Goal: Task Accomplishment & Management: Manage account settings

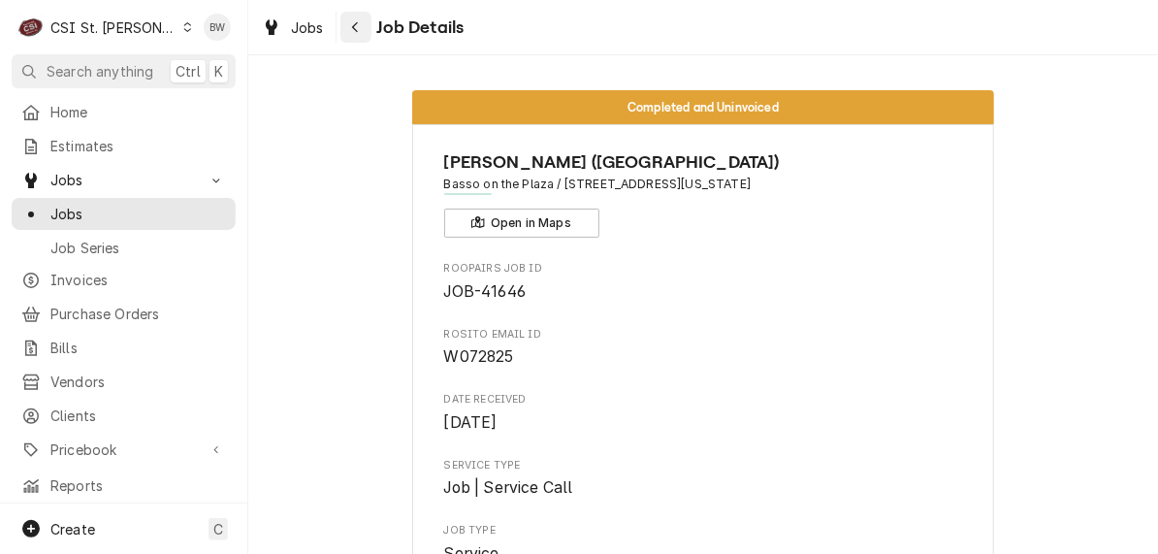
scroll to position [2133, 0]
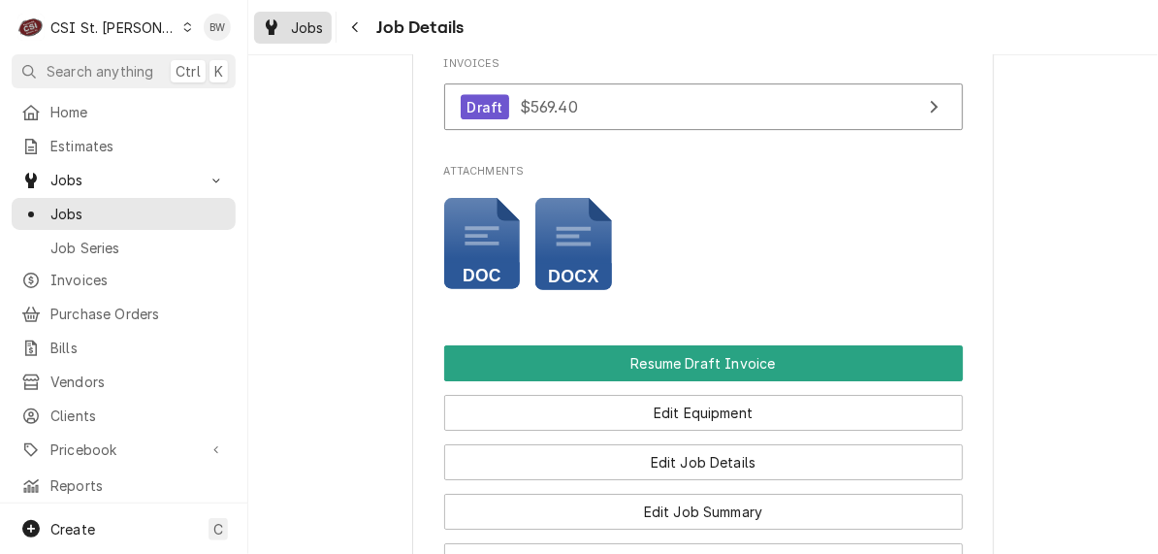
click at [316, 17] on span "Jobs" at bounding box center [307, 27] width 33 height 20
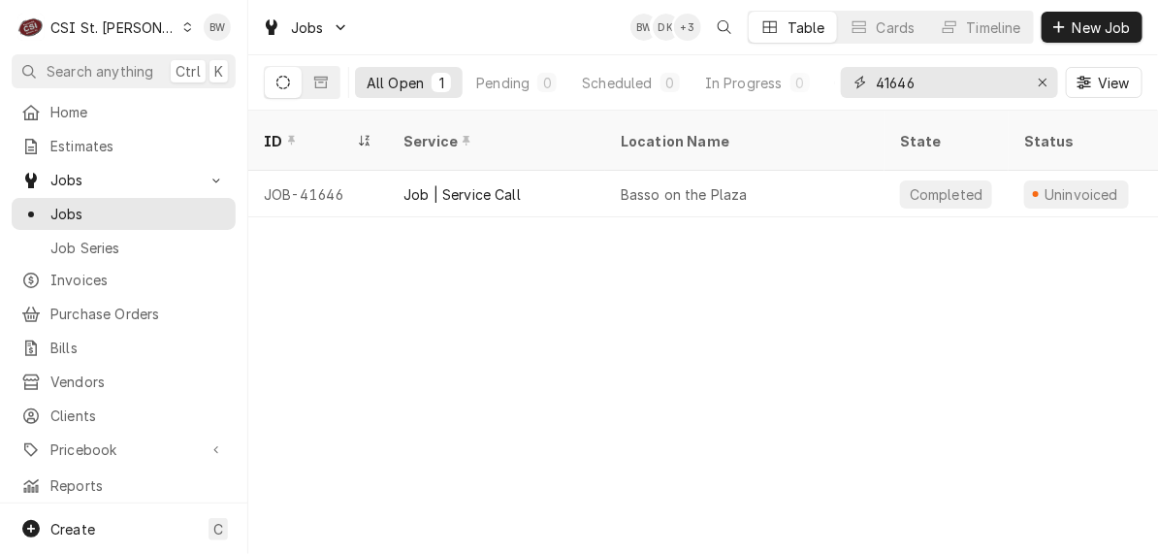
drag, startPoint x: 917, startPoint y: 80, endPoint x: 857, endPoint y: 85, distance: 60.3
click at [857, 85] on div "41646" at bounding box center [949, 82] width 217 height 31
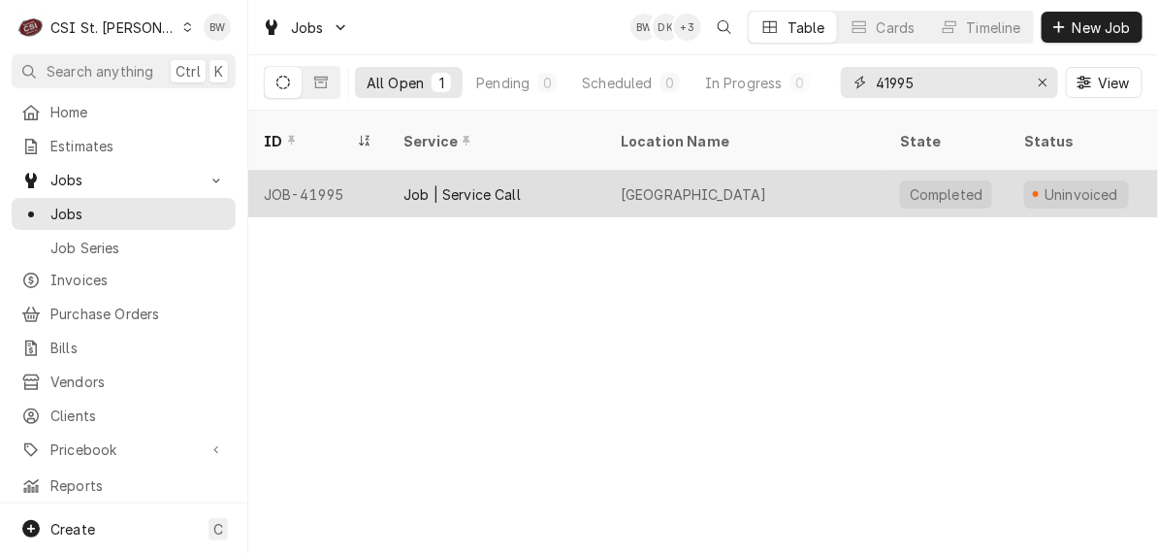
type input "41995"
click at [328, 171] on div "JOB-41995" at bounding box center [318, 194] width 140 height 47
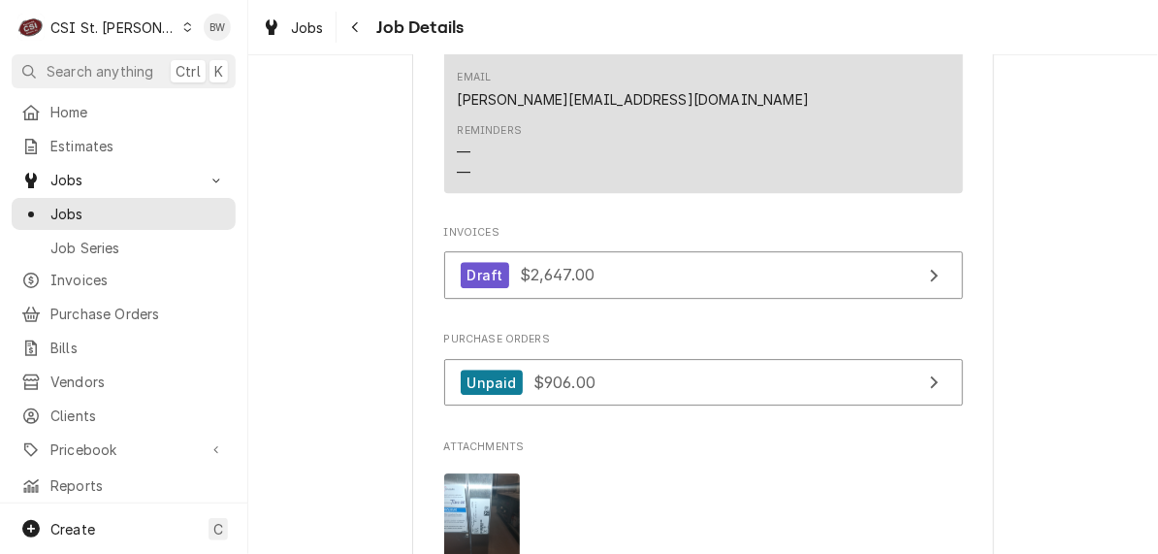
scroll to position [1939, 0]
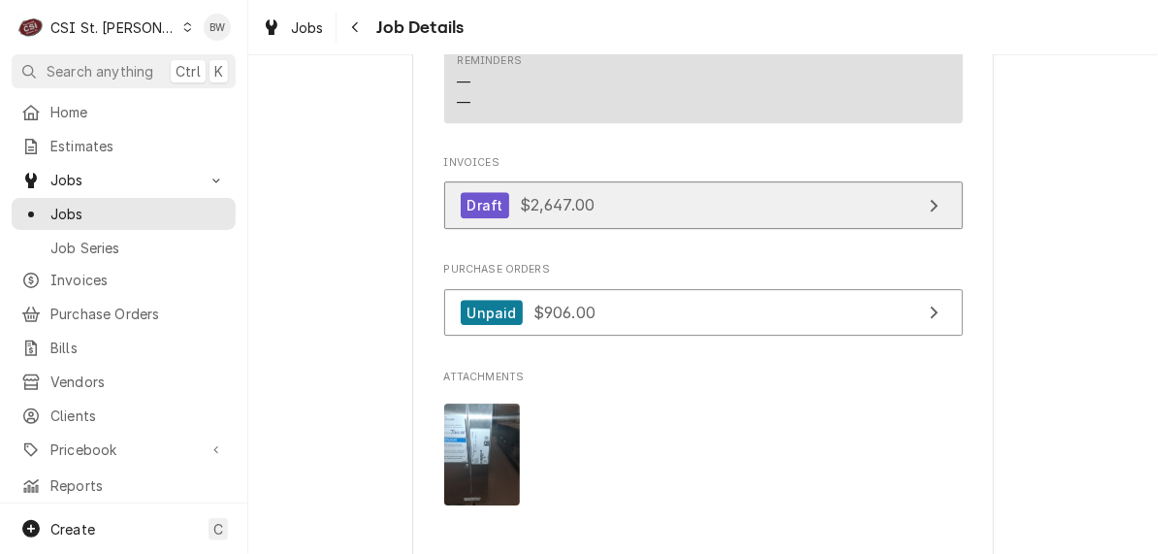
click at [550, 195] on span "$2,647.00" at bounding box center [557, 204] width 75 height 19
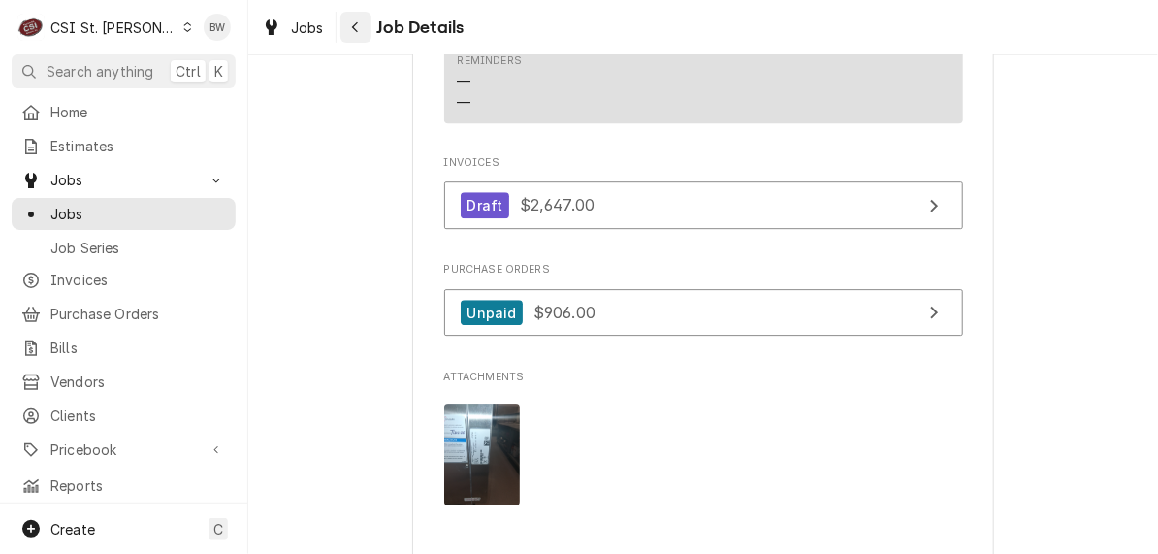
click at [360, 22] on div "Navigate back" at bounding box center [355, 26] width 19 height 19
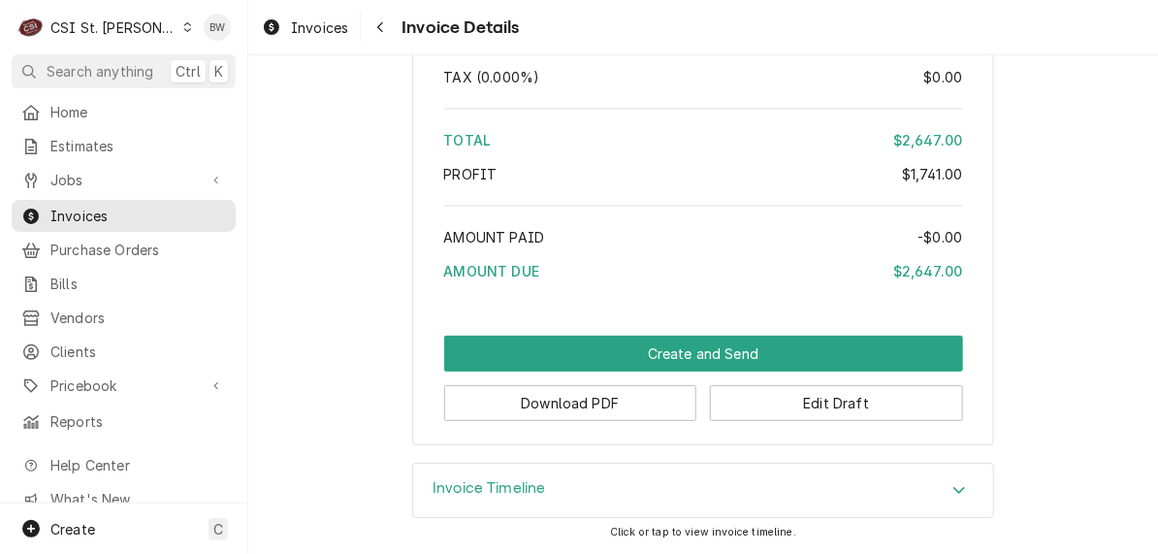
scroll to position [4895, 0]
click at [615, 398] on button "Download PDF" at bounding box center [570, 403] width 253 height 36
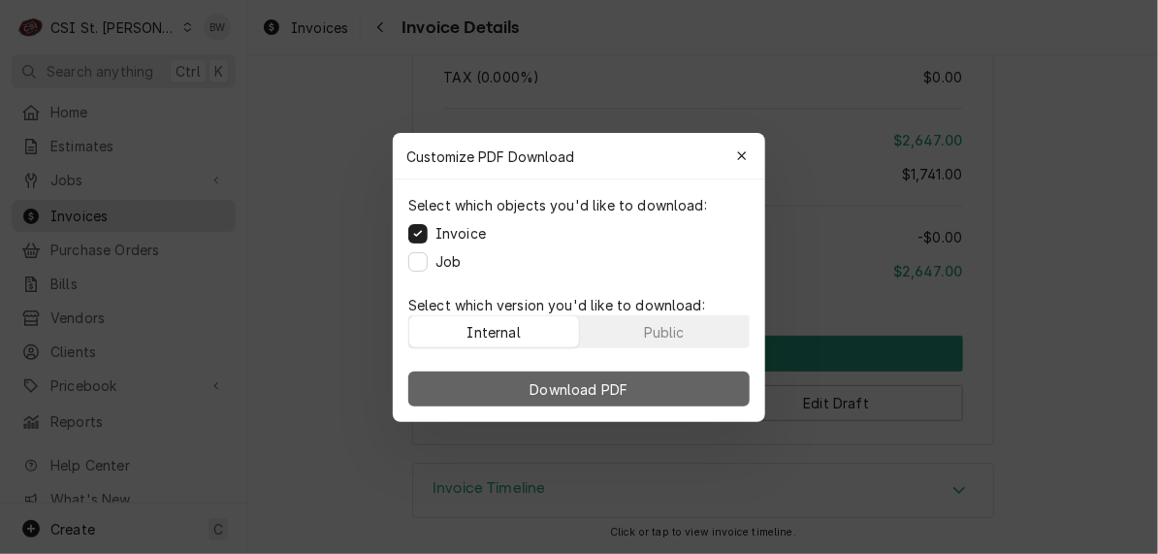
click at [584, 376] on button "Download PDF" at bounding box center [578, 388] width 341 height 35
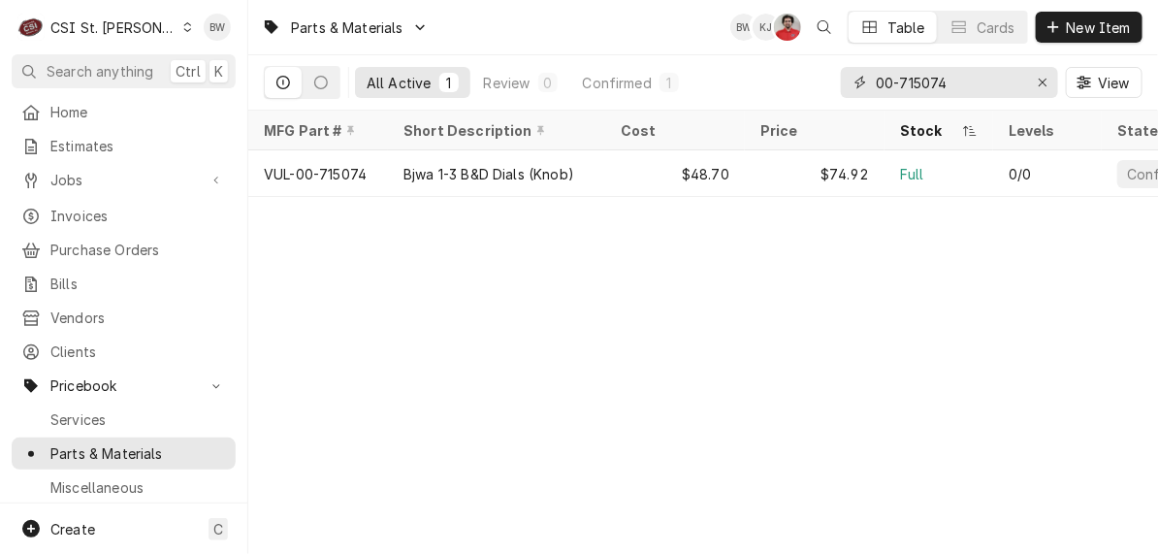
drag, startPoint x: 951, startPoint y: 80, endPoint x: 812, endPoint y: 78, distance: 139.7
click at [812, 78] on div "All Active 1 Review 0 Confirmed 1 00-715074 View" at bounding box center [703, 82] width 879 height 54
type input "m"
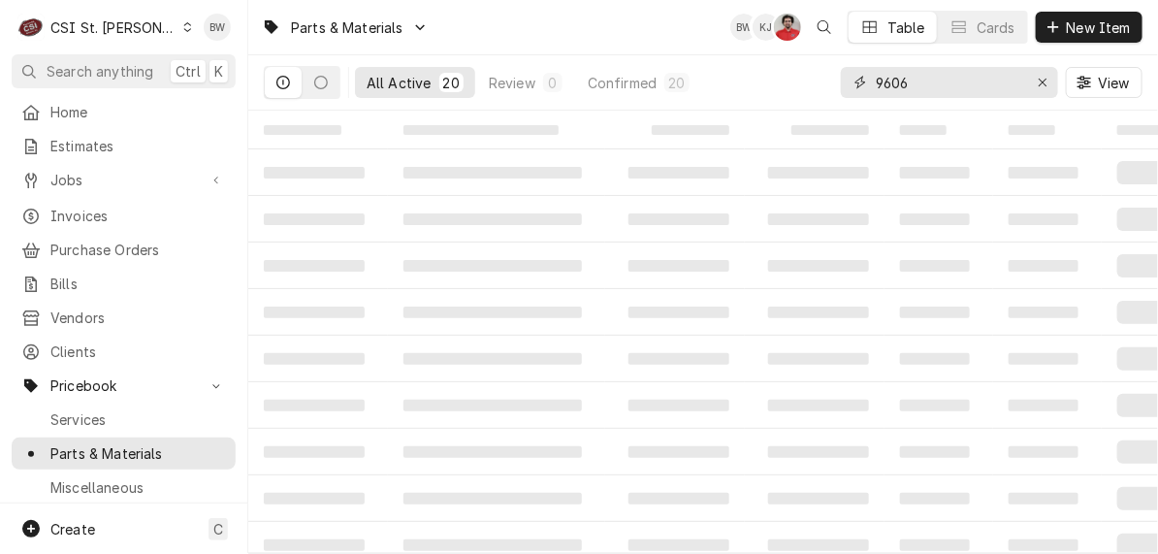
click at [880, 80] on input "9606" at bounding box center [948, 82] width 145 height 31
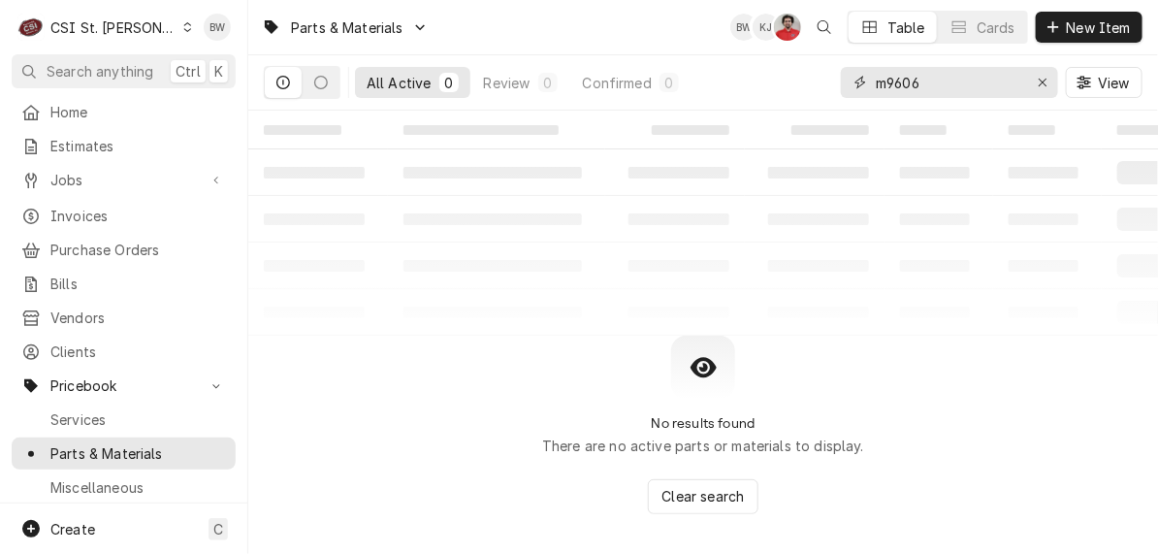
click at [921, 84] on input "m9606" at bounding box center [948, 82] width 145 height 31
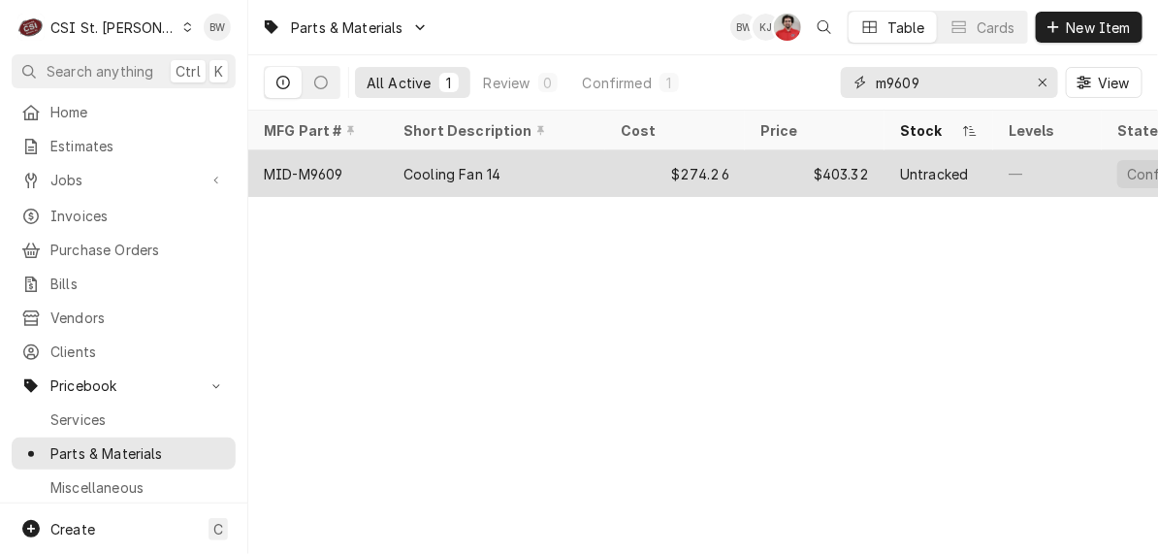
type input "m9609"
click at [334, 166] on div "MID-M9609" at bounding box center [303, 174] width 79 height 20
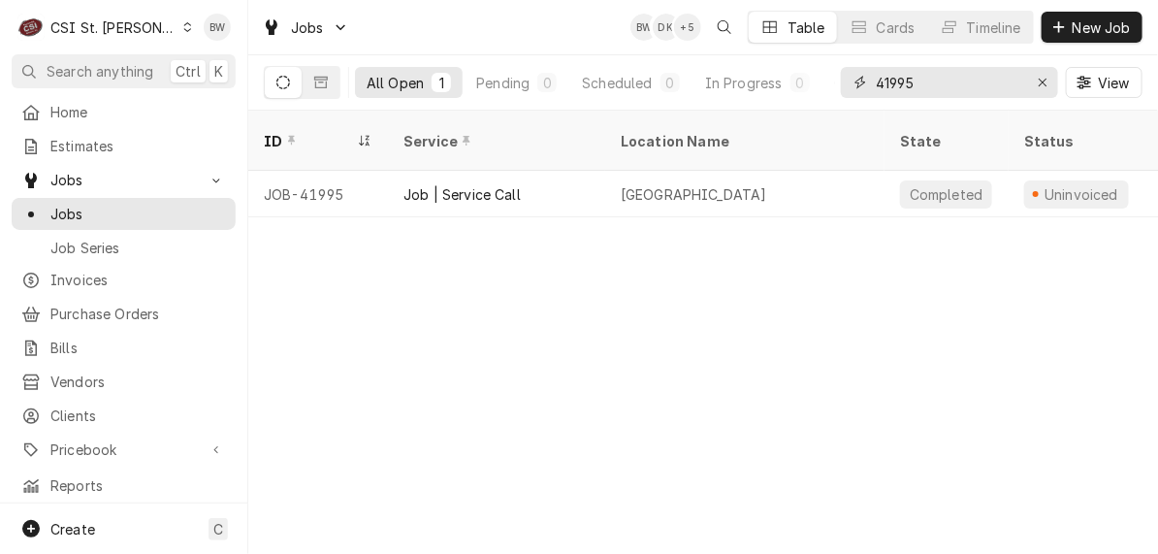
drag, startPoint x: 930, startPoint y: 77, endPoint x: 847, endPoint y: 79, distance: 83.4
click at [849, 79] on div "41995" at bounding box center [949, 82] width 217 height 31
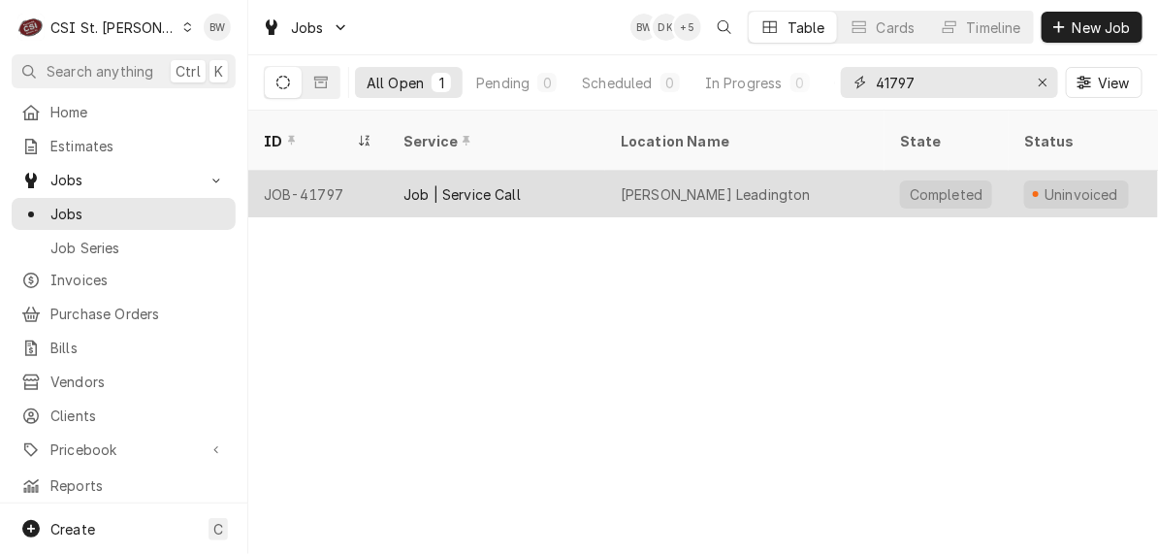
type input "41797"
click at [341, 171] on div "JOB-41797" at bounding box center [318, 194] width 140 height 47
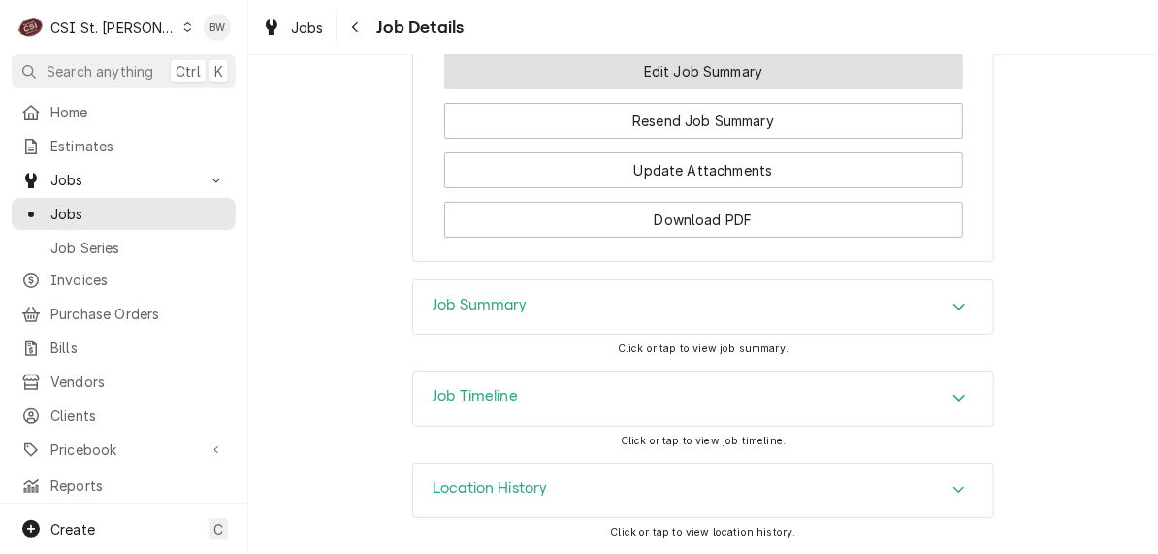
scroll to position [2568, 0]
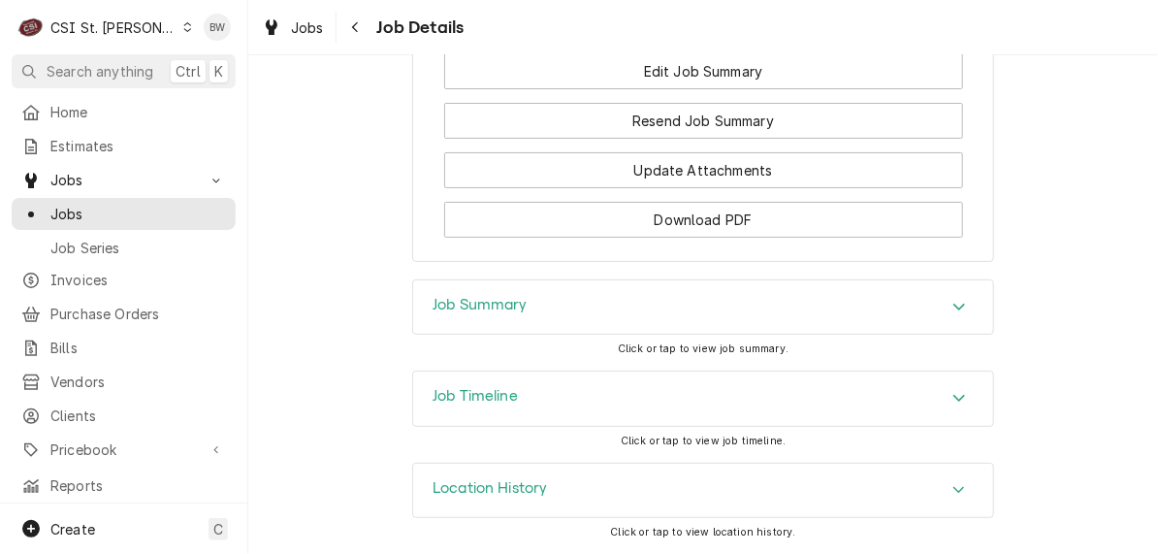
click at [481, 300] on h3 "Job Summary" at bounding box center [480, 305] width 95 height 18
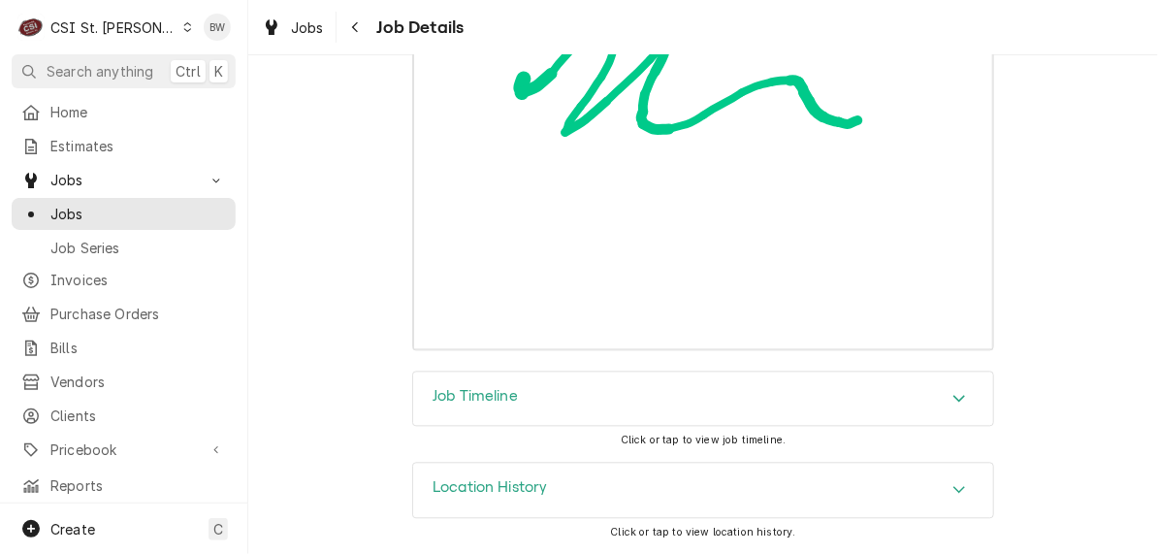
scroll to position [6350, 0]
click at [357, 27] on icon "Navigate back" at bounding box center [355, 27] width 9 height 14
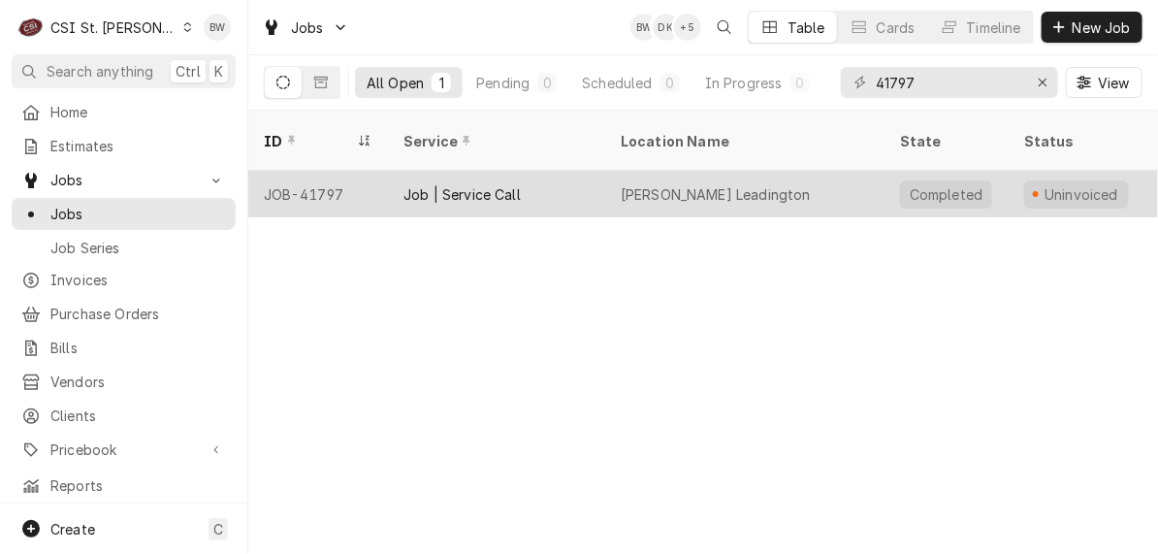
click at [341, 171] on div "JOB-41797" at bounding box center [318, 194] width 140 height 47
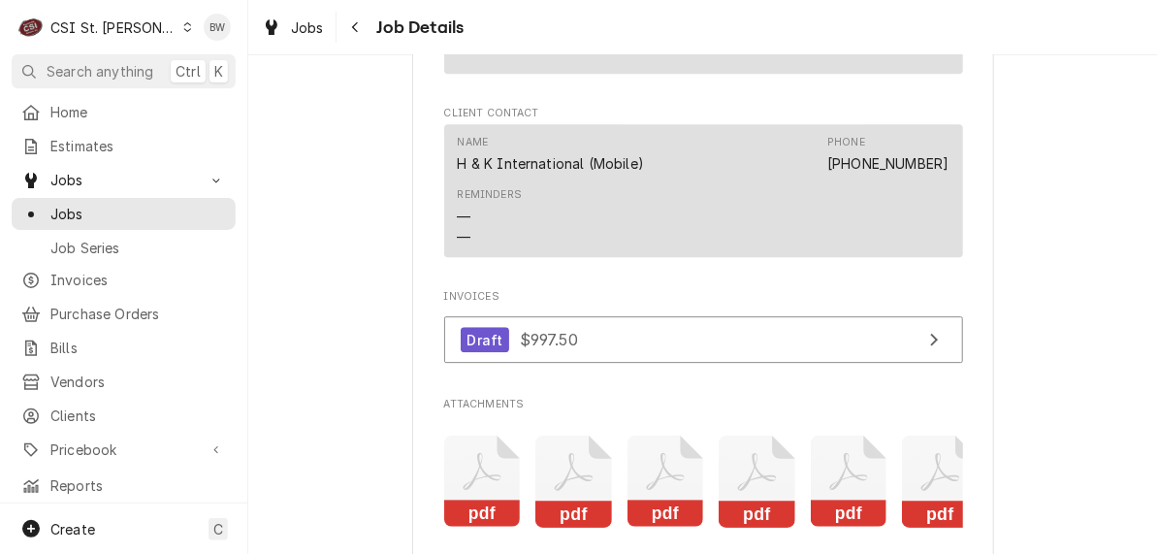
scroll to position [1889, 0]
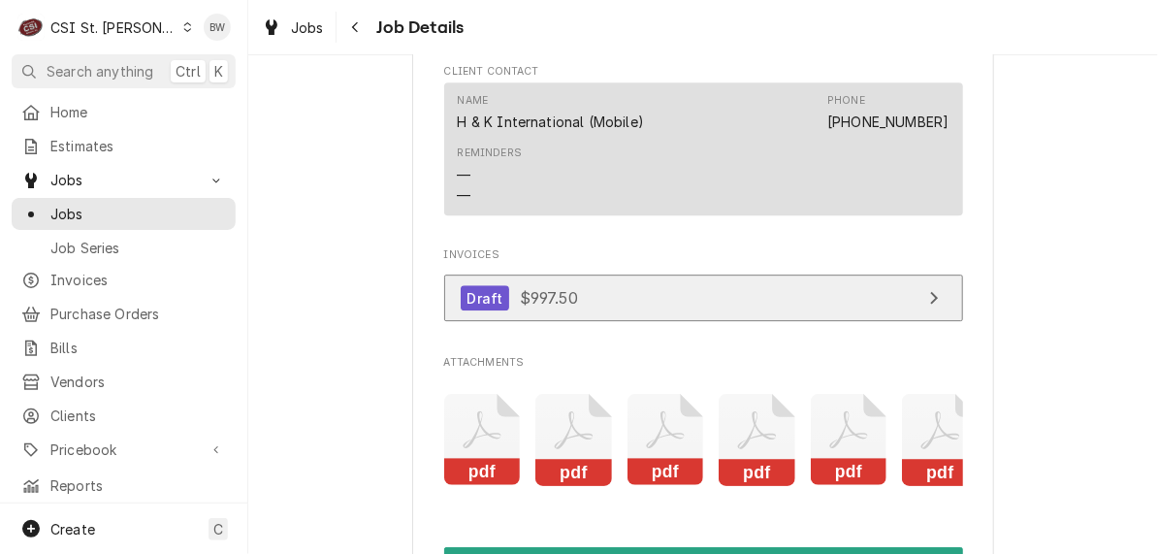
click at [525, 307] on span "$997.50" at bounding box center [549, 297] width 58 height 19
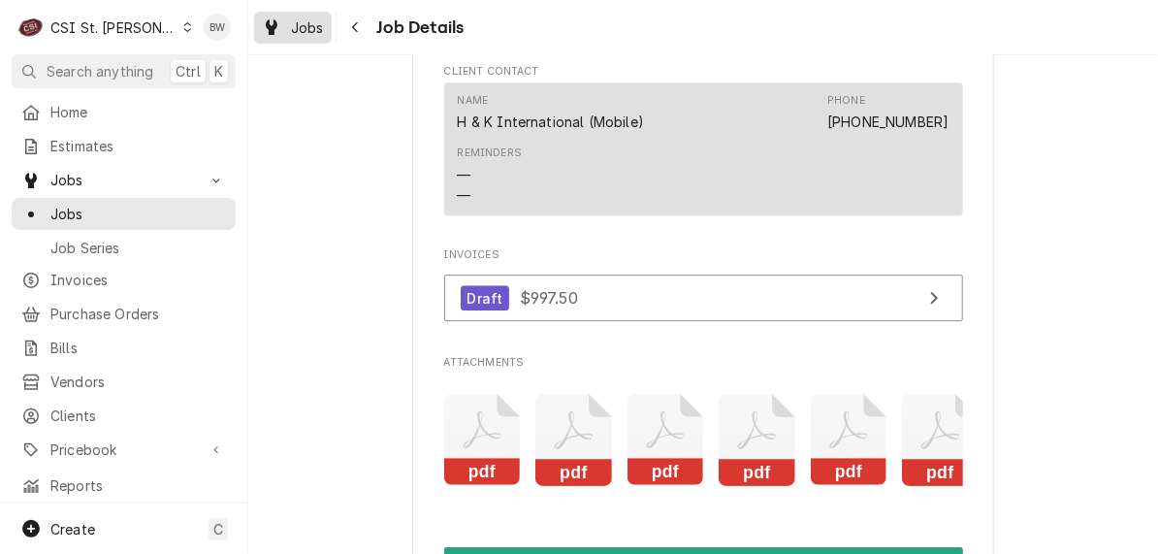
click at [317, 31] on span "Jobs" at bounding box center [307, 27] width 33 height 20
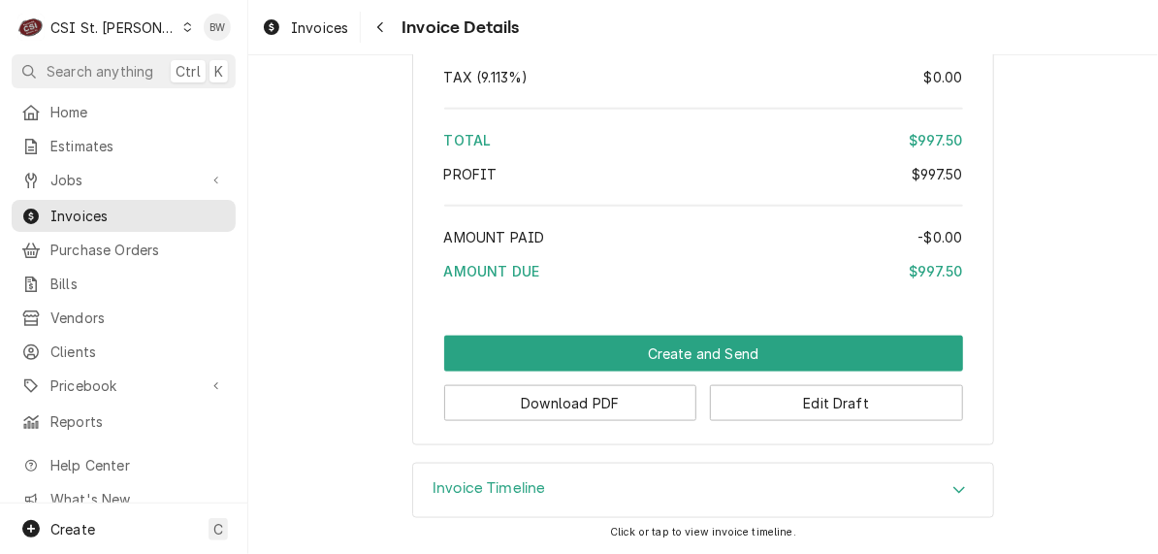
scroll to position [3210, 0]
click at [562, 397] on button "Download PDF" at bounding box center [570, 403] width 253 height 36
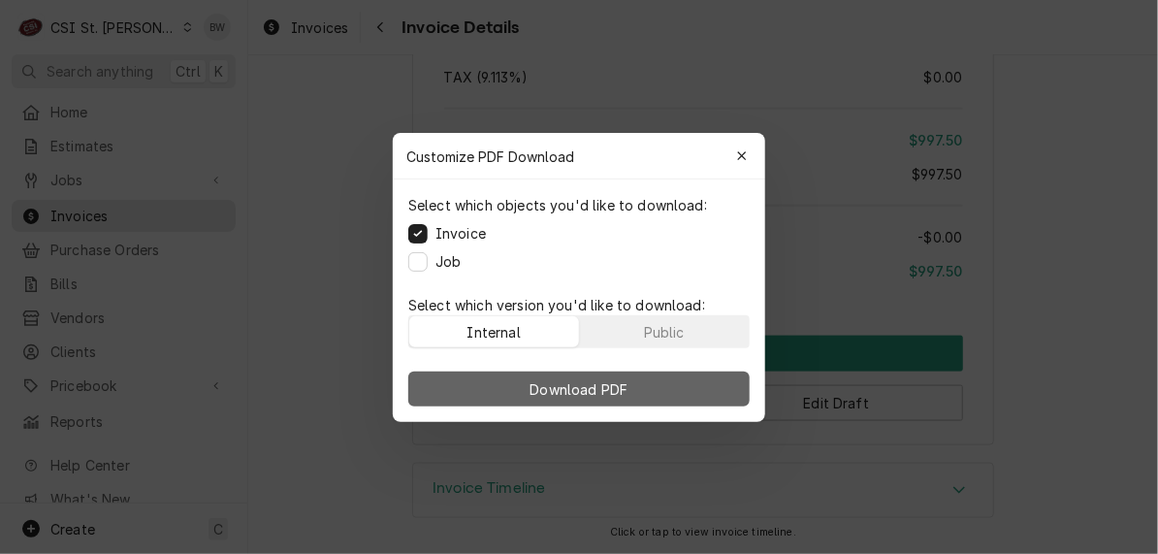
click at [571, 393] on span "Download PDF" at bounding box center [580, 388] width 106 height 20
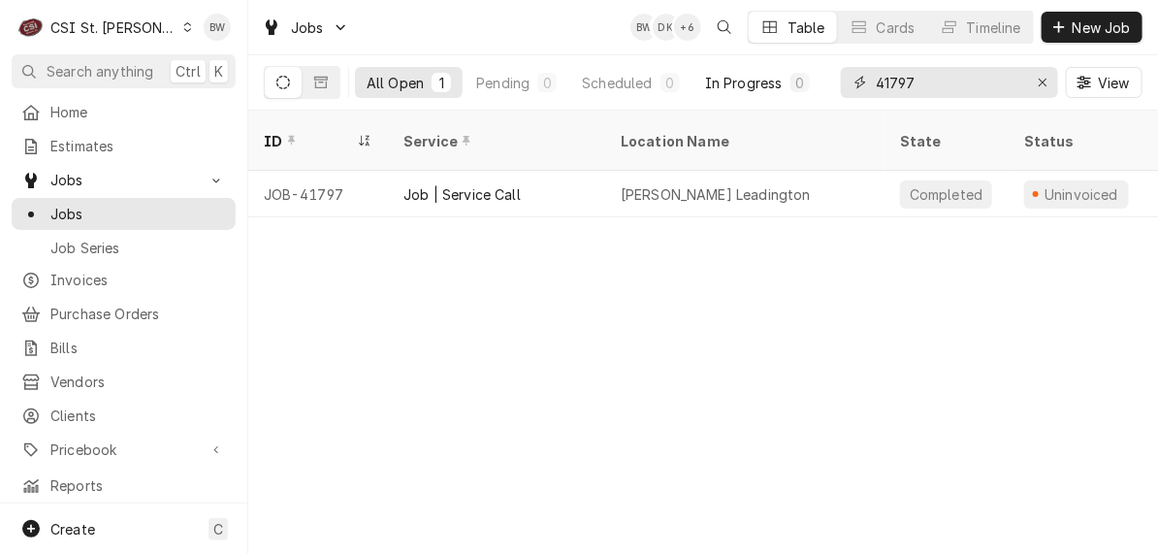
drag, startPoint x: 911, startPoint y: 80, endPoint x: 815, endPoint y: 72, distance: 96.4
click at [815, 72] on div "All Open 1 Pending 0 Scheduled 0 In Progress 0 On Hold 0 Completed 1 41797 View" at bounding box center [703, 82] width 879 height 54
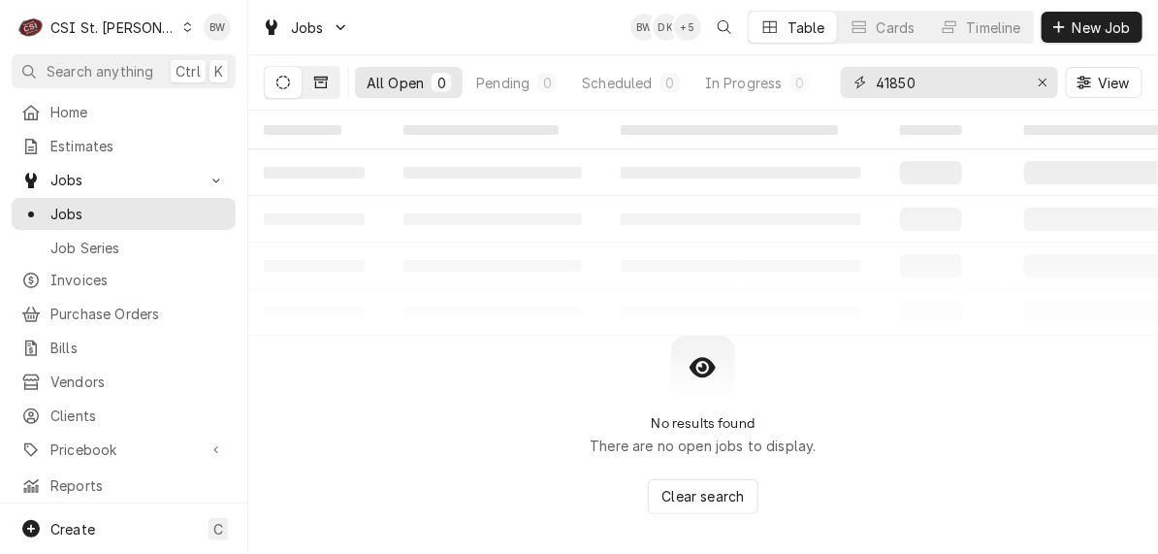
type input "41850"
click at [316, 87] on icon "Dynamic Content Wrapper" at bounding box center [321, 83] width 14 height 12
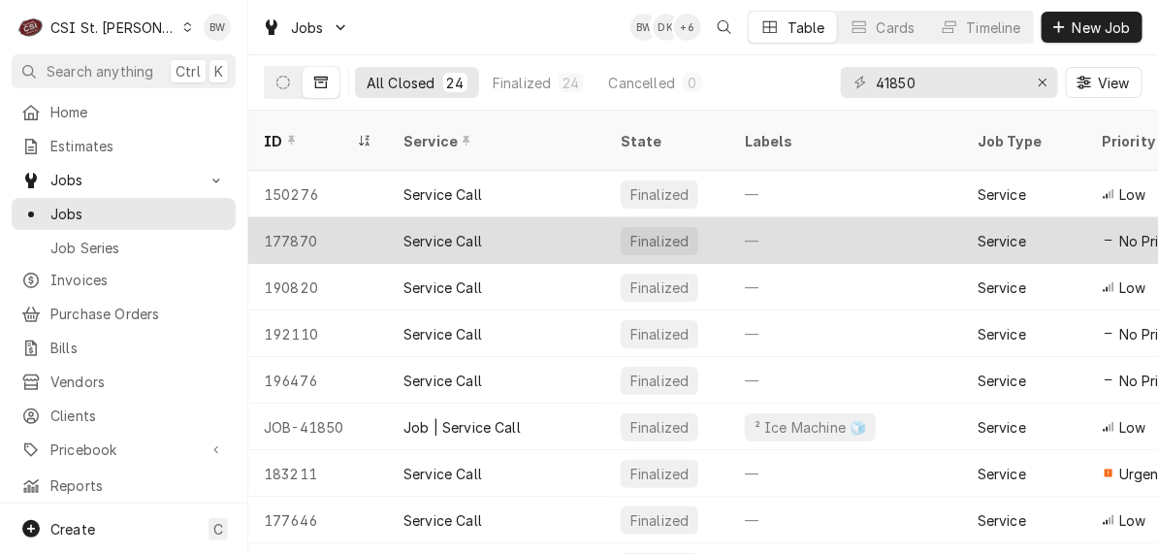
scroll to position [97, 0]
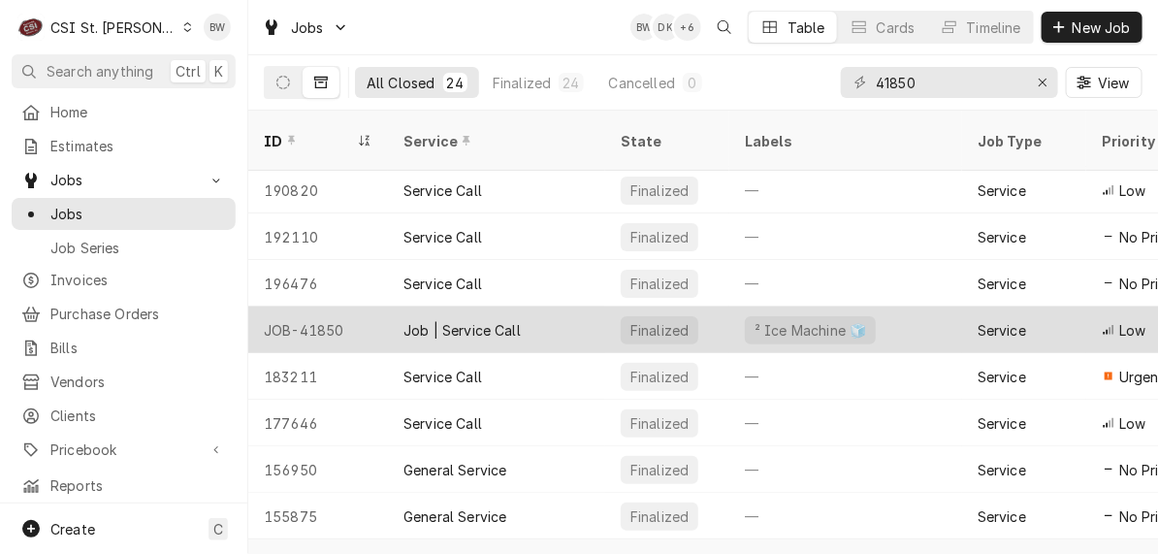
click at [313, 309] on div "JOB-41850" at bounding box center [318, 329] width 140 height 47
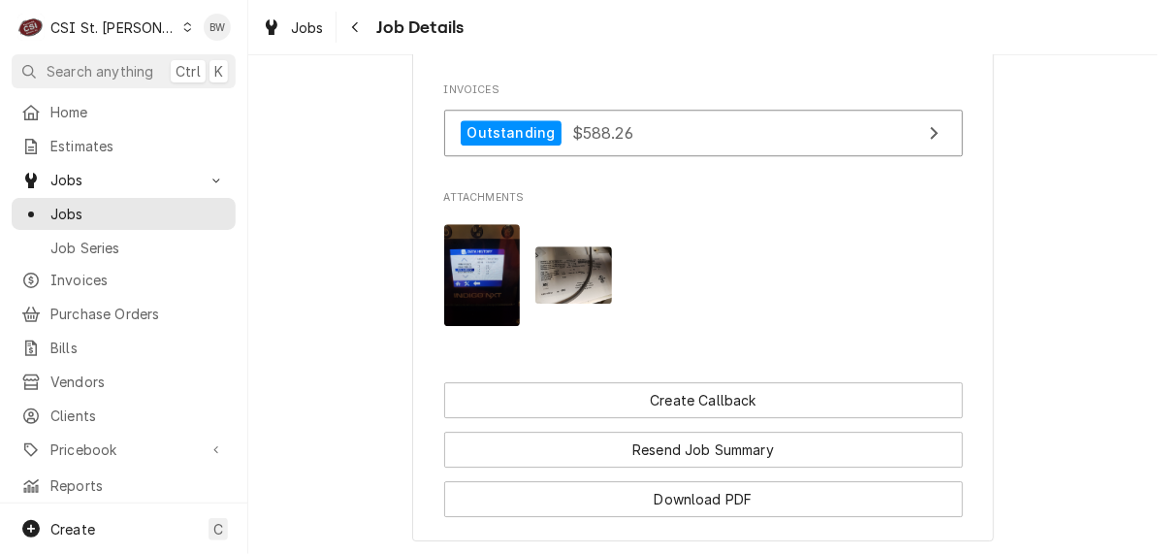
scroll to position [1843, 0]
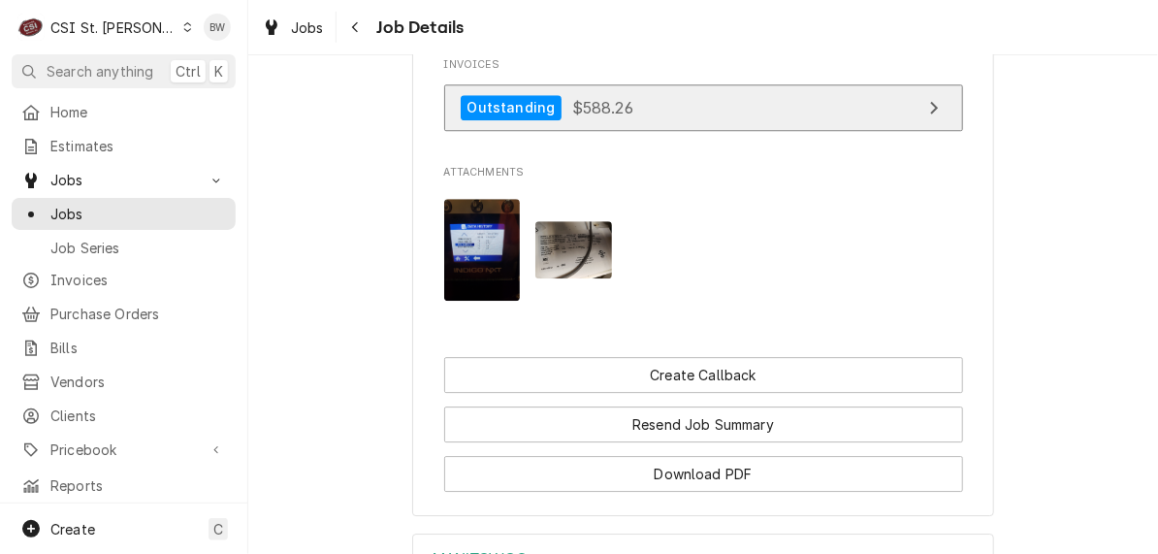
click at [580, 110] on span "$588.26" at bounding box center [602, 106] width 61 height 19
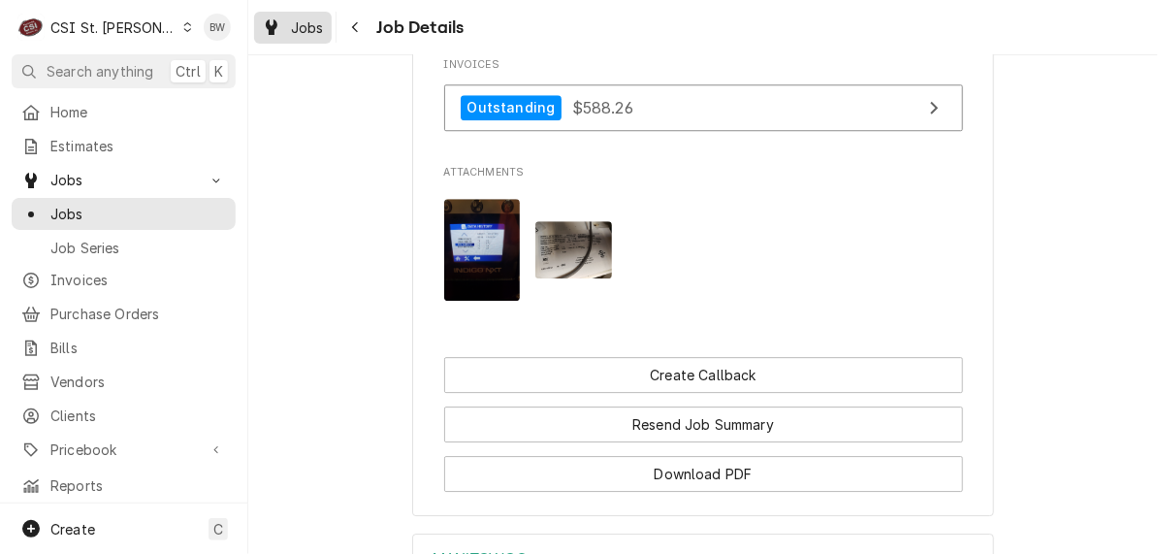
click at [310, 28] on span "Jobs" at bounding box center [307, 27] width 33 height 20
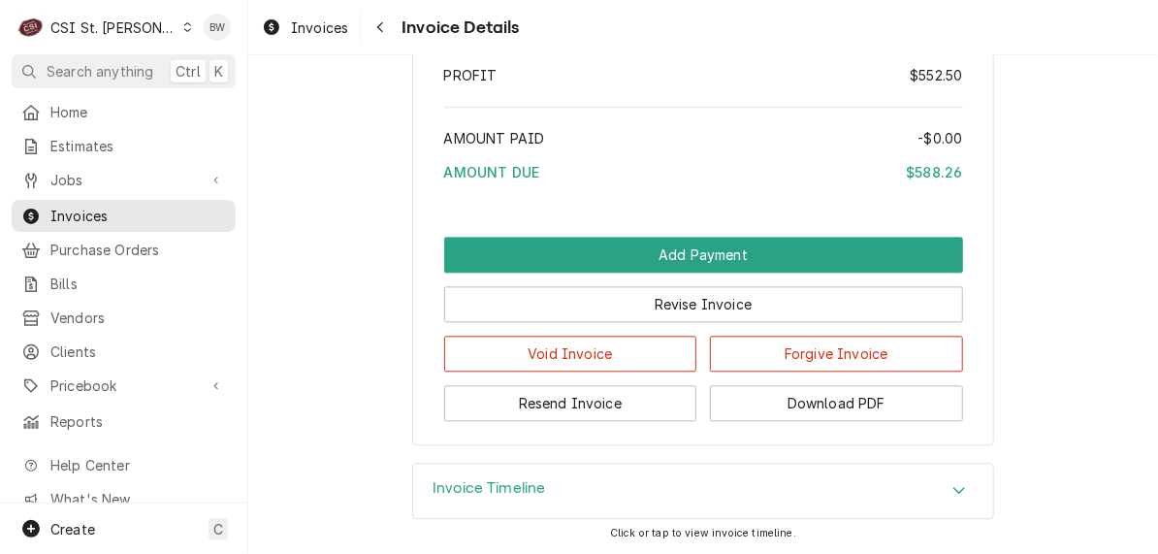
scroll to position [3935, 0]
click at [746, 398] on button "Download PDF" at bounding box center [836, 403] width 253 height 36
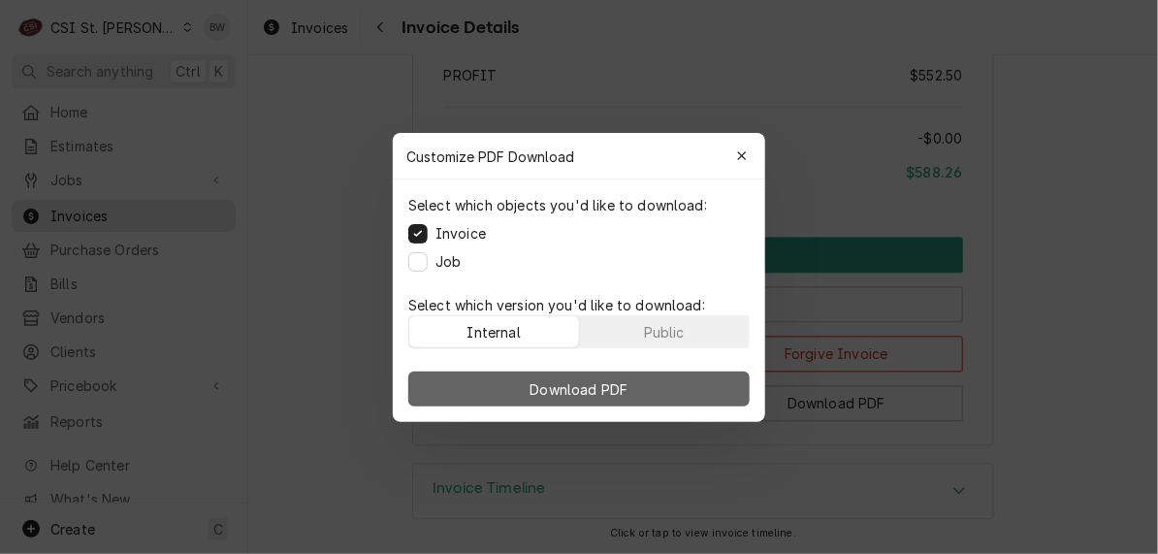
click at [591, 385] on span "Download PDF" at bounding box center [580, 388] width 106 height 20
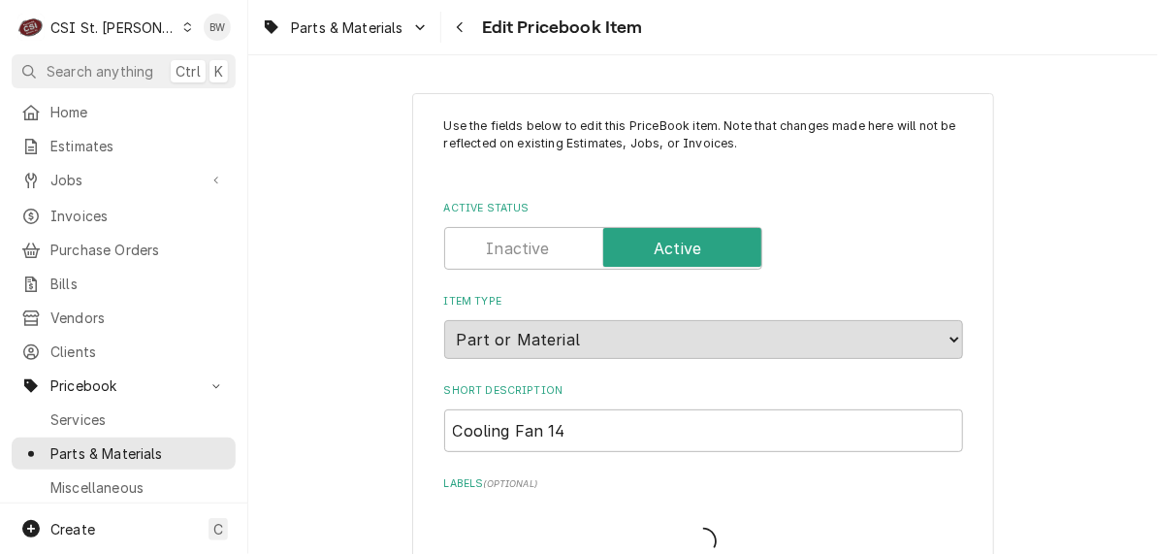
type textarea "x"
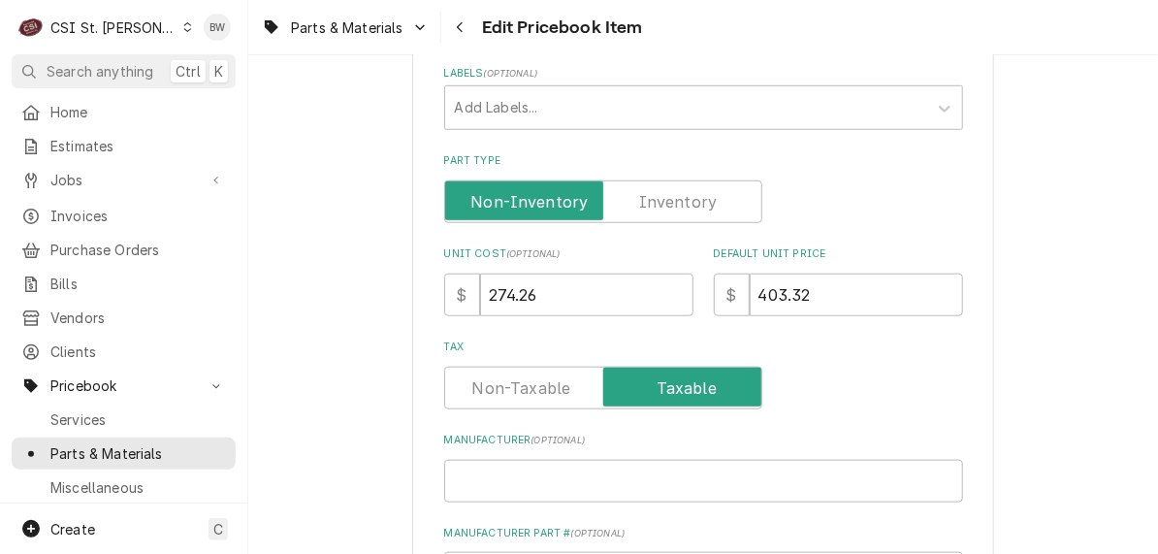
scroll to position [485, 0]
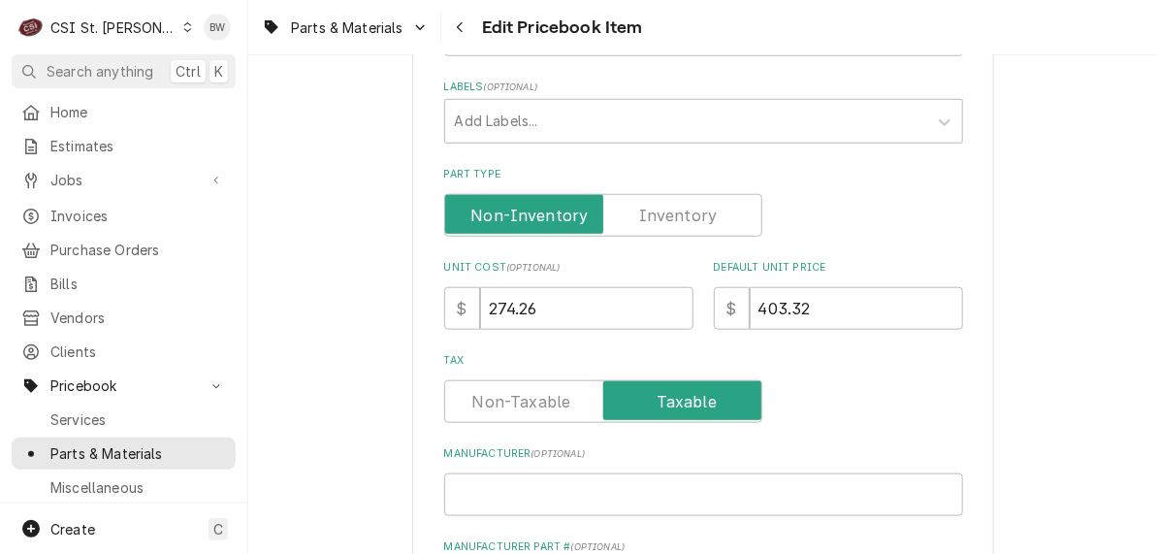
click at [656, 212] on label "Part Type" at bounding box center [603, 215] width 318 height 43
click at [656, 212] on input "Part Type" at bounding box center [603, 215] width 301 height 43
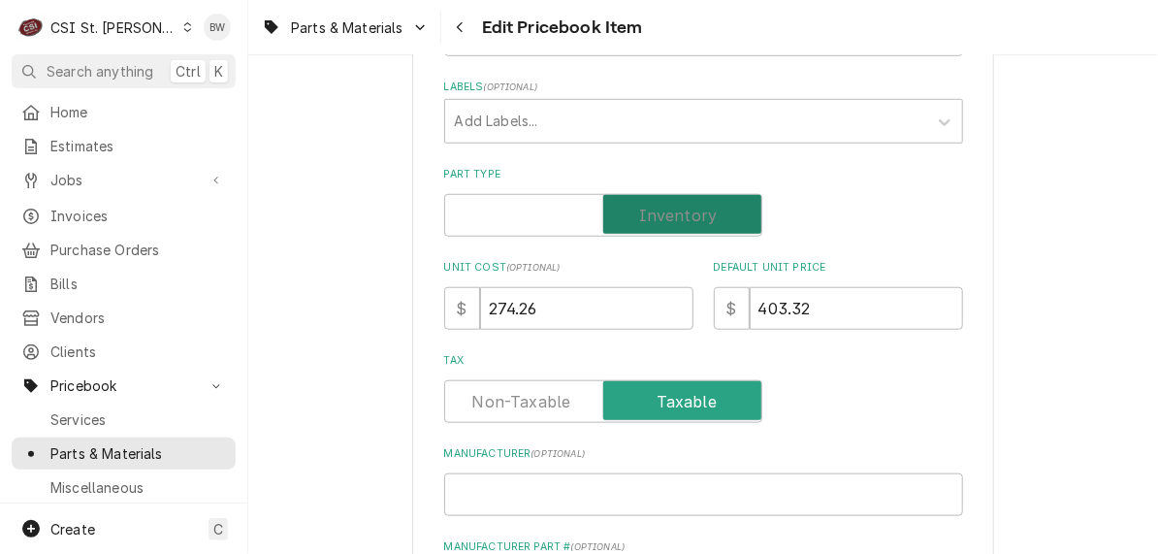
checkbox input "true"
type textarea "x"
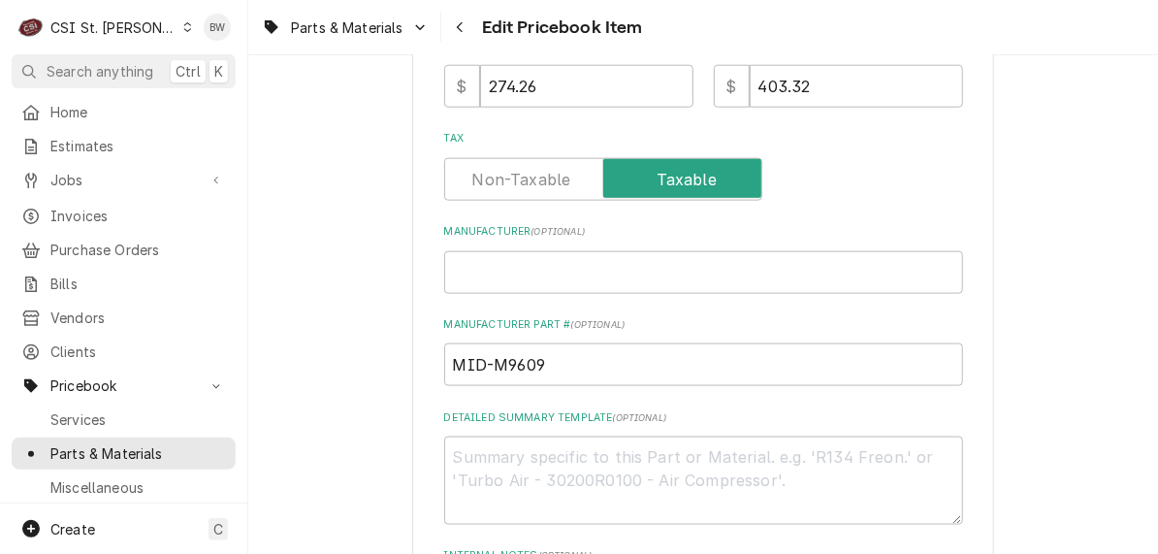
scroll to position [776, 0]
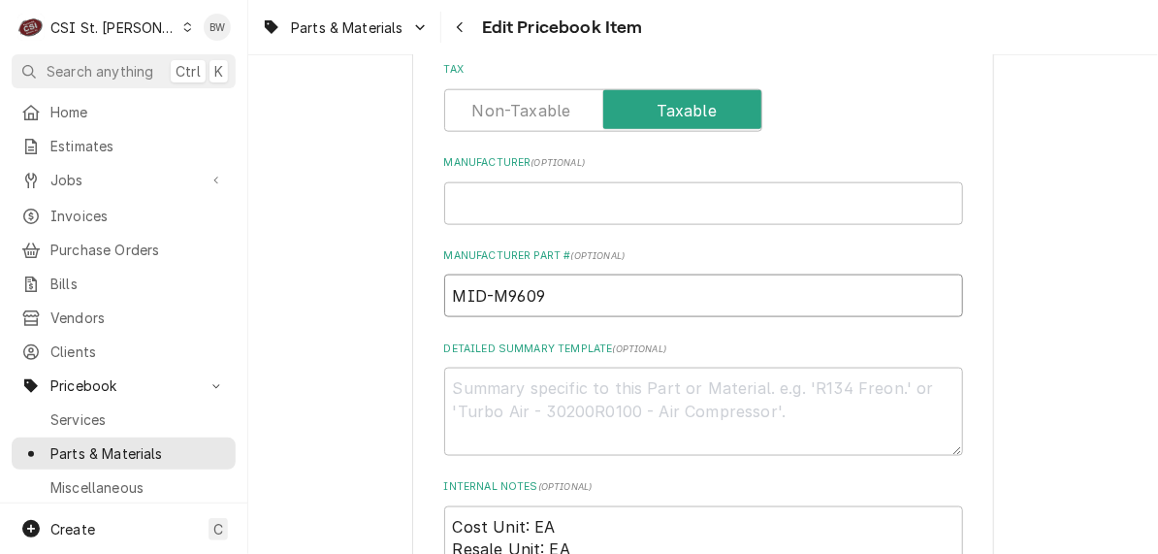
drag, startPoint x: 574, startPoint y: 287, endPoint x: 491, endPoint y: 295, distance: 83.8
click at [491, 295] on input "MID-M9609" at bounding box center [703, 295] width 519 height 43
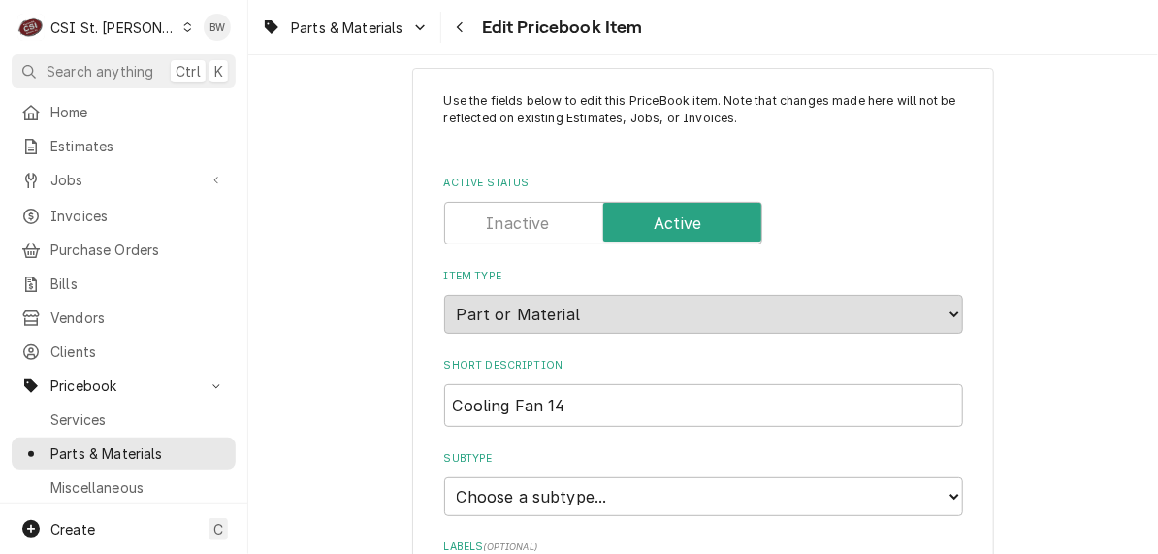
scroll to position [0, 0]
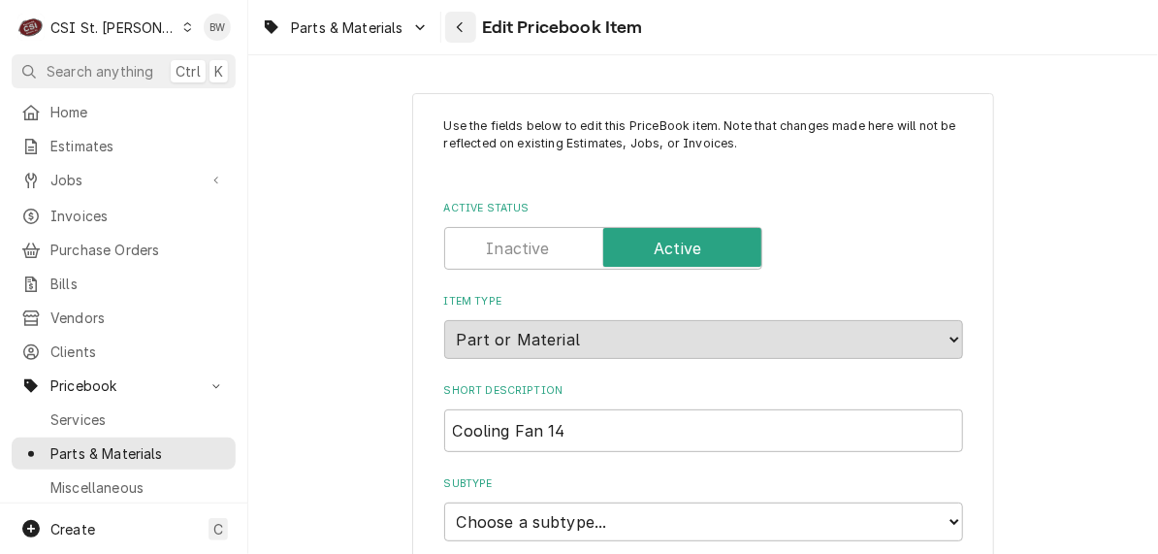
click at [454, 24] on div "Navigate back" at bounding box center [460, 26] width 19 height 19
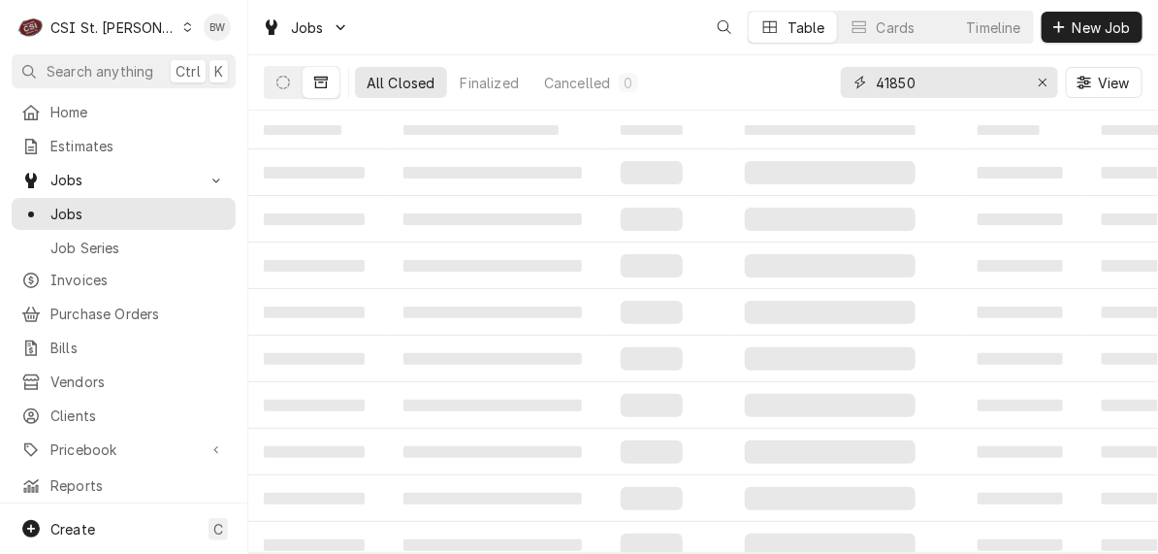
click at [918, 78] on input "41850" at bounding box center [948, 82] width 145 height 31
type input "41335"
click at [281, 81] on icon "Dynamic Content Wrapper" at bounding box center [283, 83] width 14 height 14
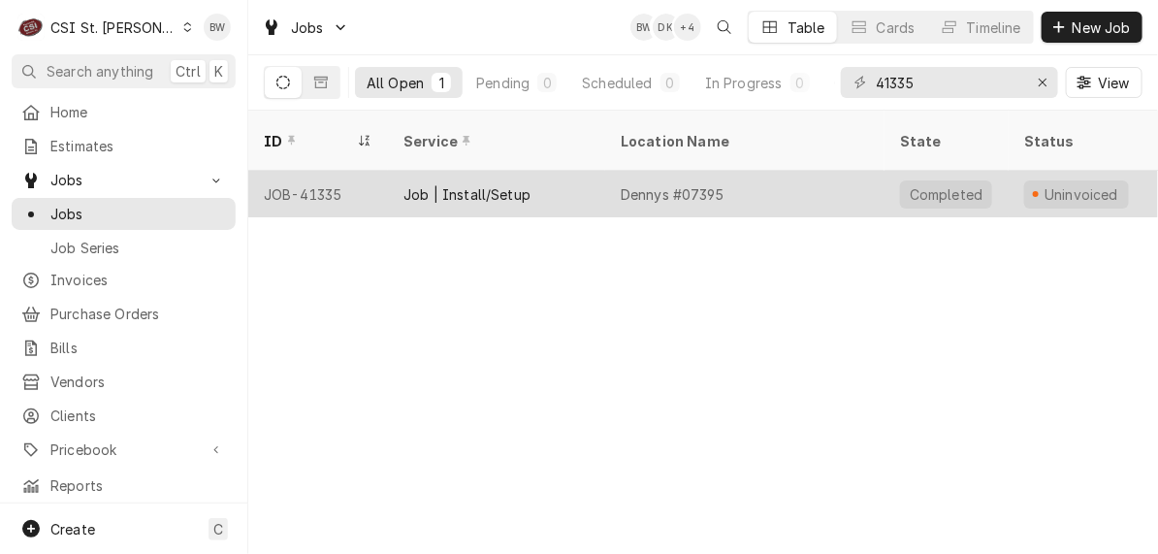
click at [353, 171] on div "JOB-41335" at bounding box center [318, 194] width 140 height 47
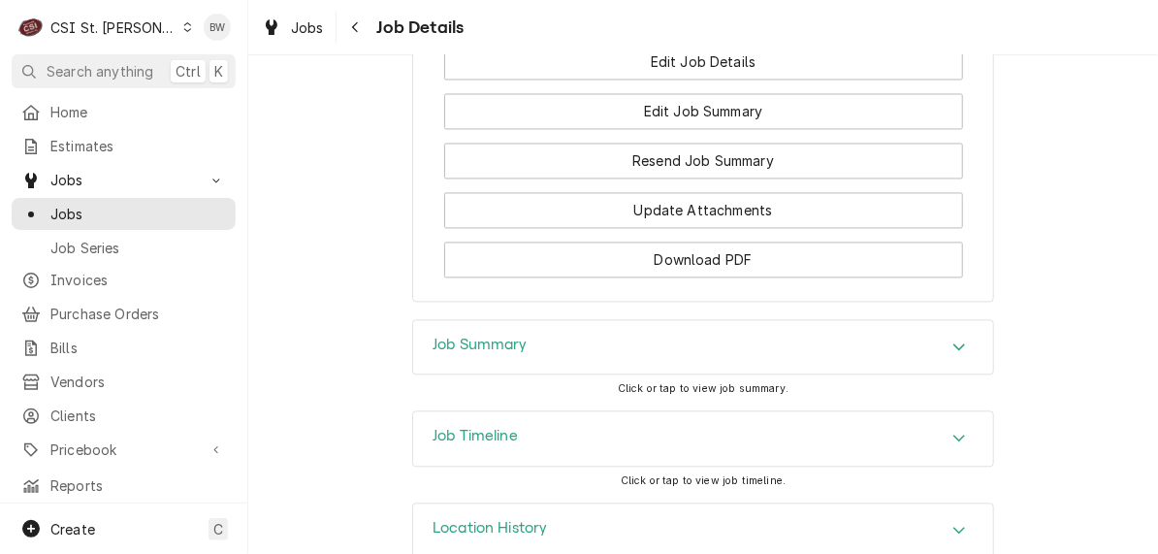
scroll to position [3782, 0]
click at [511, 353] on h3 "Job Summary" at bounding box center [480, 344] width 95 height 18
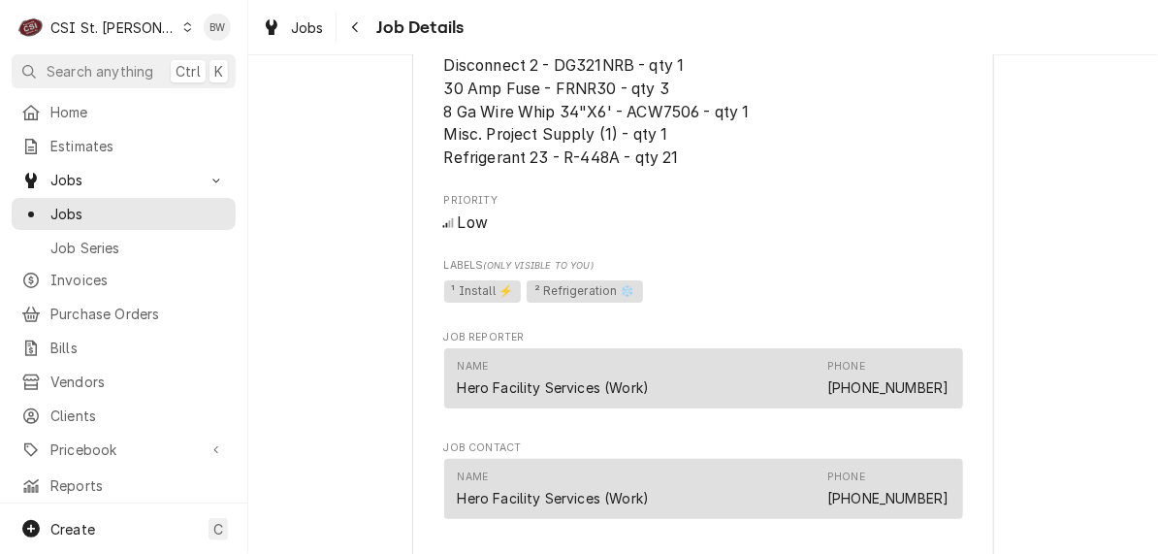
scroll to position [3103, 0]
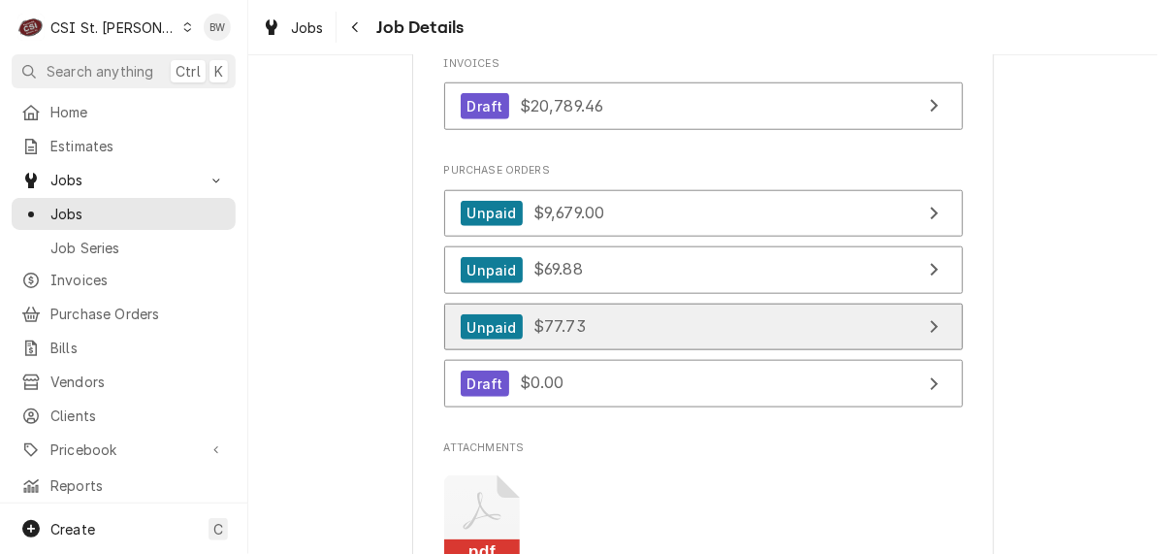
click at [533, 337] on span "$77.73" at bounding box center [559, 326] width 52 height 19
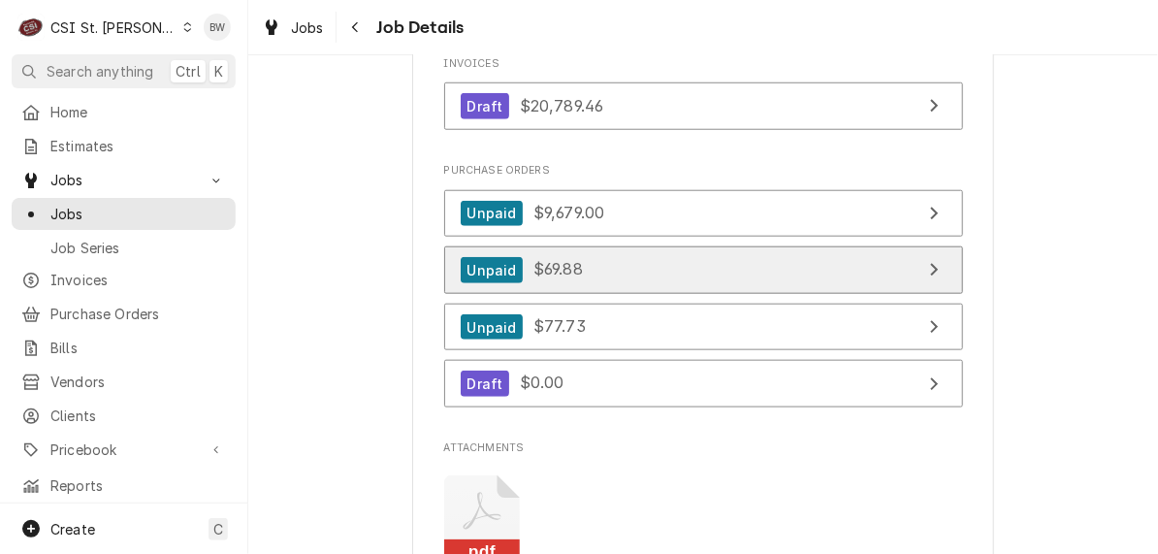
click at [541, 279] on span "$69.88" at bounding box center [557, 269] width 49 height 19
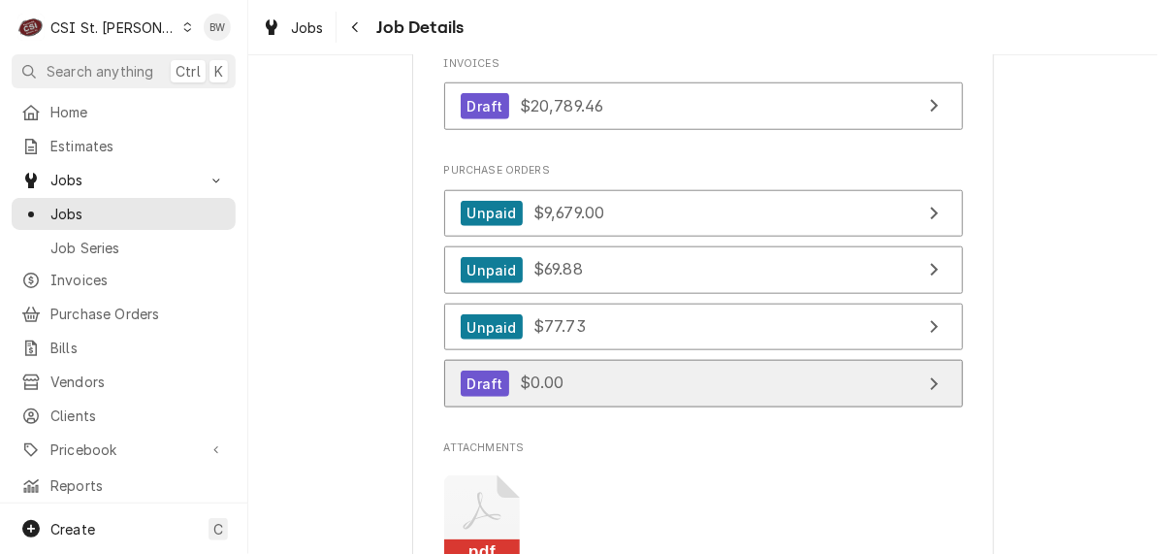
click at [520, 393] on span "$0.00" at bounding box center [542, 382] width 45 height 19
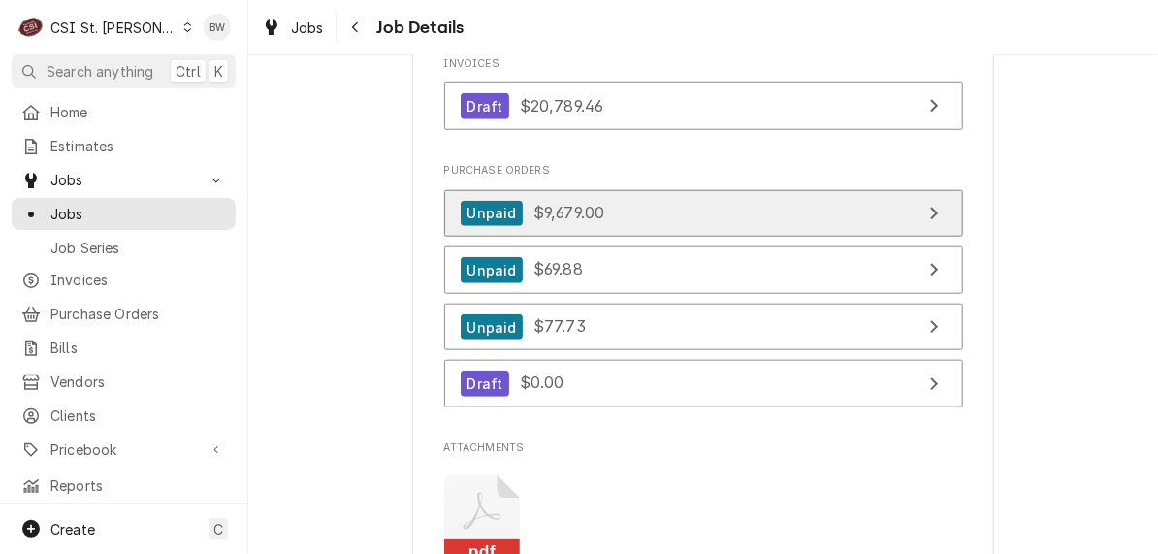
click at [552, 222] on span "$9,679.00" at bounding box center [568, 212] width 71 height 19
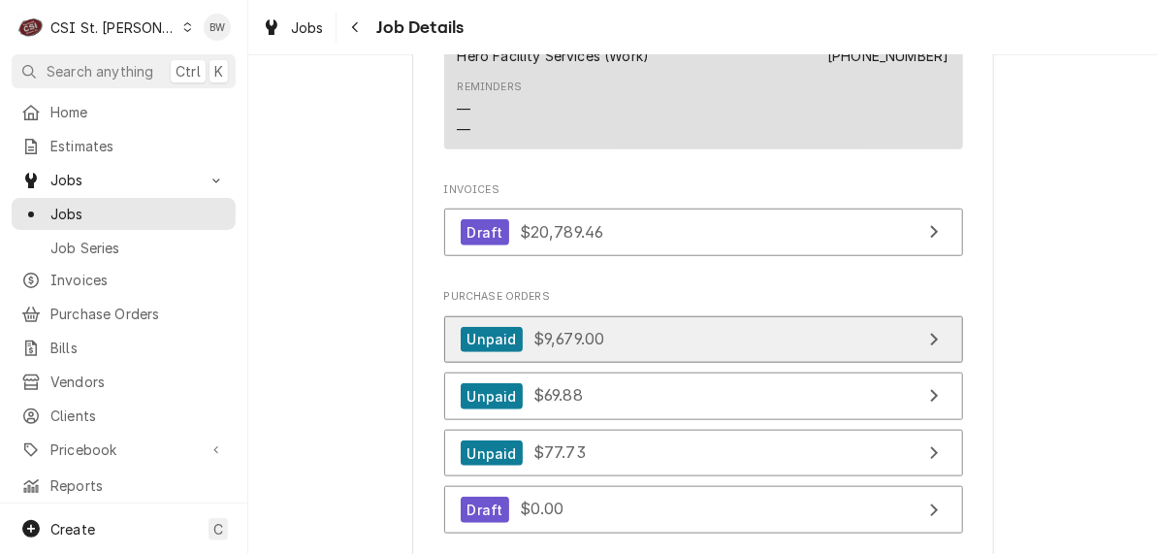
scroll to position [3006, 0]
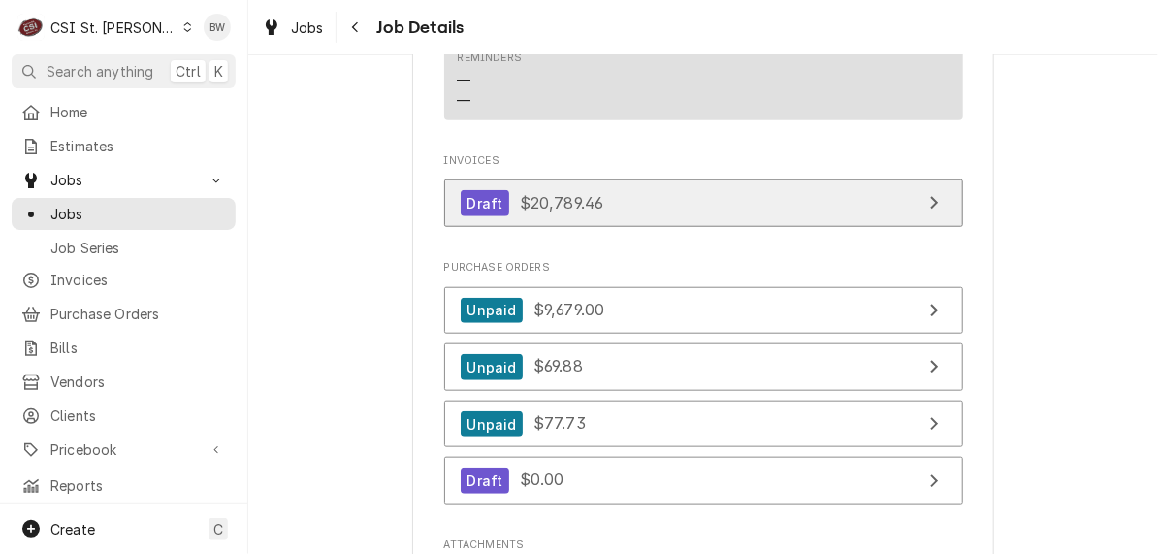
click at [549, 212] on span "$20,789.46" at bounding box center [562, 202] width 84 height 19
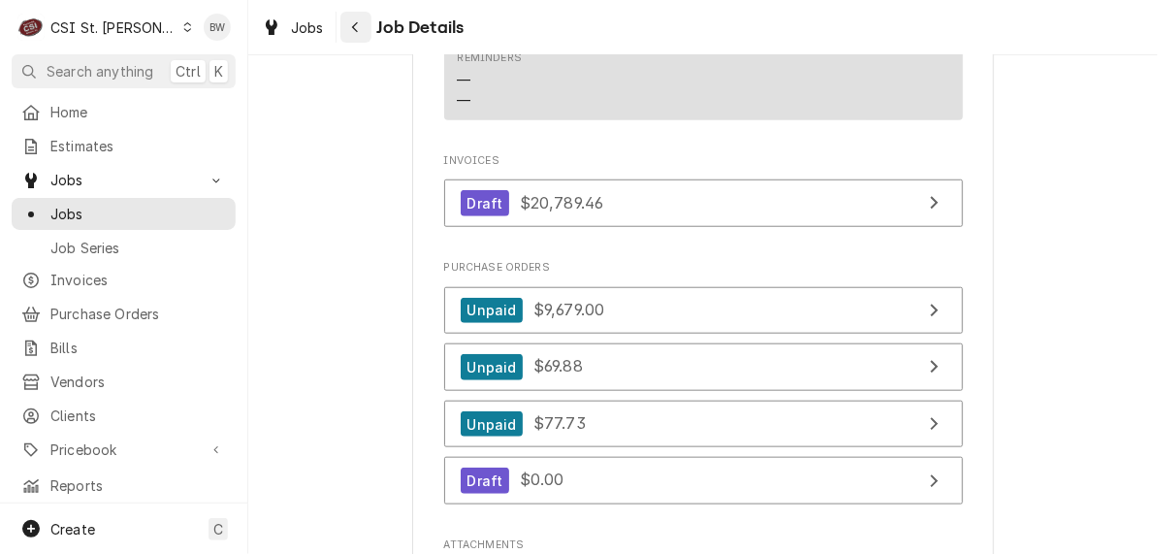
click at [343, 28] on button "Navigate back" at bounding box center [355, 27] width 31 height 31
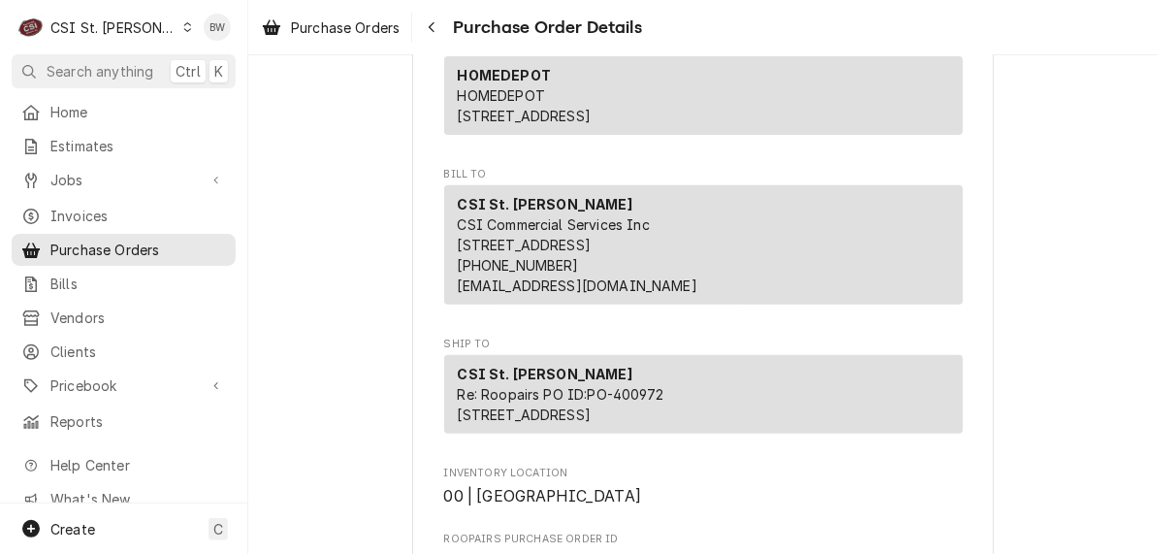
scroll to position [194, 0]
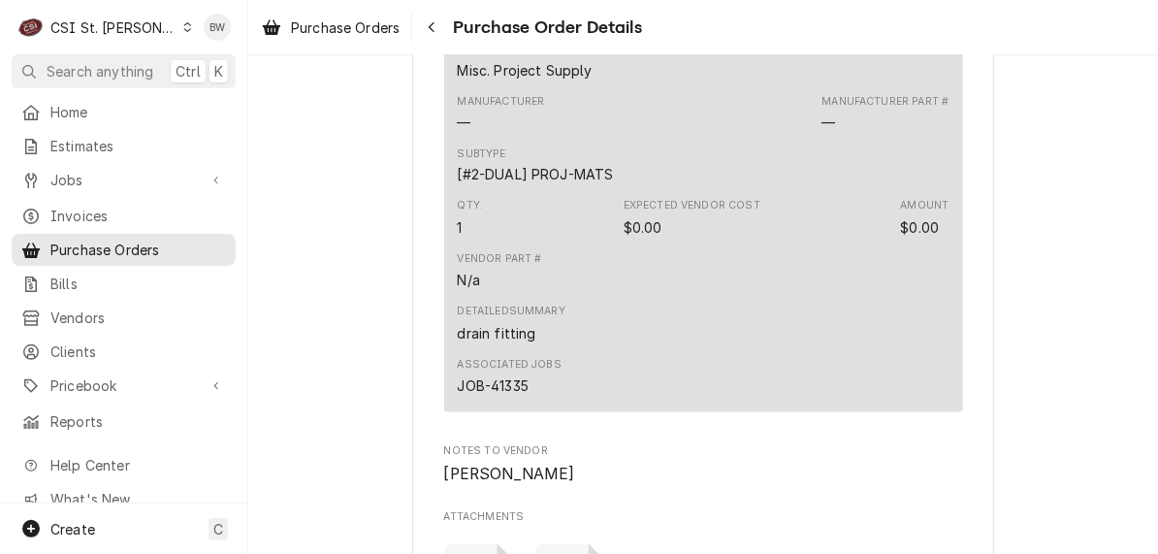
scroll to position [1067, 0]
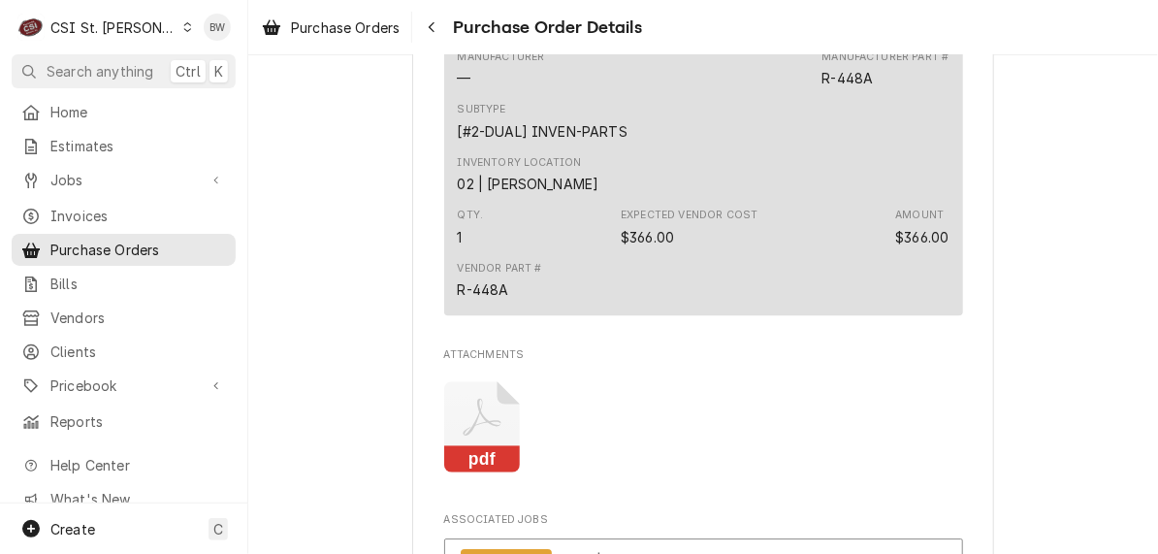
scroll to position [4364, 0]
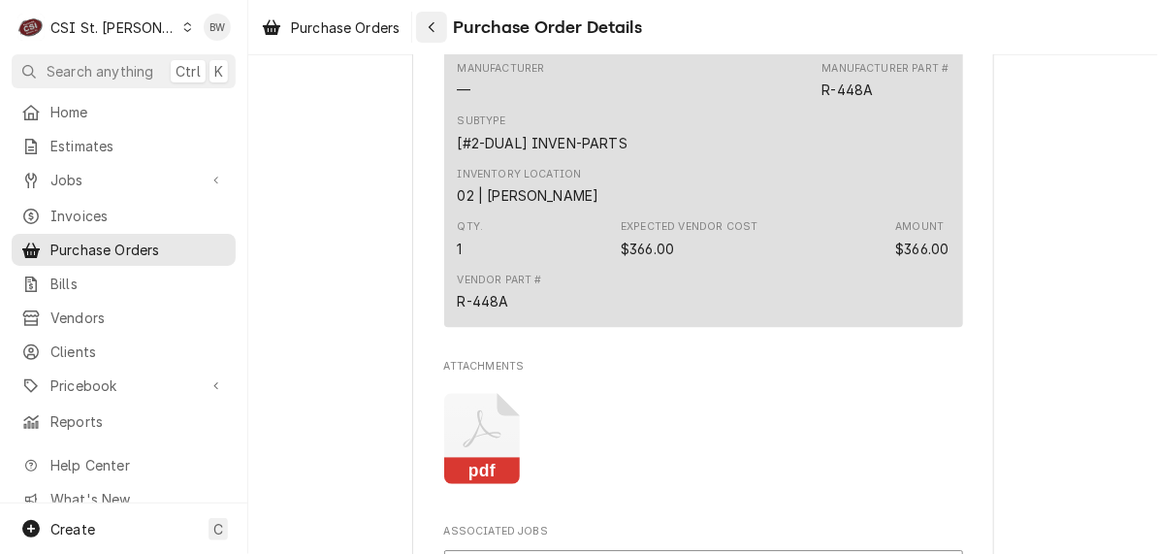
click at [438, 25] on div "Navigate back" at bounding box center [431, 26] width 19 height 19
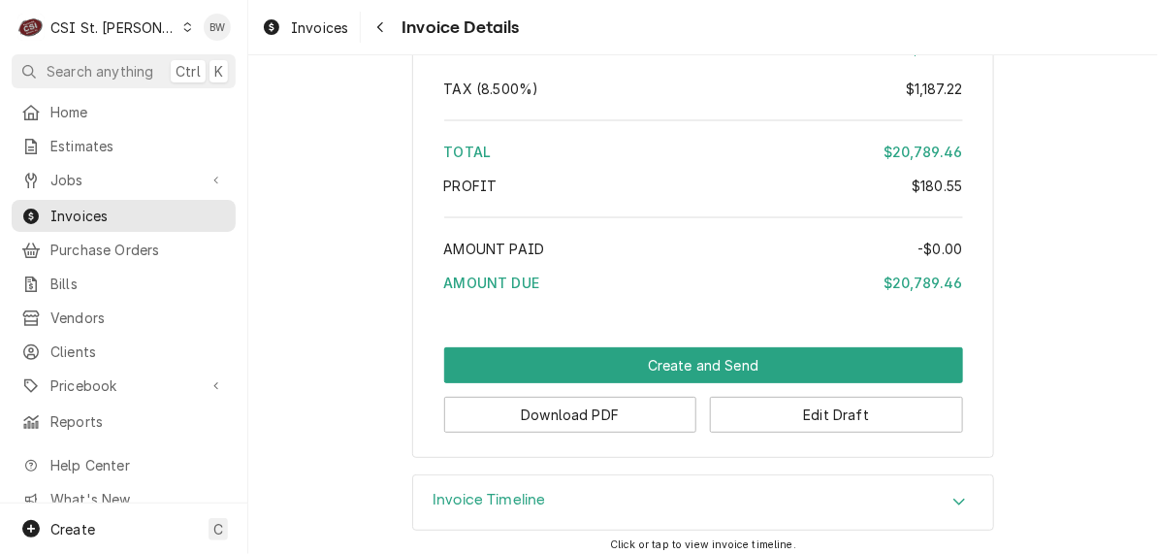
scroll to position [7581, 0]
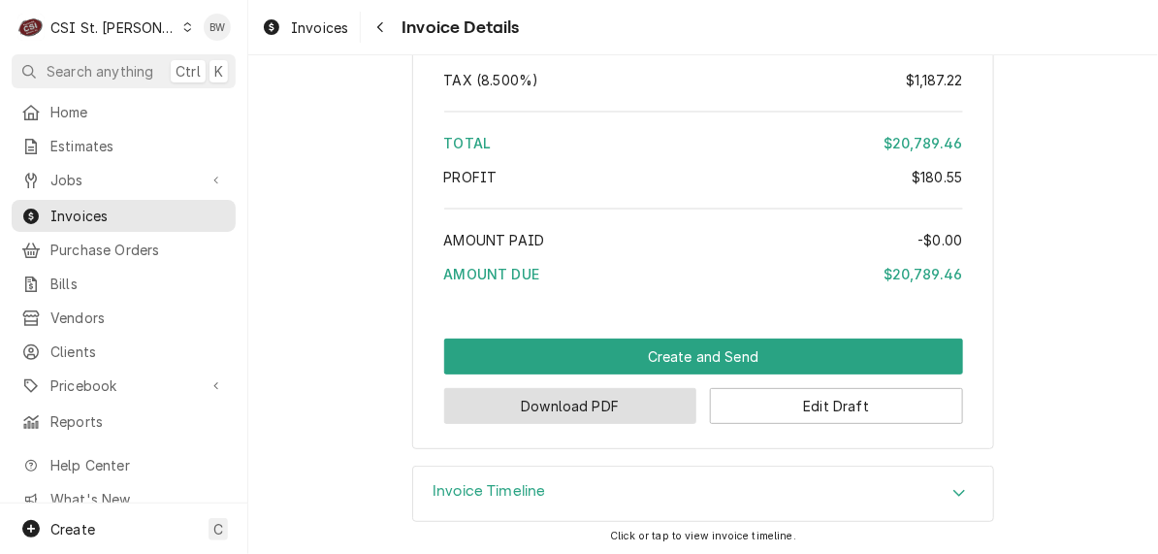
click at [546, 388] on button "Download PDF" at bounding box center [570, 406] width 253 height 36
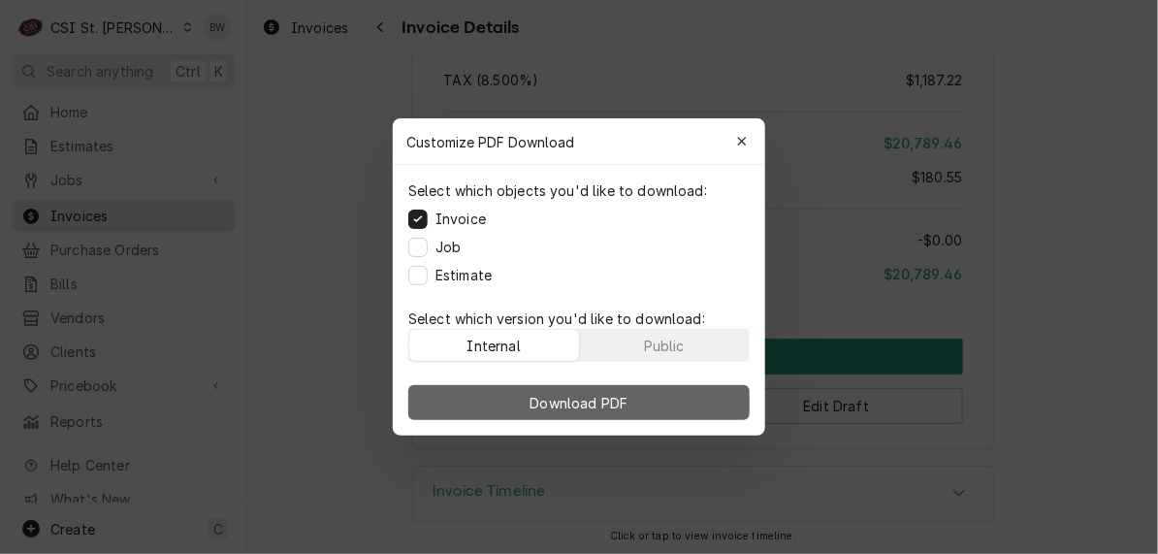
click at [548, 399] on span "Download PDF" at bounding box center [580, 403] width 106 height 20
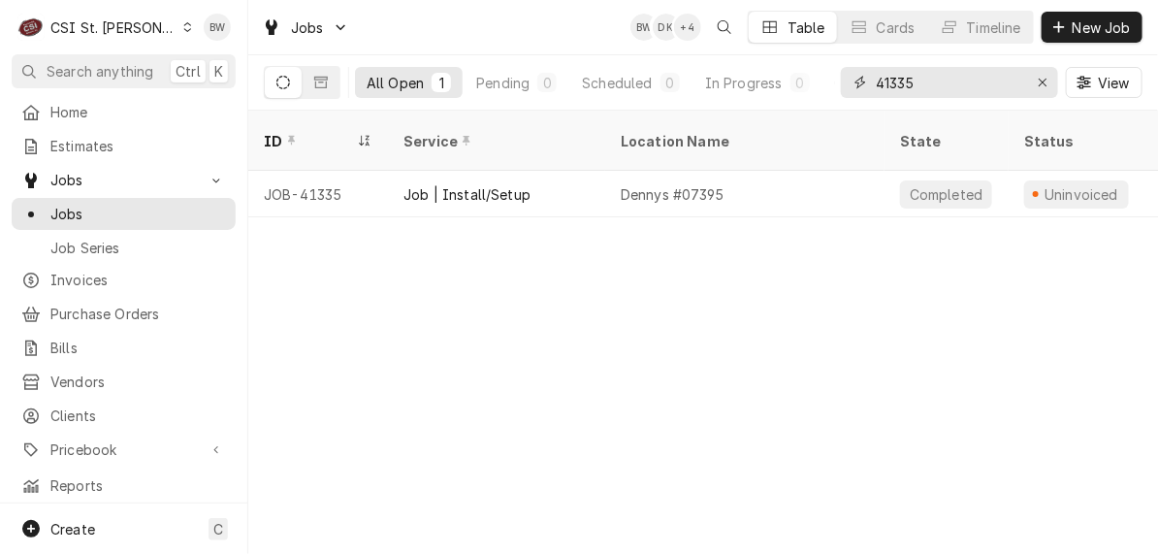
drag, startPoint x: 929, startPoint y: 85, endPoint x: 837, endPoint y: 85, distance: 92.1
click at [837, 85] on div "All Open 1 Pending 0 Scheduled 0 In Progress 0 On Hold 0 Completed 1 41335 View" at bounding box center [703, 82] width 879 height 54
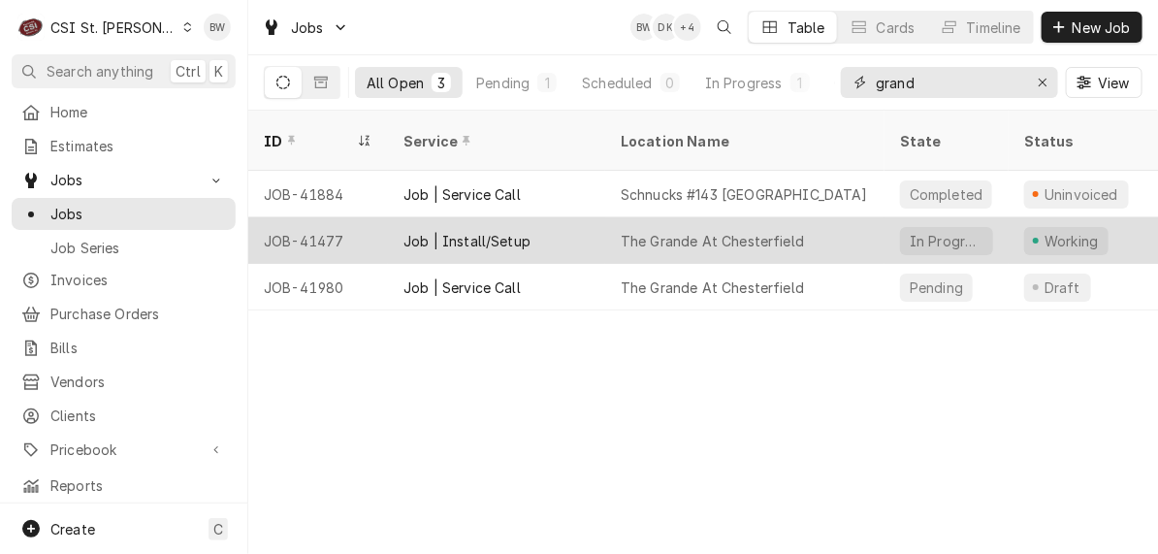
type input "grand"
click at [318, 217] on div "JOB-41477" at bounding box center [318, 240] width 140 height 47
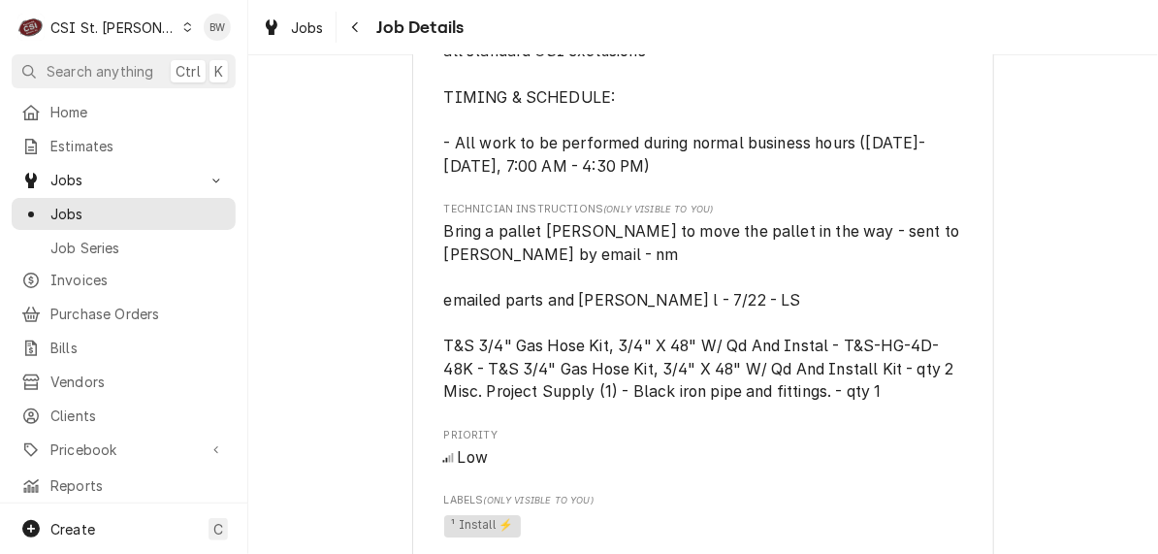
scroll to position [2036, 0]
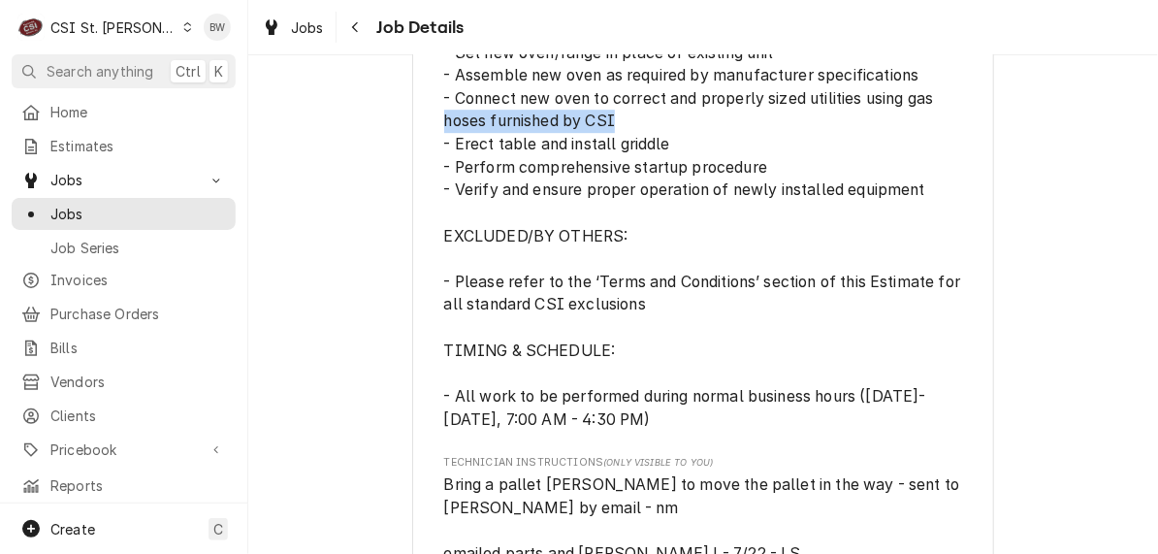
drag, startPoint x: 612, startPoint y: 121, endPoint x: 433, endPoint y: 132, distance: 178.8
click at [433, 132] on div "The Grande at [GEOGRAPHIC_DATA] [GEOGRAPHIC_DATA] / [STREET_ADDRESS][PERSON_NAM…" at bounding box center [703, 38] width 582 height 3900
click at [754, 139] on span "Complete replacement of existing commercial oven including removal of old equip…" at bounding box center [703, 144] width 519 height 573
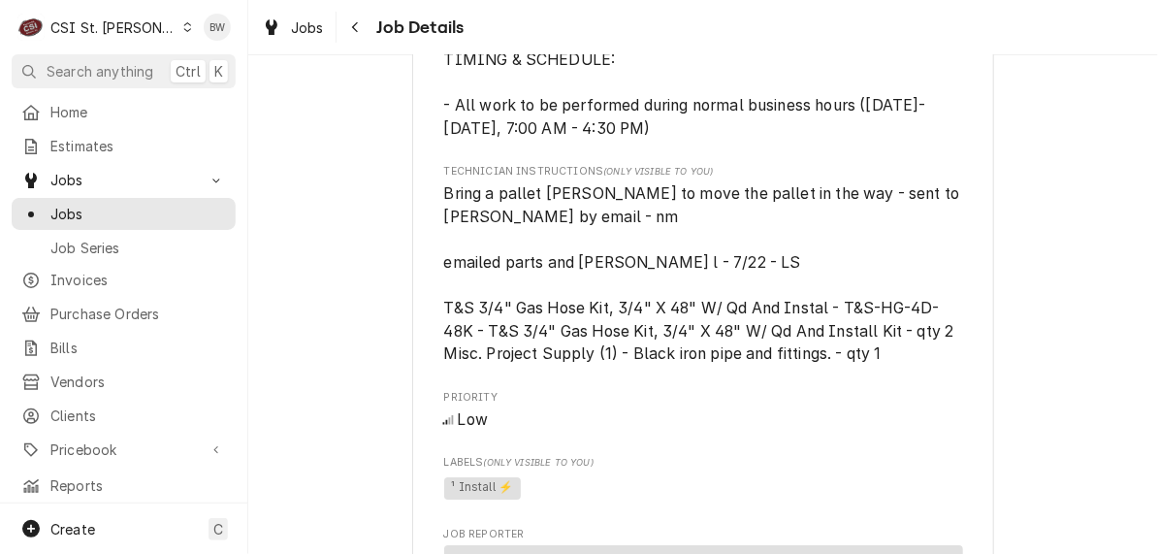
scroll to position [2327, 0]
click at [350, 38] on button "Navigate back" at bounding box center [355, 27] width 31 height 31
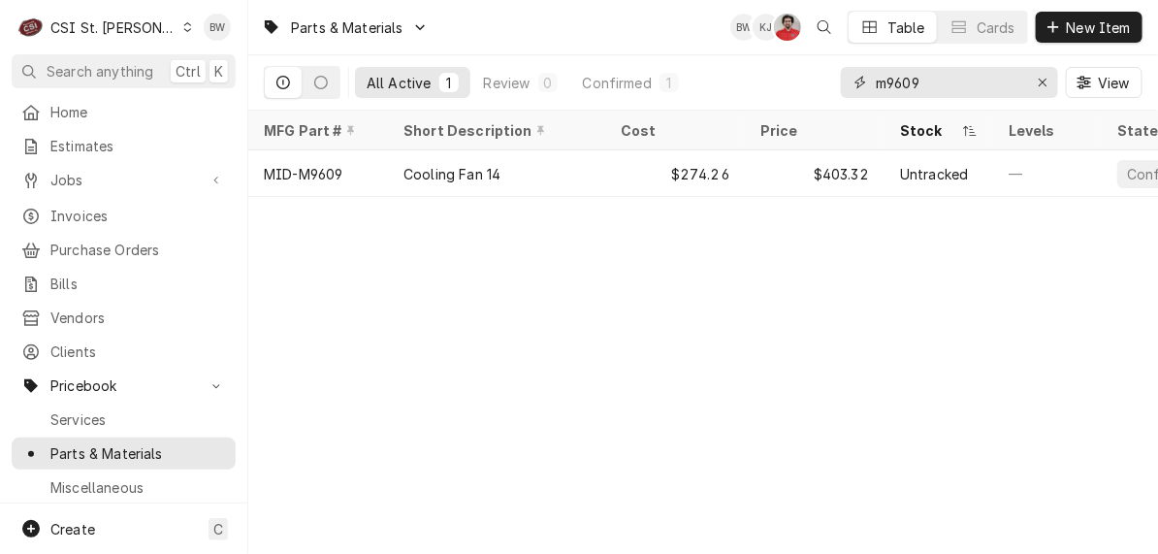
drag, startPoint x: 922, startPoint y: 80, endPoint x: 857, endPoint y: 81, distance: 65.0
click at [857, 81] on div "m9609" at bounding box center [949, 82] width 217 height 31
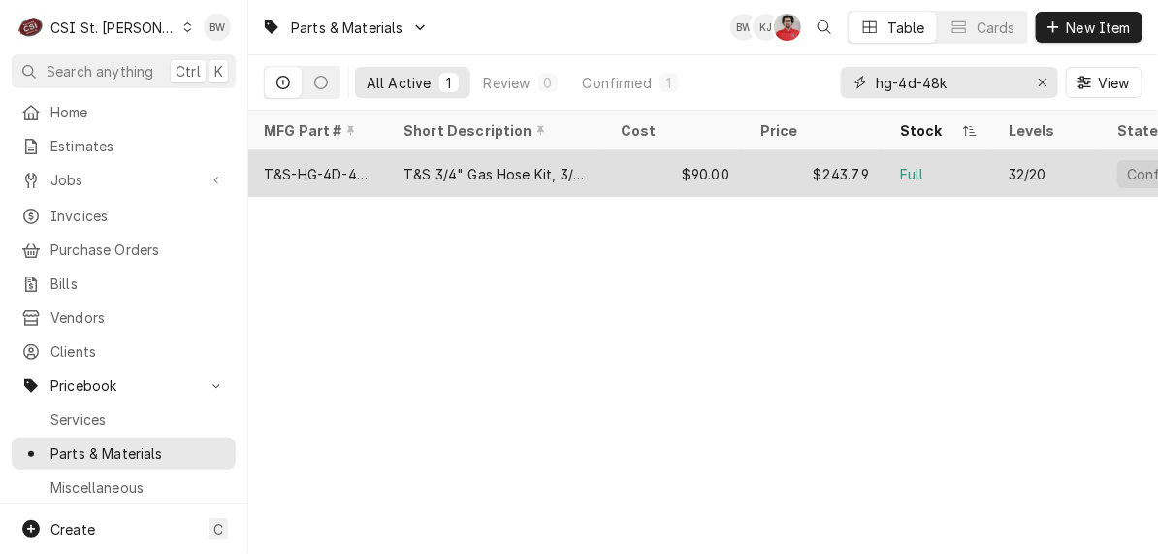
type input "hg-4d-48k"
click at [353, 173] on div "T&S-HG-4D-48K" at bounding box center [318, 174] width 109 height 20
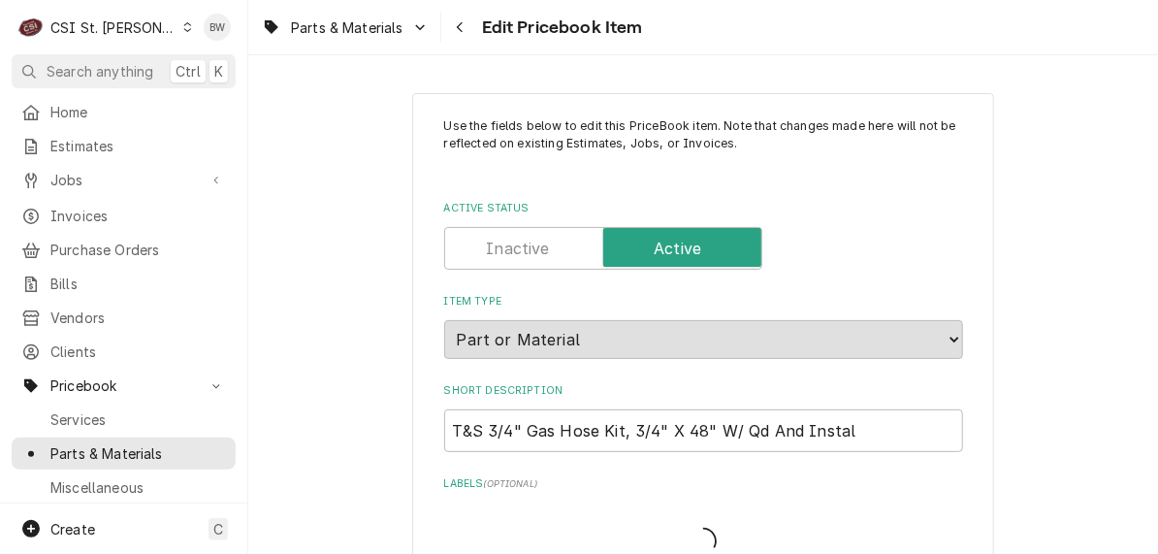
type textarea "x"
click at [707, 39] on div "Parts & Materials Edit Pricebook Item" at bounding box center [703, 27] width 910 height 54
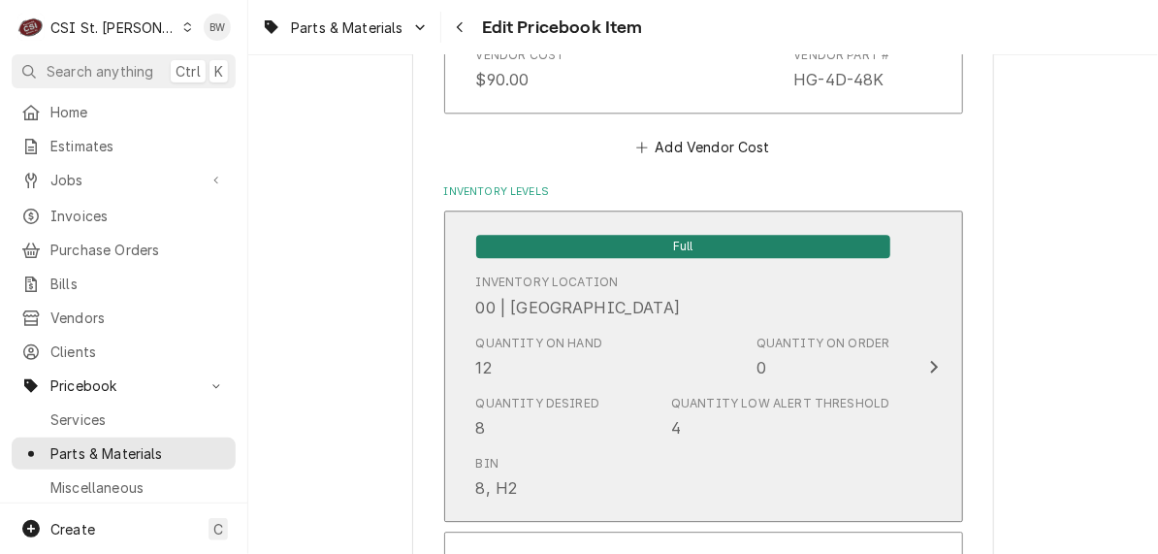
click at [492, 364] on div "Quantity on Hand 12" at bounding box center [539, 357] width 127 height 45
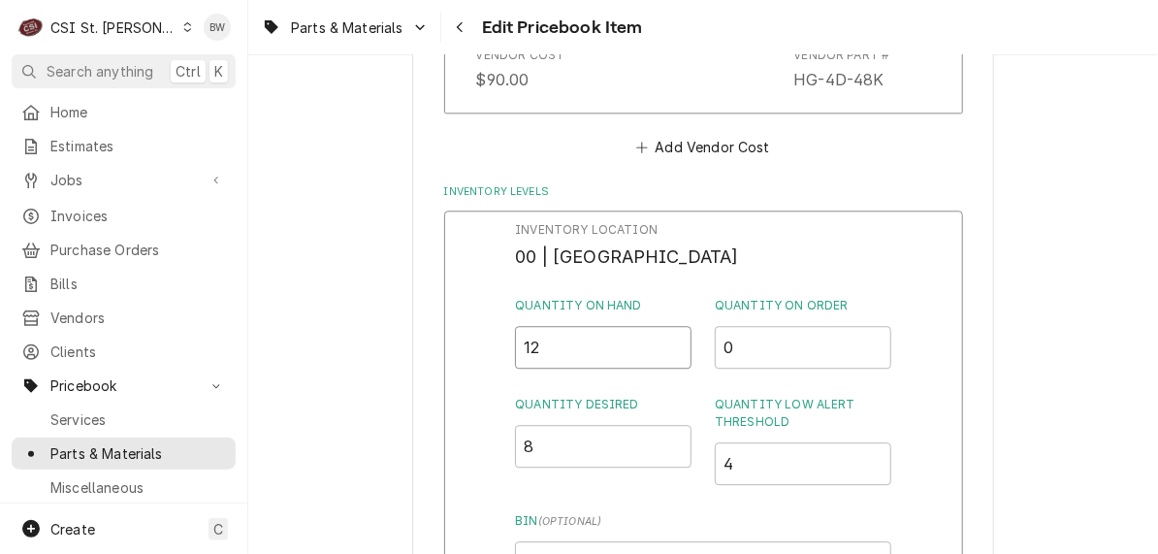
drag, startPoint x: 554, startPoint y: 346, endPoint x: 497, endPoint y: 353, distance: 57.6
click at [497, 353] on div "Inventory Location 00 | STL WAREHOUSE Quantity on Hand 12 Quantity on Order 0 Q…" at bounding box center [703, 462] width 519 height 504
type input "10"
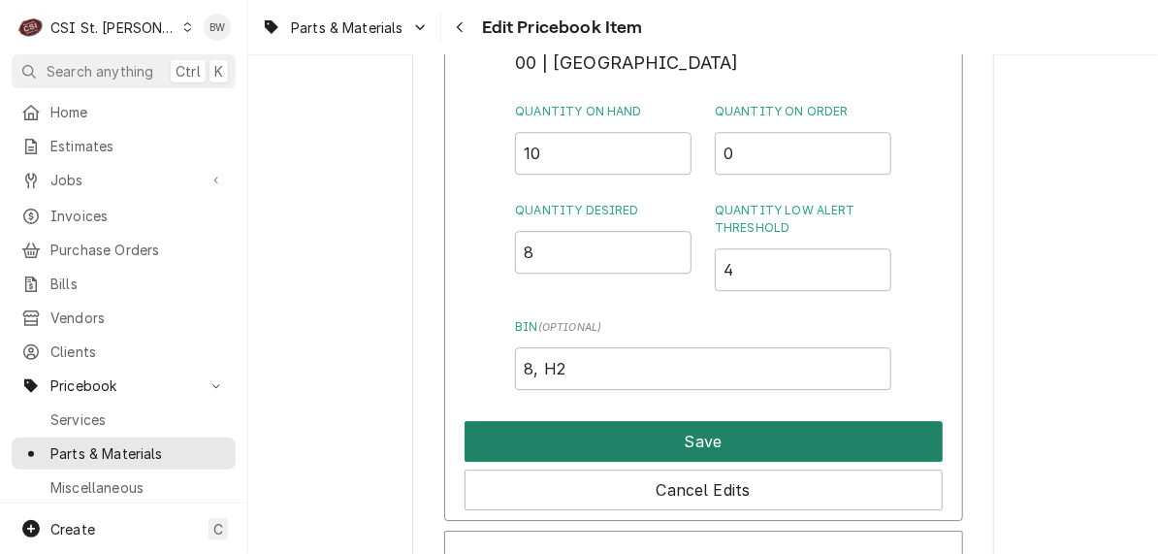
click at [642, 436] on button "Save" at bounding box center [704, 441] width 478 height 41
type textarea "x"
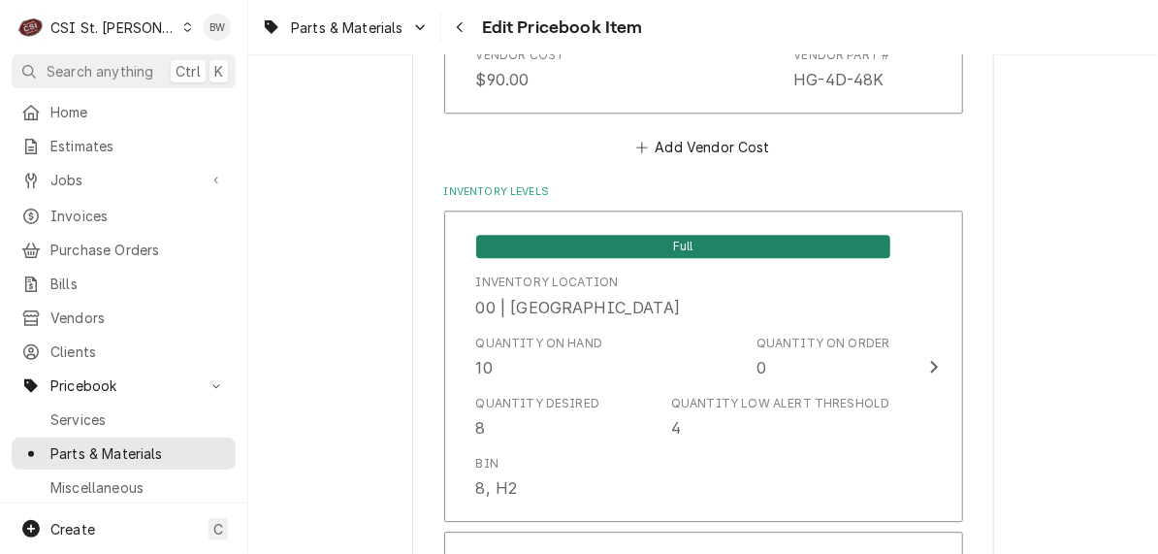
scroll to position [8358, 0]
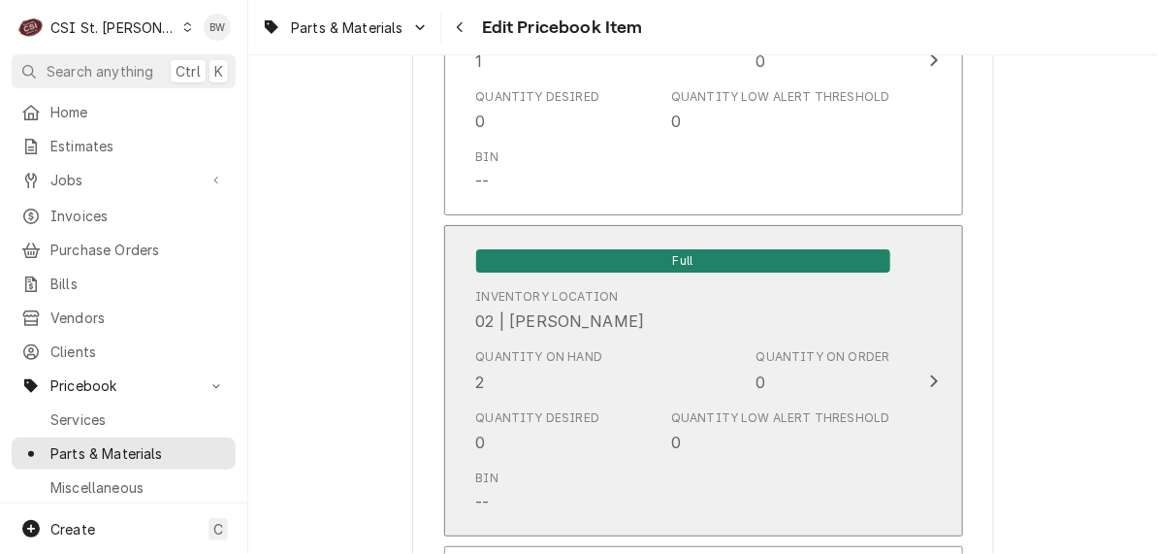
click at [526, 362] on div "Quantity on Hand 2" at bounding box center [539, 370] width 127 height 45
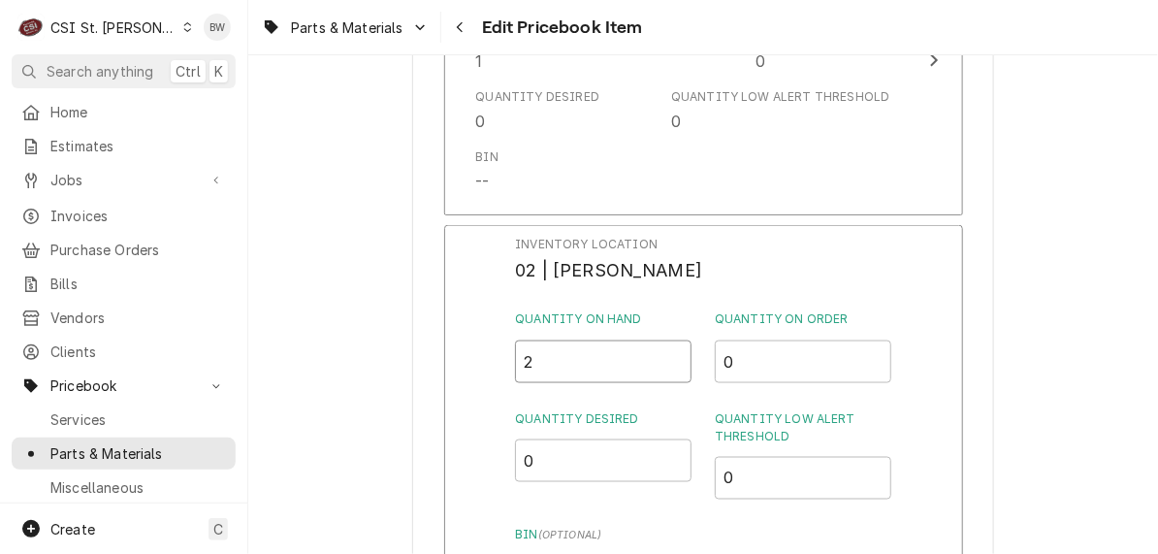
drag, startPoint x: 538, startPoint y: 349, endPoint x: 523, endPoint y: 351, distance: 15.6
click at [523, 351] on input "2" at bounding box center [603, 361] width 176 height 43
type input "4"
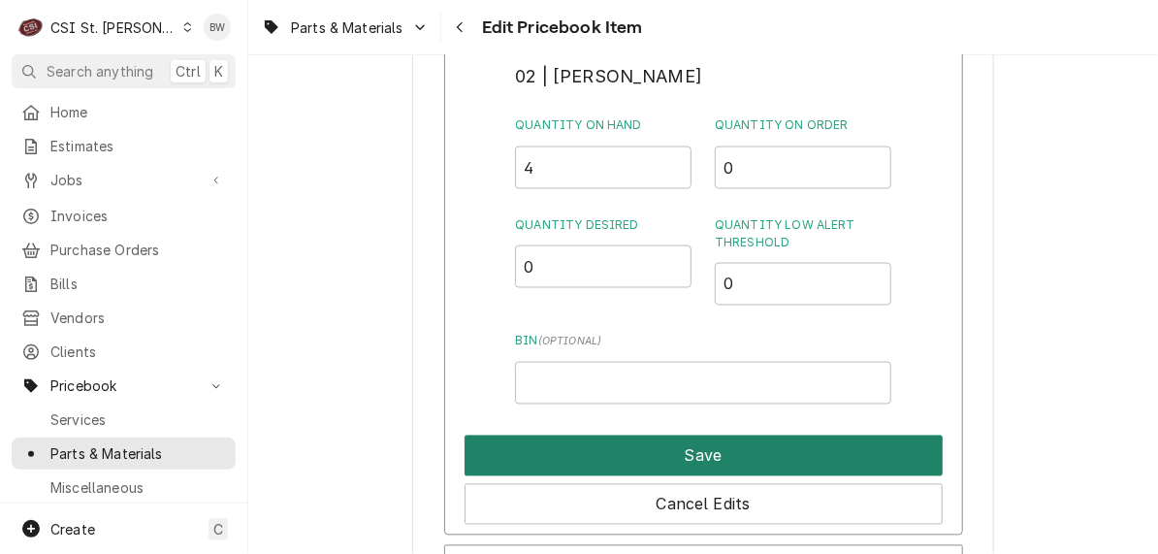
click at [664, 439] on button "Save" at bounding box center [704, 455] width 478 height 41
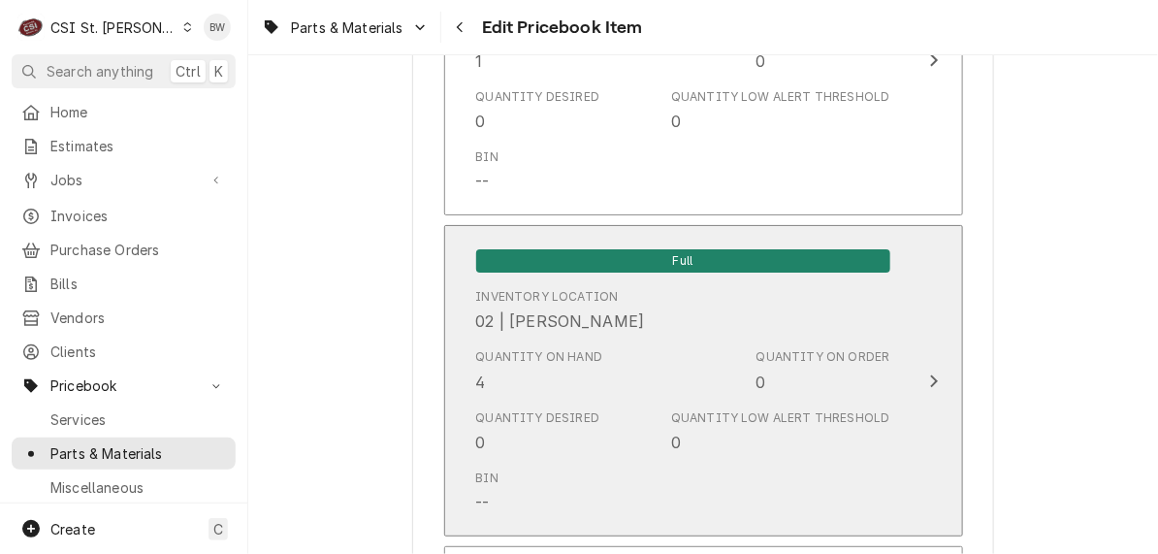
scroll to position [16777, 0]
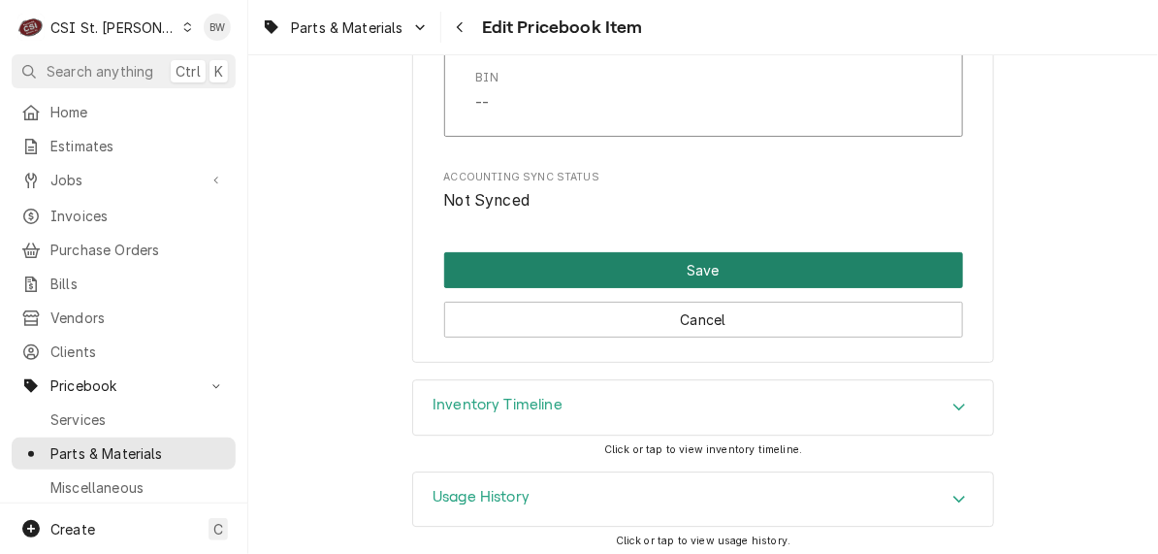
click at [645, 254] on button "Save" at bounding box center [703, 270] width 519 height 36
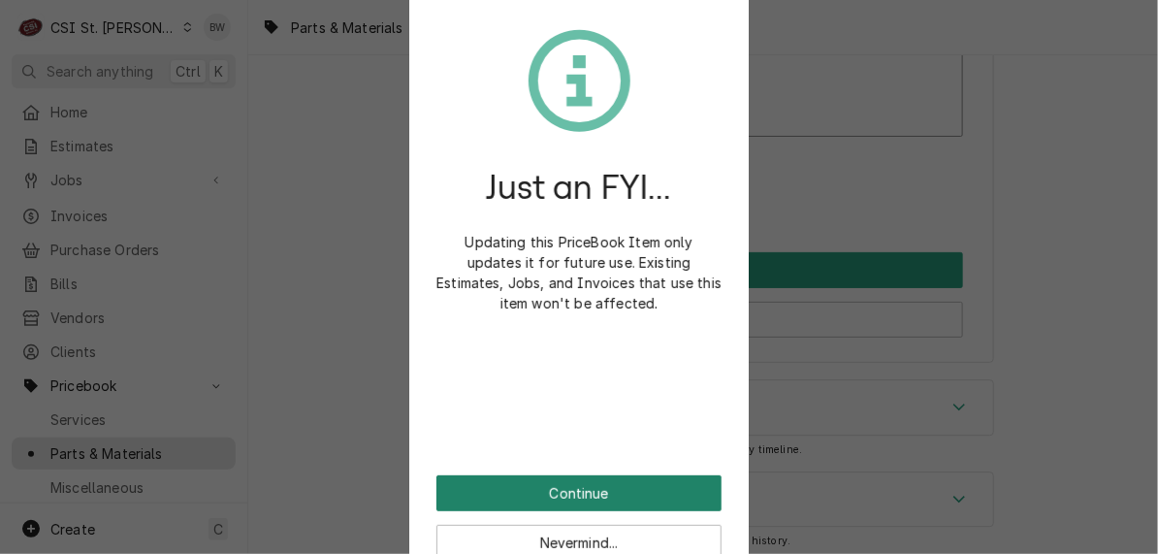
click at [570, 481] on button "Continue" at bounding box center [578, 493] width 285 height 36
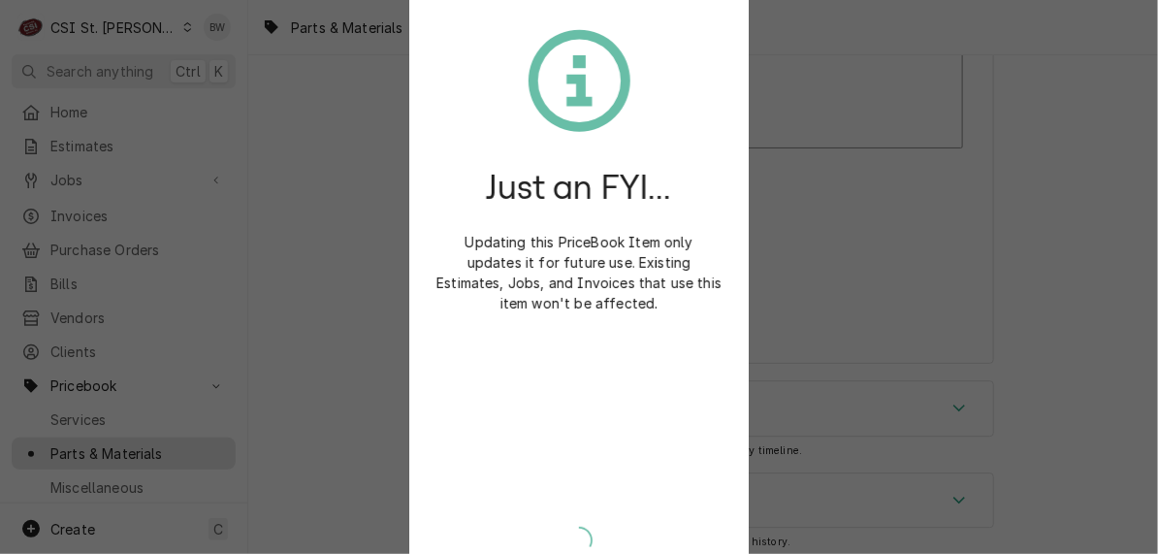
type textarea "x"
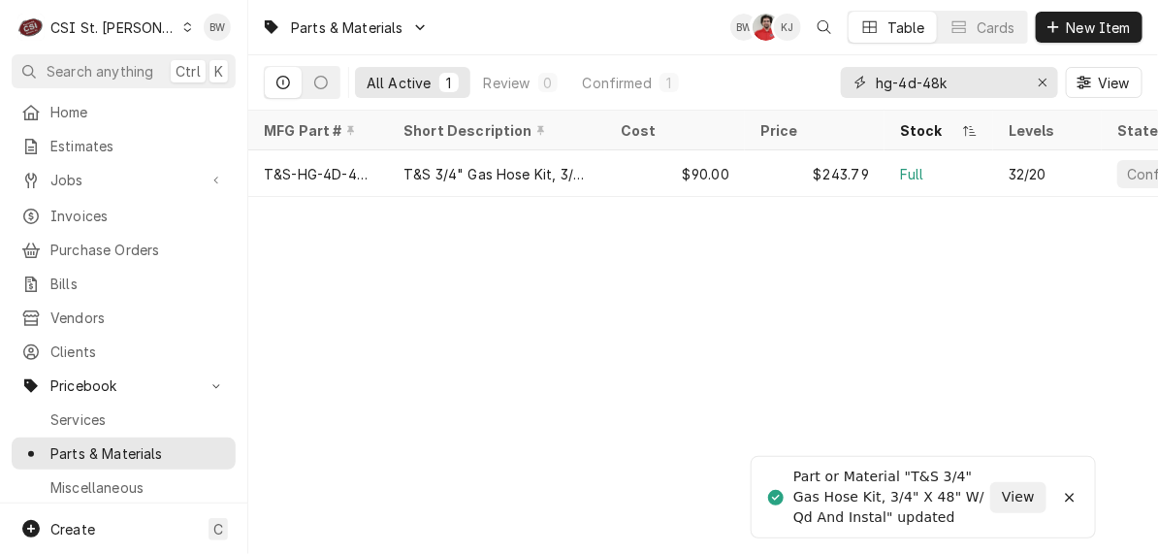
click at [915, 77] on input "hg-4d-48k" at bounding box center [948, 82] width 145 height 31
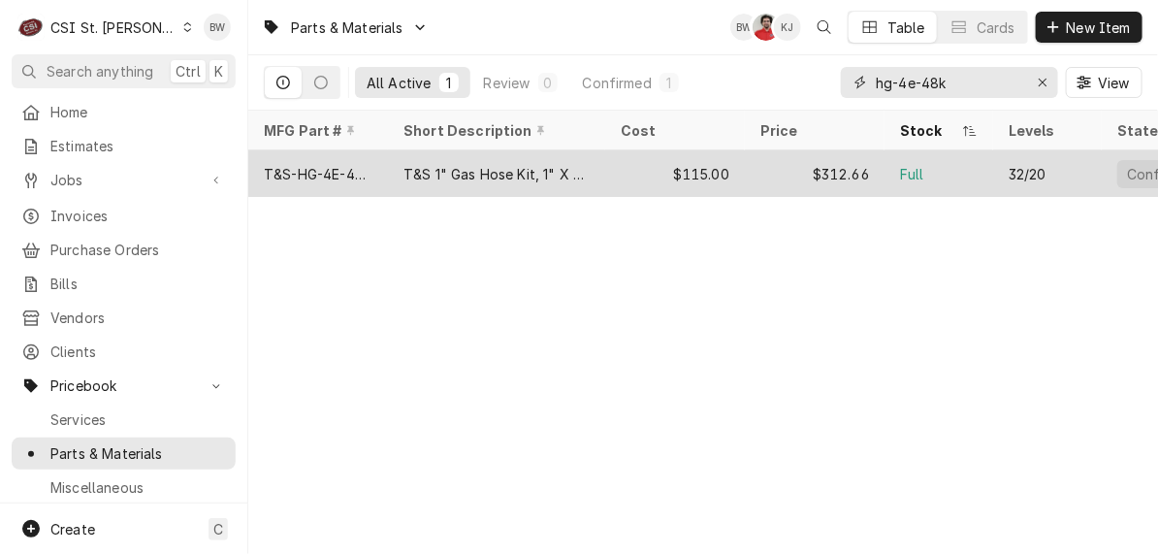
type input "hg-4e-48k"
click at [341, 177] on div "T&S-HG-4E-48K" at bounding box center [318, 174] width 109 height 20
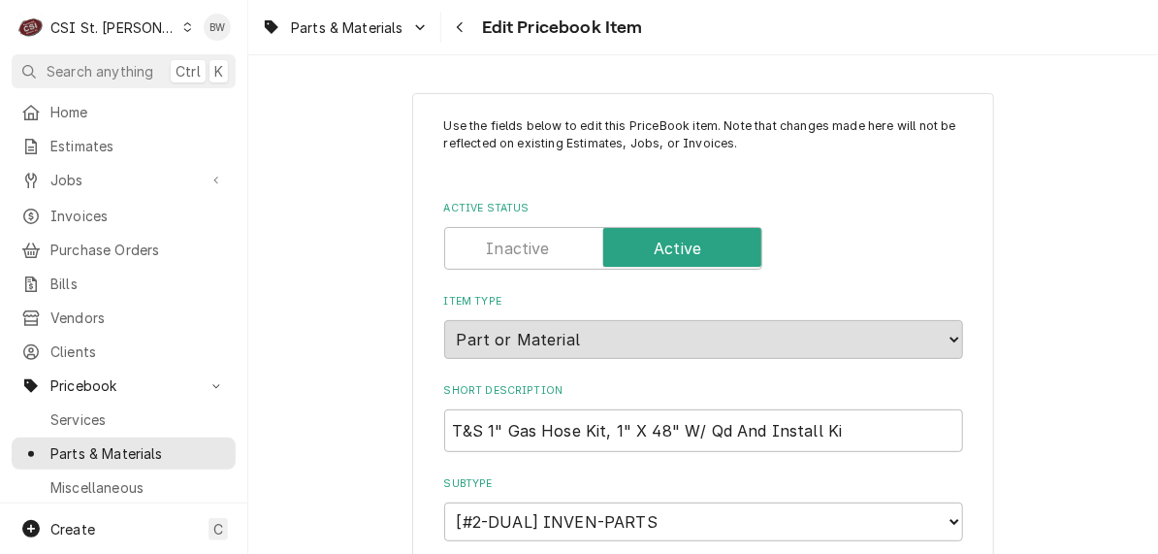
type textarea "x"
click at [719, 31] on div "Parts & Materials Edit Pricebook Item" at bounding box center [703, 27] width 910 height 54
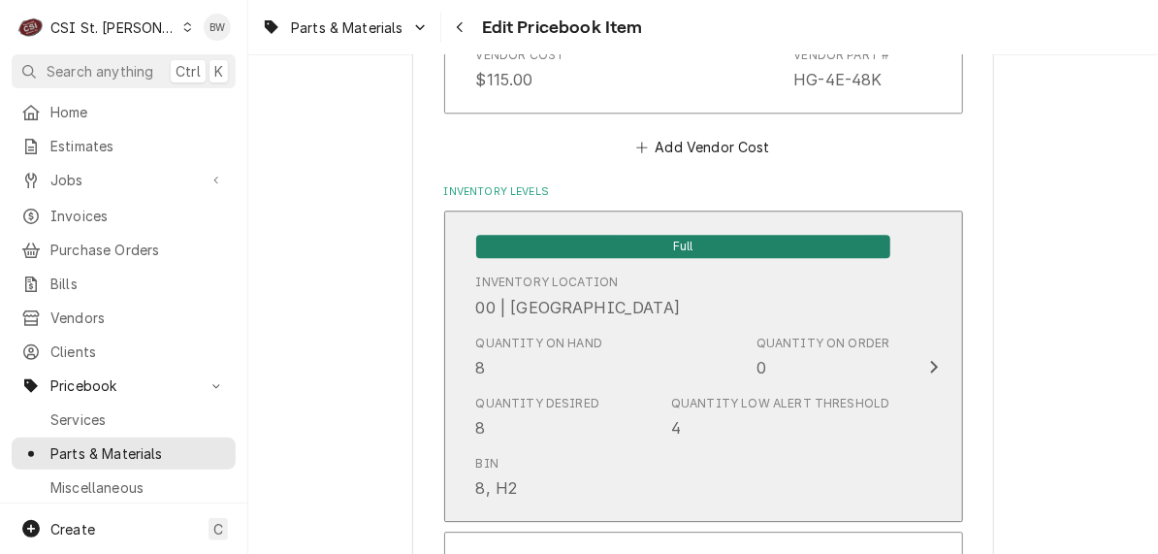
click at [478, 362] on div "8" at bounding box center [481, 367] width 10 height 23
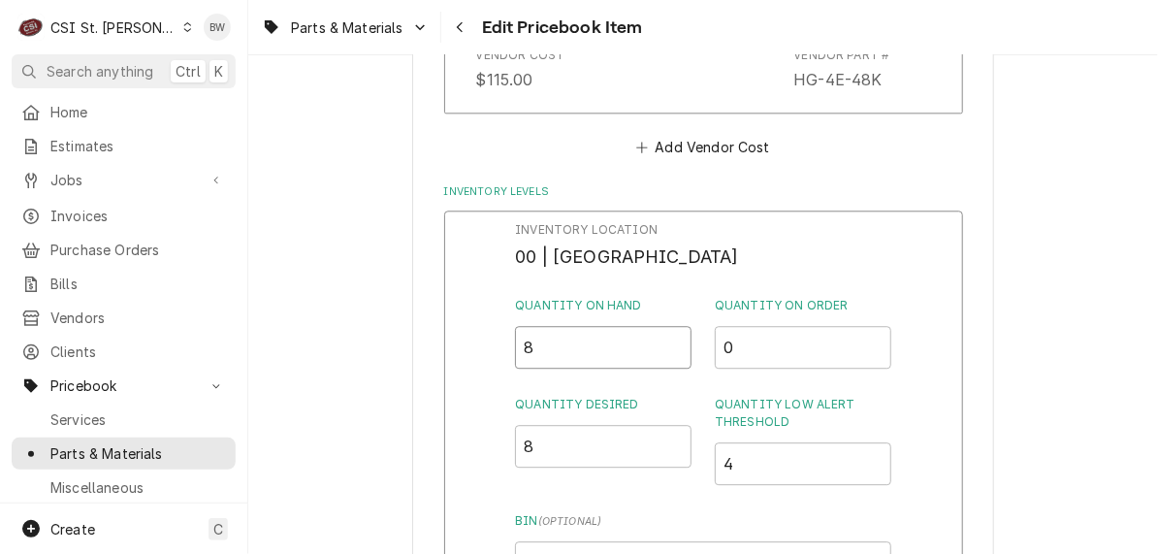
drag, startPoint x: 534, startPoint y: 357, endPoint x: 519, endPoint y: 357, distance: 15.5
click at [519, 357] on input "8" at bounding box center [603, 347] width 176 height 43
type input "7"
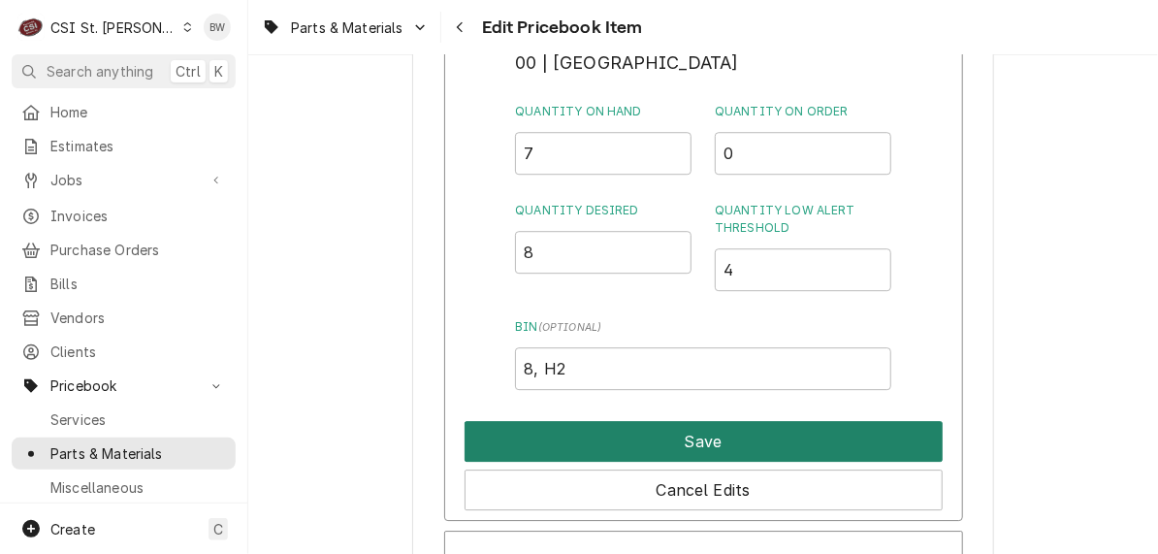
click at [549, 437] on button "Save" at bounding box center [704, 441] width 478 height 41
type textarea "x"
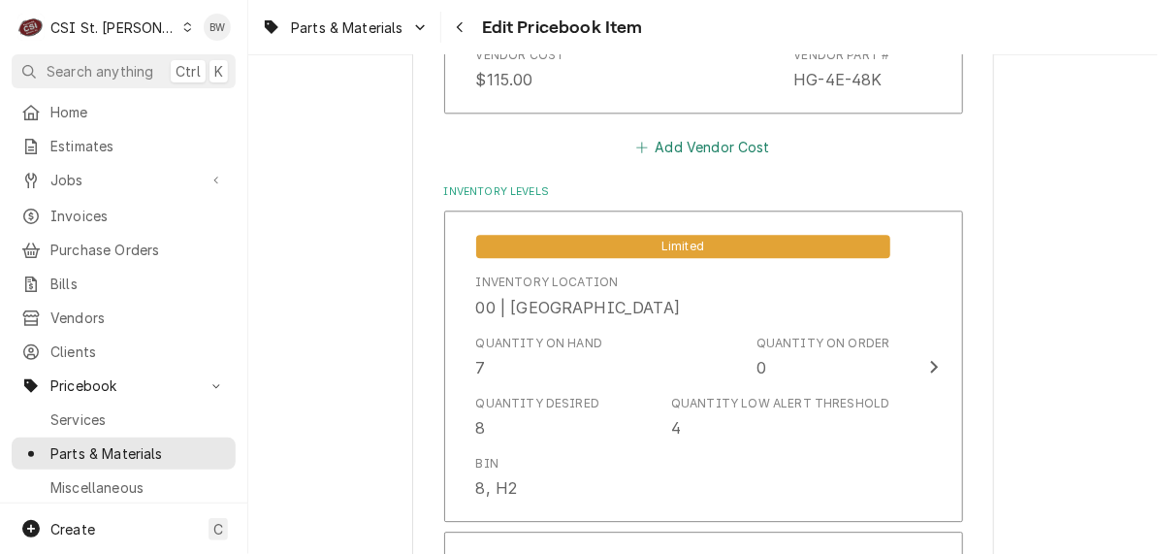
scroll to position [8358, 0]
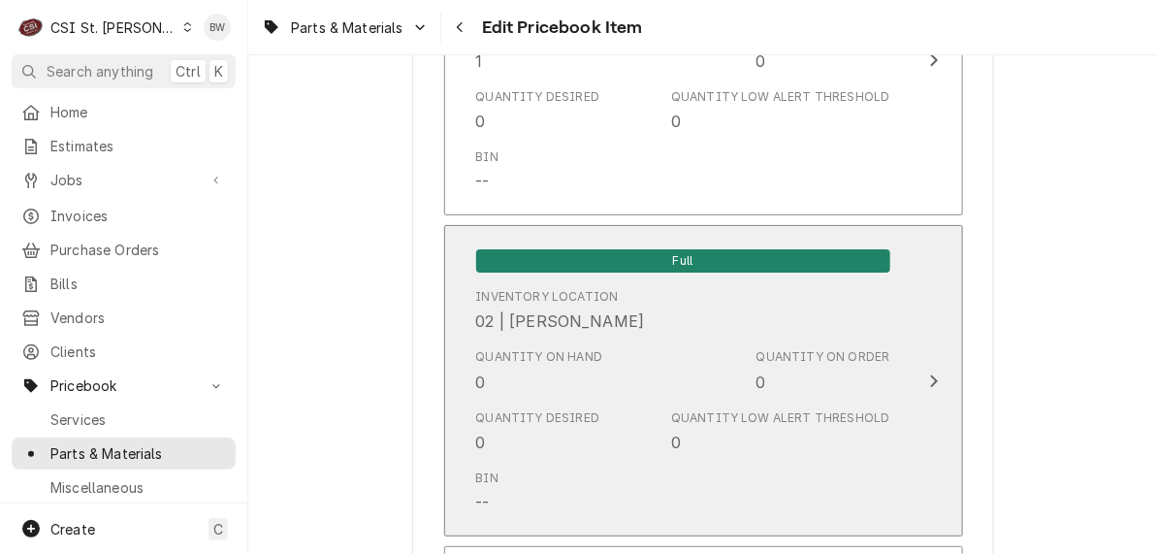
click at [514, 367] on div "Quantity on Hand 0" at bounding box center [539, 370] width 127 height 45
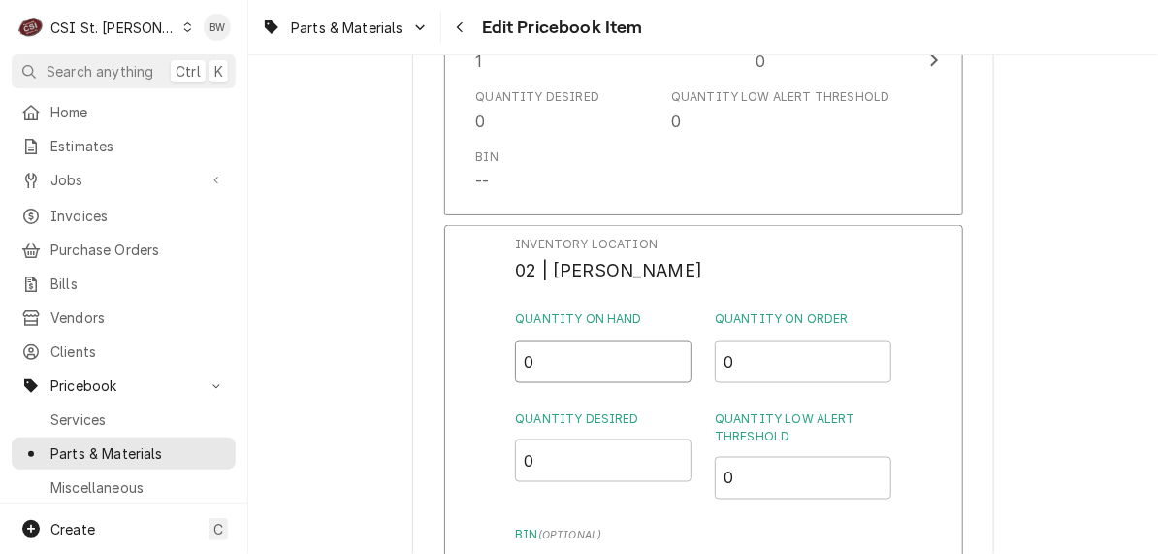
drag, startPoint x: 535, startPoint y: 352, endPoint x: 524, endPoint y: 353, distance: 11.7
click at [524, 353] on input "0" at bounding box center [603, 361] width 176 height 43
type input "1"
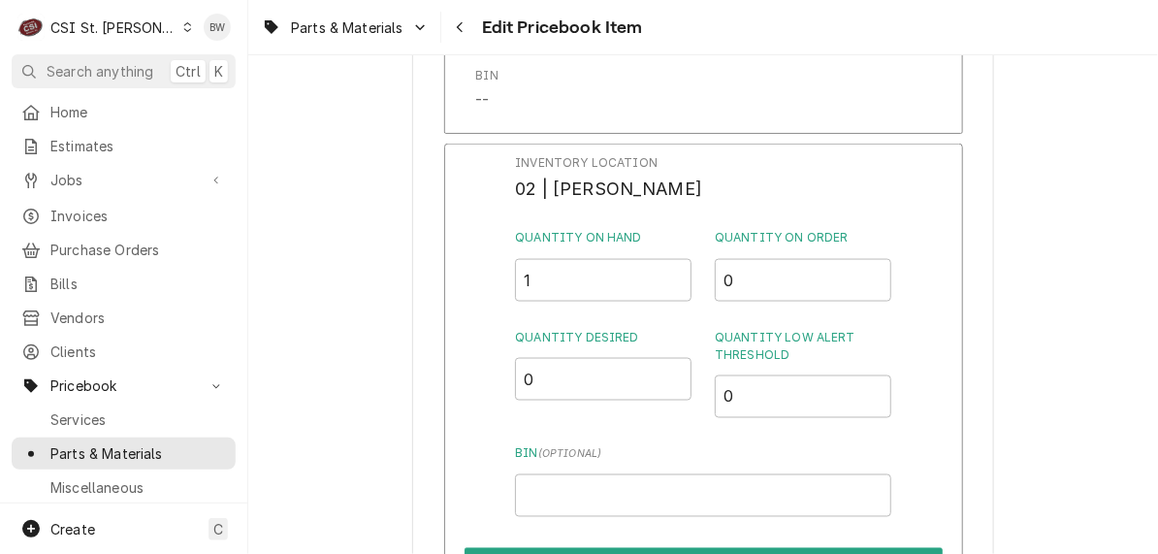
scroll to position [8552, 0]
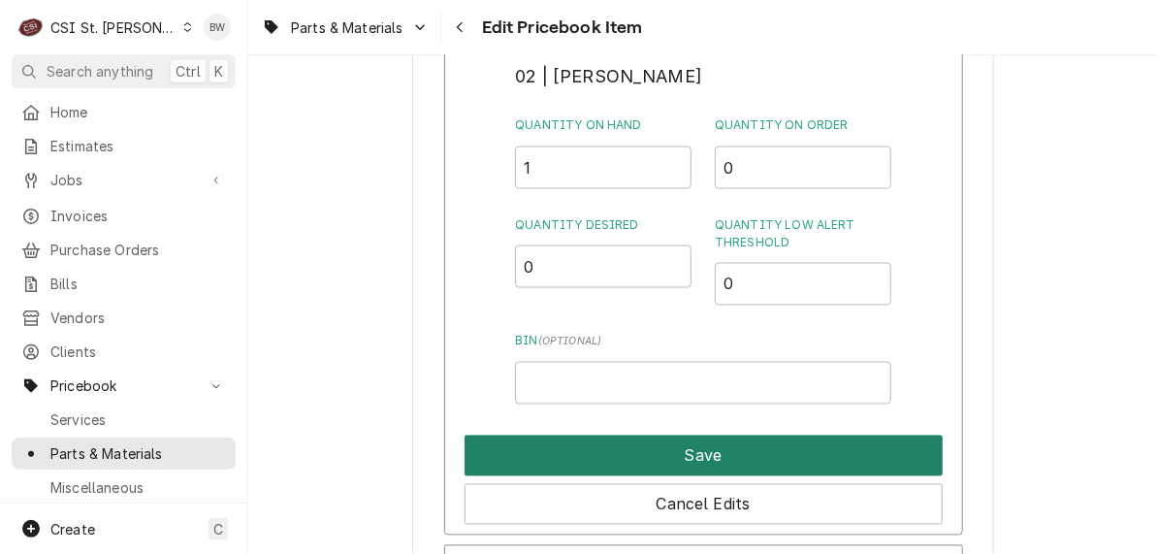
click at [641, 435] on button "Save" at bounding box center [704, 455] width 478 height 41
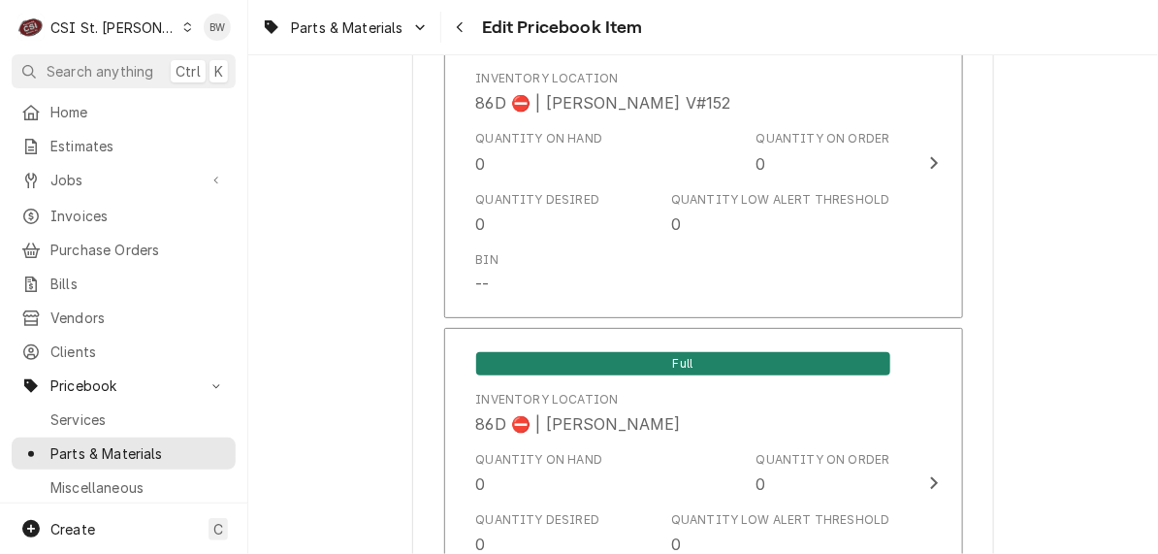
scroll to position [16777, 0]
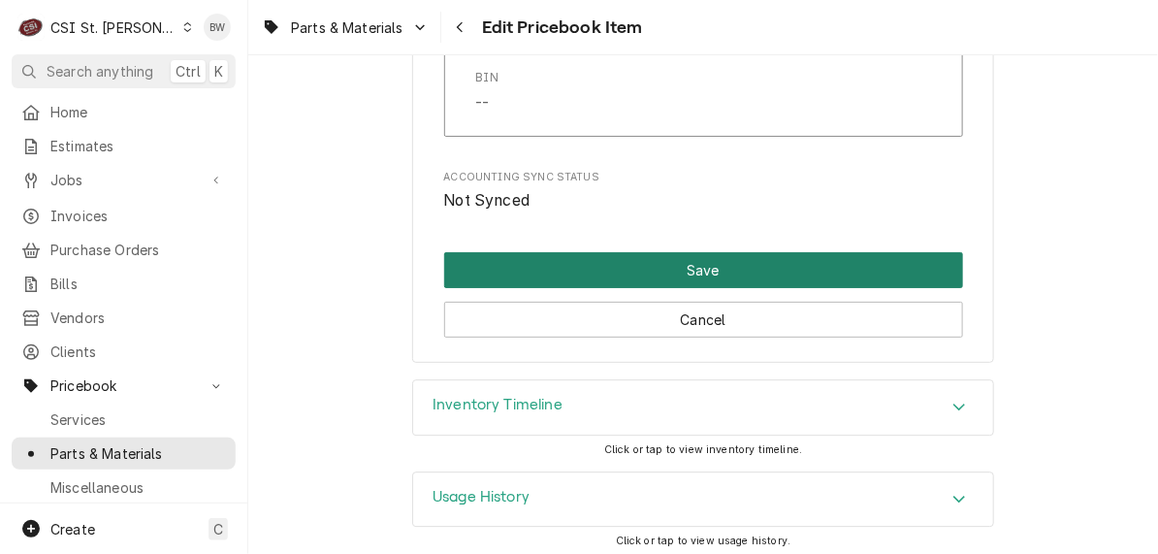
click at [629, 264] on button "Save" at bounding box center [703, 270] width 519 height 36
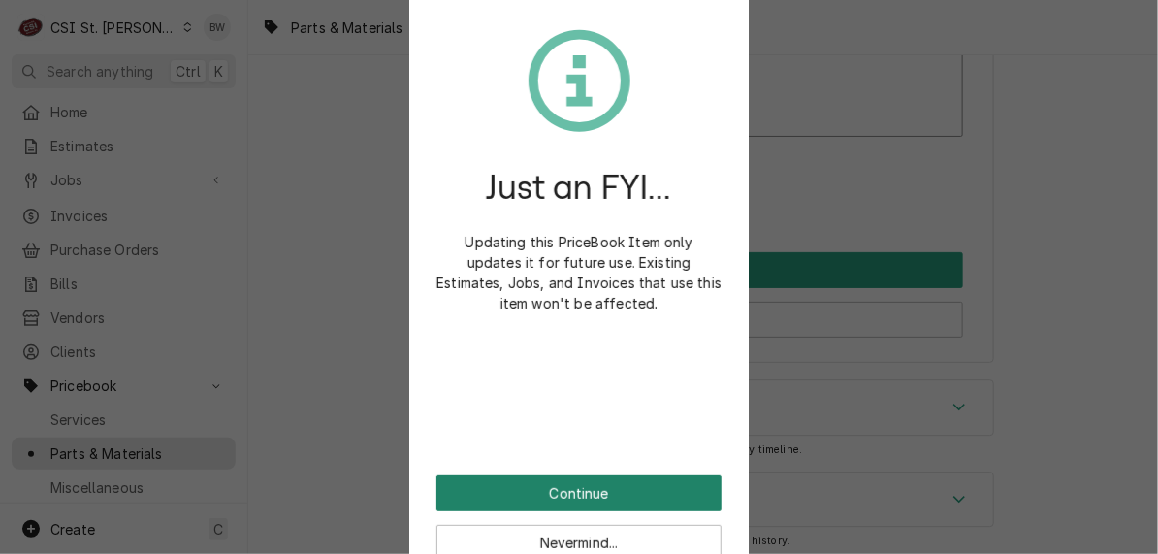
click at [540, 485] on button "Continue" at bounding box center [578, 493] width 285 height 36
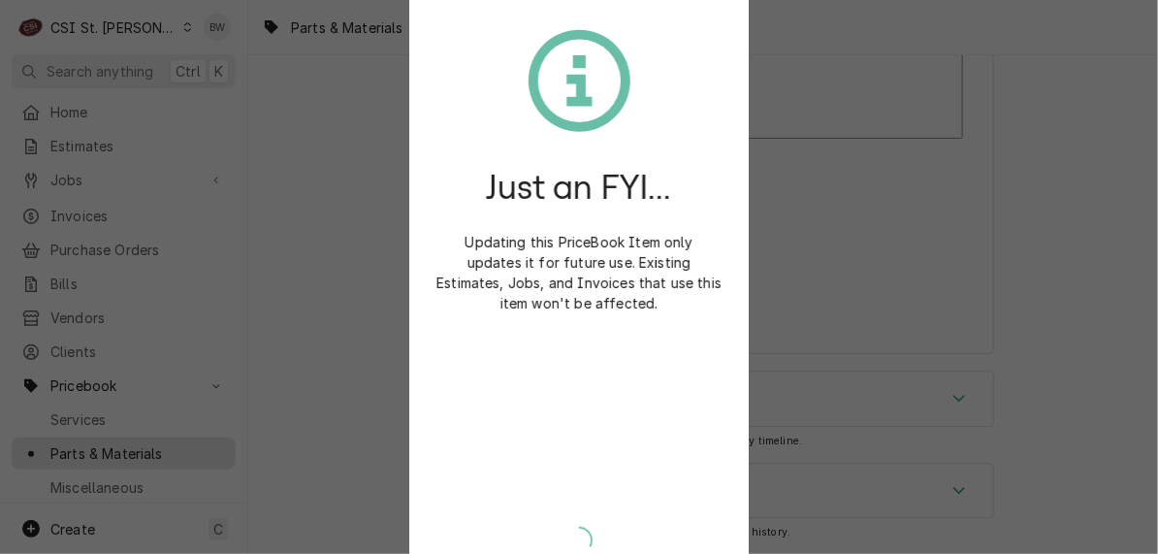
scroll to position [16765, 0]
type textarea "x"
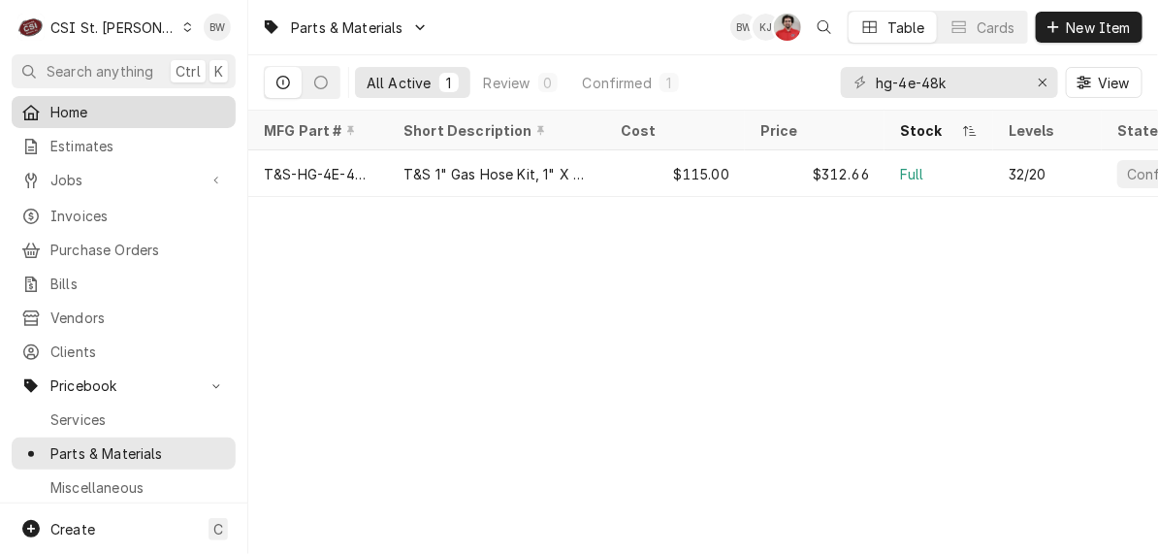
drag, startPoint x: 138, startPoint y: 64, endPoint x: 98, endPoint y: 113, distance: 63.5
drag, startPoint x: 977, startPoint y: 87, endPoint x: 828, endPoint y: 77, distance: 148.8
click at [831, 77] on div "All Active 1 Review 0 Confirmed 1 hg-4e-48k View" at bounding box center [703, 82] width 879 height 54
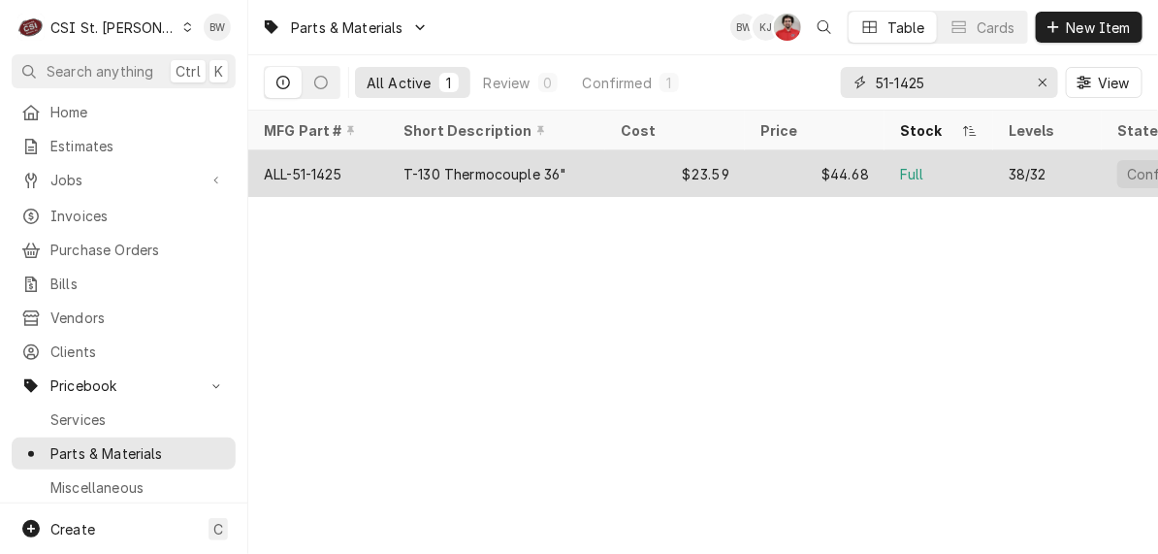
type input "51-1425"
click at [318, 165] on div "ALL-51-1425" at bounding box center [303, 174] width 78 height 20
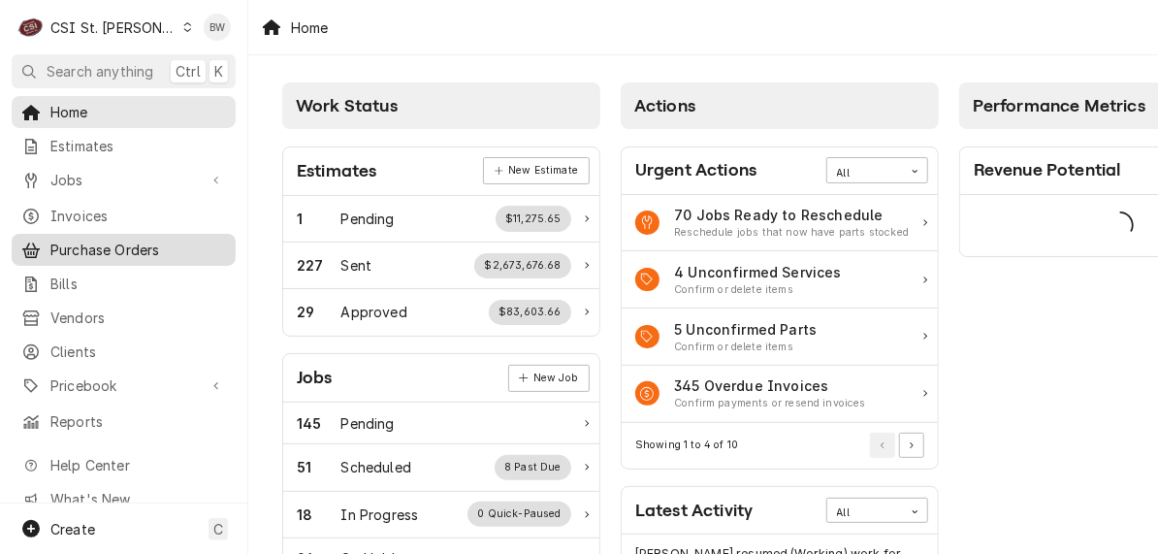
click at [85, 251] on span "Purchase Orders" at bounding box center [138, 250] width 176 height 20
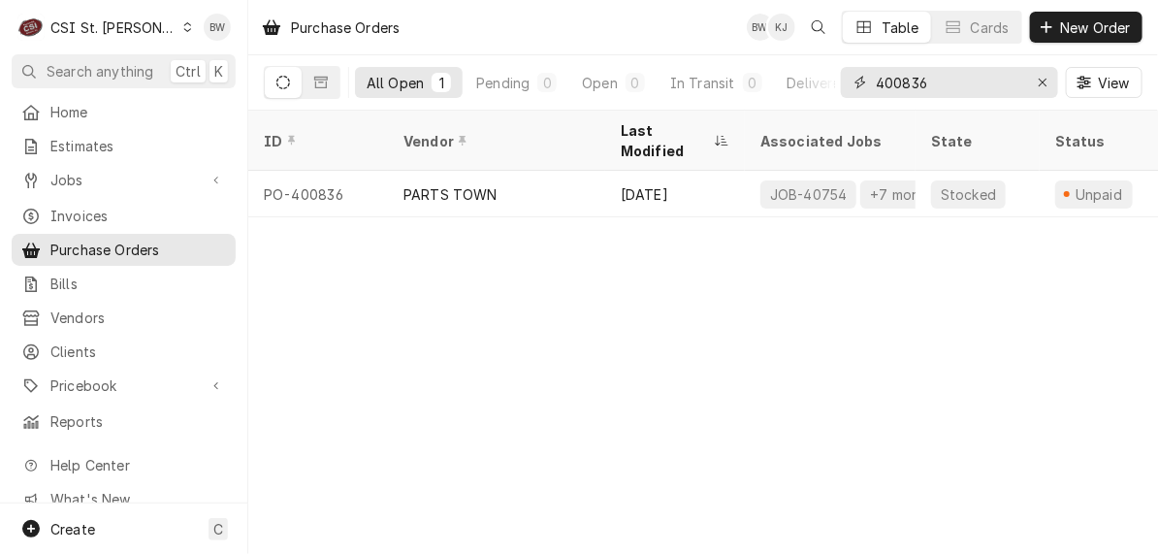
drag, startPoint x: 938, startPoint y: 78, endPoint x: 859, endPoint y: 84, distance: 78.8
click at [859, 84] on div "400836" at bounding box center [949, 82] width 217 height 31
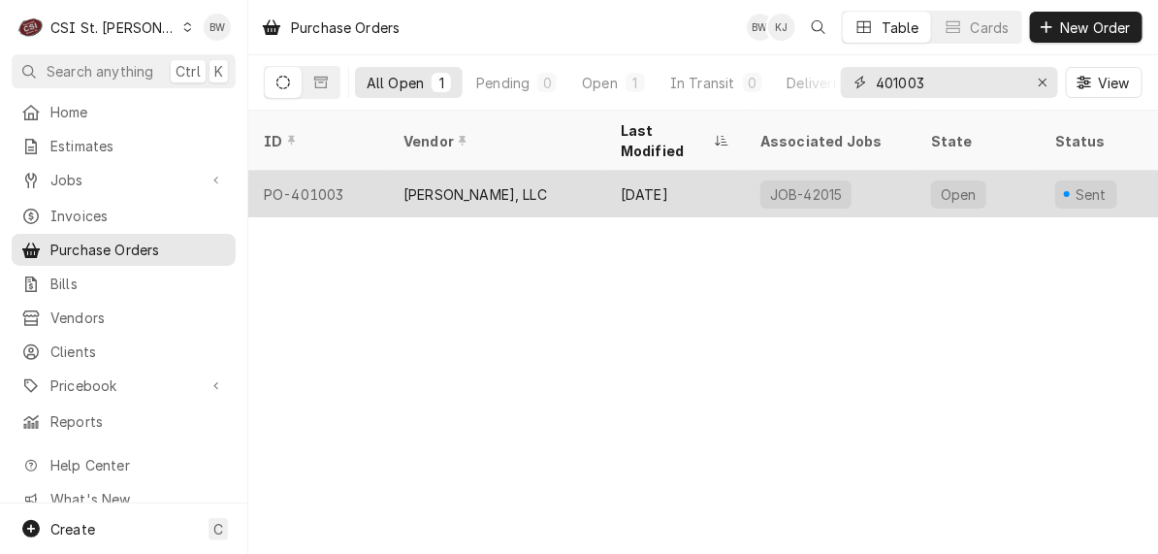
type input "401003"
click at [336, 171] on div "PO-401003" at bounding box center [318, 194] width 140 height 47
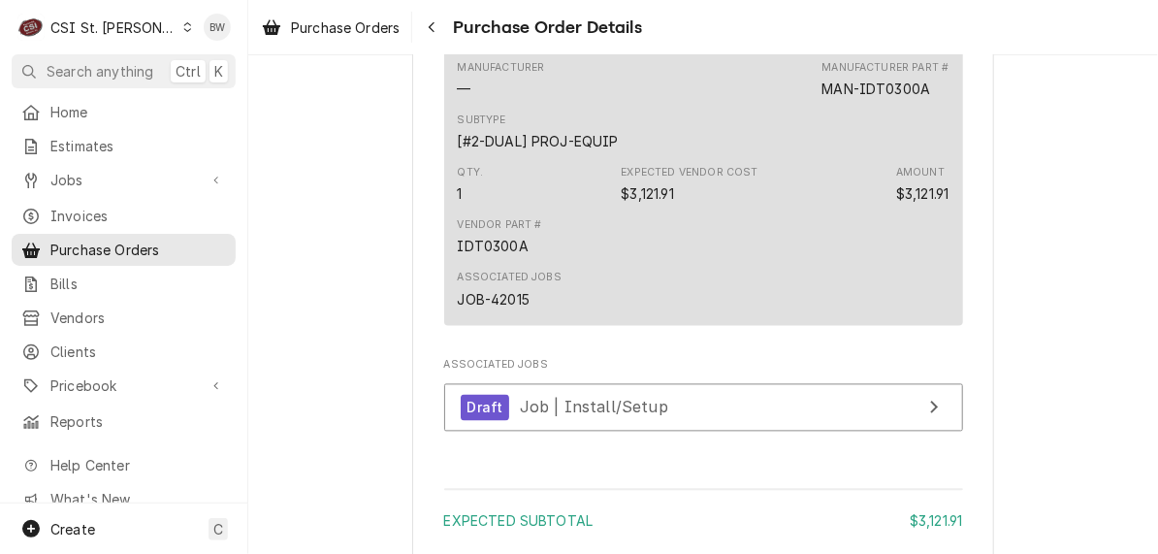
scroll to position [1164, 0]
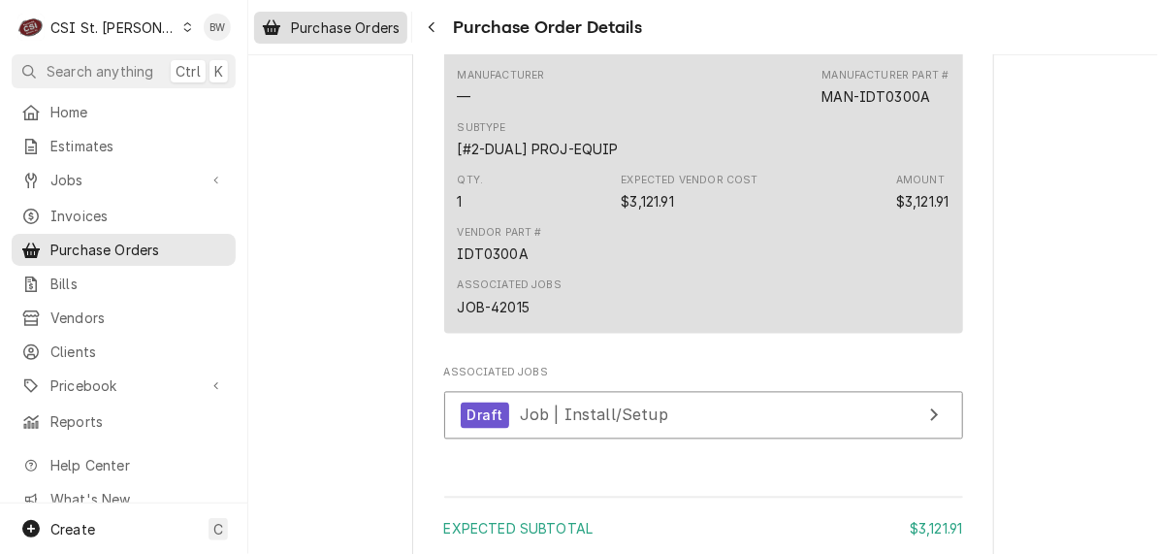
click at [332, 25] on span "Purchase Orders" at bounding box center [345, 27] width 109 height 20
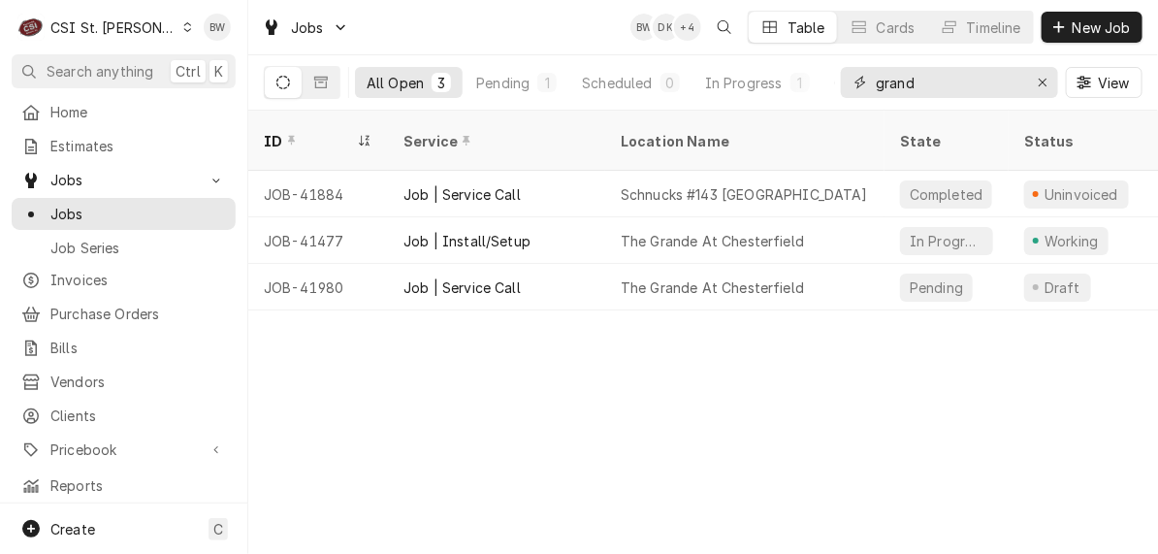
drag, startPoint x: 956, startPoint y: 80, endPoint x: 827, endPoint y: 75, distance: 129.1
click at [827, 75] on div "All Open 3 Pending 1 Scheduled 0 In Progress 1 On Hold 0 Completed 1 grand View" at bounding box center [703, 82] width 879 height 54
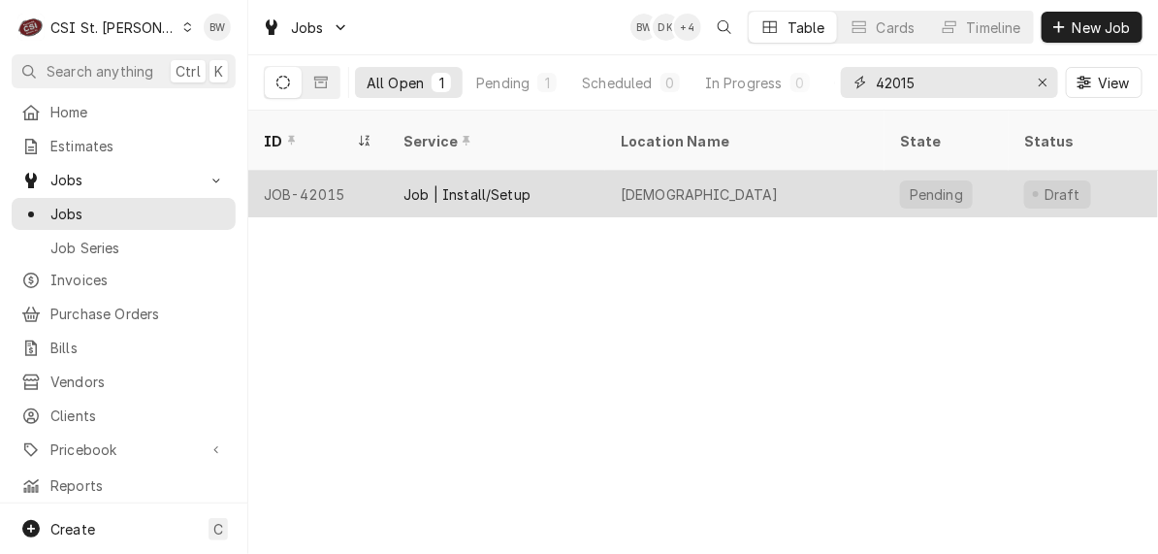
type input "42015"
click at [330, 177] on div "JOB-42015" at bounding box center [318, 194] width 140 height 47
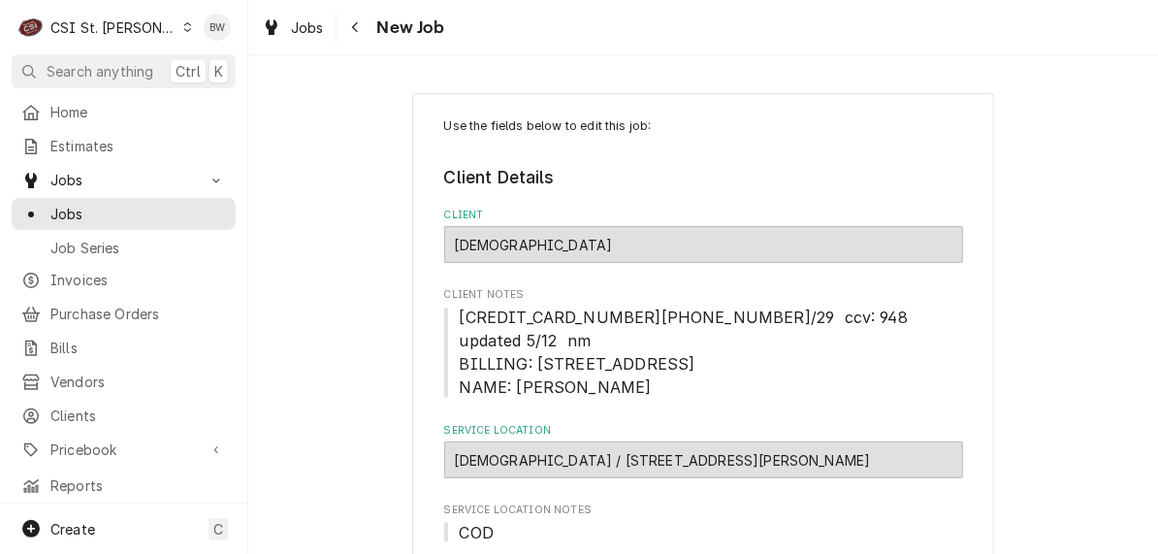
type textarea "x"
click at [361, 18] on div "Navigate back" at bounding box center [355, 26] width 19 height 19
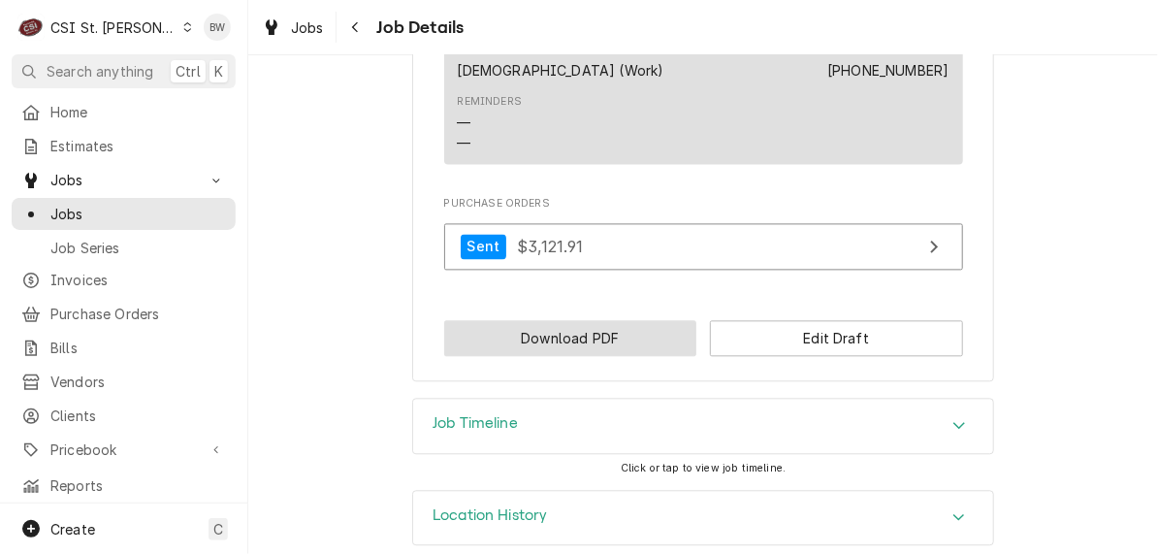
scroll to position [1261, 0]
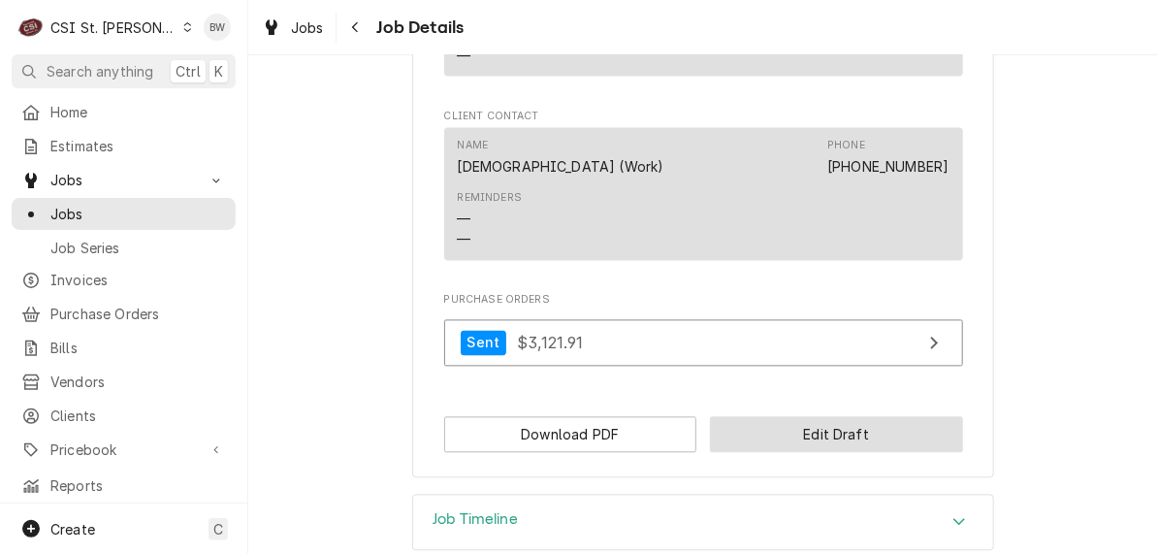
click at [772, 418] on button "Edit Draft" at bounding box center [836, 435] width 253 height 36
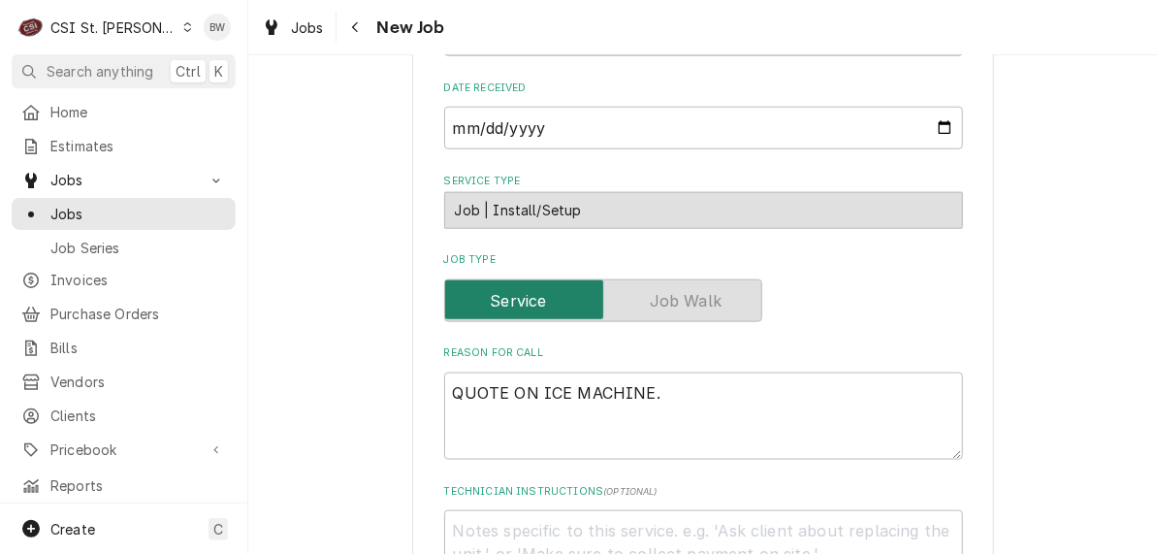
scroll to position [679, 0]
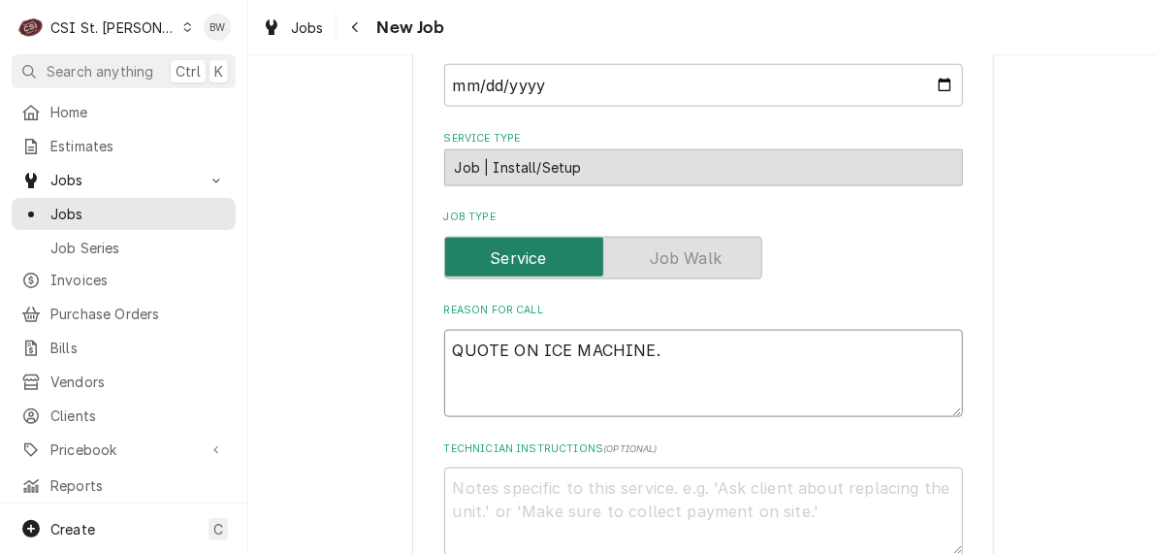
click at [682, 330] on textarea "QUOTE ON ICE MACHINE." at bounding box center [703, 373] width 519 height 87
type textarea "x"
type textarea "QUOTE ON ICE MACHINE."
type textarea "x"
type textarea "QUOTE ON ICE MACHINE. I"
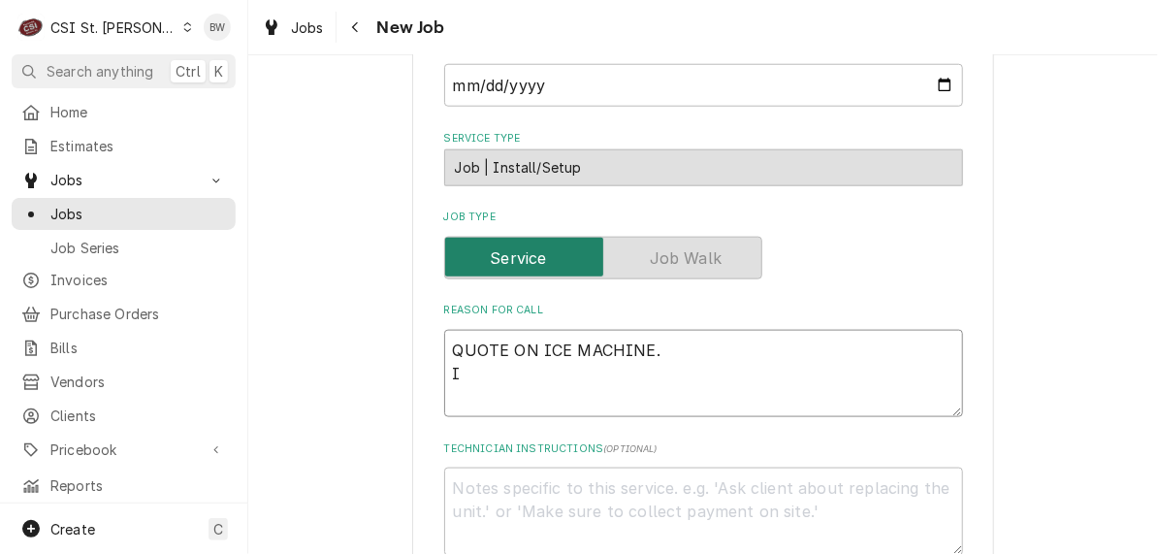
type textarea "x"
type textarea "QUOTE ON ICE MACHINE. IM"
type textarea "x"
type textarea "QUOTE ON ICE MACHINE. IM"
type textarea "x"
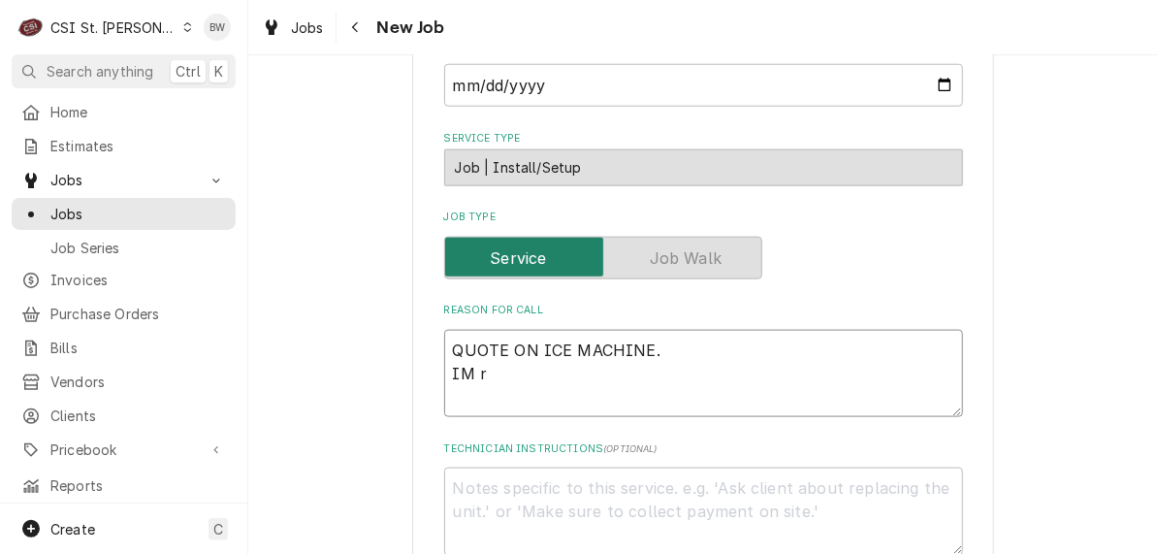
type textarea "QUOTE ON ICE MACHINE. IM re"
type textarea "x"
type textarea "QUOTE ON ICE MACHINE. IM rea"
type textarea "x"
type textarea "QUOTE ON ICE MACHINE. IM read"
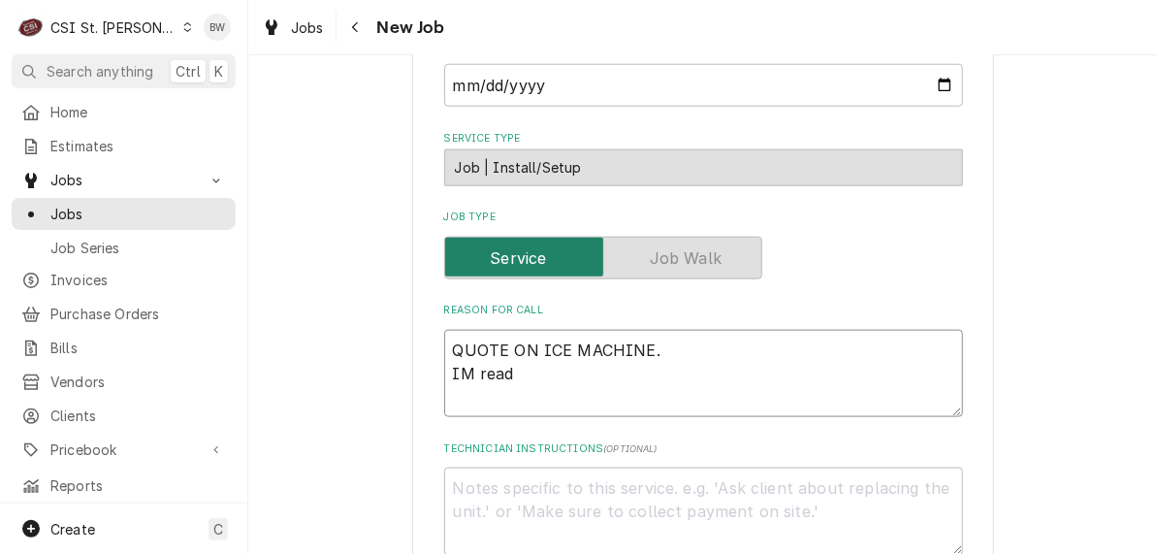
type textarea "x"
type textarea "QUOTE ON ICE MACHINE. IM ready"
type textarea "x"
type textarea "QUOTE ON ICE MACHINE. IM ready"
type textarea "x"
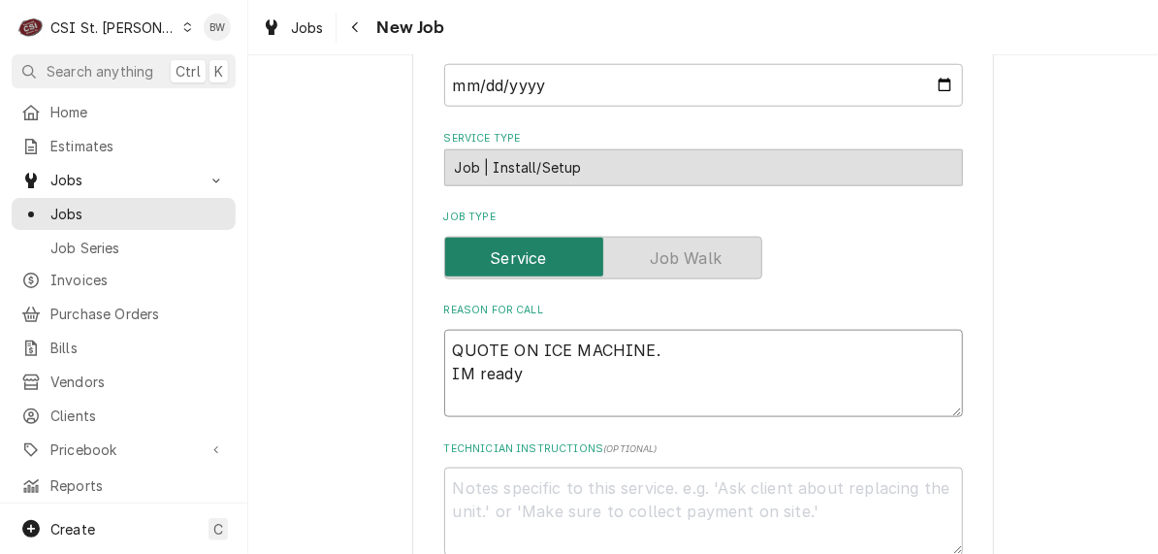
type textarea "QUOTE ON ICE MACHINE. IM ready i"
type textarea "x"
type textarea "QUOTE ON ICE MACHINE. IM ready in"
type textarea "x"
type textarea "QUOTE ON ICE MACHINE. IM ready in"
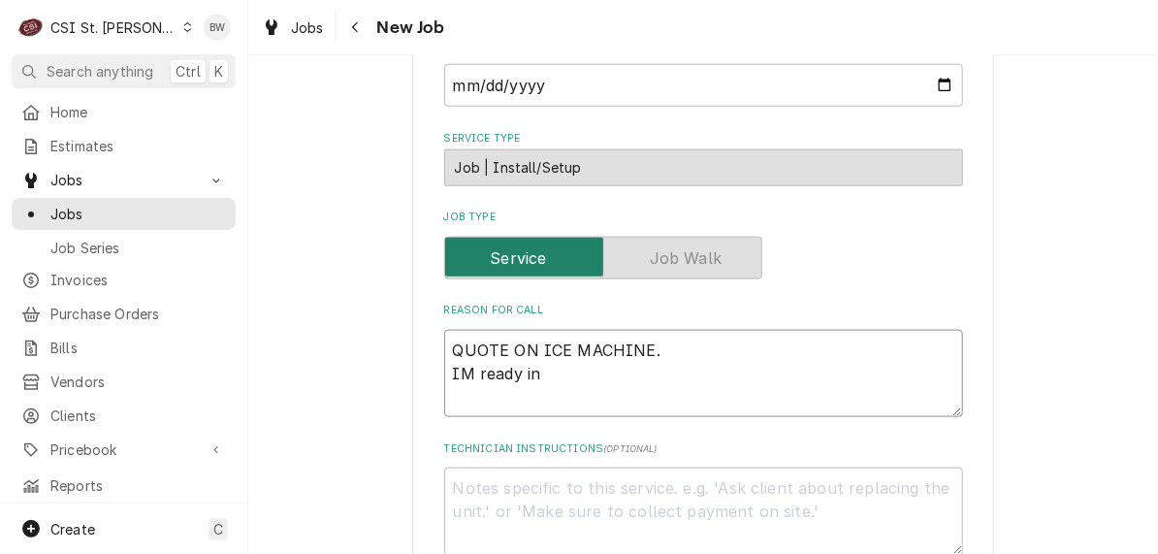
type textarea "x"
type textarea "QUOTE ON ICE MACHINE. IM ready in wi"
type textarea "x"
type textarea "QUOTE ON ICE MACHINE. IM ready in wil"
type textarea "x"
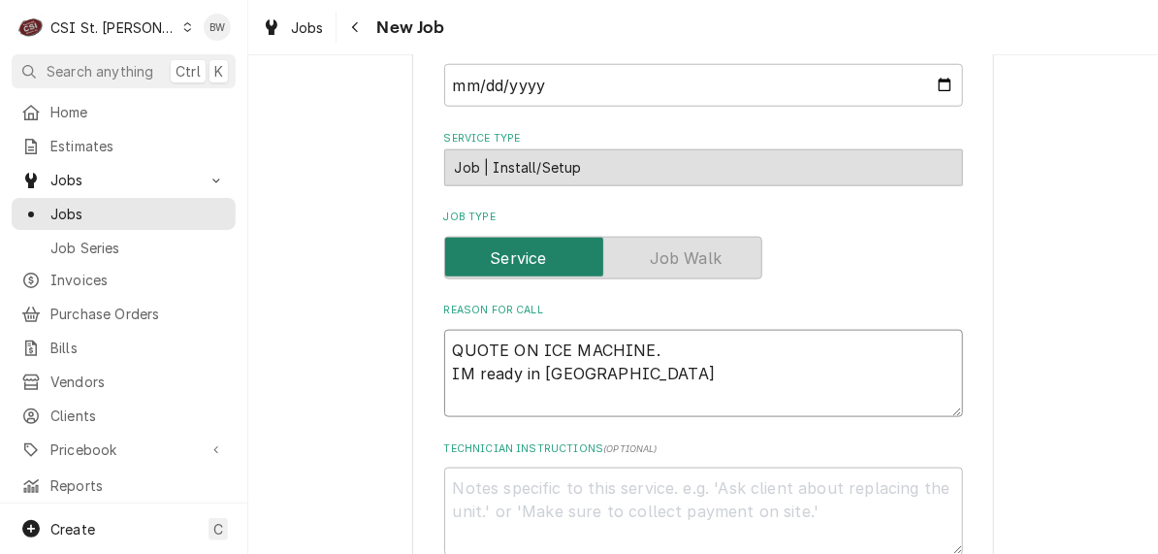
type textarea "QUOTE ON ICE MACHINE. IM ready in will"
type textarea "x"
type textarea "QUOTE ON ICE MACHINE. IM ready in will c"
type textarea "x"
type textarea "QUOTE ON ICE MACHINE. IM ready in will cal"
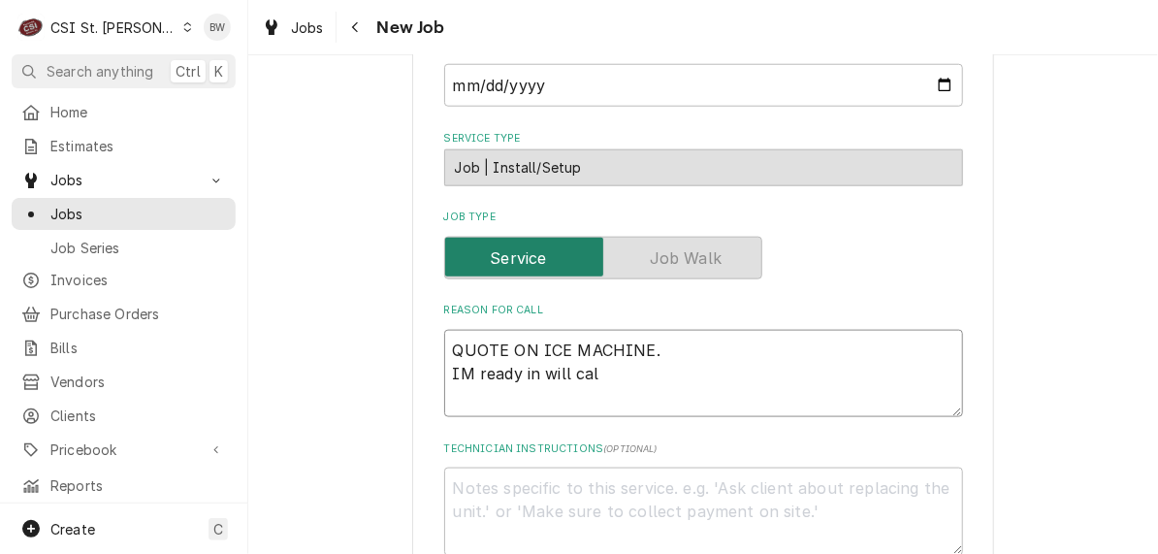
type textarea "x"
type textarea "QUOTE ON ICE MACHINE. IM ready in will call"
type textarea "x"
type textarea "QUOTE ON ICE MACHINE. IM ready in will call"
type textarea "x"
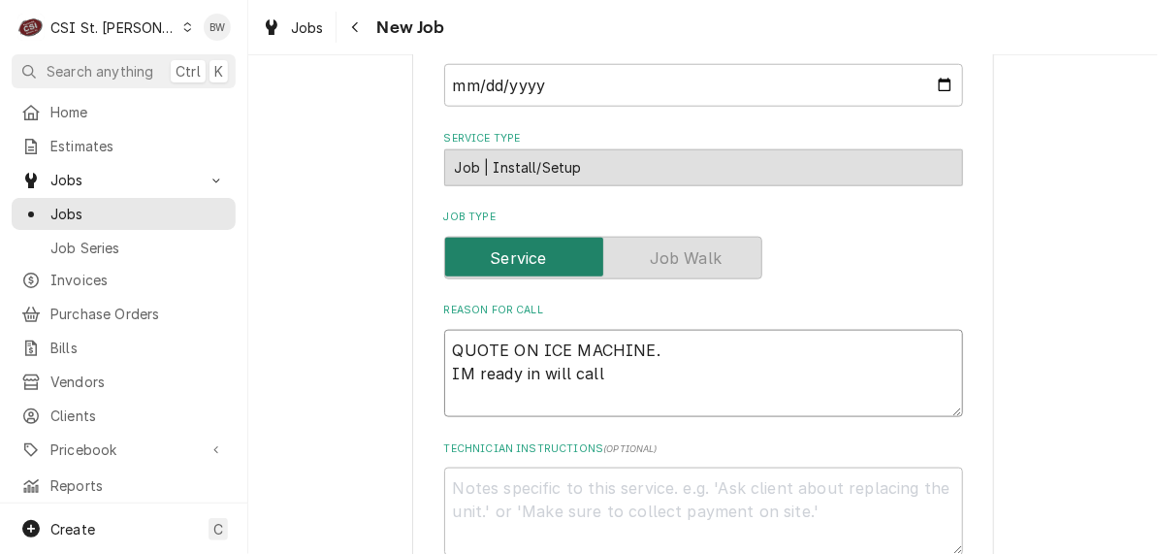
type textarea "QUOTE ON ICE MACHINE. IM ready in will call D"
type textarea "x"
type textarea "QUOTE ON ICE MACHINE. IM ready in will call Do"
type textarea "x"
type textarea "QUOTE ON ICE MACHINE. IM ready in will call Don"
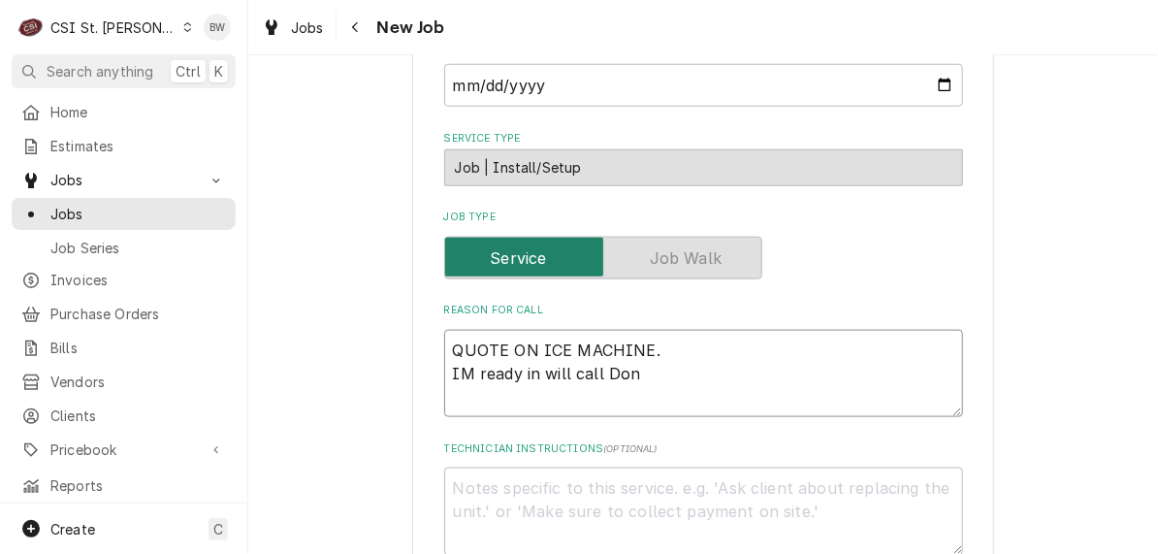
type textarea "x"
type textarea "QUOTE ON ICE MACHINE. IM ready in will call Don"
type textarea "x"
type textarea "QUOTE ON ICE MACHINE. IM ready in will call Don s"
type textarea "x"
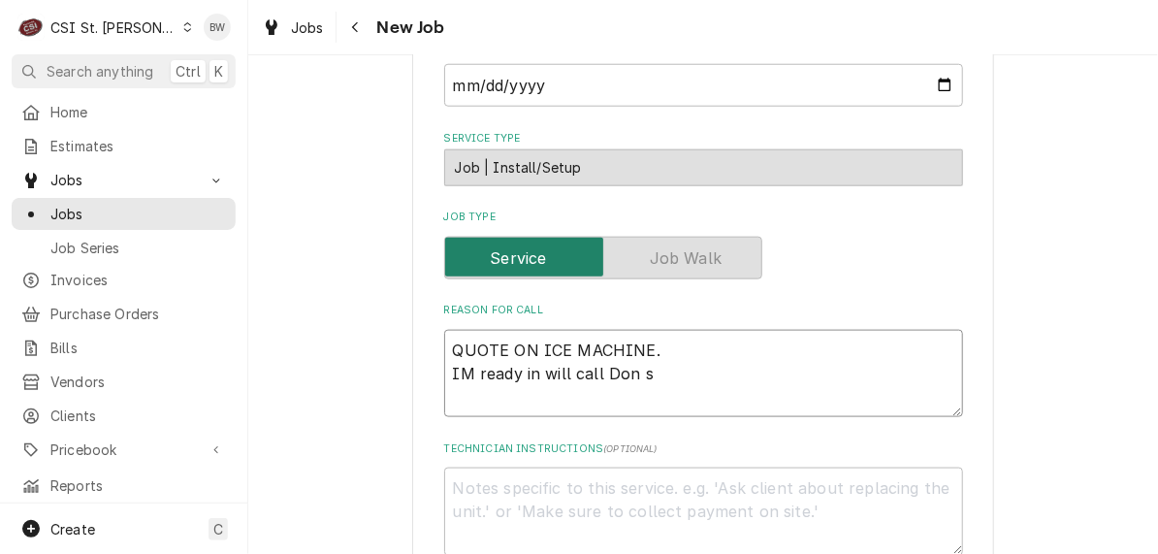
type textarea "QUOTE ON ICE MACHINE. IM ready in will call Don st"
type textarea "x"
type textarea "QUOTE ON ICE MACHINE. IM ready in will call Don ste"
type textarea "x"
type textarea "QUOTE ON ICE MACHINE. IM ready in will call Don stev"
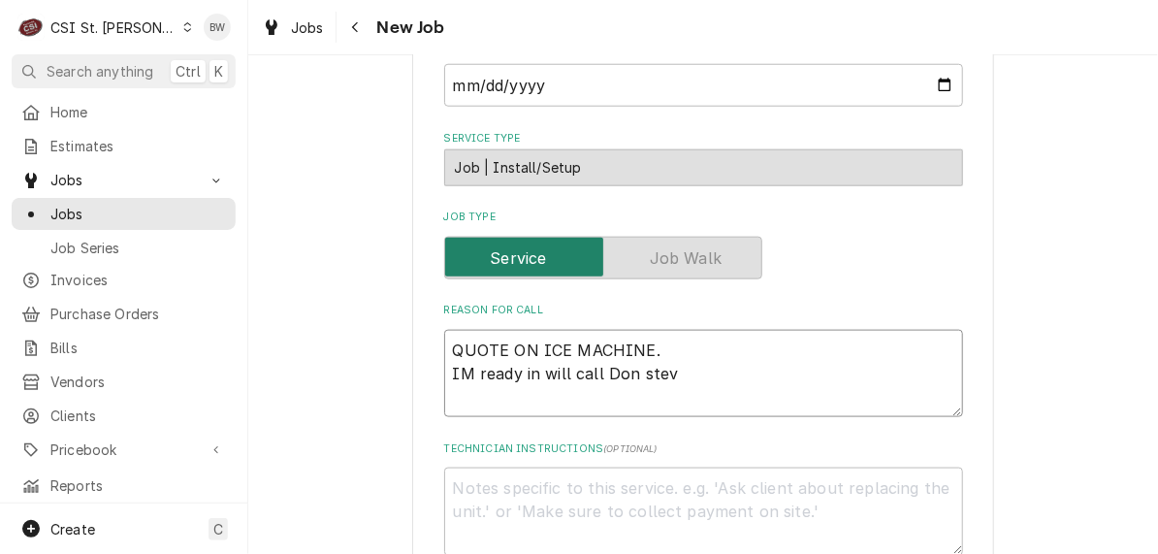
type textarea "x"
type textarea "QUOTE ON ICE MACHINE. IM ready in will call Don steve"
type textarea "x"
type textarea "QUOTE ON ICE MACHINE. IM ready in will call Don steven"
type textarea "x"
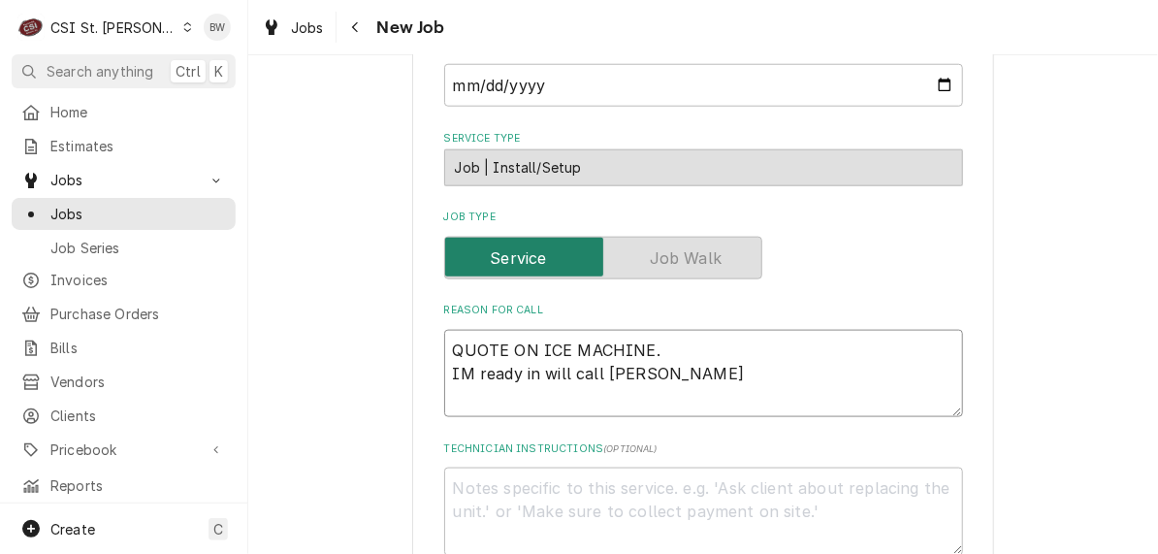
type textarea "QUOTE ON ICE MACHINE. IM ready in will call Don stevens"
type textarea "x"
type textarea "QUOTE ON ICE MACHINE. IM ready in will call Don stevens"
type textarea "x"
type textarea "QUOTE ON ICE MACHINE. IM ready in will call Don stevens P"
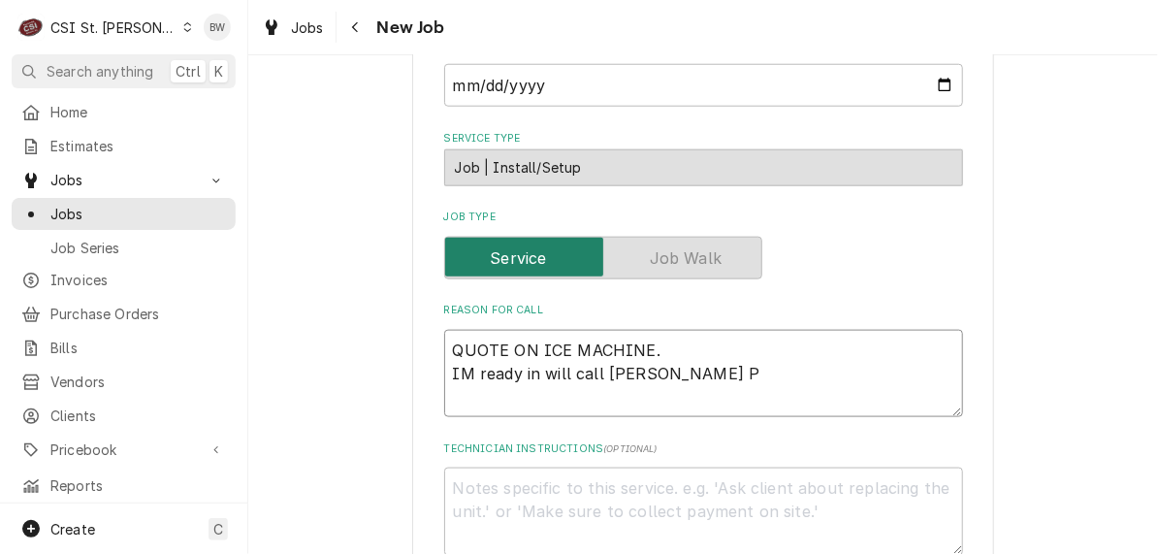
type textarea "x"
type textarea "QUOTE ON ICE MACHINE. IM ready in will call Don stevens PO"
type textarea "x"
type textarea "QUOTE ON ICE MACHINE. IM ready in will call Don stevens PO"
type textarea "x"
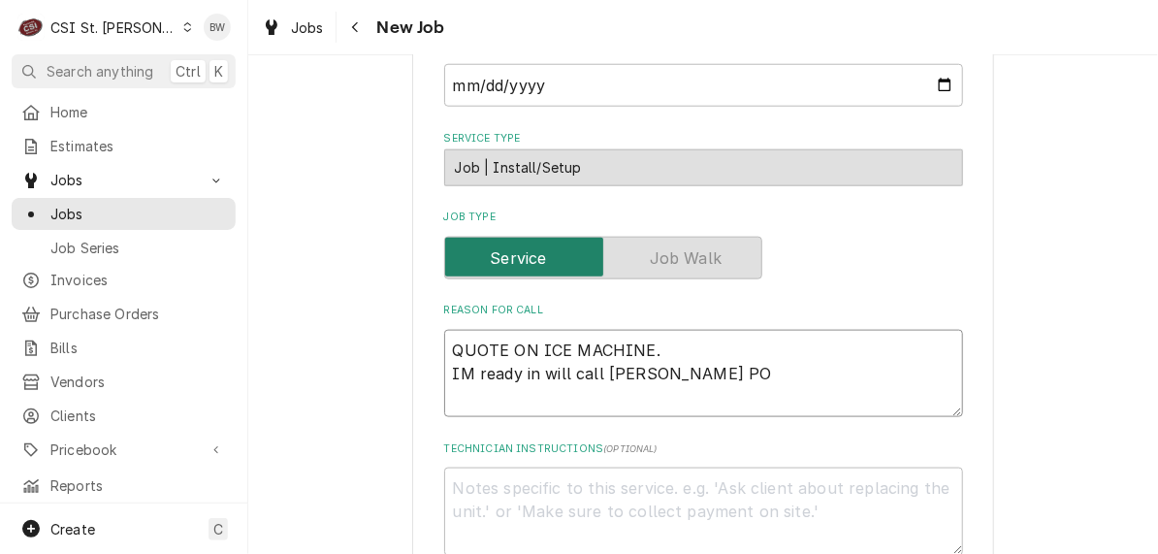
type textarea "QUOTE ON ICE MACHINE. IM ready in will call Don stevens PO 1"
type textarea "x"
type textarea "QUOTE ON ICE MACHINE. IM ready in will call Don stevens PO"
type textarea "x"
type textarea "QUOTE ON ICE MACHINE. IM ready in will call Don stevens PO 4"
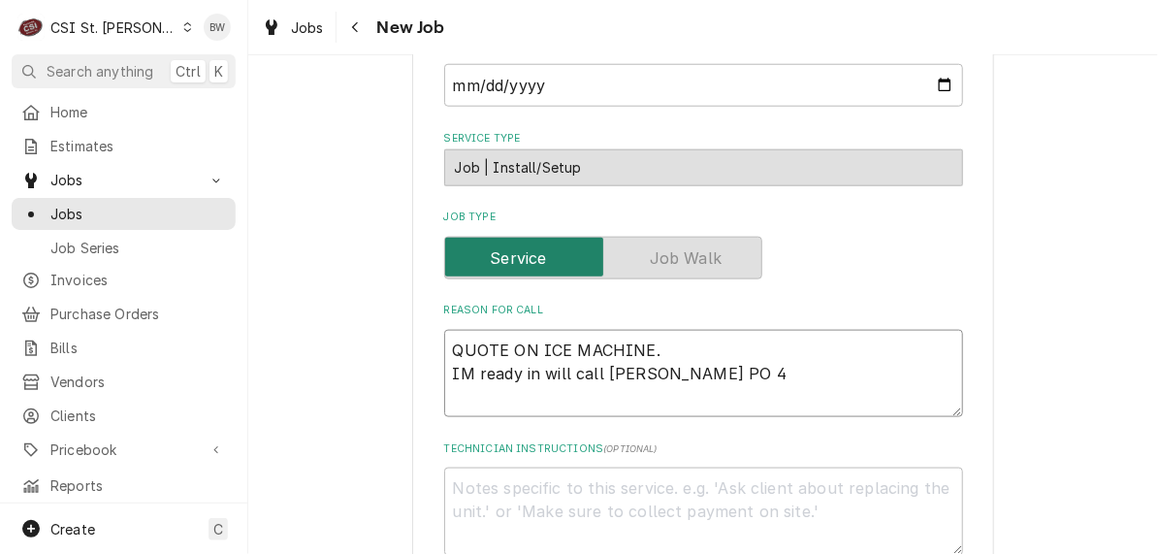
type textarea "x"
type textarea "QUOTE ON ICE MACHINE. IM ready in will call Don stevens PO 40"
type textarea "x"
type textarea "QUOTE ON ICE MACHINE. IM ready in will call Don stevens PO 401"
type textarea "x"
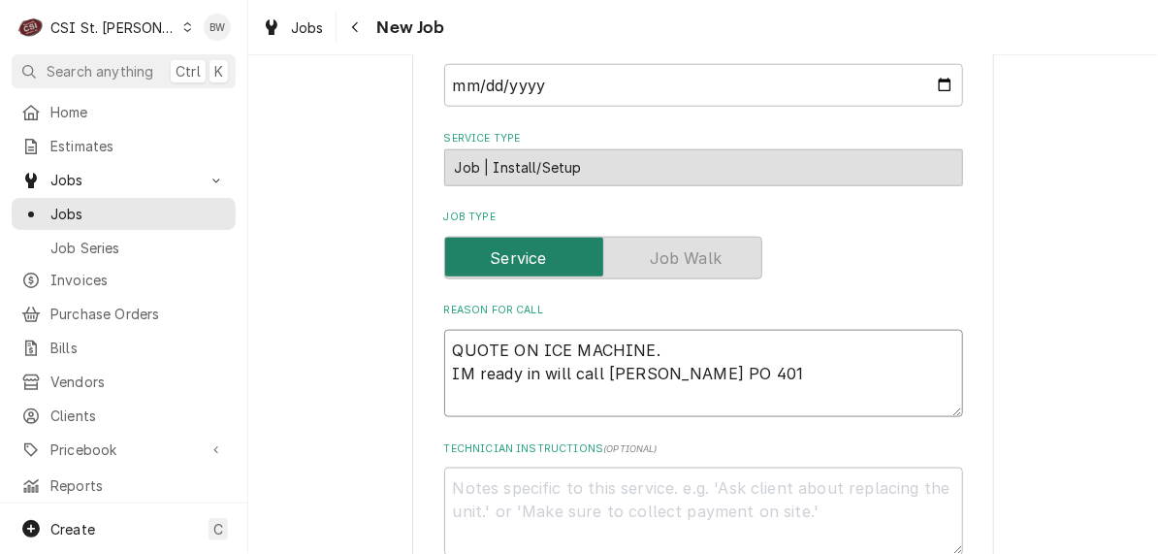
type textarea "QUOTE ON ICE MACHINE. IM ready in will call Don stevens PO 4010"
type textarea "x"
type textarea "QUOTE ON ICE MACHINE. IM ready in will call Don stevens PO 40100"
type textarea "x"
type textarea "QUOTE ON ICE MACHINE. IM ready in will call Don stevens PO 401003"
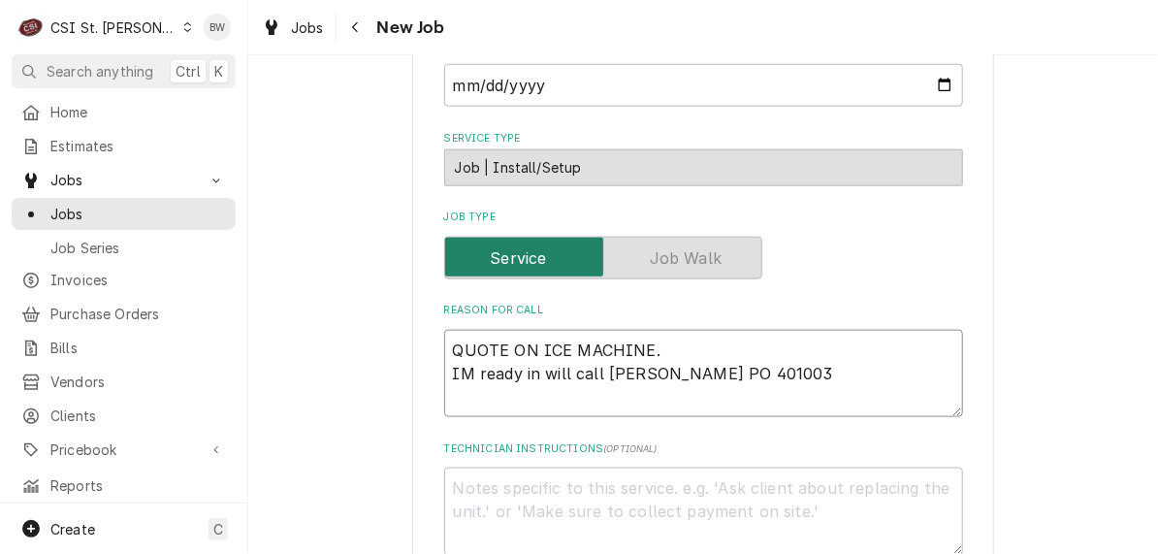
type textarea "x"
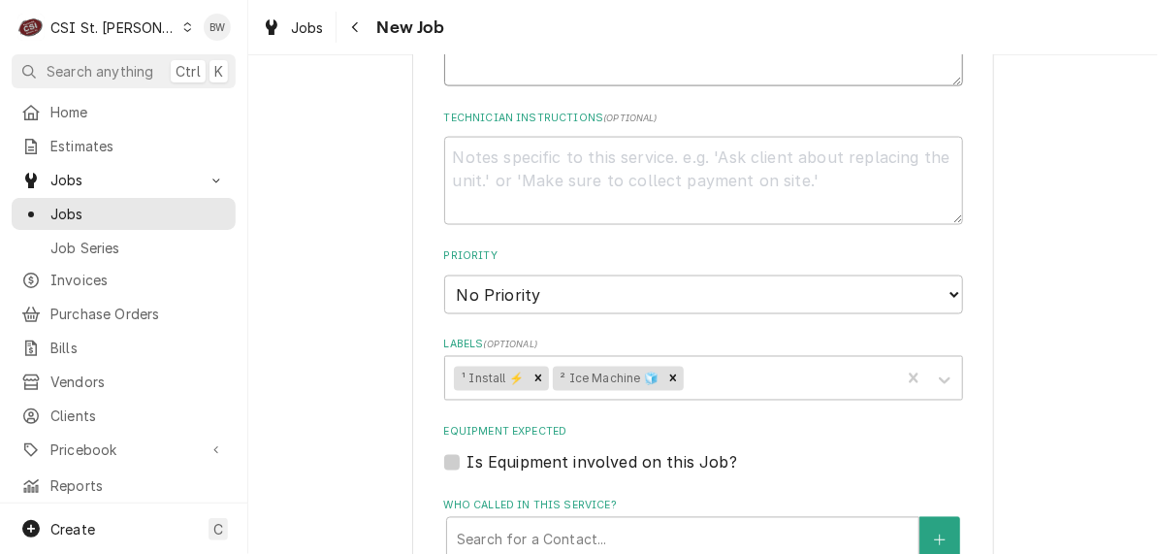
scroll to position [1067, 0]
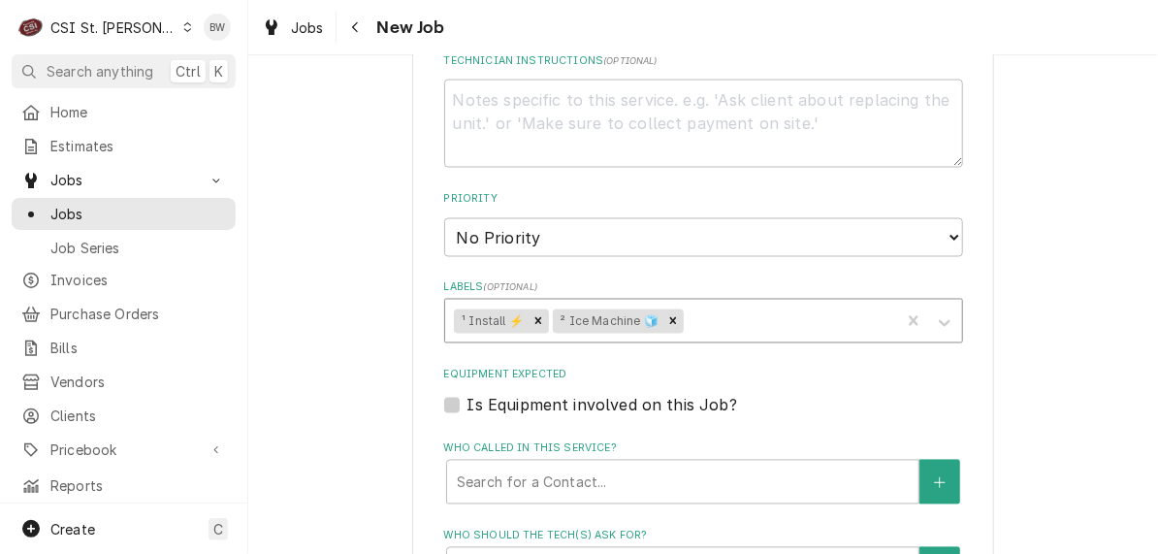
type textarea "QUOTE ON ICE MACHINE. IM ready in will call Don stevens PO 401003"
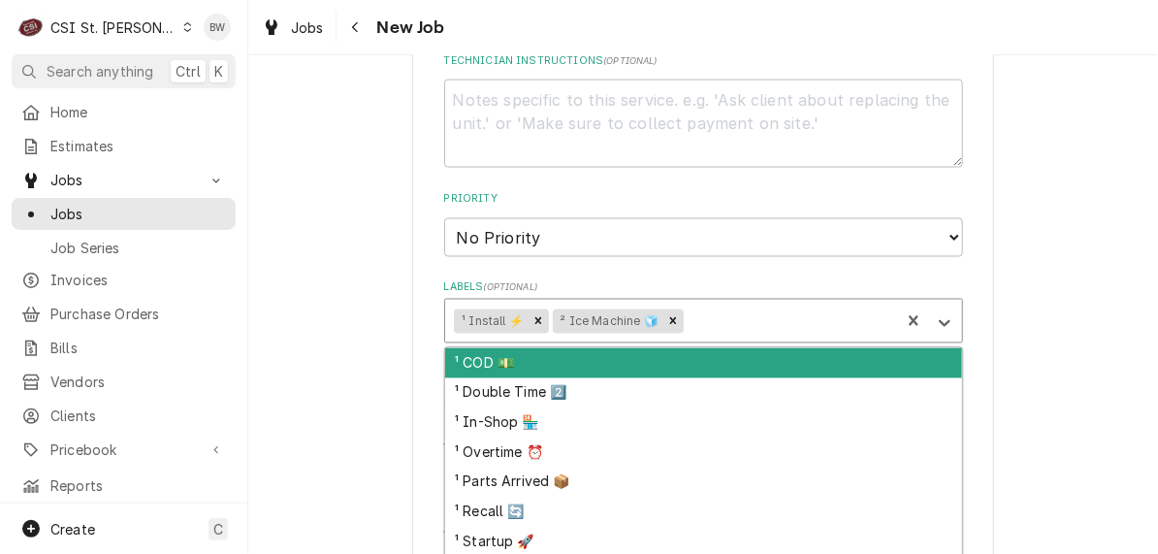
drag, startPoint x: 735, startPoint y: 304, endPoint x: 532, endPoint y: 455, distance: 252.9
click at [532, 466] on div "¹ Parts Arrived 📦" at bounding box center [703, 481] width 517 height 30
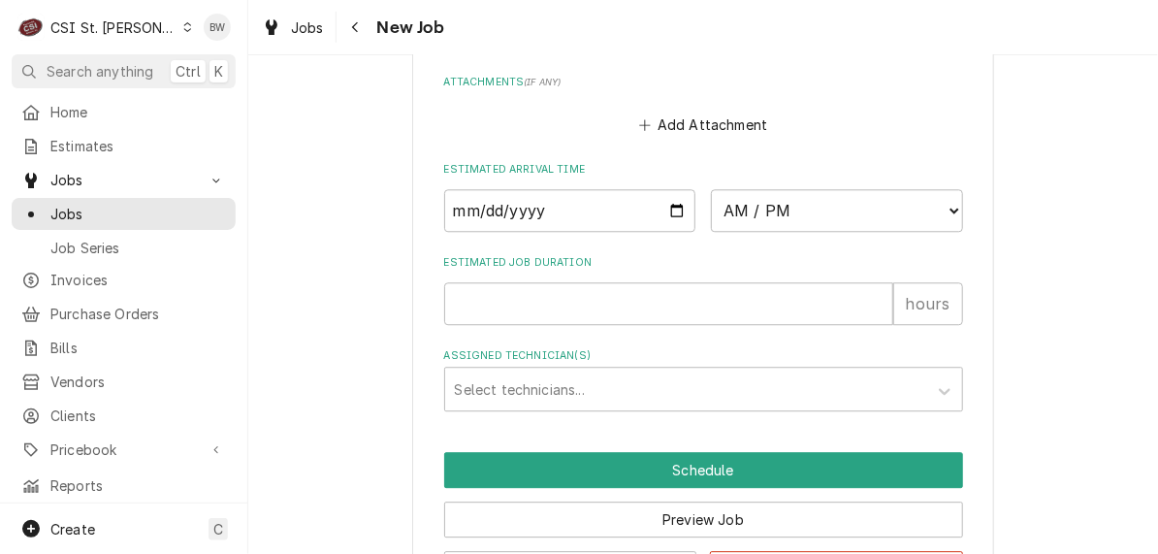
scroll to position [1660, 0]
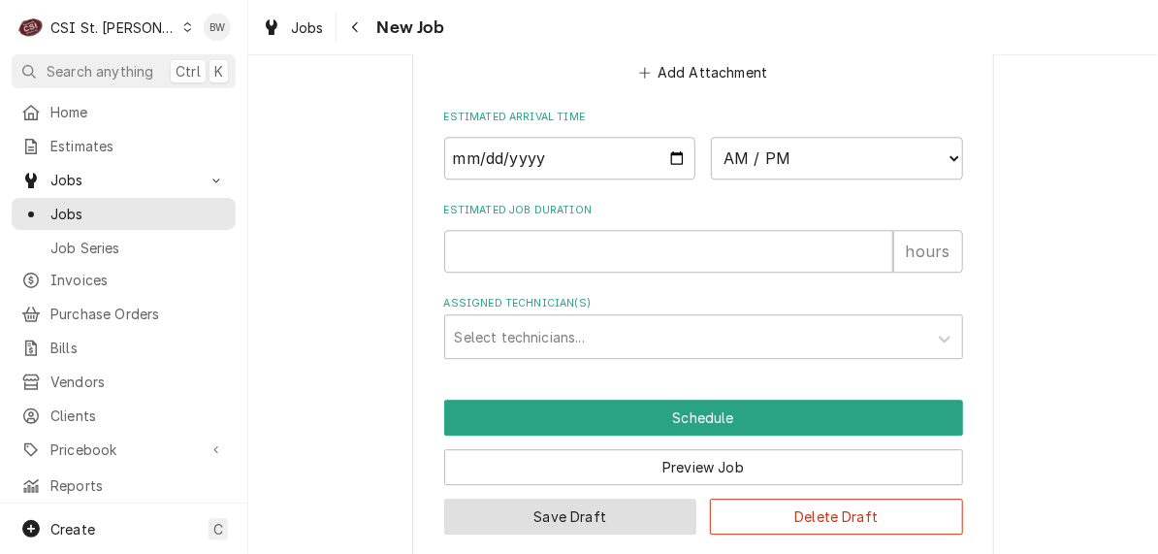
click at [556, 498] on button "Save Draft" at bounding box center [570, 516] width 253 height 36
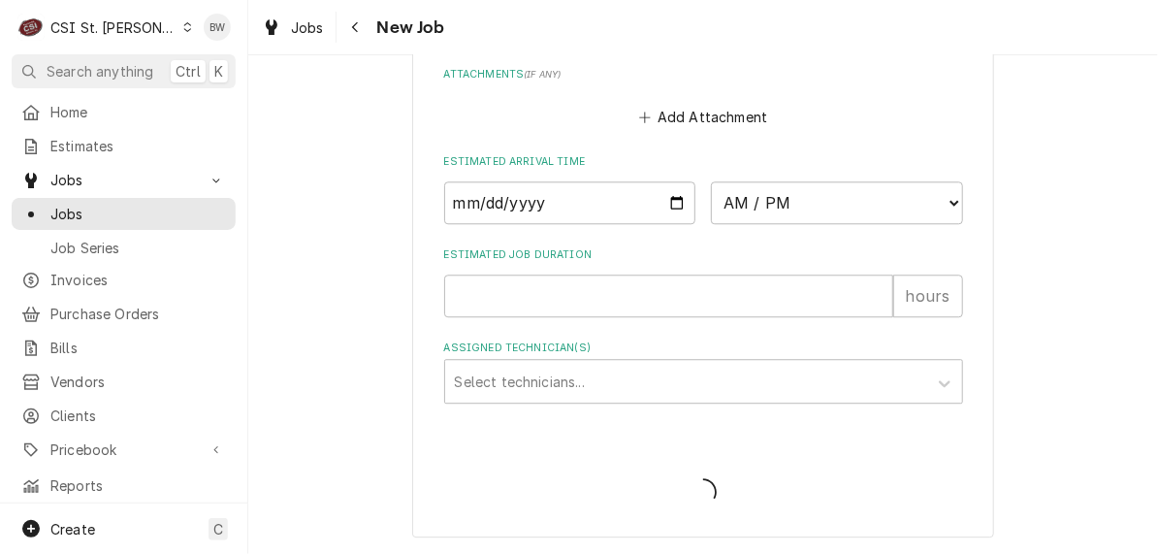
scroll to position [1591, 0]
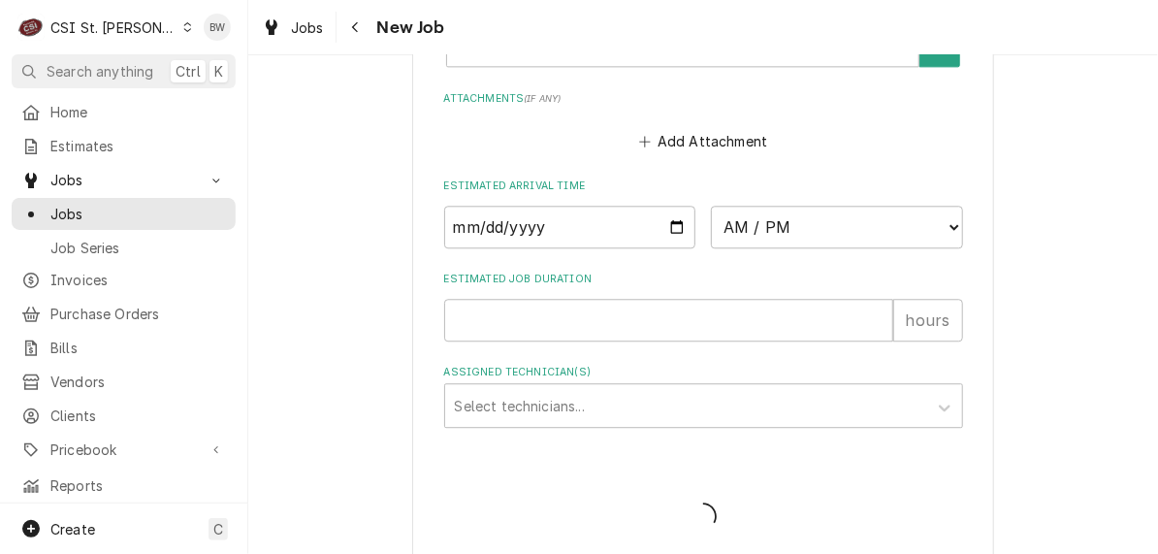
type textarea "x"
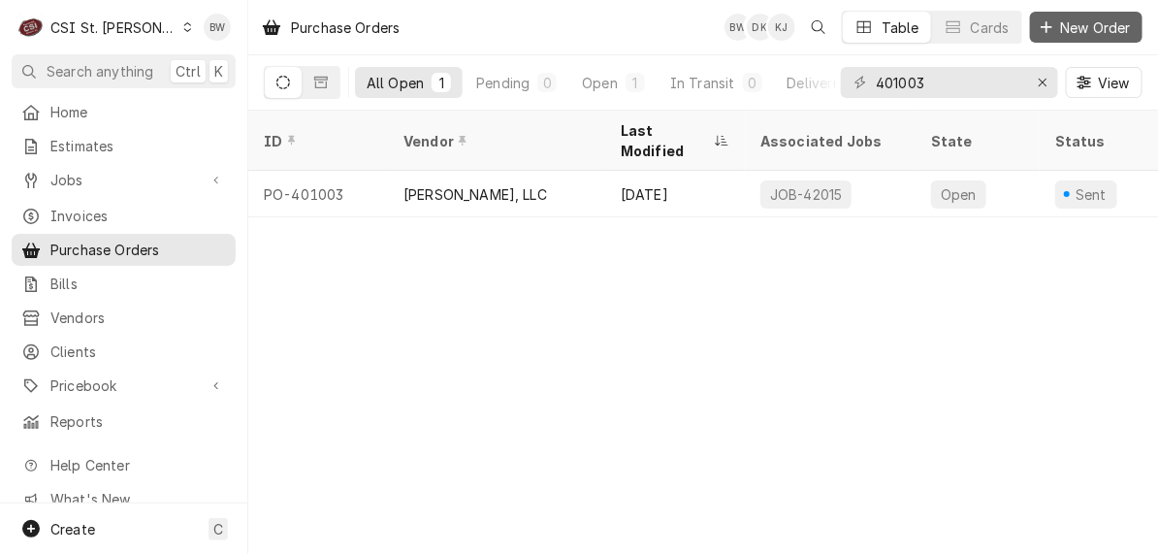
click at [1086, 18] on span "New Order" at bounding box center [1096, 27] width 78 height 20
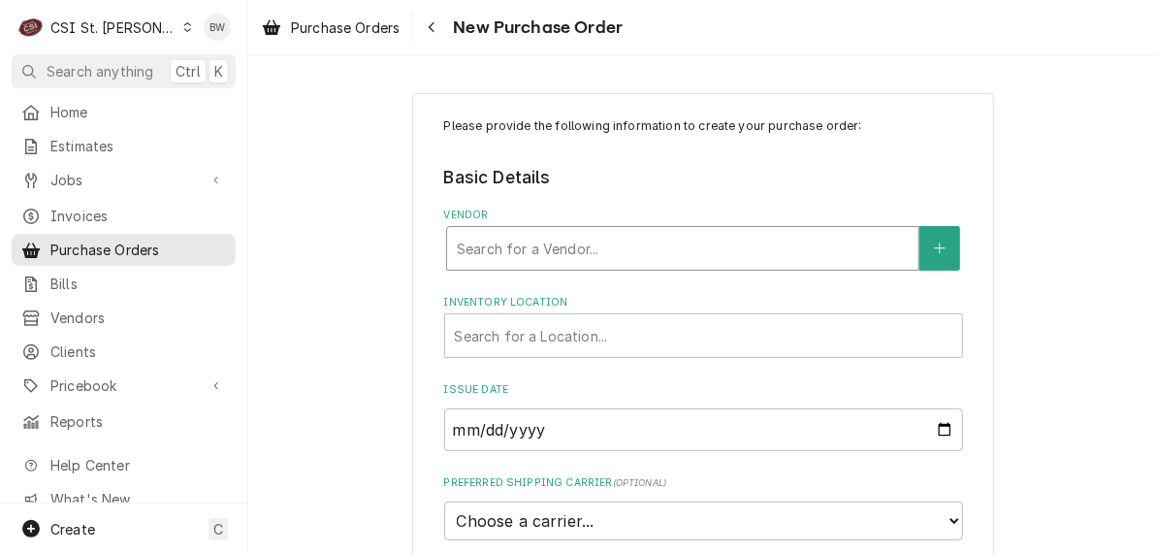
click at [476, 247] on div "Vendor" at bounding box center [683, 248] width 452 height 35
type input "home"
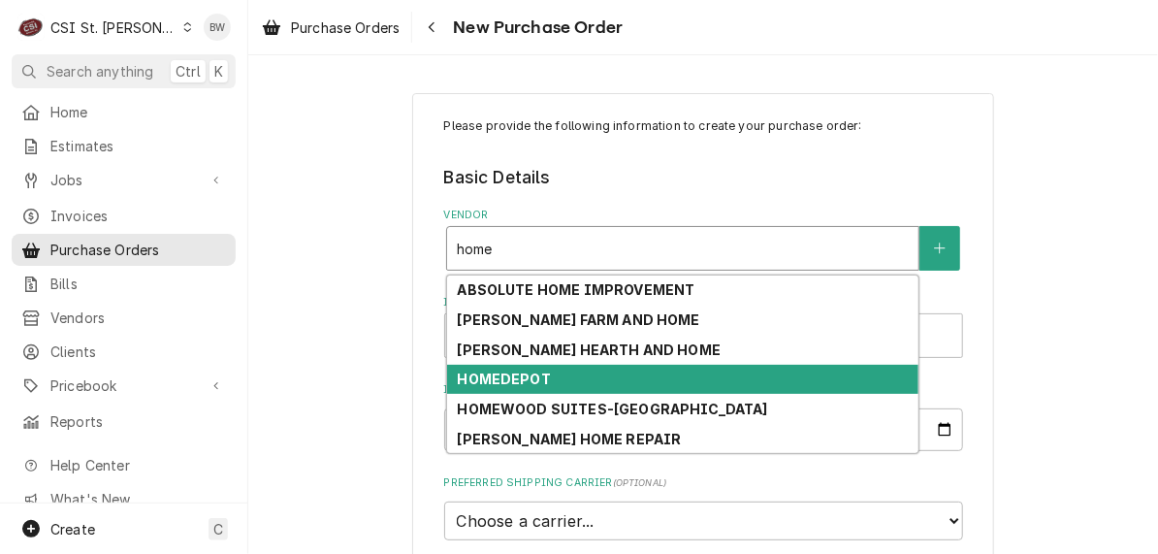
click at [477, 379] on strong "HOMEDEPOT" at bounding box center [503, 378] width 93 height 16
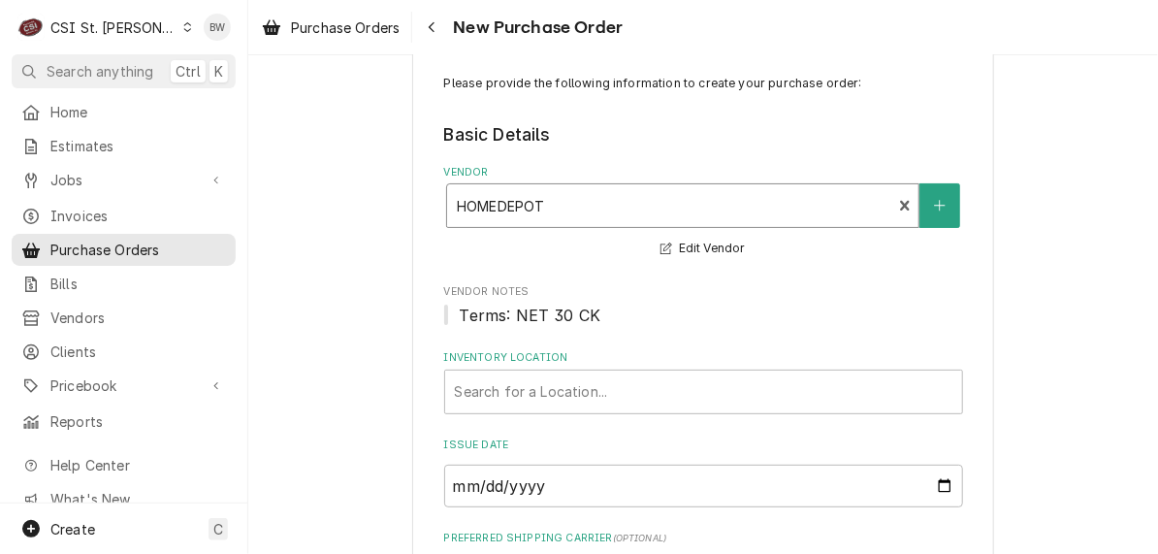
scroll to position [97, 0]
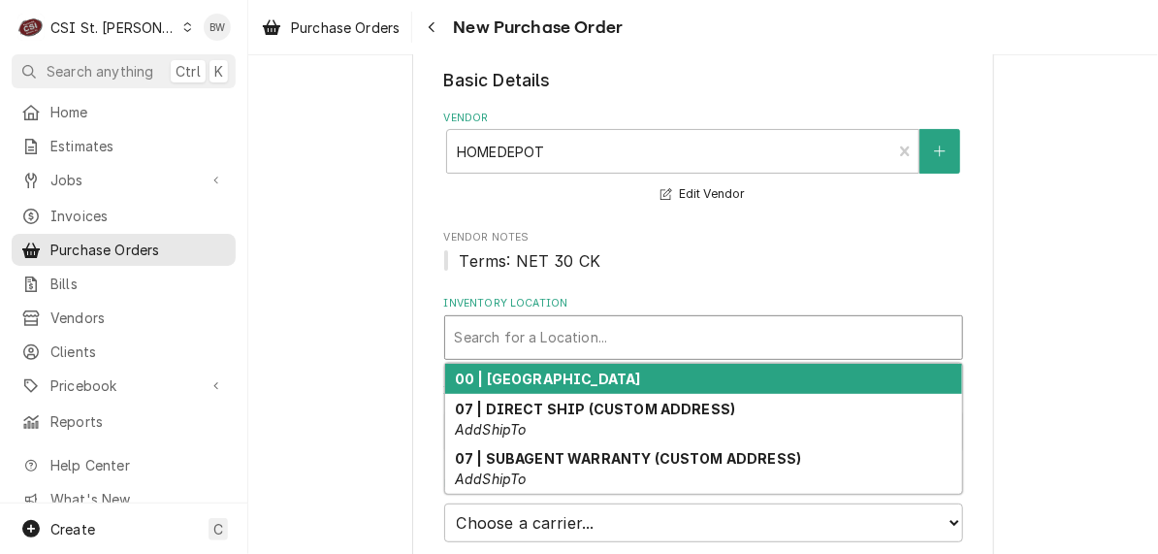
click at [480, 337] on div "Inventory Location" at bounding box center [703, 337] width 497 height 35
click at [497, 373] on strong "00 | [GEOGRAPHIC_DATA]" at bounding box center [548, 378] width 186 height 16
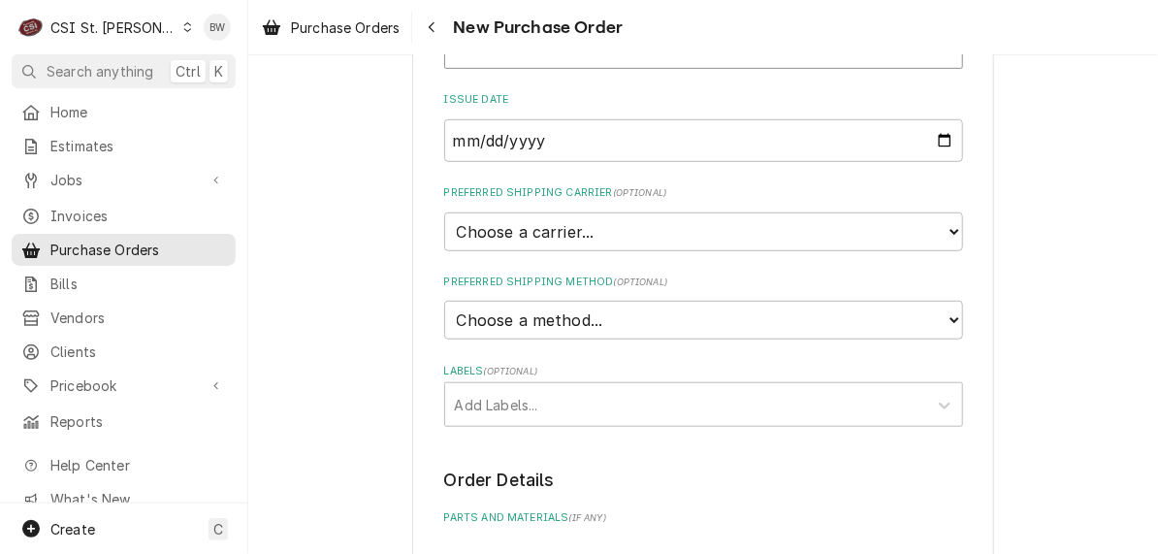
scroll to position [485, 0]
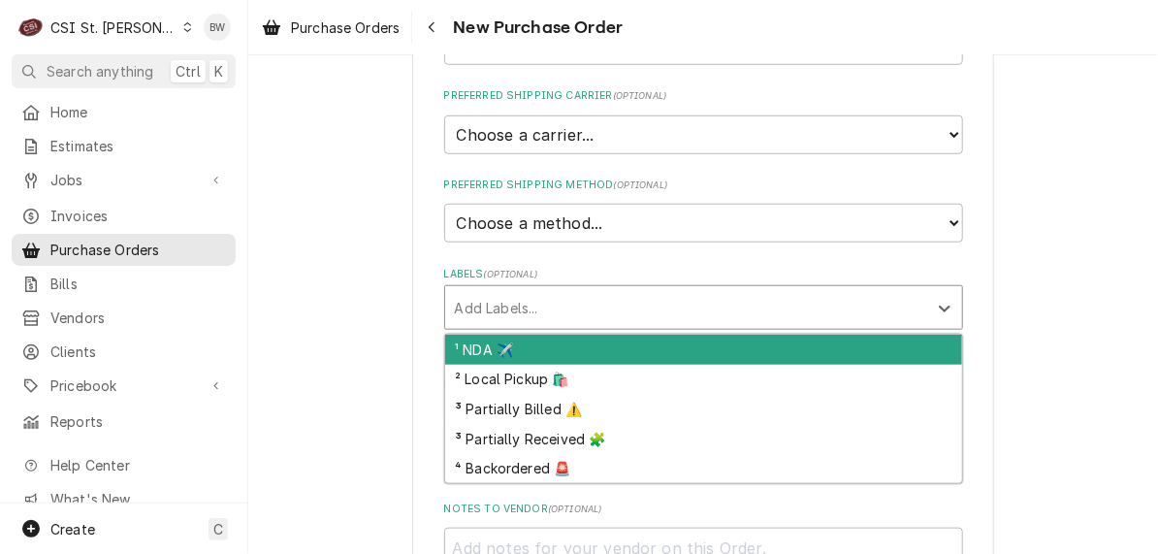
click at [485, 313] on div "Labels" at bounding box center [686, 307] width 463 height 35
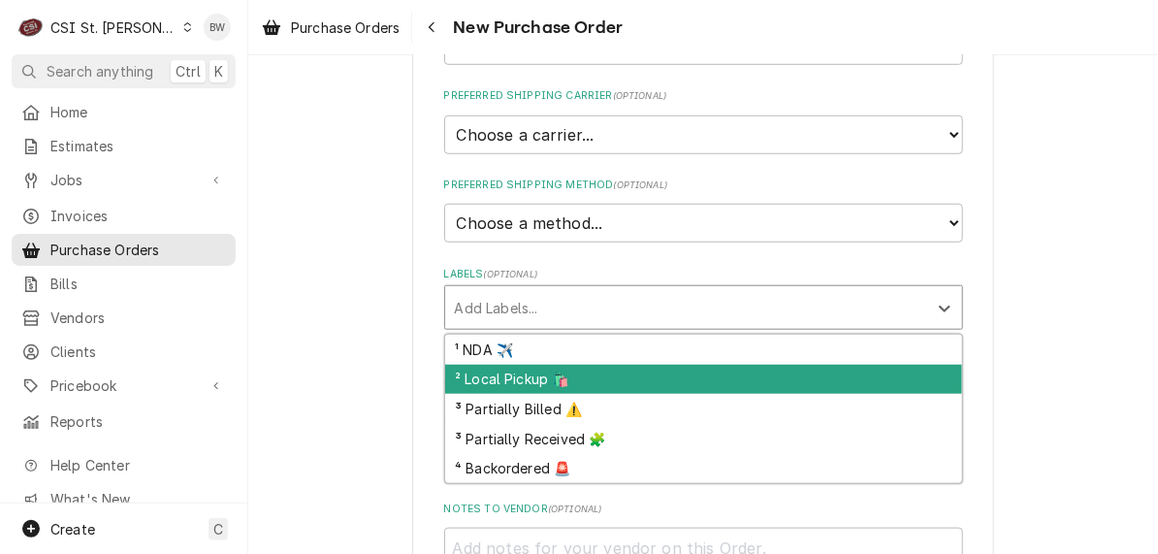
click at [480, 369] on div "² Local Pickup 🛍️" at bounding box center [703, 380] width 517 height 30
type textarea "x"
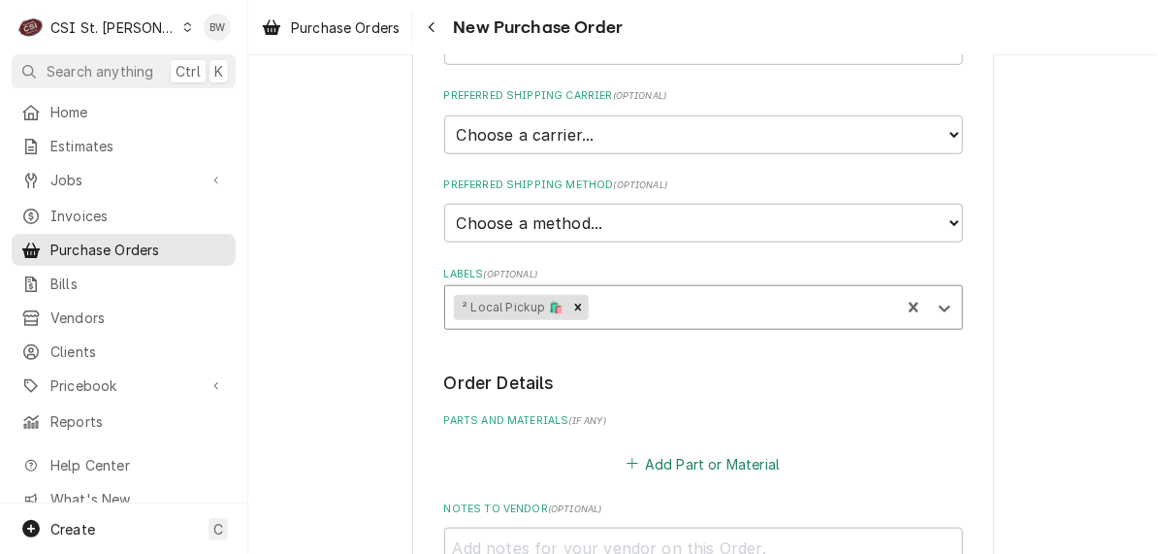
click at [654, 457] on button "Add Part or Material" at bounding box center [703, 463] width 160 height 27
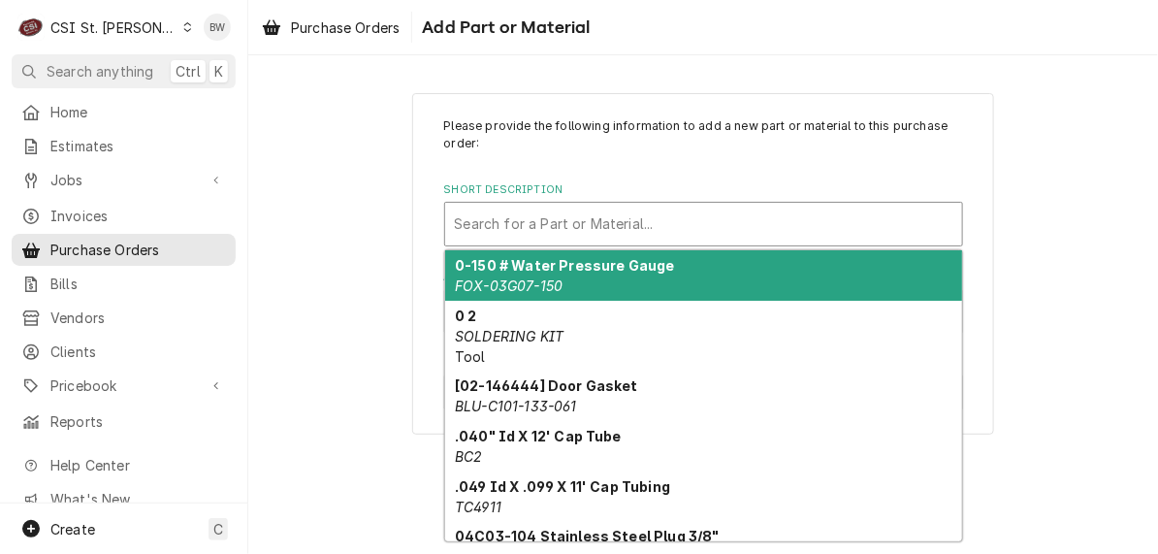
click at [493, 236] on div "Short Description" at bounding box center [703, 224] width 497 height 35
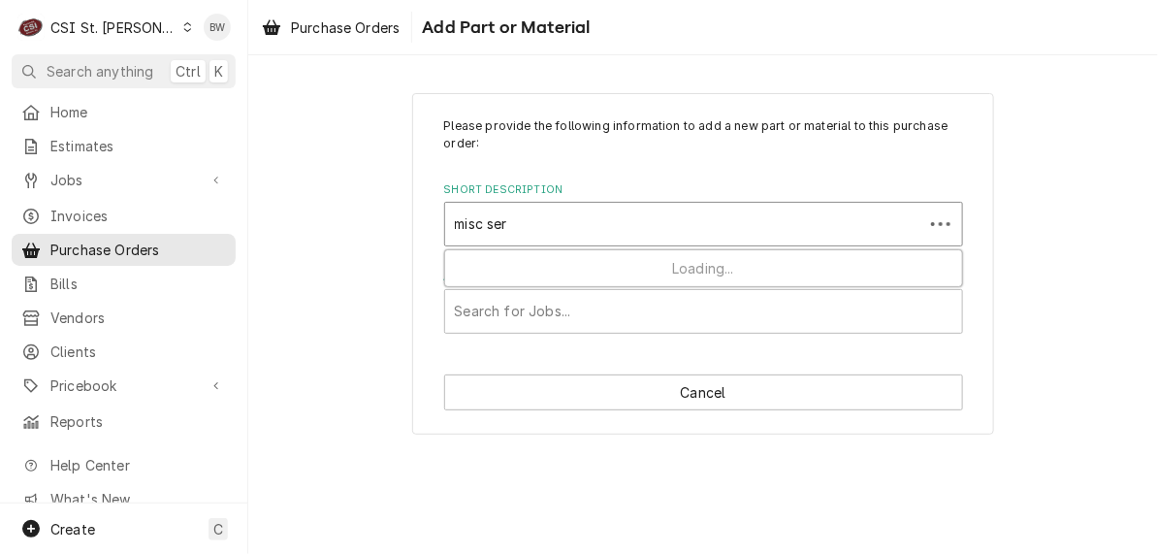
type input "misc serv"
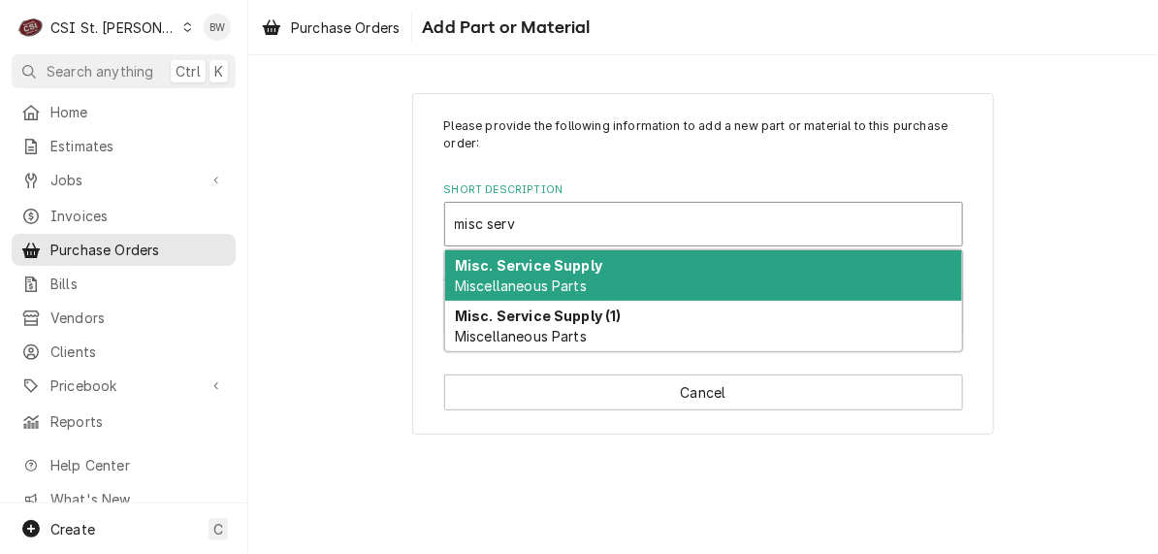
click at [497, 266] on strong "Misc. Service Supply" at bounding box center [528, 265] width 147 height 16
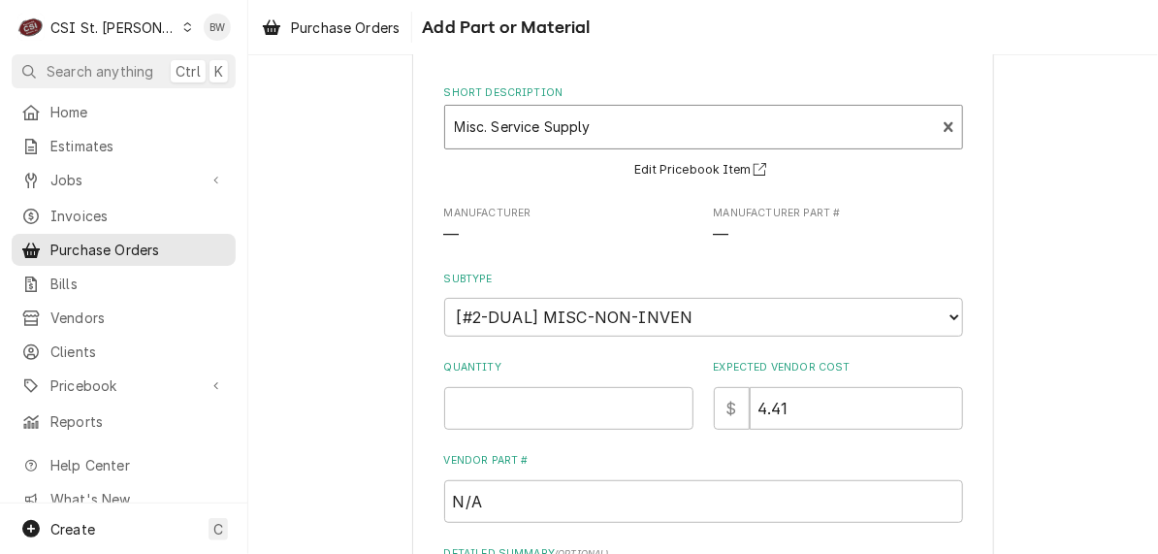
scroll to position [194, 0]
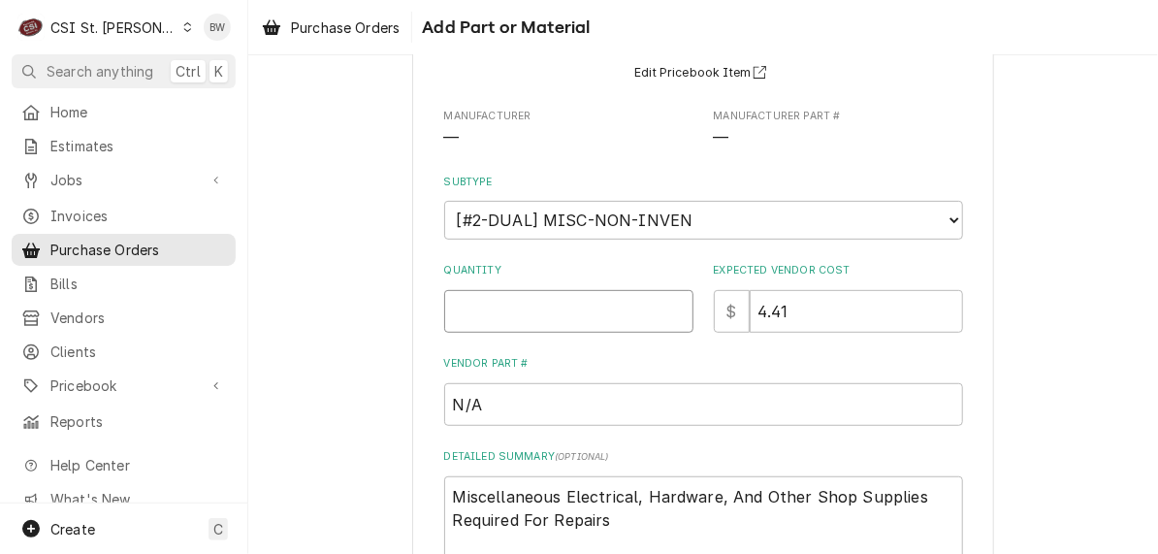
click at [475, 310] on input "Quantity" at bounding box center [568, 311] width 249 height 43
type textarea "x"
type input "1"
type textarea "x"
type input "0"
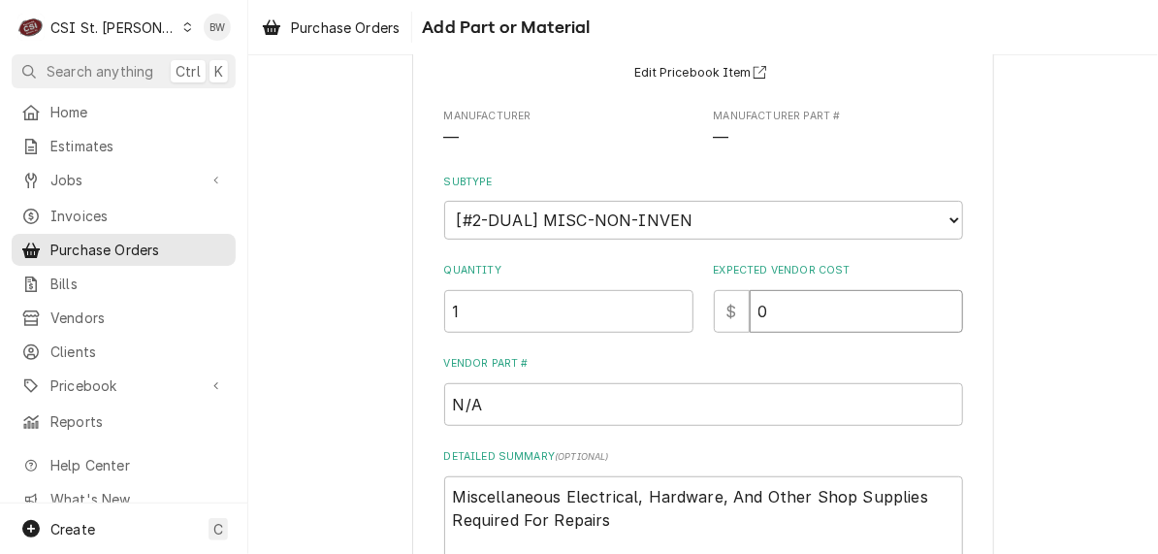
type textarea "x"
type input "00"
drag, startPoint x: 618, startPoint y: 514, endPoint x: 438, endPoint y: 484, distance: 181.9
click at [444, 484] on textarea "Miscellaneous Electrical, Hardware, And Other Shop Supplies Required For Repairs" at bounding box center [703, 519] width 519 height 87
type textarea "x"
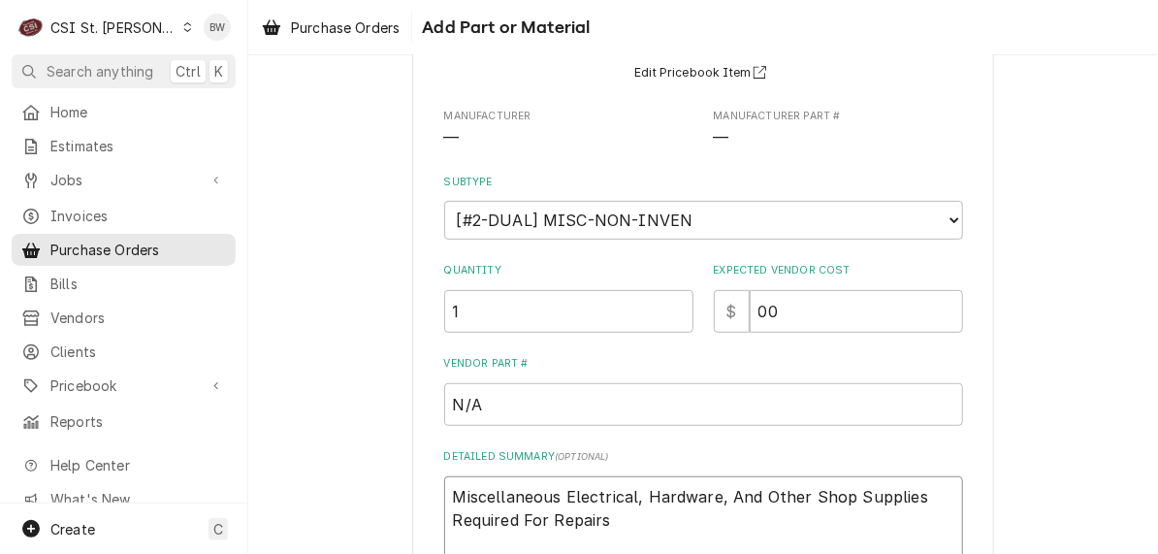
type textarea "p"
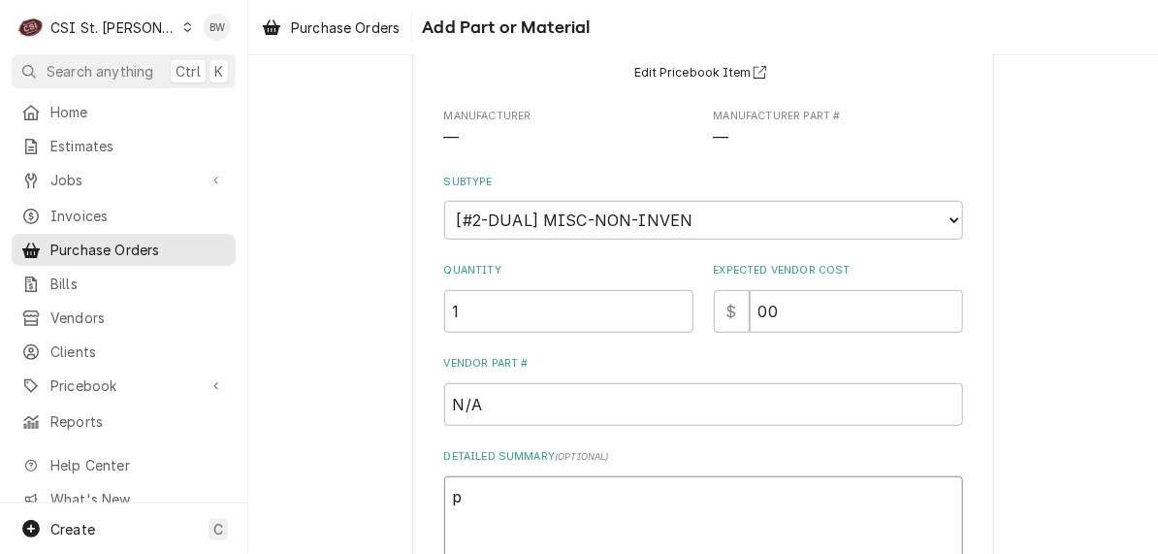
type textarea "x"
type textarea "pl"
type textarea "x"
type textarea "plu"
type textarea "x"
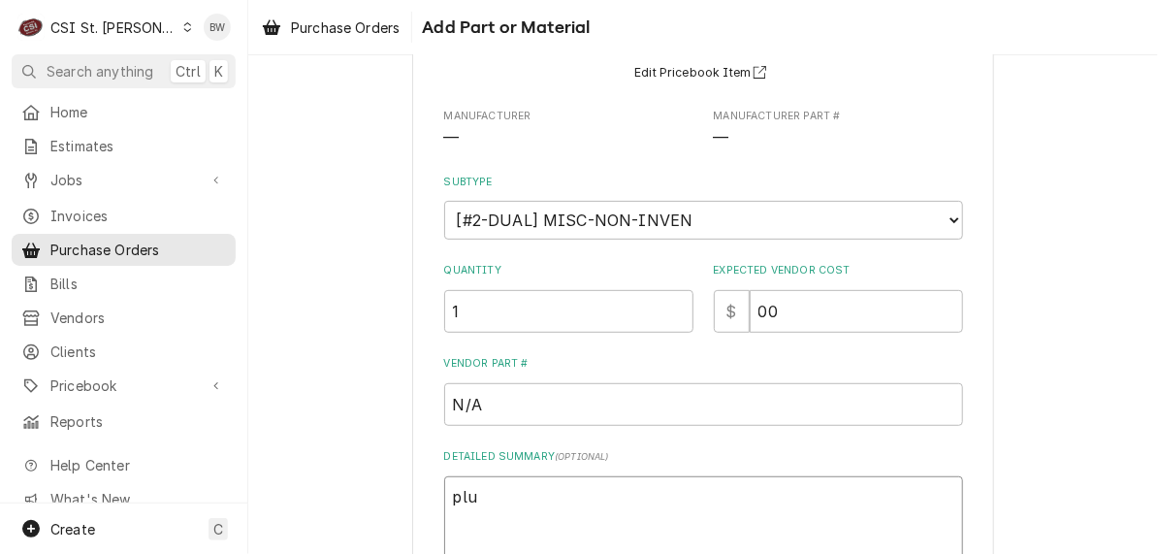
type textarea "plum"
type textarea "x"
type textarea "plumb"
type textarea "x"
type textarea "plumb"
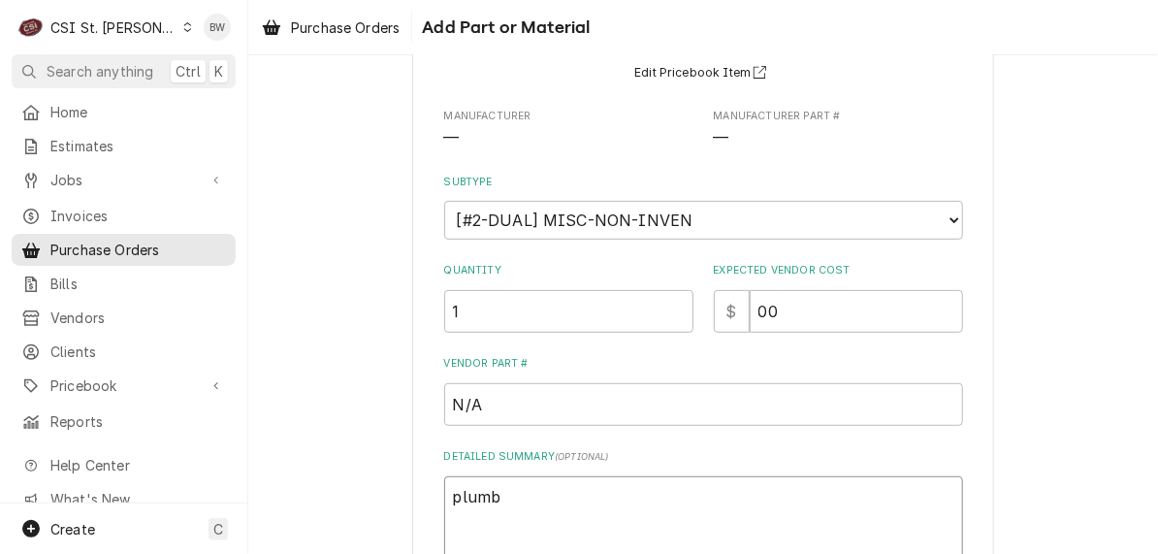
type textarea "x"
type textarea "plumb s"
type textarea "x"
type textarea "plumb su"
type textarea "x"
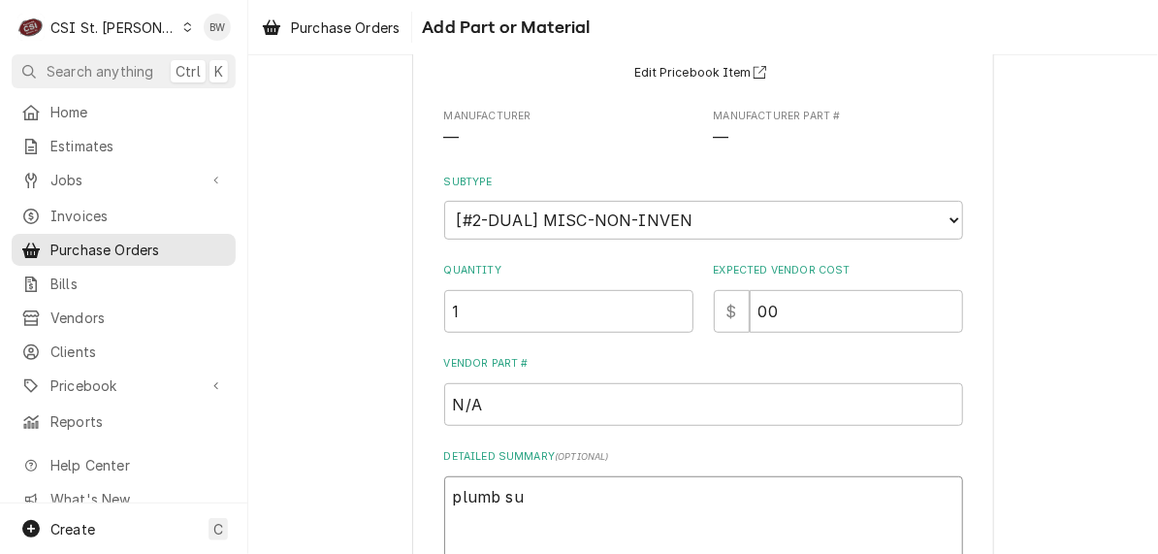
type textarea "plumb sup"
type textarea "x"
type textarea "plumb supp"
type textarea "x"
type textarea "plumb suppl"
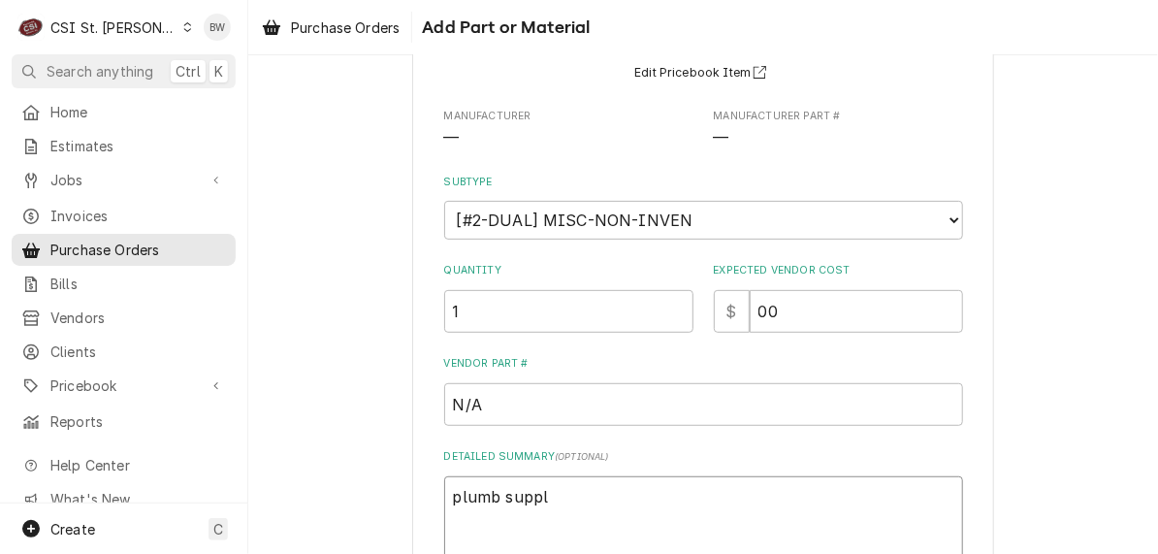
type textarea "x"
type textarea "plumb suppli"
type textarea "x"
type textarea "plumb supplie"
type textarea "x"
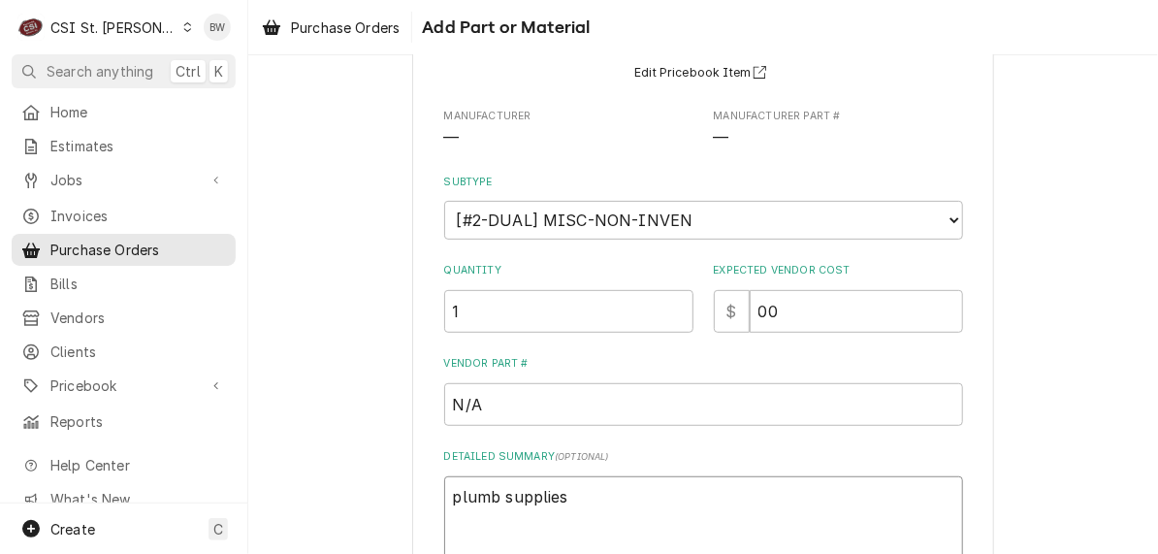
type textarea "plumb supplies"
type textarea "x"
type textarea "plumb supplies T"
type textarea "x"
type textarea "plumb supplies To"
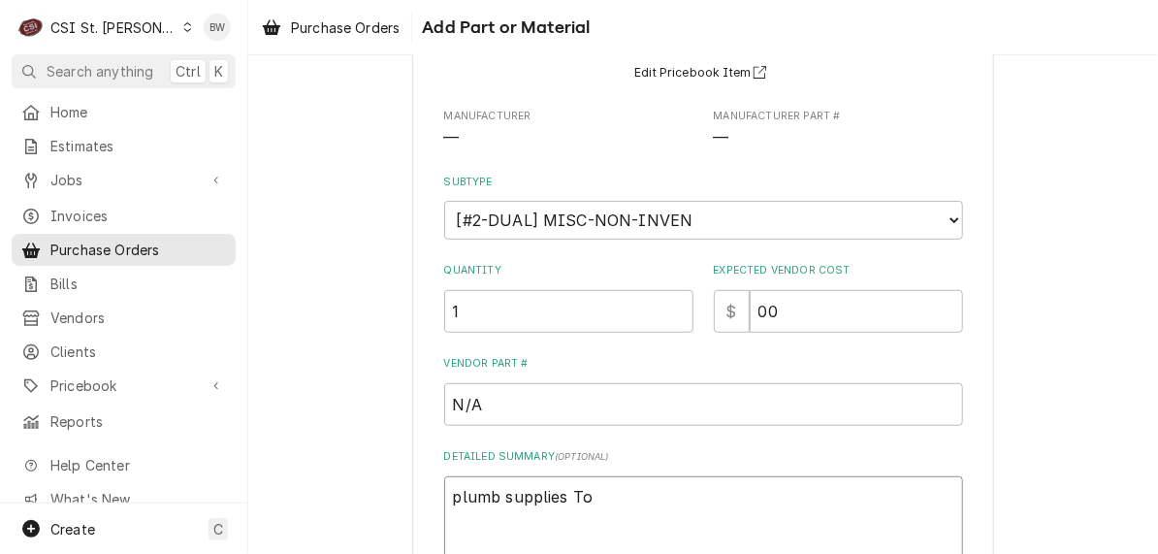
type textarea "x"
type textarea "plumb supplies Ton"
type textarea "x"
type textarea "plumb supplies Tony"
type textarea "x"
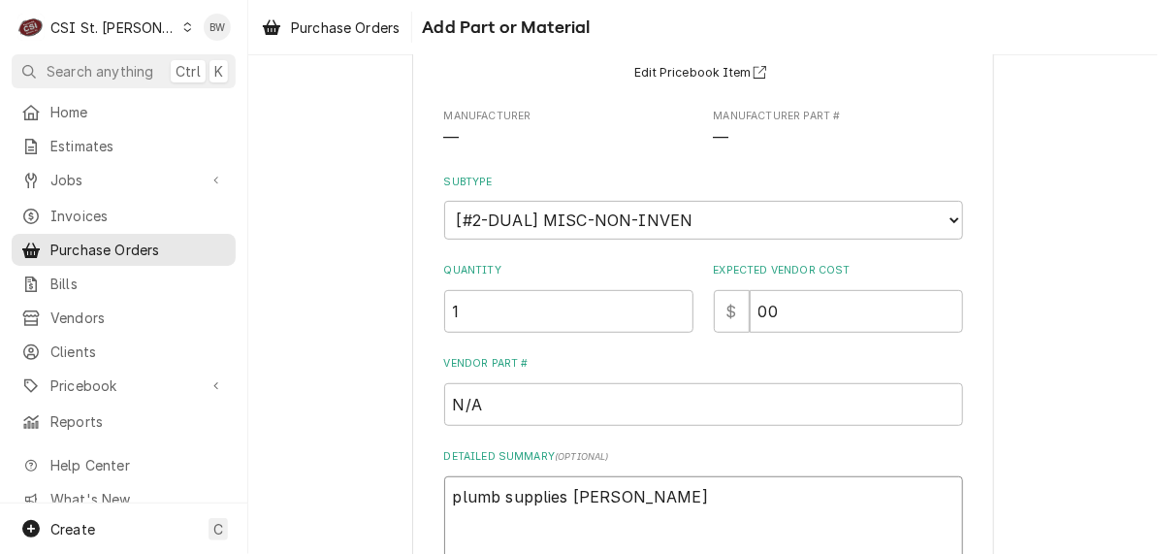
type textarea "plumb supplies Tony"
type textarea "x"
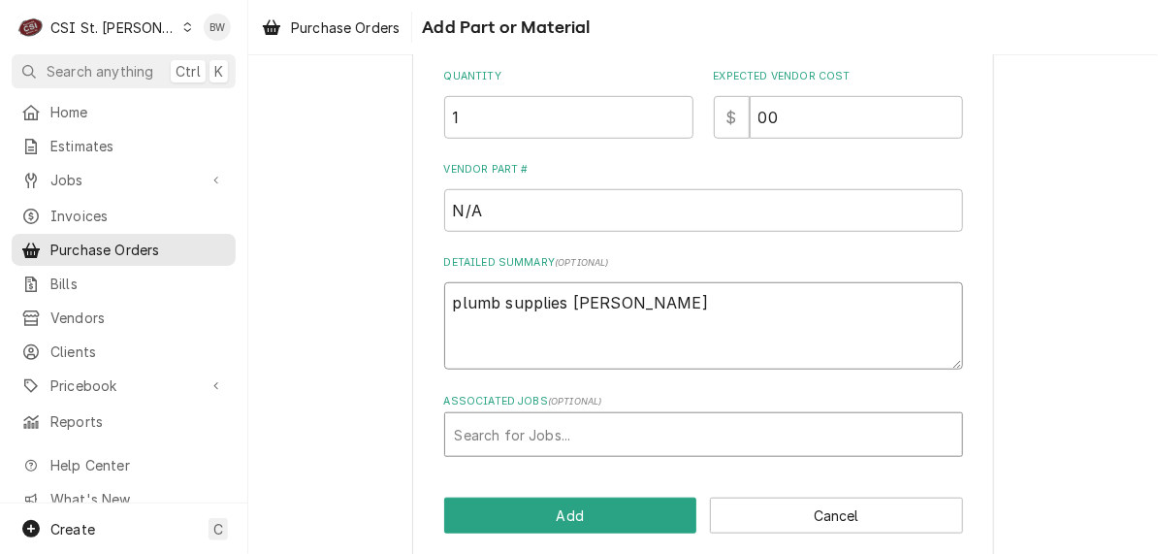
type textarea "plumb supplies Tony P"
click at [492, 431] on div "Associated Jobs" at bounding box center [703, 434] width 497 height 35
type input "42045"
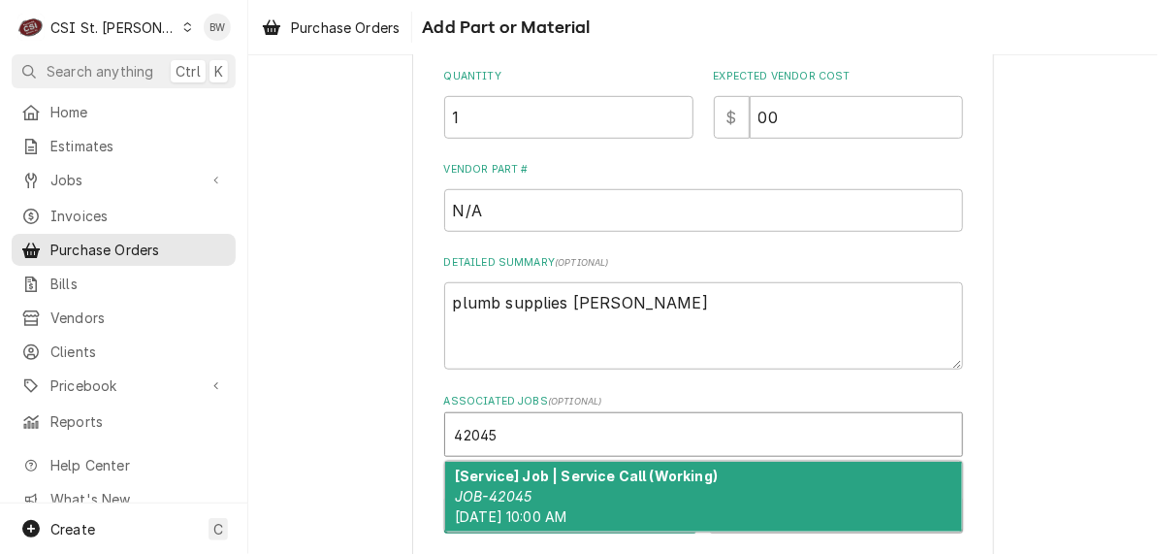
click at [561, 475] on strong "[Service] Job | Service Call (Working)" at bounding box center [586, 475] width 263 height 16
type textarea "x"
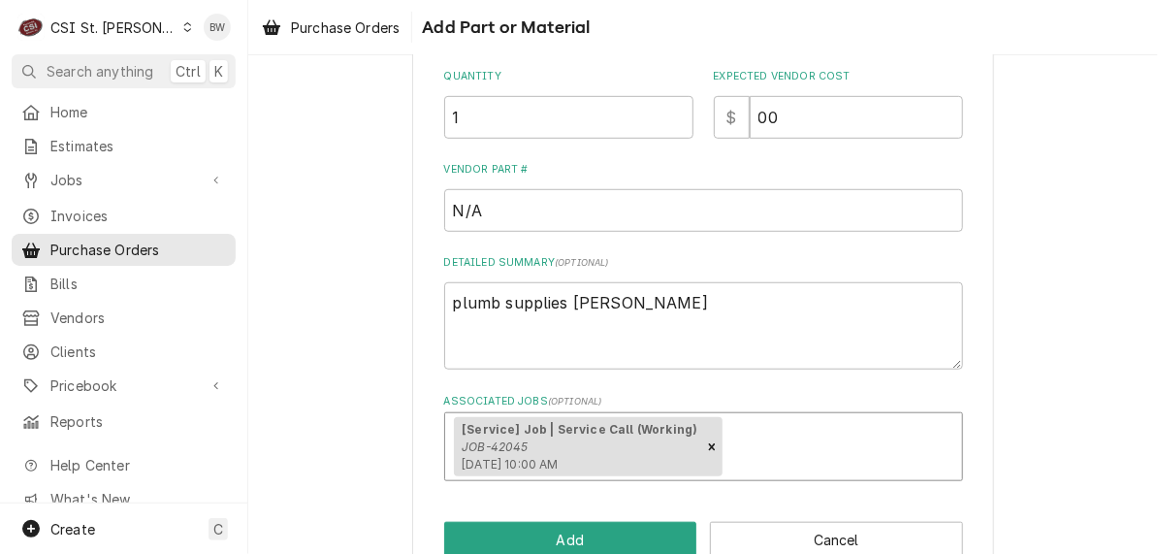
scroll to position [433, 0]
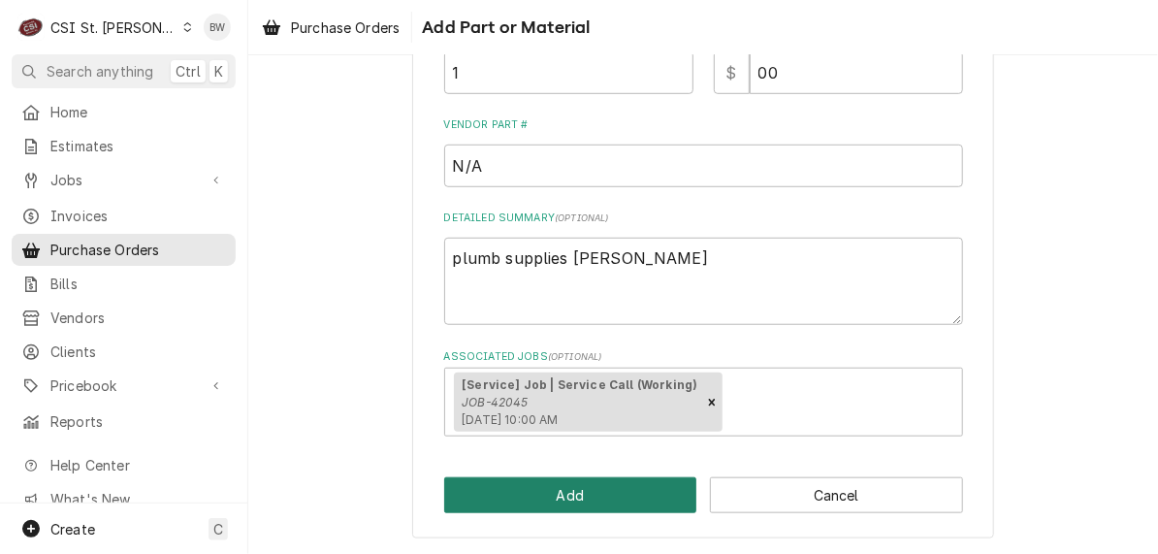
click at [533, 494] on button "Add" at bounding box center [570, 495] width 253 height 36
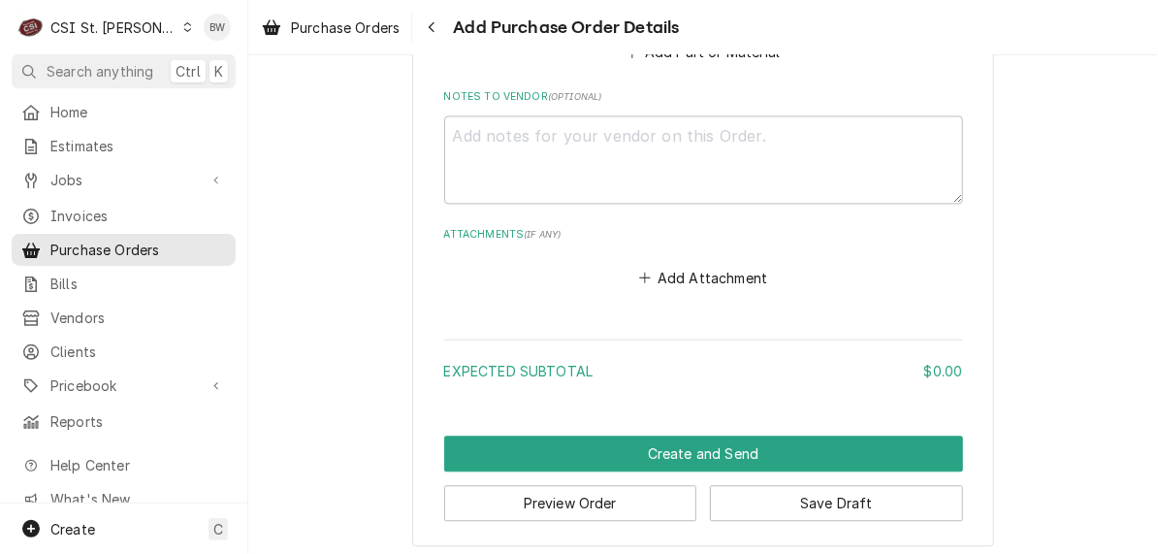
scroll to position [1358, 0]
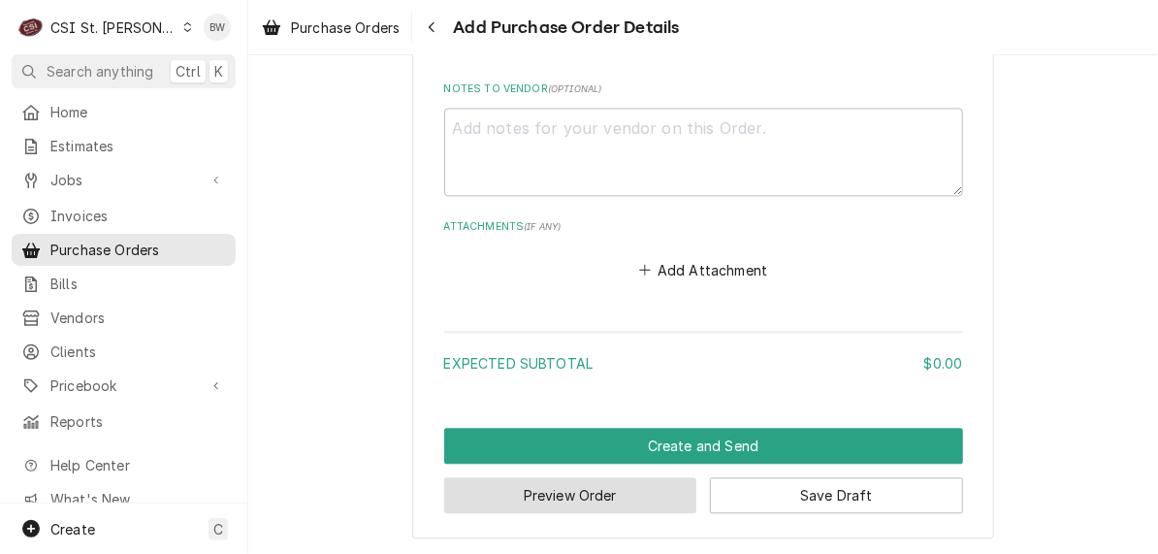
click at [558, 496] on button "Preview Order" at bounding box center [570, 495] width 253 height 36
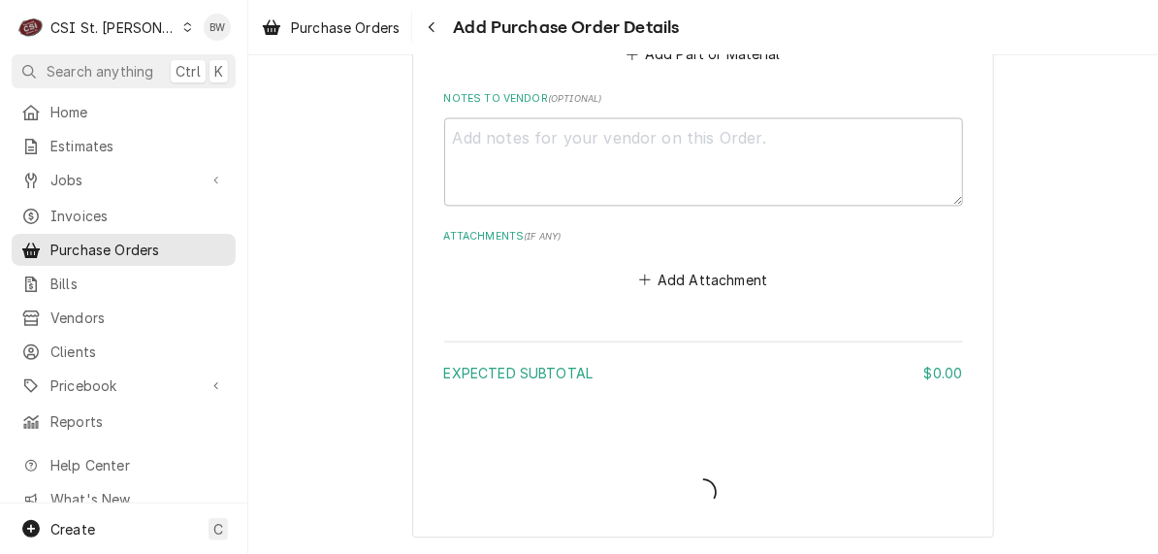
scroll to position [1346, 0]
type textarea "x"
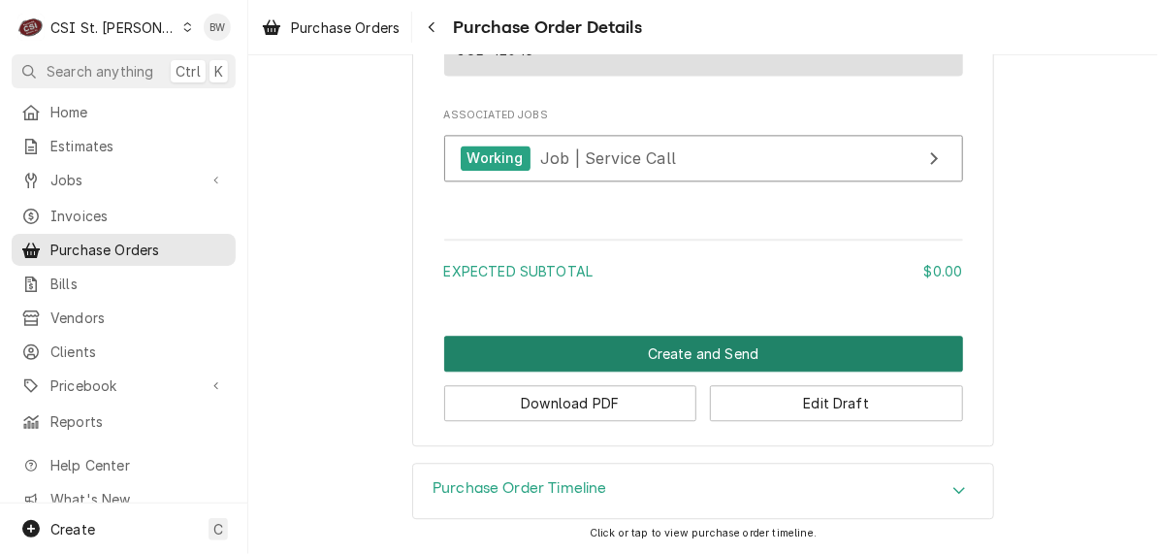
scroll to position [1521, 0]
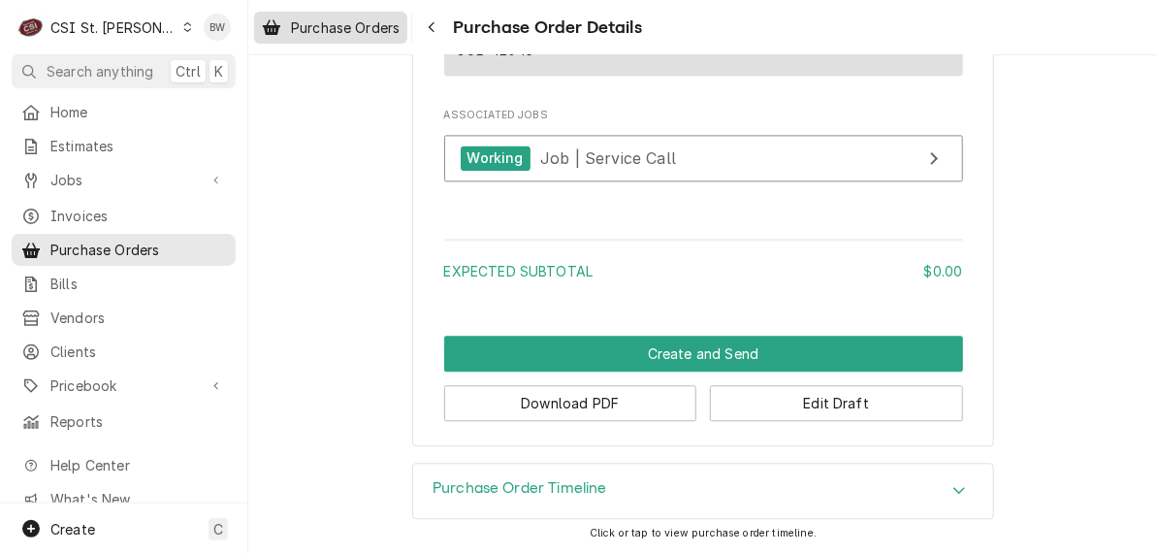
click at [361, 33] on span "Purchase Orders" at bounding box center [345, 27] width 109 height 20
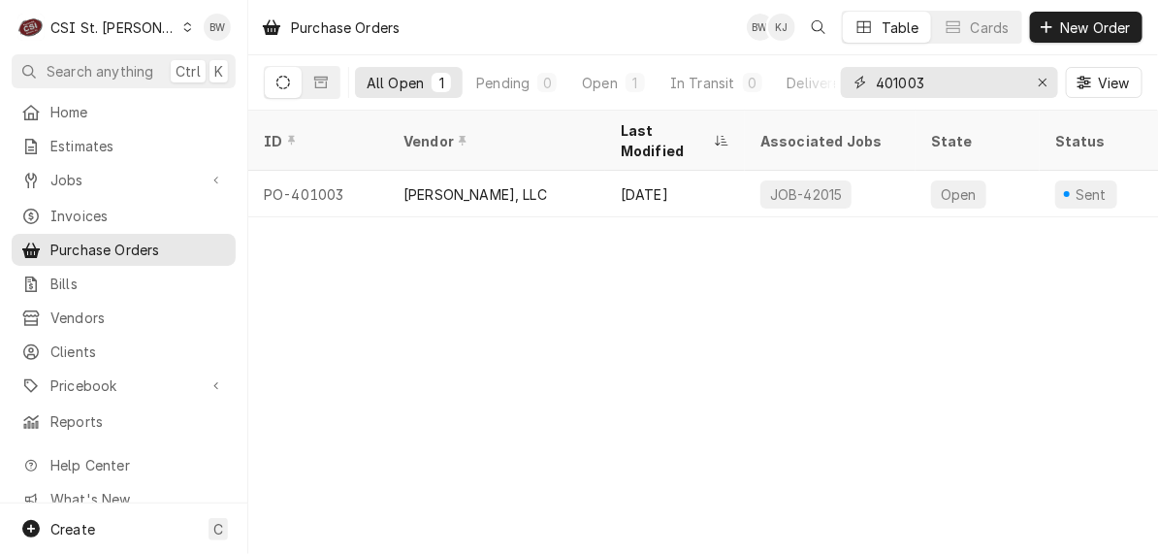
drag, startPoint x: 943, startPoint y: 82, endPoint x: 913, endPoint y: 82, distance: 30.1
click at [913, 82] on input "401003" at bounding box center [948, 82] width 145 height 31
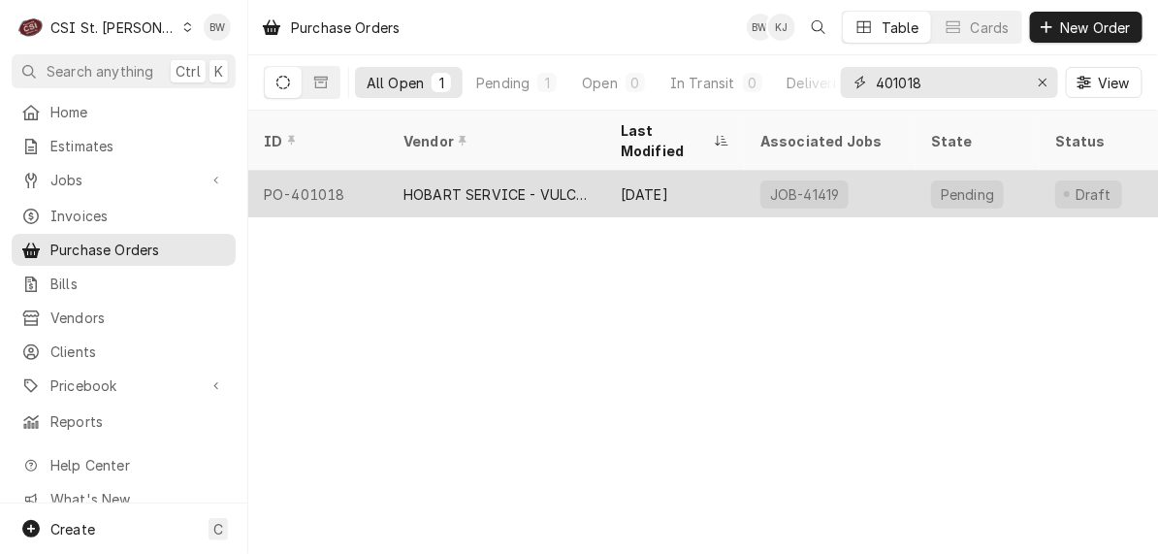
type input "401018"
click at [354, 171] on div "PO-401018" at bounding box center [318, 194] width 140 height 47
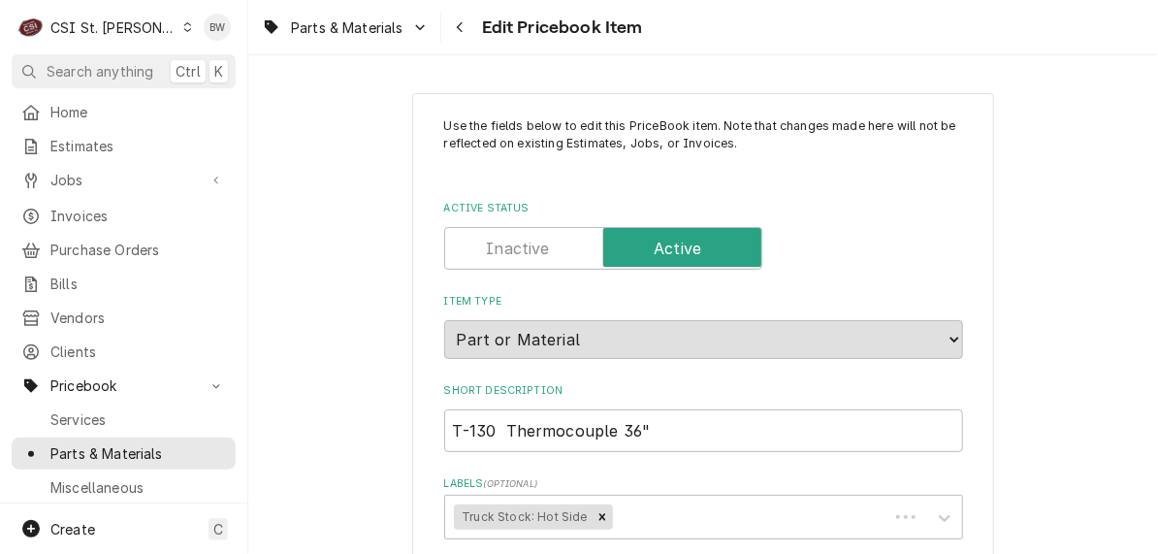
type textarea "x"
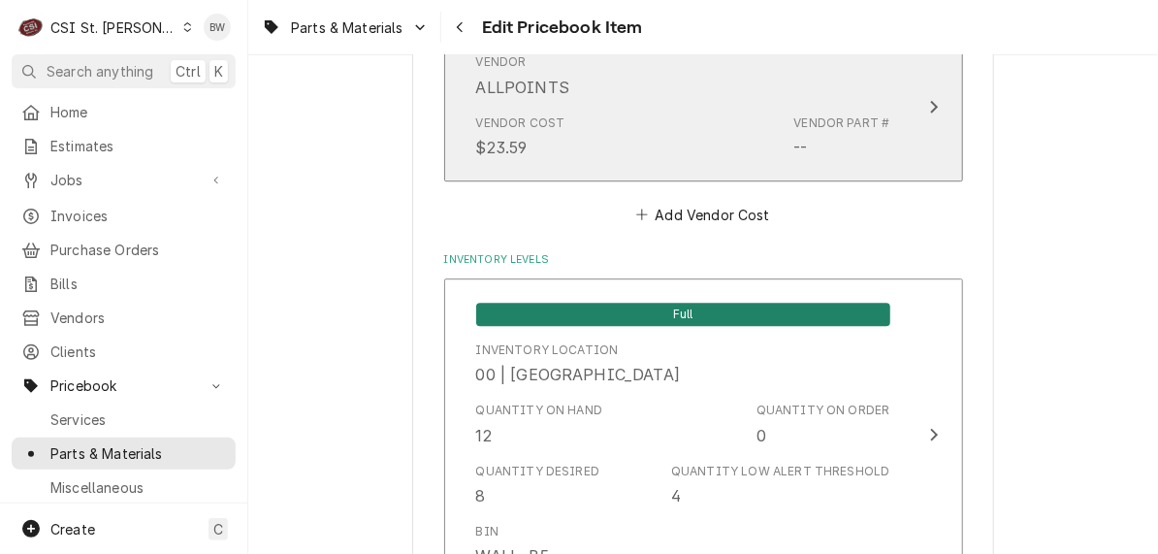
scroll to position [2036, 0]
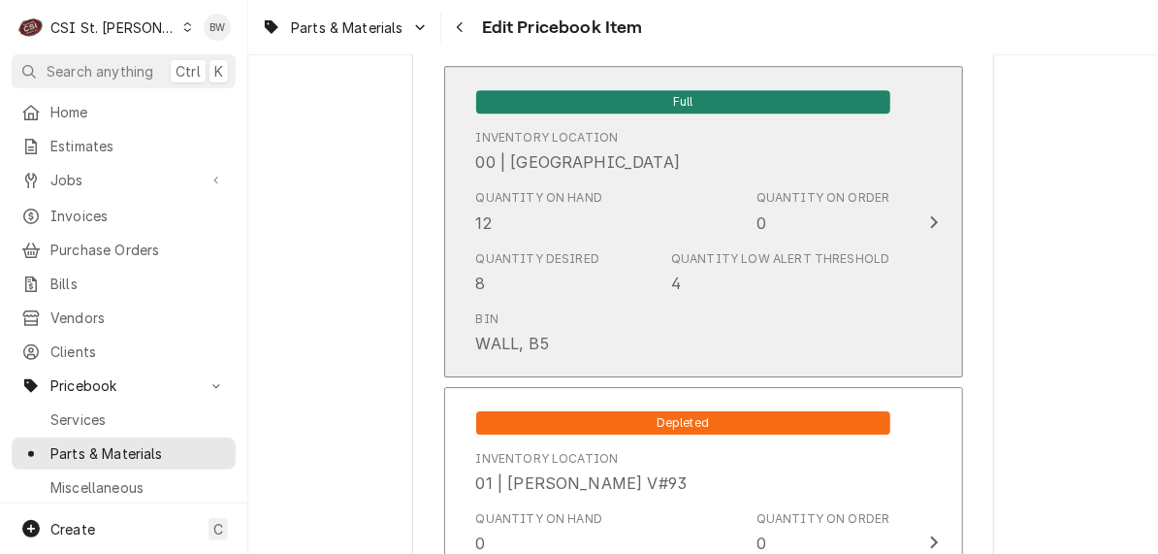
click at [640, 234] on div "Quantity on Hand 12 Quantity on Order 0" at bounding box center [683, 211] width 414 height 60
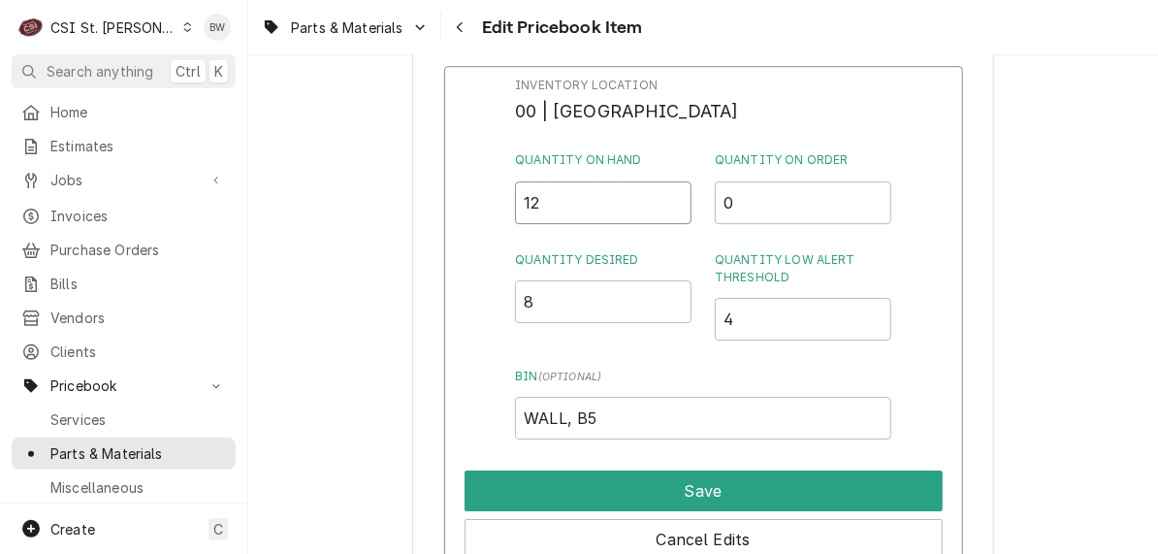
drag, startPoint x: 567, startPoint y: 210, endPoint x: 497, endPoint y: 208, distance: 70.8
click at [497, 208] on div "Inventory Location 00 | STL WAREHOUSE Quantity on Hand 12 Quantity on Order 0 Q…" at bounding box center [703, 318] width 519 height 504
type input "11"
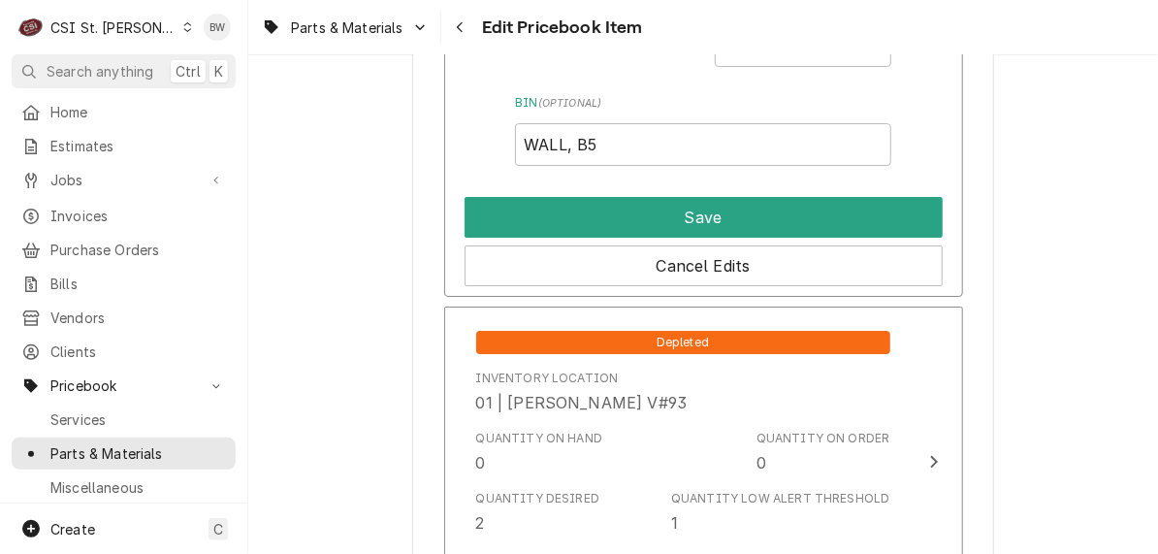
scroll to position [2424, 0]
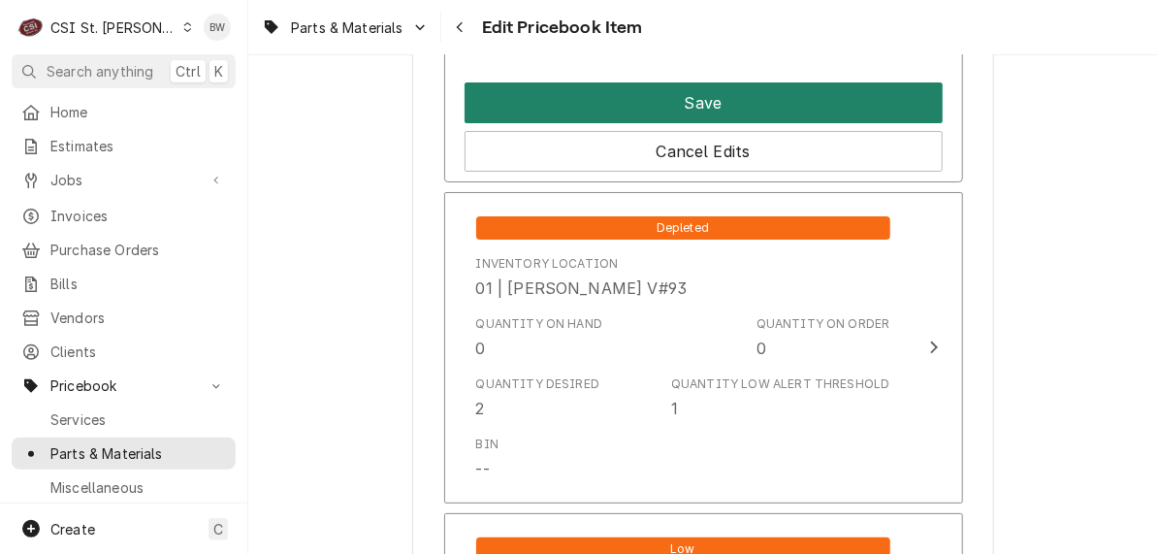
click at [651, 111] on button "Save" at bounding box center [704, 102] width 478 height 41
type textarea "x"
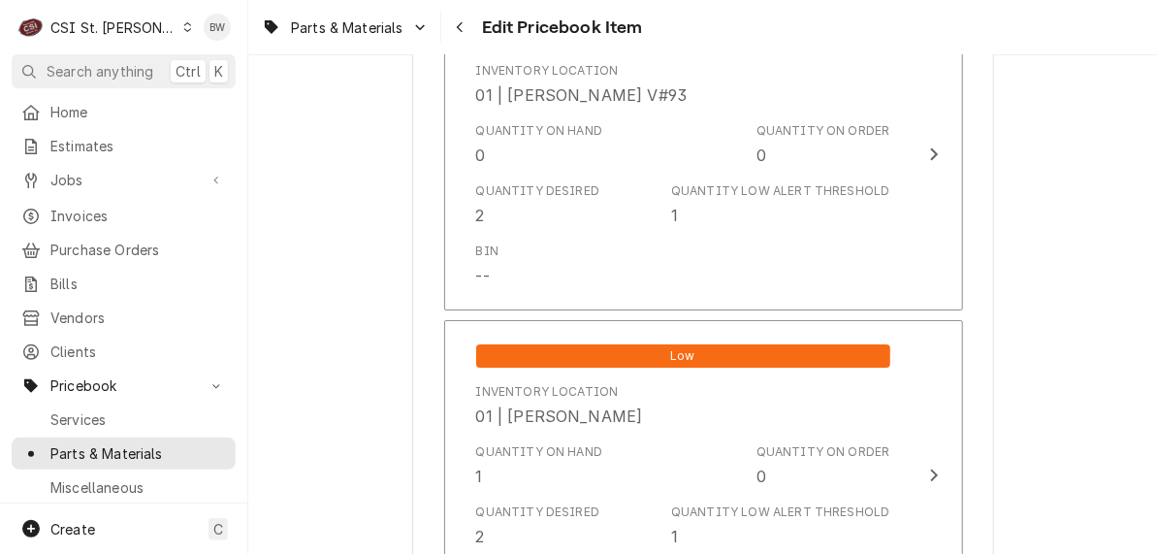
scroll to position [2230, 0]
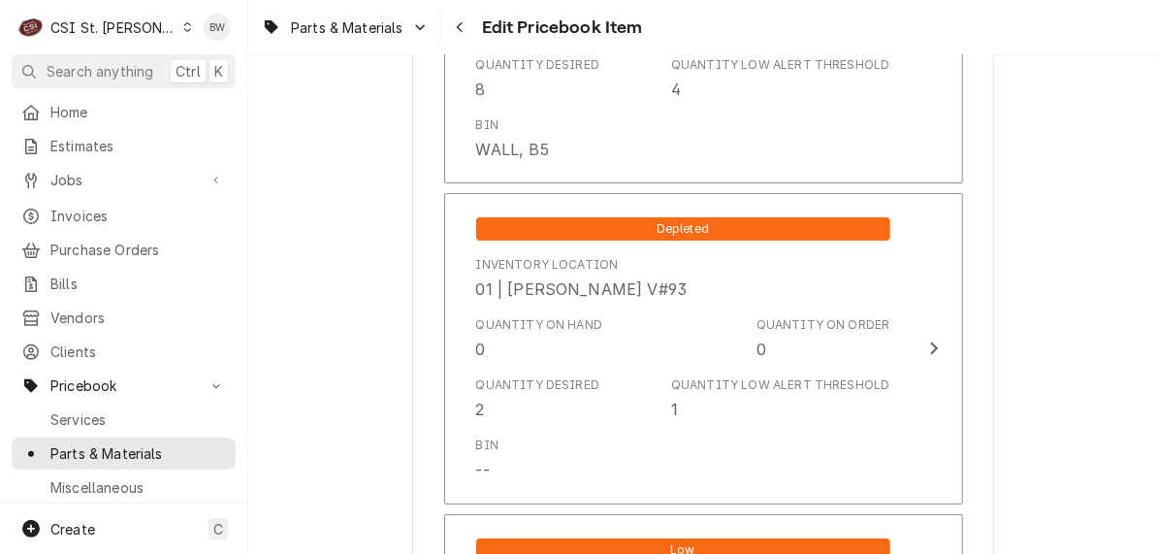
click at [685, 27] on div "Parts & Materials Edit Pricebook Item" at bounding box center [703, 27] width 910 height 54
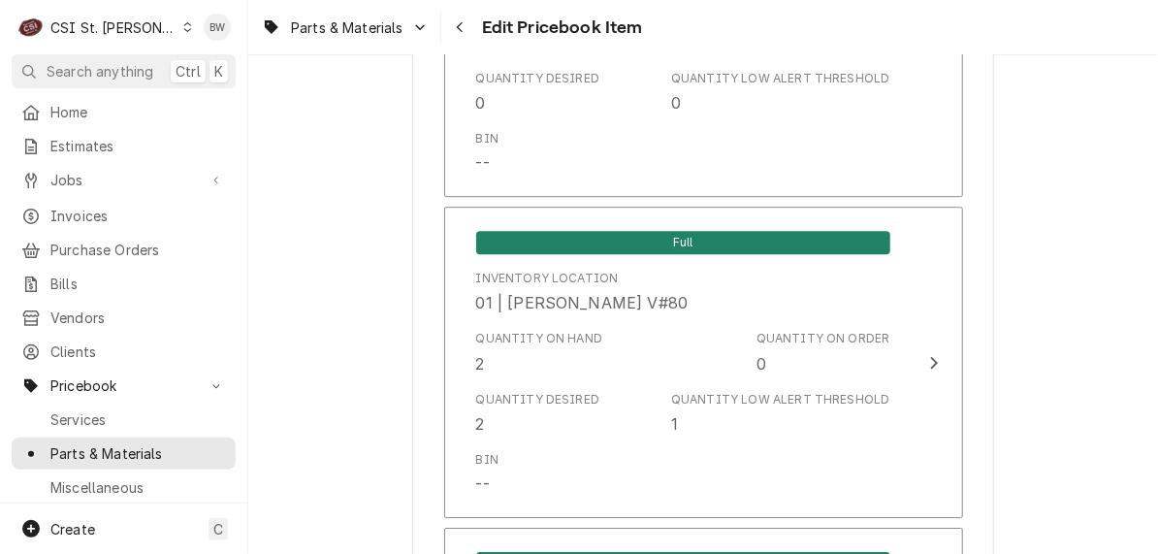
scroll to position [4783, 0]
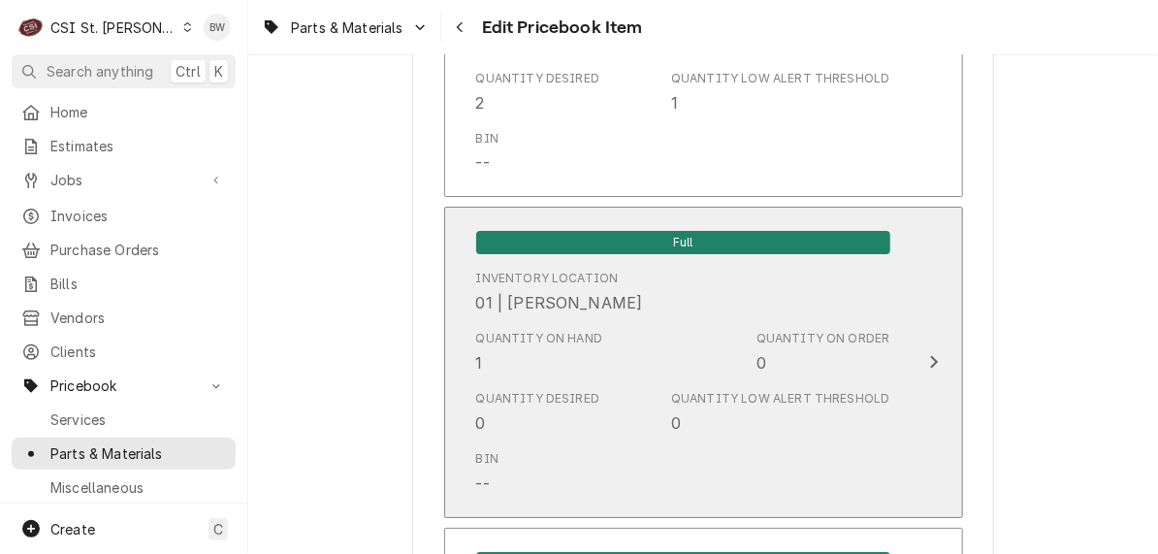
click at [508, 370] on div "Quantity on Hand 1" at bounding box center [539, 352] width 127 height 45
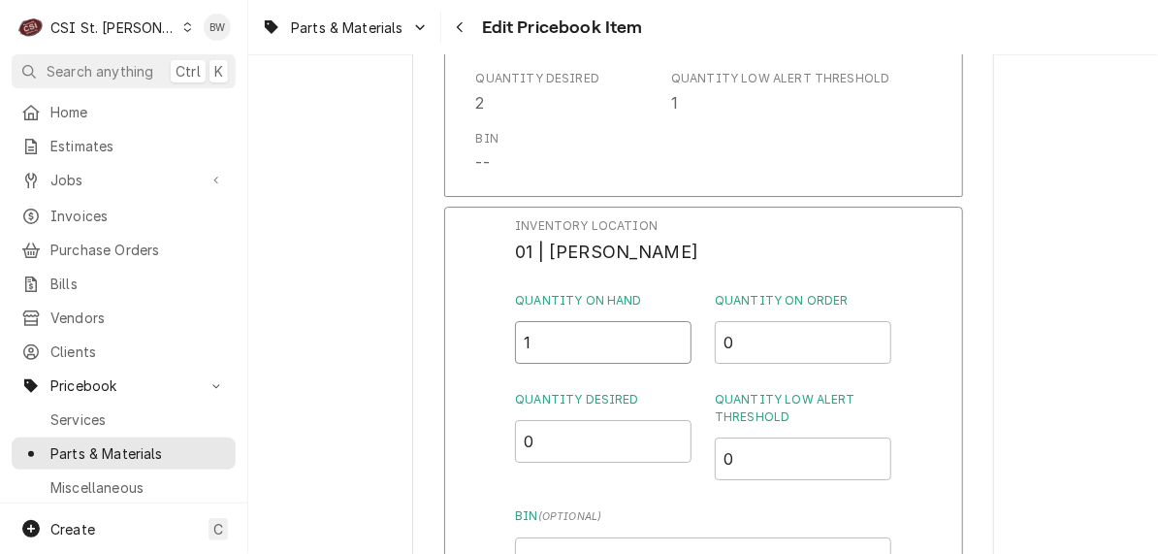
drag, startPoint x: 544, startPoint y: 351, endPoint x: 524, endPoint y: 352, distance: 20.4
click at [524, 352] on input "1" at bounding box center [603, 342] width 176 height 43
type input "2"
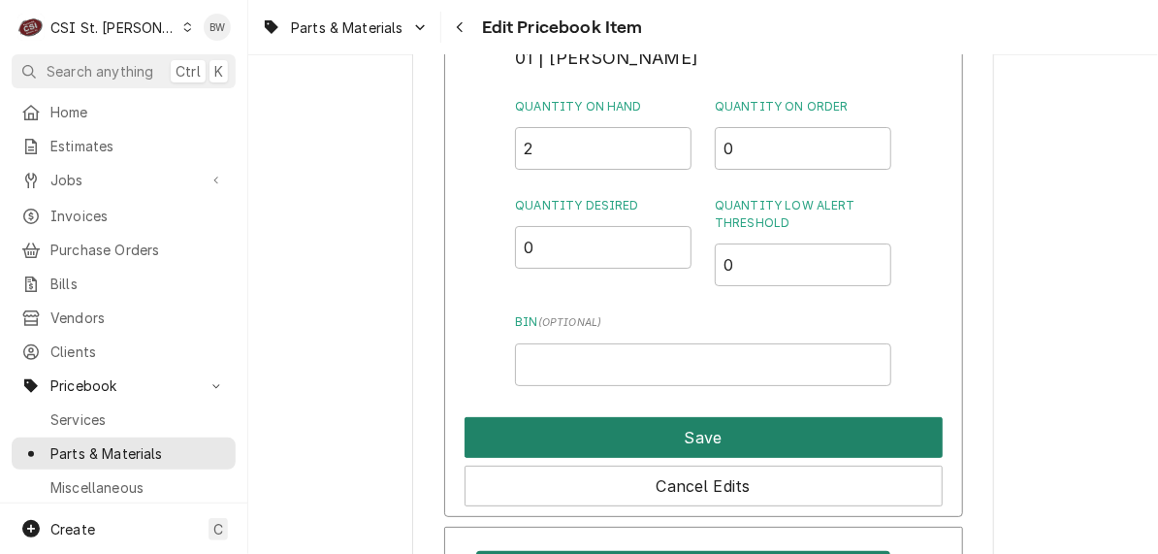
click at [643, 433] on button "Save" at bounding box center [704, 437] width 478 height 41
type textarea "x"
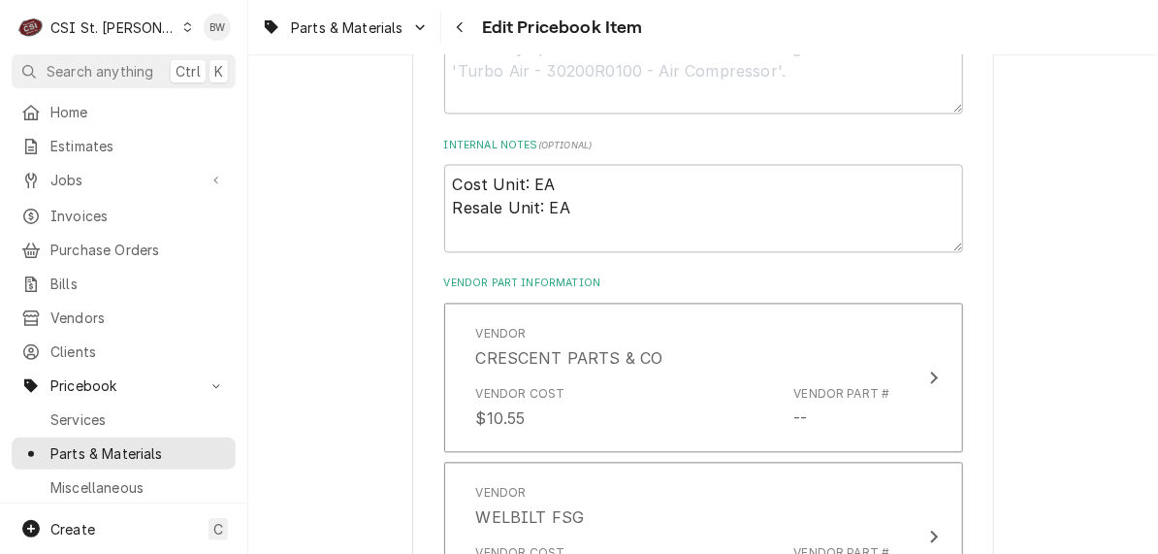
scroll to position [1001, 0]
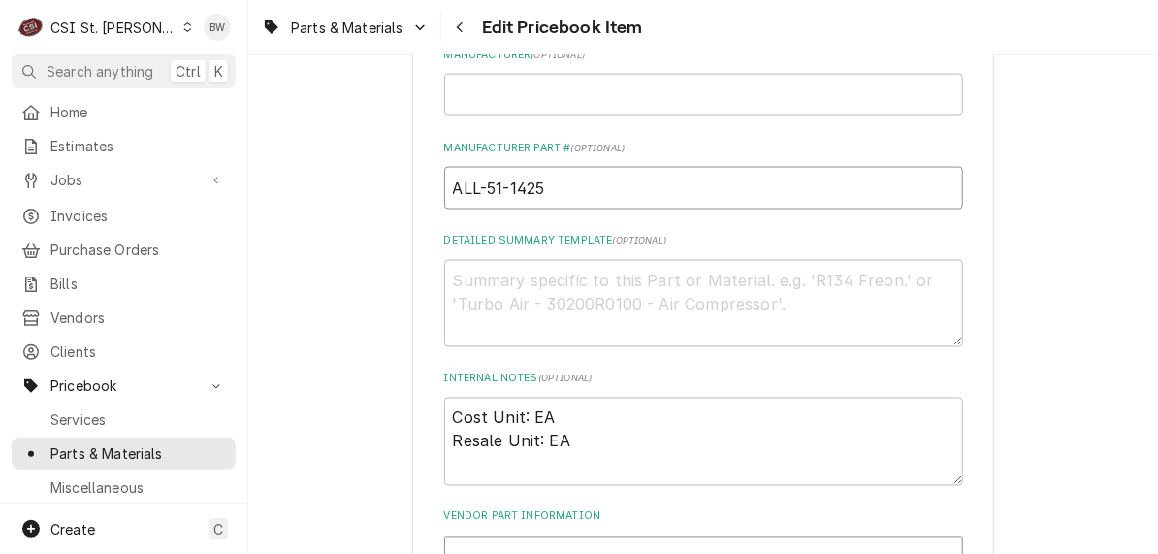
drag, startPoint x: 556, startPoint y: 199, endPoint x: 410, endPoint y: 185, distance: 146.1
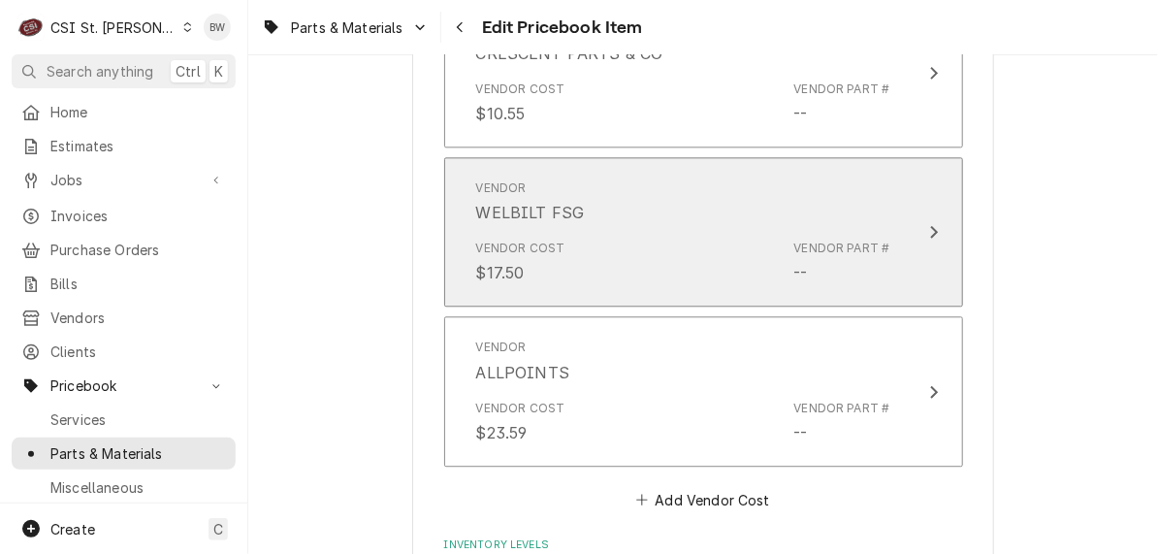
scroll to position [1583, 0]
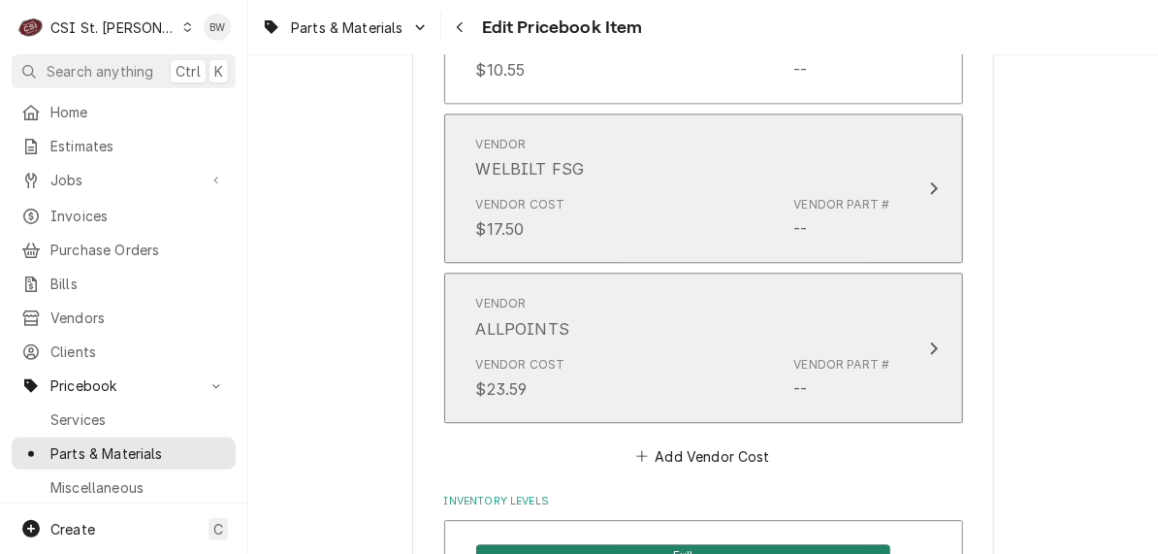
click at [673, 360] on div "Vendor Cost $23.59 Vendor Part # --" at bounding box center [683, 378] width 414 height 60
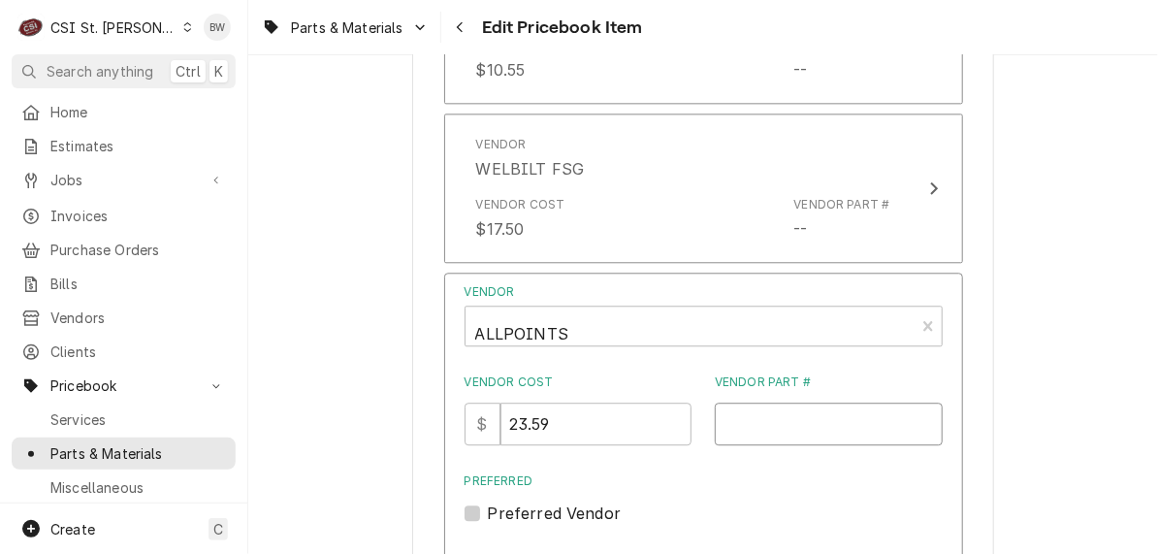
click at [729, 411] on input "Vendor Part #" at bounding box center [829, 423] width 228 height 43
paste input "ALL-51-1425"
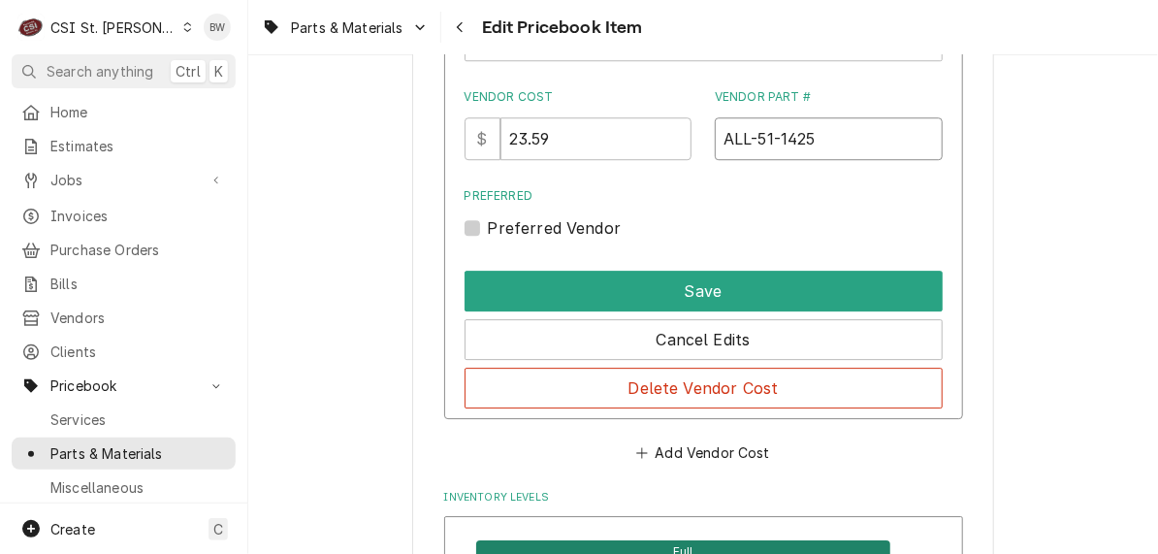
scroll to position [1874, 0]
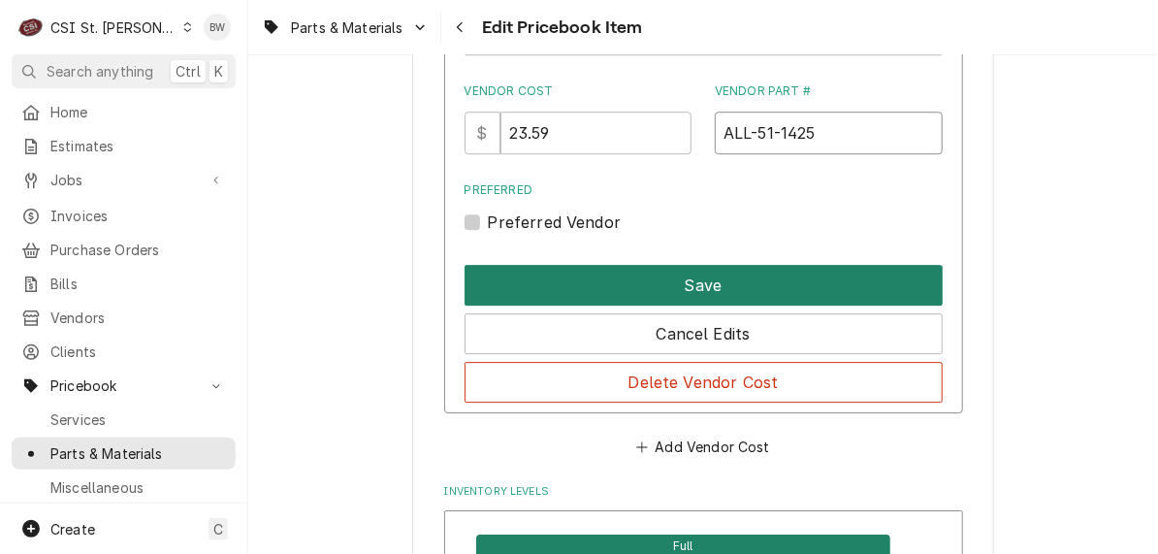
type input "ALL-51-1425"
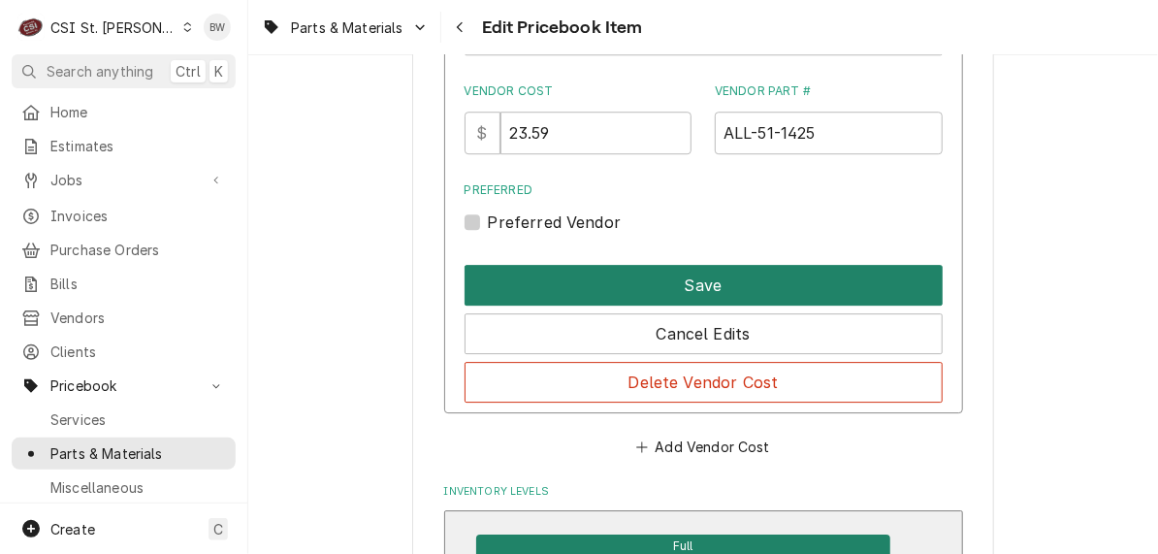
click at [641, 295] on button "Save" at bounding box center [704, 285] width 478 height 41
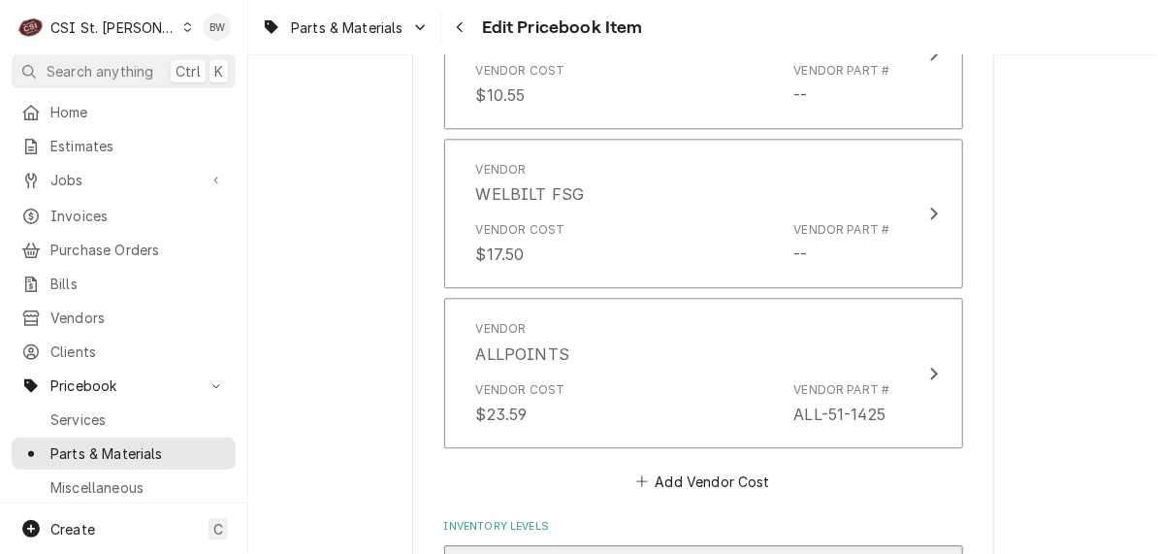
scroll to position [1486, 0]
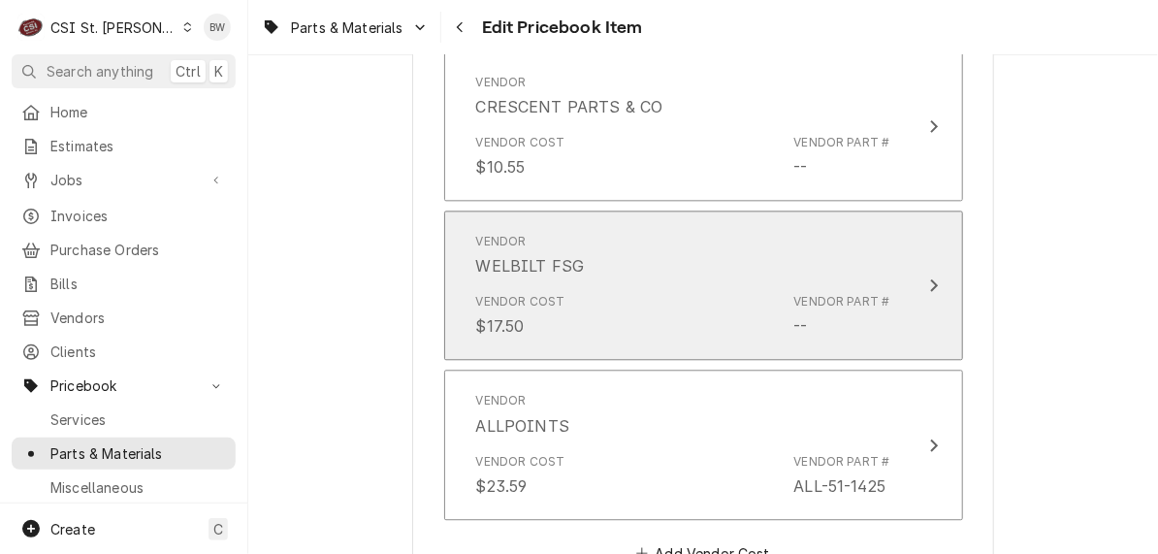
click at [713, 297] on div "Vendor Cost $17.50 Vendor Part # --" at bounding box center [683, 315] width 414 height 60
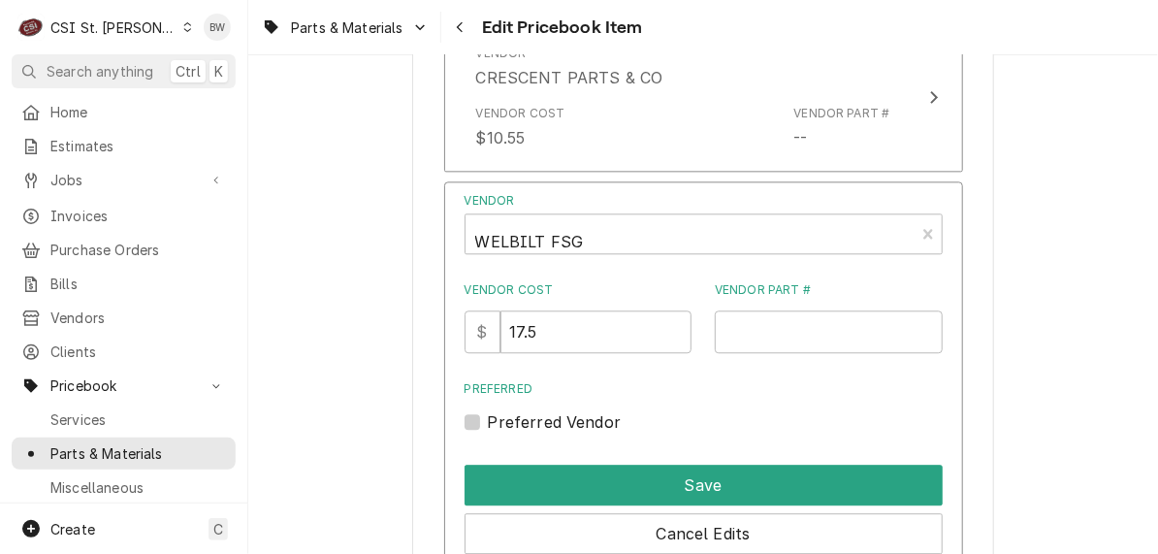
scroll to position [1583, 0]
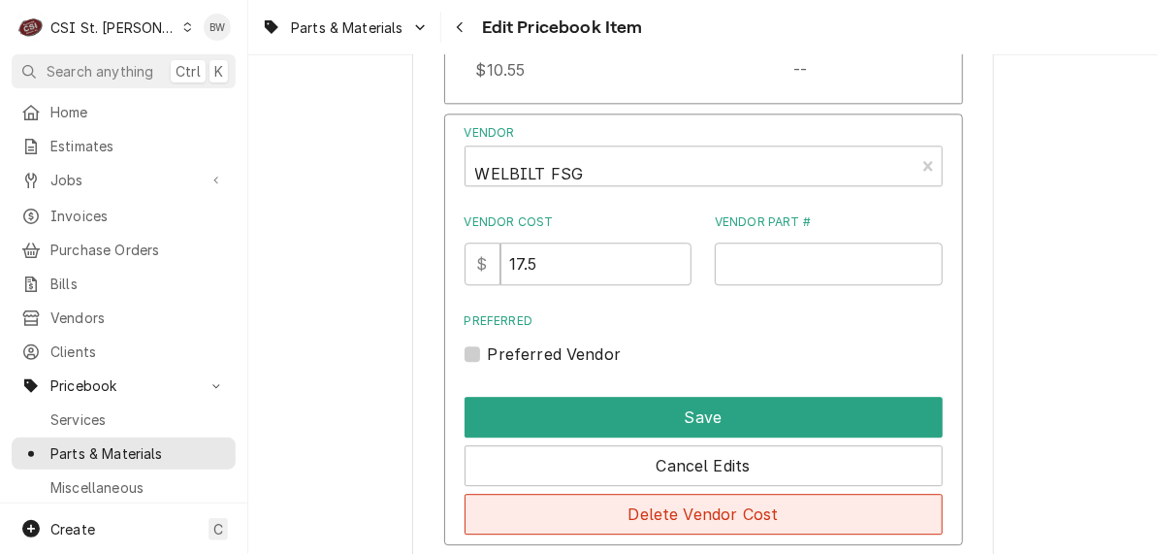
click at [685, 499] on button "Delete Vendor Cost" at bounding box center [704, 514] width 478 height 41
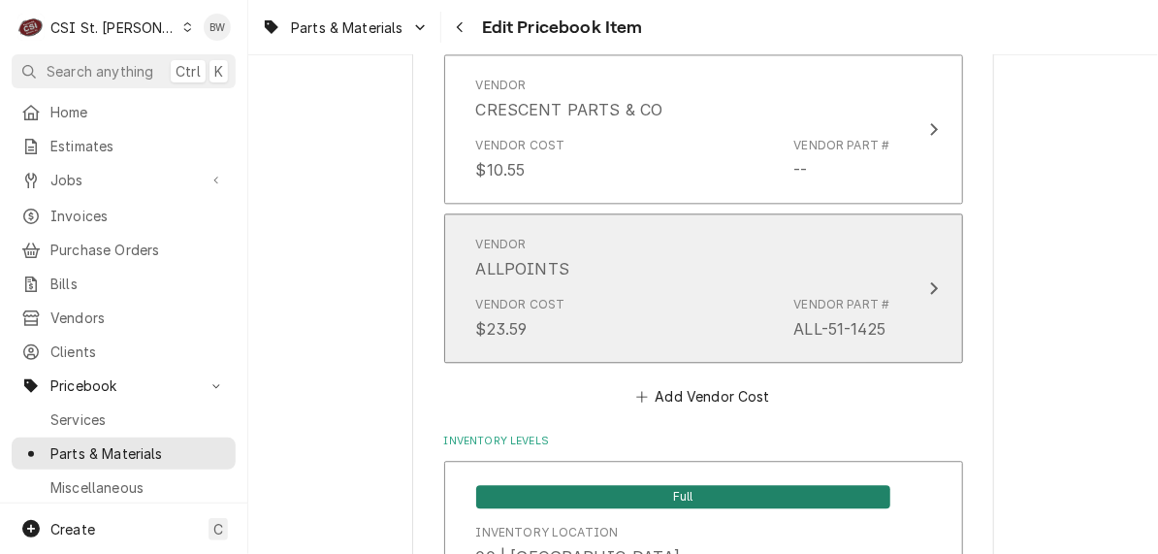
scroll to position [1389, 0]
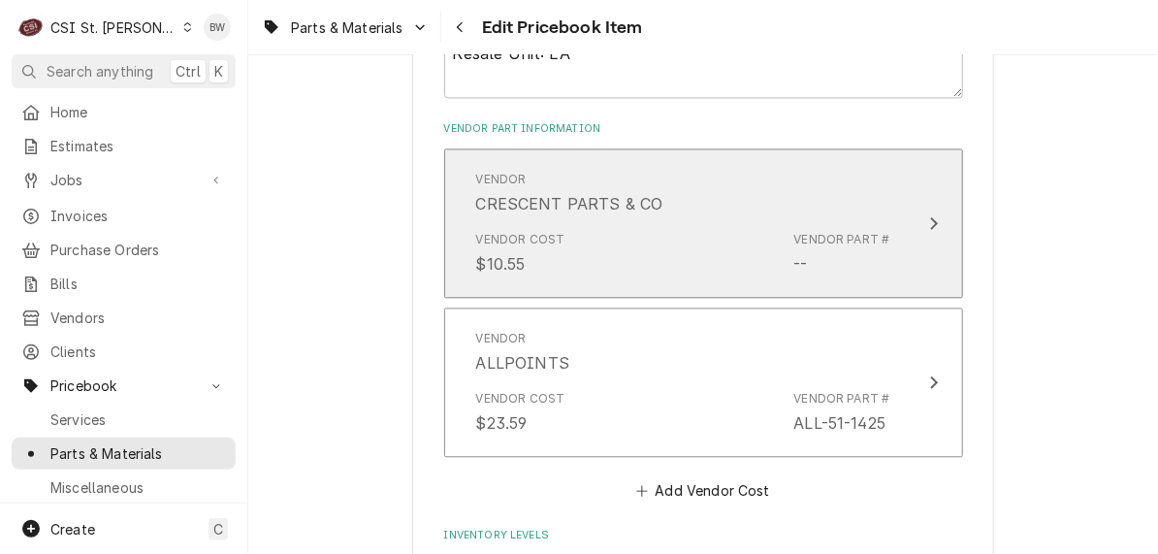
click at [674, 243] on div "Vendor Cost $10.55 Vendor Part # --" at bounding box center [683, 253] width 414 height 60
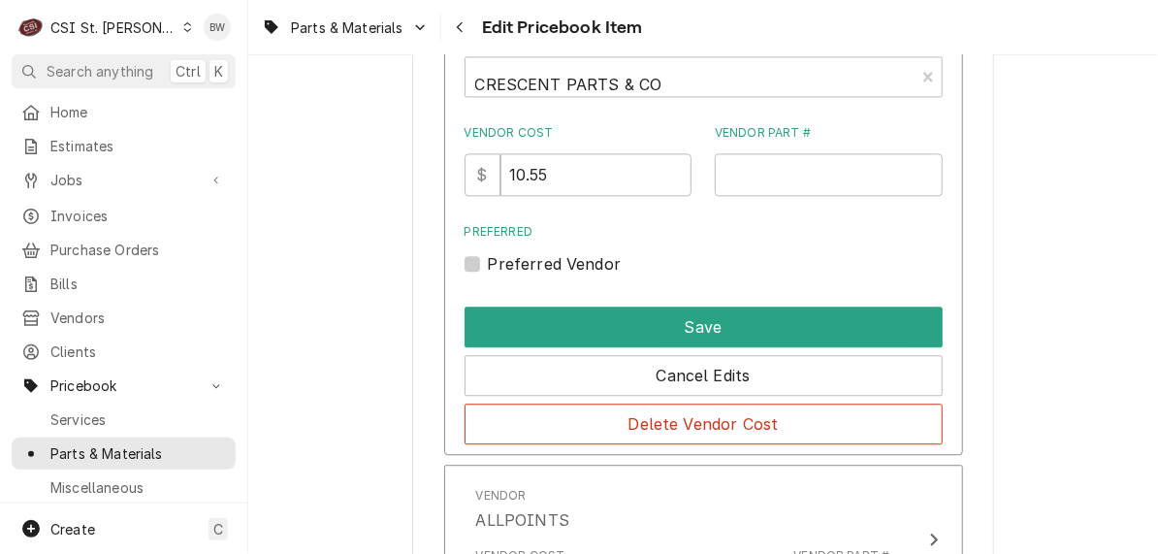
scroll to position [1777, 0]
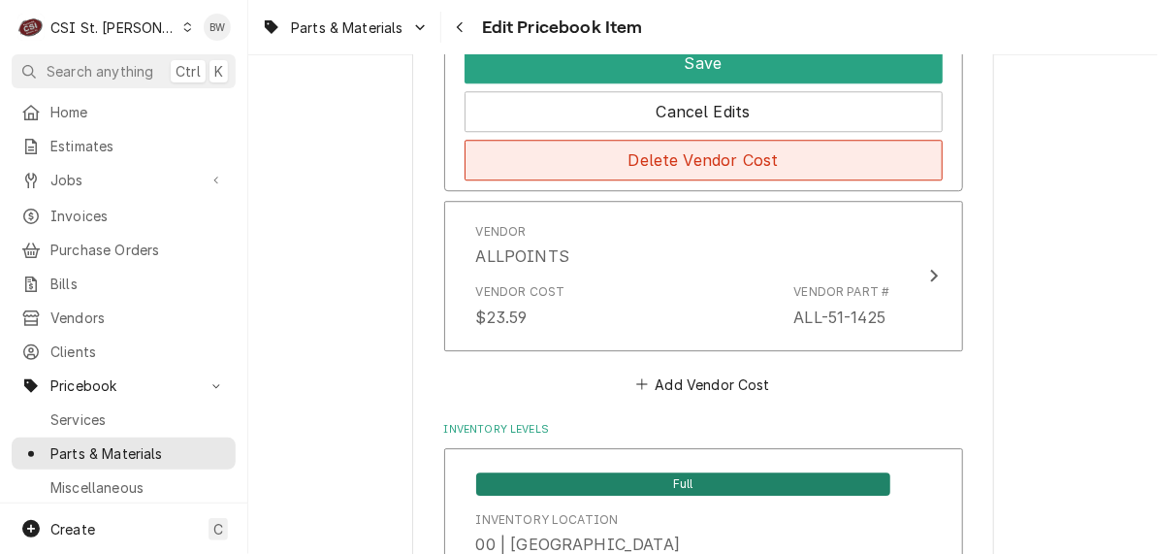
click at [713, 148] on button "Delete Vendor Cost" at bounding box center [704, 160] width 478 height 41
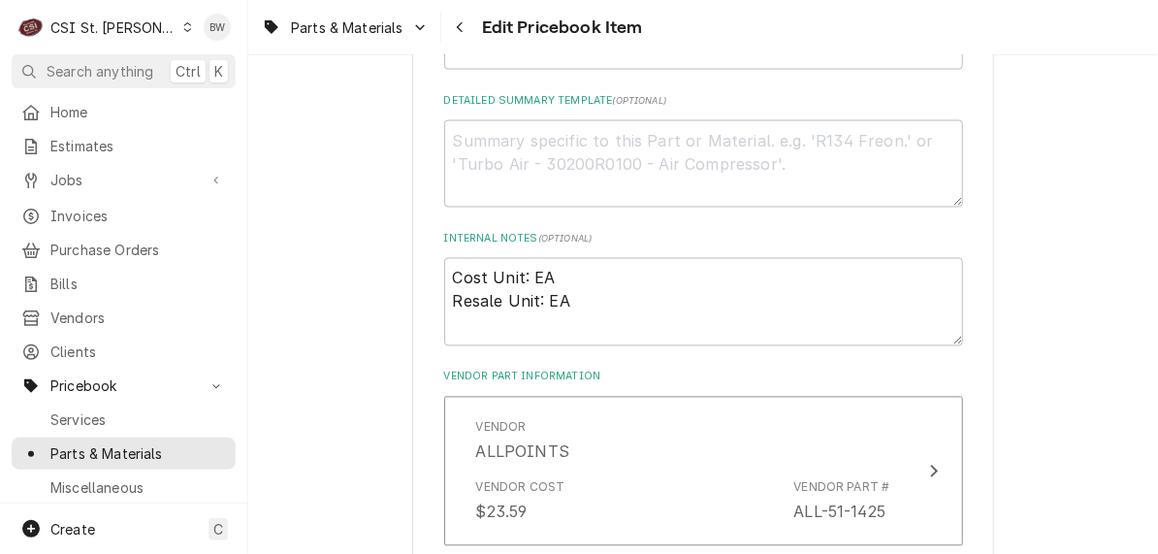
scroll to position [16736, 0]
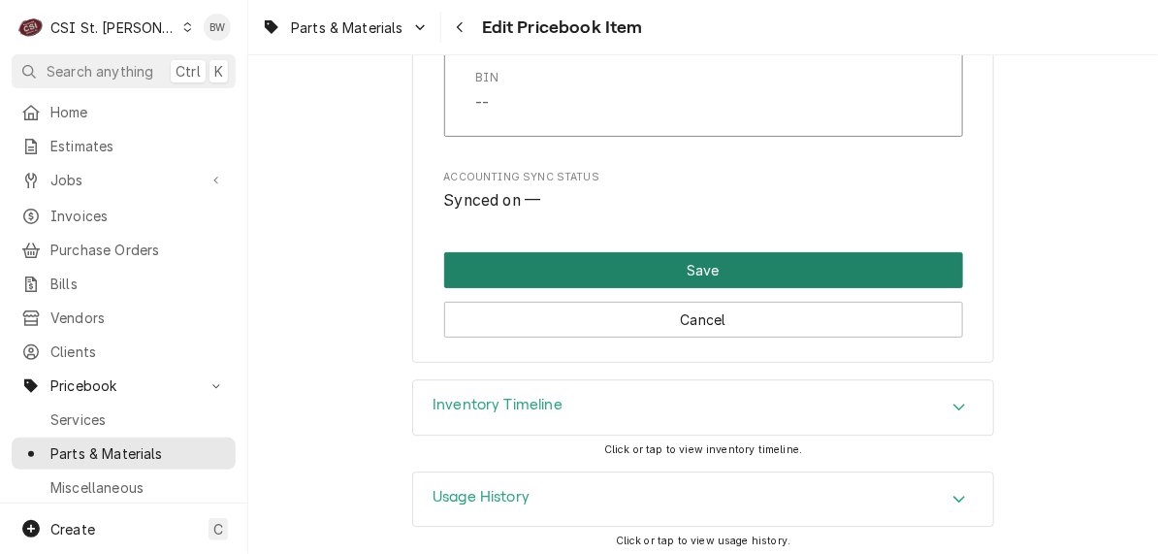
click at [620, 269] on button "Save" at bounding box center [703, 270] width 519 height 36
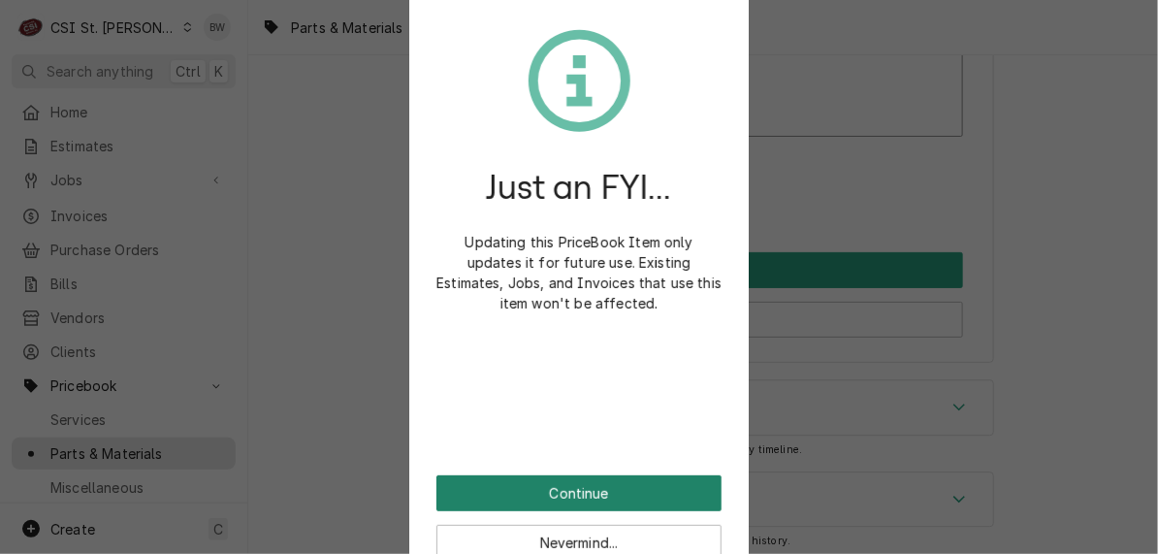
click at [556, 492] on button "Continue" at bounding box center [578, 493] width 285 height 36
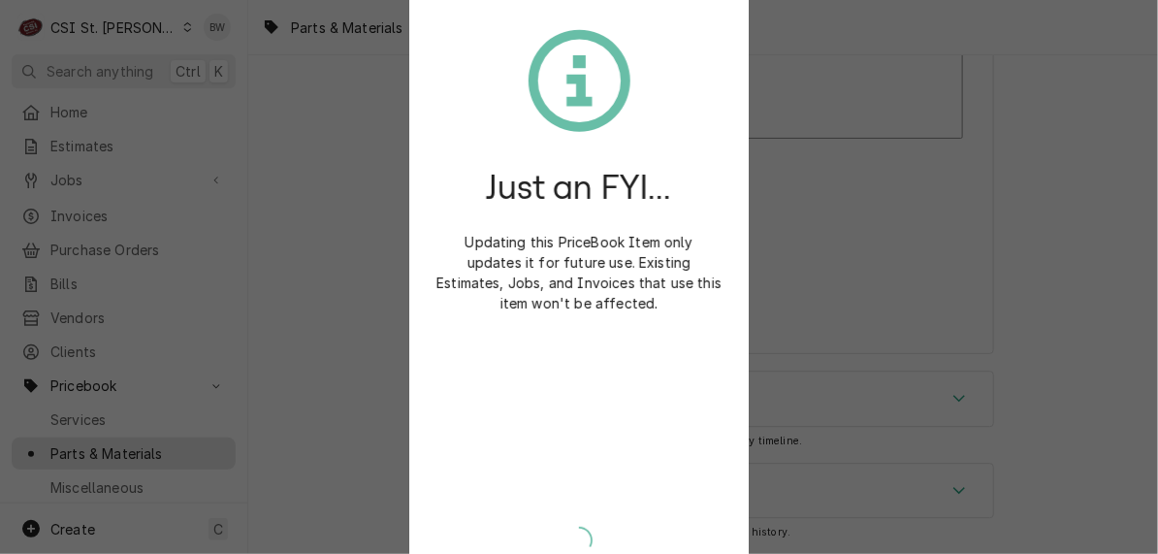
scroll to position [16724, 0]
type textarea "x"
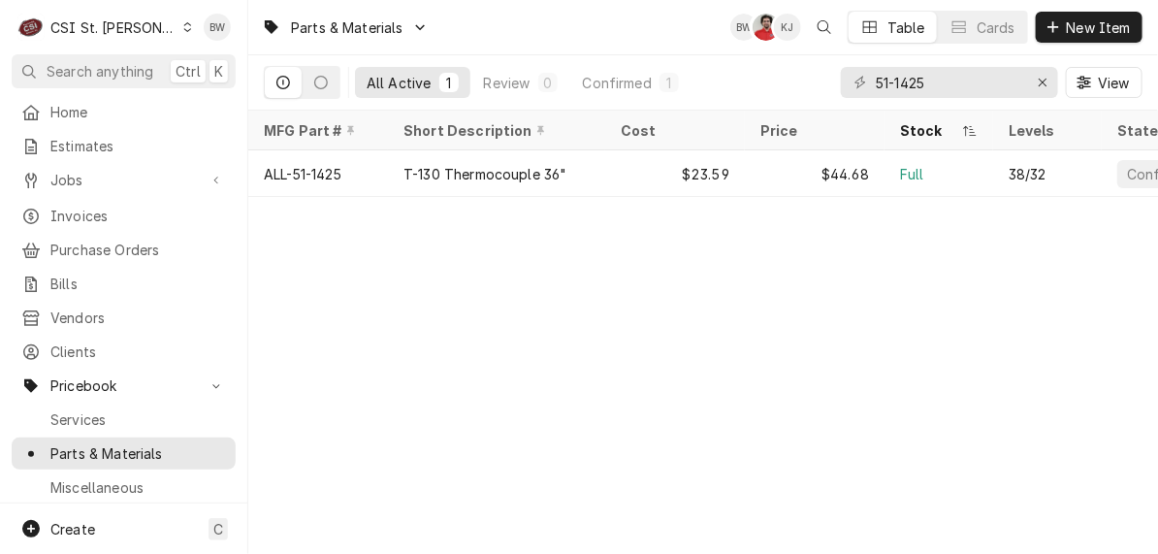
drag, startPoint x: 499, startPoint y: 183, endPoint x: 497, endPoint y: 216, distance: 33.1
click at [499, 183] on div "T-130 Thermocouple 36"" at bounding box center [496, 173] width 217 height 47
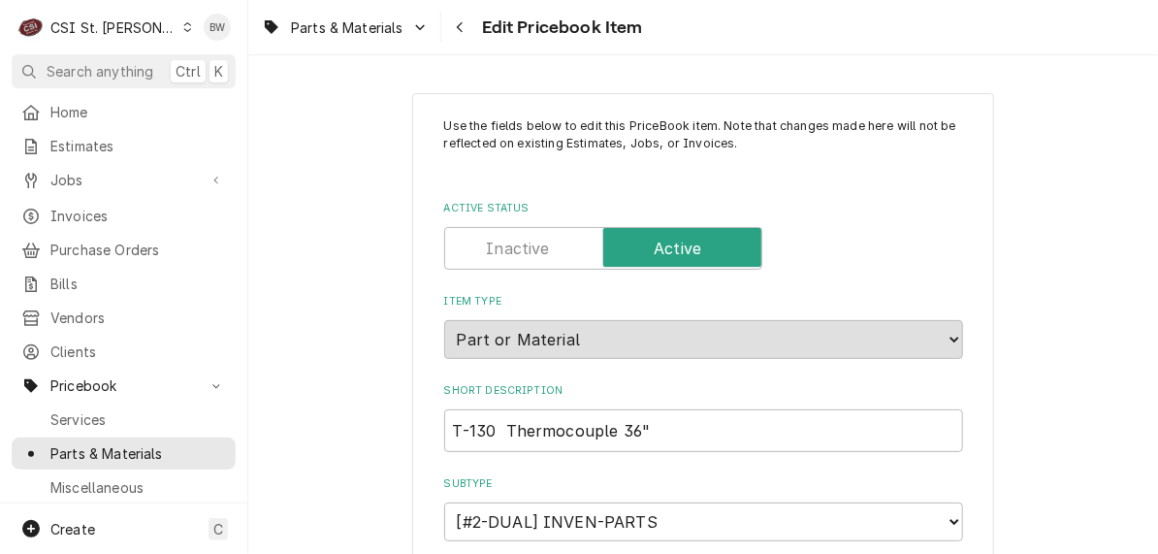
type textarea "x"
click at [417, 19] on div "Dynamic Content Wrapper" at bounding box center [421, 27] width 16 height 16
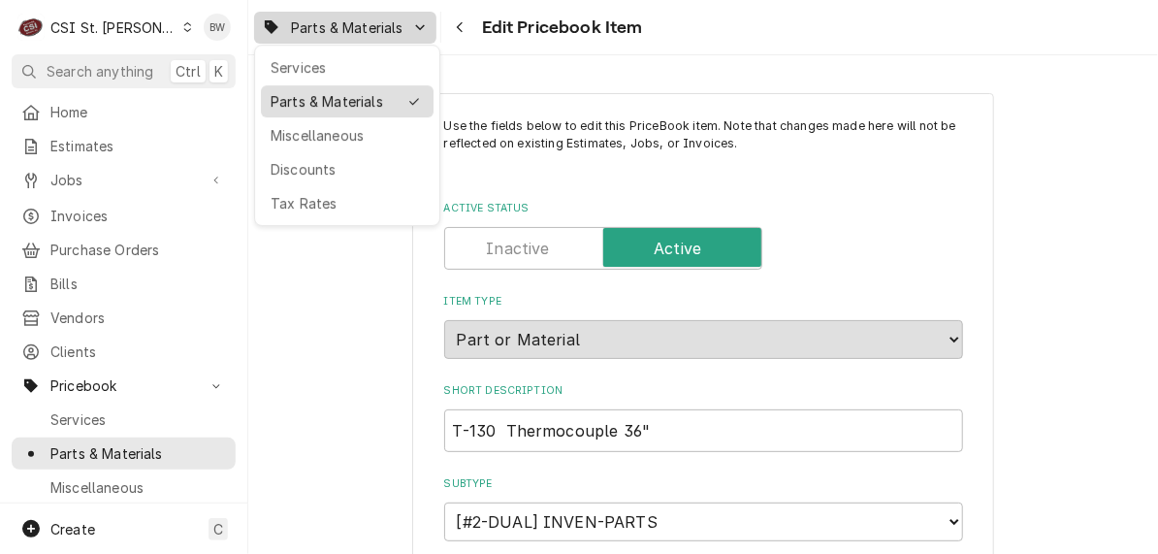
click at [356, 97] on div "Parts & Materials" at bounding box center [334, 101] width 126 height 20
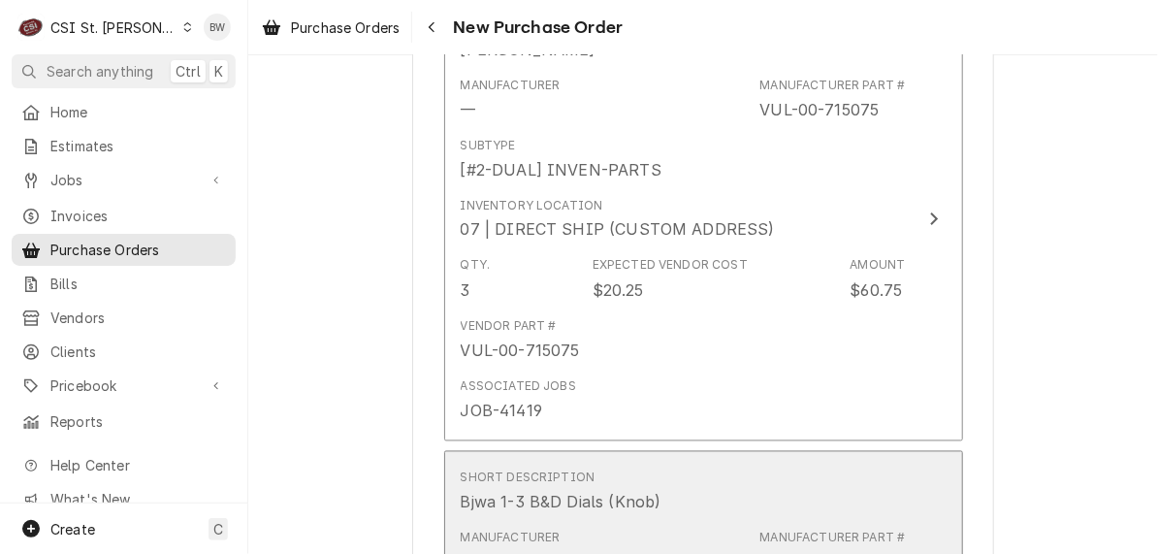
scroll to position [1067, 0]
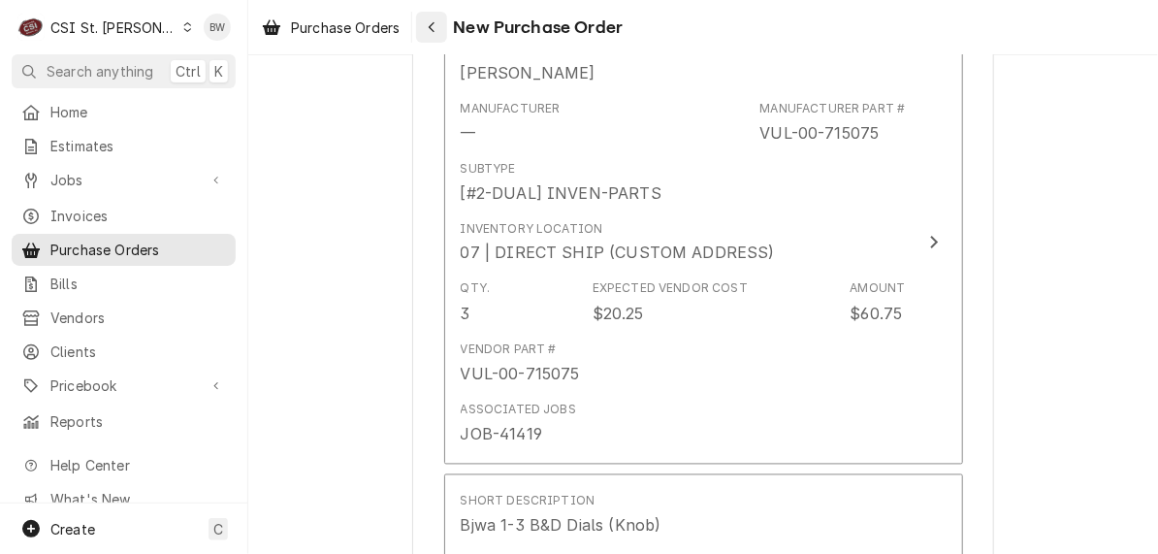
click at [439, 30] on div "Navigate back" at bounding box center [431, 26] width 19 height 19
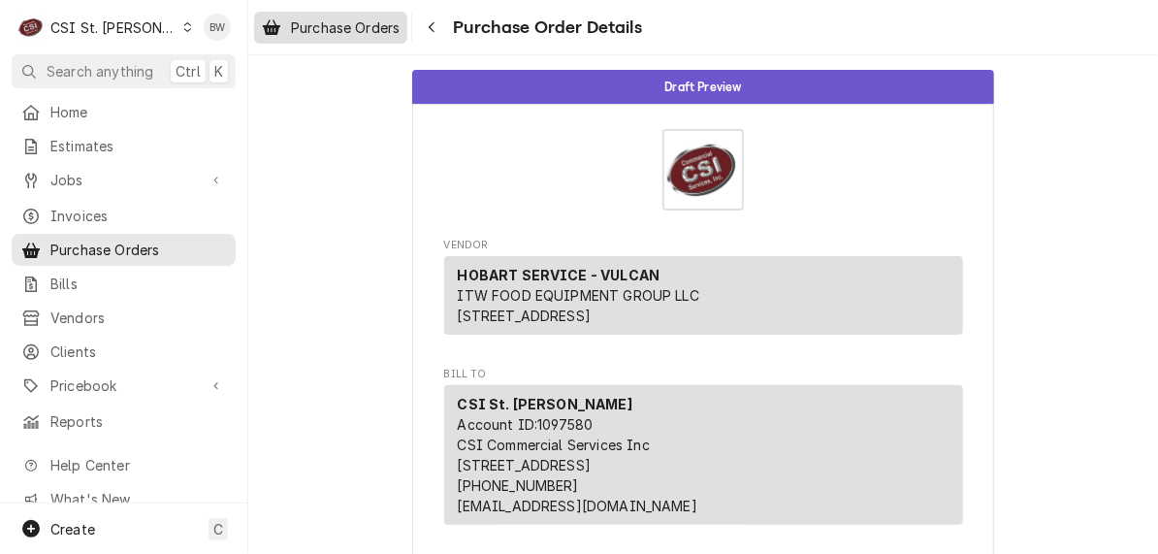
click at [366, 25] on span "Purchase Orders" at bounding box center [345, 27] width 109 height 20
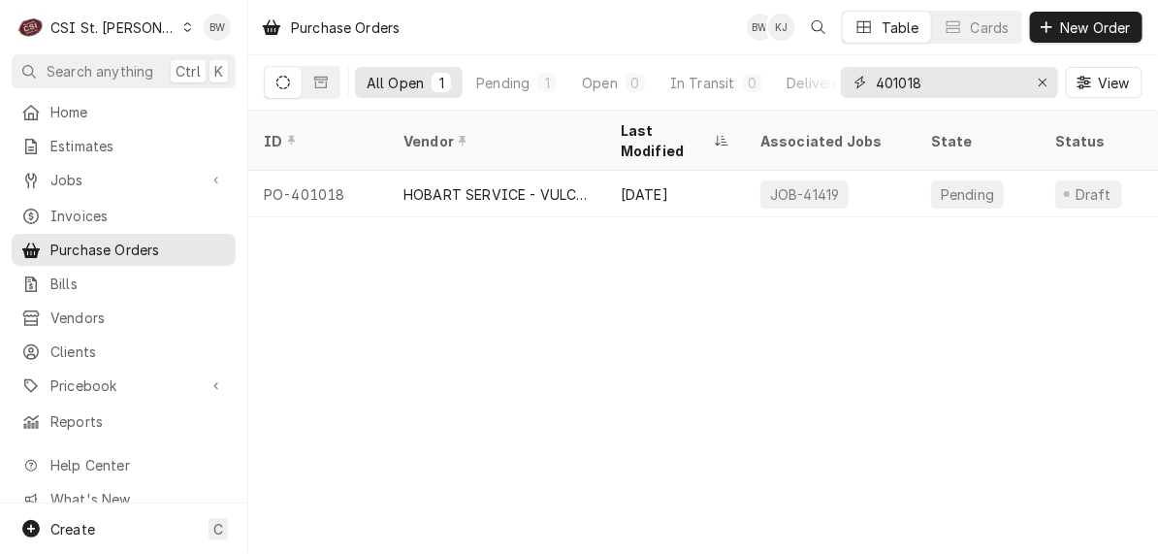
click at [929, 85] on input "401018" at bounding box center [948, 82] width 145 height 31
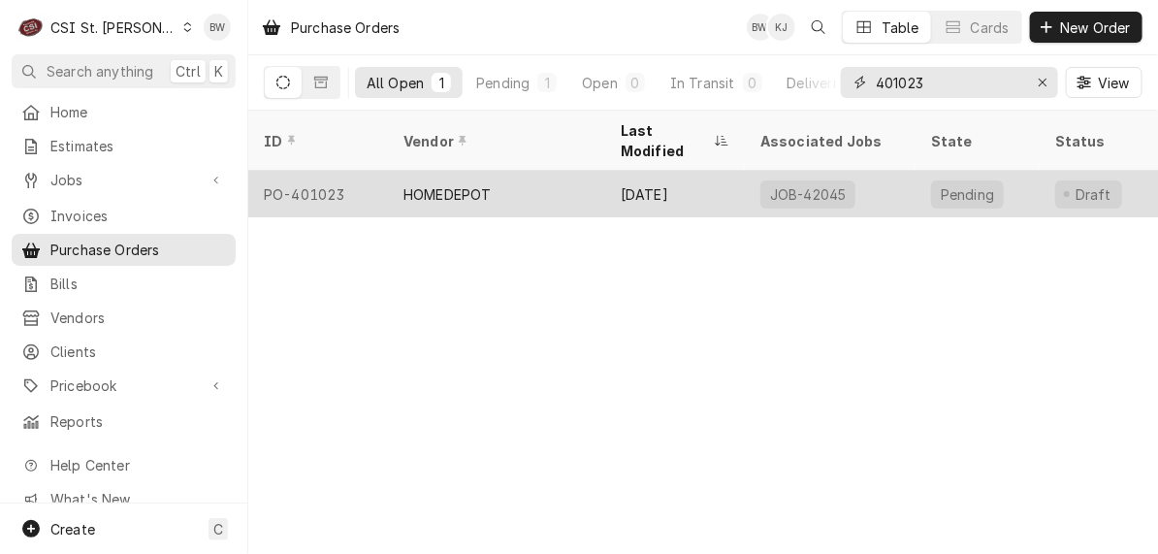
type input "401023"
click at [328, 175] on div "PO-401023" at bounding box center [318, 194] width 140 height 47
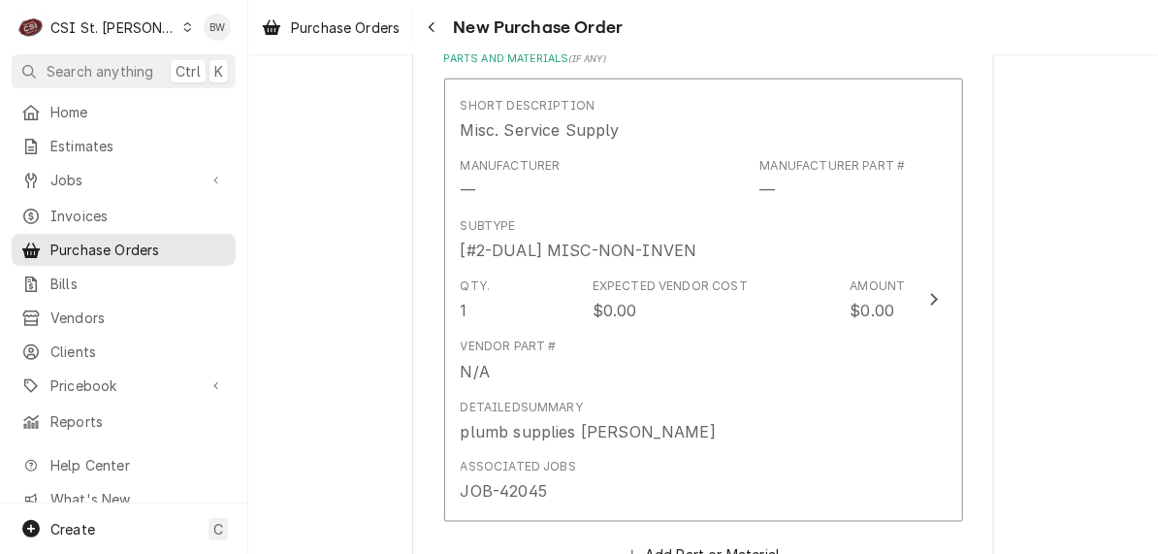
scroll to position [873, 0]
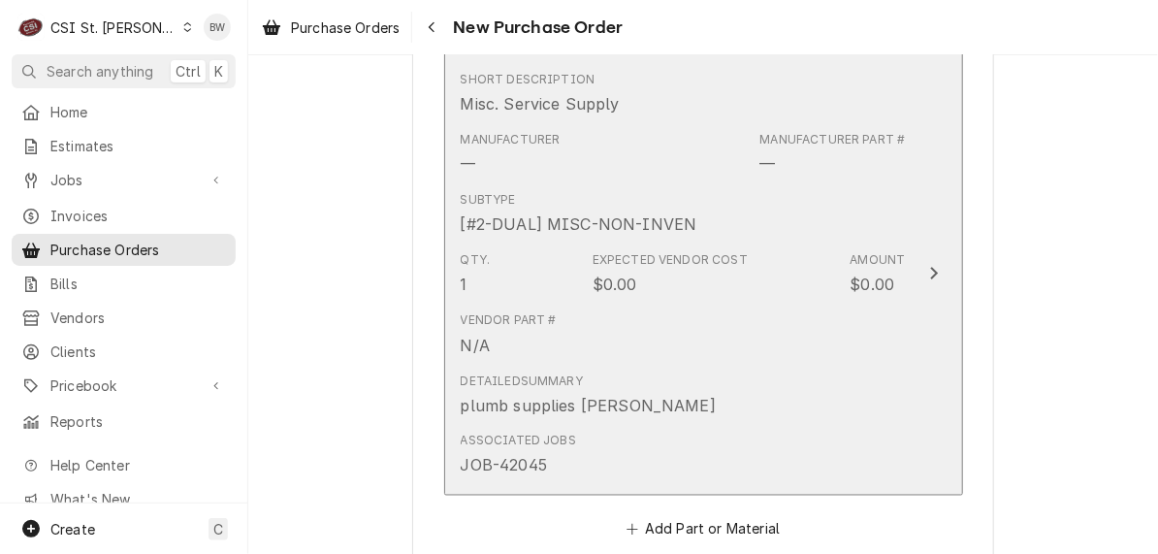
click at [671, 311] on div "Vendor Part # N/A" at bounding box center [683, 334] width 445 height 60
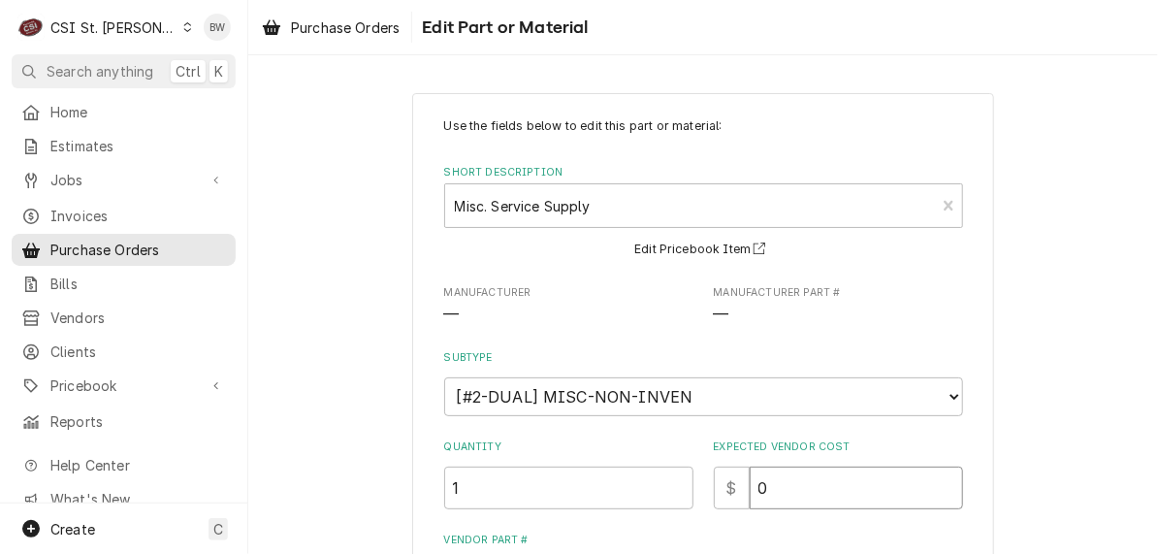
drag, startPoint x: 765, startPoint y: 478, endPoint x: 740, endPoint y: 481, distance: 25.4
click at [740, 481] on div "$ 0" at bounding box center [838, 487] width 249 height 43
type textarea "x"
type input "2"
type textarea "x"
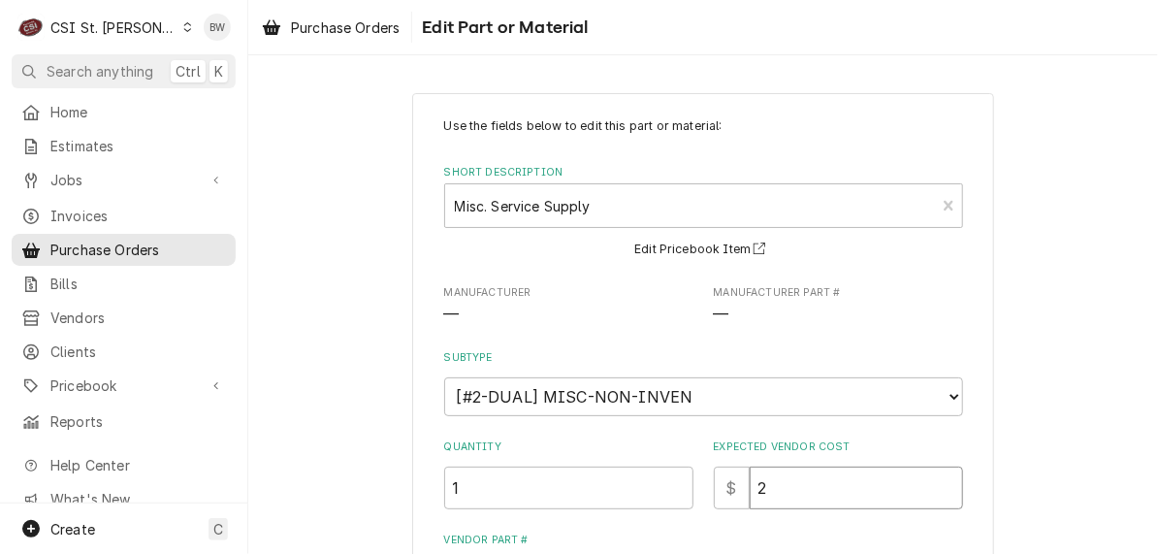
type input "20"
type textarea "x"
type input "20.9"
type textarea "x"
type input "20.94"
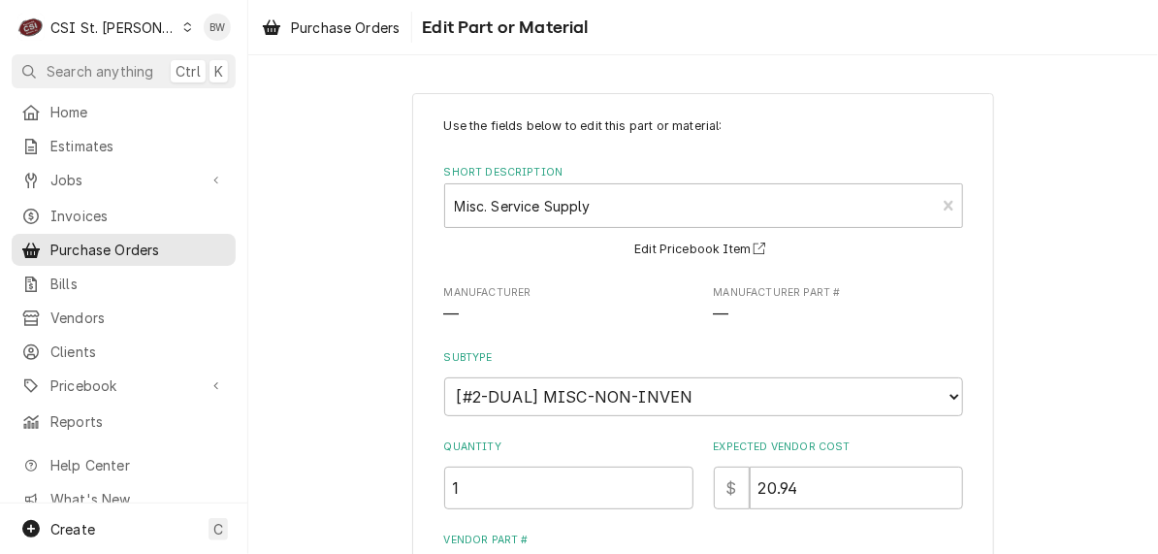
click at [647, 454] on div "Quantity 1" at bounding box center [568, 473] width 249 height 69
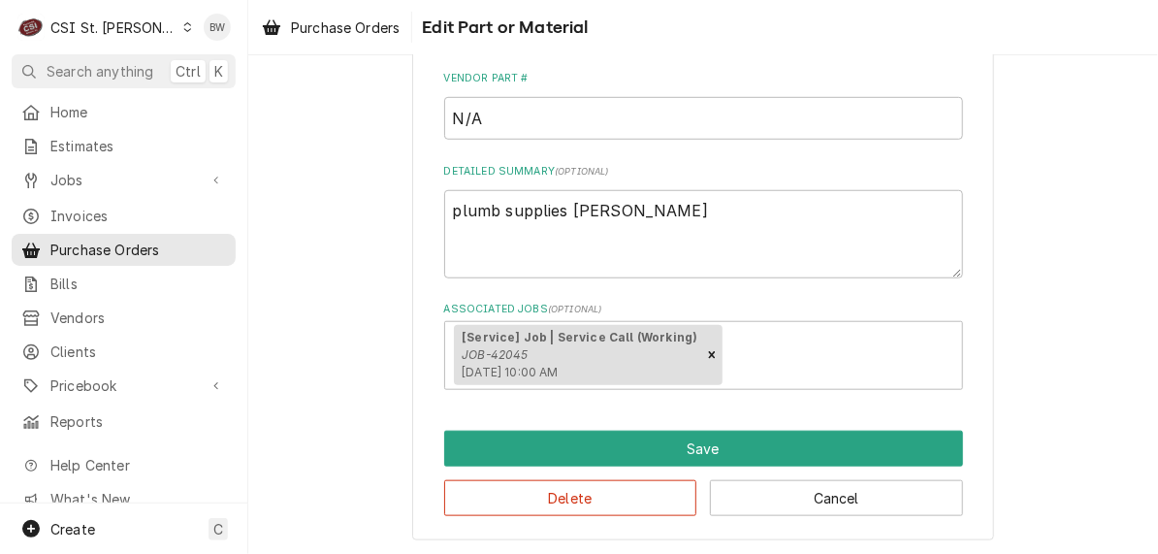
scroll to position [465, 0]
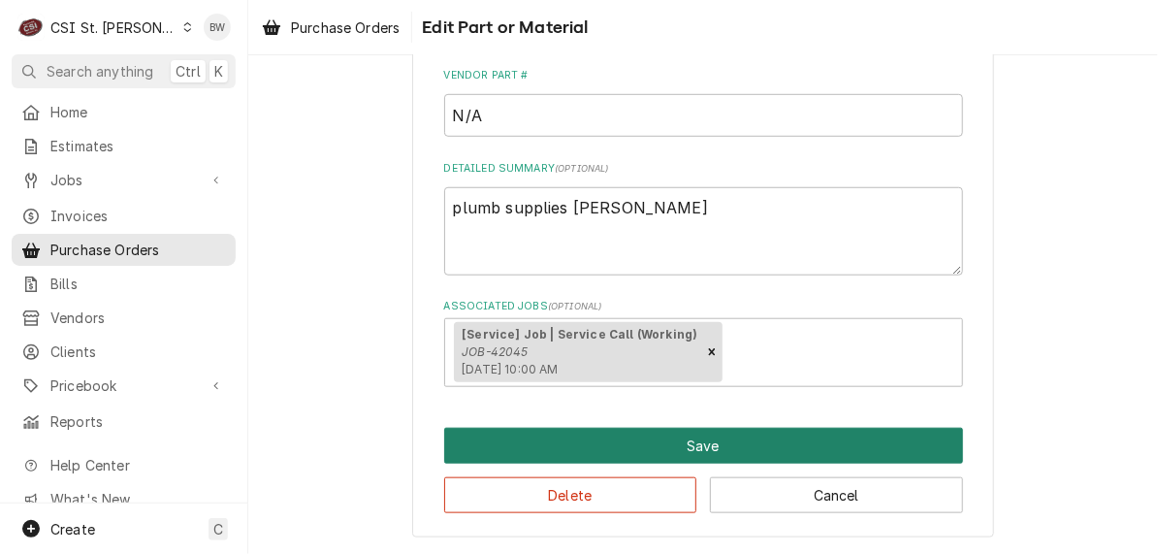
click at [596, 461] on button "Save" at bounding box center [703, 446] width 519 height 36
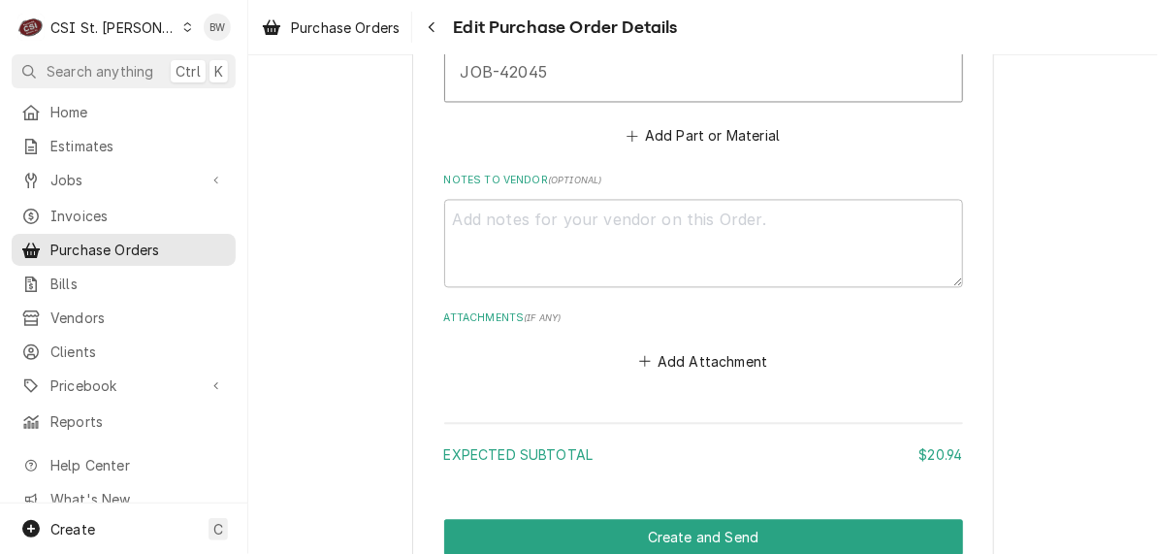
scroll to position [1498, 0]
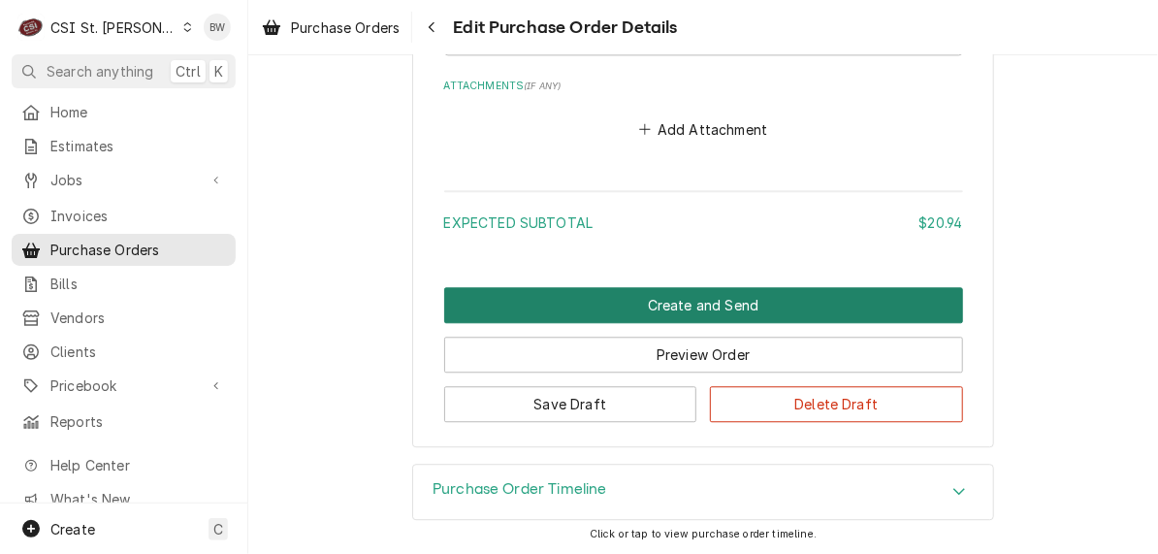
click at [672, 306] on button "Create and Send" at bounding box center [703, 305] width 519 height 36
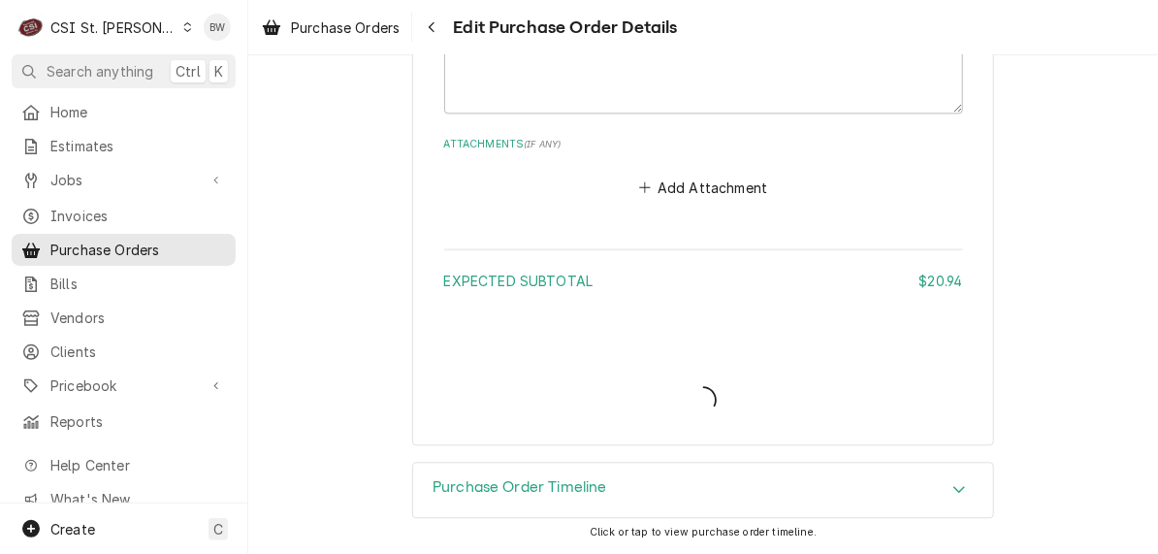
scroll to position [1436, 0]
type textarea "x"
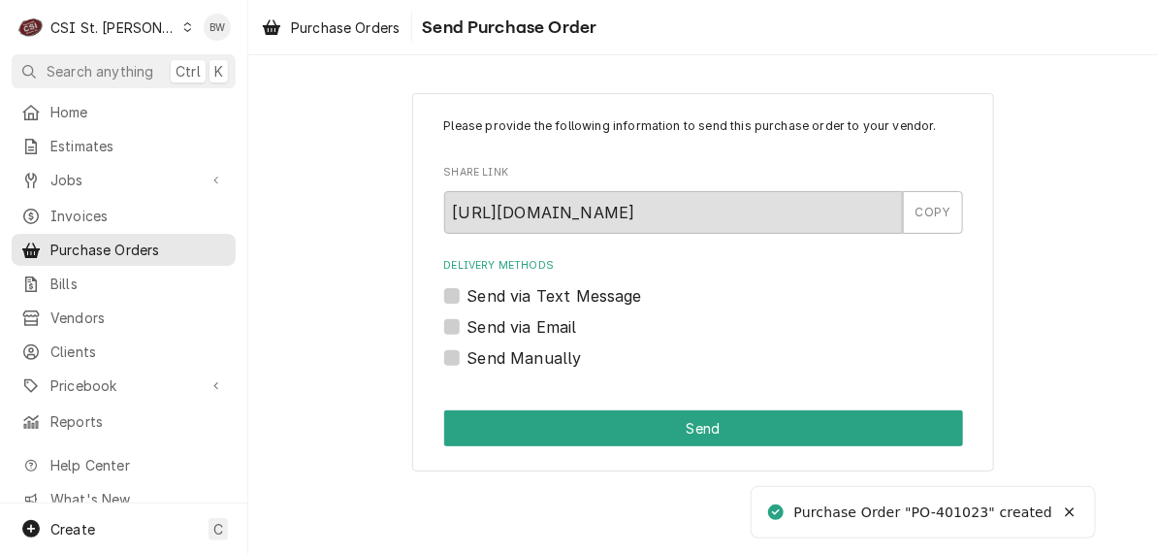
click at [526, 360] on label "Send Manually" at bounding box center [524, 357] width 114 height 23
click at [526, 360] on input "Send Manually" at bounding box center [726, 367] width 519 height 43
checkbox input "true"
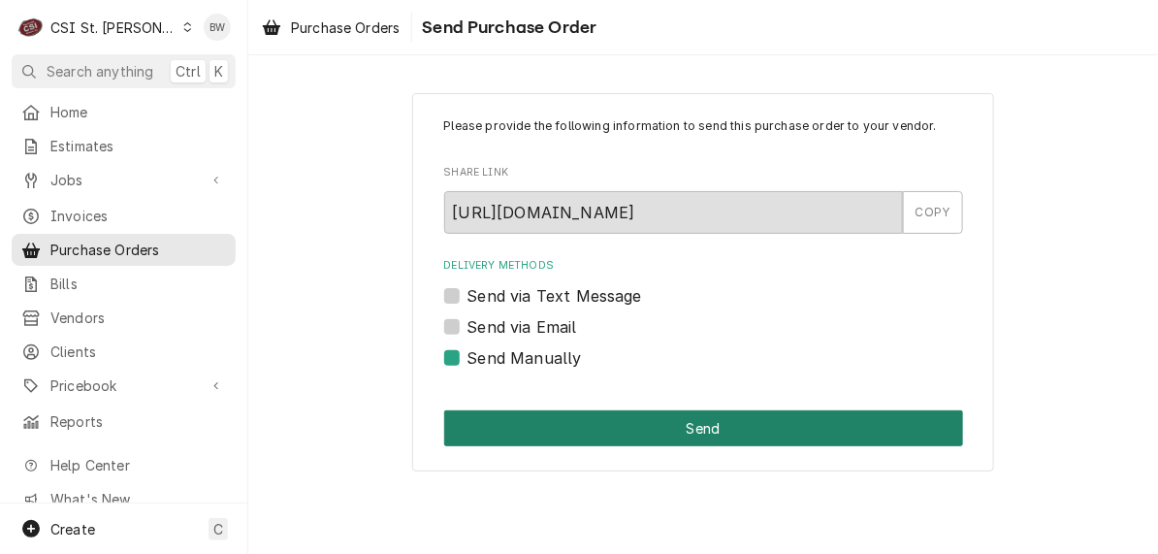
click at [579, 420] on button "Send" at bounding box center [703, 428] width 519 height 36
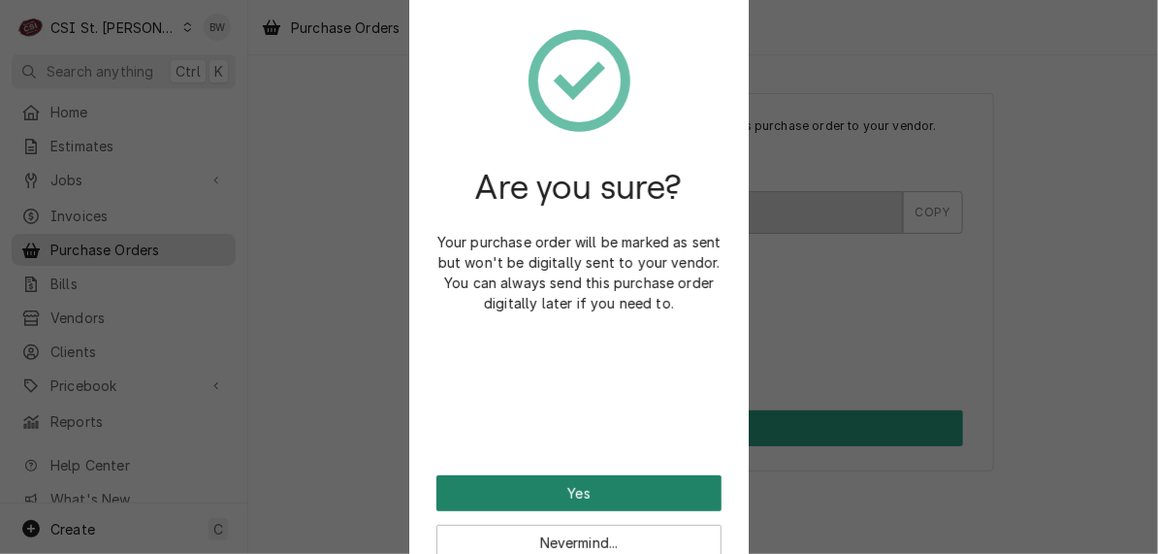
click at [559, 490] on button "Yes" at bounding box center [578, 493] width 285 height 36
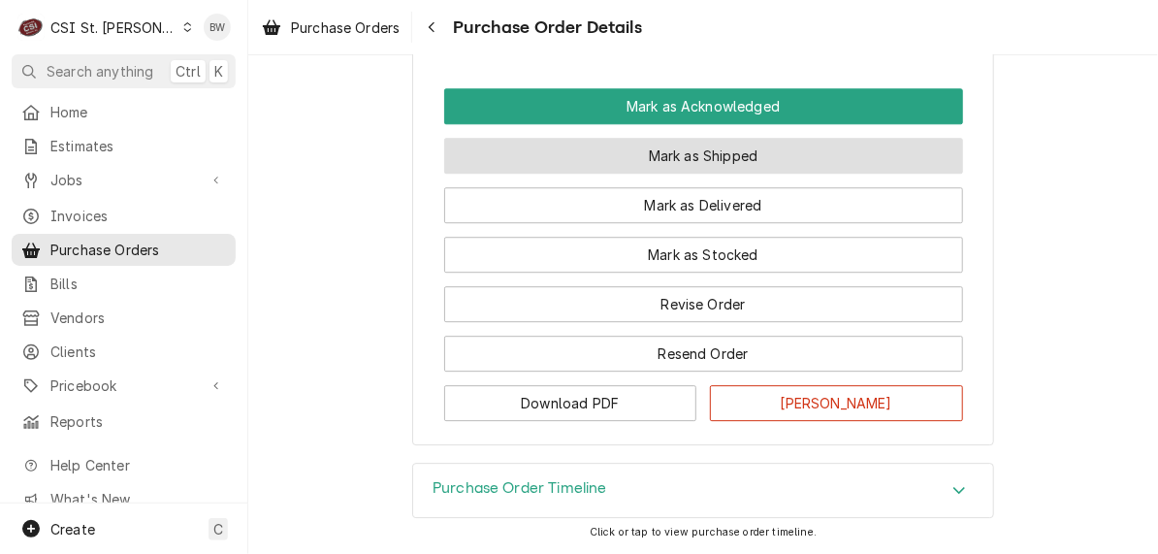
scroll to position [1835, 0]
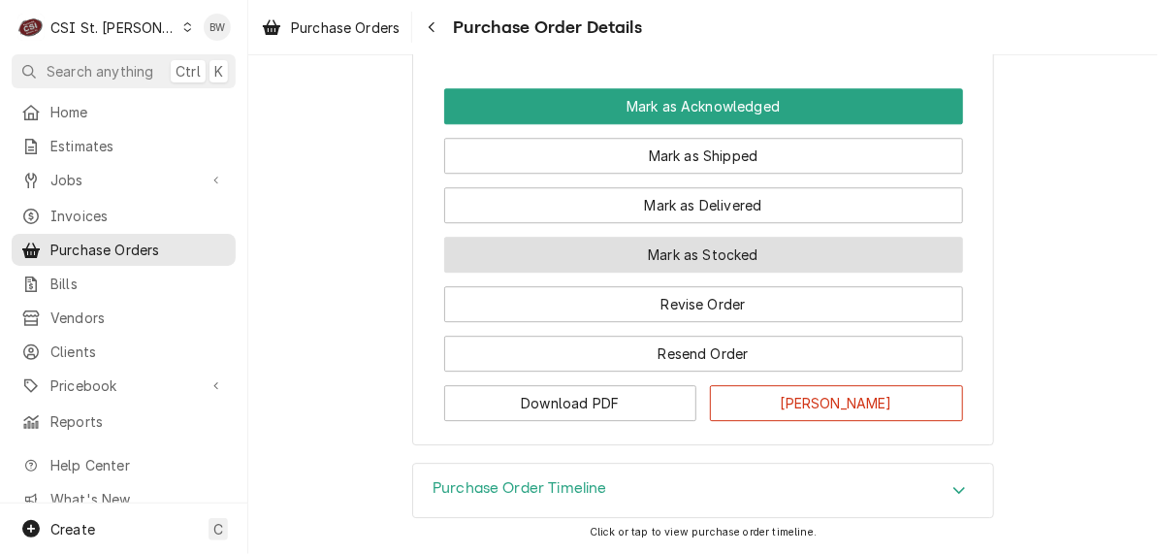
click at [566, 269] on button "Mark as Stocked" at bounding box center [703, 255] width 519 height 36
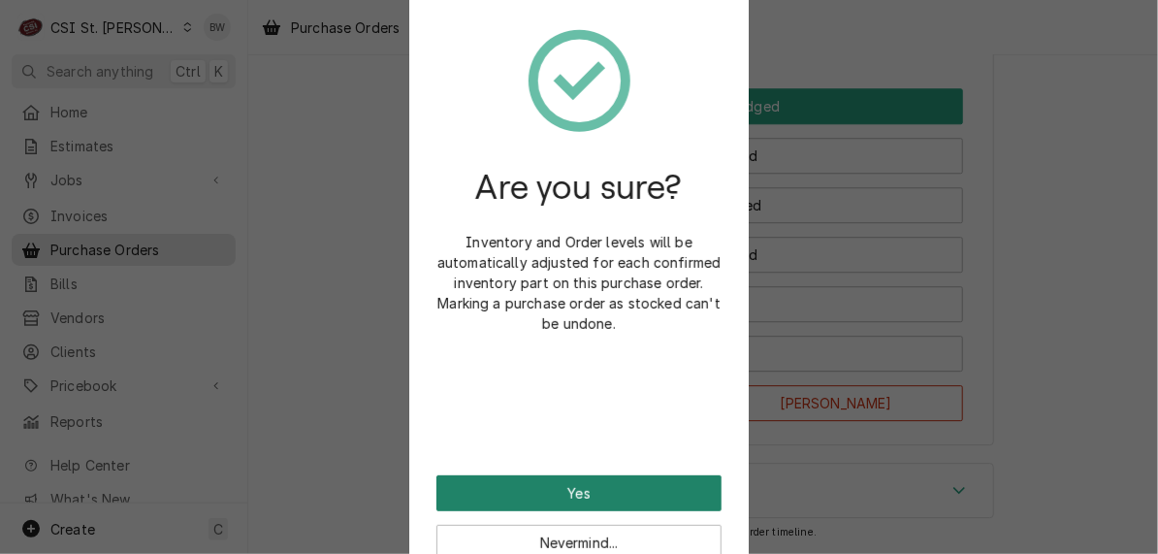
click at [566, 483] on button "Yes" at bounding box center [578, 493] width 285 height 36
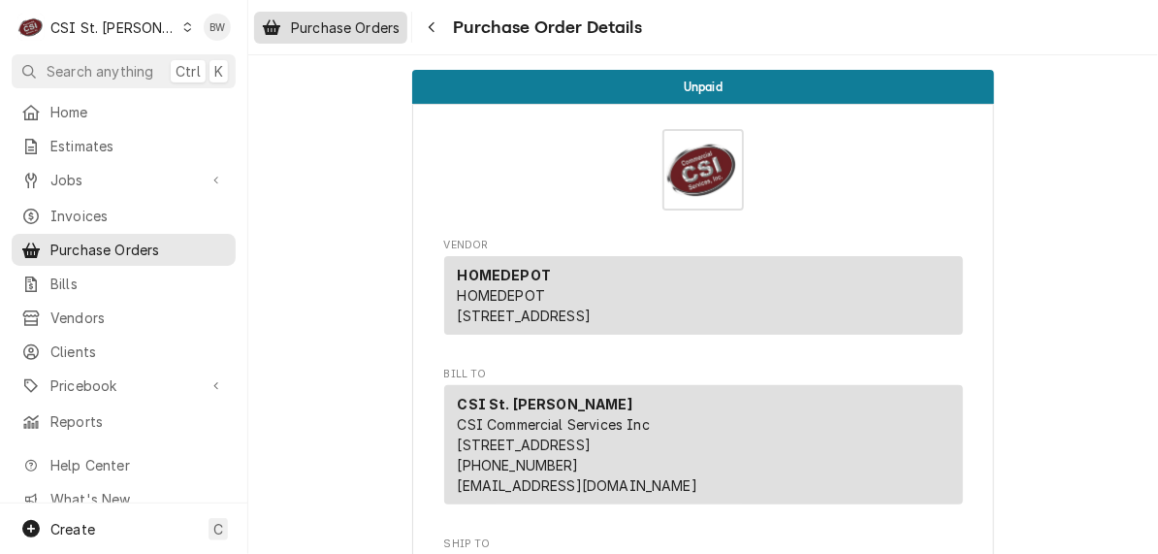
click at [392, 26] on span "Purchase Orders" at bounding box center [345, 27] width 109 height 20
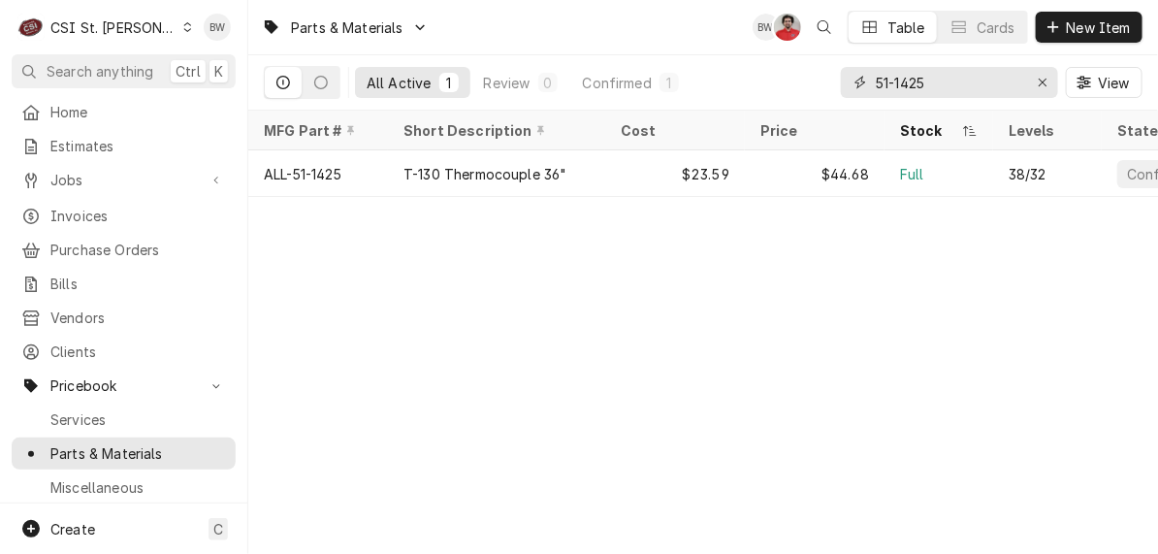
drag, startPoint x: 937, startPoint y: 80, endPoint x: 841, endPoint y: 80, distance: 96.0
click at [841, 80] on div "51-1425" at bounding box center [949, 82] width 217 height 31
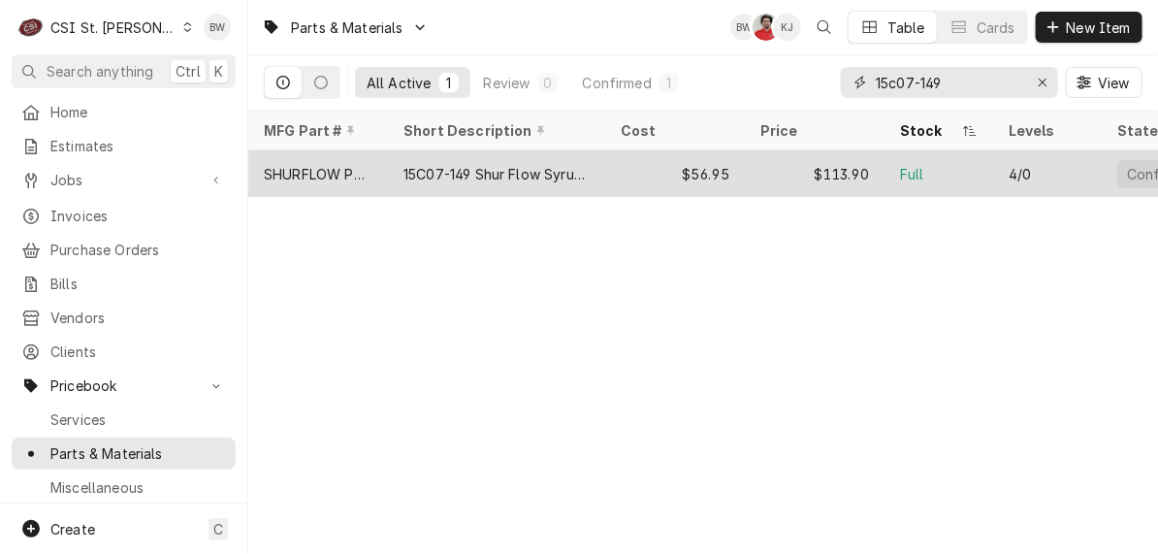
type input "15c07-149"
click at [344, 168] on div "SHURFLOW PUMP" at bounding box center [318, 174] width 109 height 20
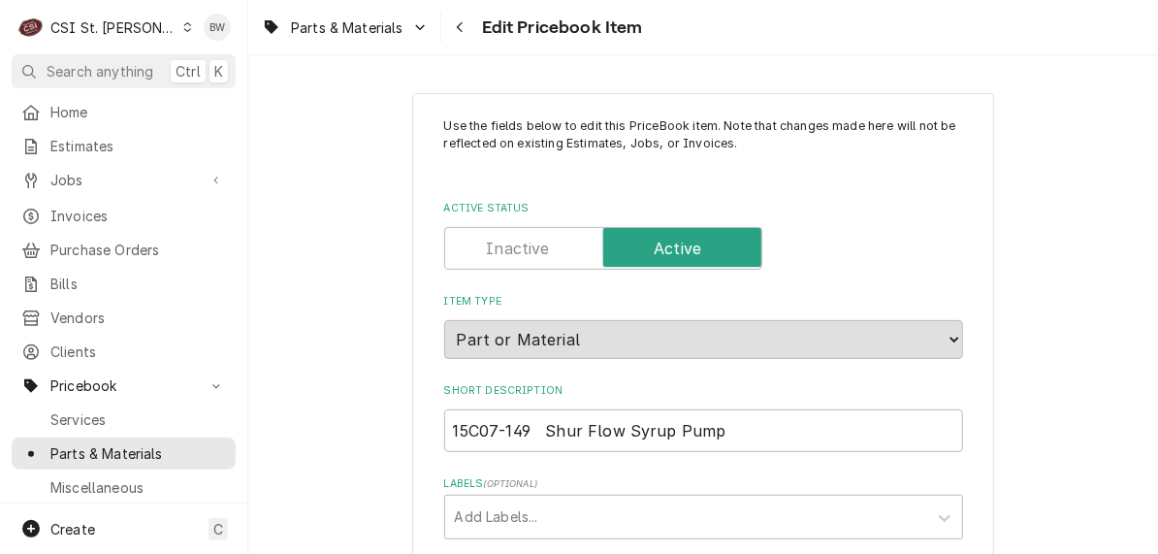
type textarea "x"
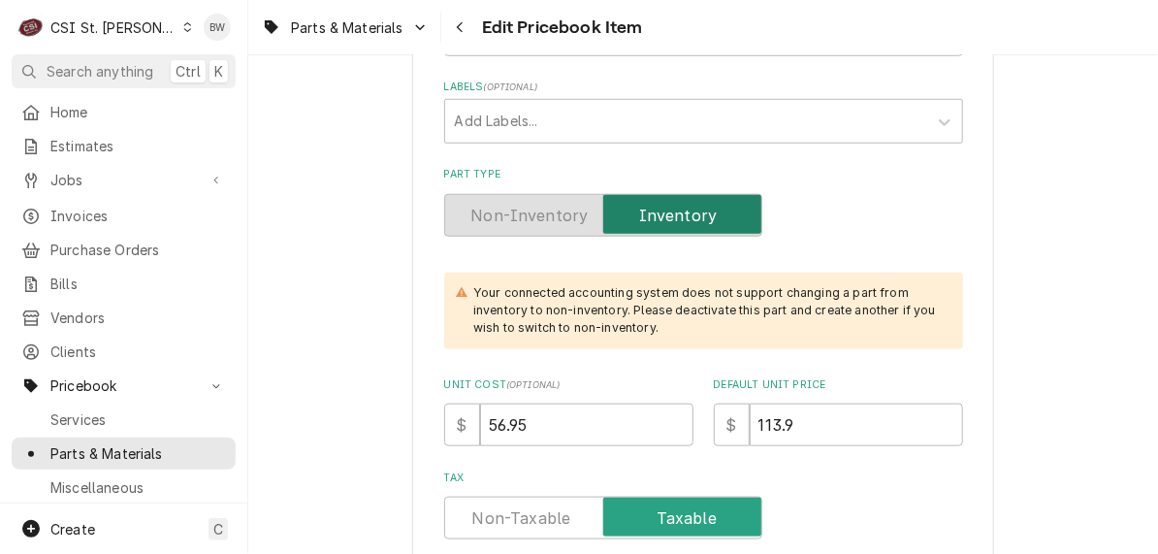
scroll to position [582, 0]
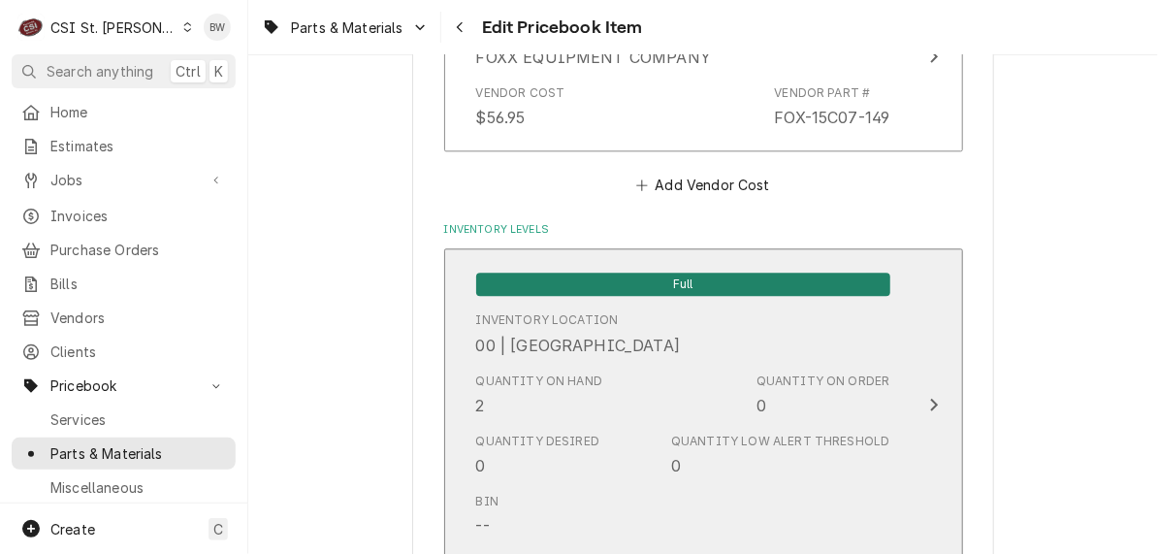
scroll to position [1746, 0]
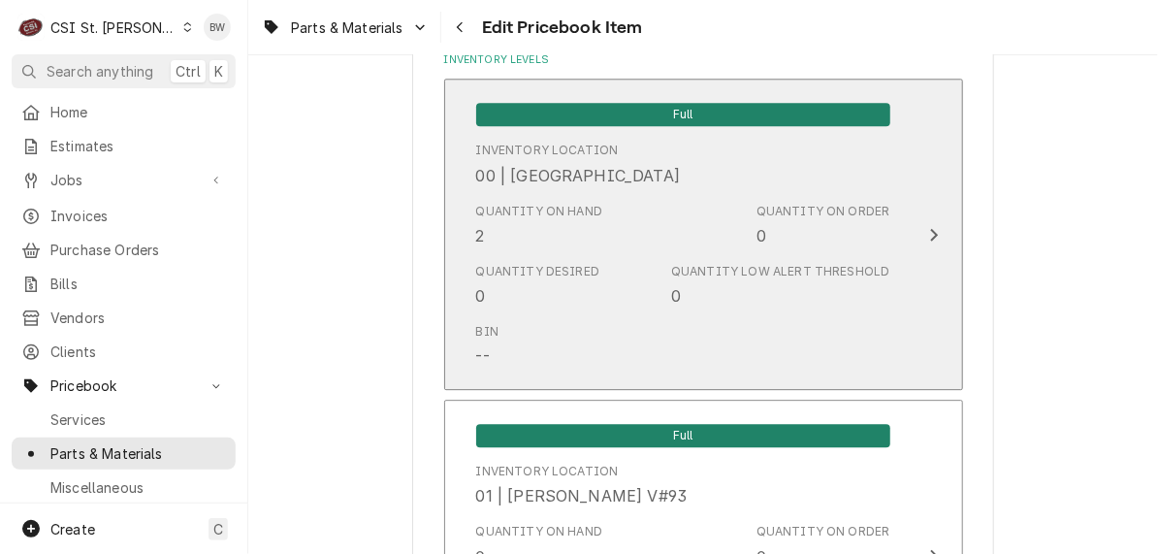
click at [592, 256] on div "Quantity Desired 0 Quantity Low Alert Threshold 0" at bounding box center [683, 285] width 414 height 60
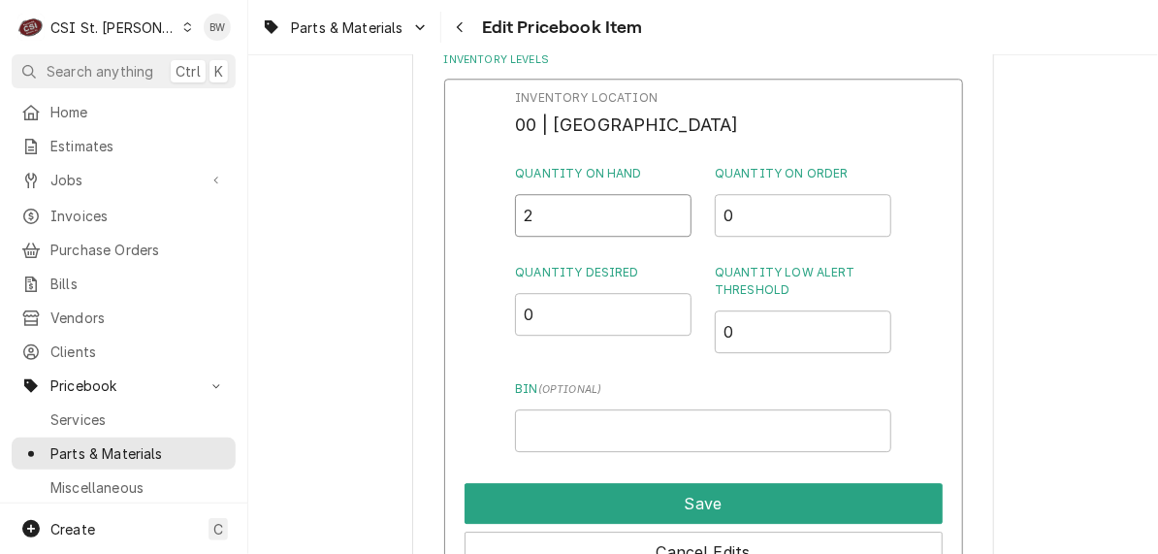
drag, startPoint x: 565, startPoint y: 222, endPoint x: 480, endPoint y: 222, distance: 85.3
click at [480, 222] on div "Inventory Location 00 | STL WAREHOUSE Quantity on Hand 2 Quantity on Order 0 Qu…" at bounding box center [703, 331] width 519 height 504
type input "1"
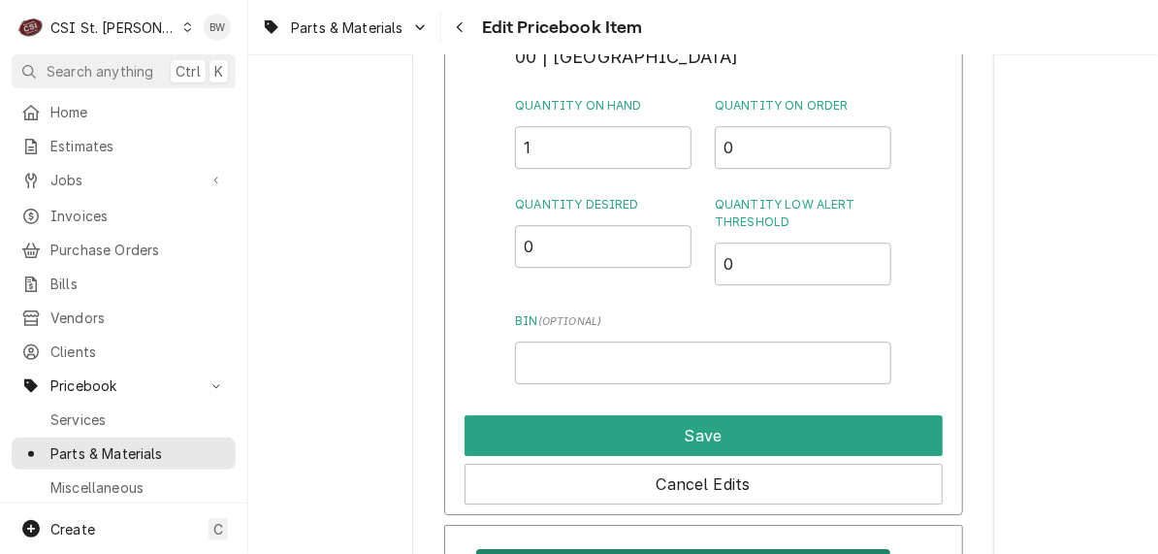
scroll to position [1843, 0]
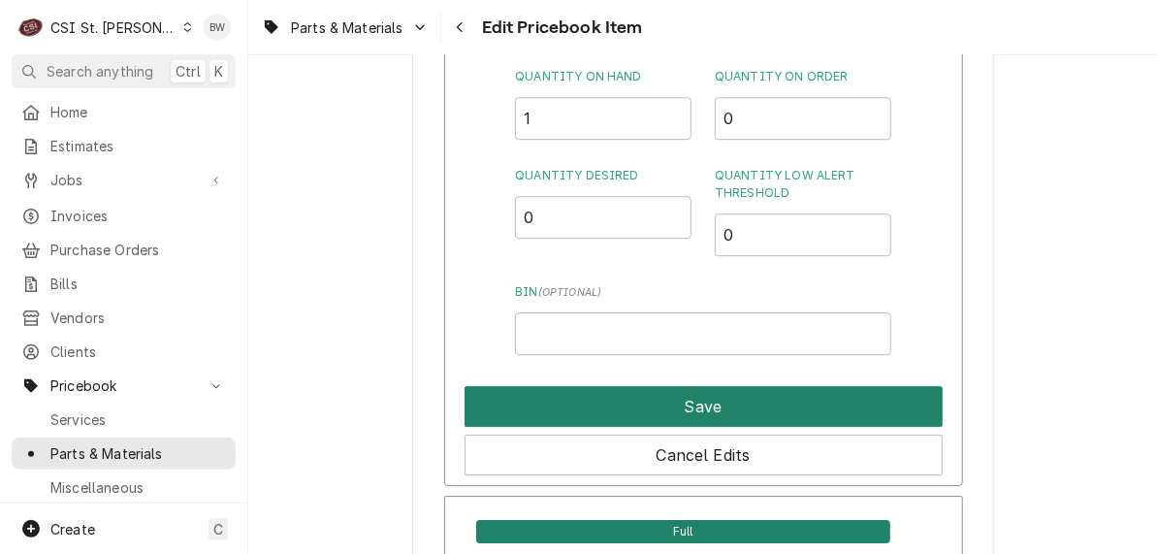
click at [680, 393] on button "Save" at bounding box center [704, 406] width 478 height 41
type textarea "x"
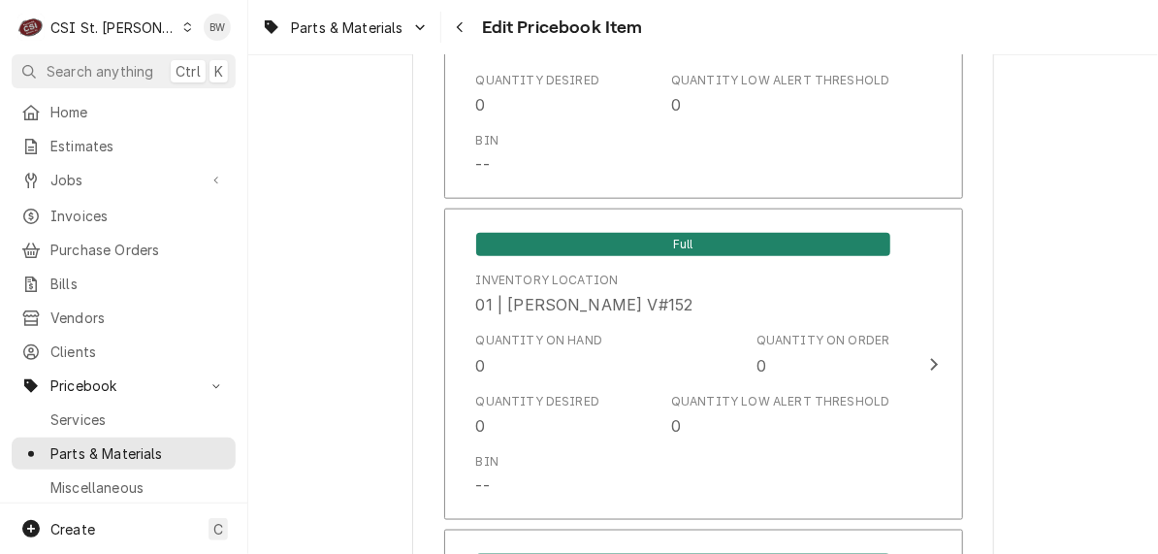
scroll to position [2898, 0]
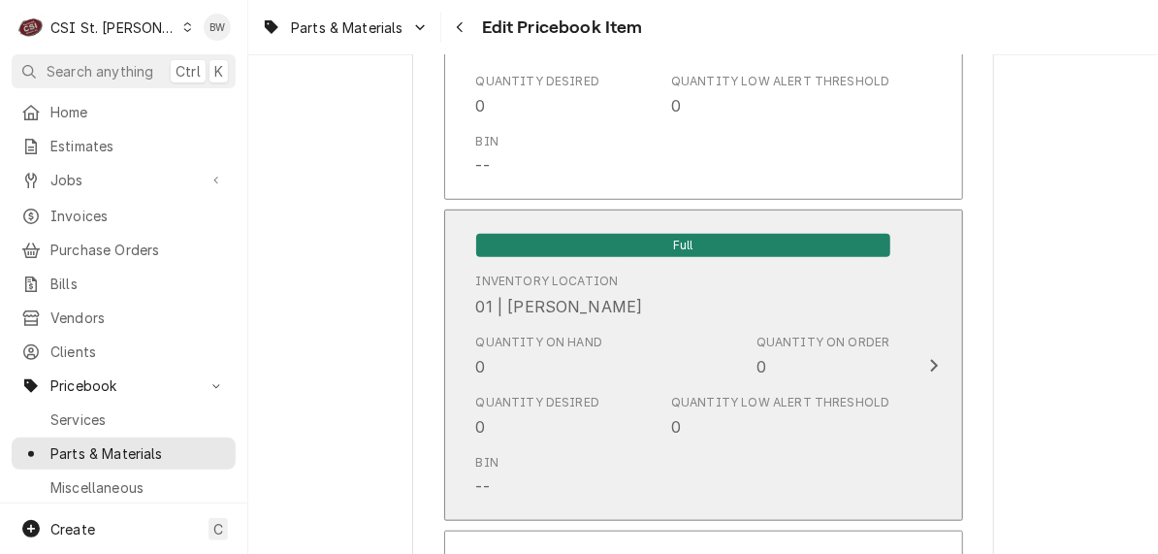
click at [509, 369] on div "Quantity on Hand 0" at bounding box center [539, 356] width 127 height 45
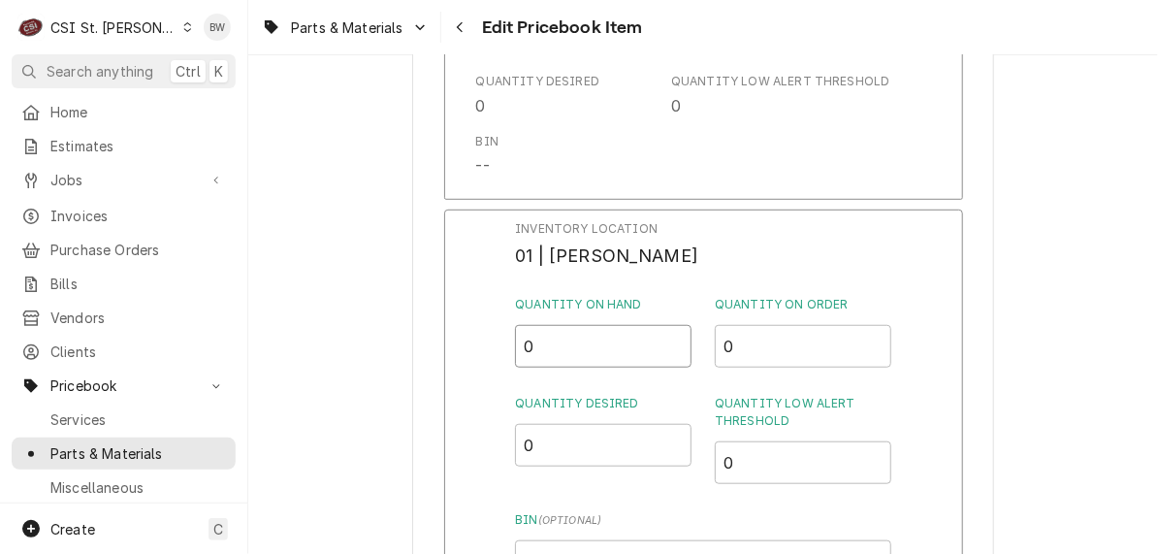
click at [528, 349] on input "0" at bounding box center [603, 346] width 176 height 43
type input "1"
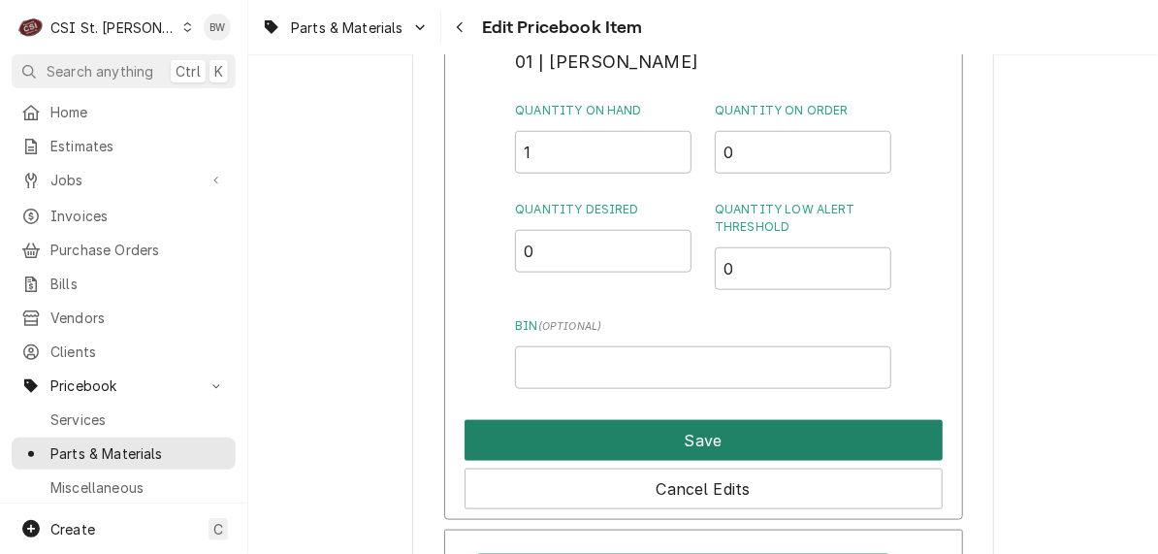
click at [628, 424] on button "Save" at bounding box center [704, 440] width 478 height 41
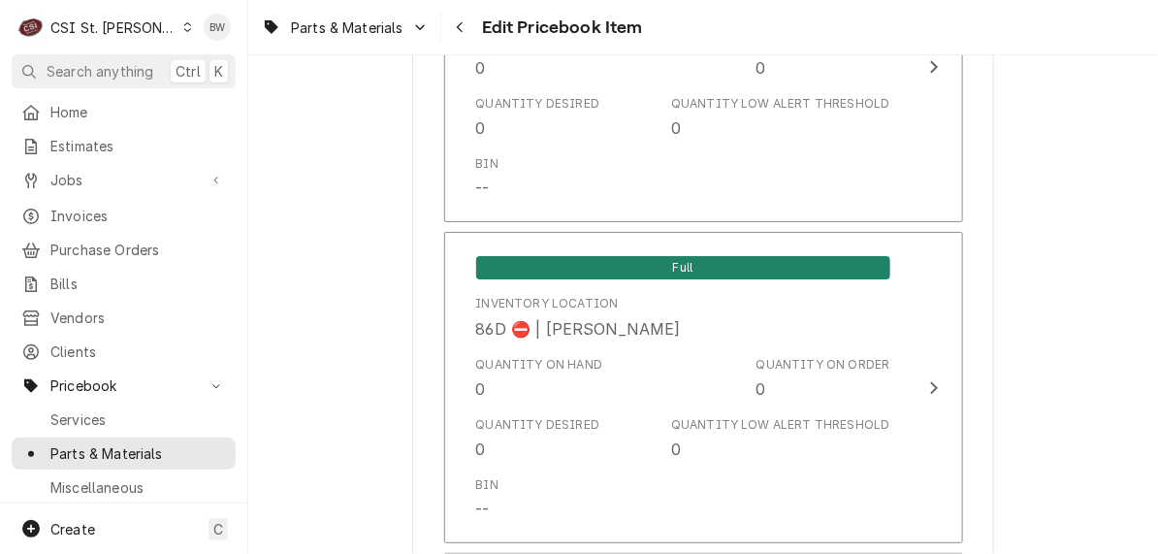
scroll to position [16777, 0]
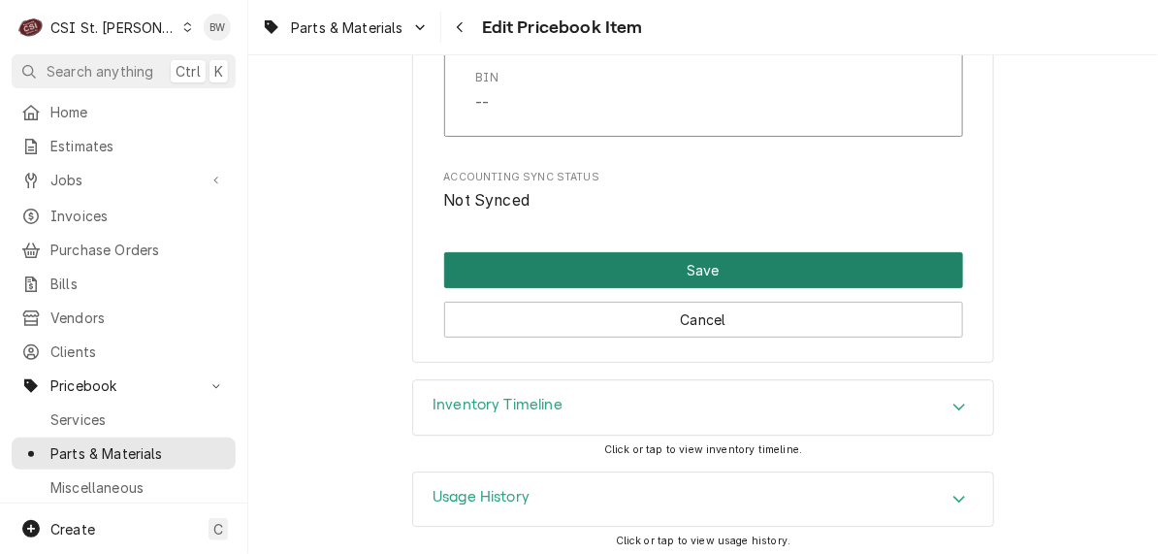
click at [654, 258] on button "Save" at bounding box center [703, 270] width 519 height 36
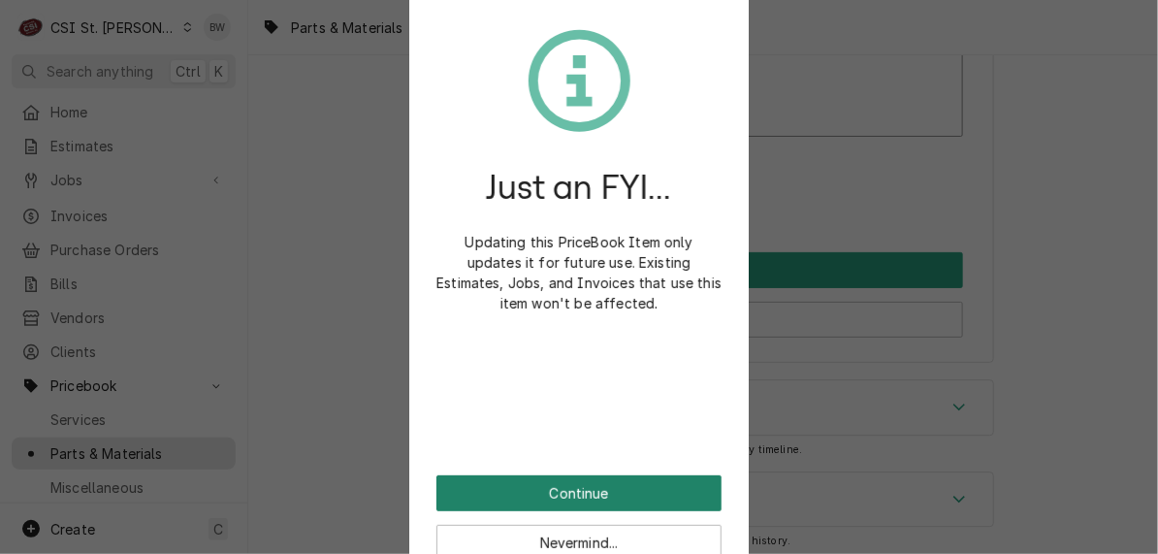
click at [575, 481] on button "Continue" at bounding box center [578, 493] width 285 height 36
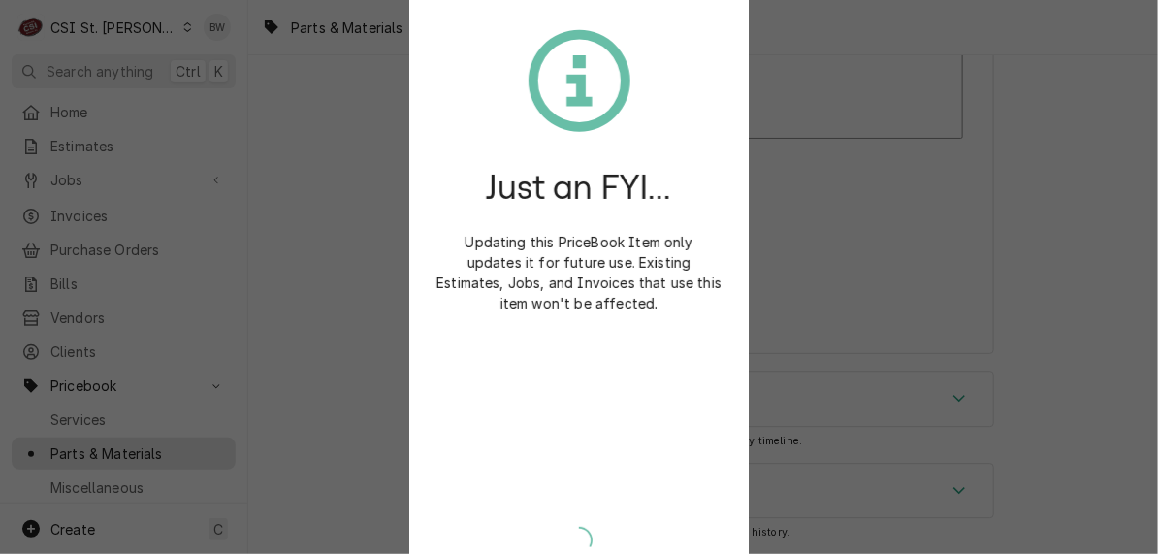
scroll to position [16765, 0]
type textarea "x"
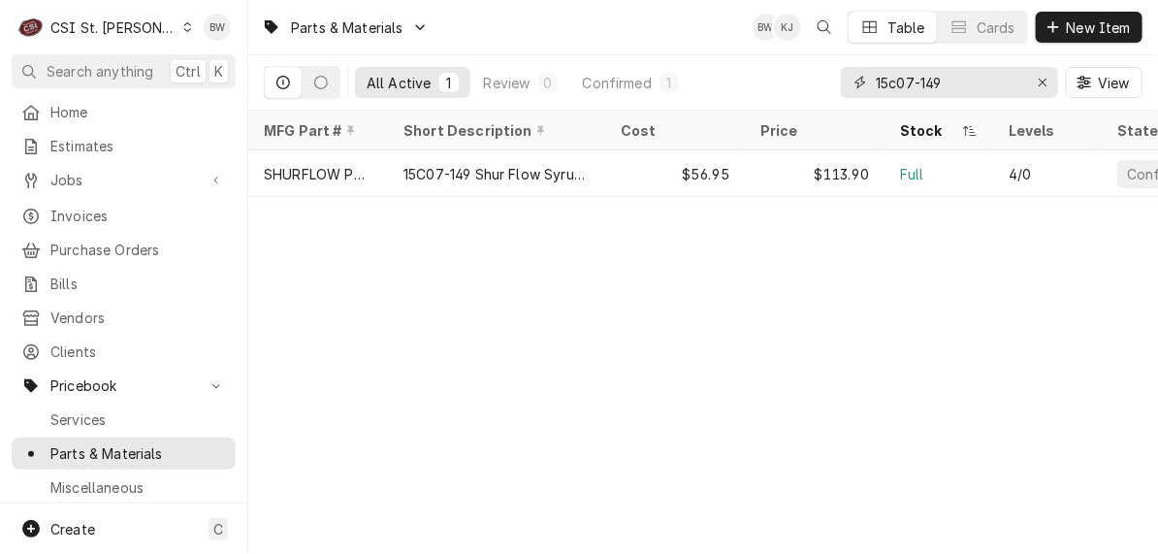
drag, startPoint x: 954, startPoint y: 80, endPoint x: 853, endPoint y: 82, distance: 100.9
click at [853, 82] on div "15c07-149" at bounding box center [949, 82] width 217 height 31
drag, startPoint x: 933, startPoint y: 80, endPoint x: 848, endPoint y: 82, distance: 85.4
click at [848, 82] on div "52-1011" at bounding box center [949, 82] width 217 height 31
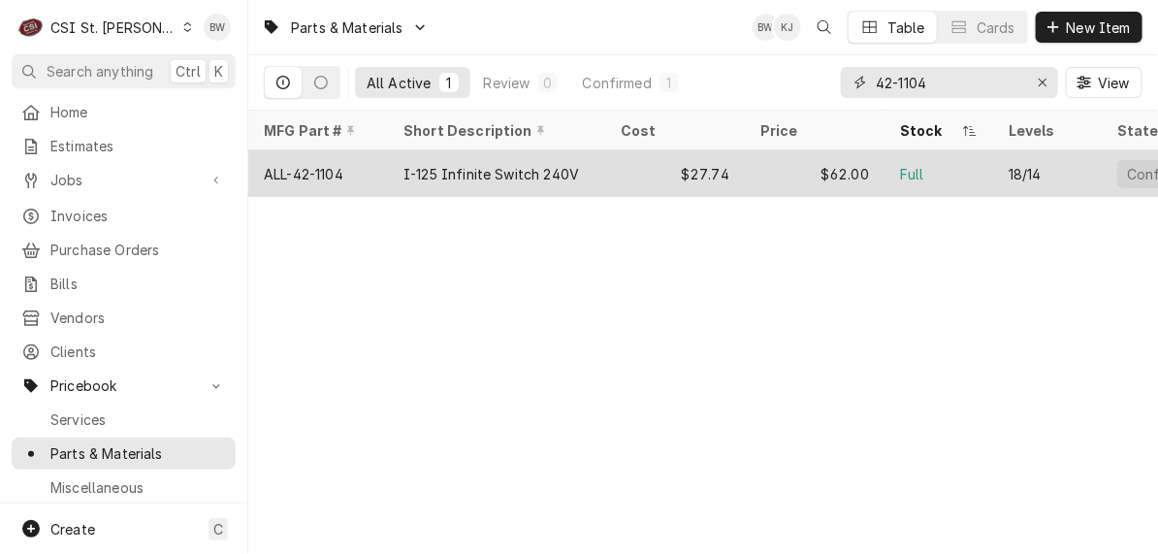
type input "42-1104"
click at [331, 171] on div "ALL-42-1104" at bounding box center [304, 174] width 80 height 20
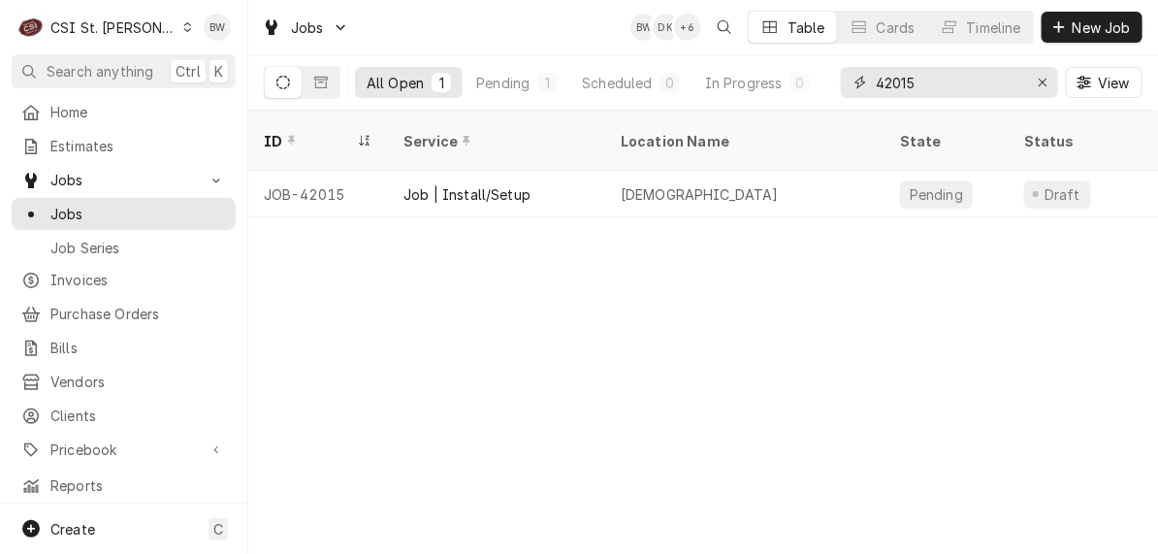
click at [939, 82] on input "42015" at bounding box center [948, 82] width 145 height 31
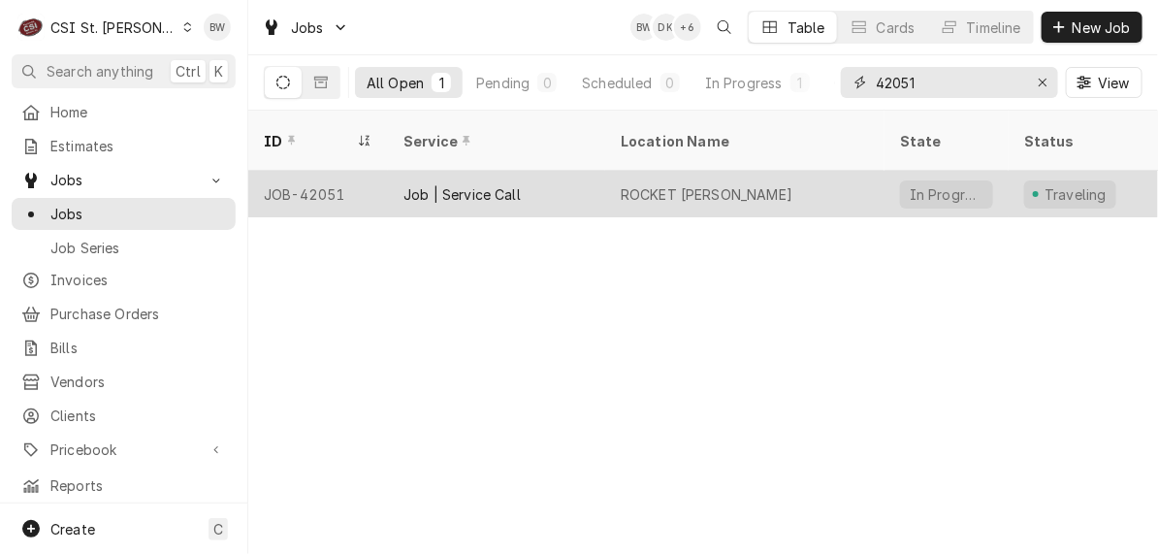
type input "42051"
click at [350, 171] on div "JOB-42051" at bounding box center [318, 194] width 140 height 47
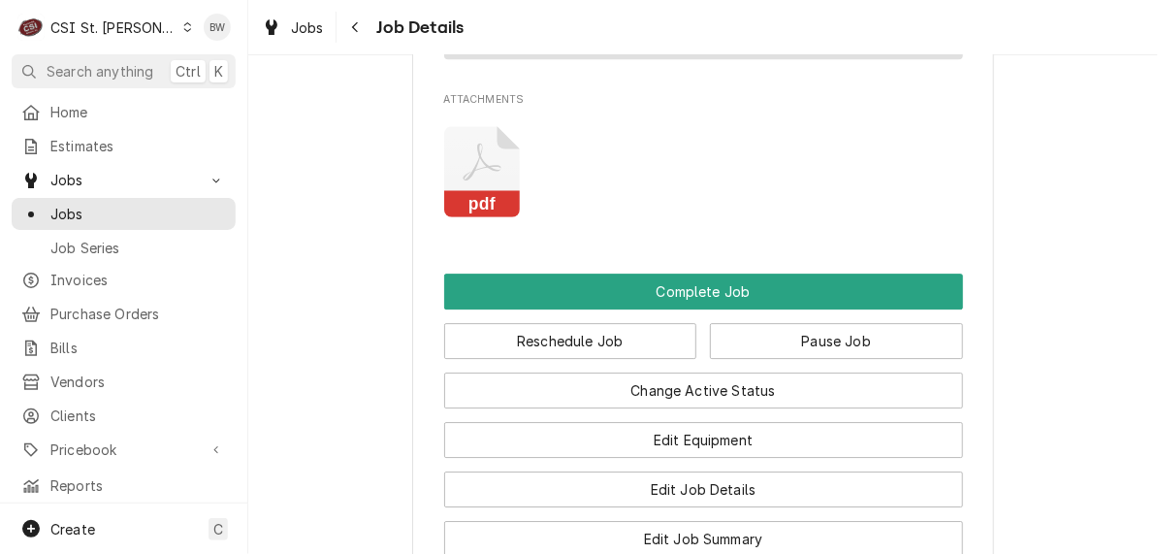
scroll to position [2009, 0]
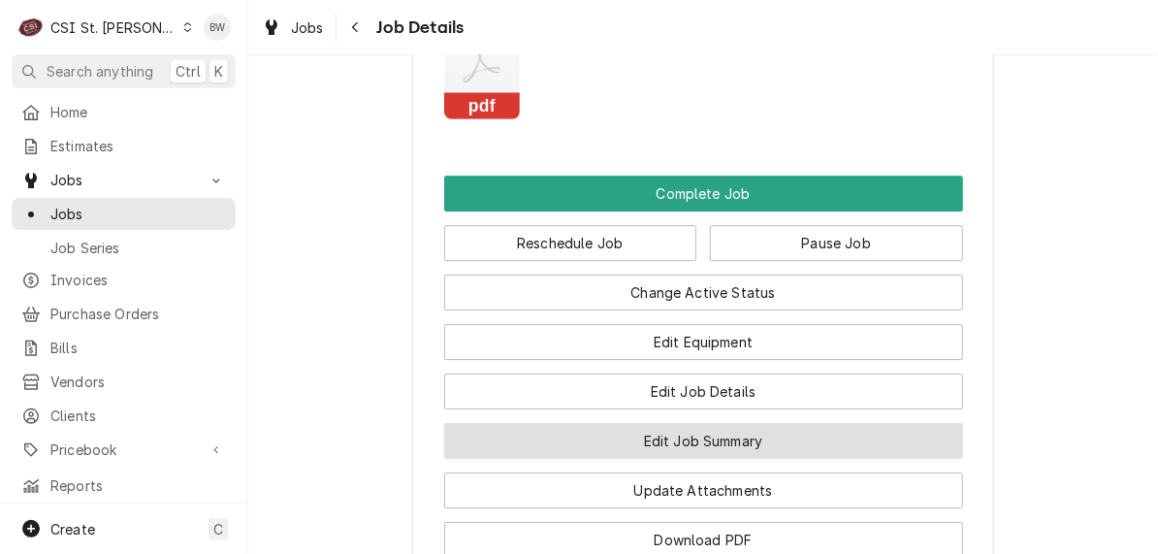
click at [632, 423] on button "Edit Job Summary" at bounding box center [703, 441] width 519 height 36
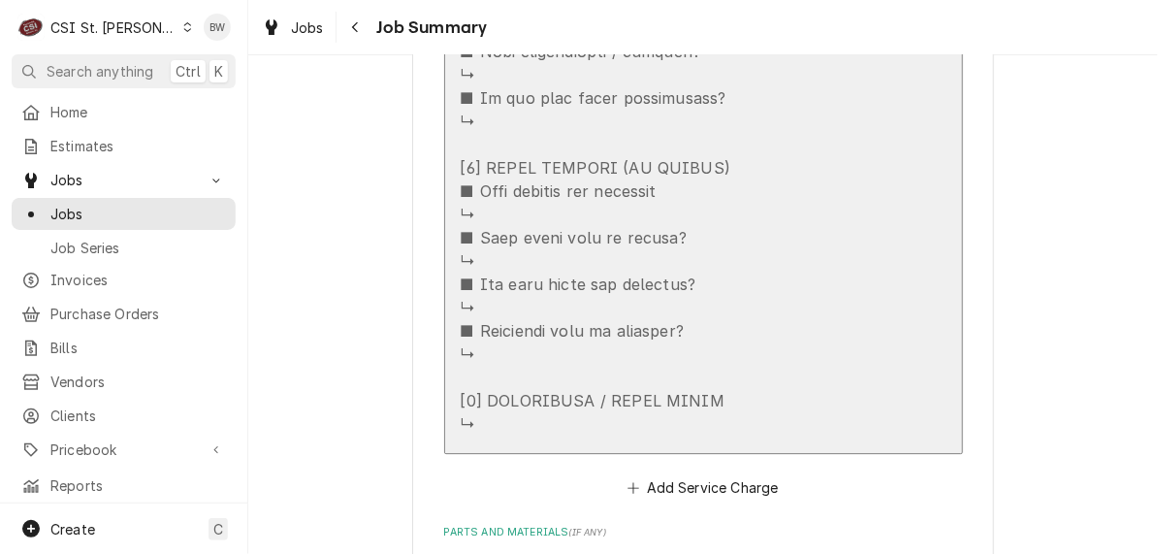
scroll to position [1843, 0]
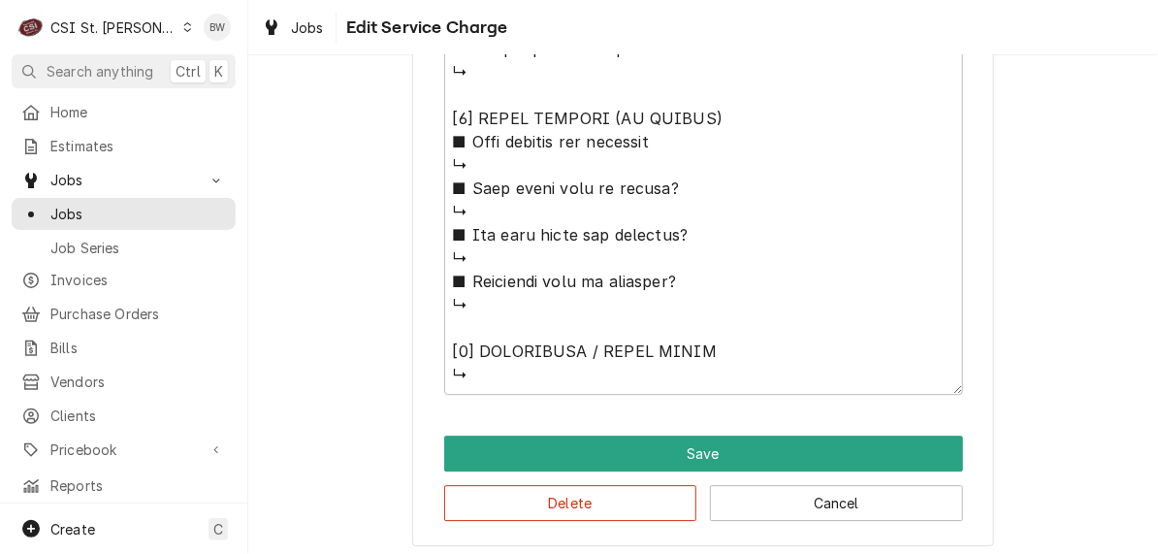
scroll to position [1764, 0]
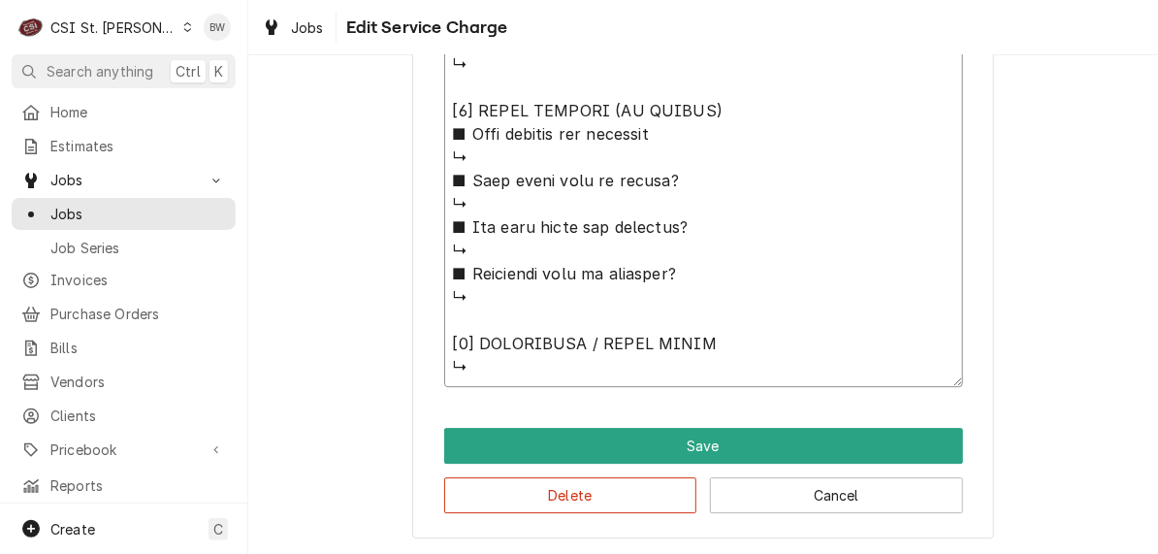
type textarea "x"
type textarea "⚠️ LORE IPSUMDOLORSI ⚠️ ✪ Ametcons adi elitsedd eiusmodt ✪ Incidid utlabore etd…"
type textarea "x"
type textarea "⚠️ LORE IPSUMDOLORSI ⚠️ ✪ Ametcons adi elitsedd eiusmodt ✪ Incidid utlabore etd…"
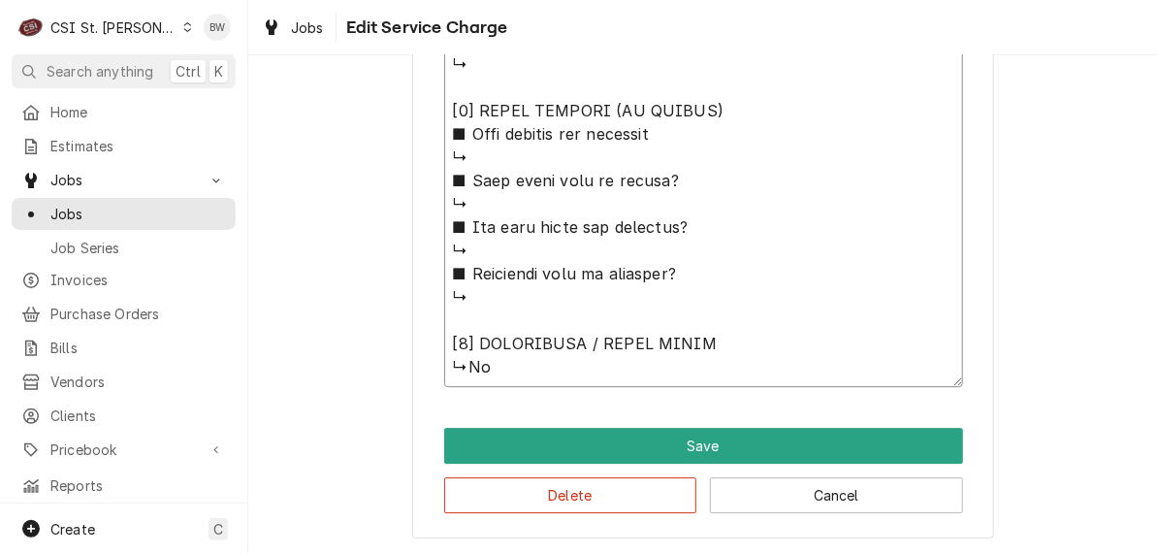
type textarea "x"
type textarea "⚠️ 𝗙𝗢𝗥𝗠 𝗜𝗡𝗦𝗧𝗥𝗨𝗖𝗧𝗜𝗢𝗡𝗦 ⚠️ ✪ 𝗖𝗼𝗺𝗽𝗹𝗲𝘁𝗲 𝗮𝗹𝗹 𝗿𝗲𝗹𝗲𝘃𝗮𝗻𝘁 𝘀𝗲𝗰𝘁𝗶𝗼𝗻𝘀 ✪ 𝗣𝗿𝗼𝘃𝗶𝗱𝗲 𝗱𝗲𝘁𝗮𝗶𝗹𝗲𝗱 𝗮𝗻𝘀…"
type textarea "x"
type textarea "⚠️ 𝗙𝗢𝗥𝗠 𝗜𝗡𝗦𝗧𝗥𝗨𝗖𝗧𝗜𝗢𝗡𝗦 ⚠️ ✪ 𝗖𝗼𝗺𝗽𝗹𝗲𝘁𝗲 𝗮𝗹𝗹 𝗿𝗲𝗹𝗲𝘃𝗮𝗻𝘁 𝘀𝗲𝗰𝘁𝗶𝗼𝗻𝘀 ✪ 𝗣𝗿𝗼𝘃𝗶𝗱𝗲 𝗱𝗲𝘁𝗮𝗶𝗹𝗲𝗱 𝗮𝗻𝘀…"
type textarea "x"
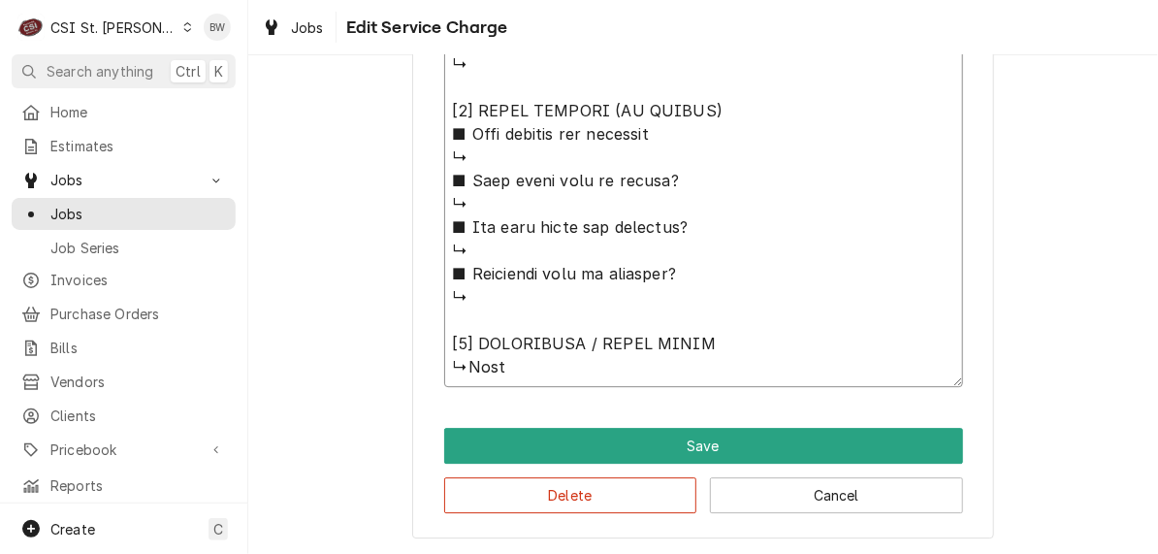
type textarea "⚠️ 𝗙𝗢𝗥𝗠 𝗜𝗡𝗦𝗧𝗥𝗨𝗖𝗧𝗜𝗢𝗡𝗦 ⚠️ ✪ 𝗖𝗼𝗺𝗽𝗹𝗲𝘁𝗲 𝗮𝗹𝗹 𝗿𝗲𝗹𝗲𝘃𝗮𝗻𝘁 𝘀𝗲𝗰𝘁𝗶𝗼𝗻𝘀 ✪ 𝗣𝗿𝗼𝘃𝗶𝗱𝗲 𝗱𝗲𝘁𝗮𝗶𝗹𝗲𝗱 𝗮𝗻𝘀…"
type textarea "x"
type textarea "⚠️ 𝗙𝗢𝗥𝗠 𝗜𝗡𝗦𝗧𝗥𝗨𝗖𝗧𝗜𝗢𝗡𝗦 ⚠️ ✪ 𝗖𝗼𝗺𝗽𝗹𝗲𝘁𝗲 𝗮𝗹𝗹 𝗿𝗲𝗹𝗲𝘃𝗮𝗻𝘁 𝘀𝗲𝗰𝘁𝗶𝗼𝗻𝘀 ✪ 𝗣𝗿𝗼𝘃𝗶𝗱𝗲 𝗱𝗲𝘁𝗮𝗶𝗹𝗲𝗱 𝗮𝗻𝘀…"
type textarea "x"
type textarea "⚠️ 𝗙𝗢𝗥𝗠 𝗜𝗡𝗦𝗧𝗥𝗨𝗖𝗧𝗜𝗢𝗡𝗦 ⚠️ ✪ 𝗖𝗼𝗺𝗽𝗹𝗲𝘁𝗲 𝗮𝗹𝗹 𝗿𝗲𝗹𝗲𝘃𝗮𝗻𝘁 𝘀𝗲𝗰𝘁𝗶𝗼𝗻𝘀 ✪ 𝗣𝗿𝗼𝘃𝗶𝗱𝗲 𝗱𝗲𝘁𝗮𝗶𝗹𝗲𝗱 𝗮𝗻𝘀…"
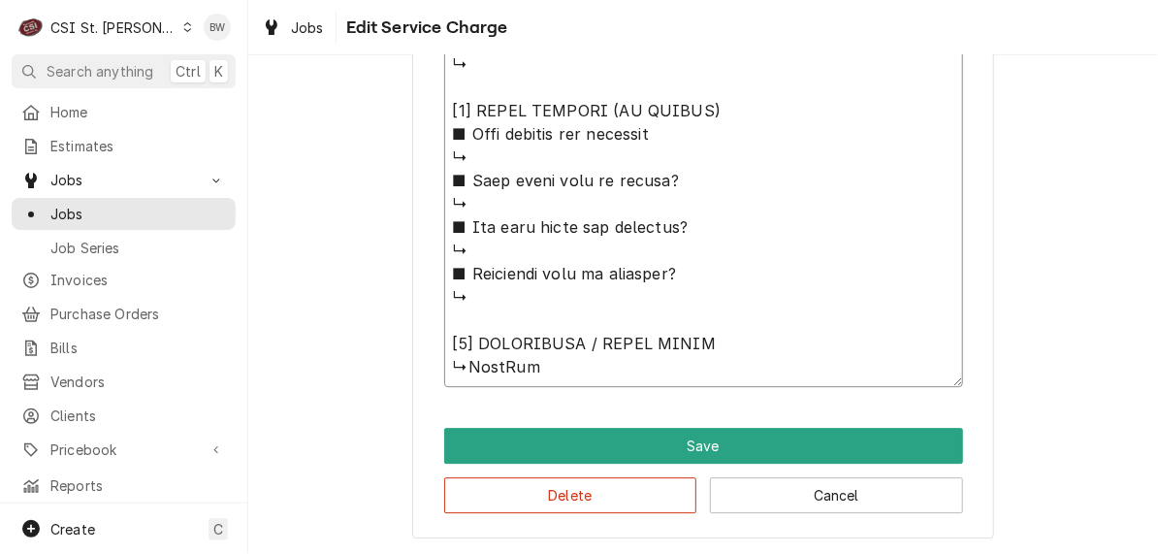
type textarea "x"
type textarea "⚠️ 𝗙𝗢𝗥𝗠 𝗜𝗡𝗦𝗧𝗥𝗨𝗖𝗧𝗜𝗢𝗡𝗦 ⚠️ ✪ 𝗖𝗼𝗺𝗽𝗹𝗲𝘁𝗲 𝗮𝗹𝗹 𝗿𝗲𝗹𝗲𝘃𝗮𝗻𝘁 𝘀𝗲𝗰𝘁𝗶𝗼𝗻𝘀 ✪ 𝗣𝗿𝗼𝘃𝗶𝗱𝗲 𝗱𝗲𝘁𝗮𝗶𝗹𝗲𝗱 𝗮𝗻𝘀…"
type textarea "x"
type textarea "⚠️ 𝗙𝗢𝗥𝗠 𝗜𝗡𝗦𝗧𝗥𝗨𝗖𝗧𝗜𝗢𝗡𝗦 ⚠️ ✪ 𝗖𝗼𝗺𝗽𝗹𝗲𝘁𝗲 𝗮𝗹𝗹 𝗿𝗲𝗹𝗲𝘃𝗮𝗻𝘁 𝘀𝗲𝗰𝘁𝗶𝗼𝗻𝘀 ✪ 𝗣𝗿𝗼𝘃𝗶𝗱𝗲 𝗱𝗲𝘁𝗮𝗶𝗹𝗲𝗱 𝗮𝗻𝘀…"
type textarea "x"
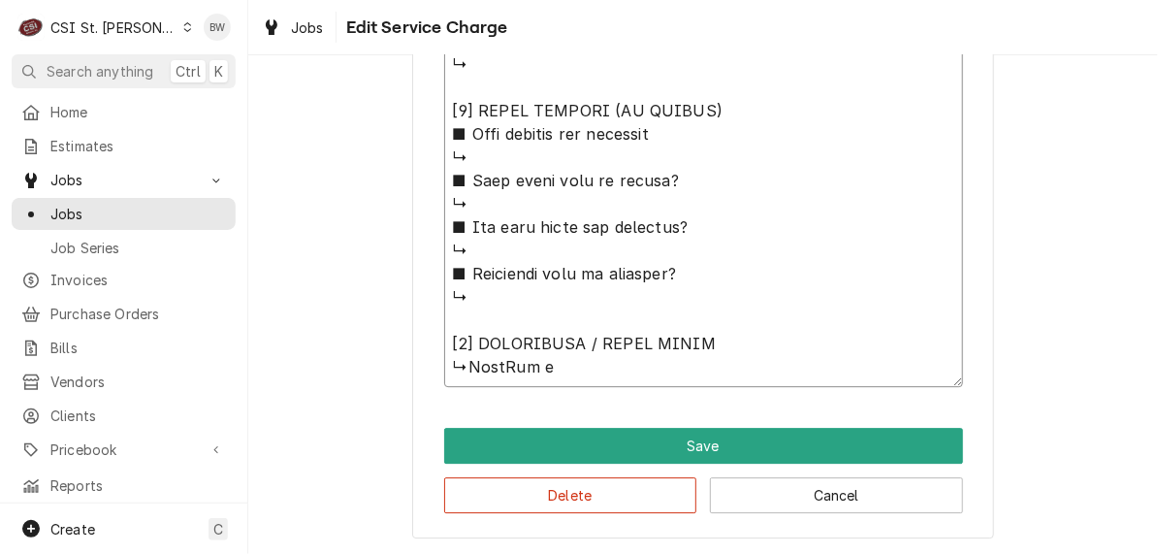
type textarea "⚠️ 𝗙𝗢𝗥𝗠 𝗜𝗡𝗦𝗧𝗥𝗨𝗖𝗧𝗜𝗢𝗡𝗦 ⚠️ ✪ 𝗖𝗼𝗺𝗽𝗹𝗲𝘁𝗲 𝗮𝗹𝗹 𝗿𝗲𝗹𝗲𝘃𝗮𝗻𝘁 𝘀𝗲𝗰𝘁𝗶𝗼𝗻𝘀 ✪ 𝗣𝗿𝗼𝘃𝗶𝗱𝗲 𝗱𝗲𝘁𝗮𝗶𝗹𝗲𝗱 𝗮𝗻𝘀…"
type textarea "x"
type textarea "⚠️ 𝗙𝗢𝗥𝗠 𝗜𝗡𝗦𝗧𝗥𝗨𝗖𝗧𝗜𝗢𝗡𝗦 ⚠️ ✪ 𝗖𝗼𝗺𝗽𝗹𝗲𝘁𝗲 𝗮𝗹𝗹 𝗿𝗲𝗹𝗲𝘃𝗮𝗻𝘁 𝘀𝗲𝗰𝘁𝗶𝗼𝗻𝘀 ✪ 𝗣𝗿𝗼𝘃𝗶𝗱𝗲 𝗱𝗲𝘁𝗮𝗶𝗹𝗲𝗱 𝗮𝗻𝘀…"
type textarea "x"
type textarea "⚠️ 𝗙𝗢𝗥𝗠 𝗜𝗡𝗦𝗧𝗥𝗨𝗖𝗧𝗜𝗢𝗡𝗦 ⚠️ ✪ 𝗖𝗼𝗺𝗽𝗹𝗲𝘁𝗲 𝗮𝗹𝗹 𝗿𝗲𝗹𝗲𝘃𝗮𝗻𝘁 𝘀𝗲𝗰𝘁𝗶𝗼𝗻𝘀 ✪ 𝗣𝗿𝗼𝘃𝗶𝗱𝗲 𝗱𝗲𝘁𝗮𝗶𝗹𝗲𝗱 𝗮𝗻𝘀…"
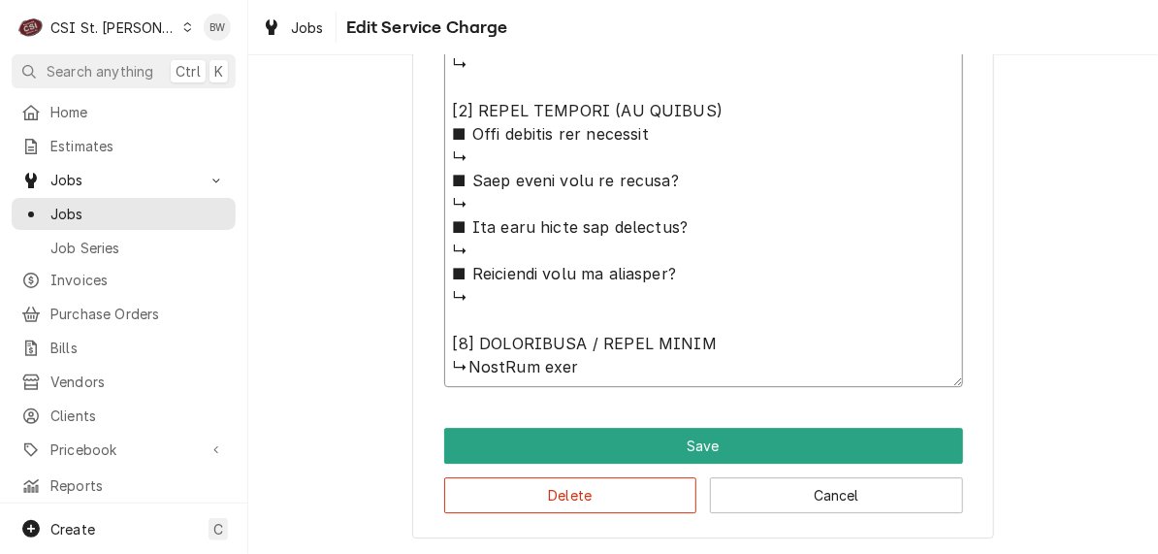
type textarea "x"
type textarea "⚠️ 𝗙𝗢𝗥𝗠 𝗜𝗡𝗦𝗧𝗥𝗨𝗖𝗧𝗜𝗢𝗡𝗦 ⚠️ ✪ 𝗖𝗼𝗺𝗽𝗹𝗲𝘁𝗲 𝗮𝗹𝗹 𝗿𝗲𝗹𝗲𝘃𝗮𝗻𝘁 𝘀𝗲𝗰𝘁𝗶𝗼𝗻𝘀 ✪ 𝗣𝗿𝗼𝘃𝗶𝗱𝗲 𝗱𝗲𝘁𝗮𝗶𝗹𝗲𝗱 𝗮𝗻𝘀…"
type textarea "x"
type textarea "⚠️ 𝗙𝗢𝗥𝗠 𝗜𝗡𝗦𝗧𝗥𝗨𝗖𝗧𝗜𝗢𝗡𝗦 ⚠️ ✪ 𝗖𝗼𝗺𝗽𝗹𝗲𝘁𝗲 𝗮𝗹𝗹 𝗿𝗲𝗹𝗲𝘃𝗮𝗻𝘁 𝘀𝗲𝗰𝘁𝗶𝗼𝗻𝘀 ✪ 𝗣𝗿𝗼𝘃𝗶𝗱𝗲 𝗱𝗲𝘁𝗮𝗶𝗹𝗲𝗱 𝗮𝗻𝘀…"
type textarea "x"
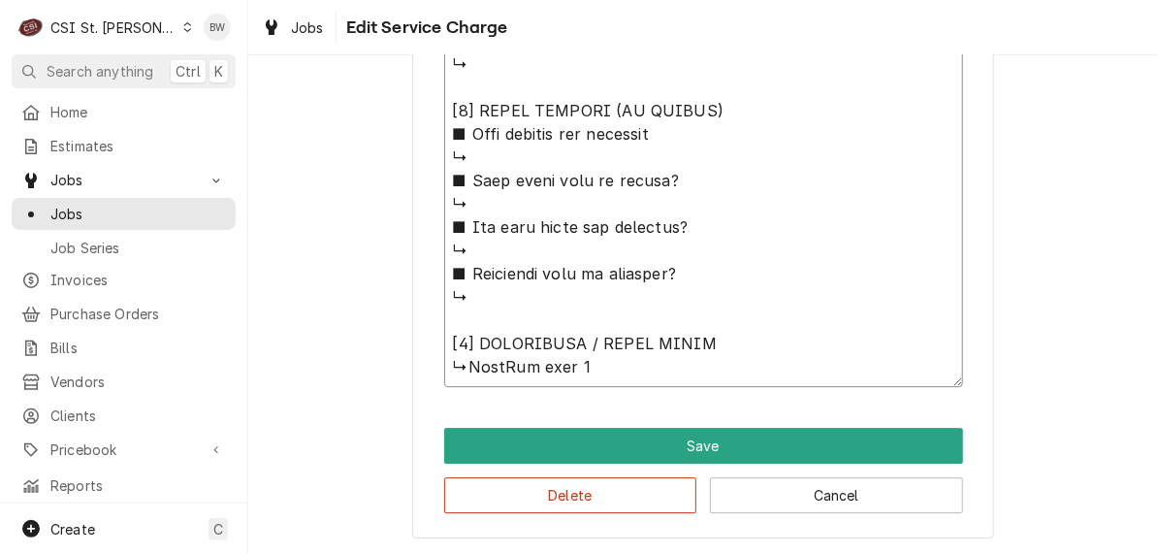
type textarea "⚠️ 𝗙𝗢𝗥𝗠 𝗜𝗡𝗦𝗧𝗥𝗨𝗖𝗧𝗜𝗢𝗡𝗦 ⚠️ ✪ 𝗖𝗼𝗺𝗽𝗹𝗲𝘁𝗲 𝗮𝗹𝗹 𝗿𝗲𝗹𝗲𝘃𝗮𝗻𝘁 𝘀𝗲𝗰𝘁𝗶𝗼𝗻𝘀 ✪ 𝗣𝗿𝗼𝘃𝗶𝗱𝗲 𝗱𝗲𝘁𝗮𝗶𝗹𝗲𝗱 𝗮𝗻𝘀…"
type textarea "x"
type textarea "⚠️ 𝗙𝗢𝗥𝗠 𝗜𝗡𝗦𝗧𝗥𝗨𝗖𝗧𝗜𝗢𝗡𝗦 ⚠️ ✪ 𝗖𝗼𝗺𝗽𝗹𝗲𝘁𝗲 𝗮𝗹𝗹 𝗿𝗲𝗹𝗲𝘃𝗮𝗻𝘁 𝘀𝗲𝗰𝘁𝗶𝗼𝗻𝘀 ✪ 𝗣𝗿𝗼𝘃𝗶𝗱𝗲 𝗱𝗲𝘁𝗮𝗶𝗹𝗲𝗱 𝗮𝗻𝘀…"
type textarea "x"
type textarea "⚠️ 𝗙𝗢𝗥𝗠 𝗜𝗡𝗦𝗧𝗥𝗨𝗖𝗧𝗜𝗢𝗡𝗦 ⚠️ ✪ 𝗖𝗼𝗺𝗽𝗹𝗲𝘁𝗲 𝗮𝗹𝗹 𝗿𝗲𝗹𝗲𝘃𝗮𝗻𝘁 𝘀𝗲𝗰𝘁𝗶𝗼𝗻𝘀 ✪ 𝗣𝗿𝗼𝘃𝗶𝗱𝗲 𝗱𝗲𝘁𝗮𝗶𝗹𝗲𝗱 𝗮𝗻𝘀…"
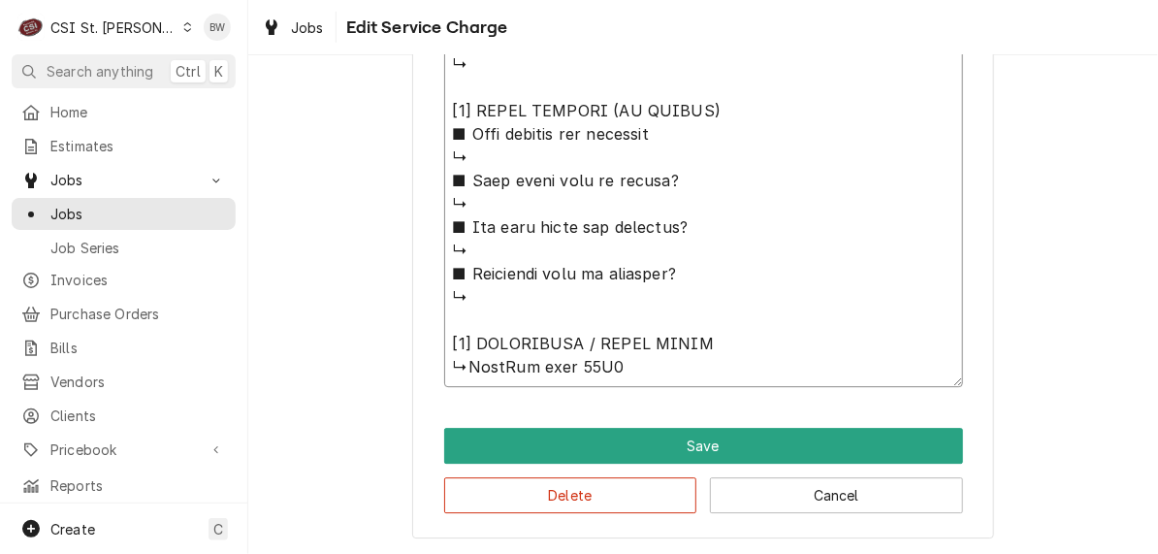
type textarea "x"
type textarea "⚠️ 𝗙𝗢𝗥𝗠 𝗜𝗡𝗦𝗧𝗥𝗨𝗖𝗧𝗜𝗢𝗡𝗦 ⚠️ ✪ 𝗖𝗼𝗺𝗽𝗹𝗲𝘁𝗲 𝗮𝗹𝗹 𝗿𝗲𝗹𝗲𝘃𝗮𝗻𝘁 𝘀𝗲𝗰𝘁𝗶𝗼𝗻𝘀 ✪ 𝗣𝗿𝗼𝘃𝗶𝗱𝗲 𝗱𝗲𝘁𝗮𝗶𝗹𝗲𝗱 𝗮𝗻𝘀…"
type textarea "x"
type textarea "⚠️ 𝗙𝗢𝗥𝗠 𝗜𝗡𝗦𝗧𝗥𝗨𝗖𝗧𝗜𝗢𝗡𝗦 ⚠️ ✪ 𝗖𝗼𝗺𝗽𝗹𝗲𝘁𝗲 𝗮𝗹𝗹 𝗿𝗲𝗹𝗲𝘃𝗮𝗻𝘁 𝘀𝗲𝗰𝘁𝗶𝗼𝗻𝘀 ✪ 𝗣𝗿𝗼𝘃𝗶𝗱𝗲 𝗱𝗲𝘁𝗮𝗶𝗹𝗲𝗱 𝗮𝗻𝘀…"
type textarea "x"
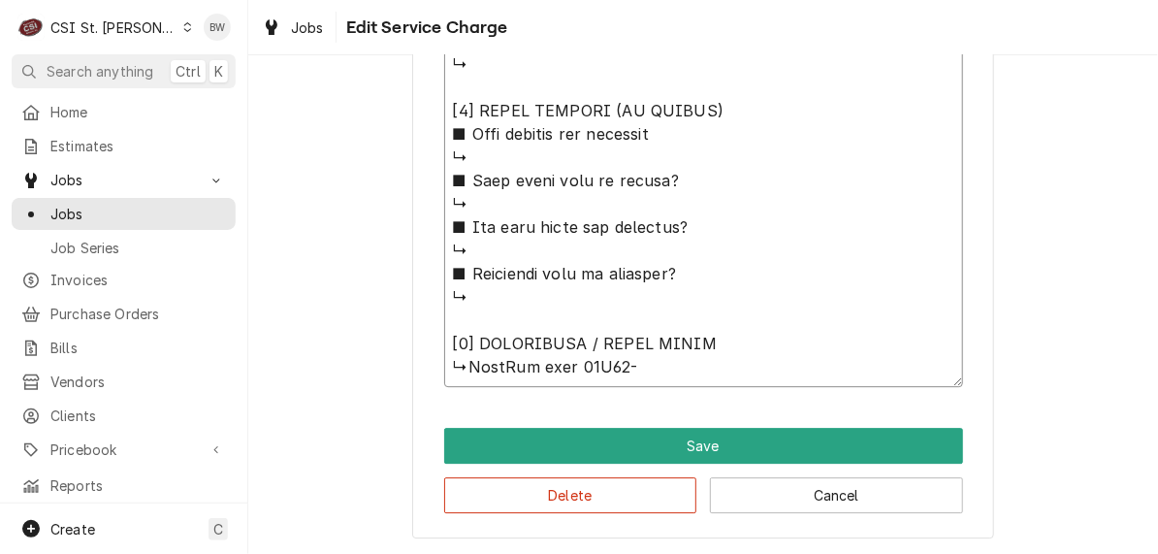
type textarea "⚠️ 𝗙𝗢𝗥𝗠 𝗜𝗡𝗦𝗧𝗥𝗨𝗖𝗧𝗜𝗢𝗡𝗦 ⚠️ ✪ 𝗖𝗼𝗺𝗽𝗹𝗲𝘁𝗲 𝗮𝗹𝗹 𝗿𝗲𝗹𝗲𝘃𝗮𝗻𝘁 𝘀𝗲𝗰𝘁𝗶𝗼𝗻𝘀 ✪ 𝗣𝗿𝗼𝘃𝗶𝗱𝗲 𝗱𝗲𝘁𝗮𝗶𝗹𝗲𝗱 𝗮𝗻𝘀…"
type textarea "x"
type textarea "⚠️ 𝗙𝗢𝗥𝗠 𝗜𝗡𝗦𝗧𝗥𝗨𝗖𝗧𝗜𝗢𝗡𝗦 ⚠️ ✪ 𝗖𝗼𝗺𝗽𝗹𝗲𝘁𝗲 𝗮𝗹𝗹 𝗿𝗲𝗹𝗲𝘃𝗮𝗻𝘁 𝘀𝗲𝗰𝘁𝗶𝗼𝗻𝘀 ✪ 𝗣𝗿𝗼𝘃𝗶𝗱𝗲 𝗱𝗲𝘁𝗮𝗶𝗹𝗲𝗱 𝗮𝗻𝘀…"
type textarea "x"
type textarea "⚠️ 𝗙𝗢𝗥𝗠 𝗜𝗡𝗦𝗧𝗥𝗨𝗖𝗧𝗜𝗢𝗡𝗦 ⚠️ ✪ 𝗖𝗼𝗺𝗽𝗹𝗲𝘁𝗲 𝗮𝗹𝗹 𝗿𝗲𝗹𝗲𝘃𝗮𝗻𝘁 𝘀𝗲𝗰𝘁𝗶𝗼𝗻𝘀 ✪ 𝗣𝗿𝗼𝘃𝗶𝗱𝗲 𝗱𝗲𝘁𝗮𝗶𝗹𝗲𝗱 𝗮𝗻𝘀…"
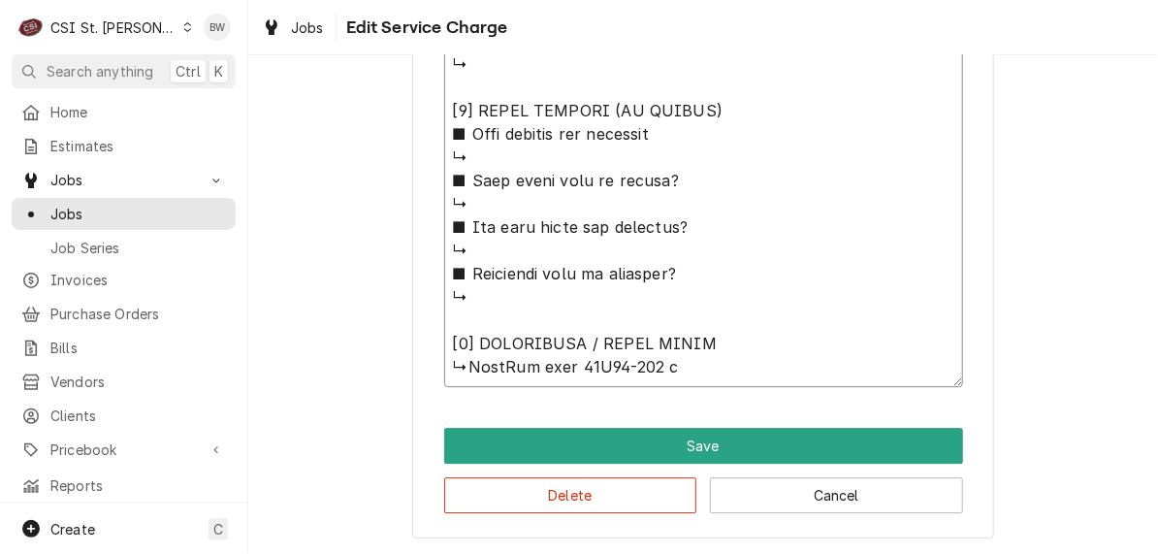
type textarea "x"
type textarea "⚠️ 𝗙𝗢𝗥𝗠 𝗜𝗡𝗦𝗧𝗥𝗨𝗖𝗧𝗜𝗢𝗡𝗦 ⚠️ ✪ 𝗖𝗼𝗺𝗽𝗹𝗲𝘁𝗲 𝗮𝗹𝗹 𝗿𝗲𝗹𝗲𝘃𝗮𝗻𝘁 𝘀𝗲𝗰𝘁𝗶𝗼𝗻𝘀 ✪ 𝗣𝗿𝗼𝘃𝗶𝗱𝗲 𝗱𝗲𝘁𝗮𝗶𝗹𝗲𝗱 𝗮𝗻𝘀…"
type textarea "x"
type textarea "⚠️ 𝗙𝗢𝗥𝗠 𝗜𝗡𝗦𝗧𝗥𝗨𝗖𝗧𝗜𝗢𝗡𝗦 ⚠️ ✪ 𝗖𝗼𝗺𝗽𝗹𝗲𝘁𝗲 𝗮𝗹𝗹 𝗿𝗲𝗹𝗲𝘃𝗮𝗻𝘁 𝘀𝗲𝗰𝘁𝗶𝗼𝗻𝘀 ✪ 𝗣𝗿𝗼𝘃𝗶𝗱𝗲 𝗱𝗲𝘁𝗮𝗶𝗹𝗲𝗱 𝗮𝗻𝘀…"
type textarea "x"
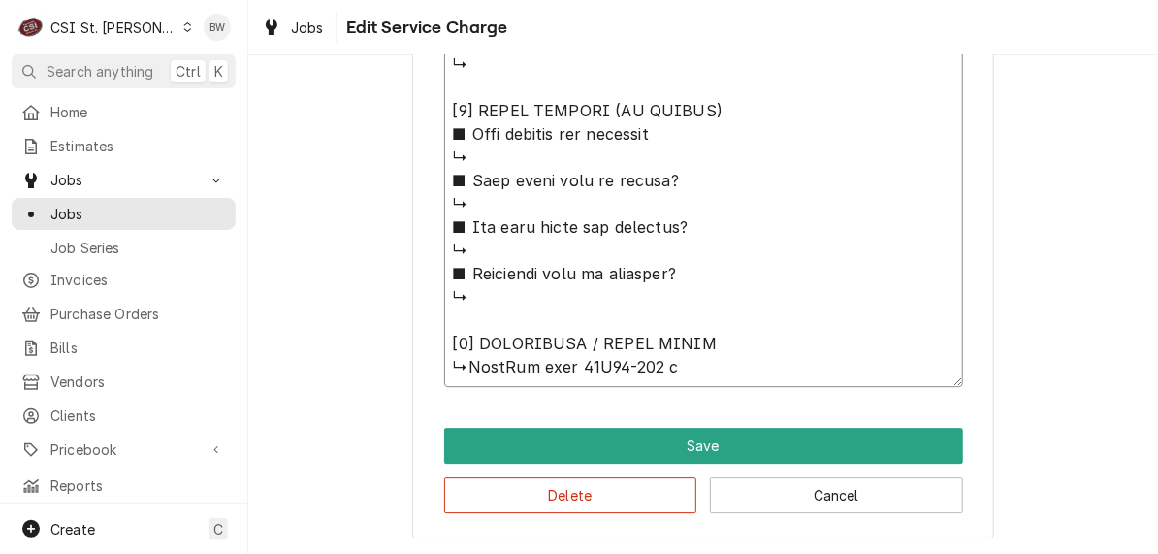
type textarea "⚠️ 𝗙𝗢𝗥𝗠 𝗜𝗡𝗦𝗧𝗥𝗨𝗖𝗧𝗜𝗢𝗡𝗦 ⚠️ ✪ 𝗖𝗼𝗺𝗽𝗹𝗲𝘁𝗲 𝗮𝗹𝗹 𝗿𝗲𝗹𝗲𝘃𝗮𝗻𝘁 𝘀𝗲𝗰𝘁𝗶𝗼𝗻𝘀 ✪ 𝗣𝗿𝗼𝘃𝗶𝗱𝗲 𝗱𝗲𝘁𝗮𝗶𝗹𝗲𝗱 𝗮𝗻𝘀…"
type textarea "x"
type textarea "⚠️ 𝗙𝗢𝗥𝗠 𝗜𝗡𝗦𝗧𝗥𝗨𝗖𝗧𝗜𝗢𝗡𝗦 ⚠️ ✪ 𝗖𝗼𝗺𝗽𝗹𝗲𝘁𝗲 𝗮𝗹𝗹 𝗿𝗲𝗹𝗲𝘃𝗮𝗻𝘁 𝘀𝗲𝗰𝘁𝗶𝗼𝗻𝘀 ✪ 𝗣𝗿𝗼𝘃𝗶𝗱𝗲 𝗱𝗲𝘁𝗮𝗶𝗹𝗲𝗱 𝗮𝗻𝘀…"
type textarea "x"
type textarea "⚠️ 𝗙𝗢𝗥𝗠 𝗜𝗡𝗦𝗧𝗥𝗨𝗖𝗧𝗜𝗢𝗡𝗦 ⚠️ ✪ 𝗖𝗼𝗺𝗽𝗹𝗲𝘁𝗲 𝗮𝗹𝗹 𝗿𝗲𝗹𝗲𝘃𝗮𝗻𝘁 𝘀𝗲𝗰𝘁𝗶𝗼𝗻𝘀 ✪ 𝗣𝗿𝗼𝘃𝗶𝗱𝗲 𝗱𝗲𝘁𝗮𝗶𝗹𝗲𝗱 𝗮𝗻𝘀…"
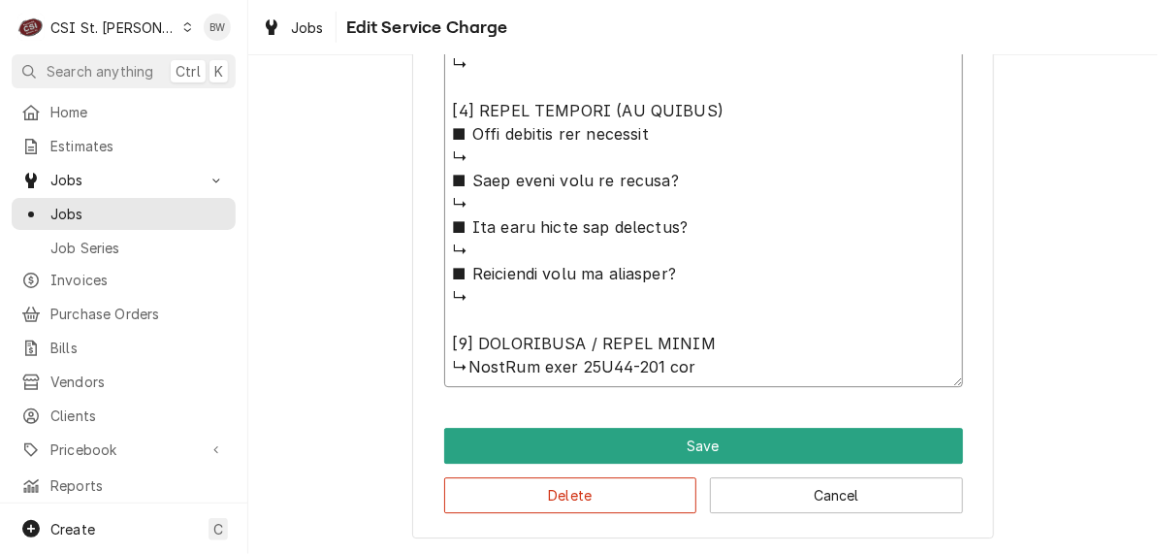
type textarea "x"
type textarea "⚠️ 𝗙𝗢𝗥𝗠 𝗜𝗡𝗦𝗧𝗥𝗨𝗖𝗧𝗜𝗢𝗡𝗦 ⚠️ ✪ 𝗖𝗼𝗺𝗽𝗹𝗲𝘁𝗲 𝗮𝗹𝗹 𝗿𝗲𝗹𝗲𝘃𝗮𝗻𝘁 𝘀𝗲𝗰𝘁𝗶𝗼𝗻𝘀 ✪ 𝗣𝗿𝗼𝘃𝗶𝗱𝗲 𝗱𝗲𝘁𝗮𝗶𝗹𝗲𝗱 𝗮𝗻𝘀…"
type textarea "x"
type textarea "⚠️ 𝗙𝗢𝗥𝗠 𝗜𝗡𝗦𝗧𝗥𝗨𝗖𝗧𝗜𝗢𝗡𝗦 ⚠️ ✪ 𝗖𝗼𝗺𝗽𝗹𝗲𝘁𝗲 𝗮𝗹𝗹 𝗿𝗲𝗹𝗲𝘃𝗮𝗻𝘁 𝘀𝗲𝗰𝘁𝗶𝗼𝗻𝘀 ✪ 𝗣𝗿𝗼𝘃𝗶𝗱𝗲 𝗱𝗲𝘁𝗮𝗶𝗹𝗲𝗱 𝗮𝗻𝘀…"
type textarea "x"
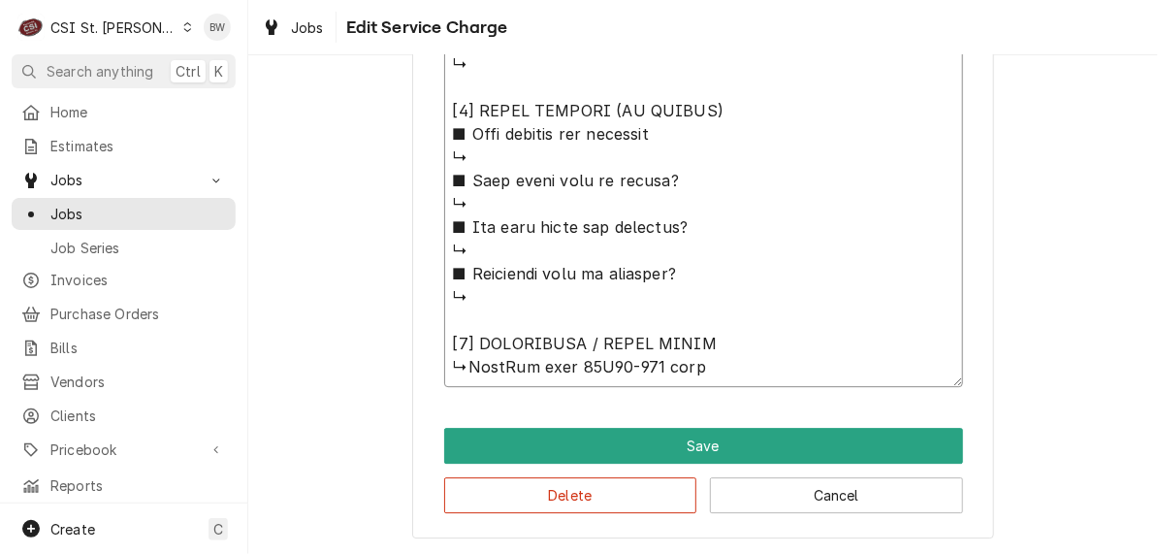
type textarea "⚠️ 𝗙𝗢𝗥𝗠 𝗜𝗡𝗦𝗧𝗥𝗨𝗖𝗧𝗜𝗢𝗡𝗦 ⚠️ ✪ 𝗖𝗼𝗺𝗽𝗹𝗲𝘁𝗲 𝗮𝗹𝗹 𝗿𝗲𝗹𝗲𝘃𝗮𝗻𝘁 𝘀𝗲𝗰𝘁𝗶𝗼𝗻𝘀 ✪ 𝗣𝗿𝗼𝘃𝗶𝗱𝗲 𝗱𝗲𝘁𝗮𝗶𝗹𝗲𝗱 𝗮𝗻𝘀…"
type textarea "x"
type textarea "⚠️ 𝗙𝗢𝗥𝗠 𝗜𝗡𝗦𝗧𝗥𝗨𝗖𝗧𝗜𝗢𝗡𝗦 ⚠️ ✪ 𝗖𝗼𝗺𝗽𝗹𝗲𝘁𝗲 𝗮𝗹𝗹 𝗿𝗲𝗹𝗲𝘃𝗮𝗻𝘁 𝘀𝗲𝗰𝘁𝗶𝗼𝗻𝘀 ✪ 𝗣𝗿𝗼𝘃𝗶𝗱𝗲 𝗱𝗲𝘁𝗮𝗶𝗹𝗲𝗱 𝗮𝗻𝘀…"
type textarea "x"
type textarea "⚠️ 𝗙𝗢𝗥𝗠 𝗜𝗡𝗦𝗧𝗥𝗨𝗖𝗧𝗜𝗢𝗡𝗦 ⚠️ ✪ 𝗖𝗼𝗺𝗽𝗹𝗲𝘁𝗲 𝗮𝗹𝗹 𝗿𝗲𝗹𝗲𝘃𝗮𝗻𝘁 𝘀𝗲𝗰𝘁𝗶𝗼𝗻𝘀 ✪ 𝗣𝗿𝗼𝘃𝗶𝗱𝗲 𝗱𝗲𝘁𝗮𝗶𝗹𝗲𝗱 𝗮𝗻𝘀…"
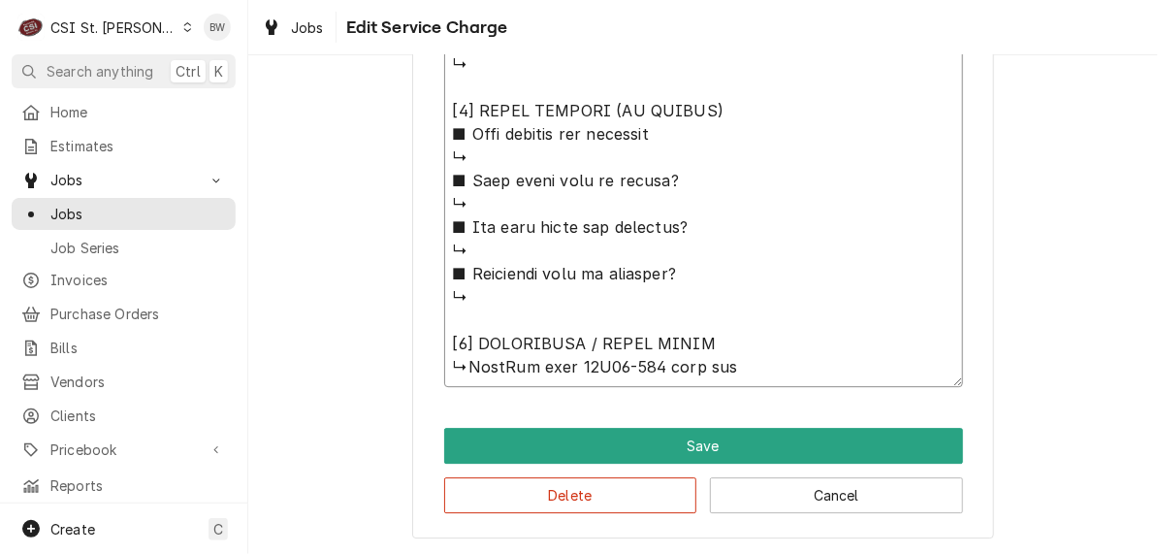
type textarea "x"
type textarea "⚠️ 𝗙𝗢𝗥𝗠 𝗜𝗡𝗦𝗧𝗥𝗨𝗖𝗧𝗜𝗢𝗡𝗦 ⚠️ ✪ 𝗖𝗼𝗺𝗽𝗹𝗲𝘁𝗲 𝗮𝗹𝗹 𝗿𝗲𝗹𝗲𝘃𝗮𝗻𝘁 𝘀𝗲𝗰𝘁𝗶𝗼𝗻𝘀 ✪ 𝗣𝗿𝗼𝘃𝗶𝗱𝗲 𝗱𝗲𝘁𝗮𝗶𝗹𝗲𝗱 𝗮𝗻𝘀…"
type textarea "x"
type textarea "⚠️ 𝗙𝗢𝗥𝗠 𝗜𝗡𝗦𝗧𝗥𝗨𝗖𝗧𝗜𝗢𝗡𝗦 ⚠️ ✪ 𝗖𝗼𝗺𝗽𝗹𝗲𝘁𝗲 𝗮𝗹𝗹 𝗿𝗲𝗹𝗲𝘃𝗮𝗻𝘁 𝘀𝗲𝗰𝘁𝗶𝗼𝗻𝘀 ✪ 𝗣𝗿𝗼𝘃𝗶𝗱𝗲 𝗱𝗲𝘁𝗮𝗶𝗹𝗲𝗱 𝗮𝗻𝘀…"
type textarea "x"
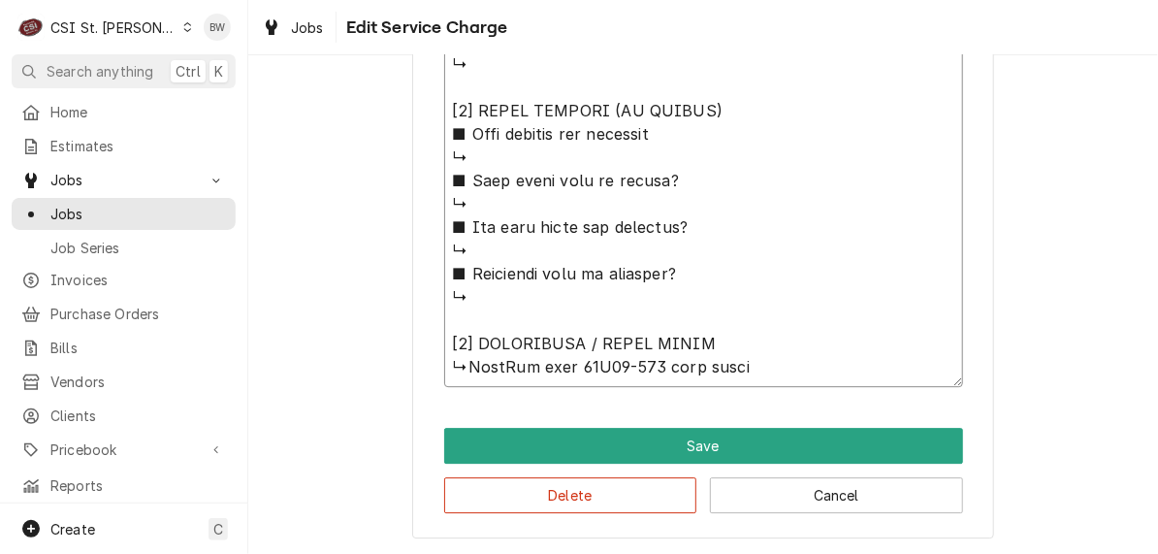
type textarea "⚠️ 𝗙𝗢𝗥𝗠 𝗜𝗡𝗦𝗧𝗥𝗨𝗖𝗧𝗜𝗢𝗡𝗦 ⚠️ ✪ 𝗖𝗼𝗺𝗽𝗹𝗲𝘁𝗲 𝗮𝗹𝗹 𝗿𝗲𝗹𝗲𝘃𝗮𝗻𝘁 𝘀𝗲𝗰𝘁𝗶𝗼𝗻𝘀 ✪ 𝗣𝗿𝗼𝘃𝗶𝗱𝗲 𝗱𝗲𝘁𝗮𝗶𝗹𝗲𝗱 𝗮𝗻𝘀…"
type textarea "x"
type textarea "⚠️ 𝗙𝗢𝗥𝗠 𝗜𝗡𝗦𝗧𝗥𝗨𝗖𝗧𝗜𝗢𝗡𝗦 ⚠️ ✪ 𝗖𝗼𝗺𝗽𝗹𝗲𝘁𝗲 𝗮𝗹𝗹 𝗿𝗲𝗹𝗲𝘃𝗮𝗻𝘁 𝘀𝗲𝗰𝘁𝗶𝗼𝗻𝘀 ✪ 𝗣𝗿𝗼𝘃𝗶𝗱𝗲 𝗱𝗲𝘁𝗮𝗶𝗹𝗲𝗱 𝗮𝗻𝘀…"
type textarea "x"
type textarea "⚠️ 𝗙𝗢𝗥𝗠 𝗜𝗡𝗦𝗧𝗥𝗨𝗖𝗧𝗜𝗢𝗡𝗦 ⚠️ ✪ 𝗖𝗼𝗺𝗽𝗹𝗲𝘁𝗲 𝗮𝗹𝗹 𝗿𝗲𝗹𝗲𝘃𝗮𝗻𝘁 𝘀𝗲𝗰𝘁𝗶𝗼𝗻𝘀 ✪ 𝗣𝗿𝗼𝘃𝗶𝗱𝗲 𝗱𝗲𝘁𝗮𝗶𝗹𝗲𝗱 𝗮𝗻𝘀…"
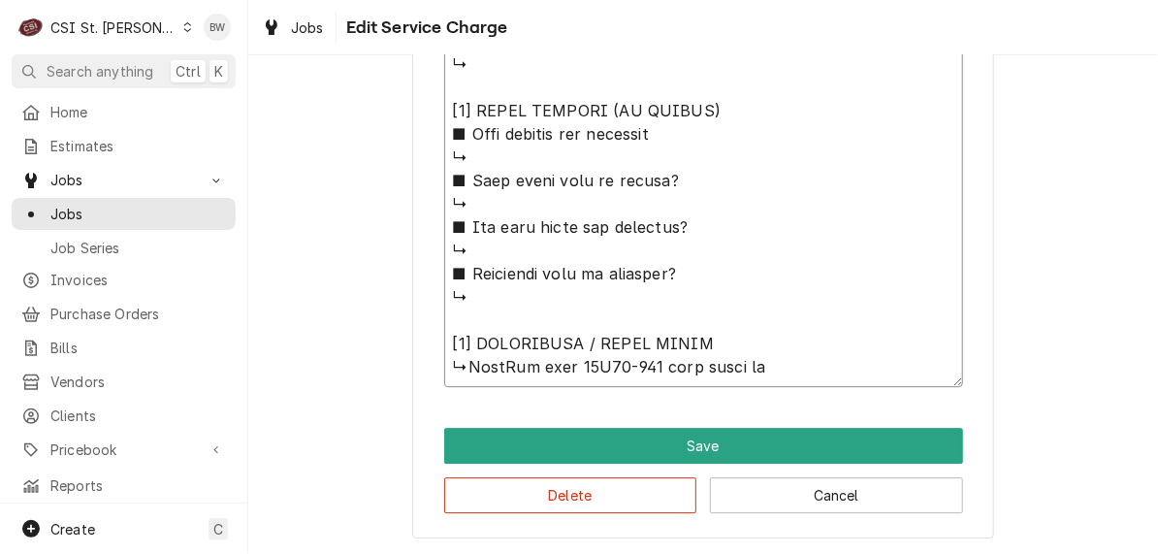
type textarea "x"
type textarea "⚠️ 𝗙𝗢𝗥𝗠 𝗜𝗡𝗦𝗧𝗥𝗨𝗖𝗧𝗜𝗢𝗡𝗦 ⚠️ ✪ 𝗖𝗼𝗺𝗽𝗹𝗲𝘁𝗲 𝗮𝗹𝗹 𝗿𝗲𝗹𝗲𝘃𝗮𝗻𝘁 𝘀𝗲𝗰𝘁𝗶𝗼𝗻𝘀 ✪ 𝗣𝗿𝗼𝘃𝗶𝗱𝗲 𝗱𝗲𝘁𝗮𝗶𝗹𝗲𝗱 𝗮𝗻𝘀…"
type textarea "x"
type textarea "⚠️ 𝗙𝗢𝗥𝗠 𝗜𝗡𝗦𝗧𝗥𝗨𝗖𝗧𝗜𝗢𝗡𝗦 ⚠️ ✪ 𝗖𝗼𝗺𝗽𝗹𝗲𝘁𝗲 𝗮𝗹𝗹 𝗿𝗲𝗹𝗲𝘃𝗮𝗻𝘁 𝘀𝗲𝗰𝘁𝗶𝗼𝗻𝘀 ✪ 𝗣𝗿𝗼𝘃𝗶𝗱𝗲 𝗱𝗲𝘁𝗮𝗶𝗹𝗲𝗱 𝗮𝗻𝘀…"
type textarea "x"
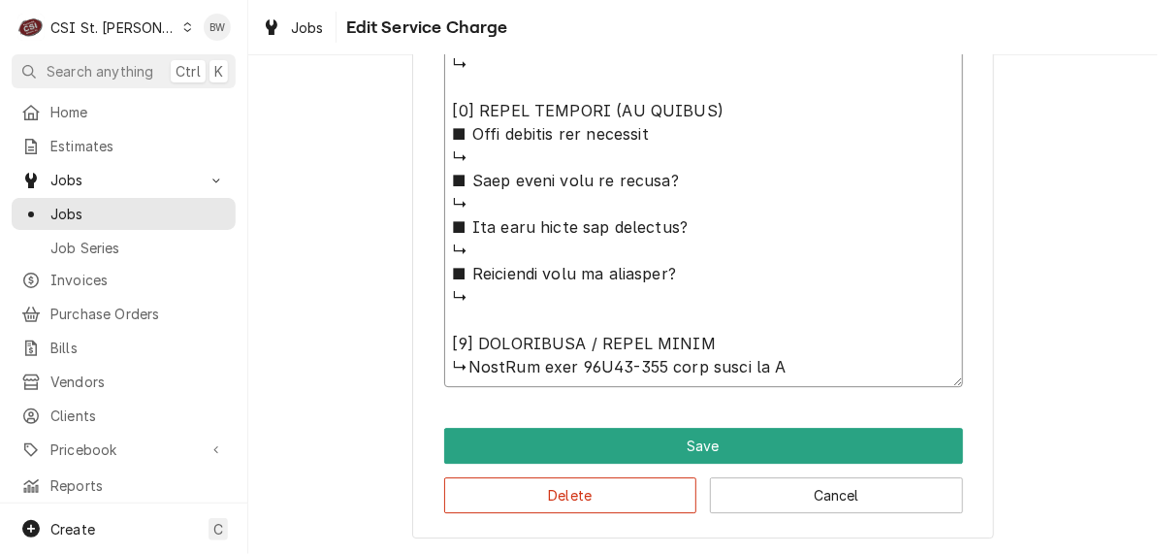
type textarea "⚠️ 𝗙𝗢𝗥𝗠 𝗜𝗡𝗦𝗧𝗥𝗨𝗖𝗧𝗜𝗢𝗡𝗦 ⚠️ ✪ 𝗖𝗼𝗺𝗽𝗹𝗲𝘁𝗲 𝗮𝗹𝗹 𝗿𝗲𝗹𝗲𝘃𝗮𝗻𝘁 𝘀𝗲𝗰𝘁𝗶𝗼𝗻𝘀 ✪ 𝗣𝗿𝗼𝘃𝗶𝗱𝗲 𝗱𝗲𝘁𝗮𝗶𝗹𝗲𝗱 𝗮𝗻𝘀…"
type textarea "x"
type textarea "⚠️ 𝗙𝗢𝗥𝗠 𝗜𝗡𝗦𝗧𝗥𝗨𝗖𝗧𝗜𝗢𝗡𝗦 ⚠️ ✪ 𝗖𝗼𝗺𝗽𝗹𝗲𝘁𝗲 𝗮𝗹𝗹 𝗿𝗲𝗹𝗲𝘃𝗮𝗻𝘁 𝘀𝗲𝗰𝘁𝗶𝗼𝗻𝘀 ✪ 𝗣𝗿𝗼𝘃𝗶𝗱𝗲 𝗱𝗲𝘁𝗮𝗶𝗹𝗲𝗱 𝗮𝗻𝘀…"
type textarea "x"
type textarea "⚠️ 𝗙𝗢𝗥𝗠 𝗜𝗡𝗦𝗧𝗥𝗨𝗖𝗧𝗜𝗢𝗡𝗦 ⚠️ ✪ 𝗖𝗼𝗺𝗽𝗹𝗲𝘁𝗲 𝗮𝗹𝗹 𝗿𝗲𝗹𝗲𝘃𝗮𝗻𝘁 𝘀𝗲𝗰𝘁𝗶𝗼𝗻𝘀 ✪ 𝗣𝗿𝗼𝘃𝗶𝗱𝗲 𝗱𝗲𝘁𝗮𝗶𝗹𝗲𝗱 𝗮𝗻𝘀…"
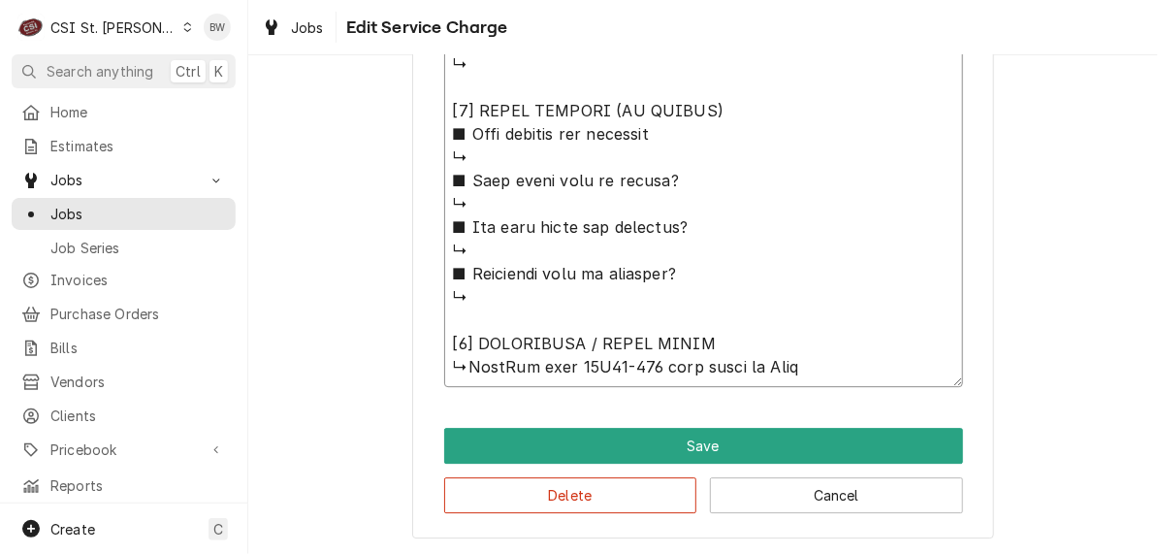
type textarea "x"
type textarea "⚠️ 𝗙𝗢𝗥𝗠 𝗜𝗡𝗦𝗧𝗥𝗨𝗖𝗧𝗜𝗢𝗡𝗦 ⚠️ ✪ 𝗖𝗼𝗺𝗽𝗹𝗲𝘁𝗲 𝗮𝗹𝗹 𝗿𝗲𝗹𝗲𝘃𝗮𝗻𝘁 𝘀𝗲𝗰𝘁𝗶𝗼𝗻𝘀 ✪ 𝗣𝗿𝗼𝘃𝗶𝗱𝗲 𝗱𝗲𝘁𝗮𝗶𝗹𝗲𝗱 𝗮𝗻𝘀…"
type textarea "x"
type textarea "⚠️ 𝗙𝗢𝗥𝗠 𝗜𝗡𝗦𝗧𝗥𝗨𝗖𝗧𝗜𝗢𝗡𝗦 ⚠️ ✪ 𝗖𝗼𝗺𝗽𝗹𝗲𝘁𝗲 𝗮𝗹𝗹 𝗿𝗲𝗹𝗲𝘃𝗮𝗻𝘁 𝘀𝗲𝗰𝘁𝗶𝗼𝗻𝘀 ✪ 𝗣𝗿𝗼𝘃𝗶𝗱𝗲 𝗱𝗲𝘁𝗮𝗶𝗹𝗲𝗱 𝗮𝗻𝘀…"
type textarea "x"
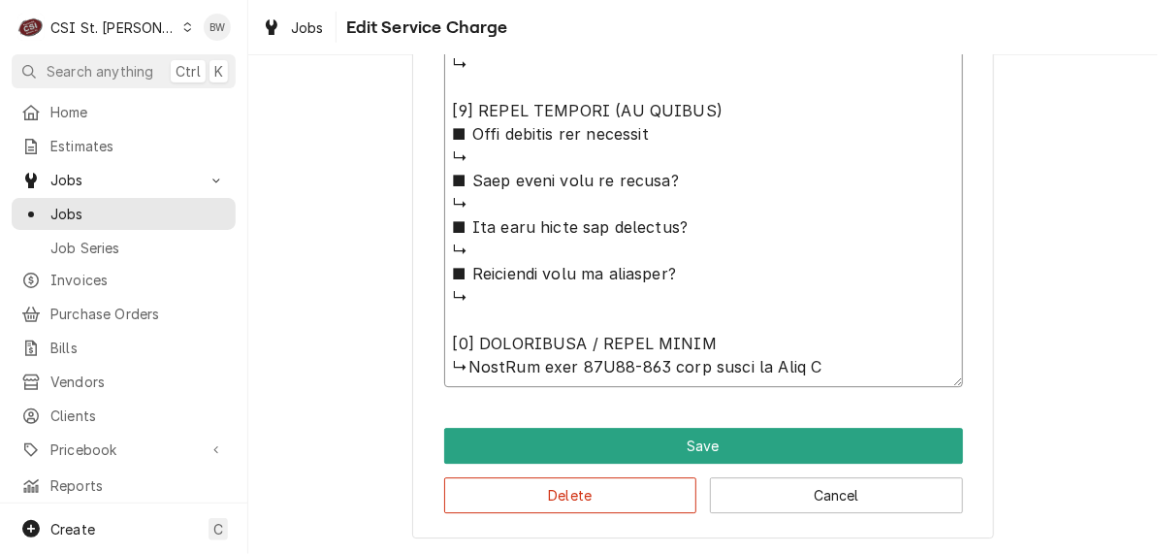
type textarea "⚠️ 𝗙𝗢𝗥𝗠 𝗜𝗡𝗦𝗧𝗥𝗨𝗖𝗧𝗜𝗢𝗡𝗦 ⚠️ ✪ 𝗖𝗼𝗺𝗽𝗹𝗲𝘁𝗲 𝗮𝗹𝗹 𝗿𝗲𝗹𝗲𝘃𝗮𝗻𝘁 𝘀𝗲𝗰𝘁𝗶𝗼𝗻𝘀 ✪ 𝗣𝗿𝗼𝘃𝗶𝗱𝗲 𝗱𝗲𝘁𝗮𝗶𝗹𝗲𝗱 𝗮𝗻𝘀…"
type textarea "x"
type textarea "⚠️ 𝗙𝗢𝗥𝗠 𝗜𝗡𝗦𝗧𝗥𝗨𝗖𝗧𝗜𝗢𝗡𝗦 ⚠️ ✪ 𝗖𝗼𝗺𝗽𝗹𝗲𝘁𝗲 𝗮𝗹𝗹 𝗿𝗲𝗹𝗲𝘃𝗮𝗻𝘁 𝘀𝗲𝗰𝘁𝗶𝗼𝗻𝘀 ✪ 𝗣𝗿𝗼𝘃𝗶𝗱𝗲 𝗱𝗲𝘁𝗮𝗶𝗹𝗲𝗱 𝗮𝗻𝘀…"
type textarea "x"
type textarea "⚠️ 𝗙𝗢𝗥𝗠 𝗜𝗡𝗦𝗧𝗥𝗨𝗖𝗧𝗜𝗢𝗡𝗦 ⚠️ ✪ 𝗖𝗼𝗺𝗽𝗹𝗲𝘁𝗲 𝗮𝗹𝗹 𝗿𝗲𝗹𝗲𝘃𝗮𝗻𝘁 𝘀𝗲𝗰𝘁𝗶𝗼𝗻𝘀 ✪ 𝗣𝗿𝗼𝘃𝗶𝗱𝗲 𝗱𝗲𝘁𝗮𝗶𝗹𝗲𝗱 𝗮𝗻𝘀…"
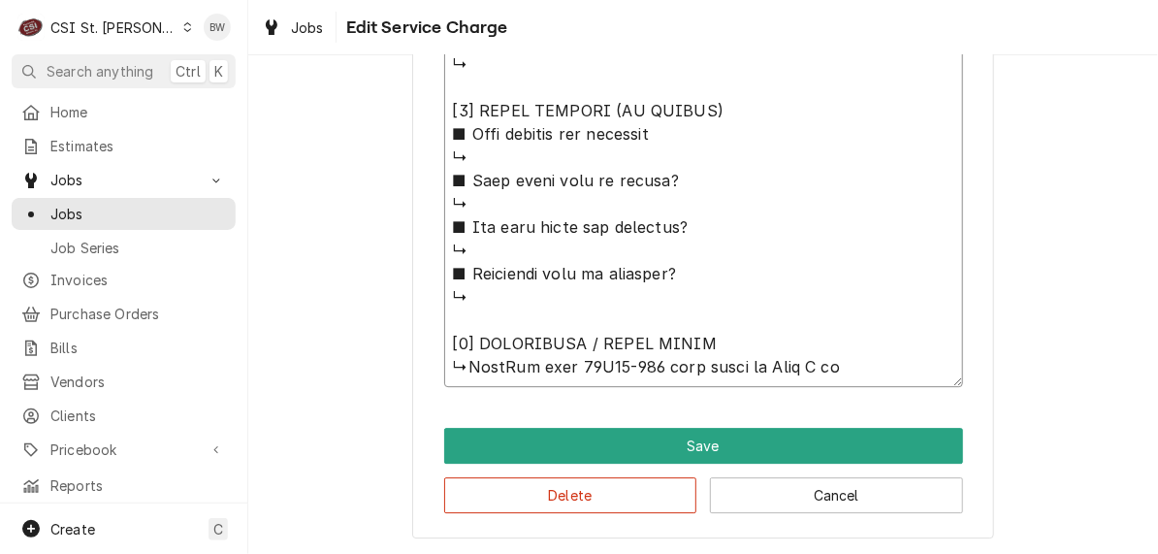
type textarea "x"
type textarea "⚠️ 𝗙𝗢𝗥𝗠 𝗜𝗡𝗦𝗧𝗥𝗨𝗖𝗧𝗜𝗢𝗡𝗦 ⚠️ ✪ 𝗖𝗼𝗺𝗽𝗹𝗲𝘁𝗲 𝗮𝗹𝗹 𝗿𝗲𝗹𝗲𝘃𝗮𝗻𝘁 𝘀𝗲𝗰𝘁𝗶𝗼𝗻𝘀 ✪ 𝗣𝗿𝗼𝘃𝗶𝗱𝗲 𝗱𝗲𝘁𝗮𝗶𝗹𝗲𝗱 𝗮𝗻𝘀…"
type textarea "x"
type textarea "⚠️ 𝗙𝗢𝗥𝗠 𝗜𝗡𝗦𝗧𝗥𝗨𝗖𝗧𝗜𝗢𝗡𝗦 ⚠️ ✪ 𝗖𝗼𝗺𝗽𝗹𝗲𝘁𝗲 𝗮𝗹𝗹 𝗿𝗲𝗹𝗲𝘃𝗮𝗻𝘁 𝘀𝗲𝗰𝘁𝗶𝗼𝗻𝘀 ✪ 𝗣𝗿𝗼𝘃𝗶𝗱𝗲 𝗱𝗲𝘁𝗮𝗶𝗹𝗲𝗱 𝗮𝗻𝘀…"
type textarea "x"
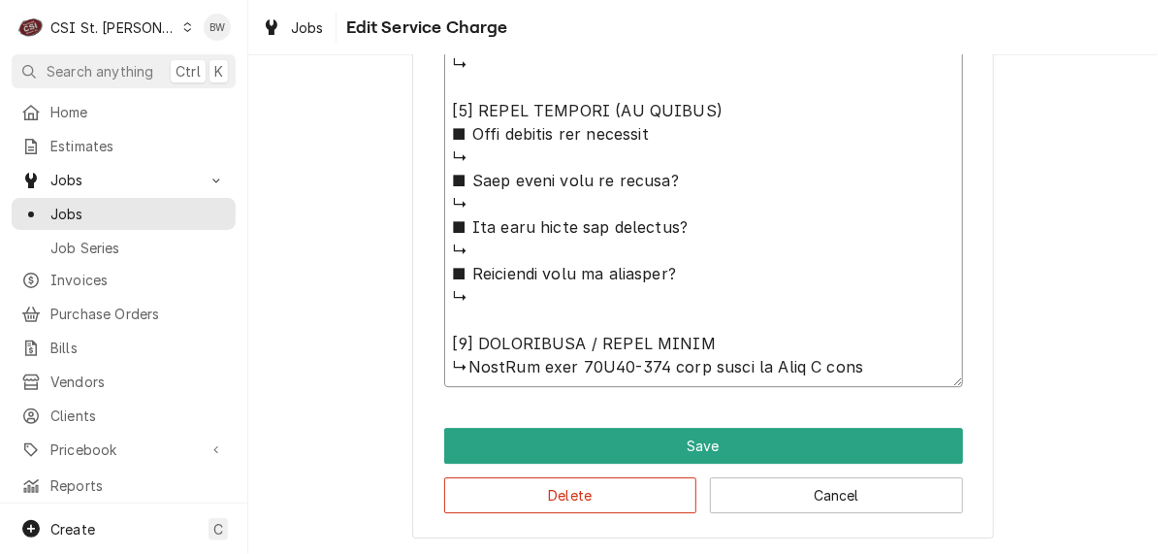
type textarea "⚠️ 𝗙𝗢𝗥𝗠 𝗜𝗡𝗦𝗧𝗥𝗨𝗖𝗧𝗜𝗢𝗡𝗦 ⚠️ ✪ 𝗖𝗼𝗺𝗽𝗹𝗲𝘁𝗲 𝗮𝗹𝗹 𝗿𝗲𝗹𝗲𝘃𝗮𝗻𝘁 𝘀𝗲𝗰𝘁𝗶𝗼𝗻𝘀 ✪ 𝗣𝗿𝗼𝘃𝗶𝗱𝗲 𝗱𝗲𝘁𝗮𝗶𝗹𝗲𝗱 𝗮𝗻𝘀…"
type textarea "x"
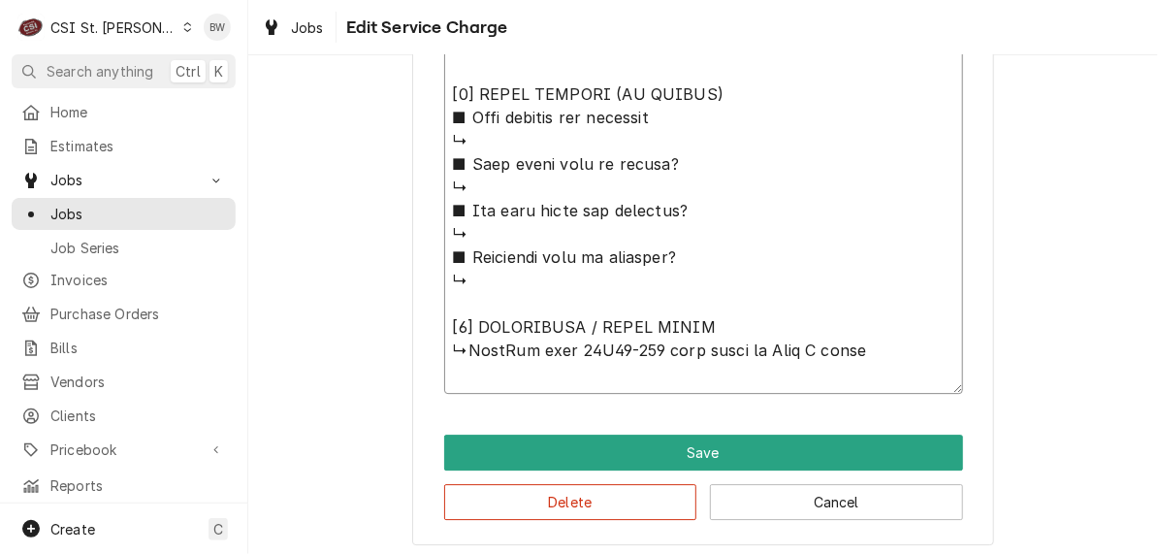
scroll to position [1787, 0]
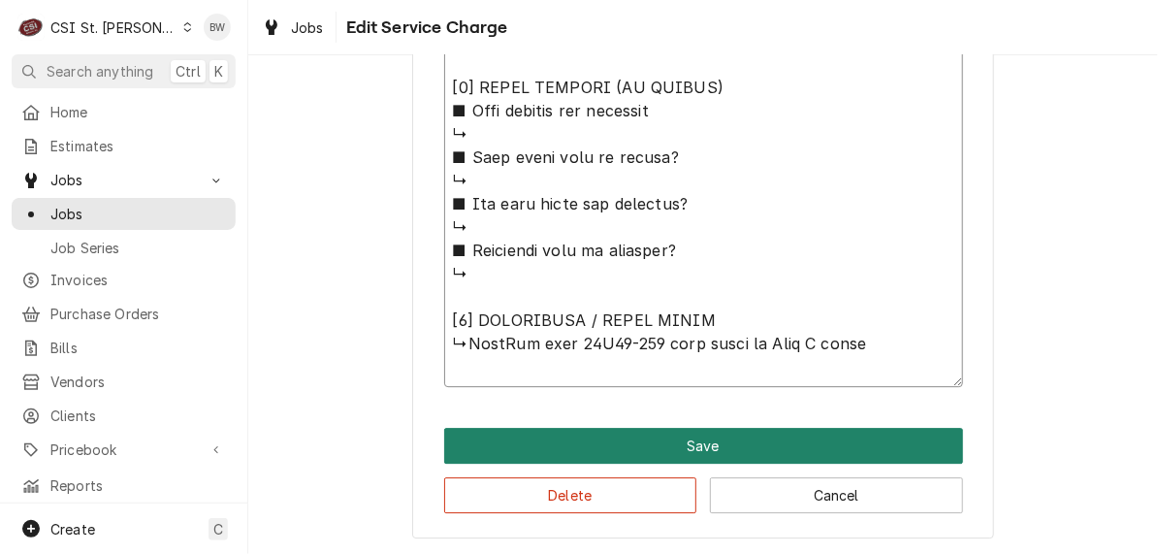
type textarea "⚠️ 𝗙𝗢𝗥𝗠 𝗜𝗡𝗦𝗧𝗥𝗨𝗖𝗧𝗜𝗢𝗡𝗦 ⚠️ ✪ 𝗖𝗼𝗺𝗽𝗹𝗲𝘁𝗲 𝗮𝗹𝗹 𝗿𝗲𝗹𝗲𝘃𝗮𝗻𝘁 𝘀𝗲𝗰𝘁𝗶𝗼𝗻𝘀 ✪ 𝗣𝗿𝗼𝘃𝗶𝗱𝗲 𝗱𝗲𝘁𝗮𝗶𝗹𝗲𝗱 𝗮𝗻𝘀…"
click at [581, 431] on button "Save" at bounding box center [703, 446] width 519 height 36
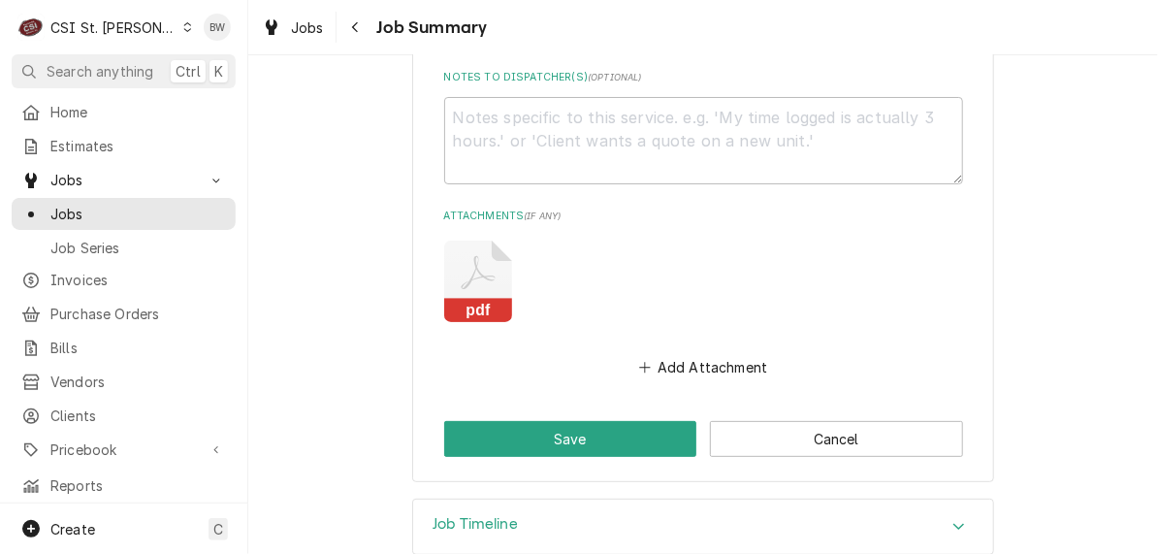
scroll to position [2564, 0]
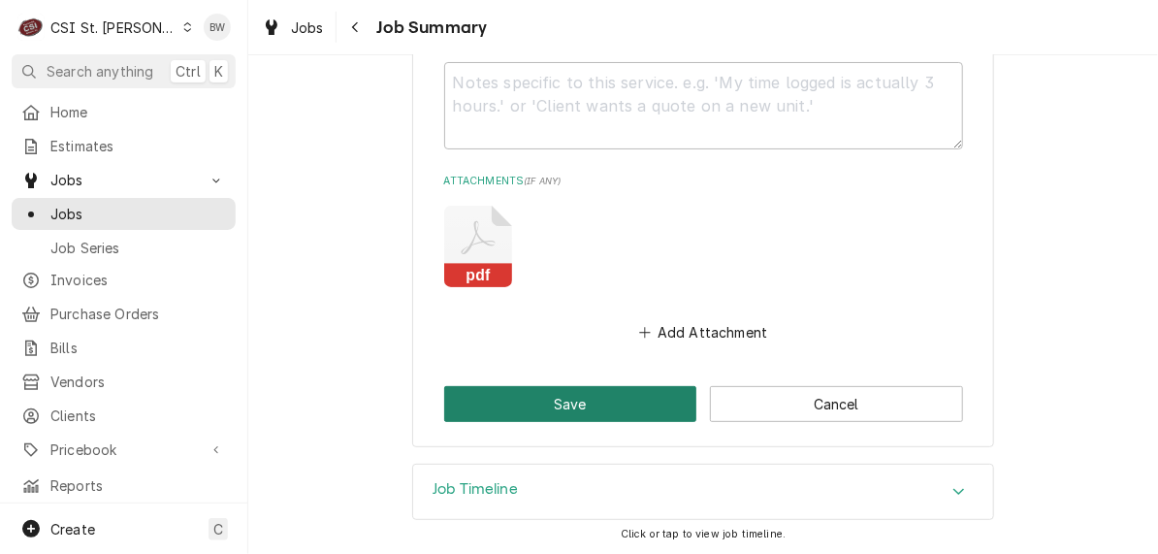
click at [547, 402] on button "Save" at bounding box center [570, 404] width 253 height 36
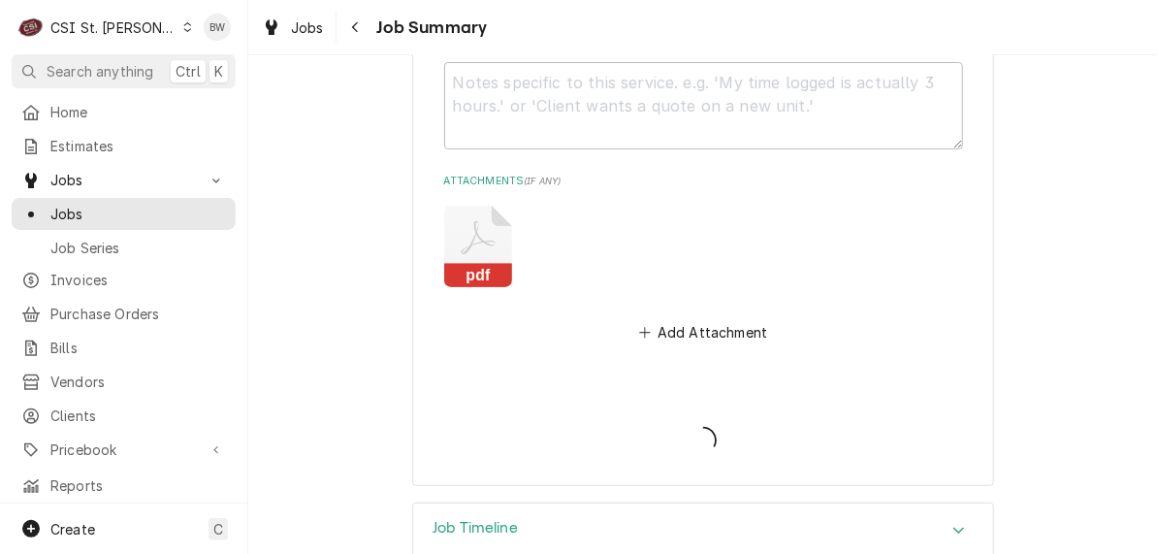
type textarea "x"
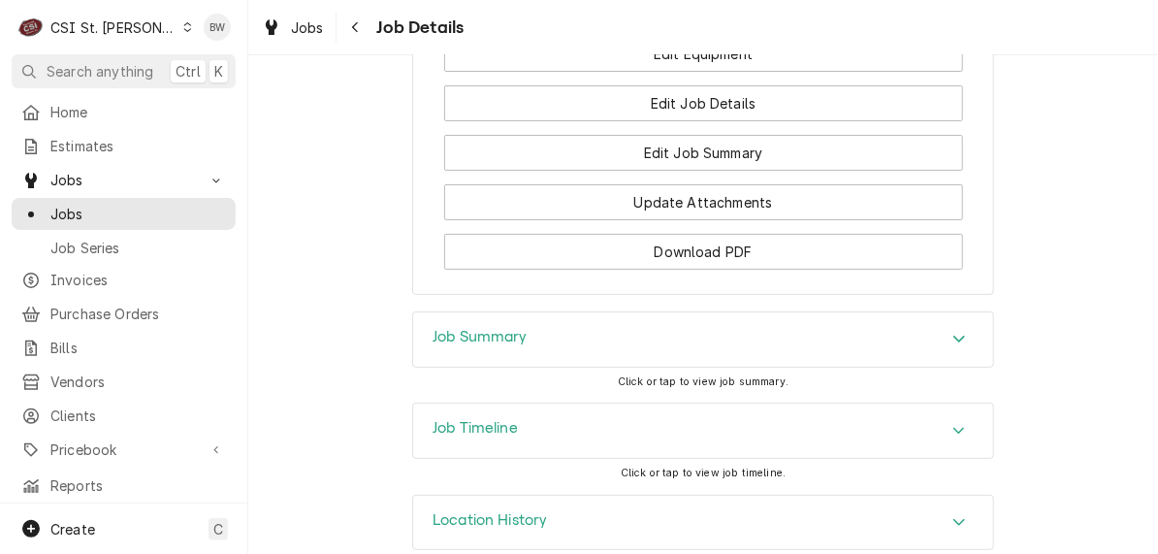
scroll to position [2535, 0]
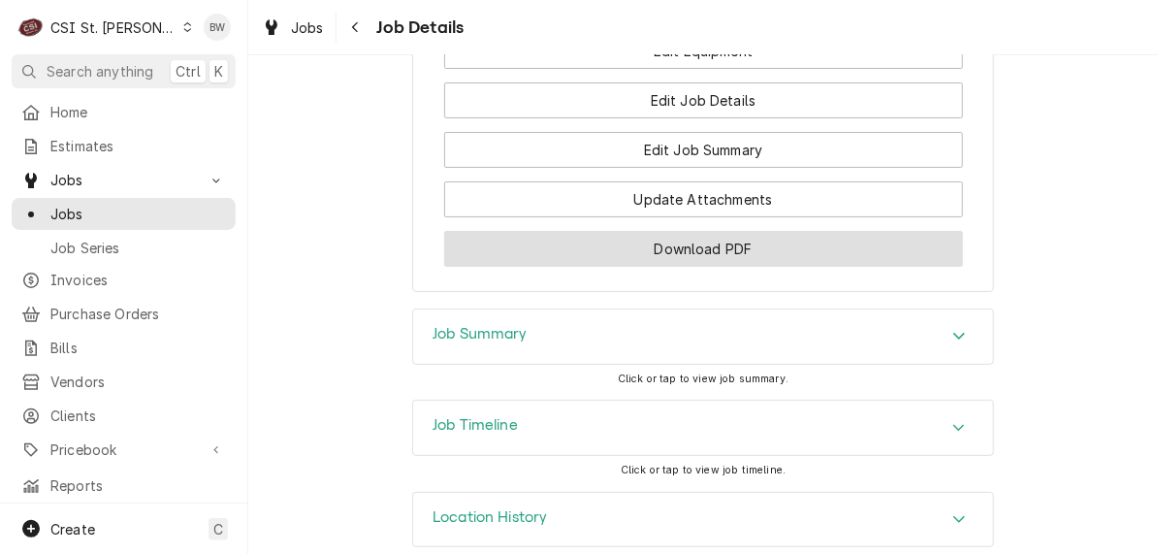
click at [609, 231] on button "Download PDF" at bounding box center [703, 249] width 519 height 36
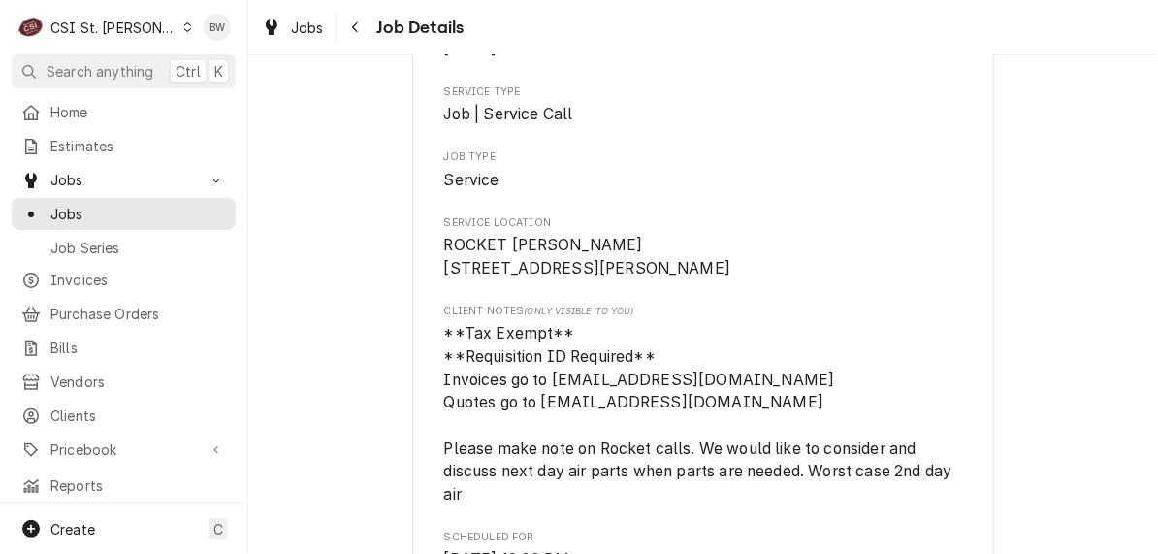
scroll to position [0, 0]
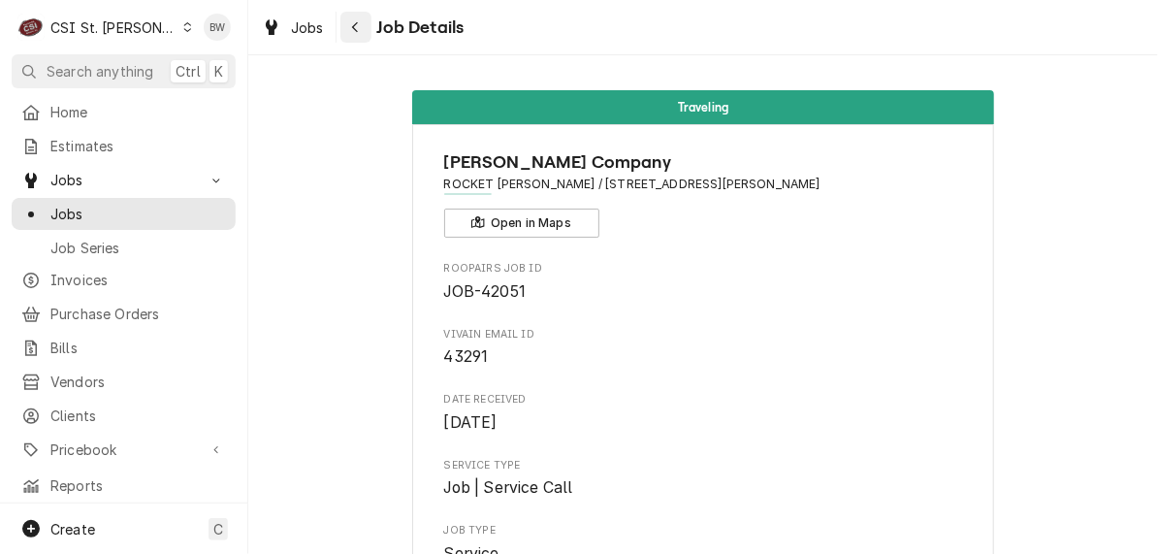
click at [348, 23] on div "Navigate back" at bounding box center [355, 26] width 19 height 19
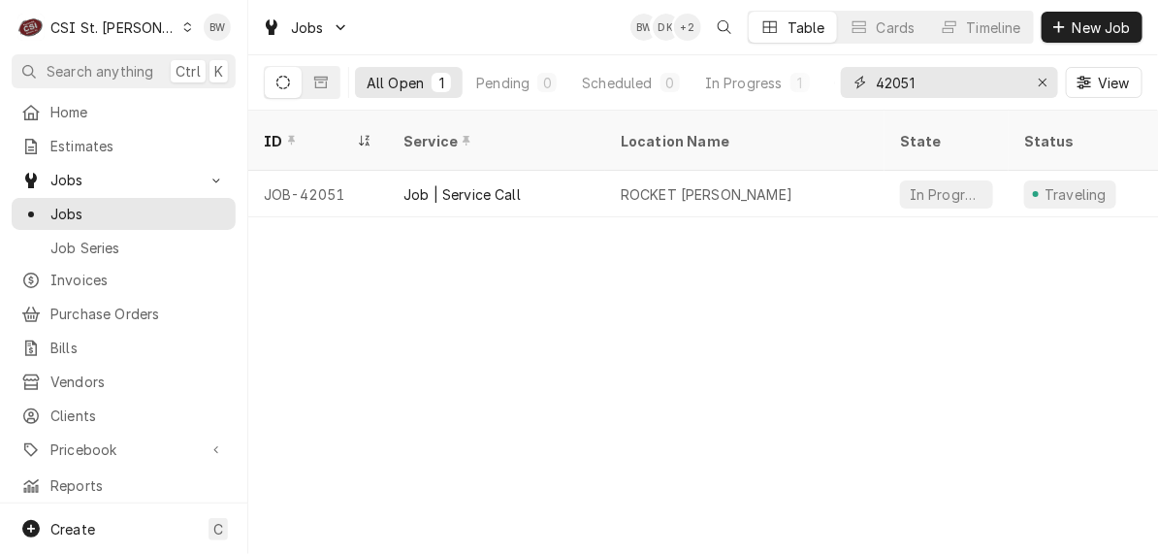
drag, startPoint x: 961, startPoint y: 83, endPoint x: 853, endPoint y: 82, distance: 107.6
click at [853, 82] on div "42051" at bounding box center [949, 82] width 217 height 31
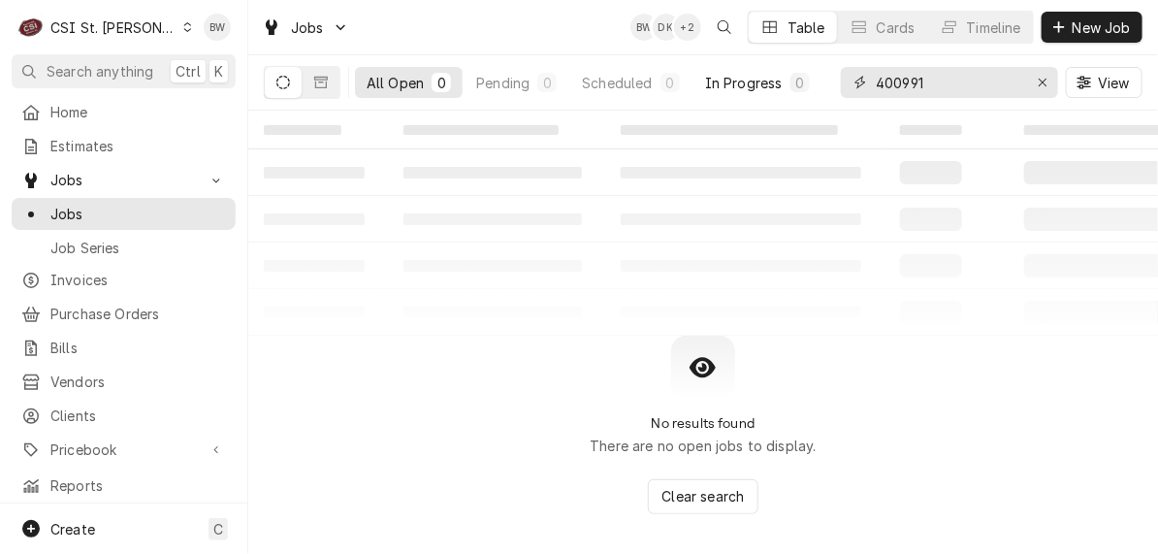
drag, startPoint x: 936, startPoint y: 80, endPoint x: 818, endPoint y: 77, distance: 117.4
click at [819, 77] on div "All Open 0 Pending 0 Scheduled 0 In Progress 0 On Hold 0 Completed 0 400991 View" at bounding box center [703, 82] width 879 height 54
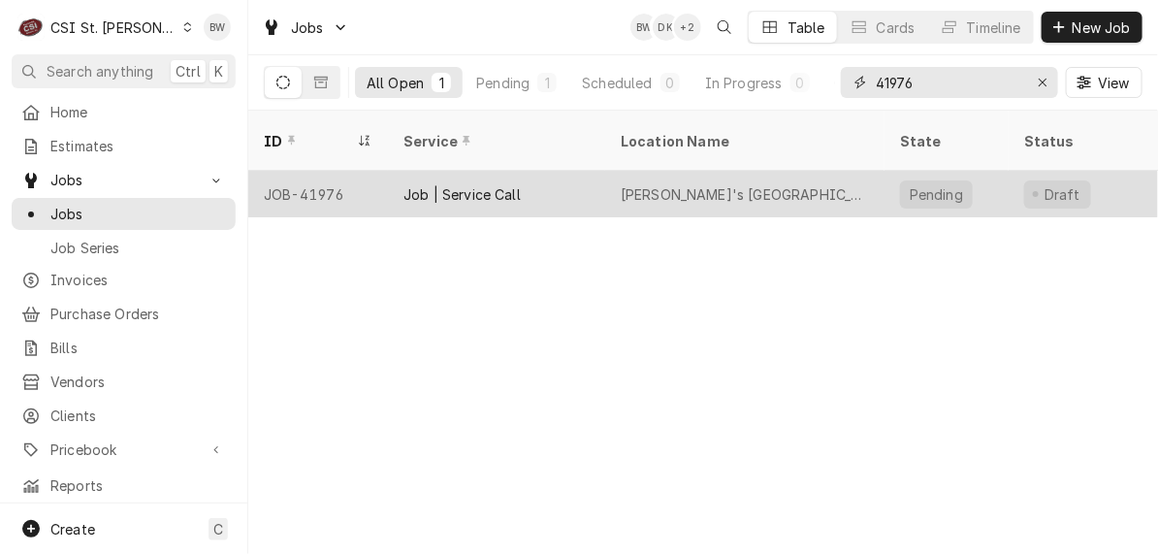
type input "41976"
click at [350, 171] on div "JOB-41976" at bounding box center [318, 194] width 140 height 47
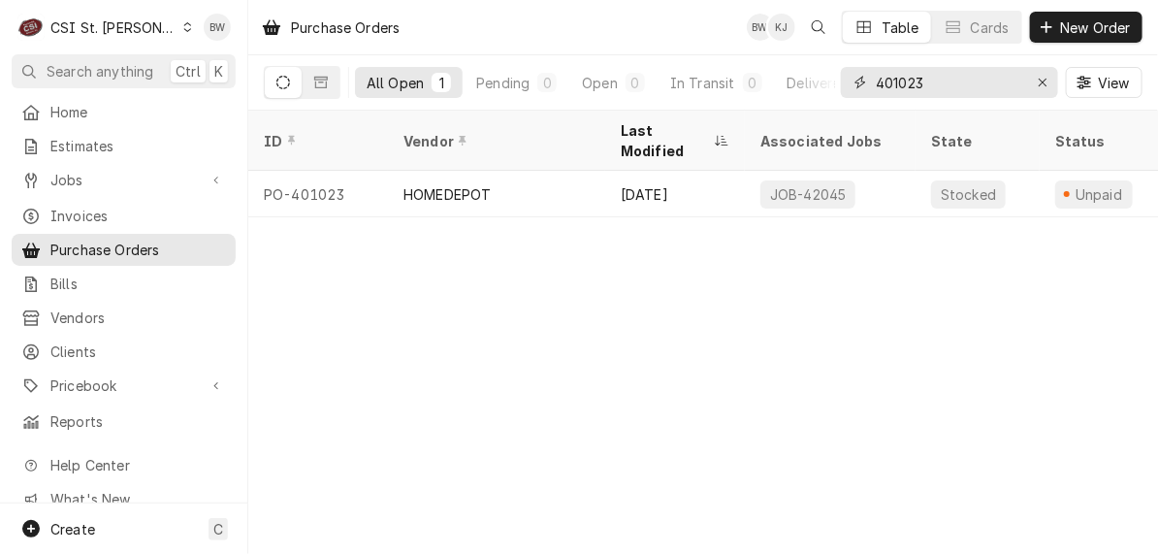
drag, startPoint x: 938, startPoint y: 84, endPoint x: 874, endPoint y: 88, distance: 64.1
click at [874, 88] on div "401023" at bounding box center [949, 82] width 217 height 31
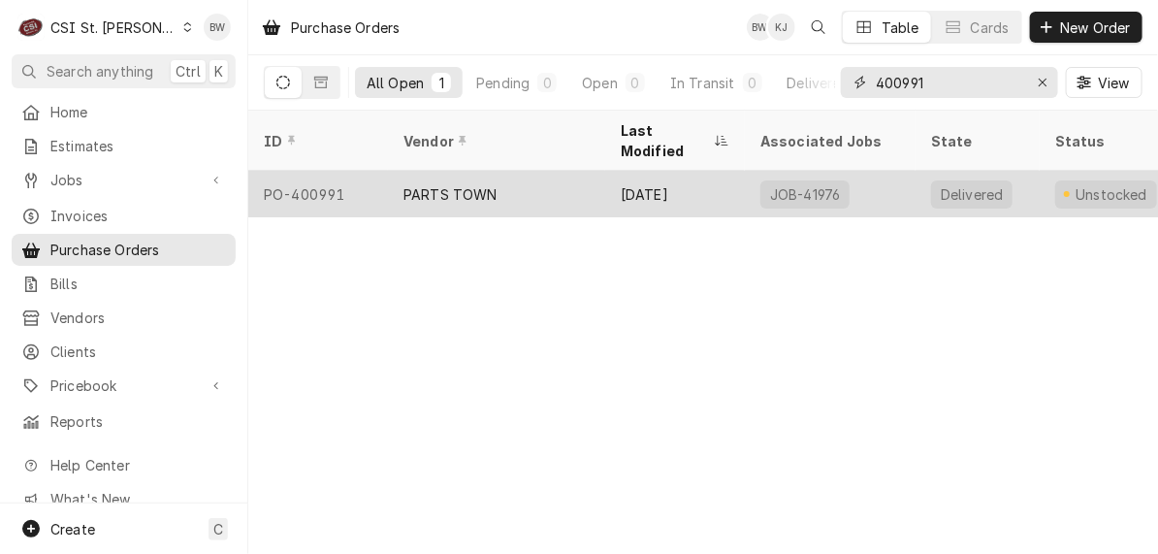
type input "400991"
click at [340, 171] on div "PO-400991" at bounding box center [318, 194] width 140 height 47
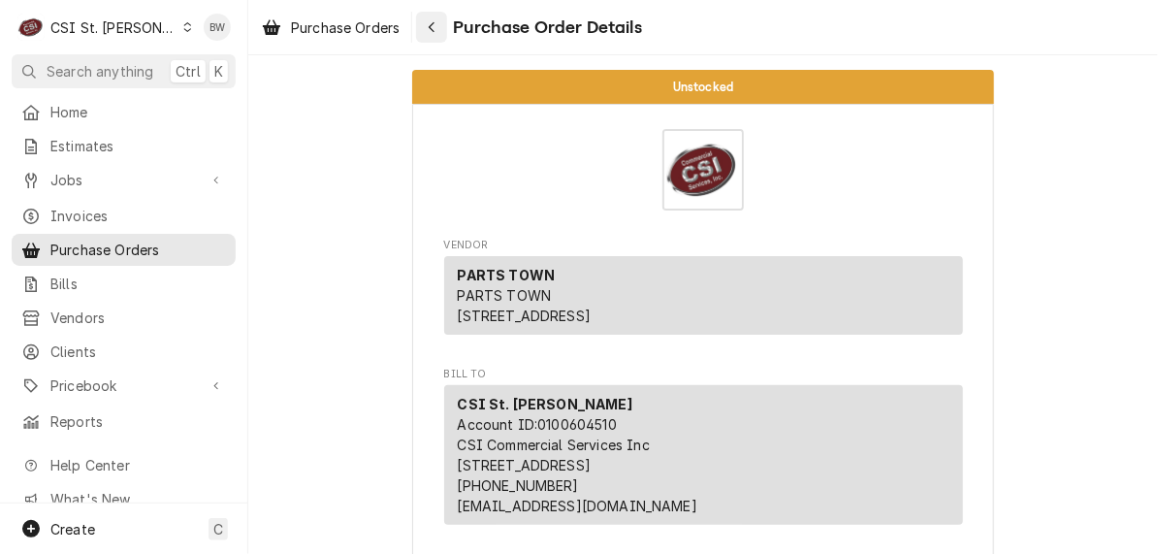
click at [432, 25] on icon "Navigate back" at bounding box center [432, 27] width 9 height 14
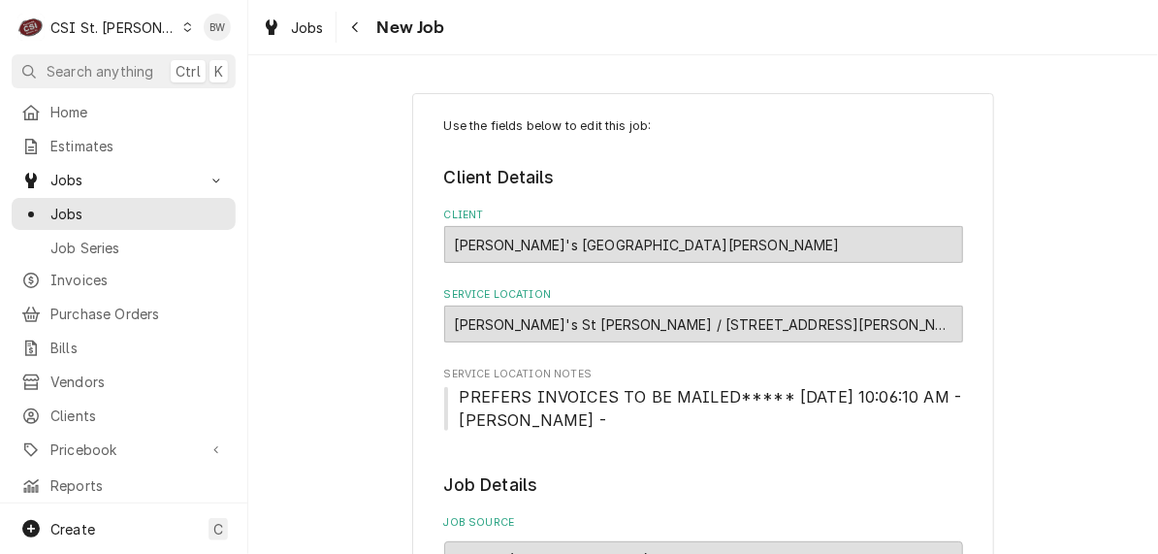
type textarea "x"
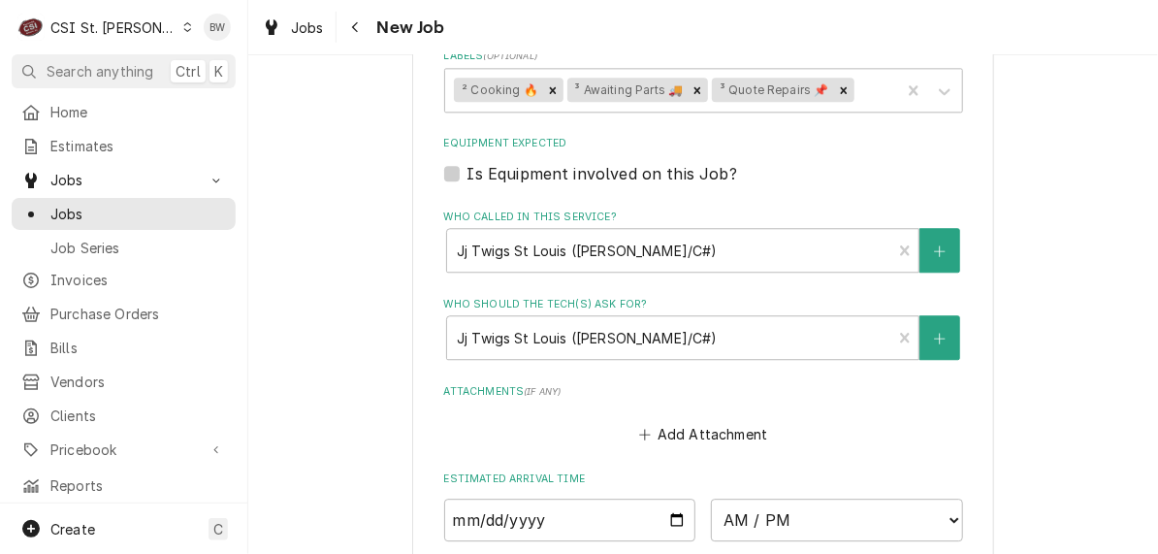
scroll to position [1602, 0]
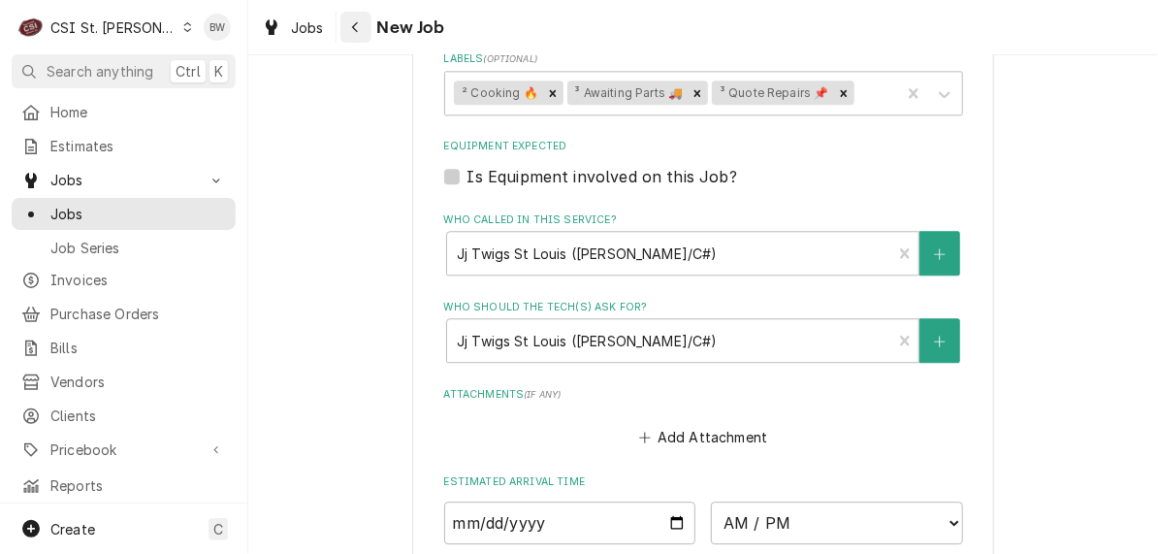
click at [356, 33] on icon "Navigate back" at bounding box center [355, 27] width 9 height 14
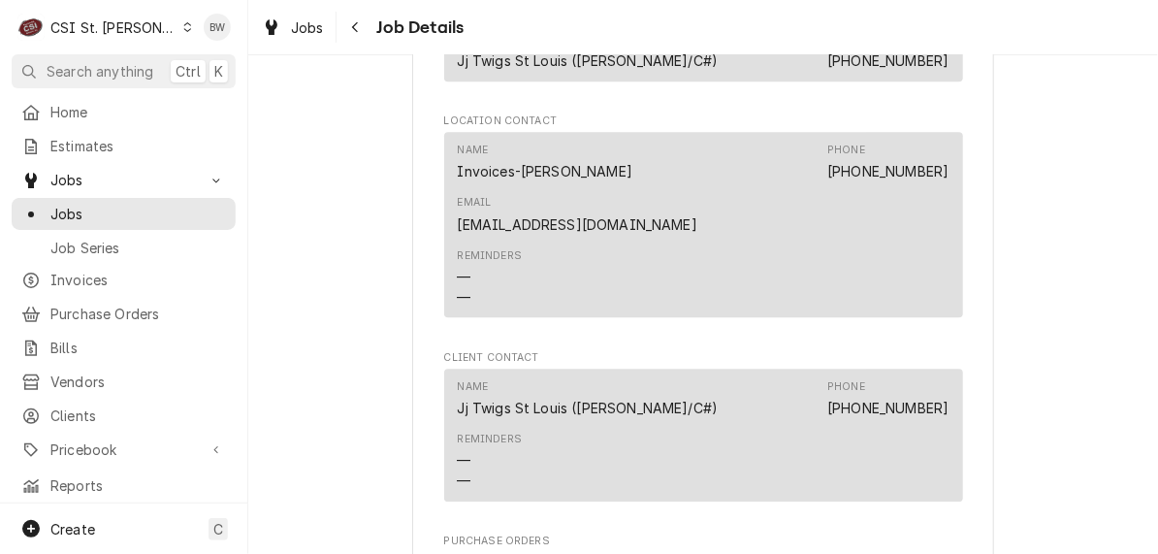
scroll to position [2063, 0]
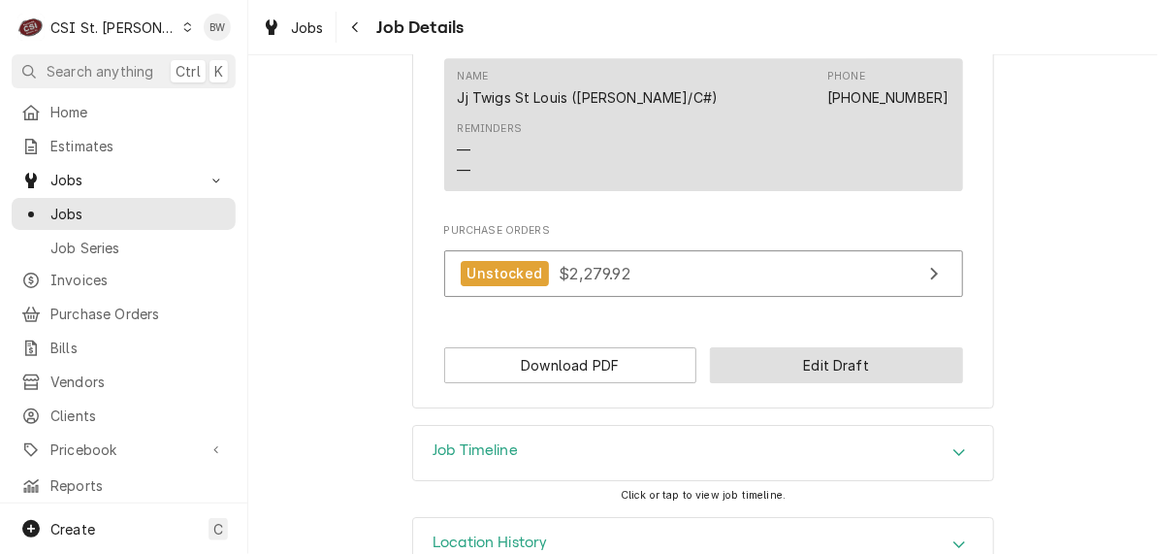
click at [806, 347] on button "Edit Draft" at bounding box center [836, 365] width 253 height 36
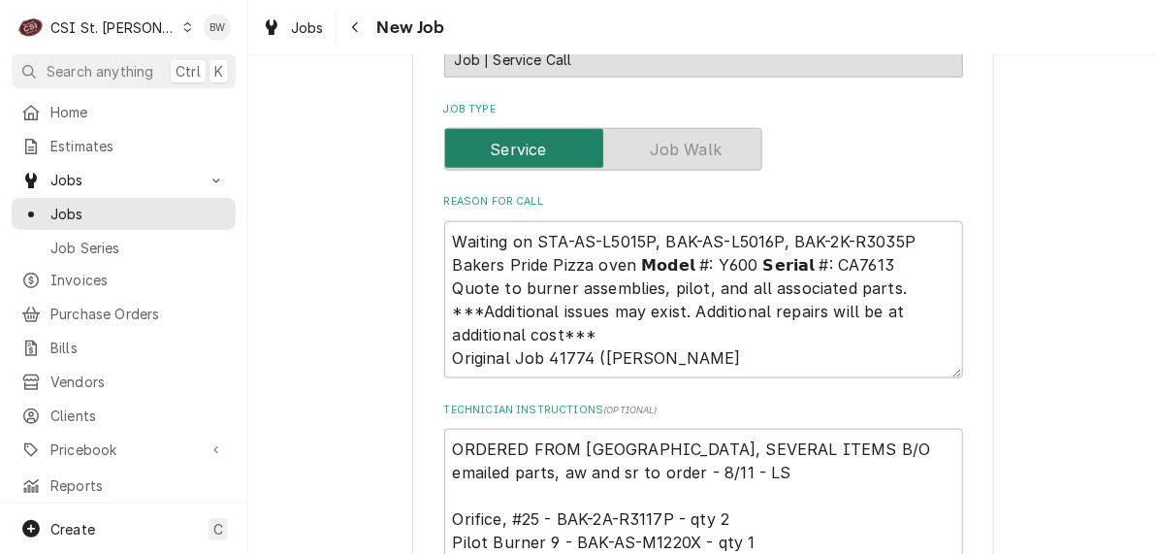
scroll to position [679, 0]
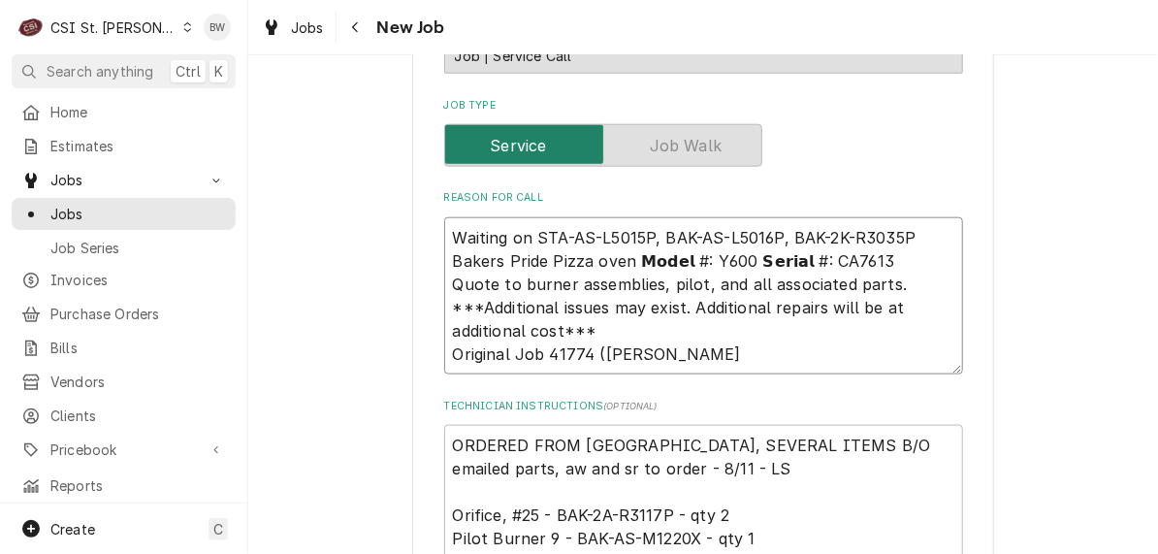
click at [444, 232] on textarea "Waiting on STA-AS-L5015P, BAK-AS-L5016P, BAK-2K-R3035P Bakers Pride Pizza oven …" at bounding box center [703, 295] width 519 height 157
type textarea "x"
type textarea "Waiting on STA-AS-L5015P, BAK-AS-L5016P, BAK-2K-R3035P Bakers Pride Pizza oven …"
type textarea "x"
type textarea "Waiting on STA-AS-L5015P, BAK-AS-L5016P, BAK-2K-R3035P Bakers Pride Pizza oven …"
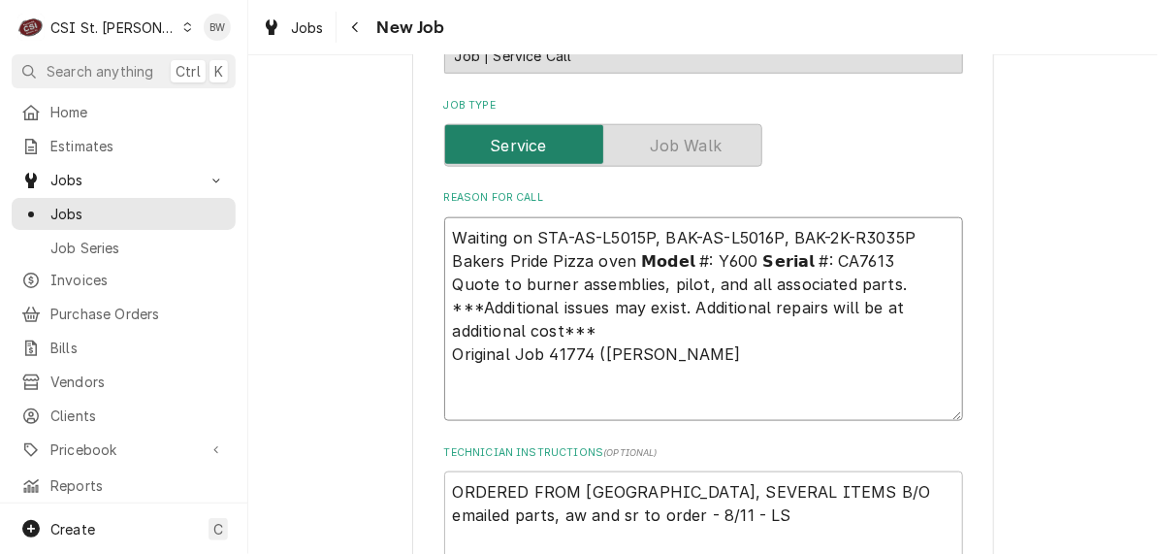
type textarea "x"
type textarea "Waiting on STA-AS-L5015P, BAK-AS-L5016P, BAK-2K-R3035P Bakers Pride Pizza oven …"
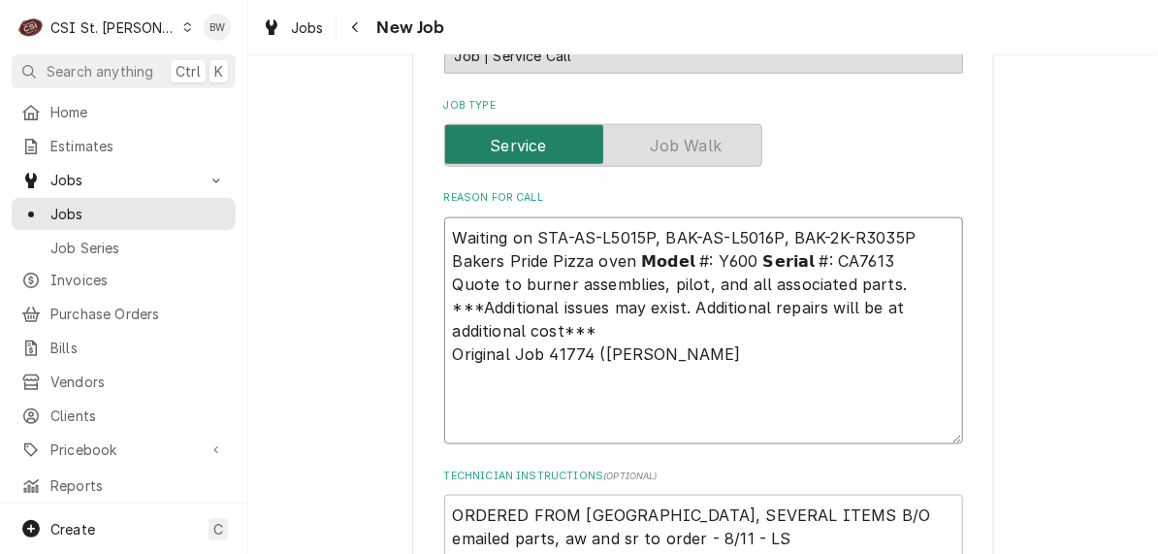
paste textarea "PER SUPPLIER, TWO PARTS ARE OBSOLETE AND HAVE BEEN CANCELLED FROM THIS ORDER: •…"
type textarea "x"
type textarea "PER SUPPLIER, TWO PARTS ARE OBSOLETE AND HAVE BEEN CANCELLED FROM THIS ORDER: •…"
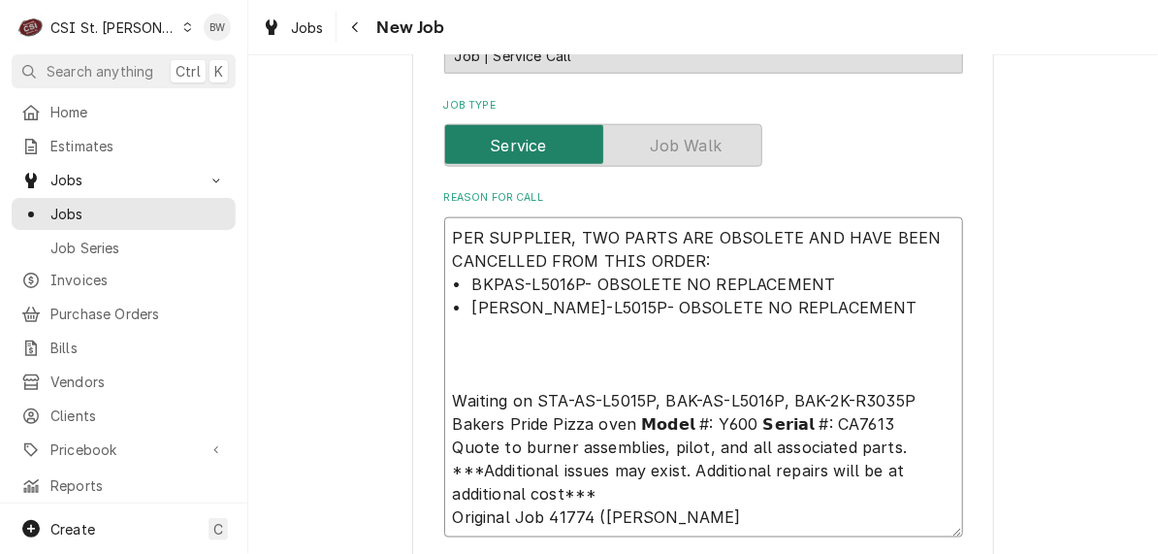
type textarea "x"
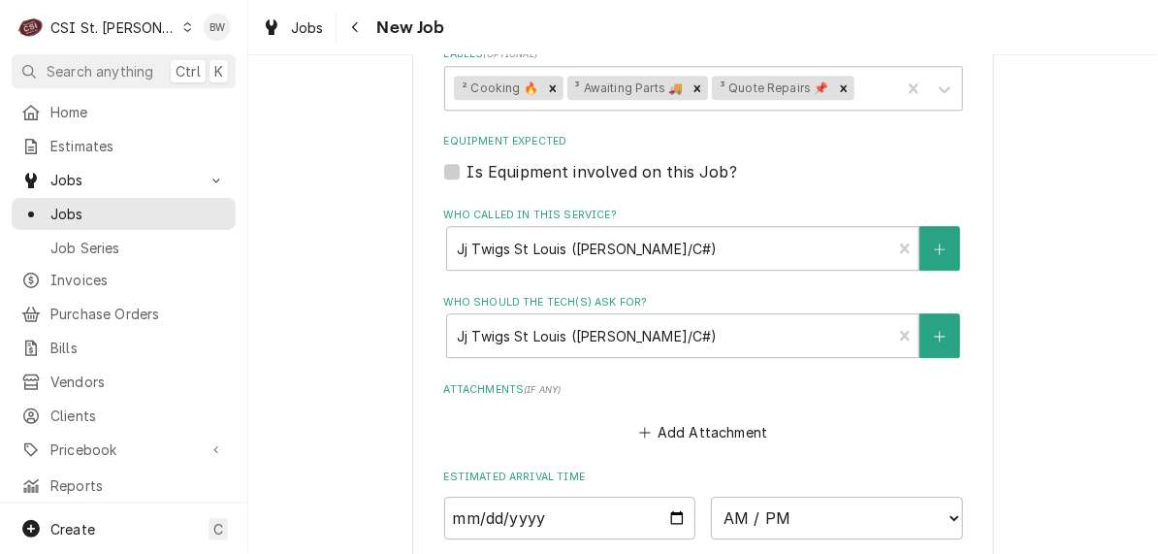
scroll to position [2153, 0]
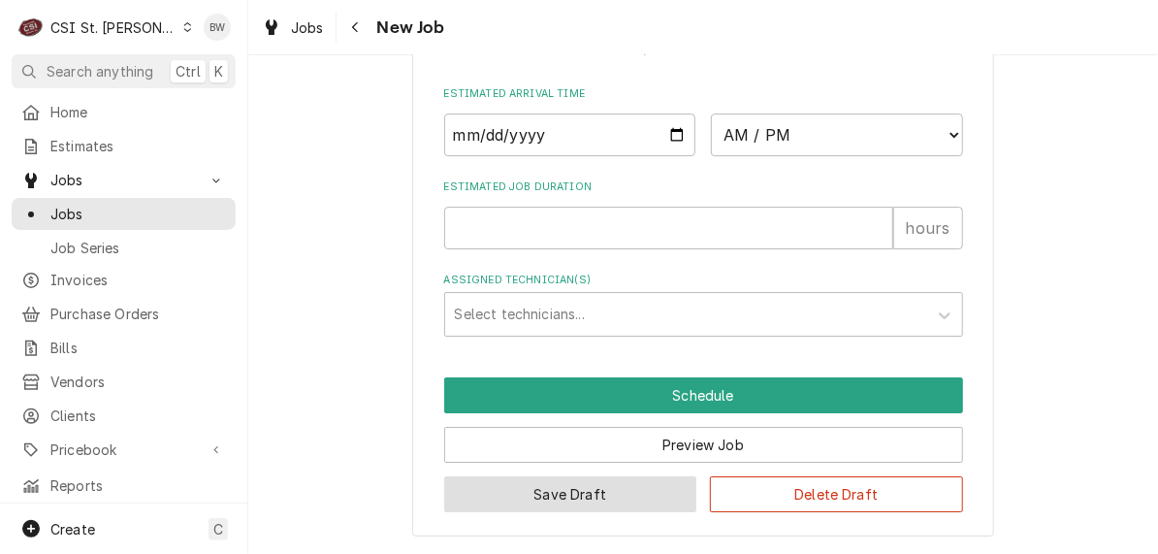
type textarea "PER SUPPLIER, TWO PARTS ARE OBSOLETE AND HAVE BEEN CANCELLED FROM THIS ORDER: •…"
click at [509, 486] on button "Save Draft" at bounding box center [570, 494] width 253 height 36
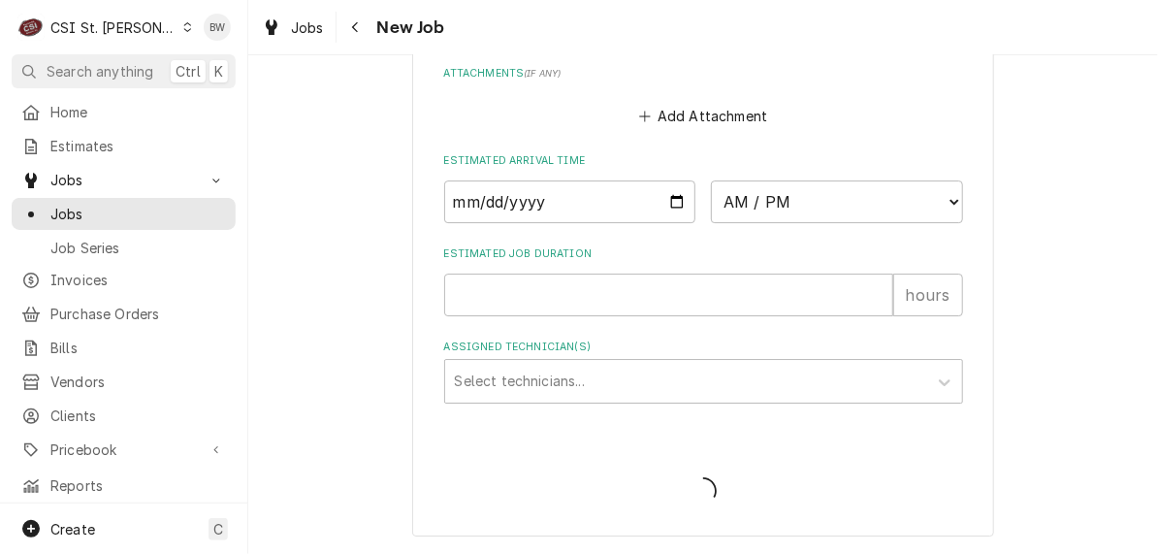
scroll to position [2085, 0]
type textarea "x"
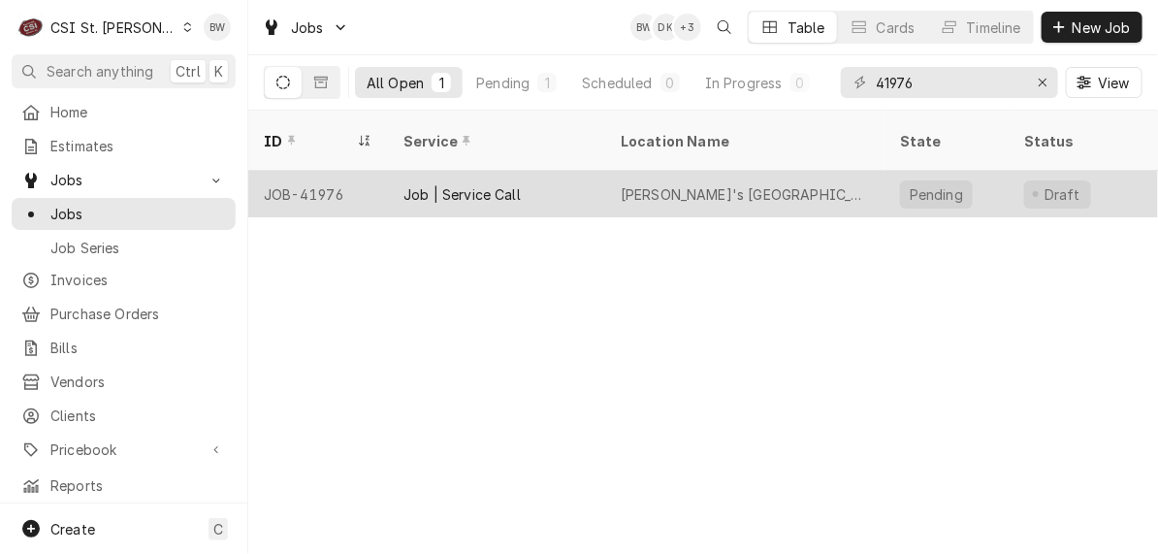
click at [338, 171] on div "JOB-41976" at bounding box center [318, 194] width 140 height 47
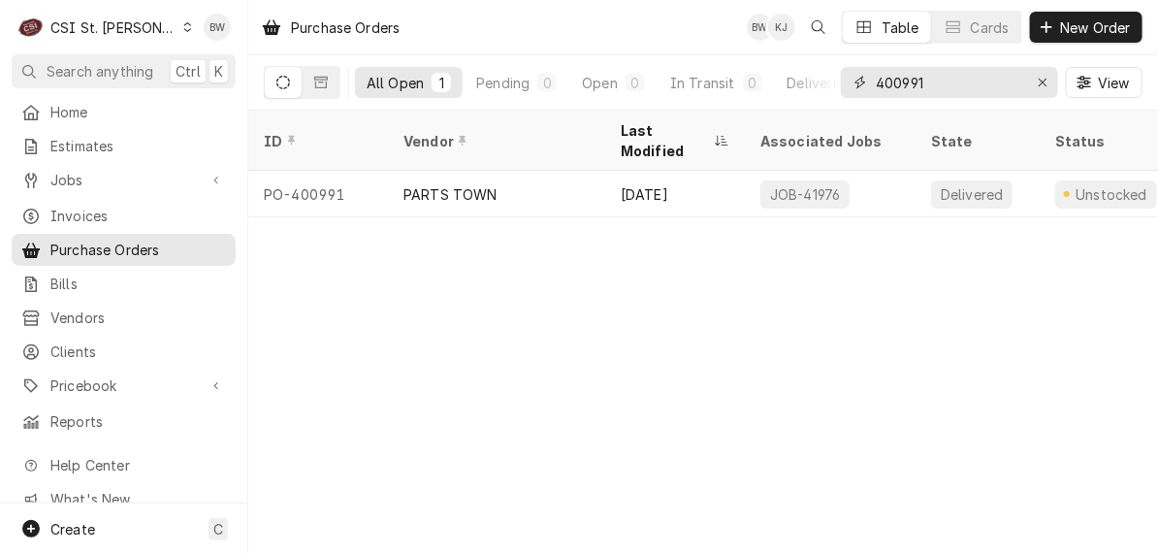
drag, startPoint x: 932, startPoint y: 83, endPoint x: 865, endPoint y: 82, distance: 66.9
click at [865, 82] on div "400991" at bounding box center [949, 82] width 217 height 31
type input "w"
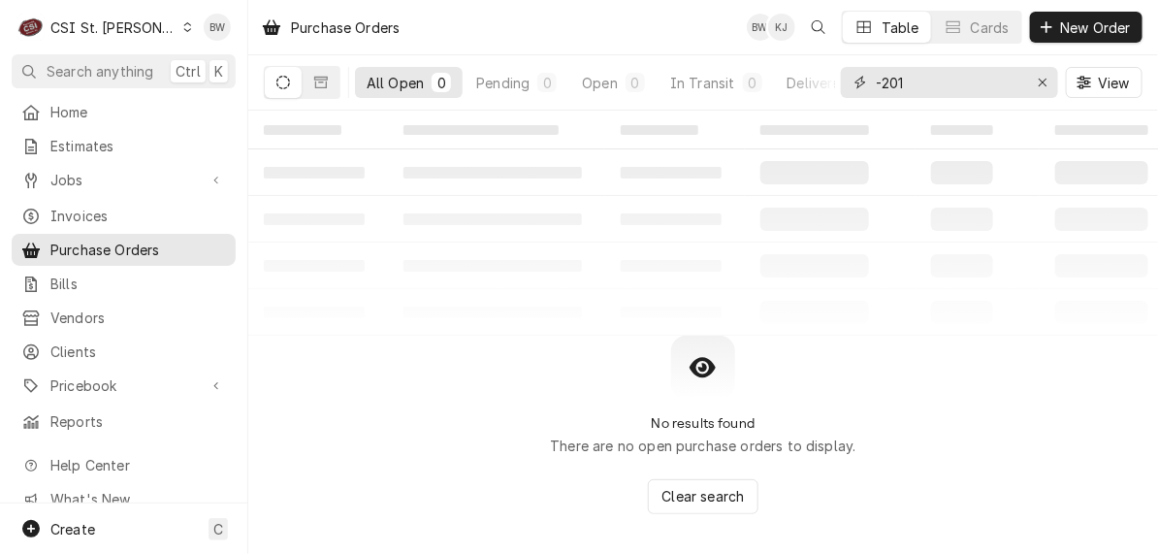
click at [879, 78] on input "-201" at bounding box center [948, 82] width 145 height 31
type input "w-201"
click at [1074, 31] on span "New Order" at bounding box center [1096, 27] width 78 height 20
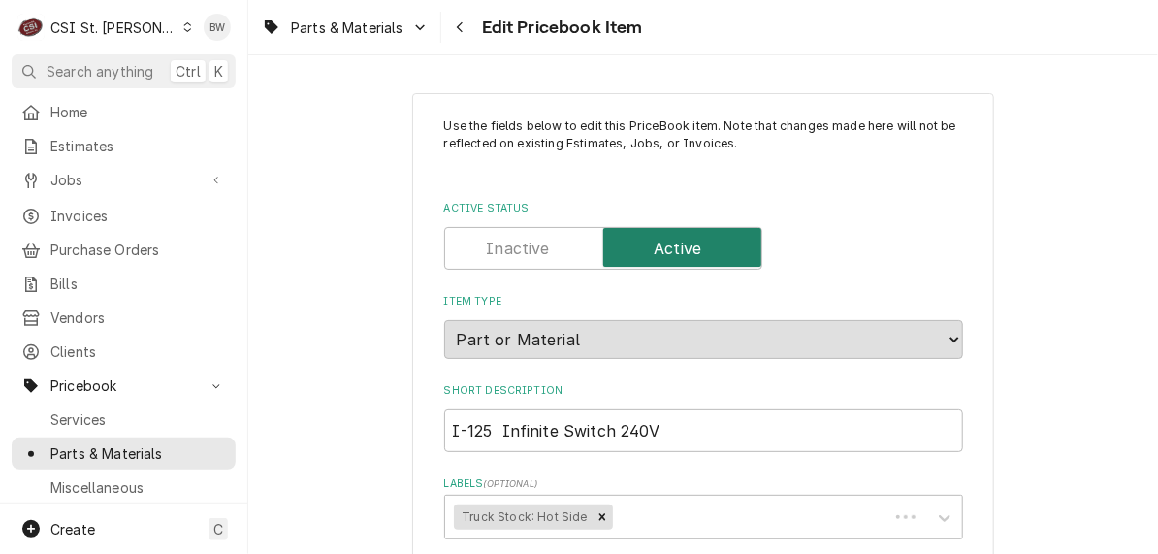
type textarea "x"
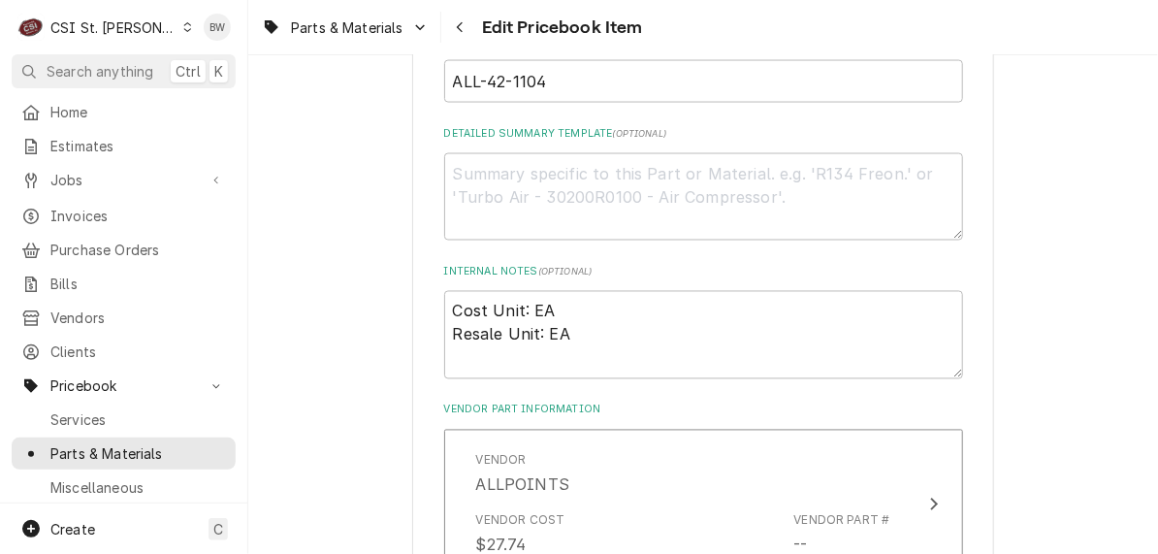
scroll to position [1067, 0]
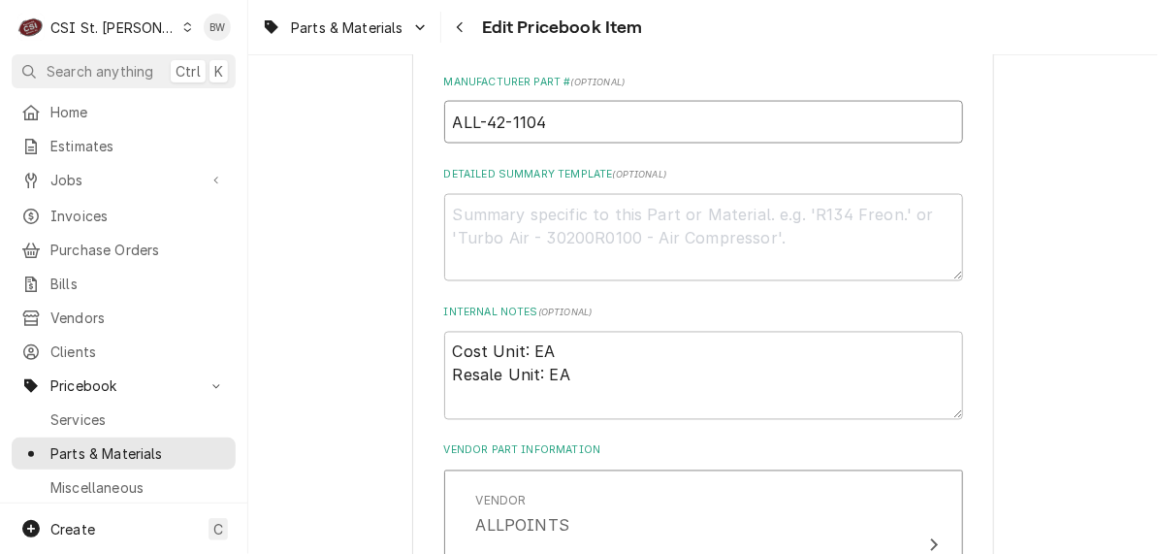
drag, startPoint x: 553, startPoint y: 127, endPoint x: 431, endPoint y: 121, distance: 122.3
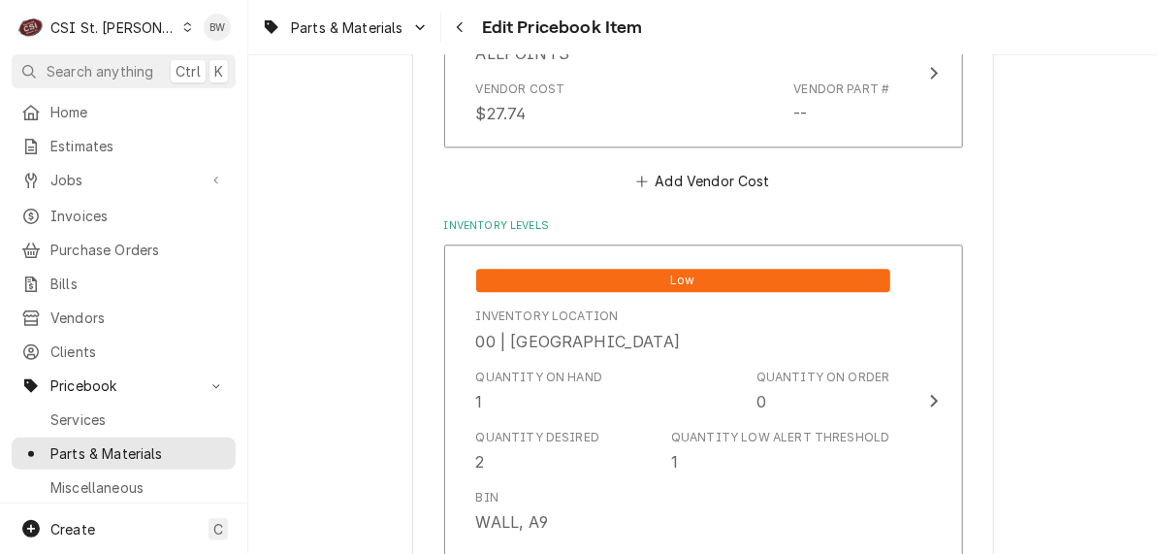
scroll to position [1552, 0]
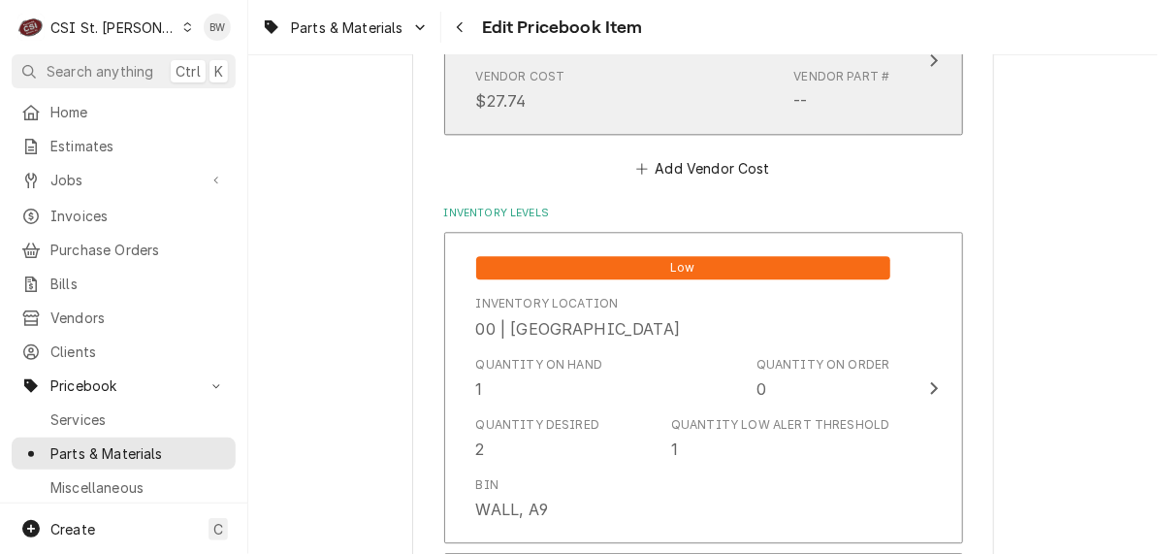
click at [679, 93] on div "Vendor Cost $27.74 Vendor Part # --" at bounding box center [683, 90] width 414 height 60
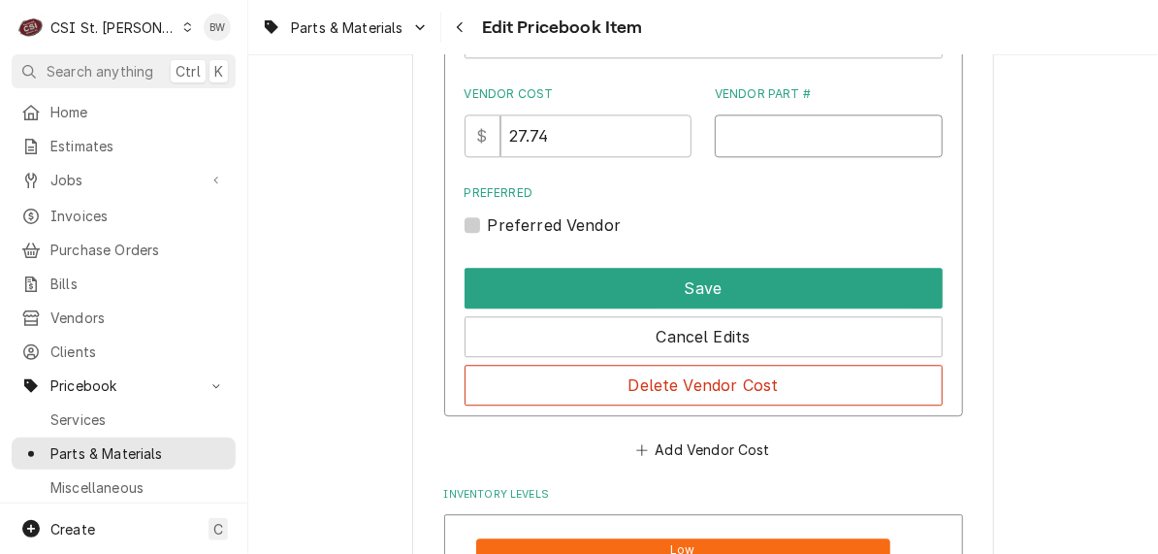
click at [731, 137] on input "Vendor Part #" at bounding box center [829, 135] width 228 height 43
paste input "ALL-42-1104"
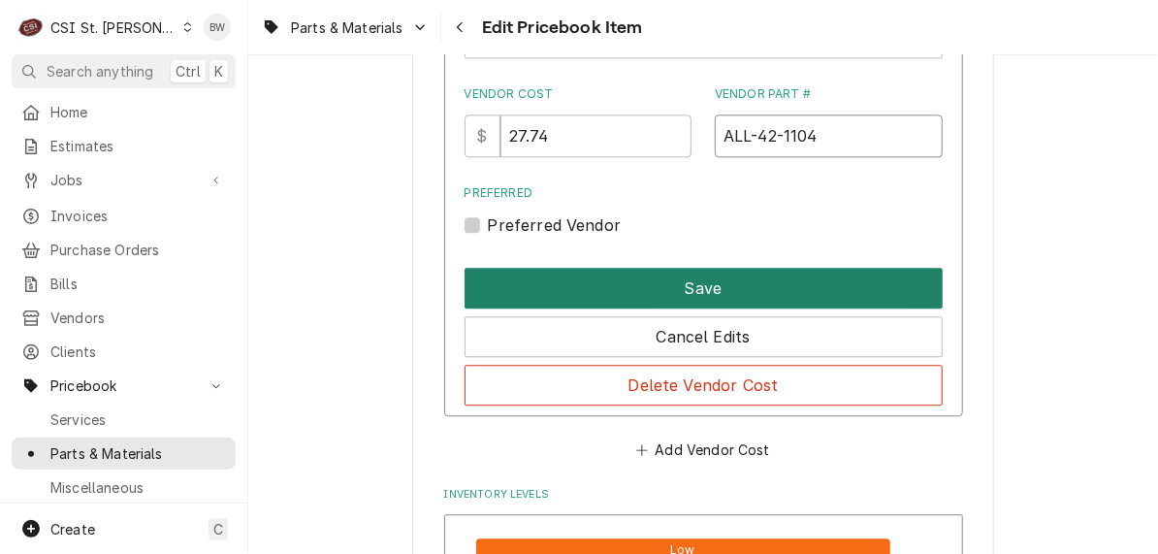
type input "ALL-42-1104"
click at [660, 282] on button "Save" at bounding box center [704, 288] width 478 height 41
type textarea "x"
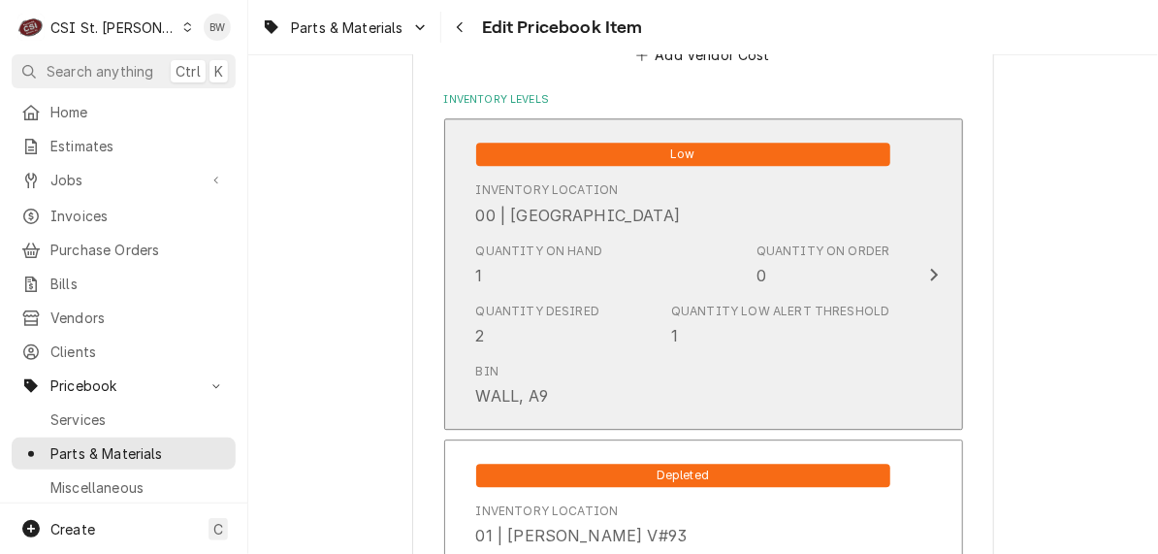
scroll to position [1649, 0]
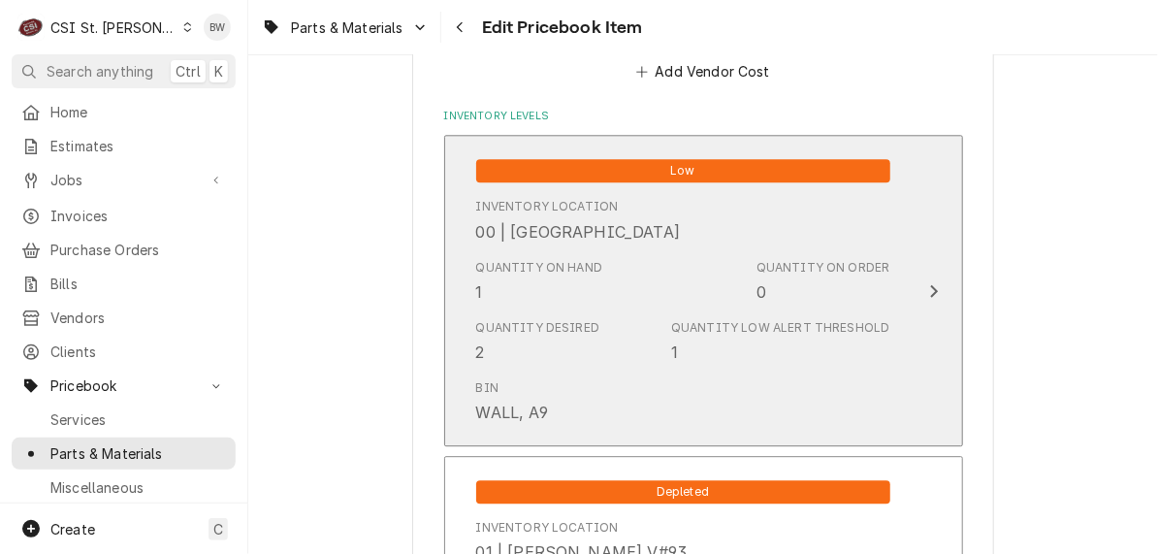
click at [659, 272] on div "Quantity on Hand 1 Quantity on Order 0" at bounding box center [683, 281] width 414 height 60
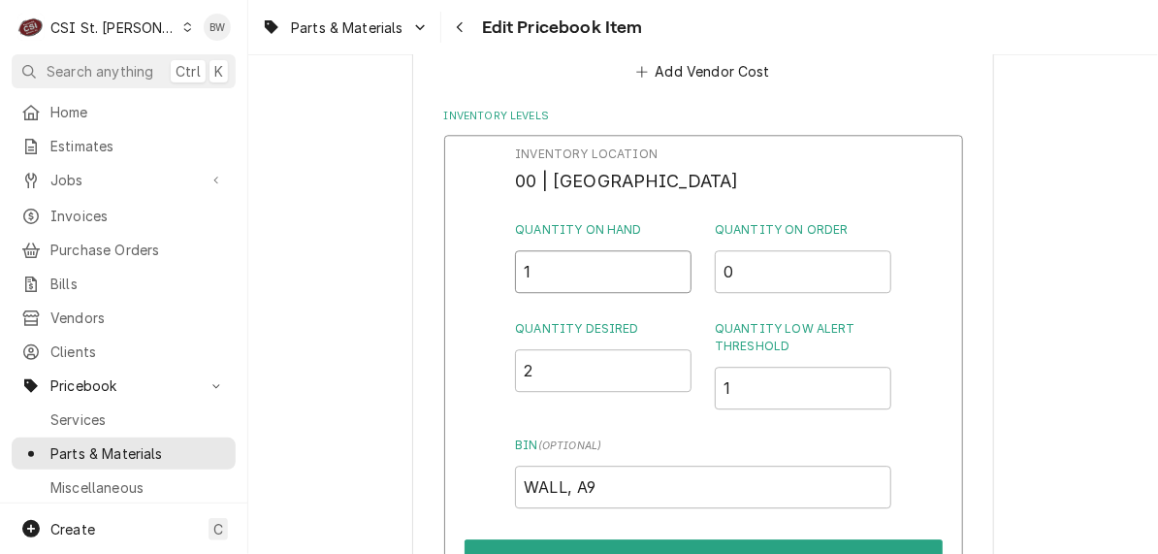
drag, startPoint x: 585, startPoint y: 273, endPoint x: 497, endPoint y: 270, distance: 87.4
click at [504, 272] on div "Inventory Location 00 | STL WAREHOUSE Quantity on Hand 1 Quantity on Order 0 Qu…" at bounding box center [703, 387] width 519 height 504
type input "0"
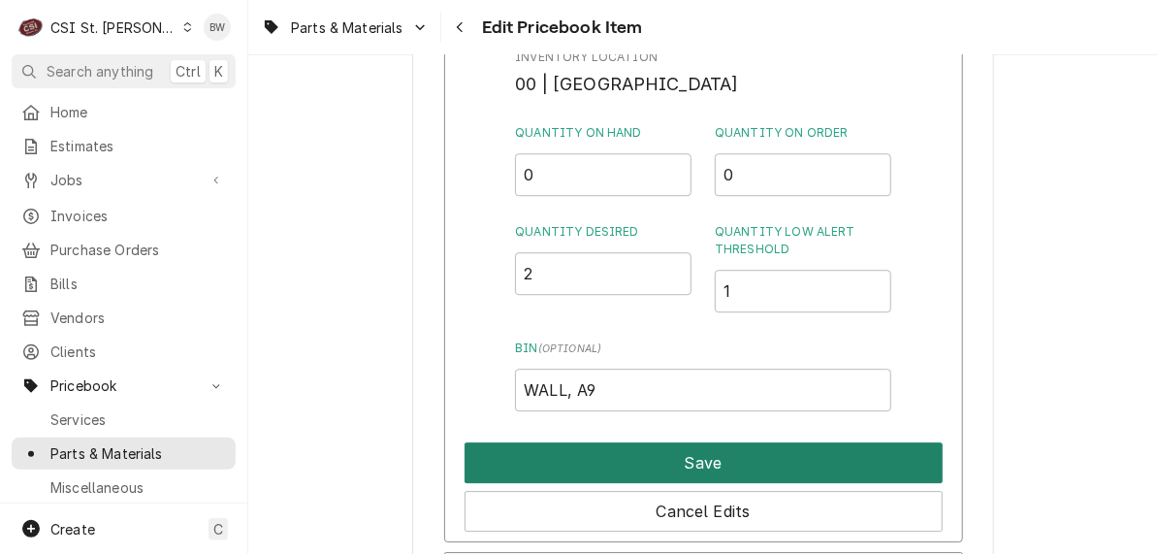
click at [672, 449] on button "Save" at bounding box center [704, 462] width 478 height 41
type textarea "x"
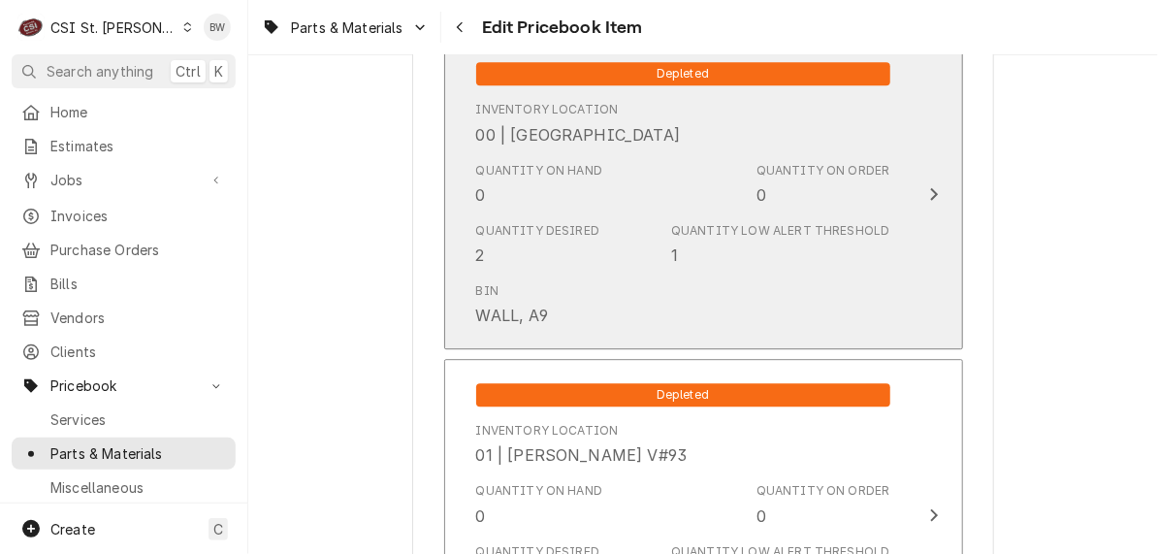
scroll to position [1552, 0]
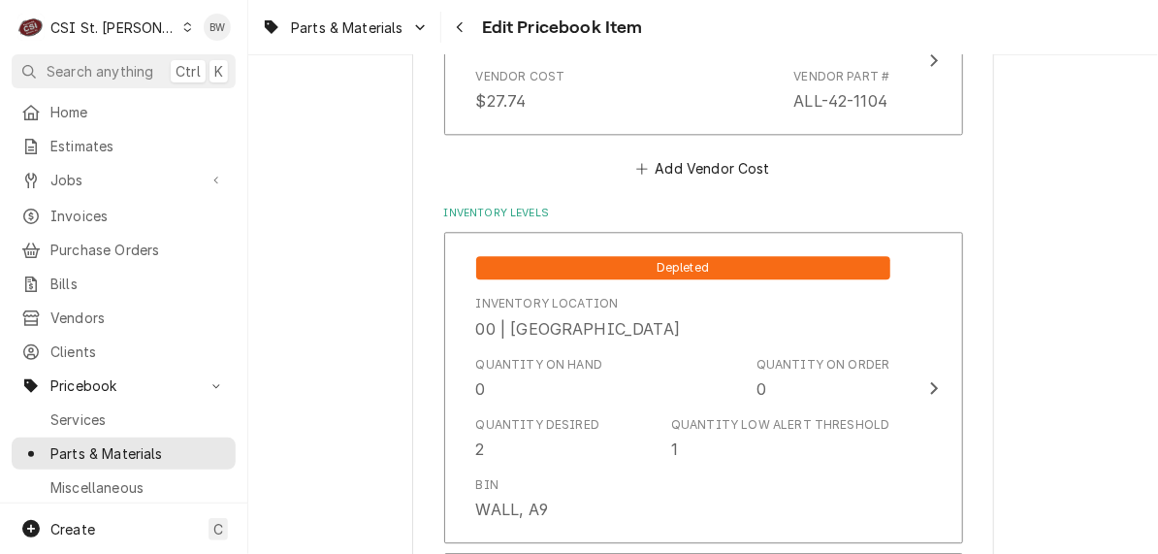
click at [711, 18] on div "Parts & Materials Edit Pricebook Item" at bounding box center [703, 27] width 910 height 54
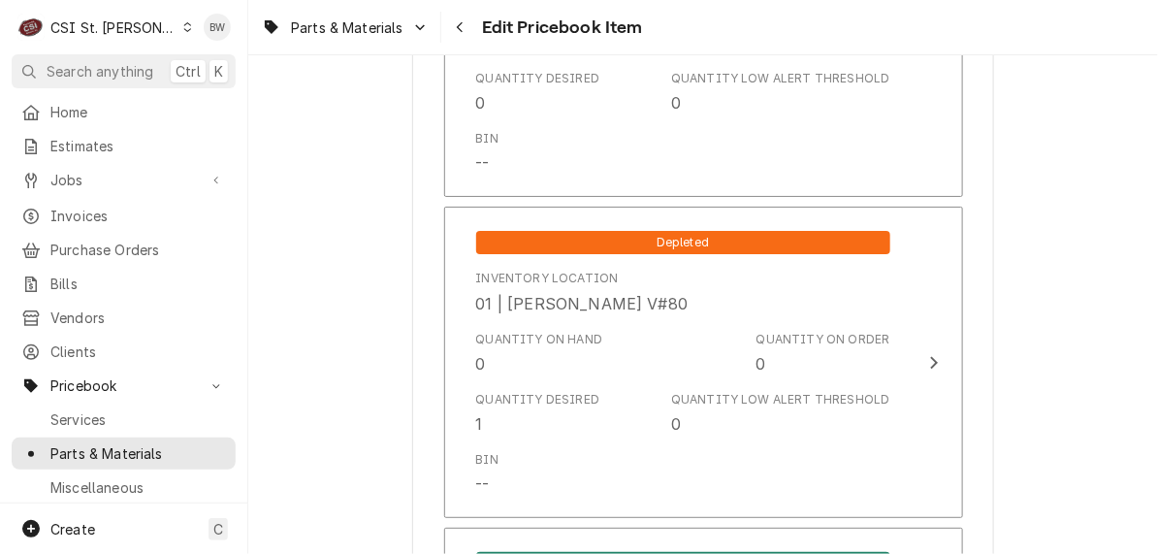
scroll to position [4464, 0]
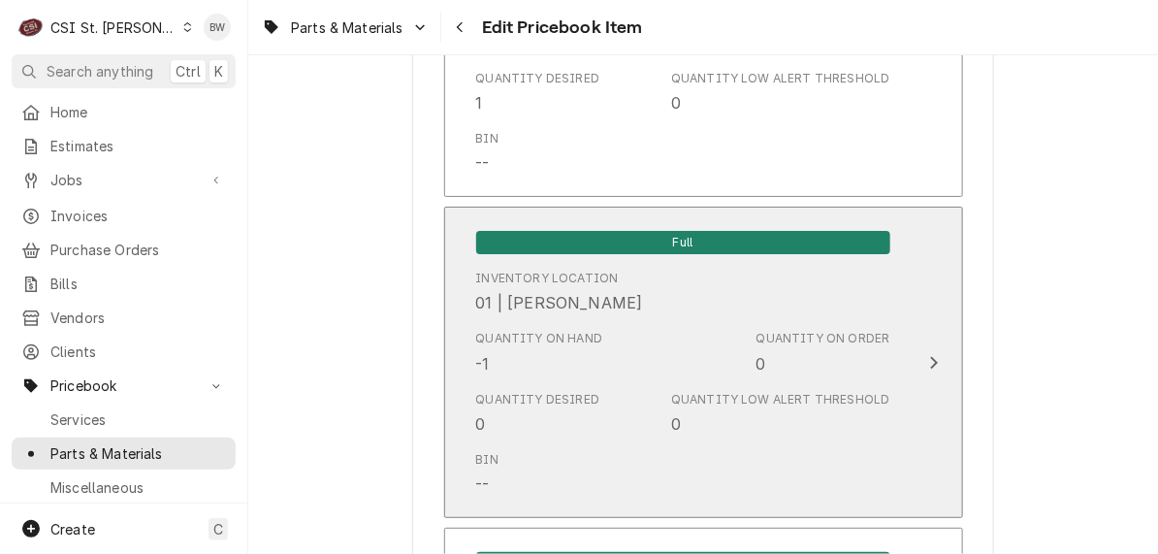
click at [506, 368] on div "Quantity on Hand -1" at bounding box center [539, 352] width 127 height 45
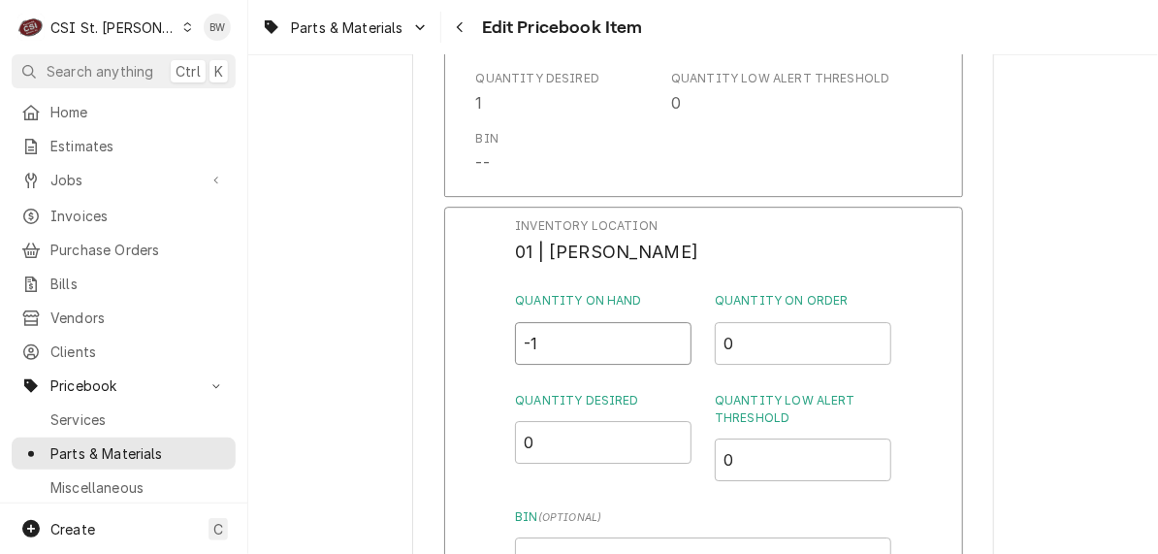
drag, startPoint x: 542, startPoint y: 351, endPoint x: 525, endPoint y: 352, distance: 17.5
click at [525, 352] on input "-1" at bounding box center [603, 343] width 176 height 43
type input "1"
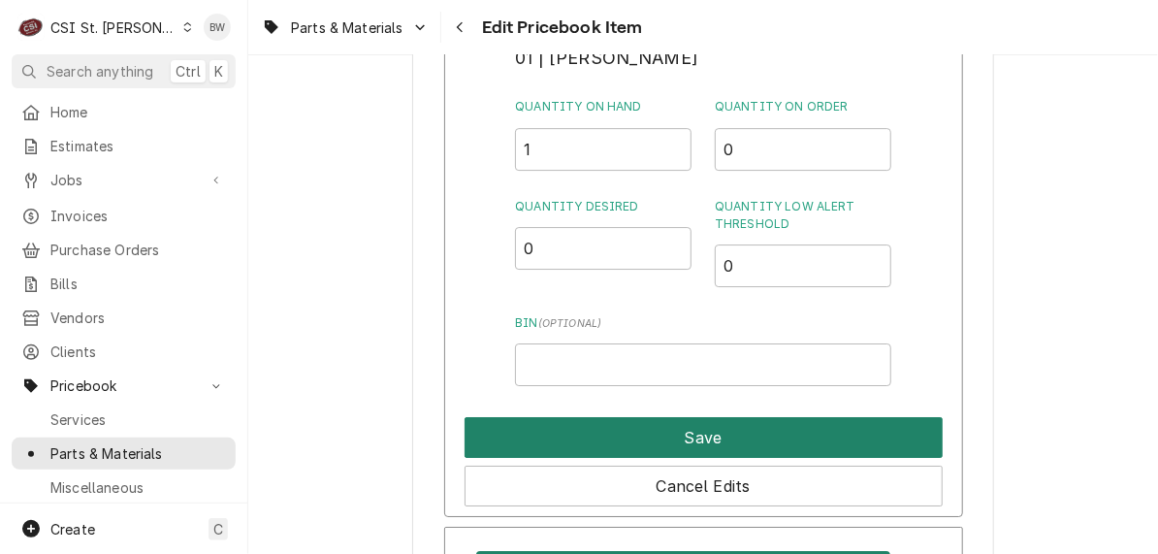
click at [605, 426] on button "Save" at bounding box center [704, 437] width 478 height 41
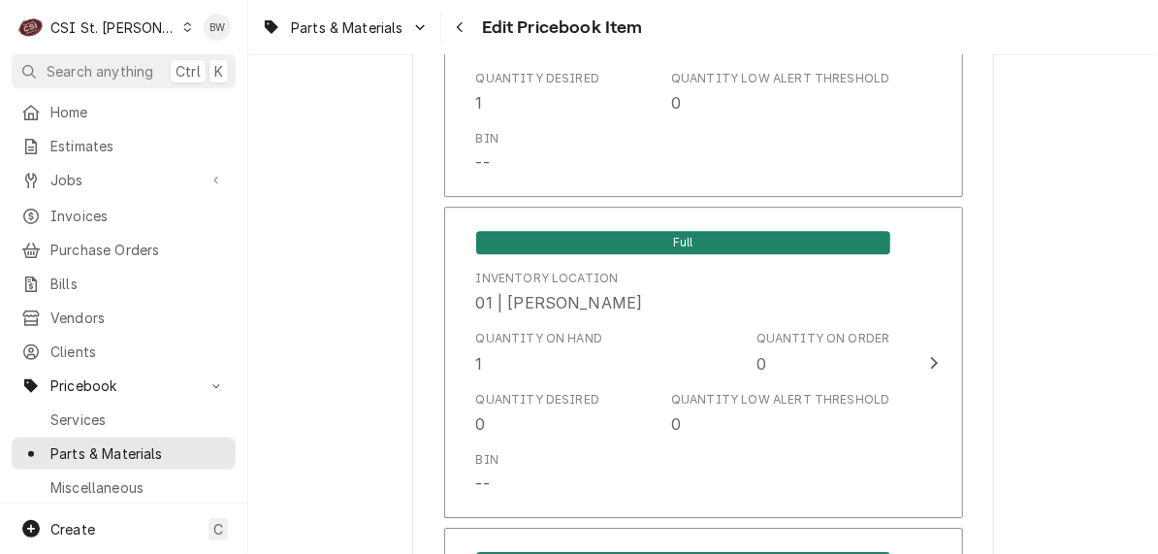
scroll to position [16736, 0]
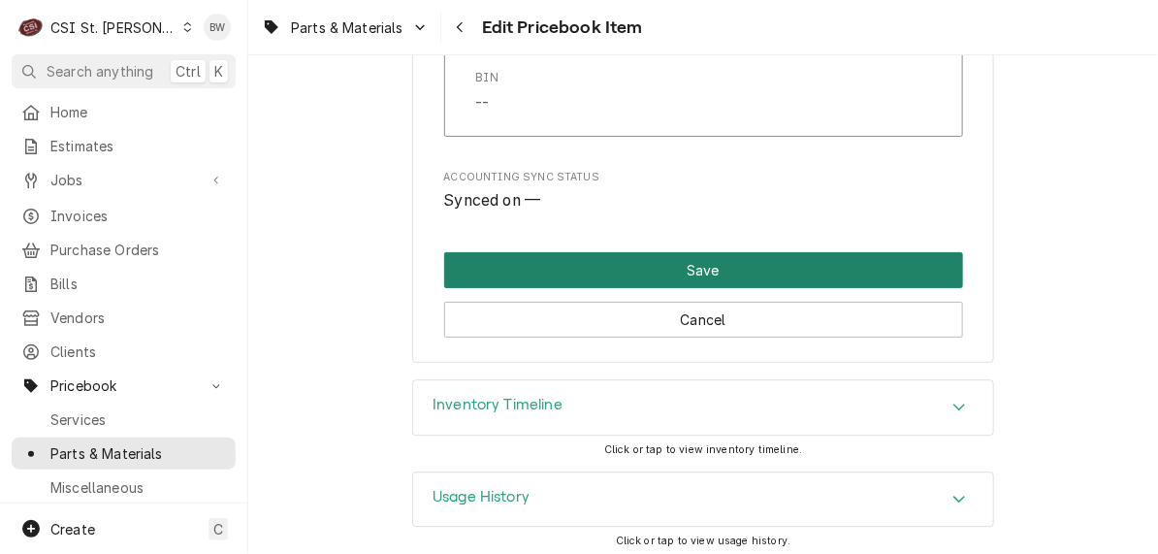
click at [644, 253] on button "Save" at bounding box center [703, 270] width 519 height 36
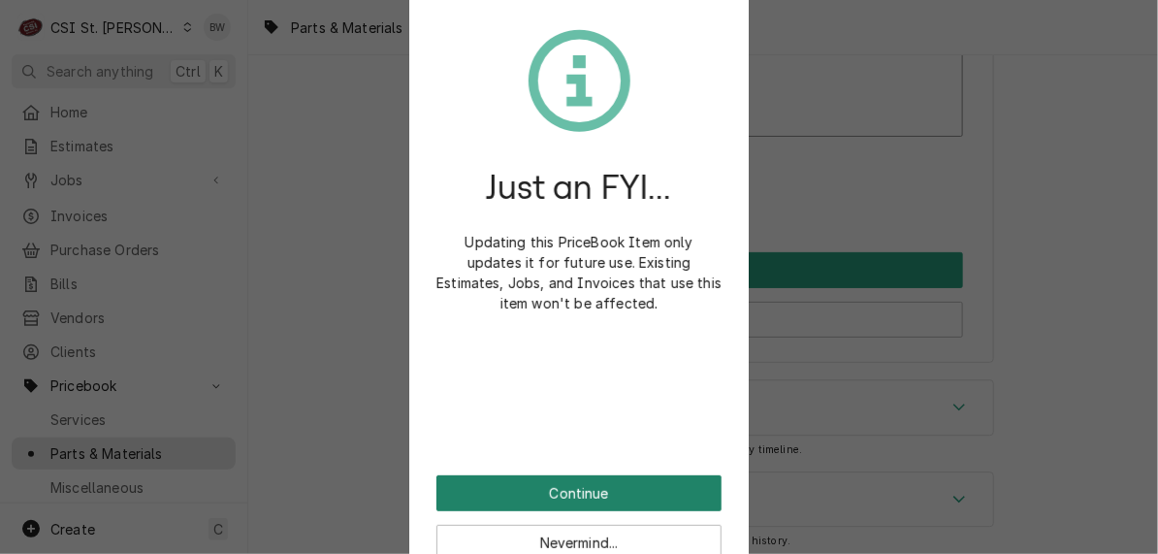
click at [578, 478] on button "Continue" at bounding box center [578, 493] width 285 height 36
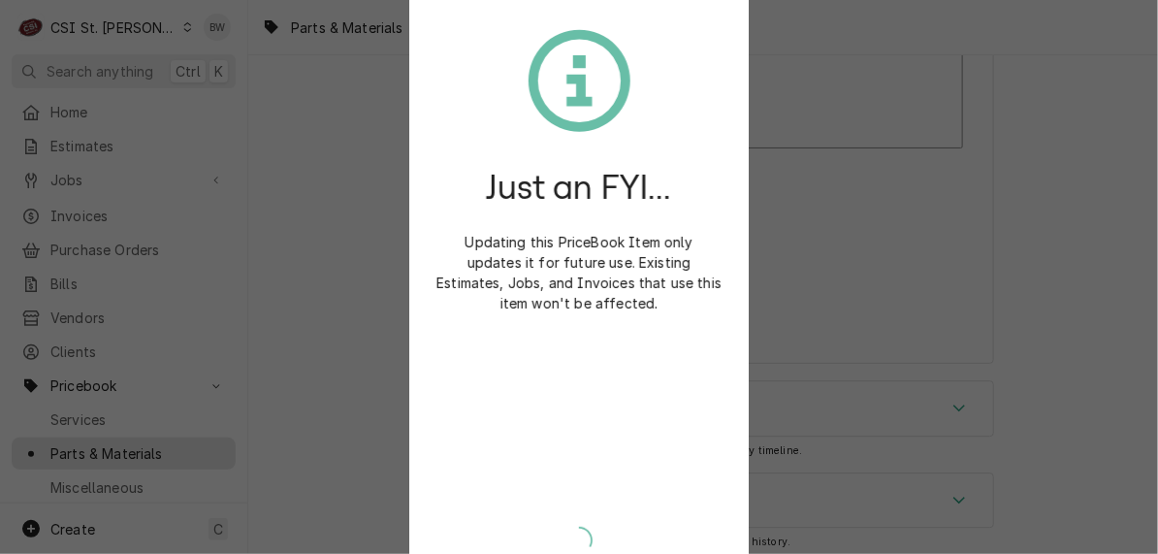
type textarea "x"
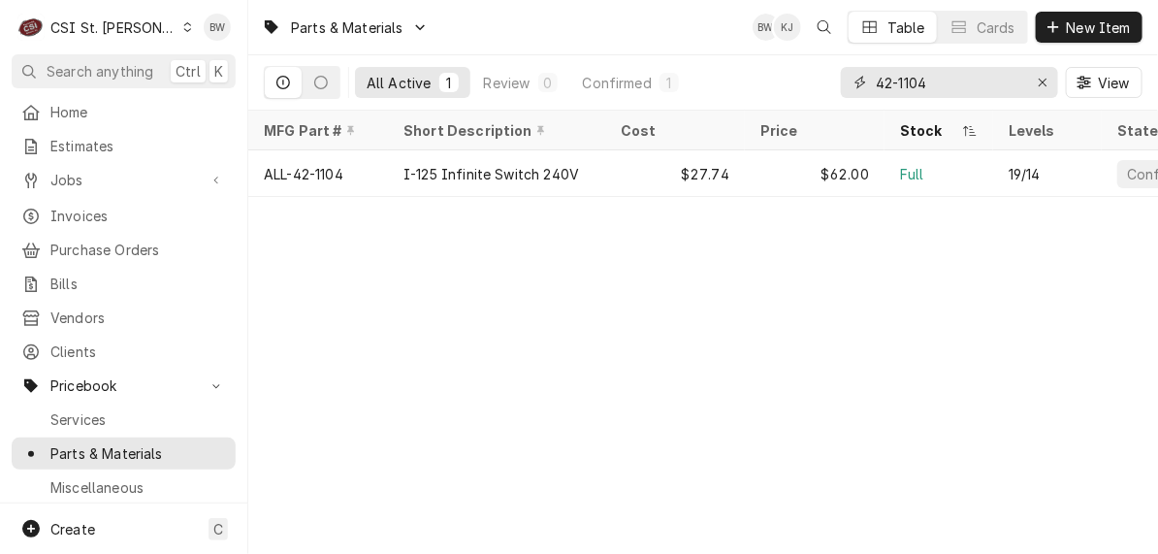
drag, startPoint x: 943, startPoint y: 83, endPoint x: 858, endPoint y: 80, distance: 84.4
click at [858, 80] on div "42-1104" at bounding box center [949, 82] width 217 height 31
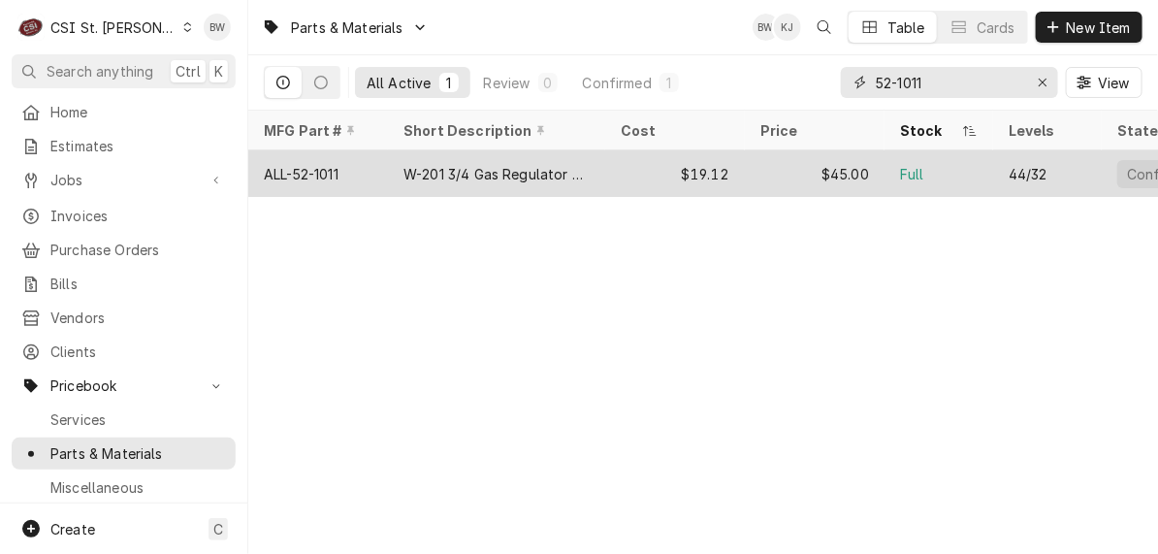
type input "52-1011"
click at [338, 171] on div "ALL-52-1011" at bounding box center [301, 174] width 75 height 20
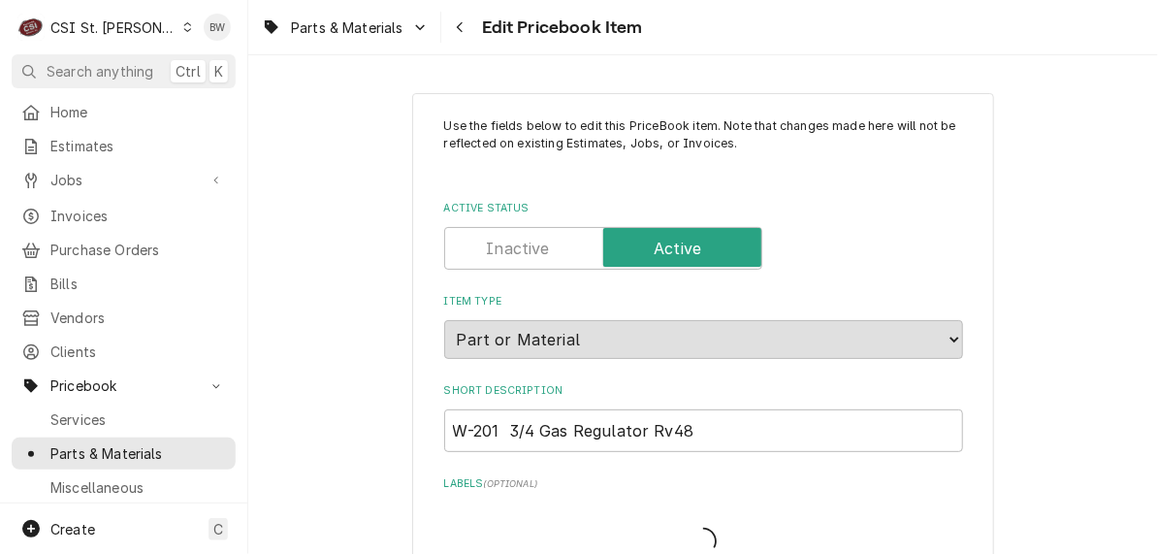
type textarea "x"
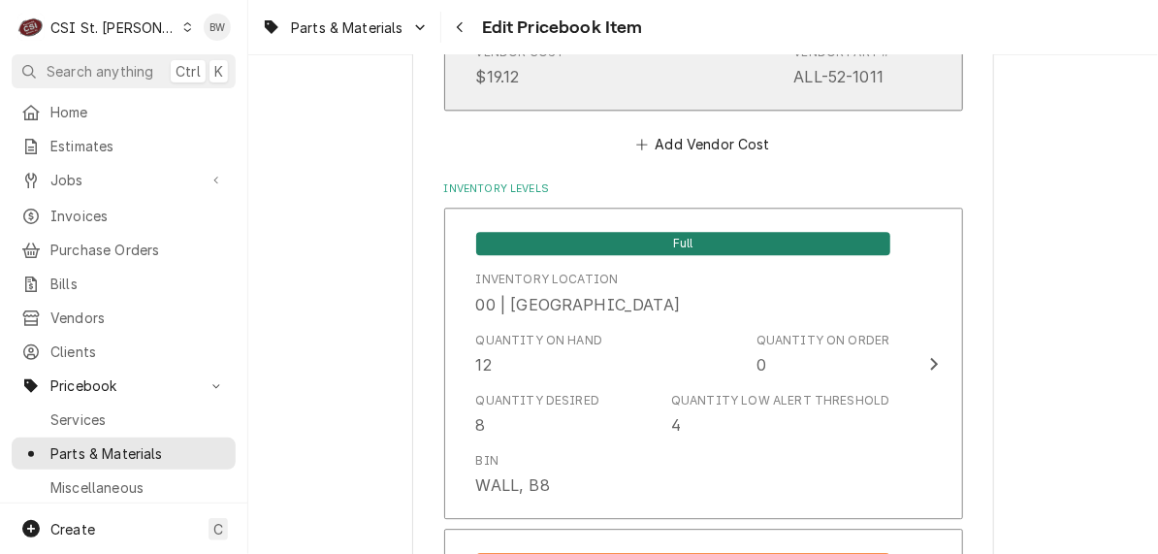
scroll to position [1746, 0]
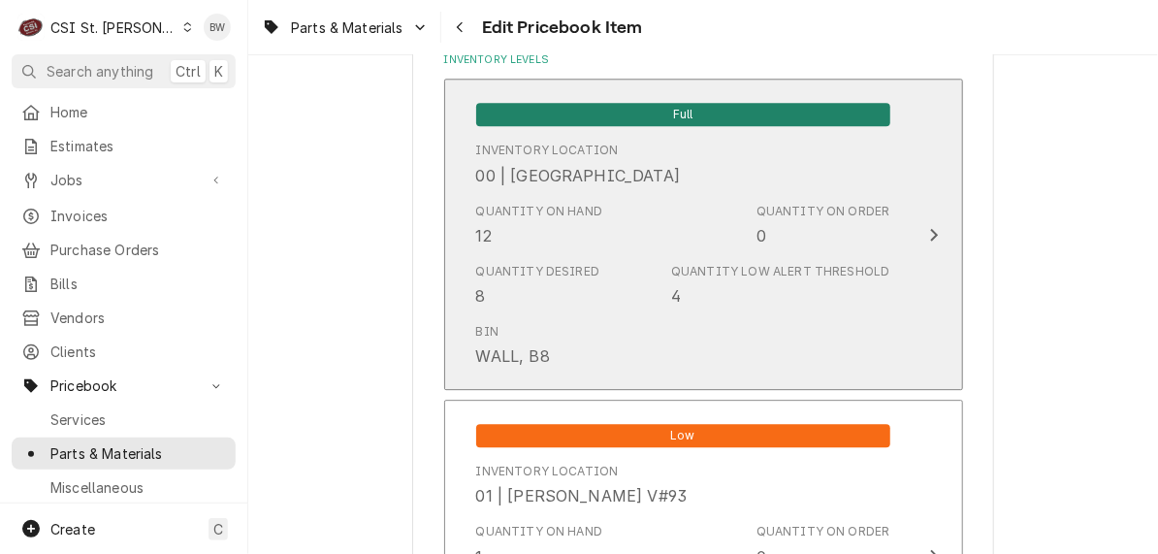
click at [560, 279] on div "Quantity Desired 8" at bounding box center [538, 285] width 124 height 45
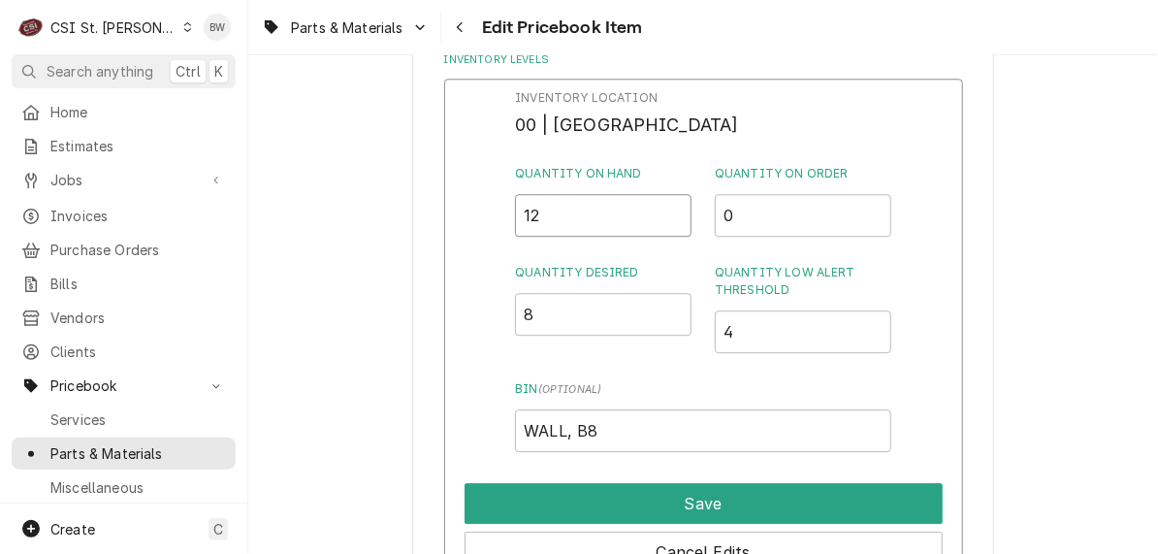
drag, startPoint x: 561, startPoint y: 222, endPoint x: 504, endPoint y: 220, distance: 56.3
click at [504, 220] on div "Inventory Location 00 | STL WAREHOUSE Quantity on Hand 12 Quantity on Order 0 Q…" at bounding box center [703, 331] width 519 height 504
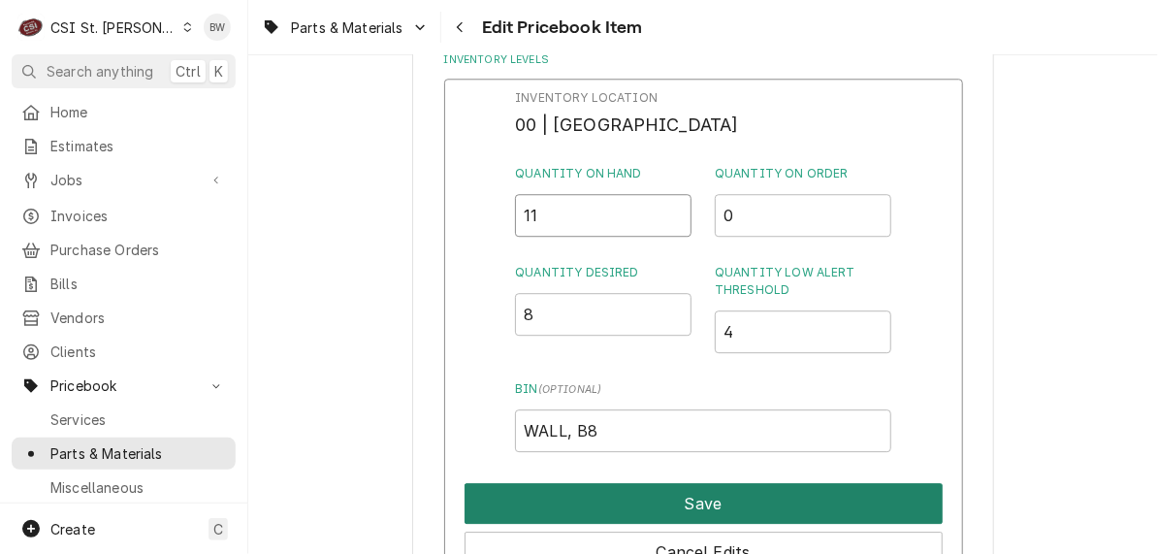
type input "11"
click at [642, 515] on button "Save" at bounding box center [704, 503] width 478 height 41
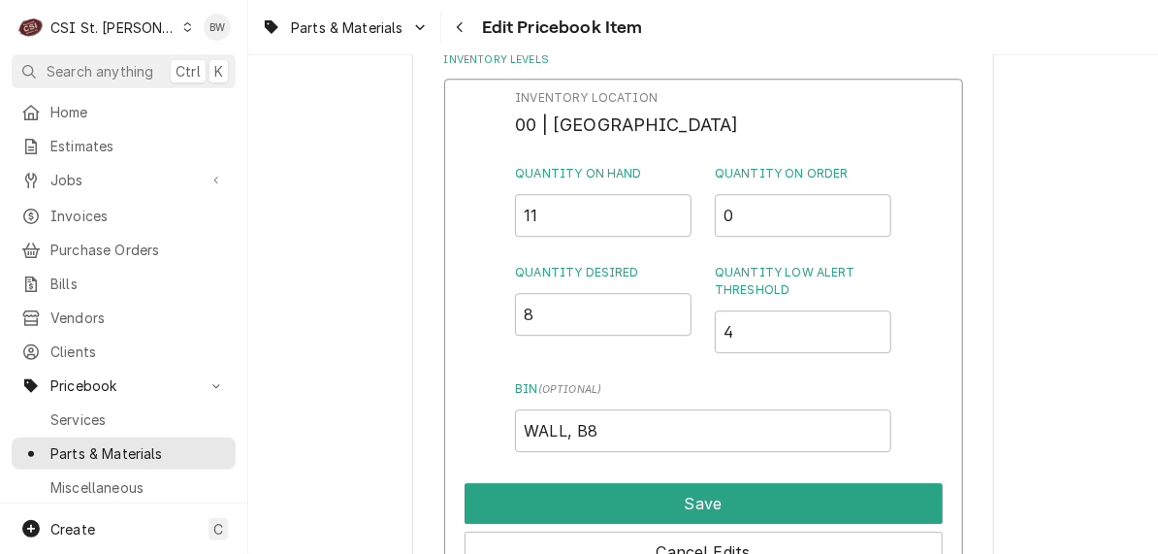
type textarea "x"
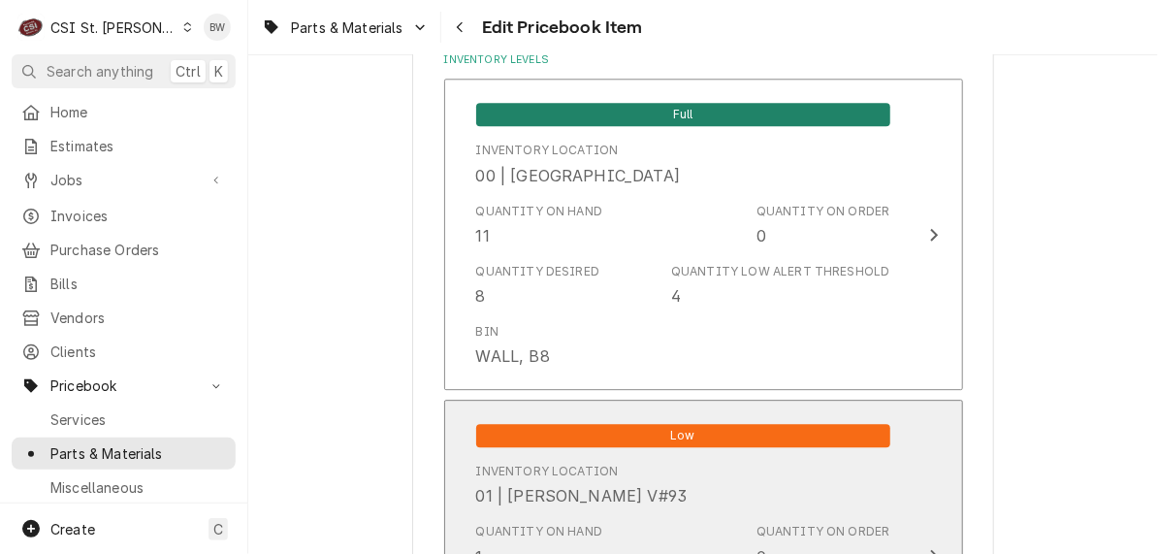
scroll to position [8358, 0]
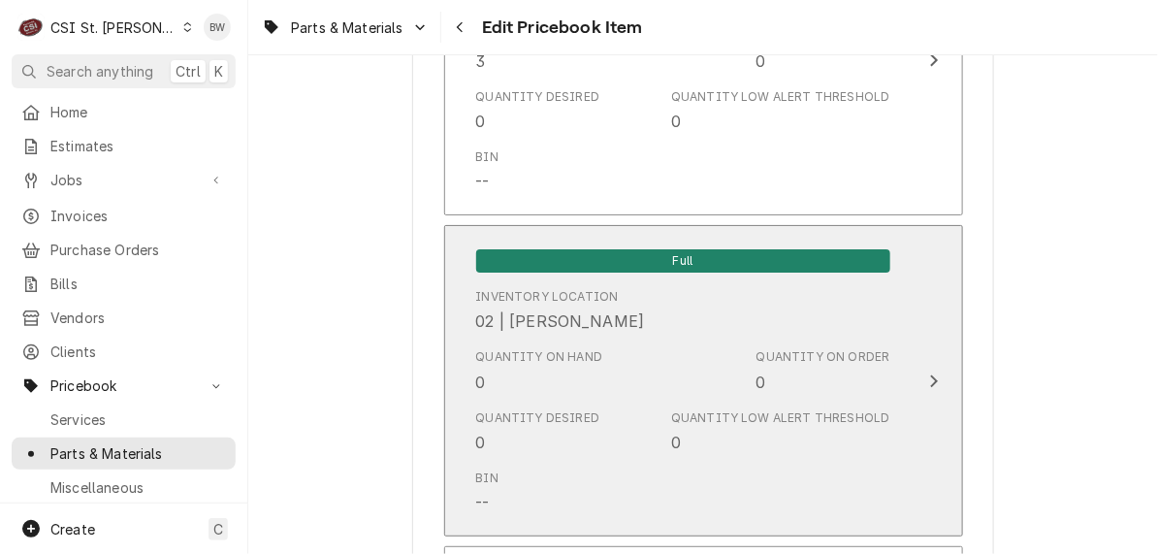
click at [517, 353] on div "Quantity on Hand 0" at bounding box center [539, 370] width 127 height 45
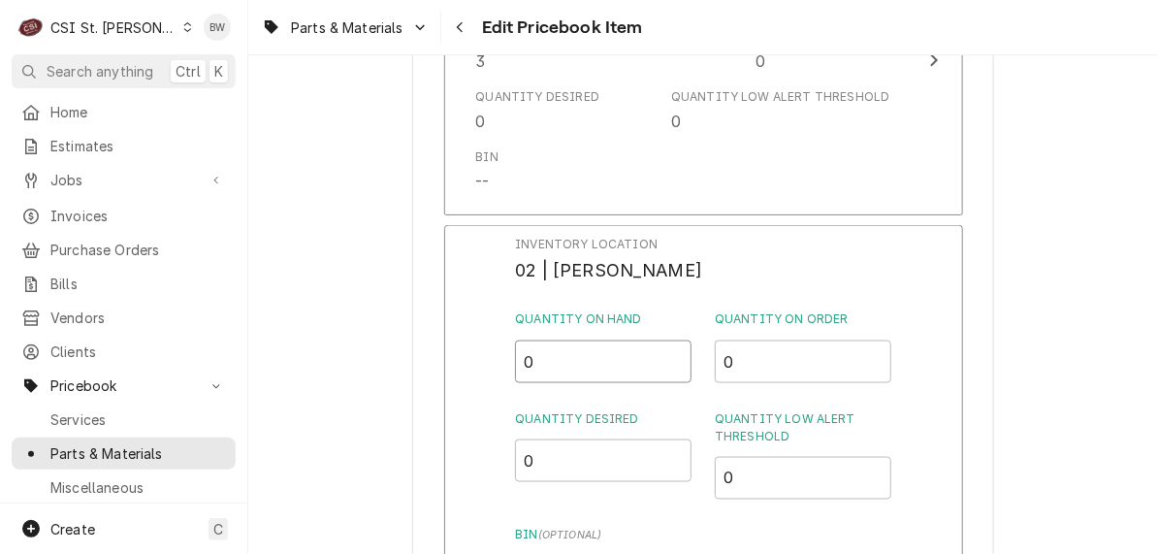
drag, startPoint x: 549, startPoint y: 342, endPoint x: 511, endPoint y: 347, distance: 38.1
click at [511, 347] on div "Inventory Location 02 | JEFF GEORGE Quantity on Hand 0 Quantity on Order 0 Quan…" at bounding box center [703, 477] width 519 height 504
type input "1"
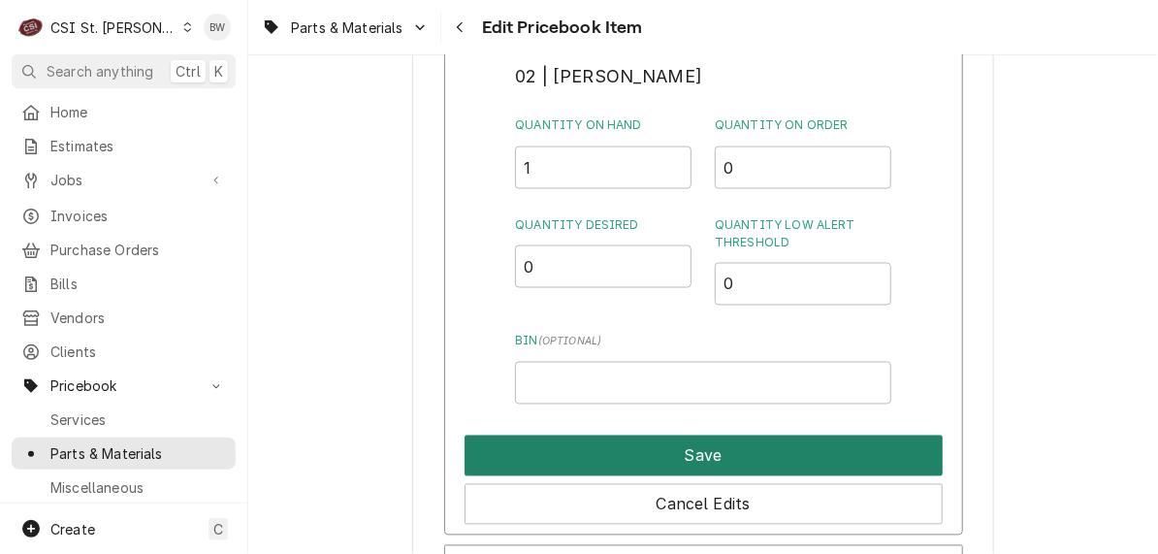
click at [638, 435] on button "Save" at bounding box center [704, 455] width 478 height 41
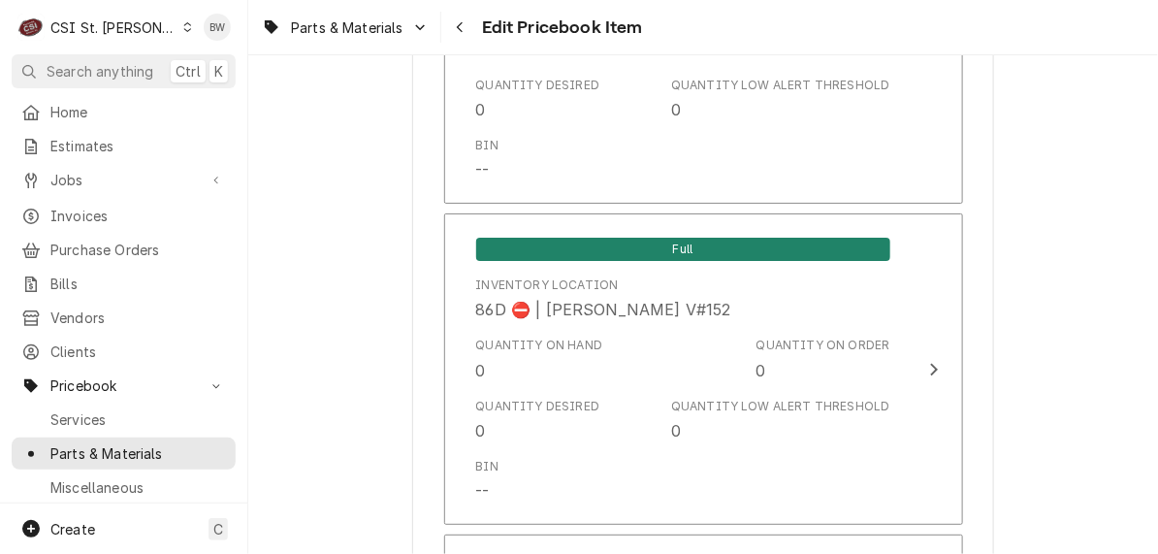
scroll to position [16777, 0]
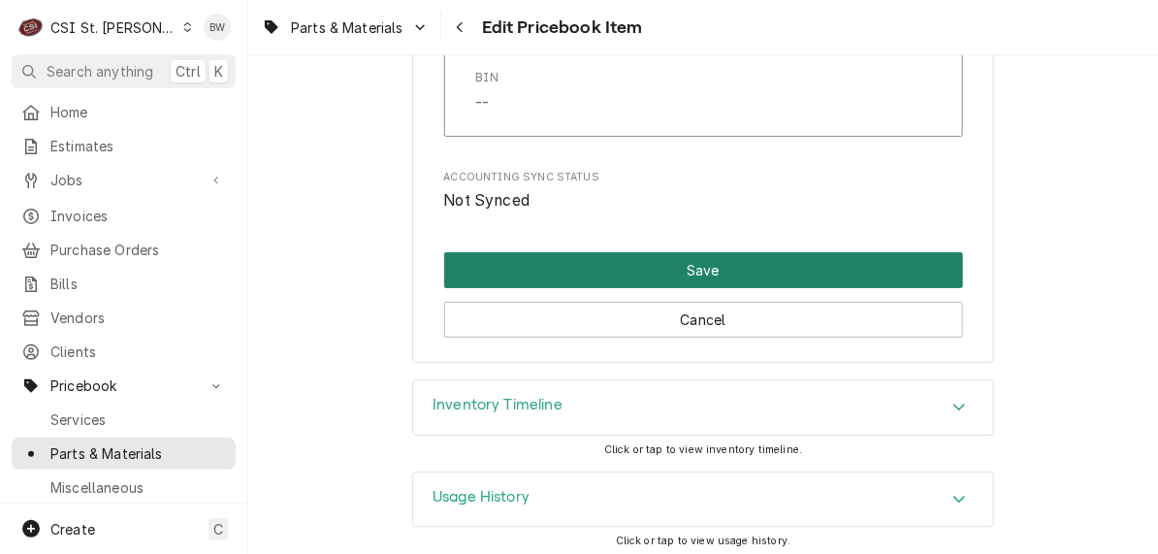
click at [650, 267] on button "Save" at bounding box center [703, 270] width 519 height 36
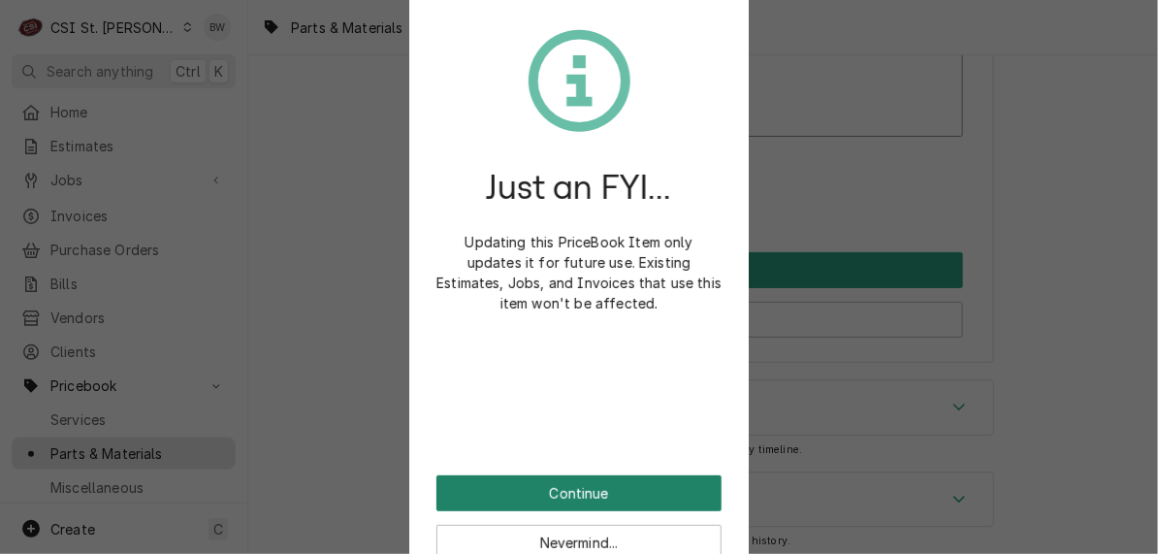
click at [586, 490] on button "Continue" at bounding box center [578, 493] width 285 height 36
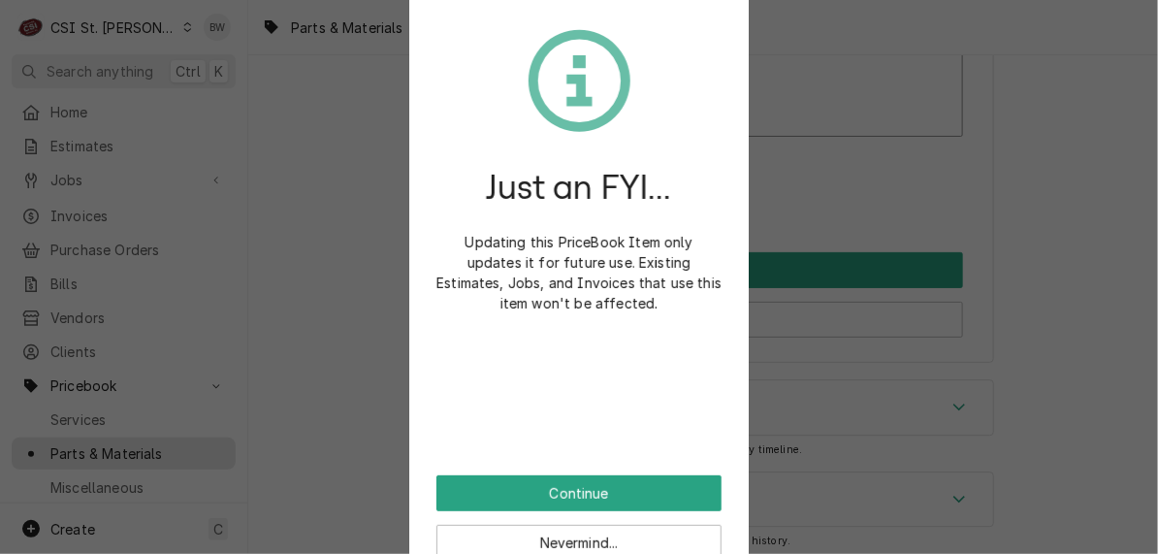
scroll to position [16765, 0]
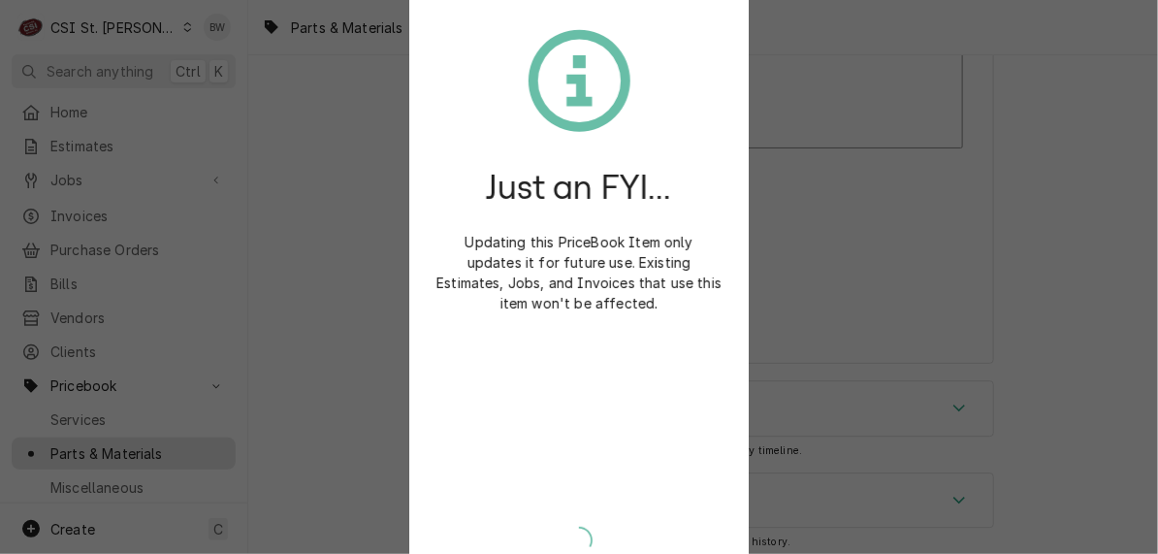
type textarea "x"
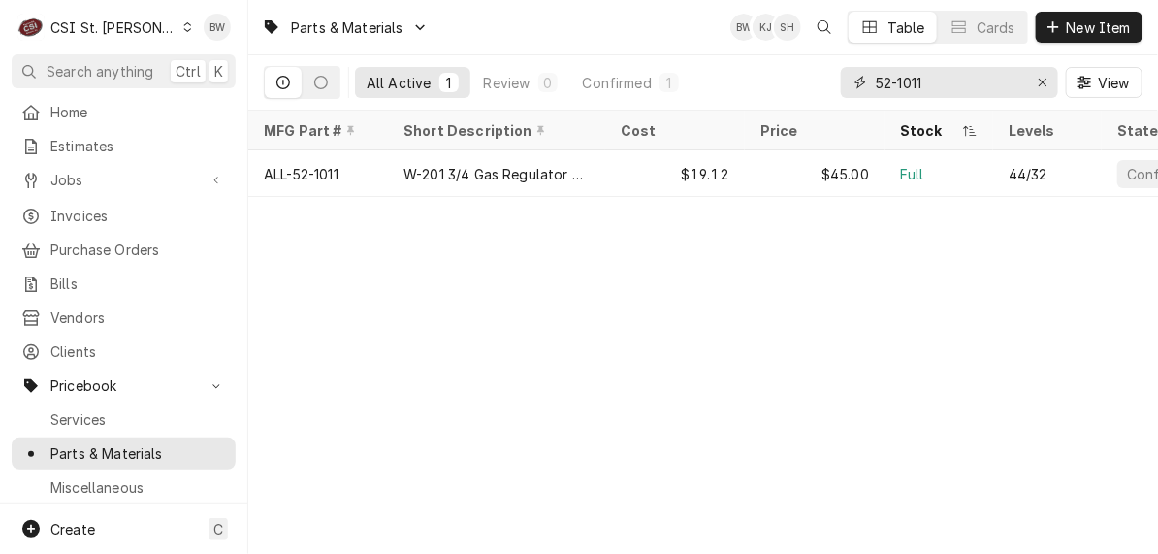
drag, startPoint x: 949, startPoint y: 80, endPoint x: 863, endPoint y: 83, distance: 86.4
click at [863, 83] on div "52-1011" at bounding box center [949, 82] width 217 height 31
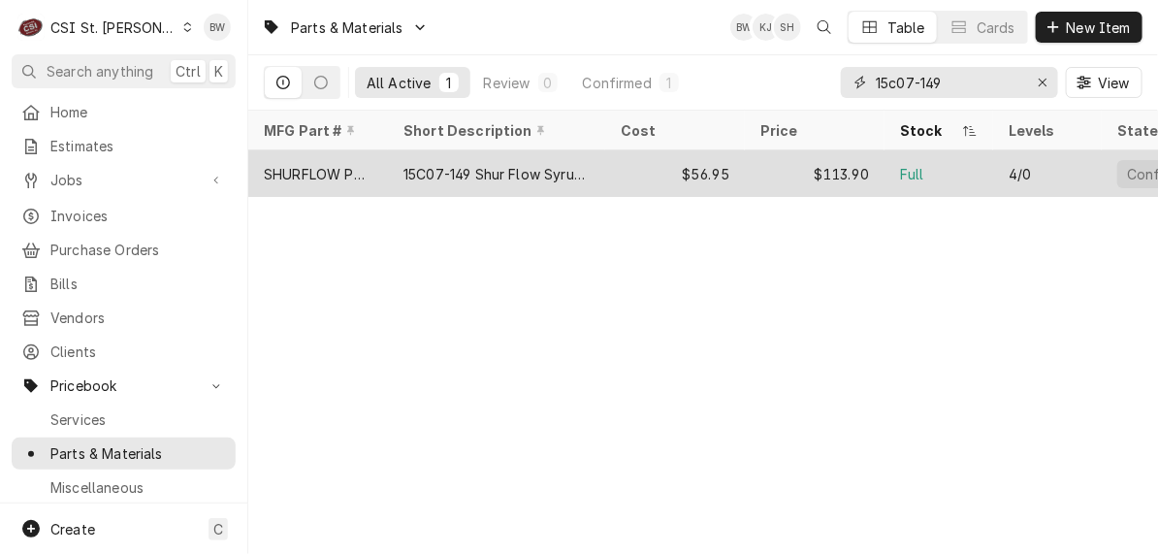
type input "15c07-149"
click at [345, 164] on div "SHURFLOW PUMP" at bounding box center [318, 174] width 109 height 20
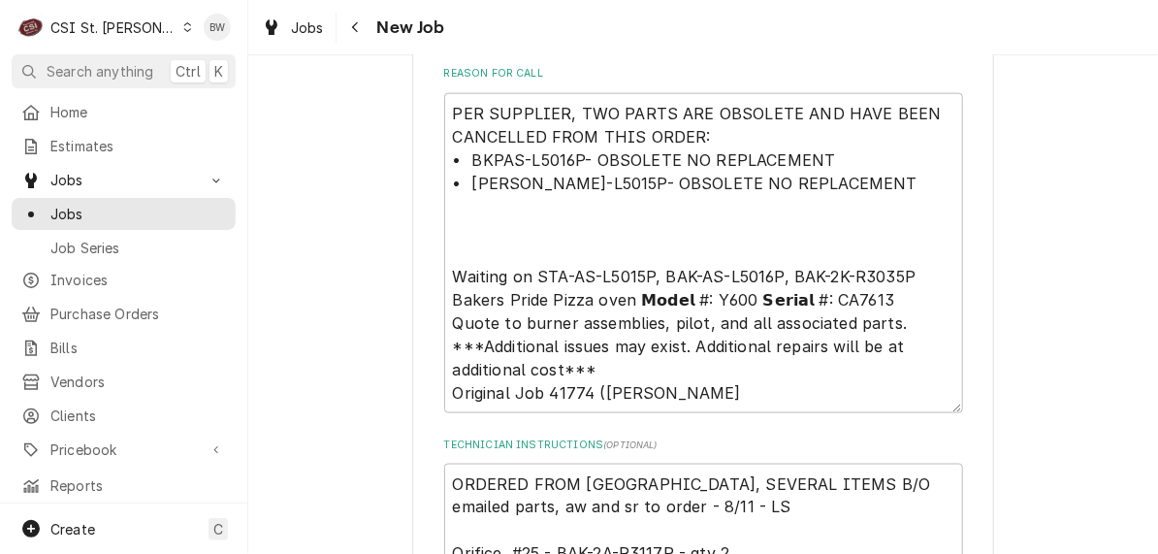
scroll to position [776, 0]
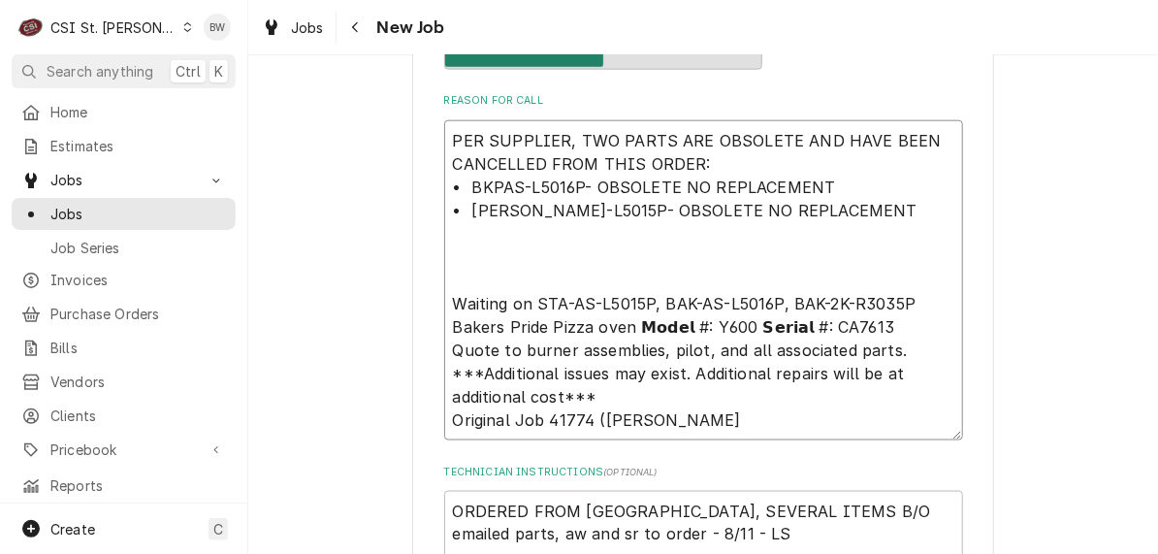
drag, startPoint x: 574, startPoint y: 183, endPoint x: 498, endPoint y: 185, distance: 75.7
click at [498, 185] on textarea "PER SUPPLIER, TWO PARTS ARE OBSOLETE AND HAVE BEEN CANCELLED FROM THIS ORDER: •…" at bounding box center [703, 280] width 519 height 320
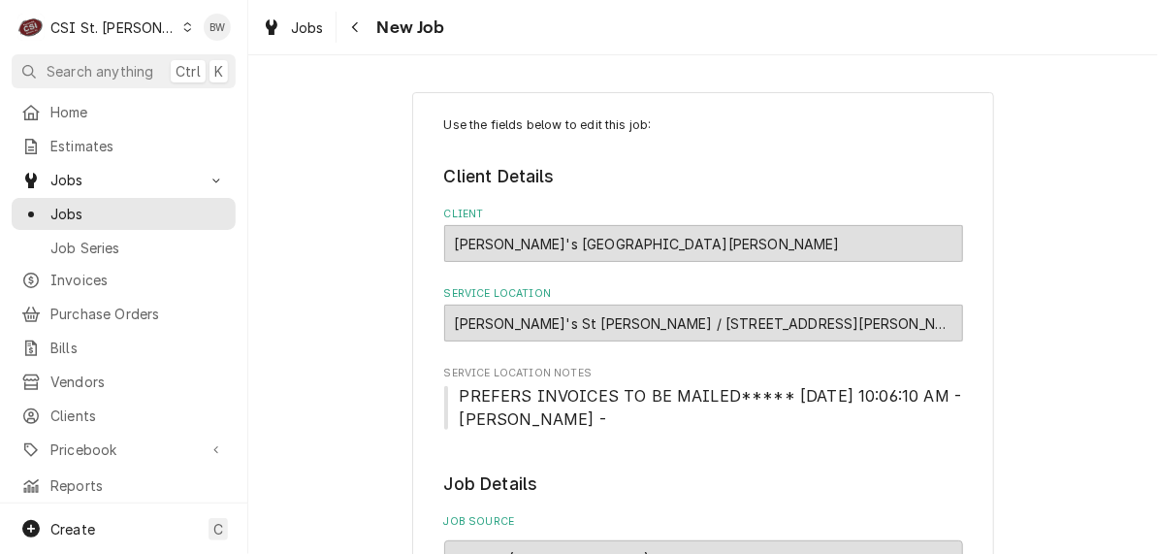
scroll to position [0, 0]
type textarea "x"
click at [123, 23] on div "CSI St. [PERSON_NAME]" at bounding box center [113, 27] width 126 height 20
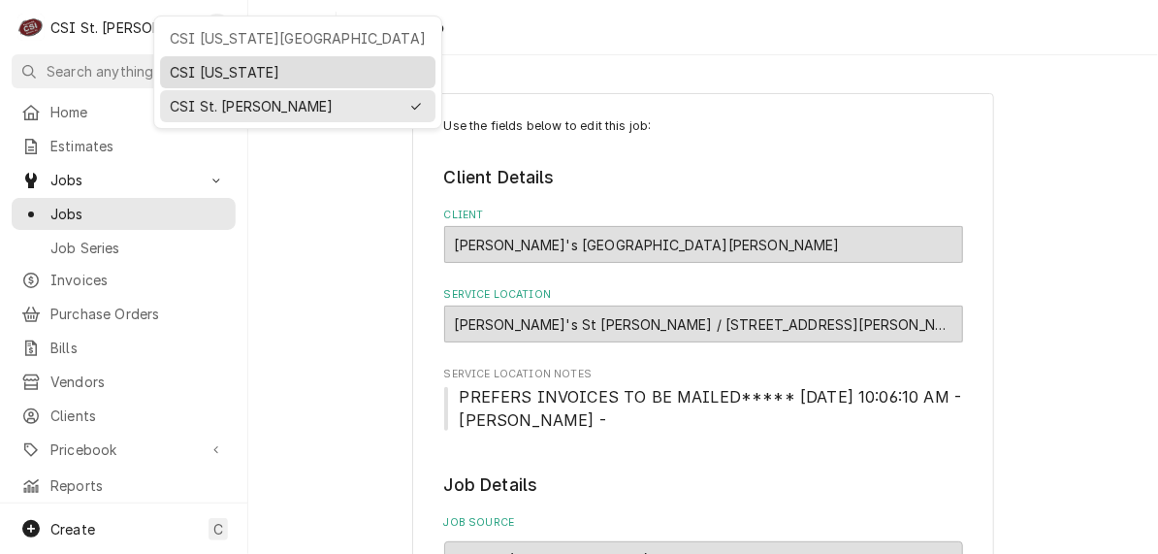
click at [193, 75] on div "CSI Kentucky" at bounding box center [298, 72] width 256 height 20
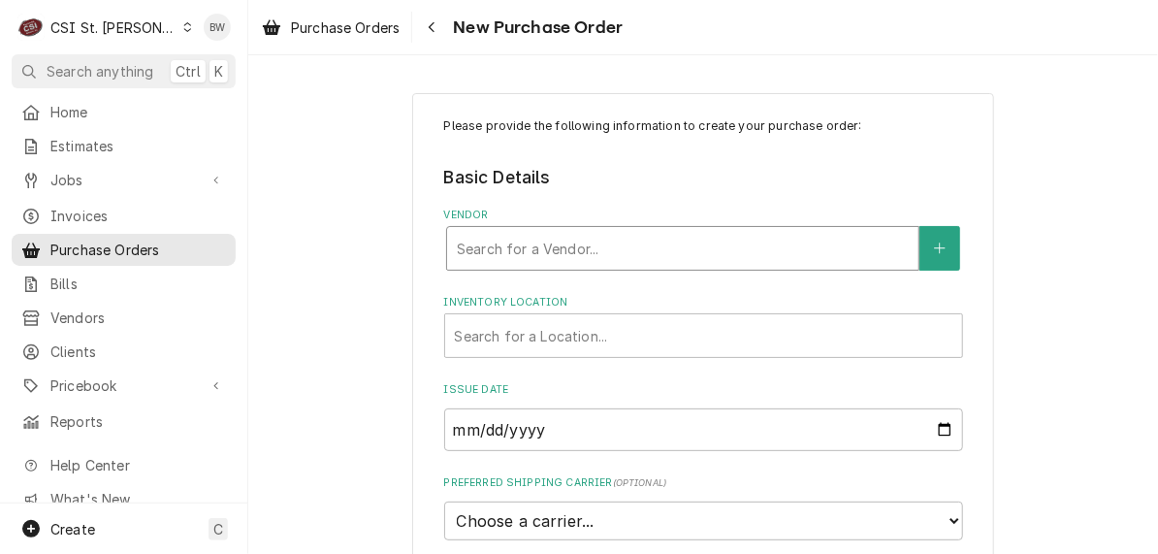
click at [471, 242] on div "Vendor" at bounding box center [683, 248] width 452 height 35
type input "foxx"
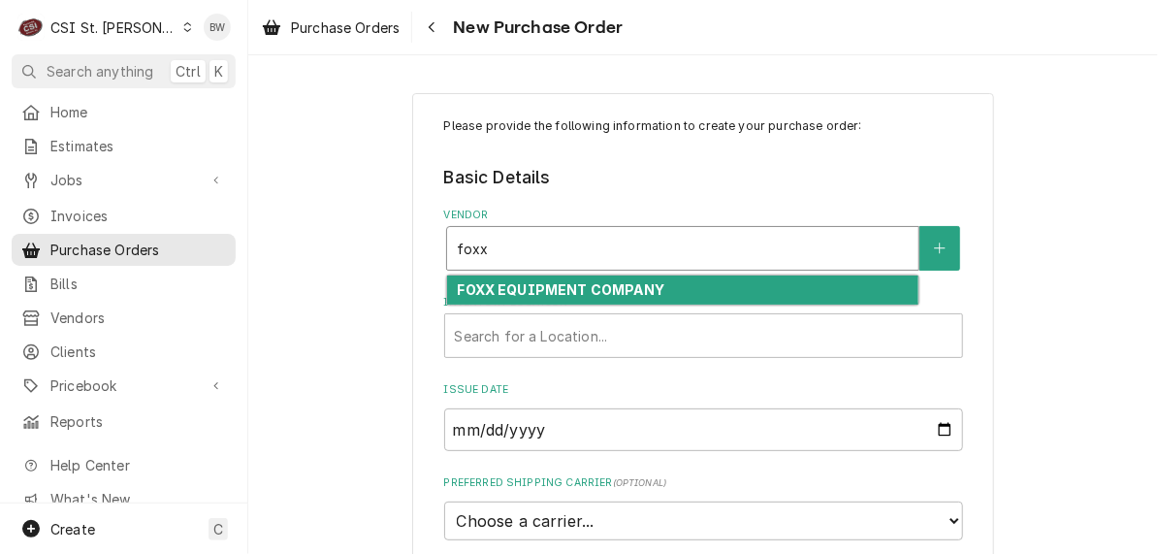
click at [479, 284] on strong "FOXX EQUIPMENT COMPANY" at bounding box center [561, 289] width 208 height 16
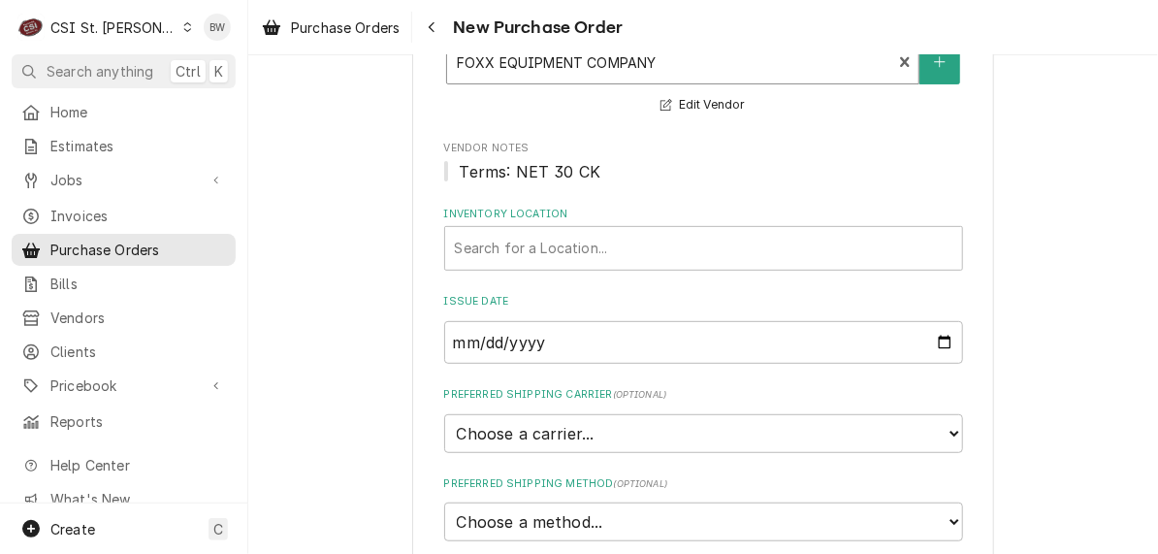
scroll to position [291, 0]
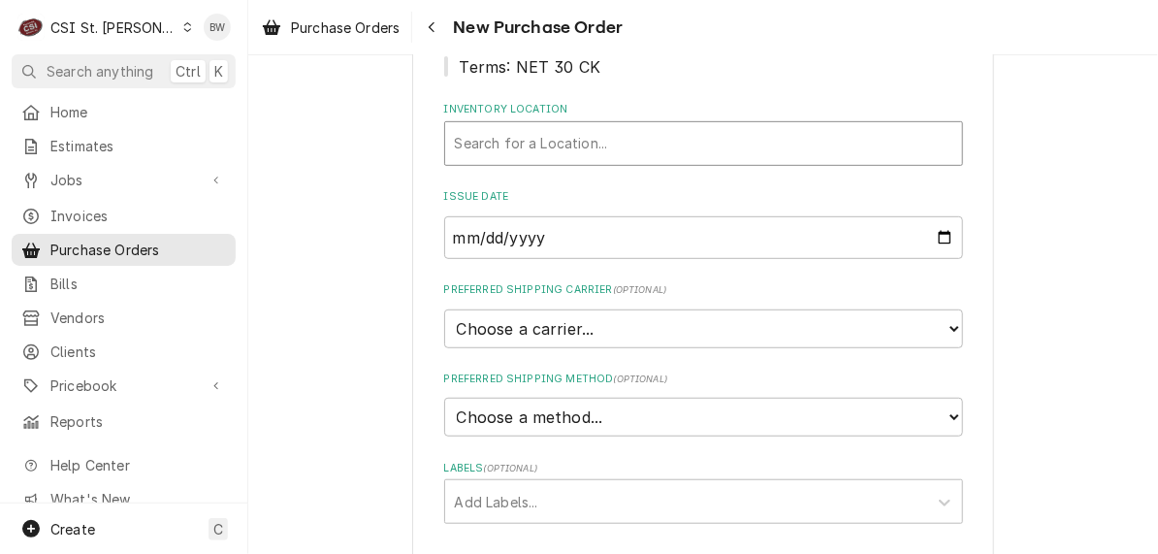
click at [496, 142] on div "Inventory Location" at bounding box center [703, 143] width 497 height 35
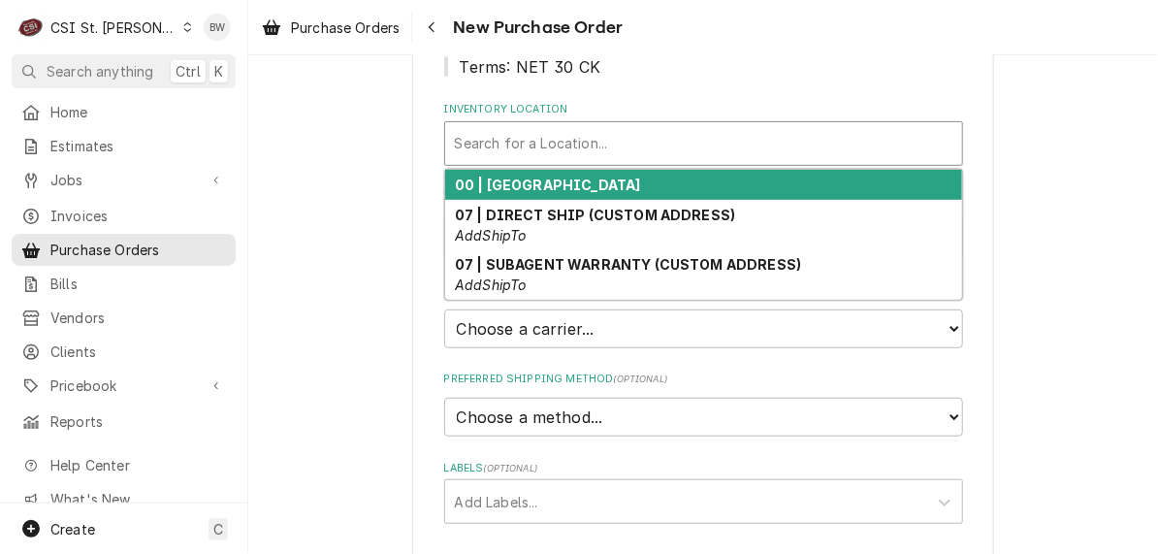
click at [493, 187] on strong "00 | [GEOGRAPHIC_DATA]" at bounding box center [548, 184] width 186 height 16
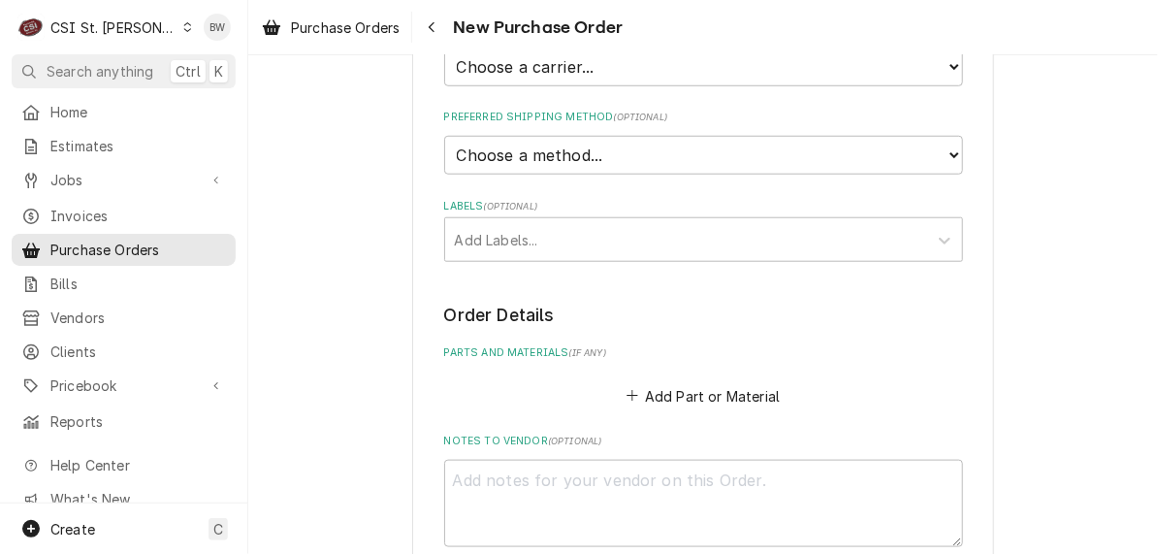
scroll to position [582, 0]
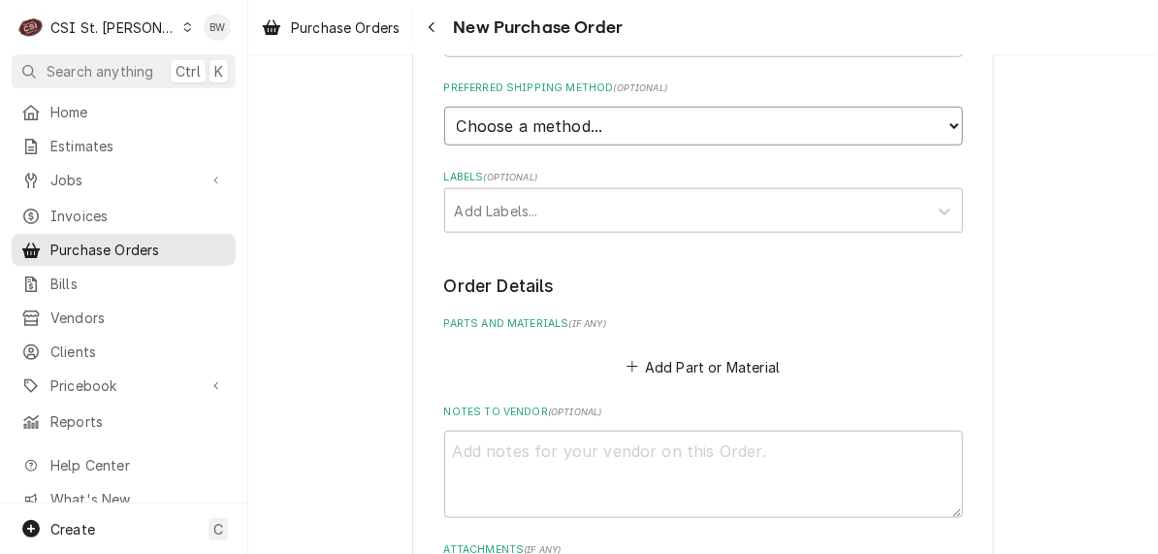
click at [522, 124] on select "Choose a method... Ground Next Day Early AM Next Day Air 2 Day Air Other" at bounding box center [703, 126] width 519 height 39
select select "1"
click at [444, 107] on select "Choose a method... Ground Next Day Early AM Next Day Air 2 Day Air Other" at bounding box center [703, 126] width 519 height 39
type textarea "x"
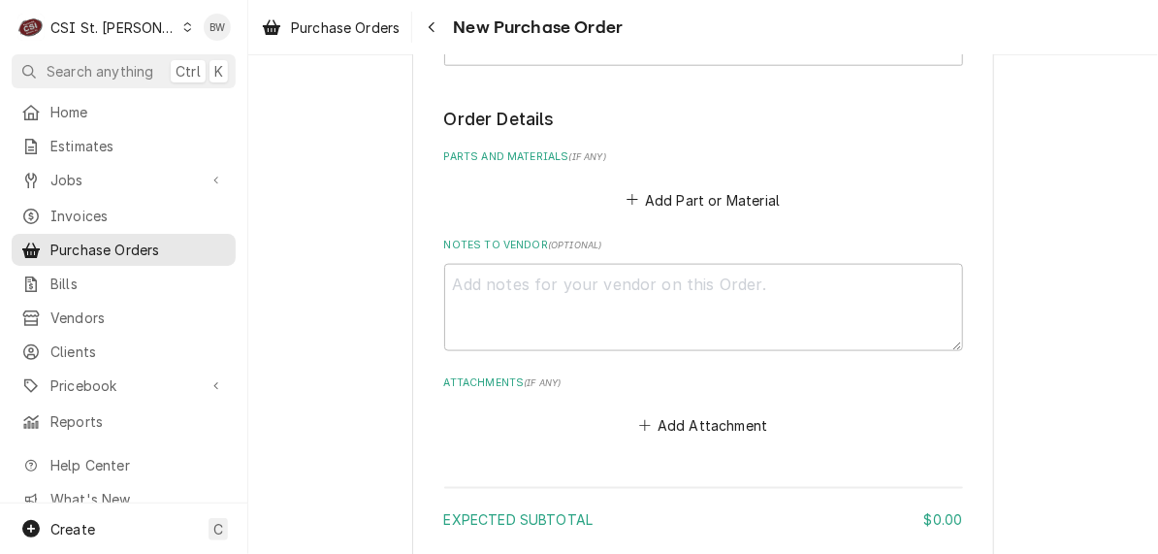
scroll to position [776, 0]
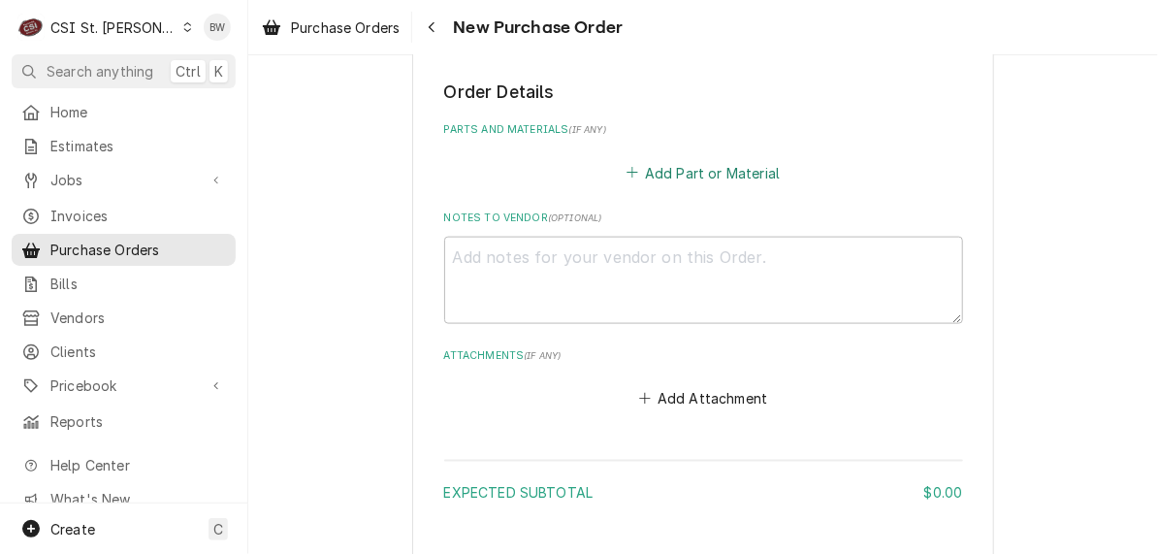
click at [681, 166] on button "Add Part or Material" at bounding box center [703, 172] width 160 height 27
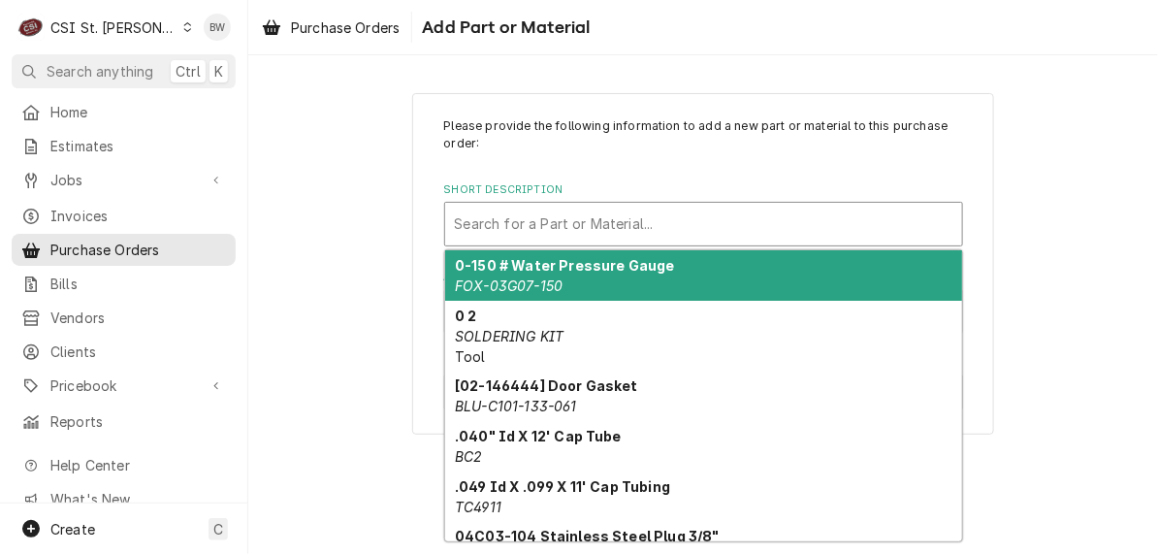
click at [504, 208] on div "Short Description" at bounding box center [703, 224] width 497 height 35
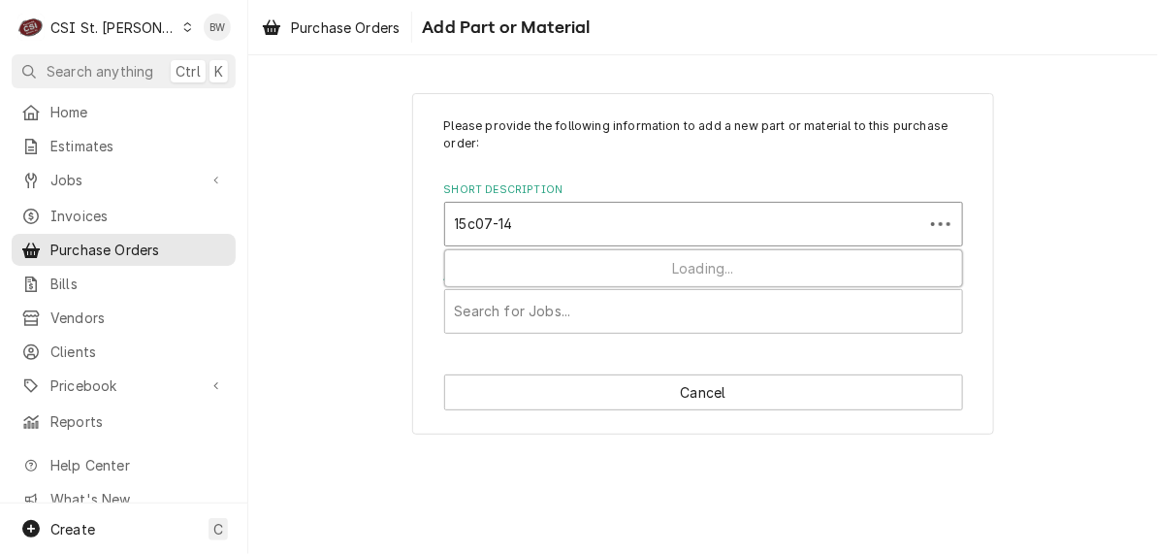
type input "15c07-149"
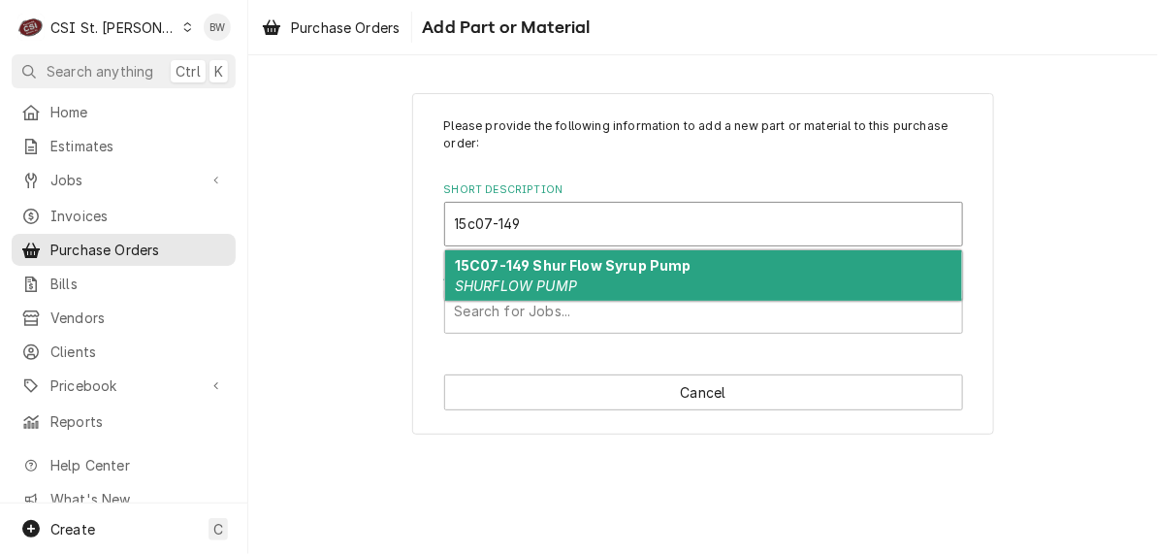
click at [508, 263] on strong "15C07-149 Shur Flow Syrup Pump" at bounding box center [573, 265] width 237 height 16
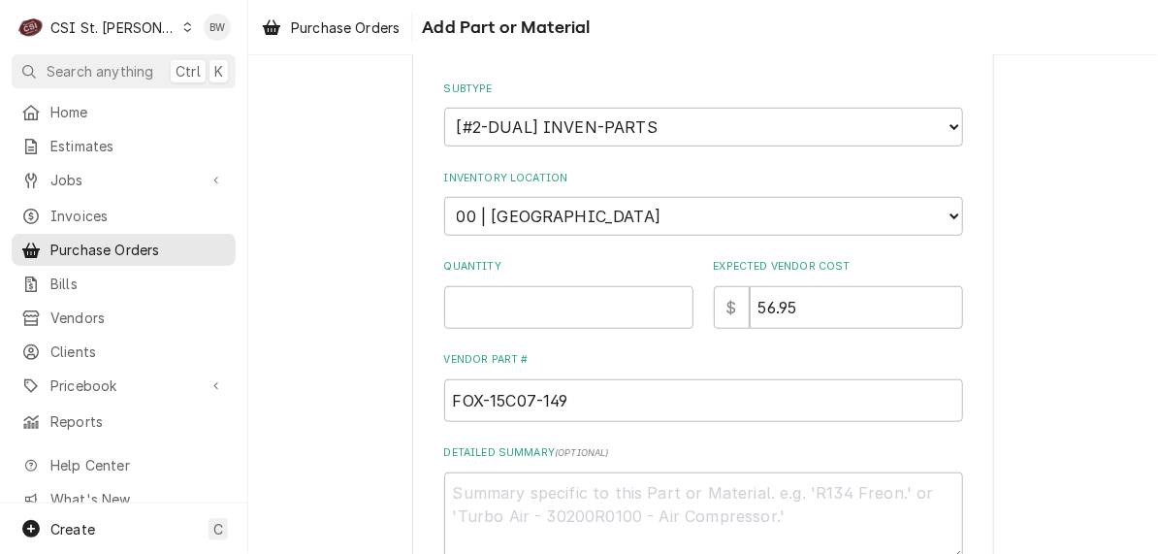
scroll to position [388, 0]
click at [476, 298] on input "Quantity" at bounding box center [568, 305] width 249 height 43
type textarea "x"
type input "6"
click at [529, 309] on input "6" at bounding box center [568, 305] width 249 height 43
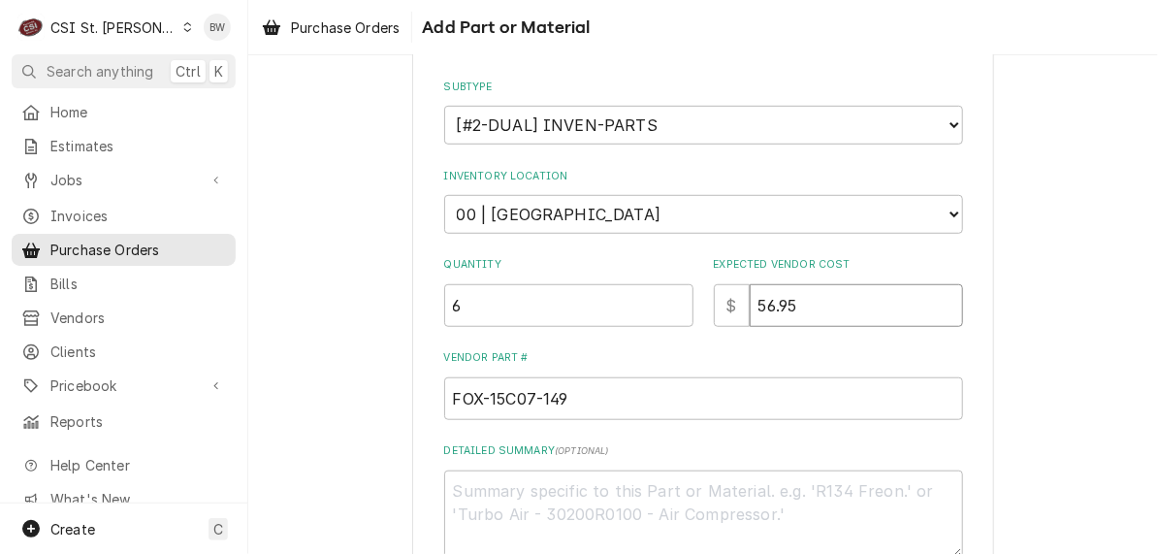
drag, startPoint x: 815, startPoint y: 317, endPoint x: 745, endPoint y: 307, distance: 70.5
click at [750, 307] on input "56.95" at bounding box center [856, 305] width 213 height 43
type textarea "x"
type input "5"
type textarea "x"
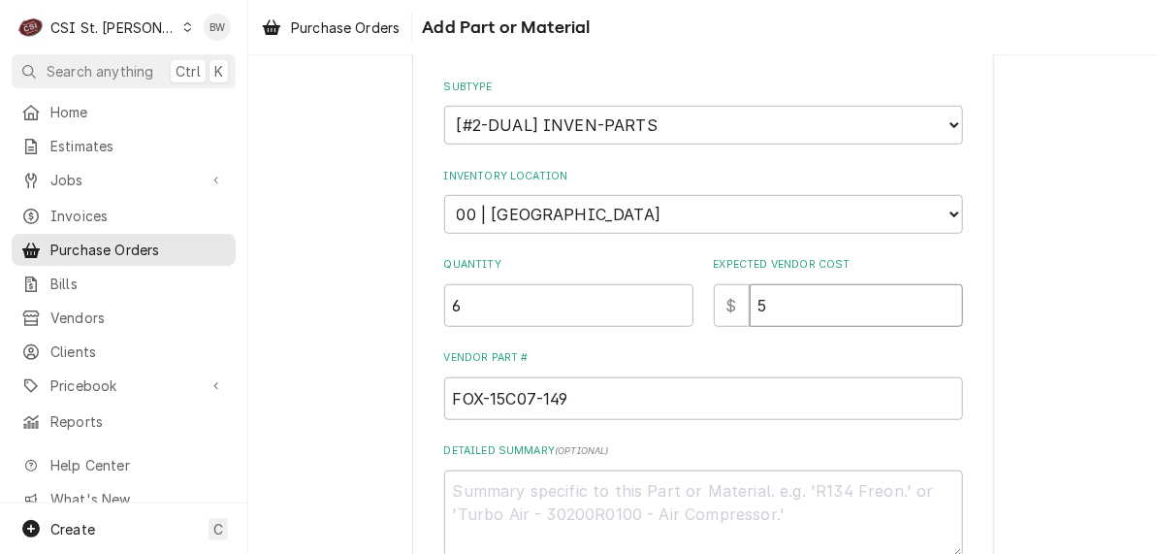
type input "58"
type textarea "x"
type input "58.6"
type textarea "x"
type input "58.66"
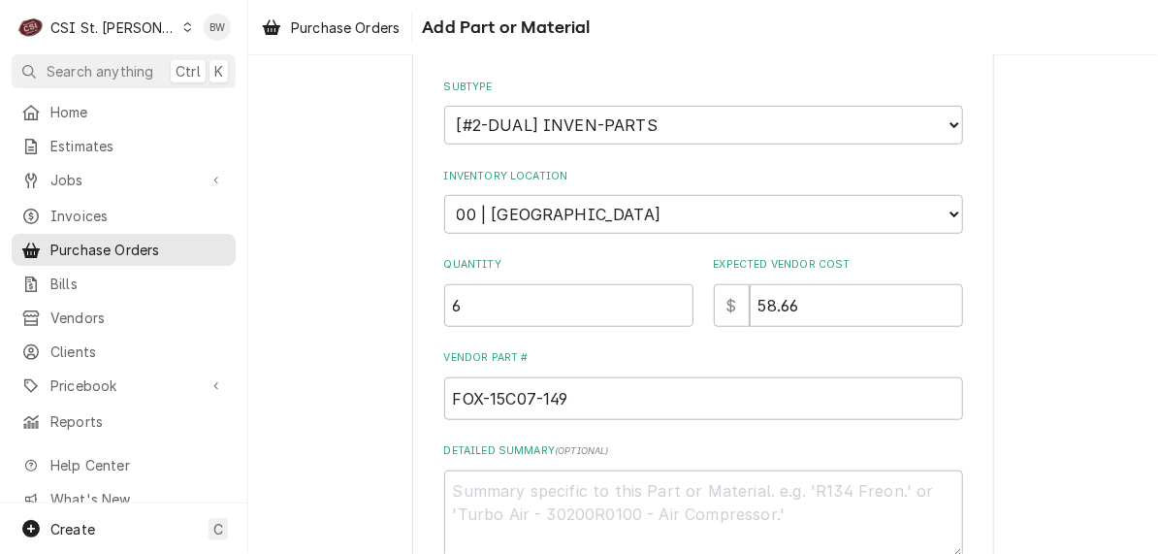
click at [644, 350] on label "Vendor Part #" at bounding box center [703, 358] width 519 height 16
click at [644, 377] on input "FOX-15C07-149" at bounding box center [703, 398] width 519 height 43
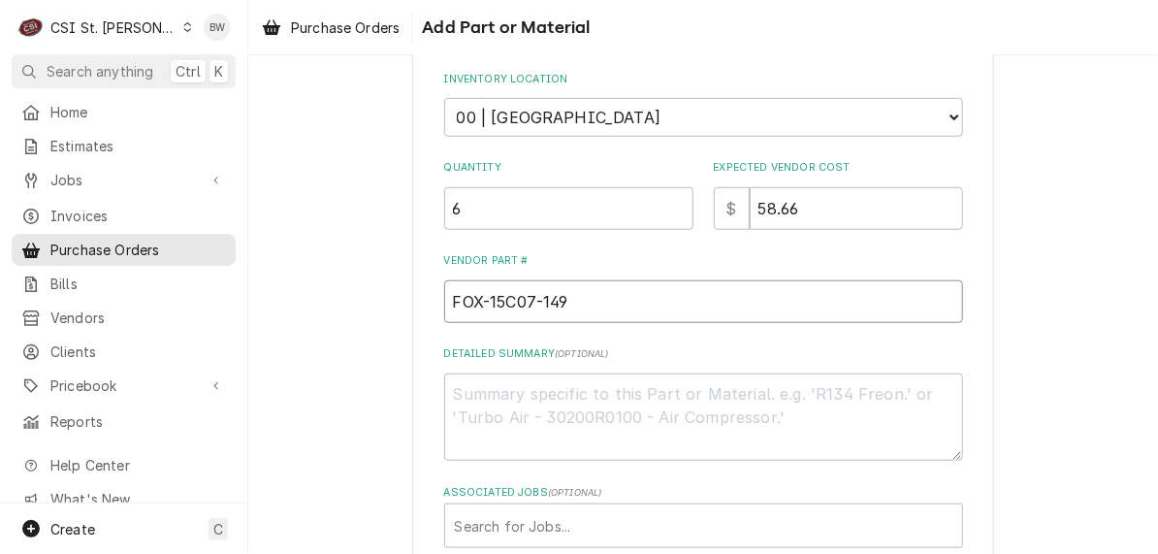
scroll to position [582, 0]
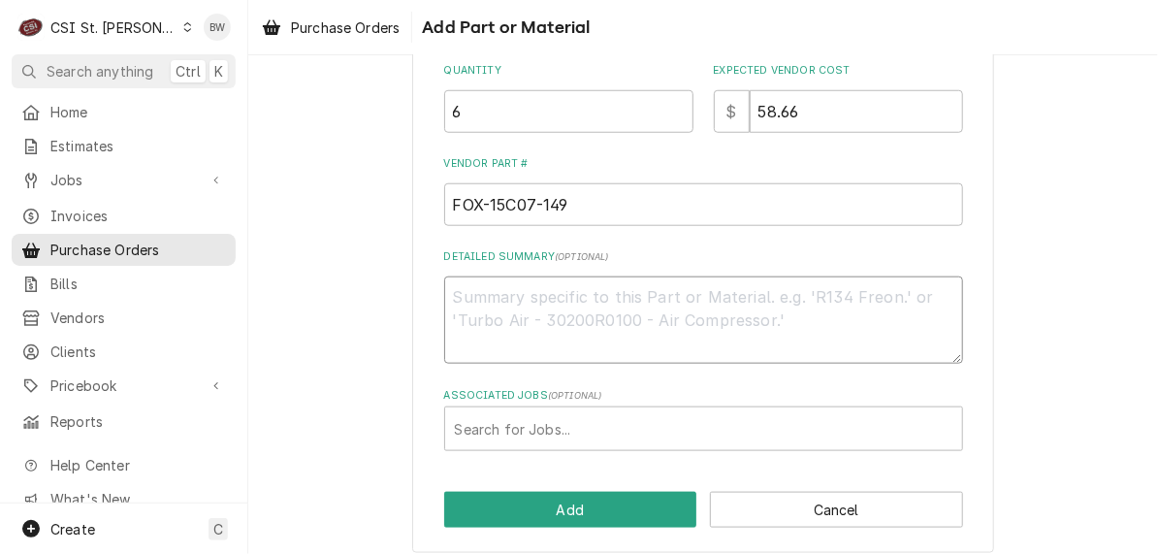
click at [505, 316] on textarea "Detailed Summary ( optional )" at bounding box center [703, 319] width 519 height 87
type textarea "x"
type textarea "C"
type textarea "x"
type textarea "CSI"
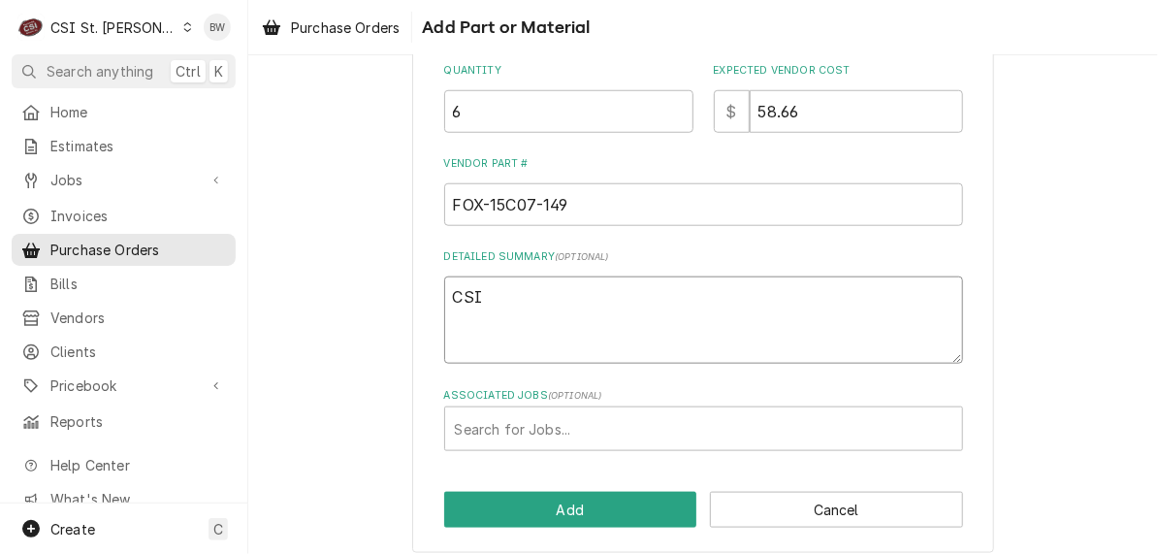
type textarea "x"
type textarea "CSI"
type textarea "x"
type textarea "CSI s"
type textarea "x"
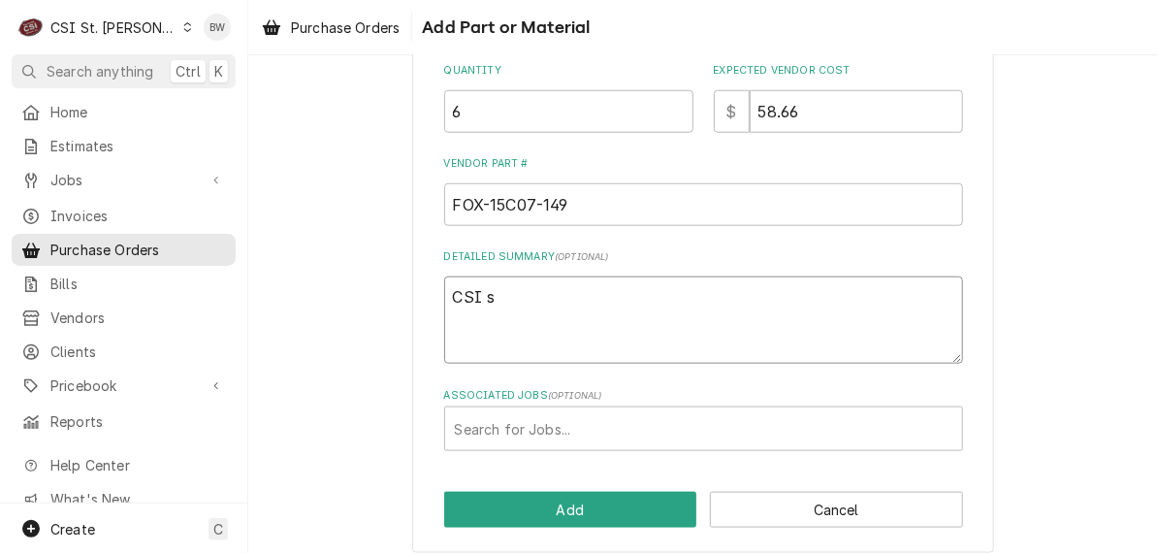
type textarea "CSI st"
type textarea "x"
type textarea "CSI sto"
type textarea "x"
type textarea "CSI stoc"
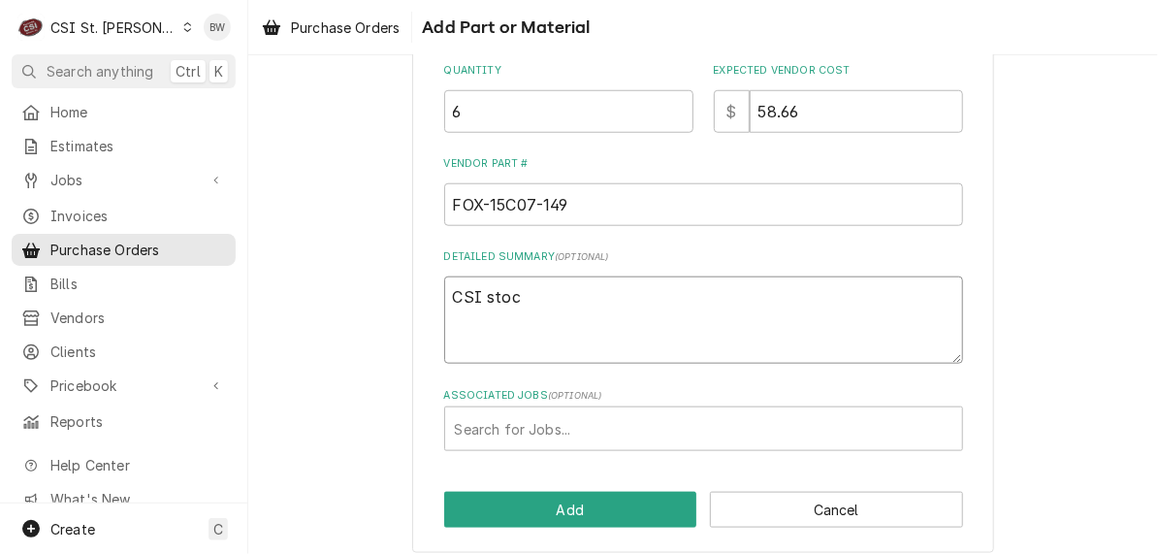
type textarea "x"
type textarea "CSI stock"
click at [532, 496] on button "Add" at bounding box center [570, 510] width 253 height 36
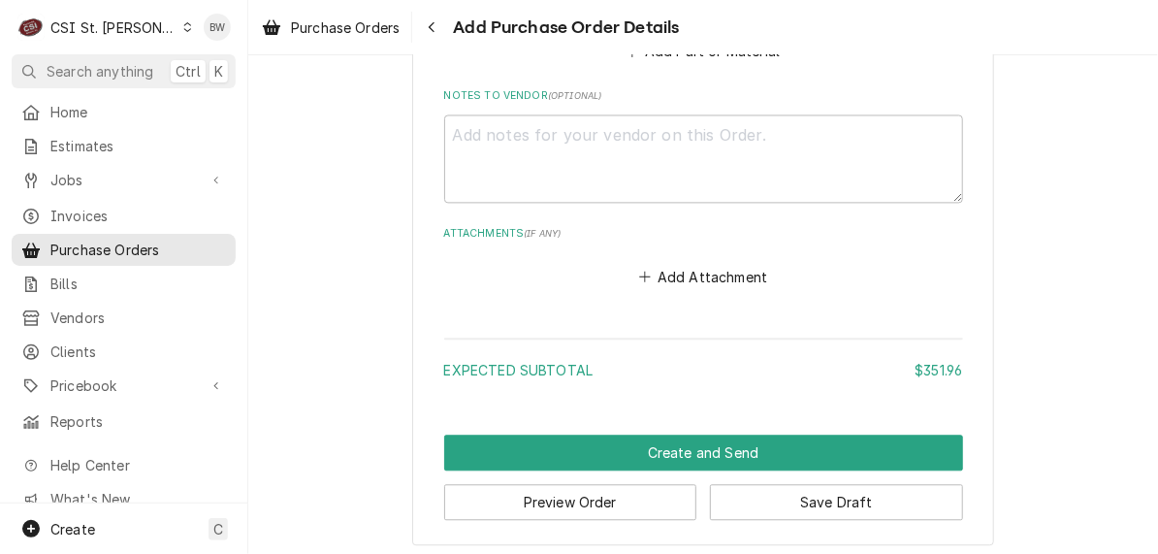
scroll to position [1358, 0]
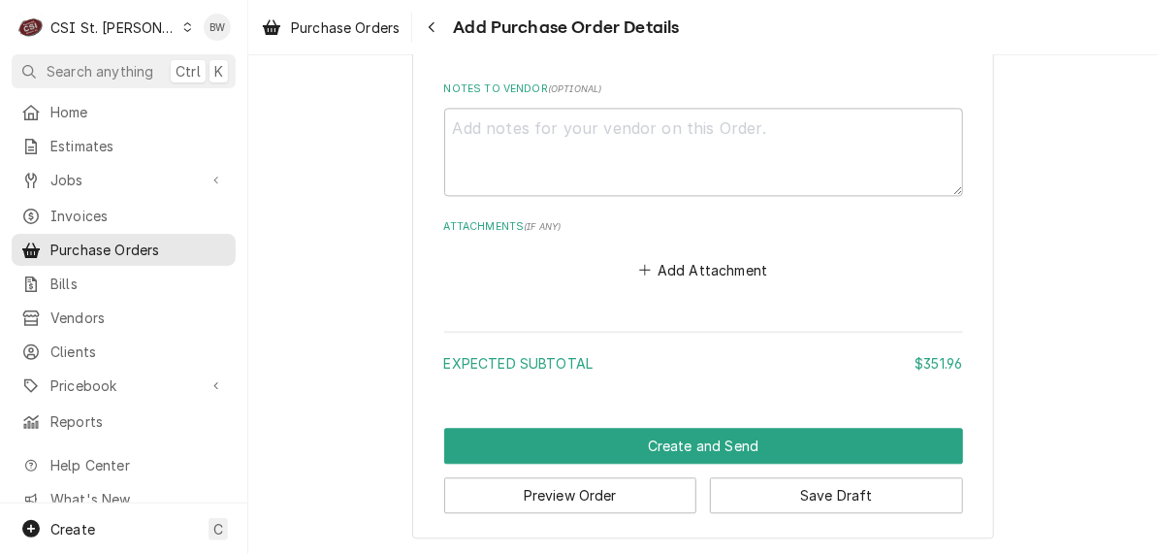
click at [589, 482] on button "Preview Order" at bounding box center [570, 495] width 253 height 36
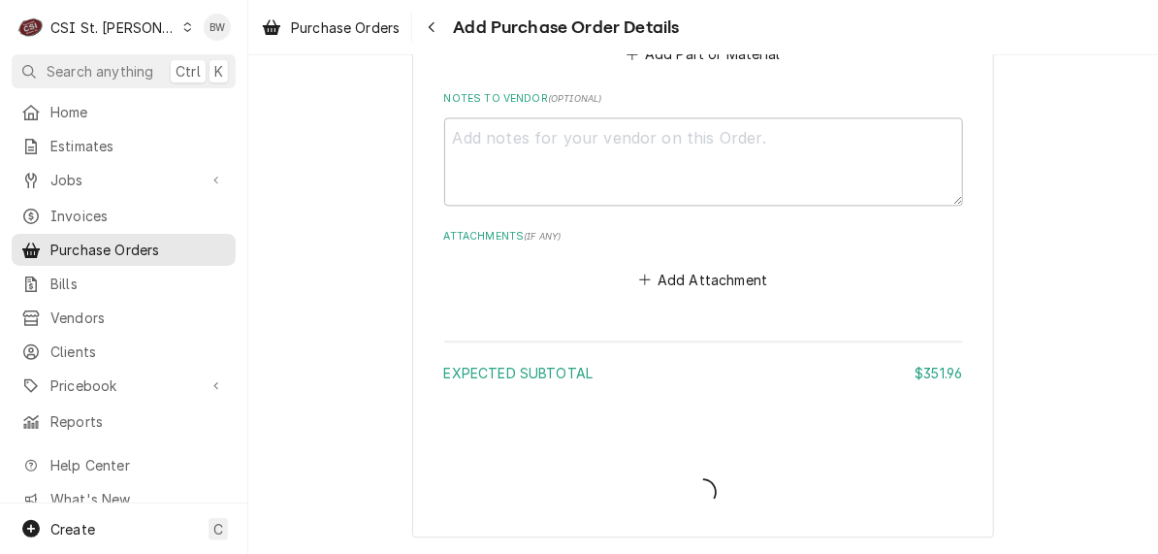
scroll to position [1346, 0]
type textarea "x"
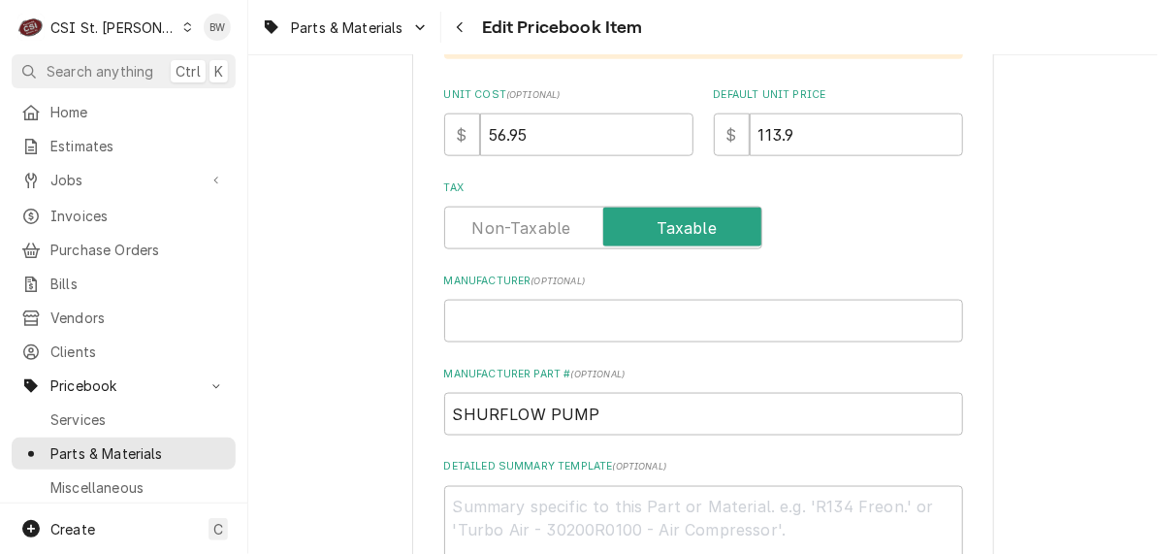
scroll to position [776, 0]
drag, startPoint x: 529, startPoint y: 131, endPoint x: 444, endPoint y: 128, distance: 85.4
click at [444, 128] on div "$ 56.95" at bounding box center [568, 133] width 249 height 43
type textarea "x"
type input "5"
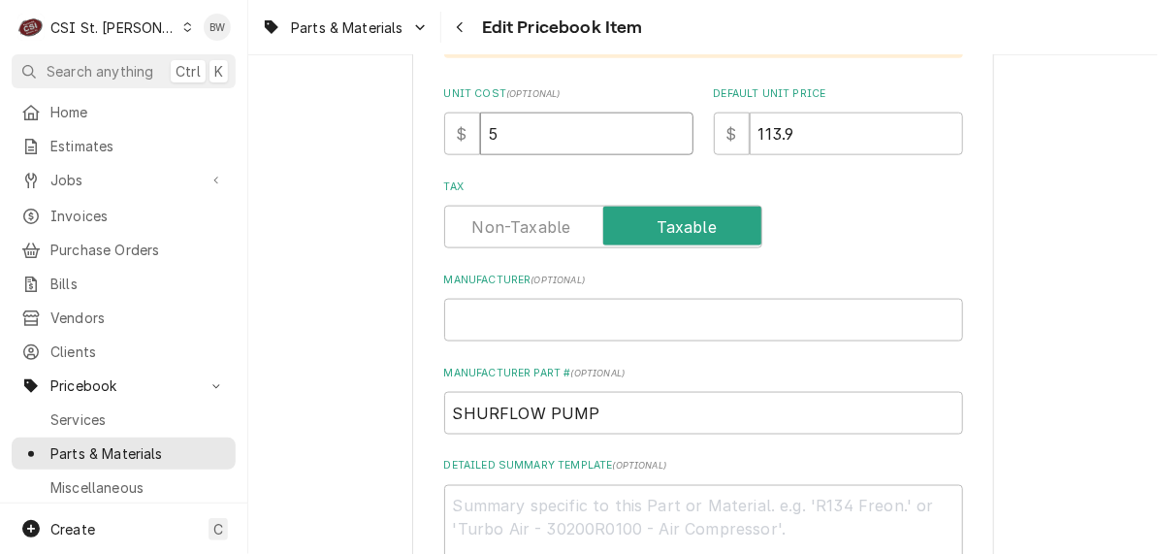
type textarea "x"
type input "58.6"
type textarea "x"
type input "58.66"
type textarea "x"
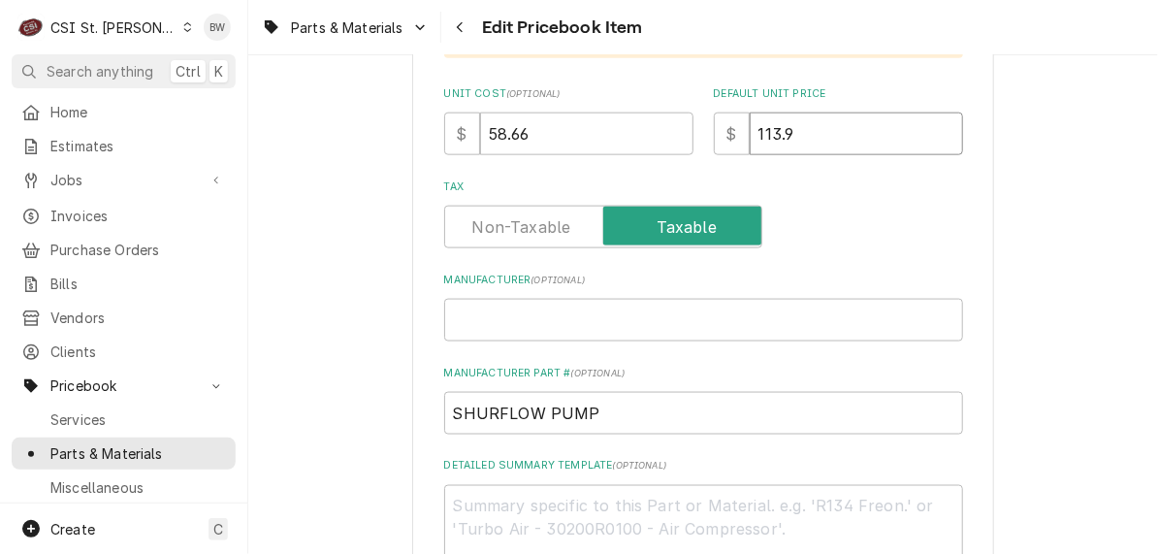
type input "1"
type textarea "x"
type input "117"
type textarea "x"
type input "117.3"
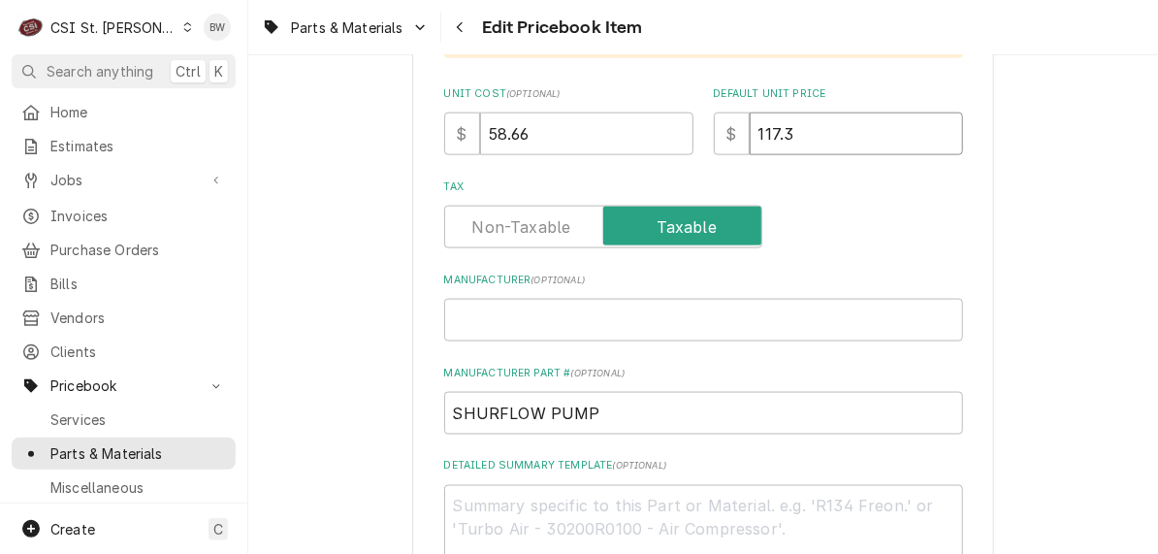
type textarea "x"
type input "117.32"
click at [756, 240] on div "Tax" at bounding box center [703, 227] width 519 height 43
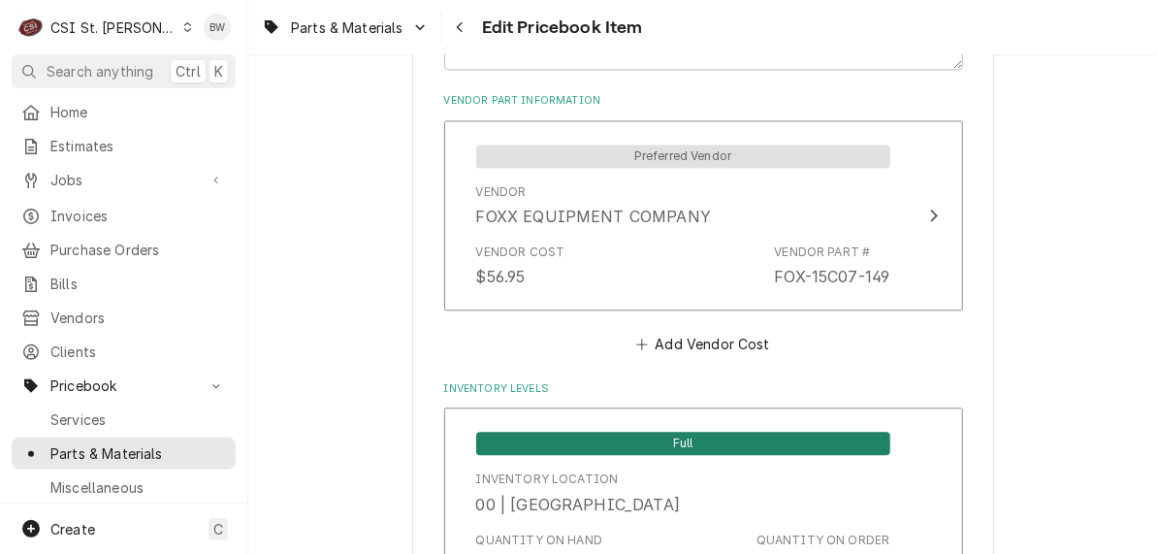
scroll to position [1455, 0]
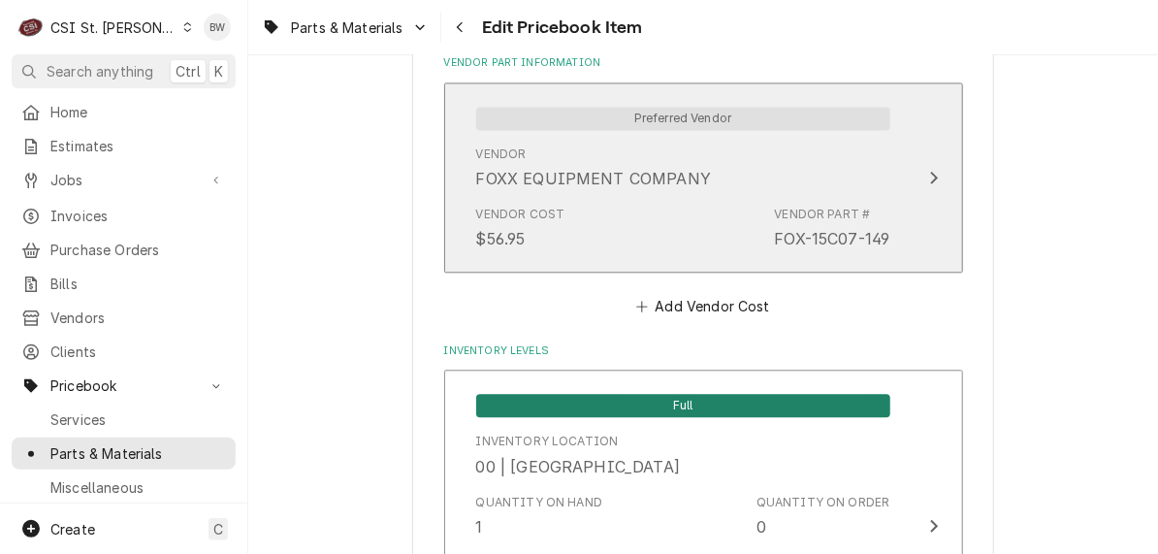
click at [582, 242] on div "Vendor Cost $56.95 Vendor Part # FOX-15C07-149" at bounding box center [683, 228] width 414 height 60
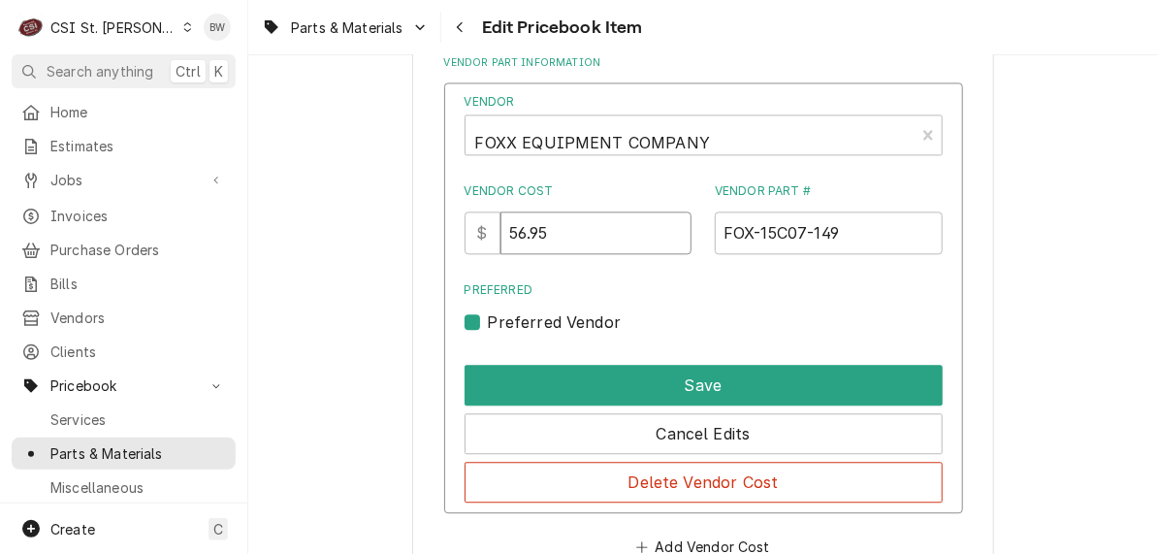
drag, startPoint x: 574, startPoint y: 234, endPoint x: 496, endPoint y: 236, distance: 78.6
click at [496, 236] on div "$ 56.95" at bounding box center [579, 232] width 228 height 43
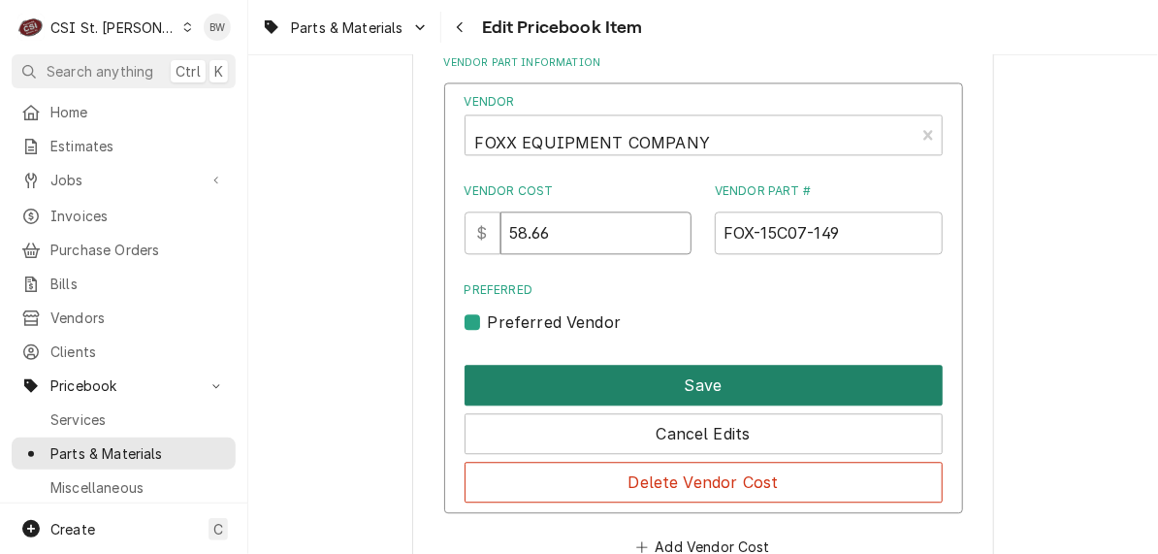
type input "58.66"
click at [651, 381] on button "Save" at bounding box center [704, 385] width 478 height 41
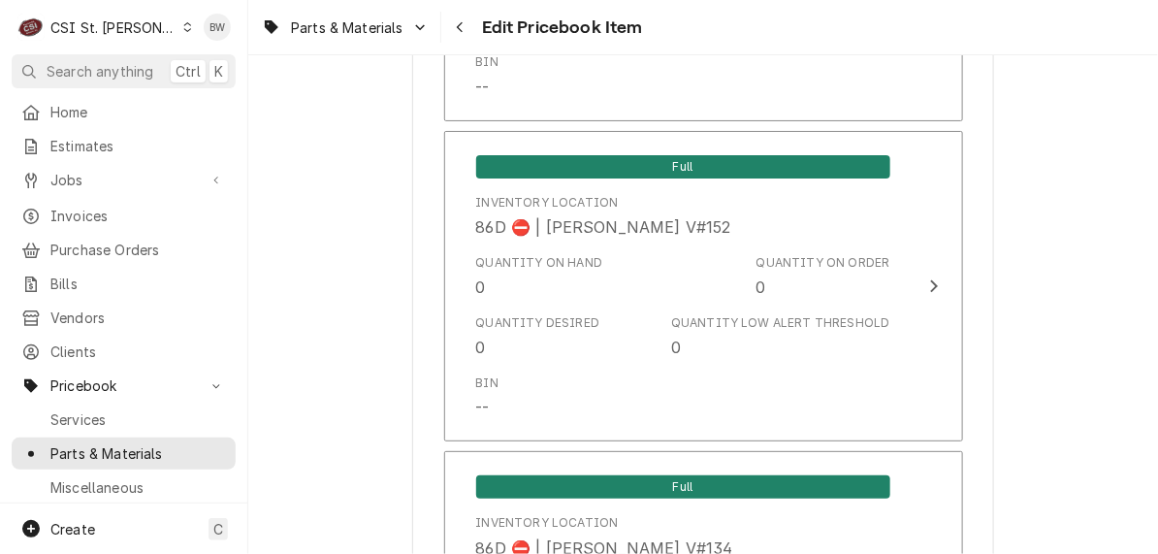
scroll to position [16777, 0]
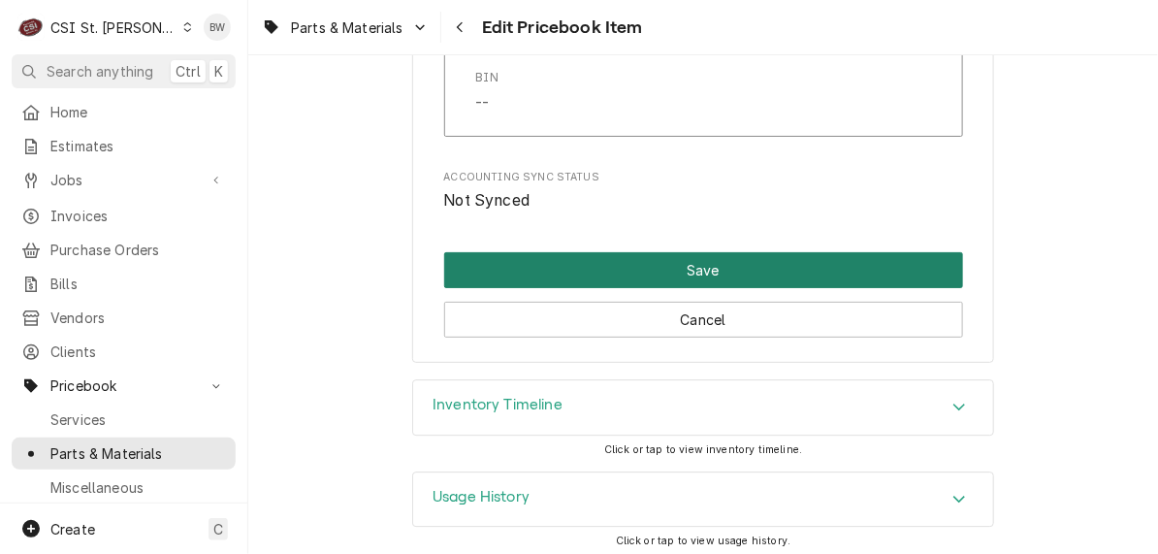
click at [588, 267] on button "Save" at bounding box center [703, 270] width 519 height 36
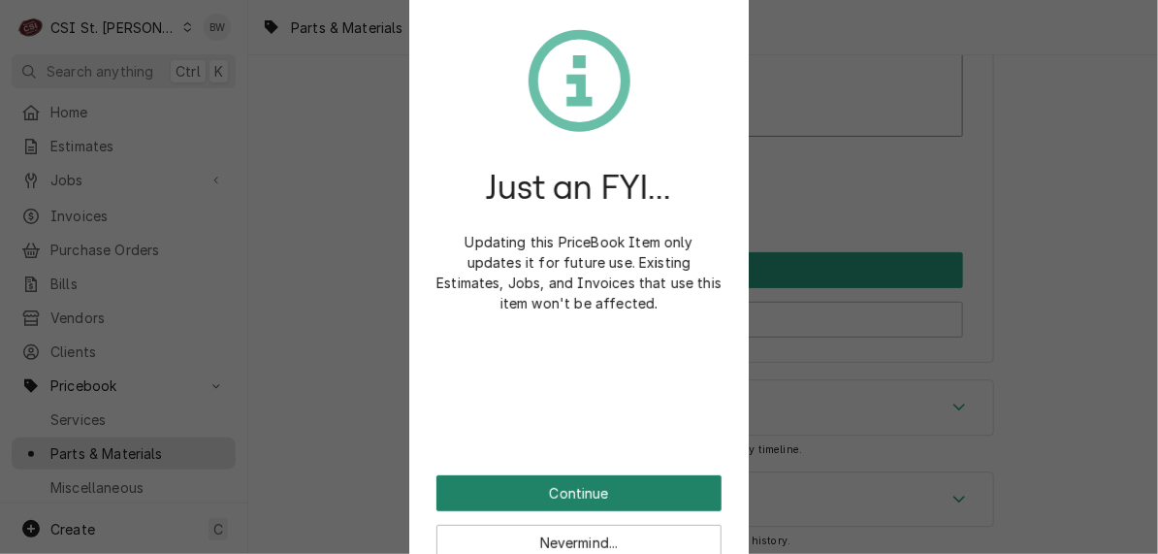
click at [533, 490] on button "Continue" at bounding box center [578, 493] width 285 height 36
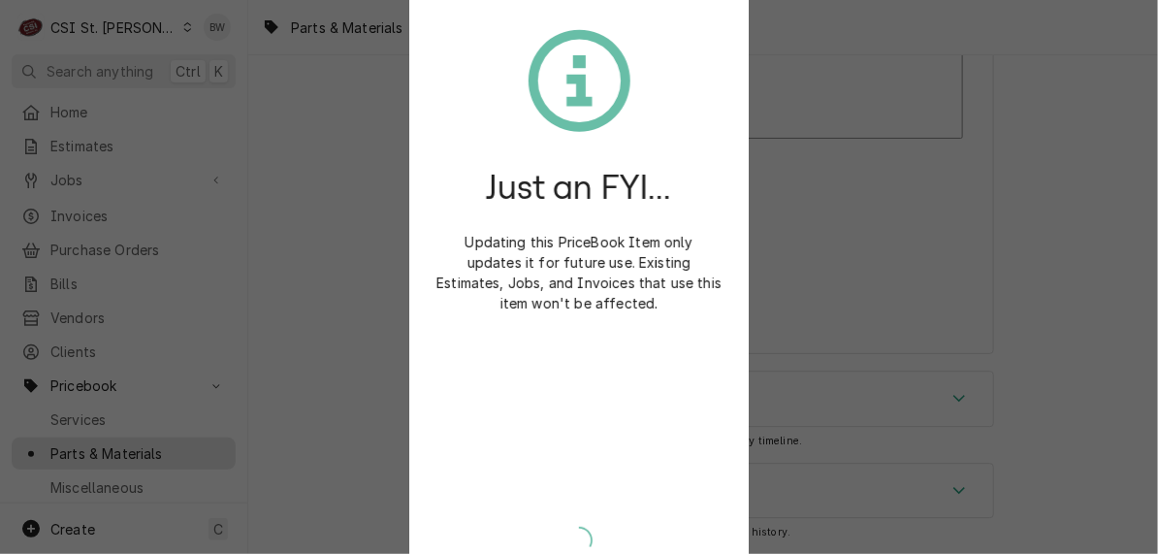
scroll to position [16765, 0]
type textarea "x"
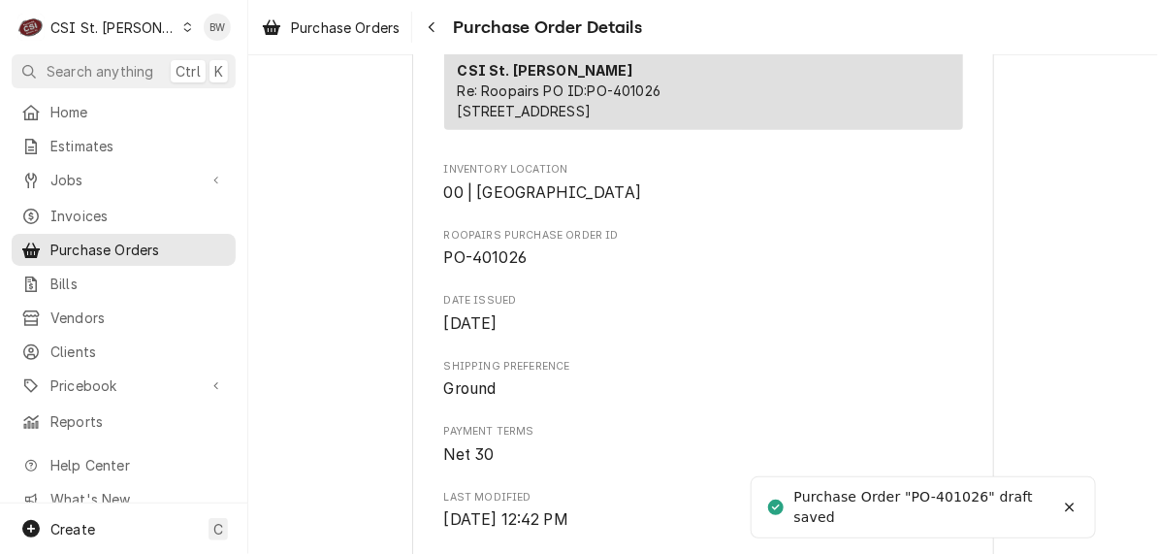
scroll to position [582, 0]
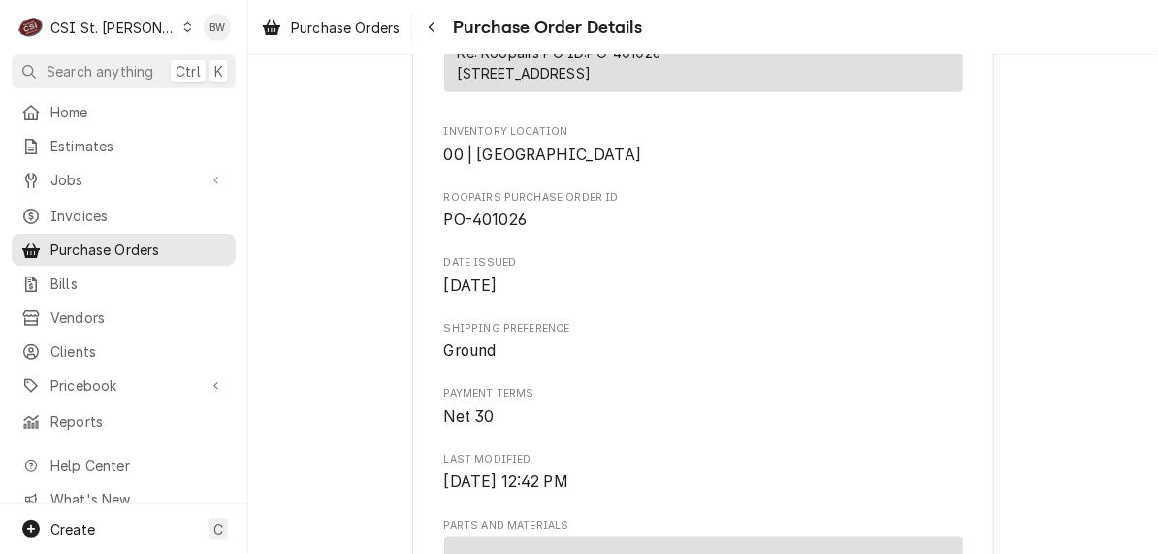
click at [346, 227] on div "Draft Preview Vendor FOXX EQUIPMENT COMPANY FOXX EQUIPMENT COMPANY PO BOX [GEOG…" at bounding box center [703, 337] width 910 height 1729
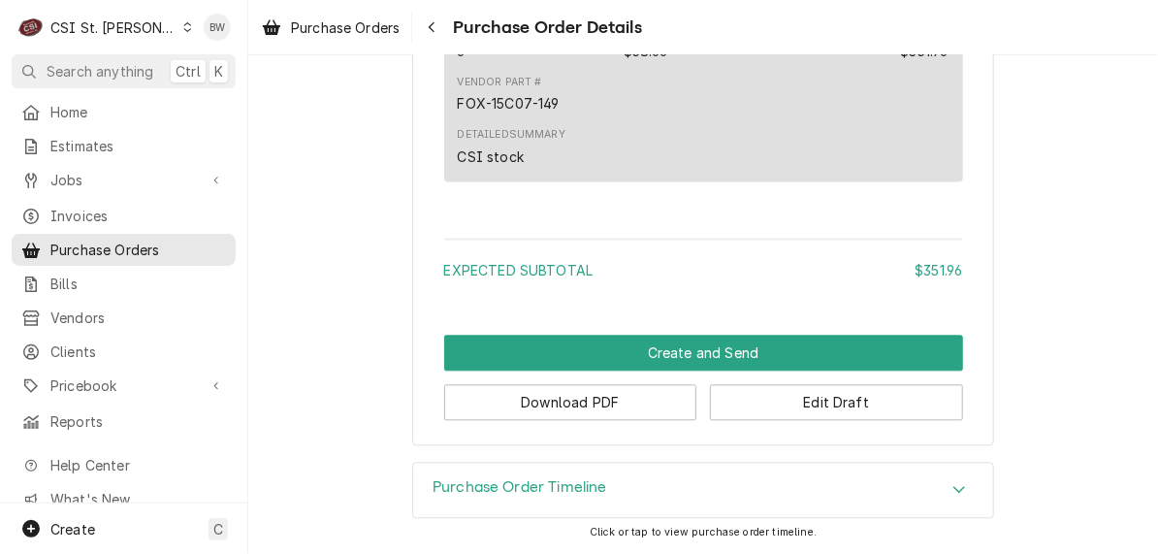
scroll to position [1362, 0]
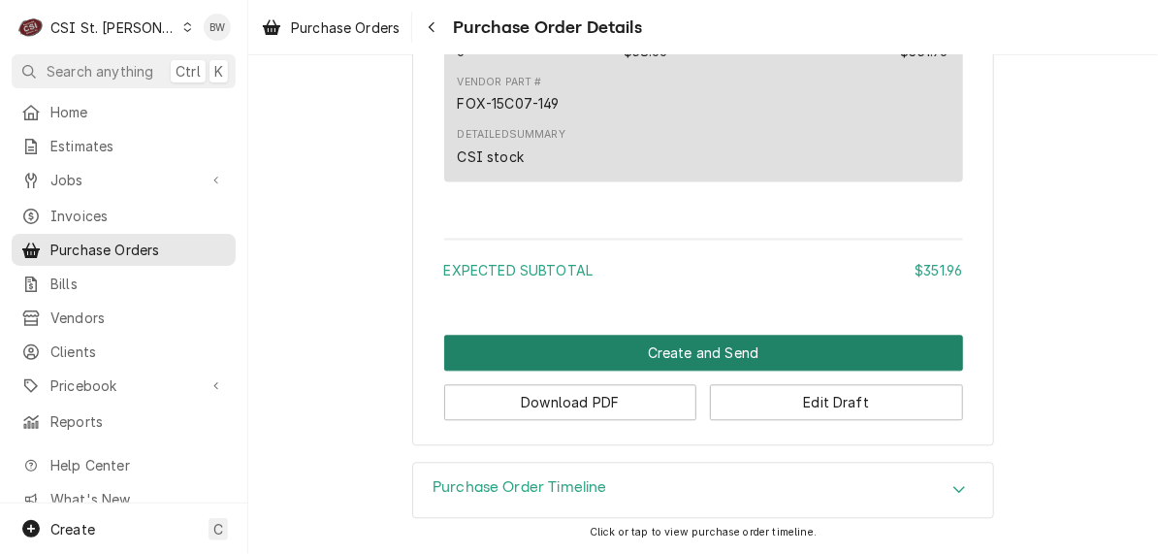
click at [623, 358] on button "Create and Send" at bounding box center [703, 353] width 519 height 36
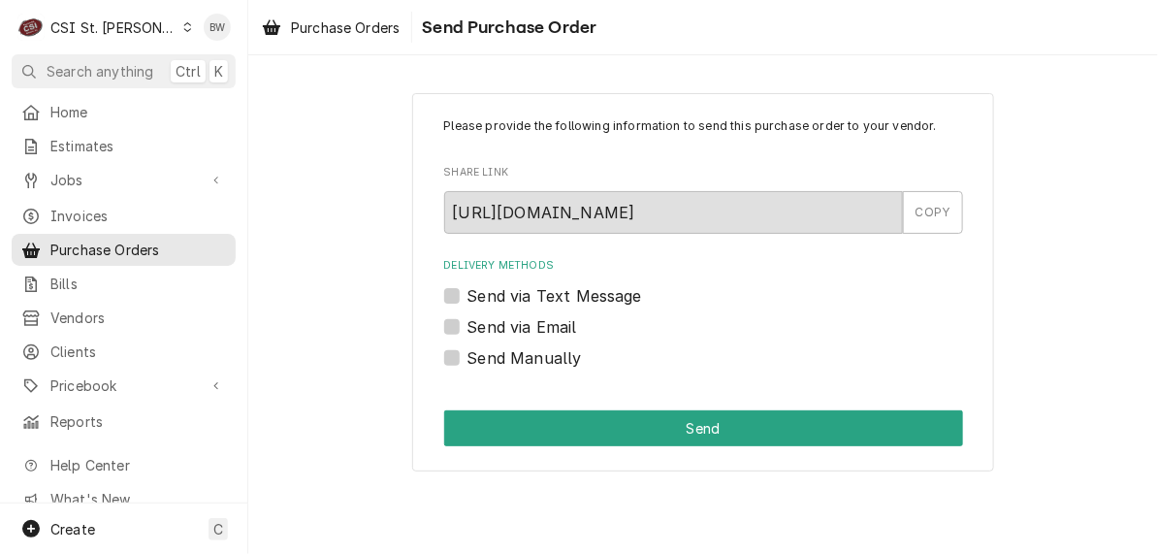
click at [491, 365] on label "Send Manually" at bounding box center [524, 357] width 114 height 23
click at [491, 365] on input "Send Manually" at bounding box center [726, 367] width 519 height 43
checkbox input "true"
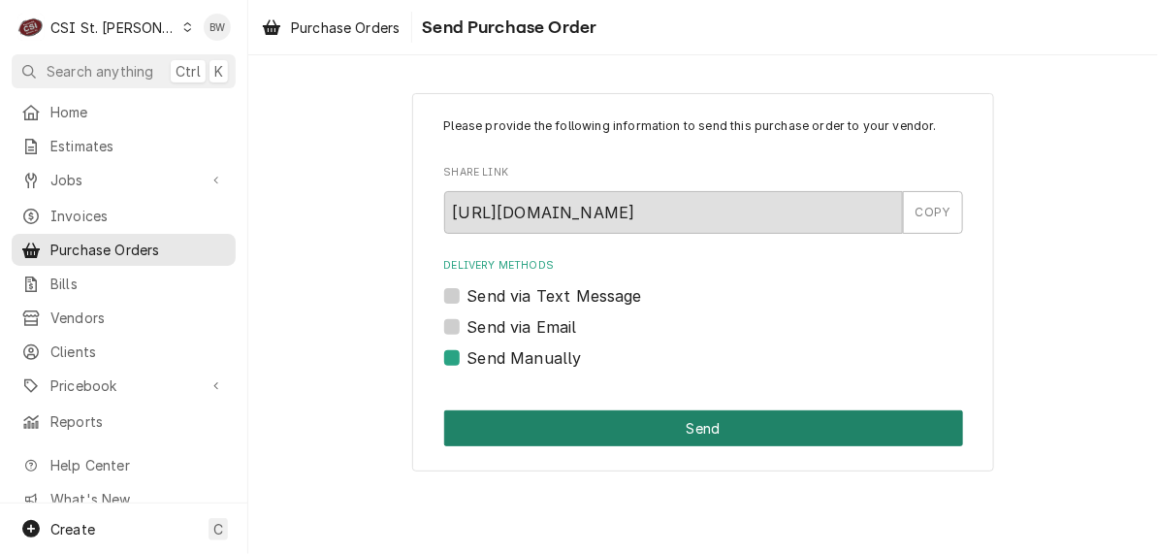
click at [638, 432] on button "Send" at bounding box center [703, 428] width 519 height 36
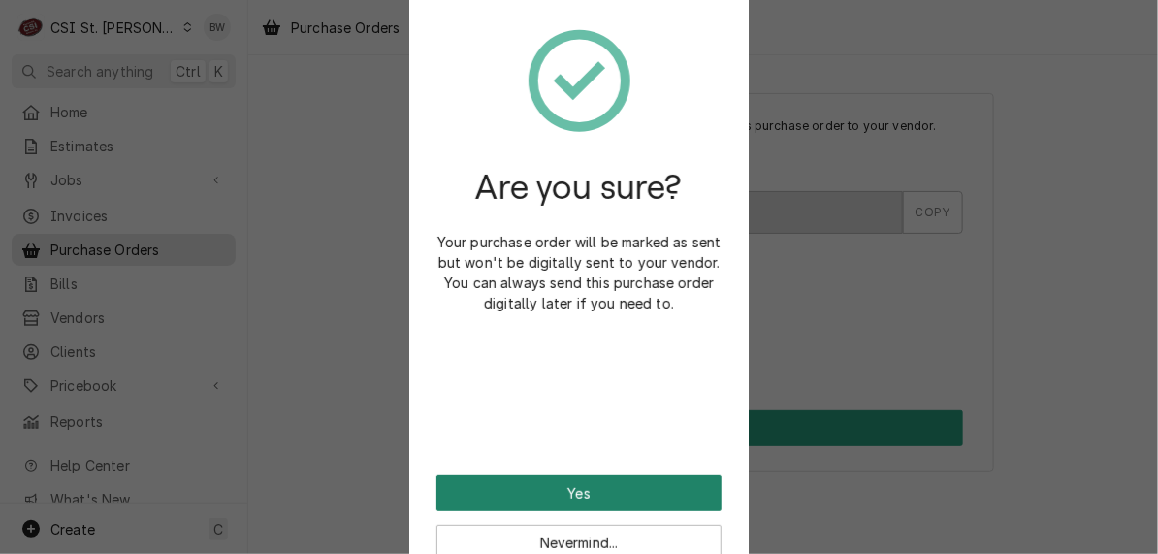
click at [556, 481] on button "Yes" at bounding box center [578, 493] width 285 height 36
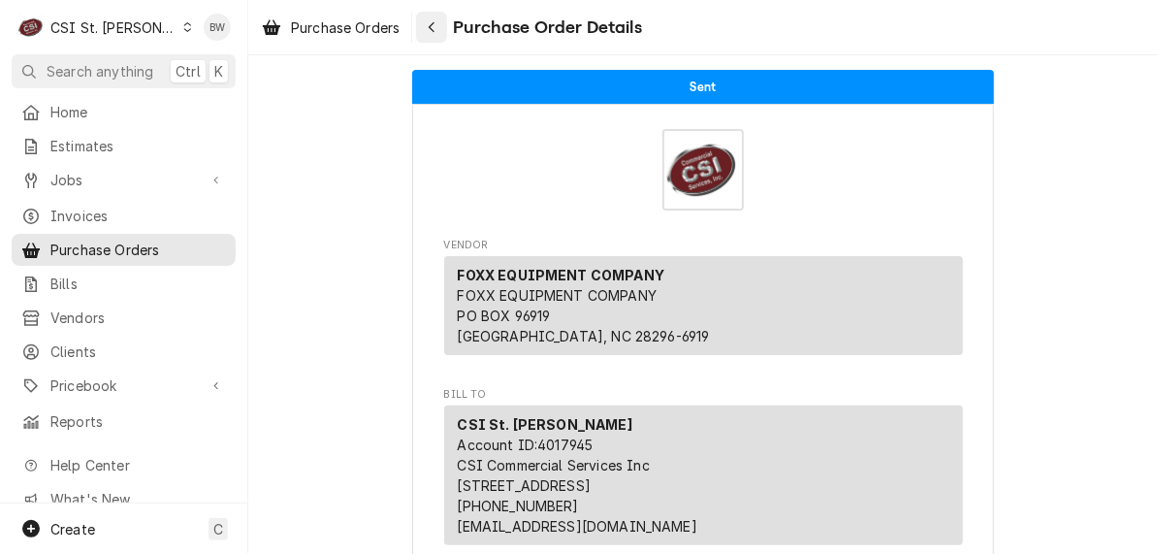
click at [421, 29] on button "Navigate back" at bounding box center [431, 27] width 31 height 31
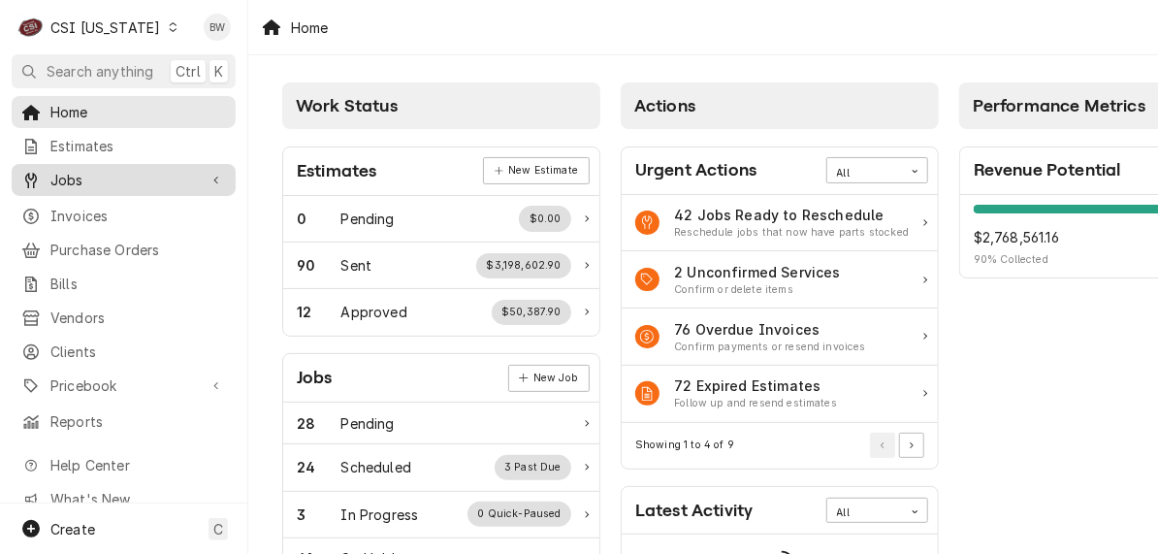
click at [98, 177] on span "Jobs" at bounding box center [123, 180] width 146 height 20
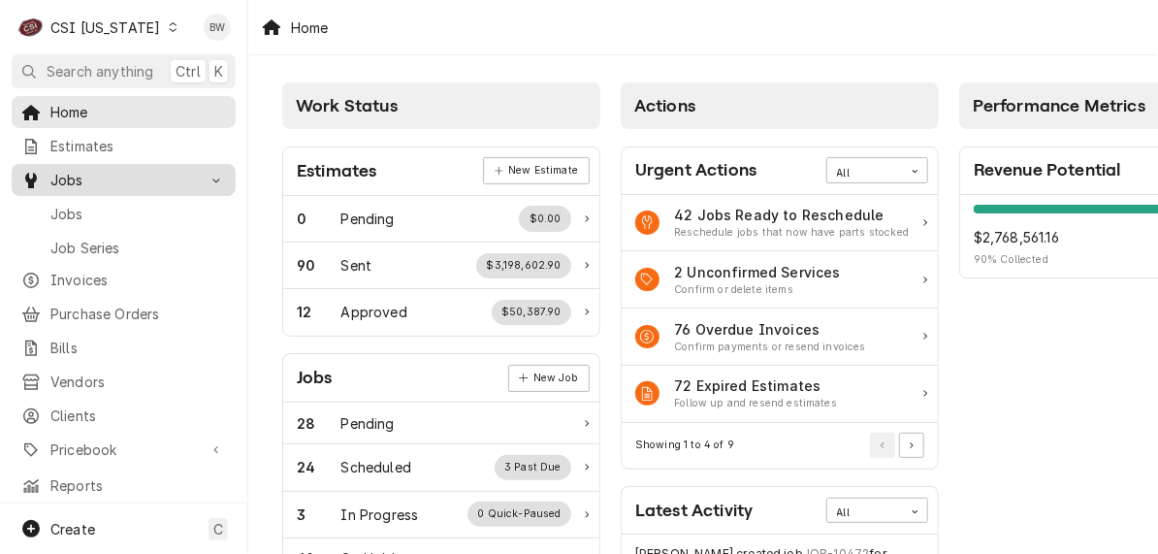
click at [105, 176] on span "Jobs" at bounding box center [123, 180] width 146 height 20
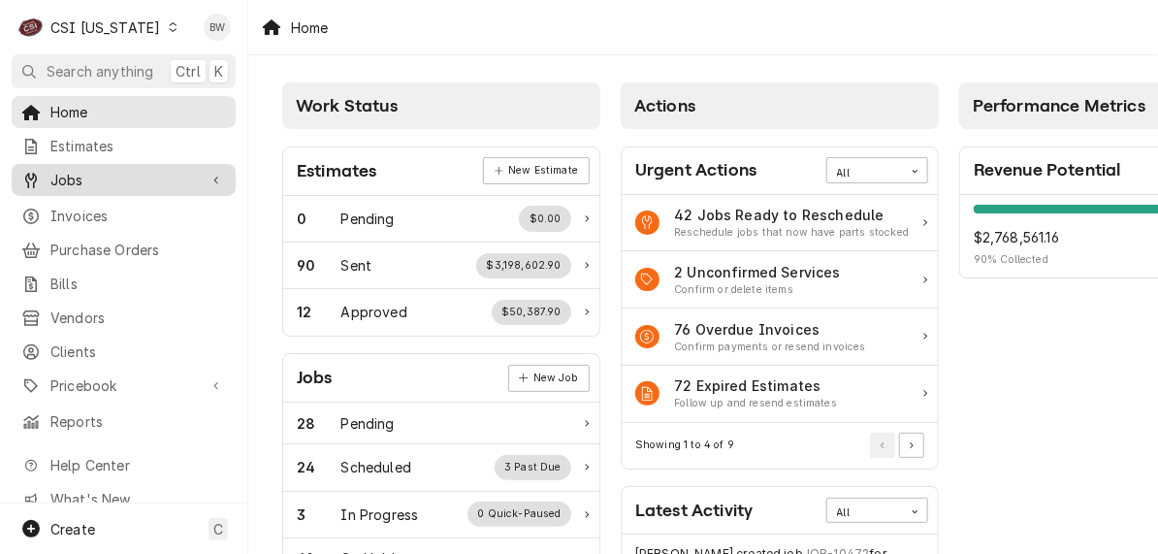
click at [112, 177] on span "Jobs" at bounding box center [123, 180] width 146 height 20
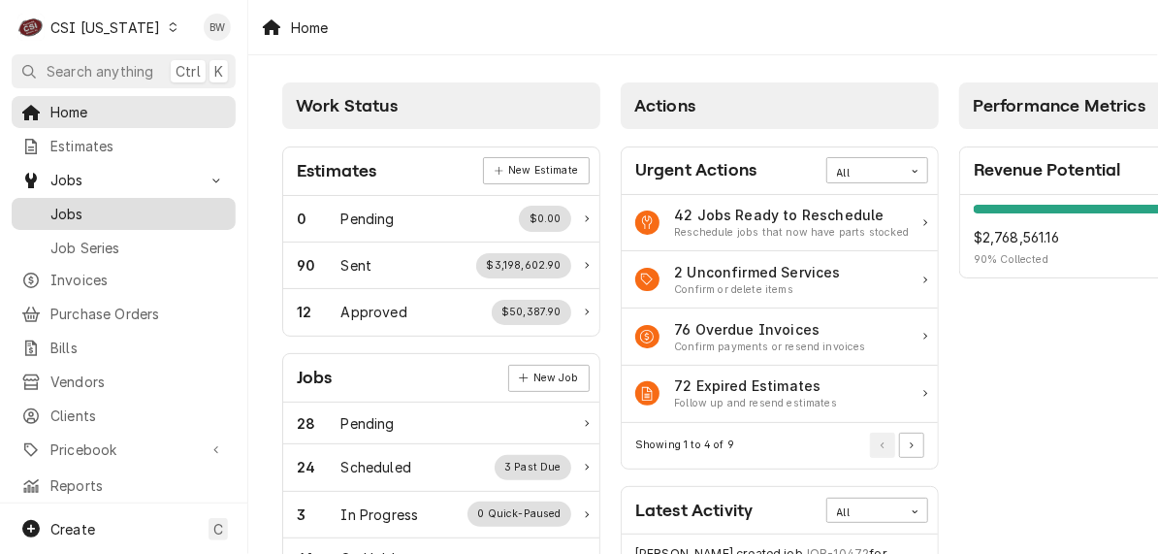
click at [94, 208] on span "Jobs" at bounding box center [138, 214] width 176 height 20
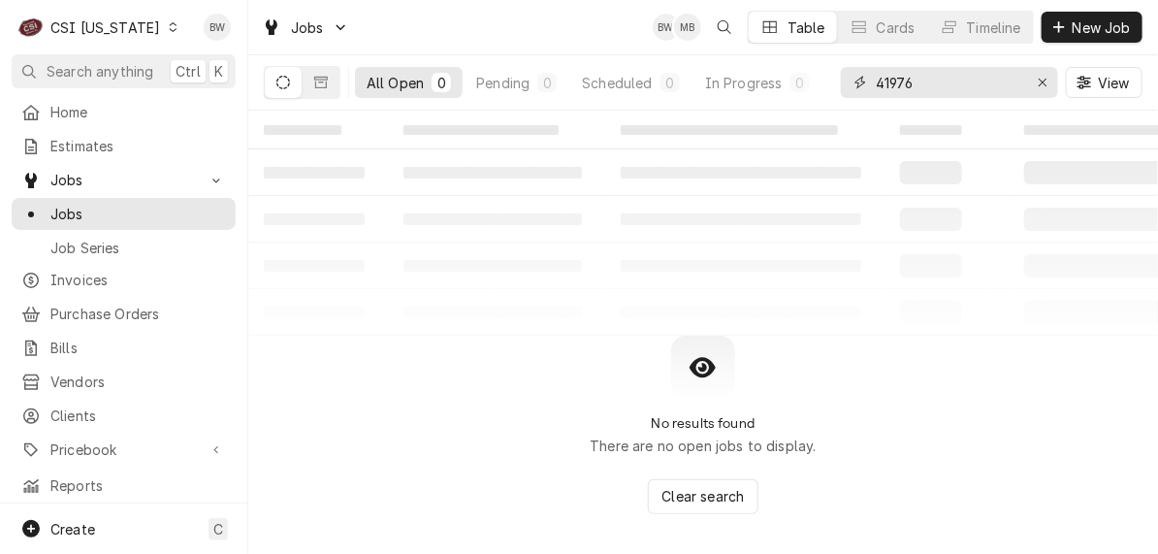
drag, startPoint x: 946, startPoint y: 82, endPoint x: 840, endPoint y: 80, distance: 105.7
click at [840, 80] on div "All Open 0 Pending 0 Scheduled 0 In Progress 0 On Hold 0 Completed 0 41976 View" at bounding box center [703, 82] width 879 height 54
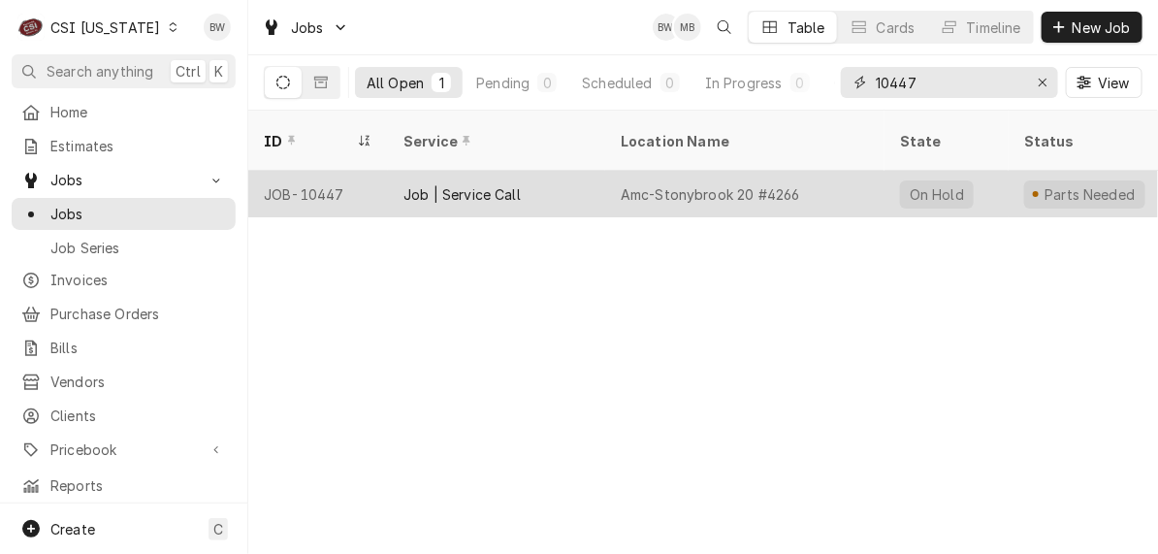
type input "10447"
click at [331, 171] on div "JOB-10447" at bounding box center [318, 194] width 140 height 47
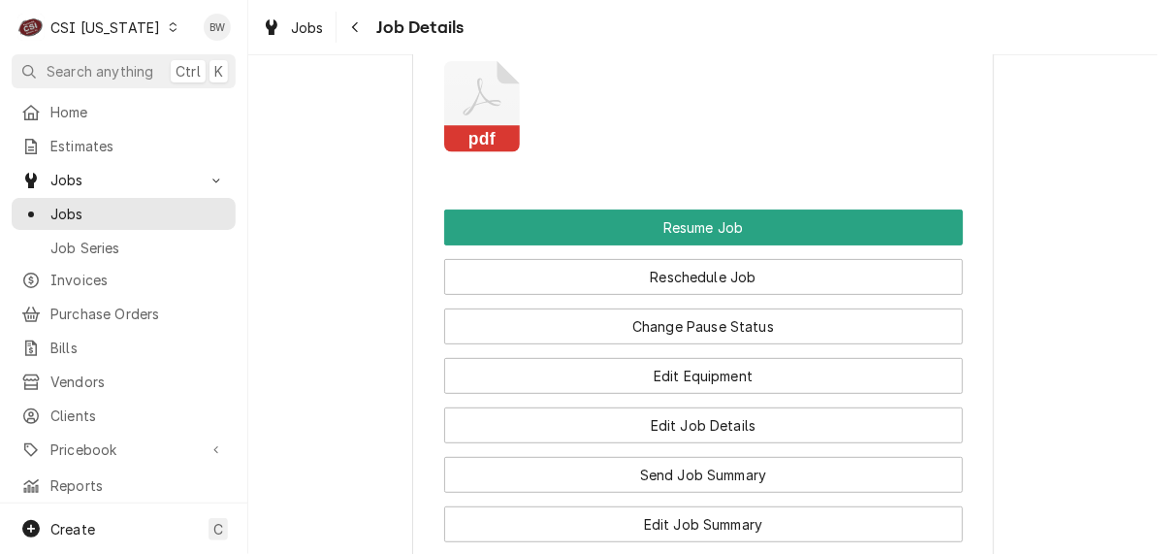
scroll to position [2812, 0]
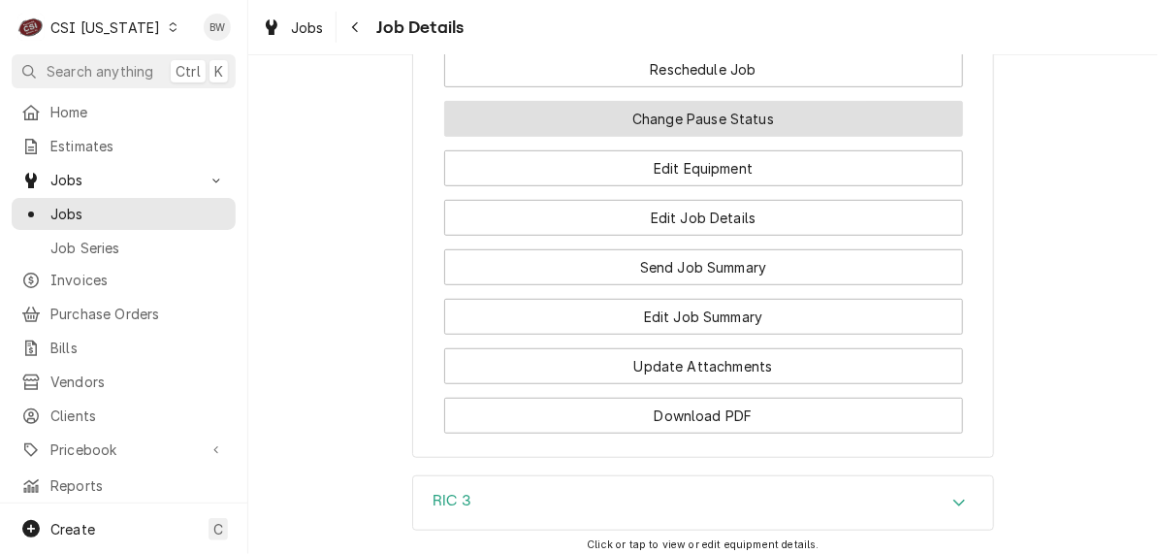
click at [695, 119] on button "Change Pause Status" at bounding box center [703, 119] width 519 height 36
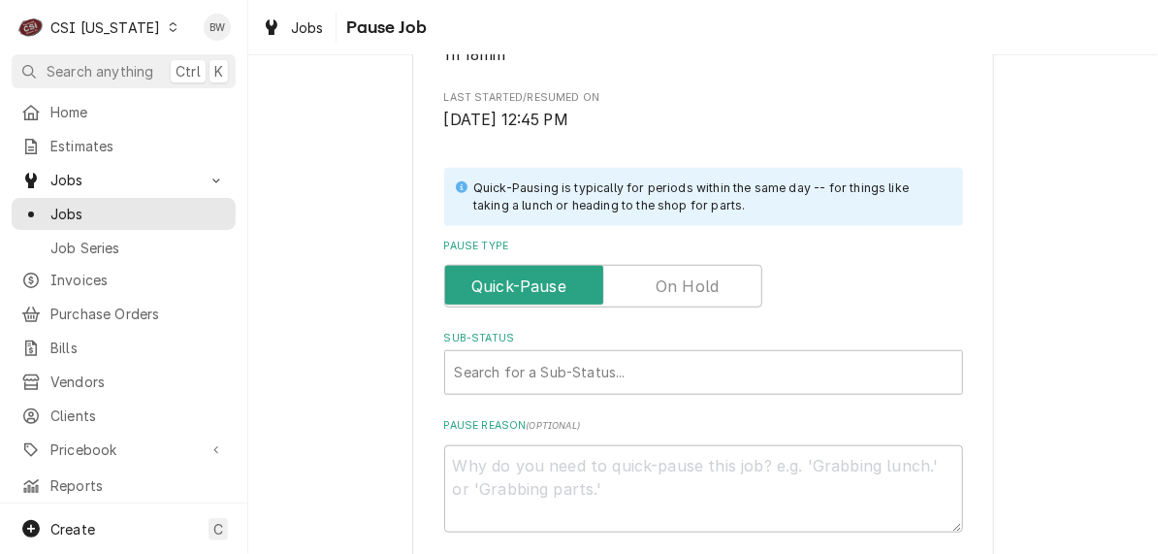
scroll to position [582, 0]
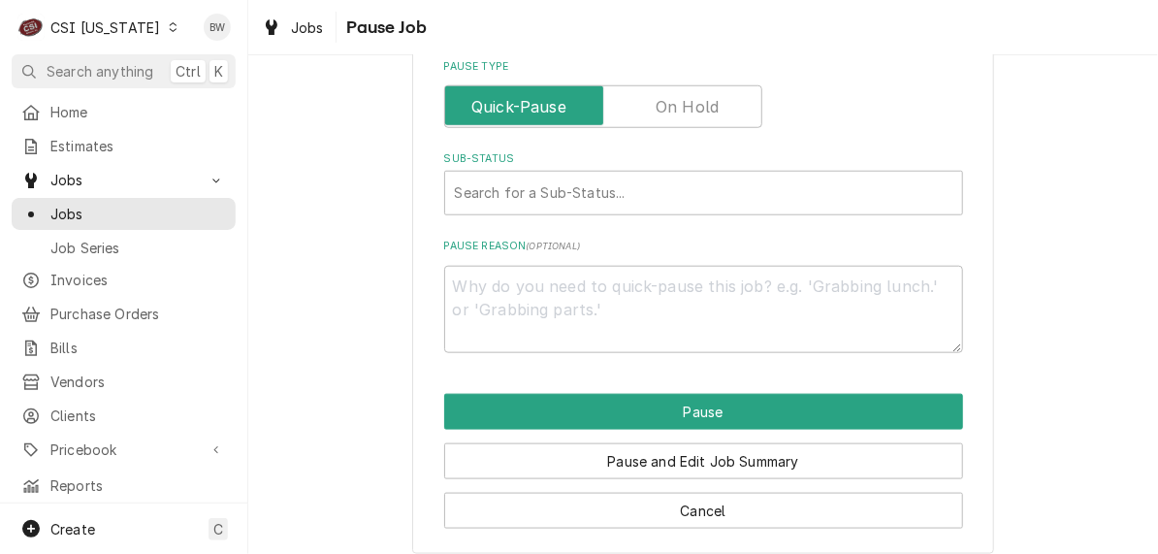
click at [683, 114] on label "Pause Type" at bounding box center [603, 106] width 318 height 43
click at [683, 114] on input "Pause Type" at bounding box center [603, 106] width 301 height 43
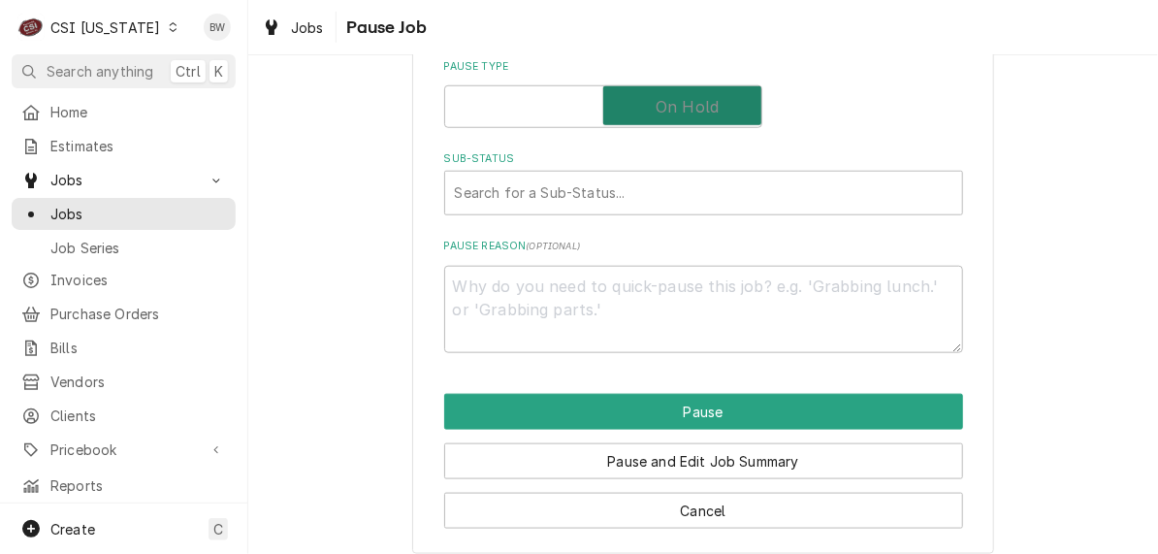
checkbox input "true"
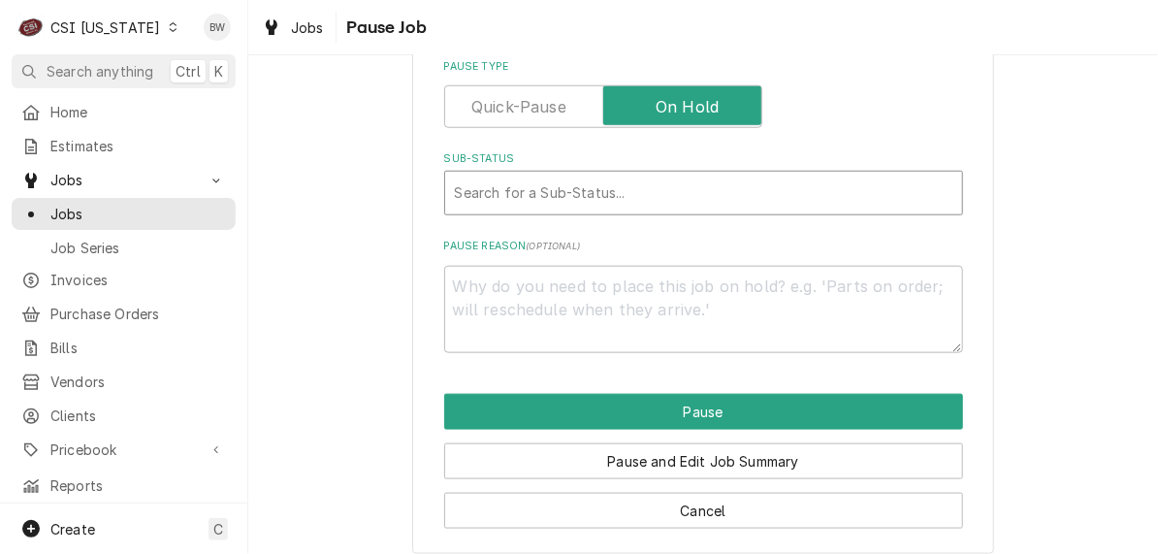
click at [578, 182] on div "Sub-Status" at bounding box center [703, 193] width 497 height 35
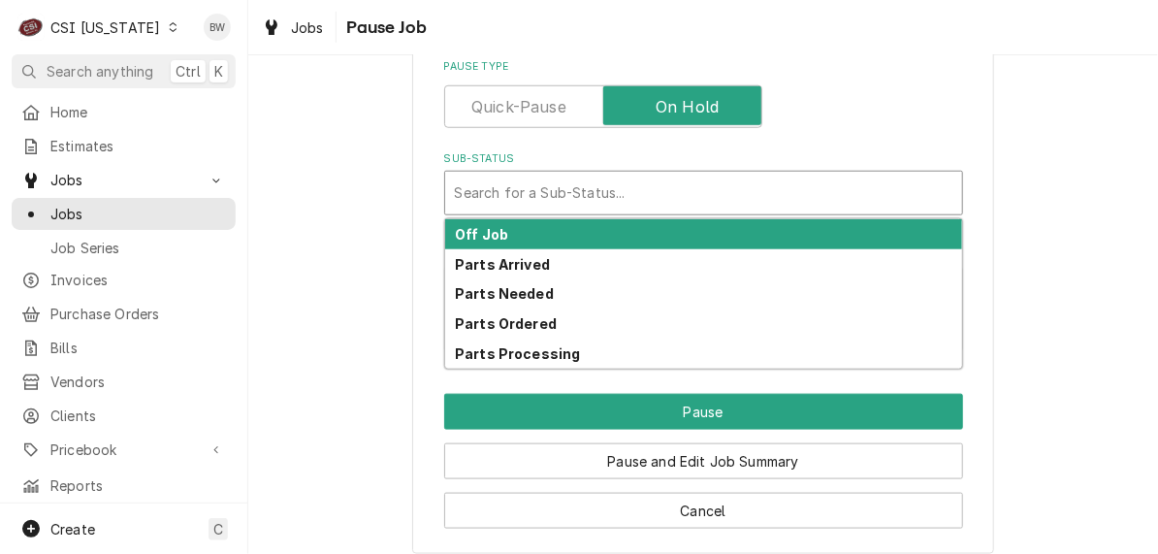
click at [507, 231] on div "Off Job" at bounding box center [703, 234] width 517 height 30
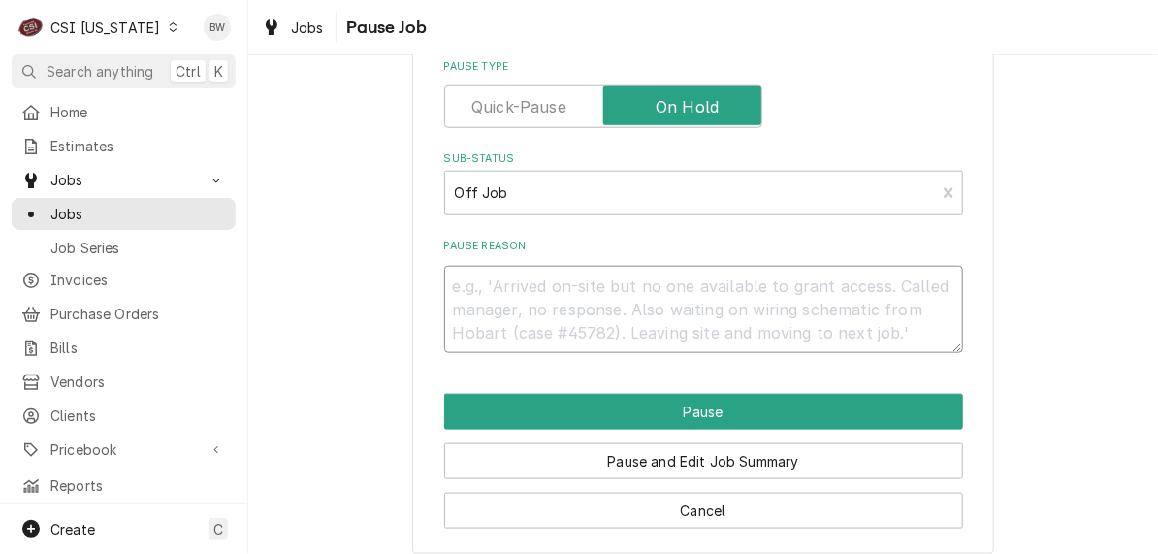
click at [480, 279] on textarea "Pause Reason" at bounding box center [703, 309] width 519 height 87
type textarea "x"
type textarea "Te"
type textarea "x"
type textarea "Tee"
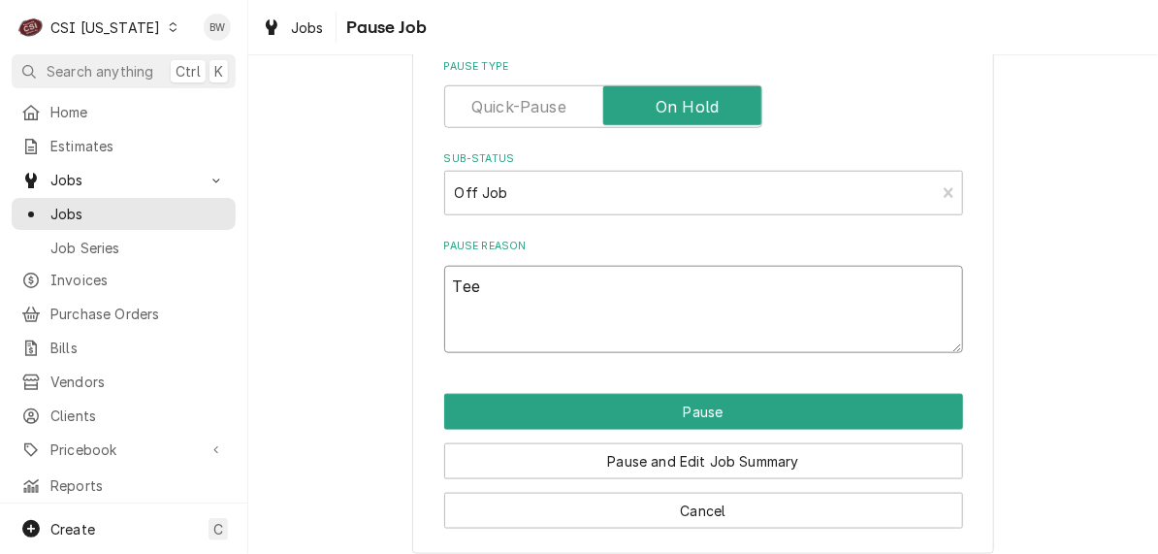
type textarea "x"
type textarea "Teec"
type textarea "x"
type textarea "Teech"
type textarea "x"
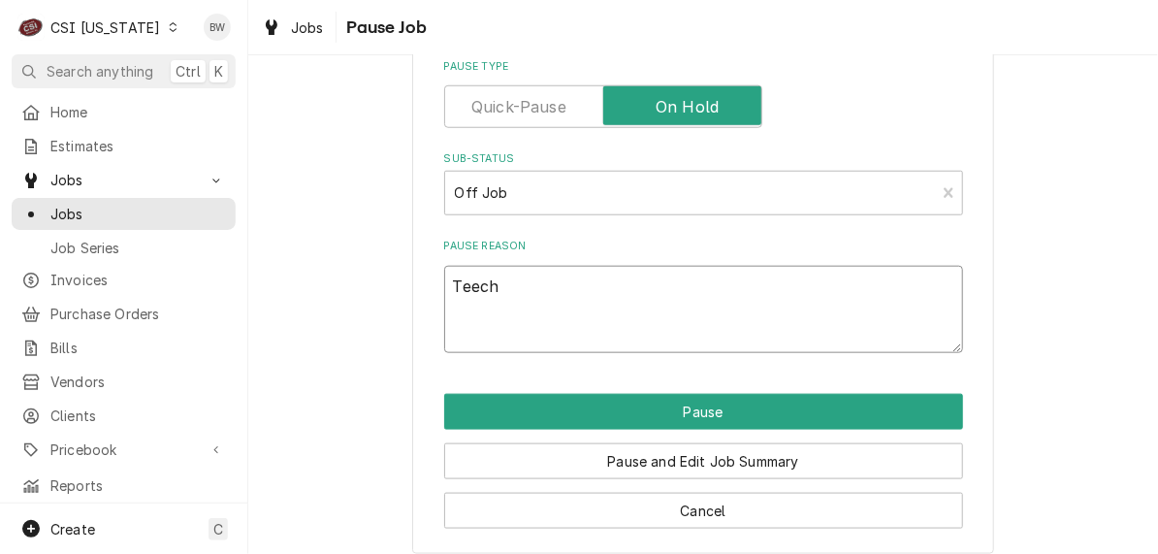
type textarea "Teech"
type textarea "x"
type textarea "Teech s"
type textarea "x"
type textarea "Teech sa"
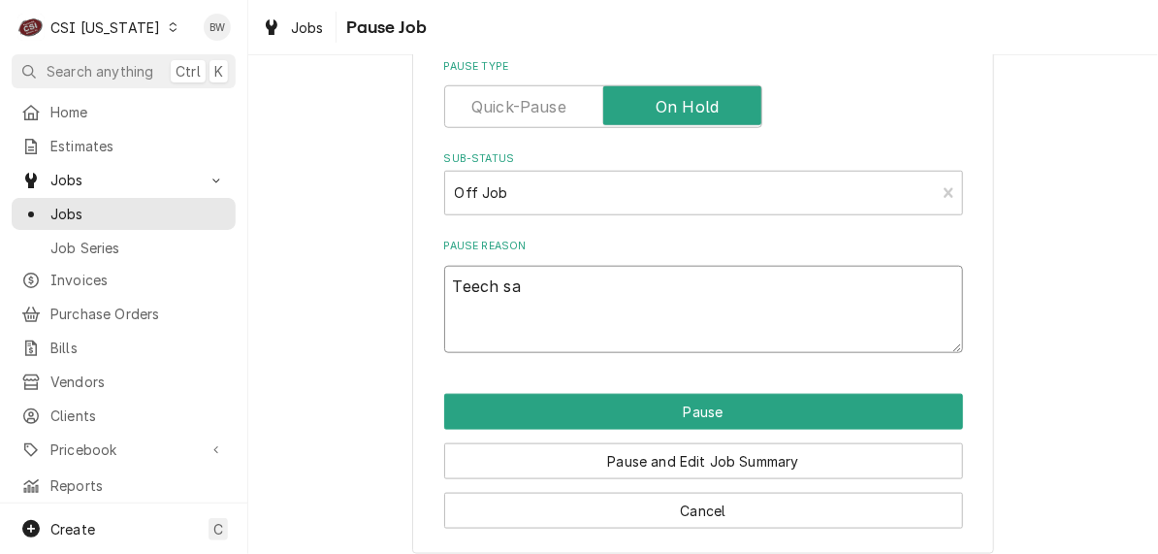
type textarea "x"
type textarea "Teech sai"
type textarea "x"
type textarea "Teech said"
type textarea "x"
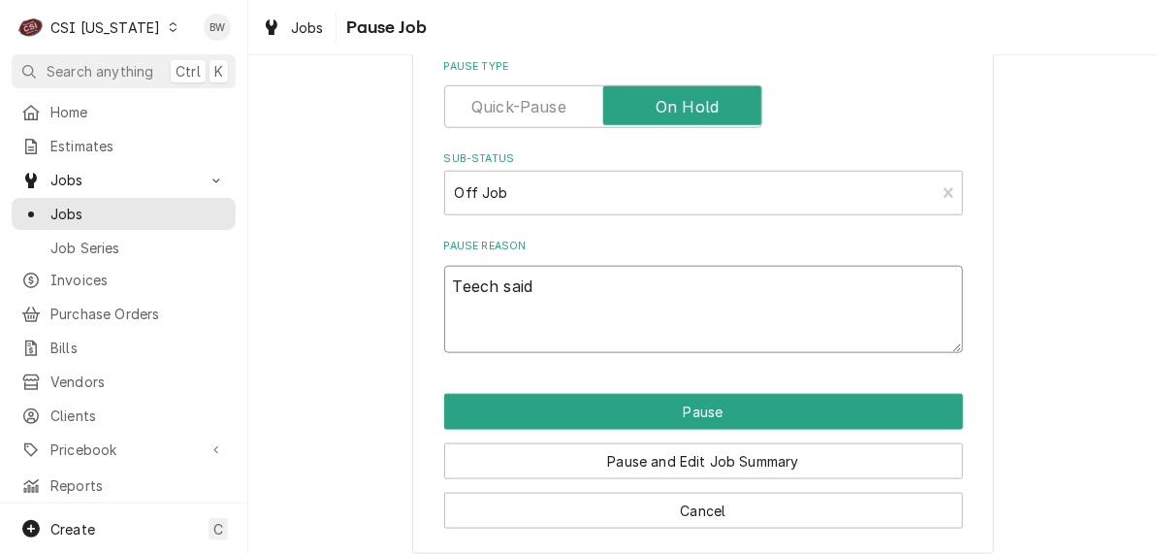
type textarea "Teech said"
type textarea "x"
type textarea "Teech said to"
type textarea "x"
type textarea "Teech said to"
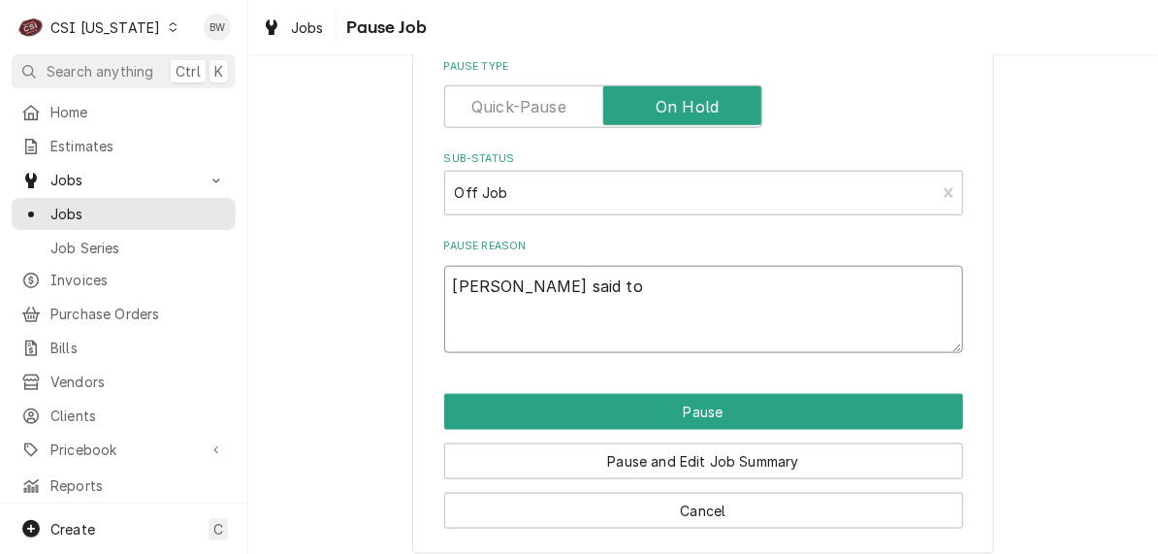
type textarea "x"
type textarea "Teech said to h"
type textarea "x"
type textarea "Teech said to ho"
type textarea "x"
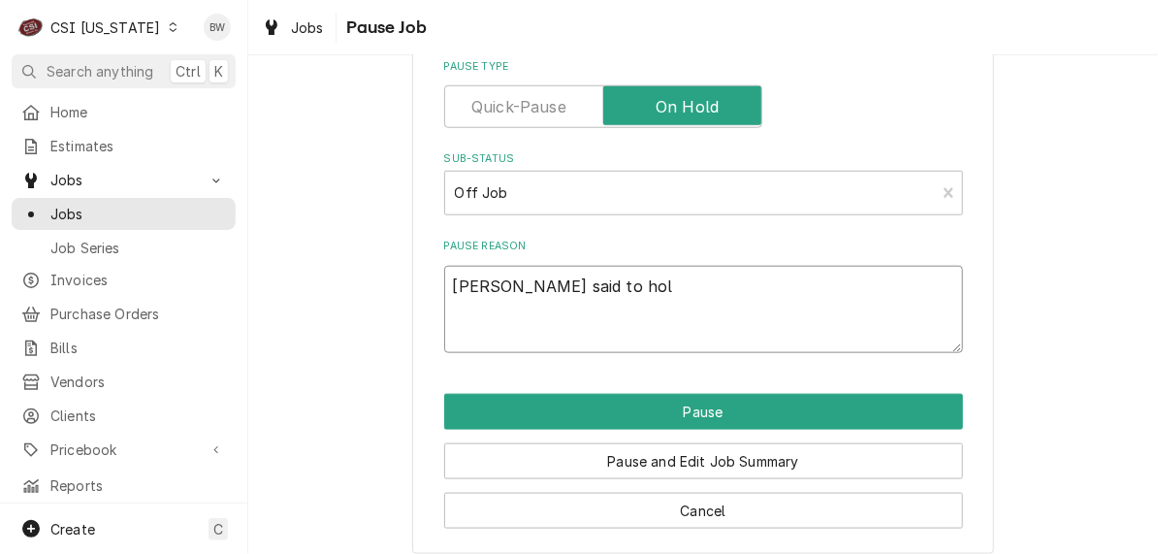
type textarea "Teech said to hold"
type textarea "x"
type textarea "Teech said to hold"
type textarea "x"
type textarea "Teech said to hold o"
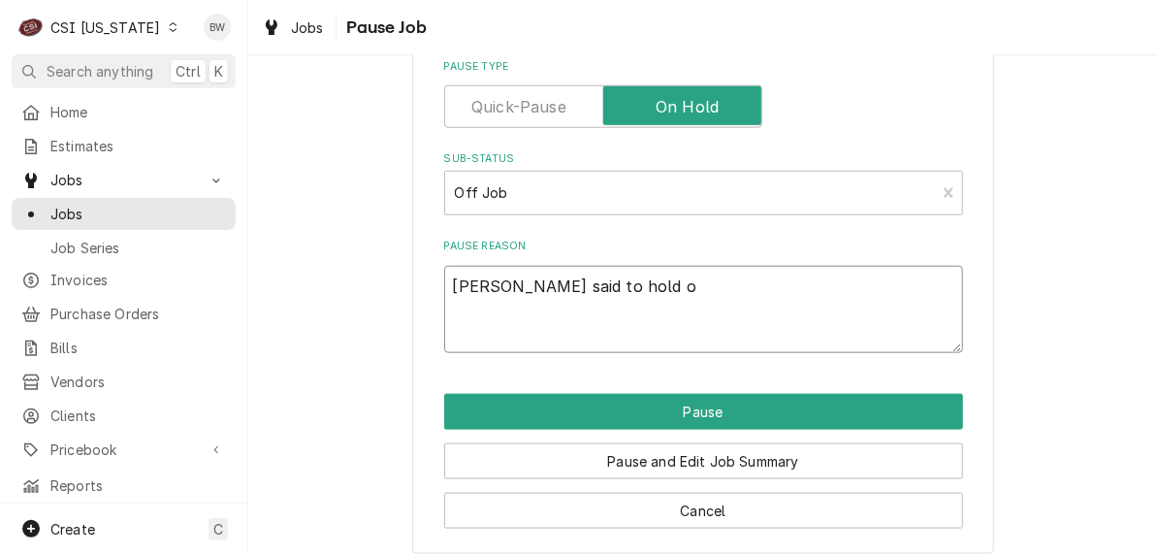
type textarea "x"
type textarea "Teech said to hold or"
type textarea "x"
type textarea "Teech said to hold ord"
type textarea "x"
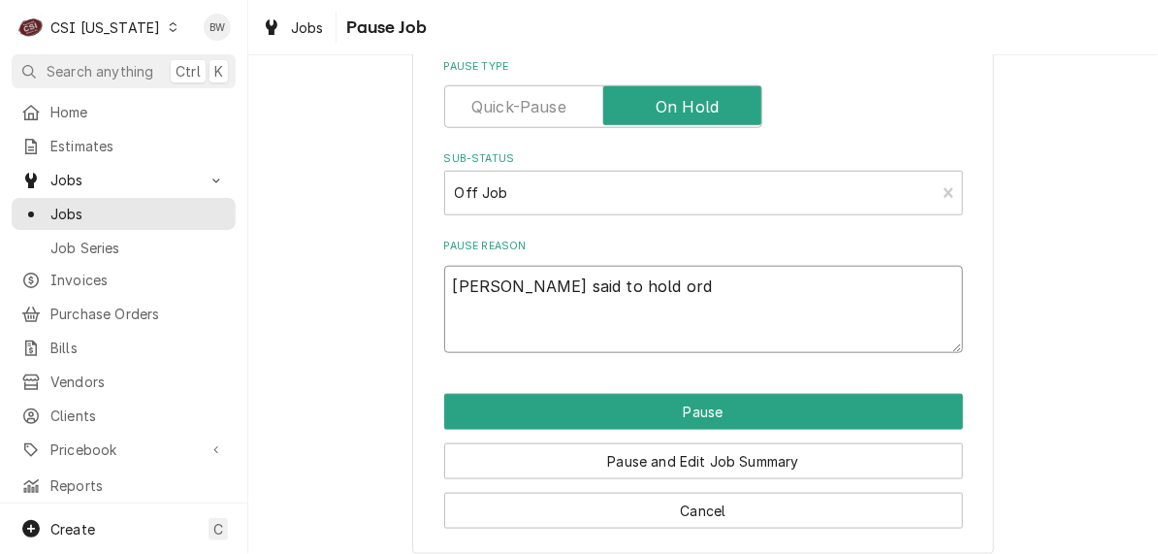
type textarea "Teech said to hold orde"
type textarea "x"
type textarea "Teech said to hold order"
type textarea "x"
type textarea "Teech said to hold order n"
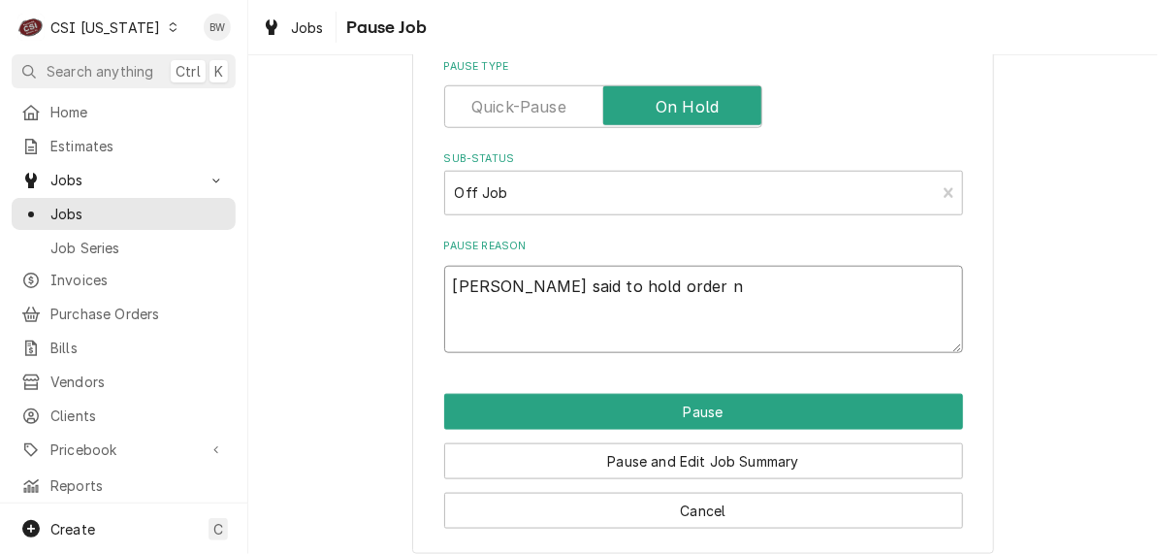
type textarea "x"
type textarea "Teech said to hold order ne"
type textarea "x"
type textarea "Teech said to hold order need"
type textarea "x"
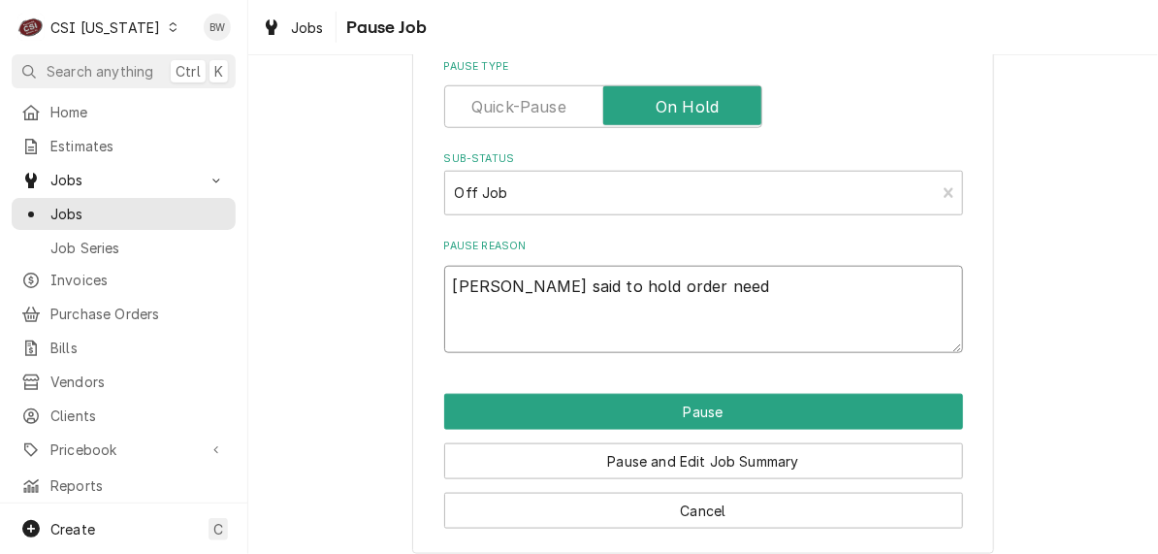
type textarea "Teech said to hold order need"
type textarea "x"
type textarea "Teech said to hold order need t"
type textarea "x"
type textarea "Teech said to hold order need to"
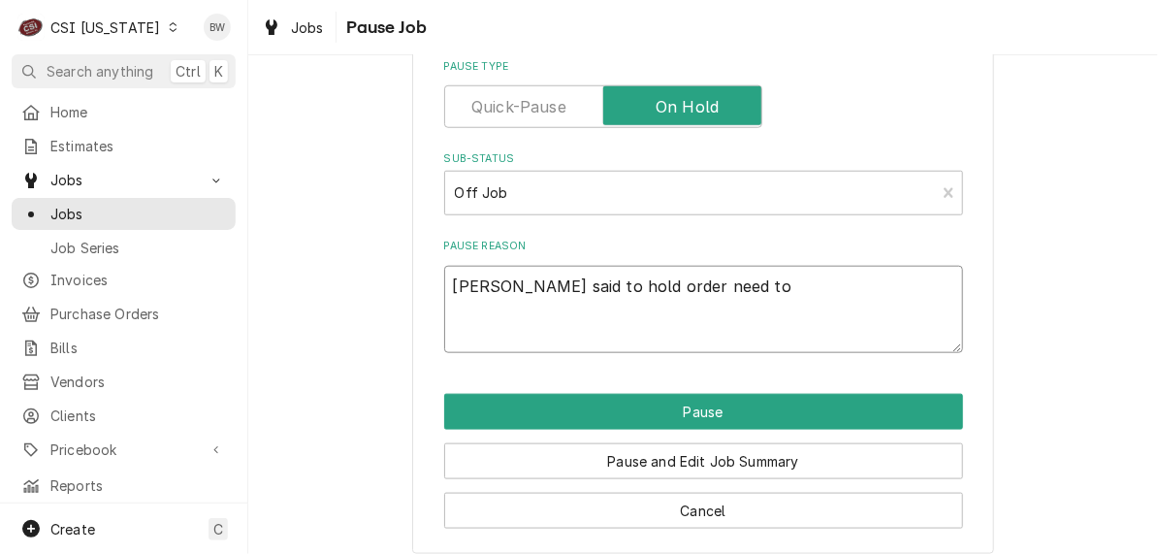
type textarea "x"
type textarea "Teech said to hold order need to"
type textarea "x"
type textarea "Teech said to hold order need to ch"
type textarea "x"
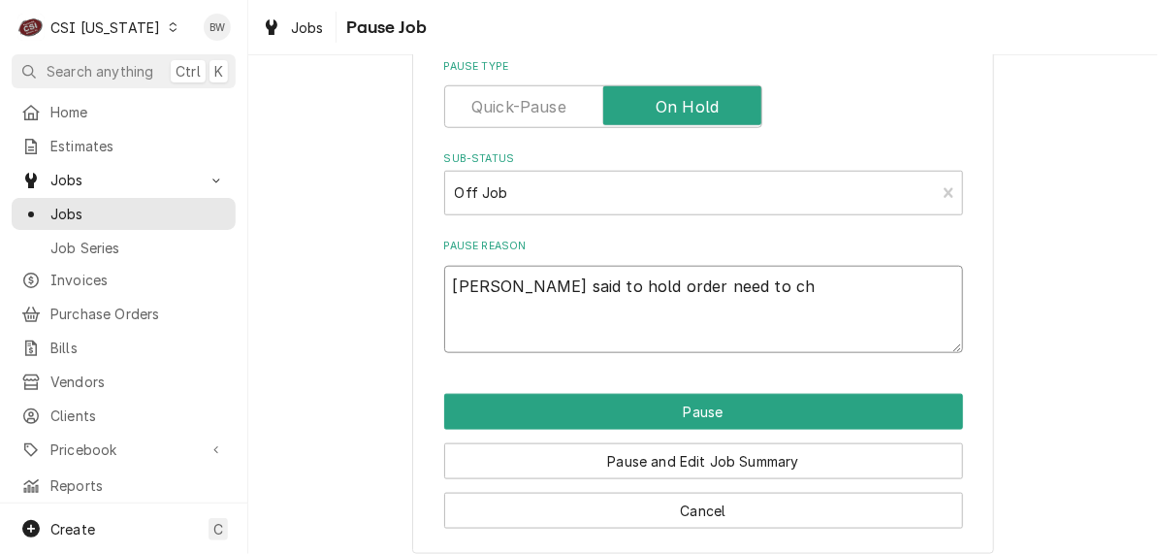
type textarea "Teech said to hold order need to che"
type textarea "x"
type textarea "Teech said to hold order need to chec"
type textarea "x"
type textarea "Teech said to hold order need to check"
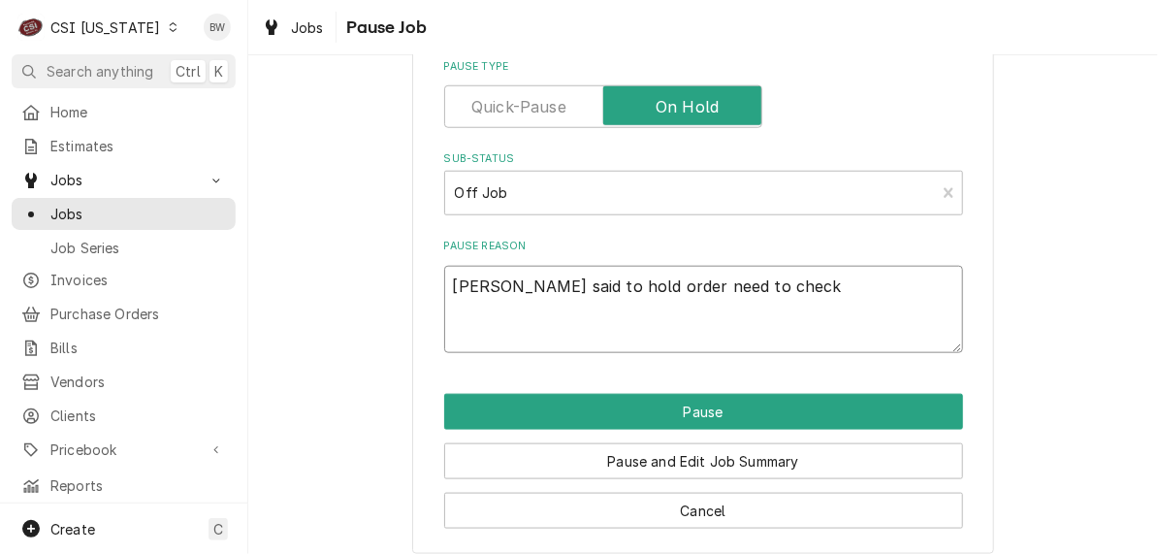
type textarea "x"
type textarea "Teech said to hold order need to check"
type textarea "x"
type textarea "Teech said to hold order need to check w"
type textarea "x"
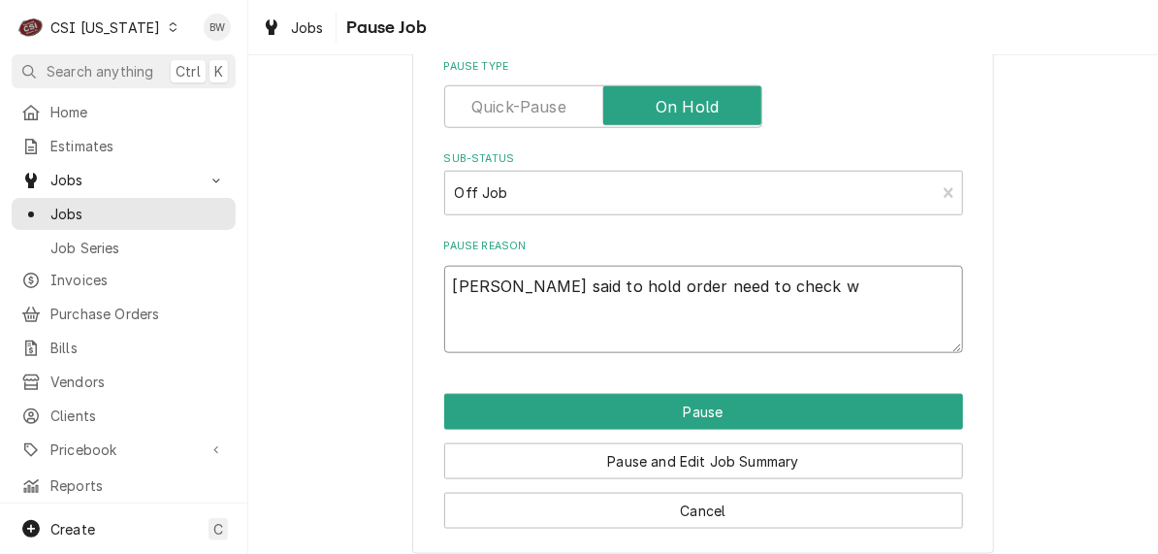
type textarea "Teech said to hold order need to check wi"
type textarea "x"
type textarea "Teech said to hold order need to check wit"
type textarea "x"
type textarea "Teech said to hold order need to check with"
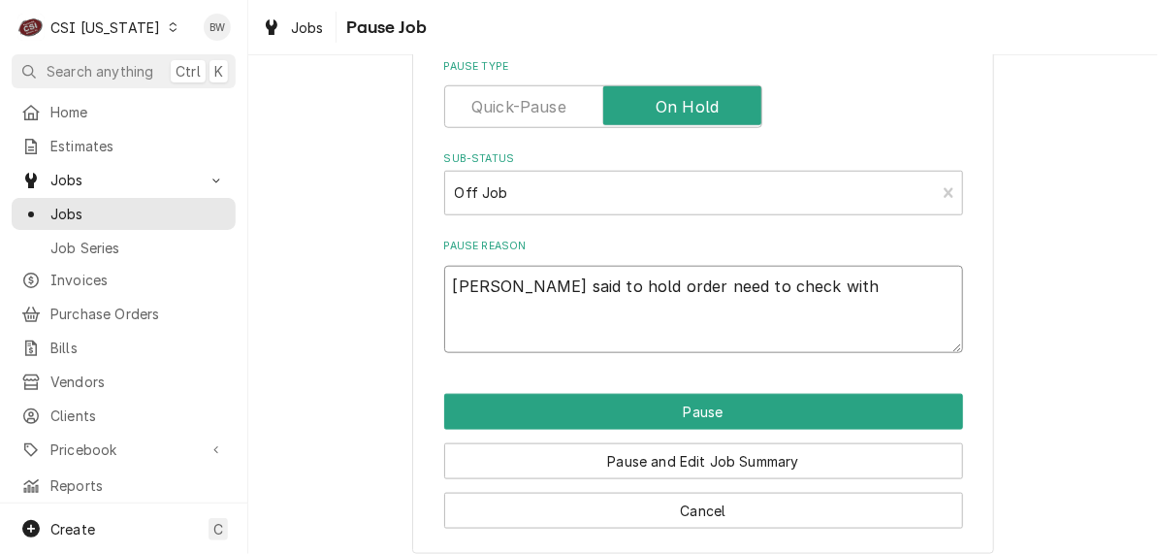
type textarea "x"
type textarea "Teech said to hold order need to check with"
type textarea "x"
type textarea "Teech said to hold order need to check with V"
type textarea "x"
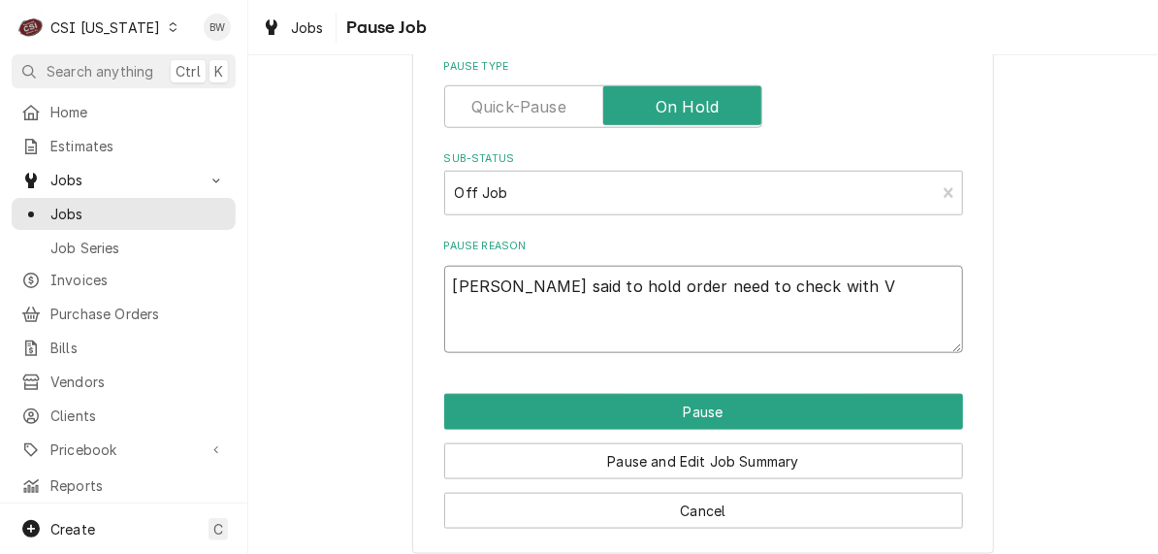
type textarea "Teech said to hold order need to check with Vi"
type textarea "x"
type textarea "Teech said to hold order need to check with Viv"
type textarea "x"
type textarea "Teech said to hold order need to check with Viva"
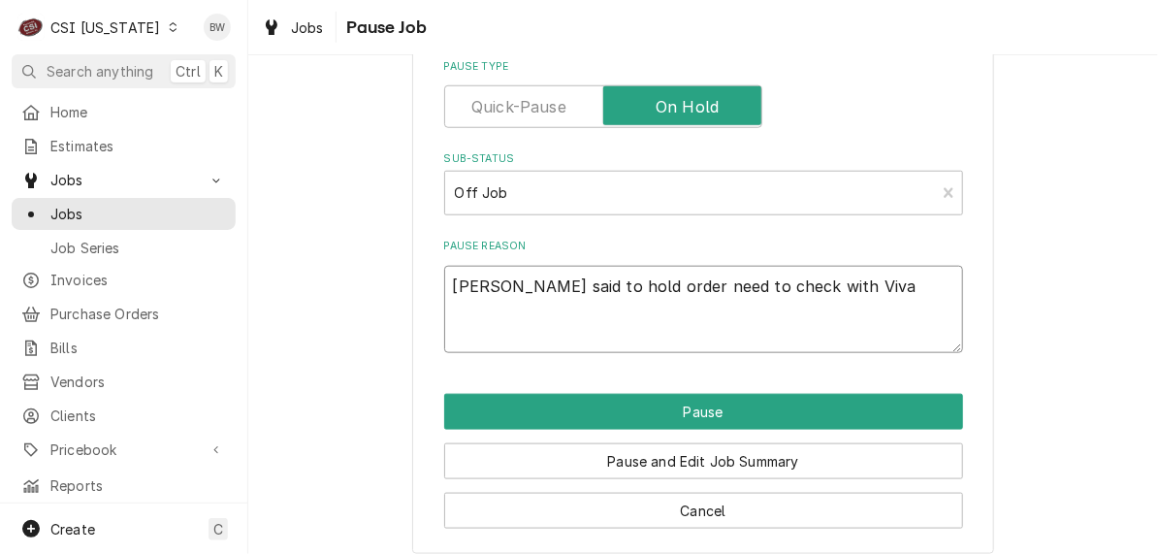
type textarea "x"
type textarea "Teech said to hold order need to check with Viv"
type textarea "x"
type textarea "Teech said to hold order need to check with Vivi"
type textarea "x"
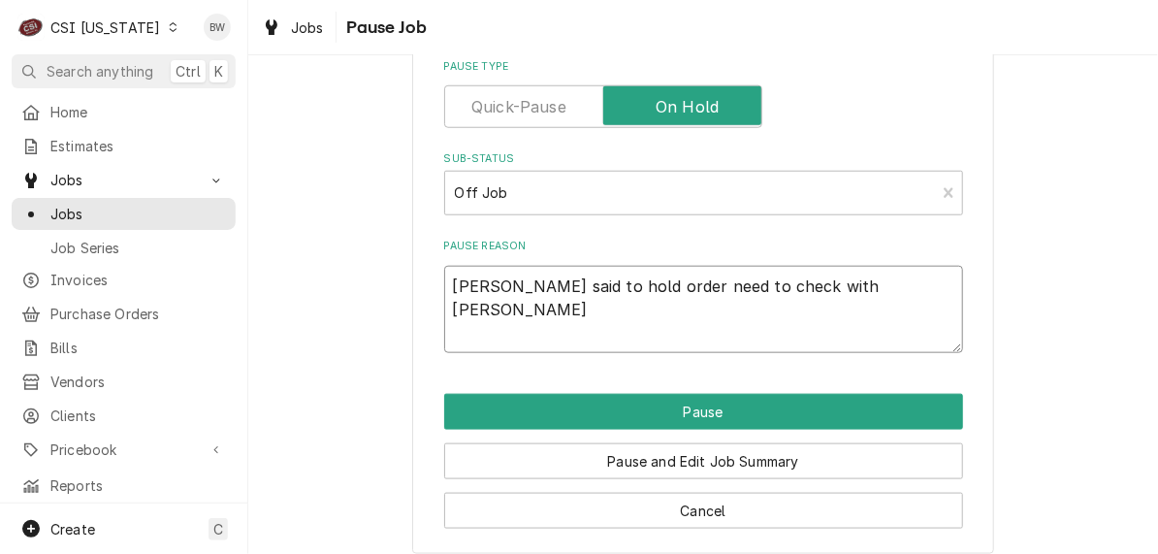
type textarea "Teech said to hold order need to check with Vivian"
type textarea "x"
type textarea "Teech said to hold order need to check with Vivian,"
type textarea "x"
type textarea "Teech said to hold order need to check with Vivian,th"
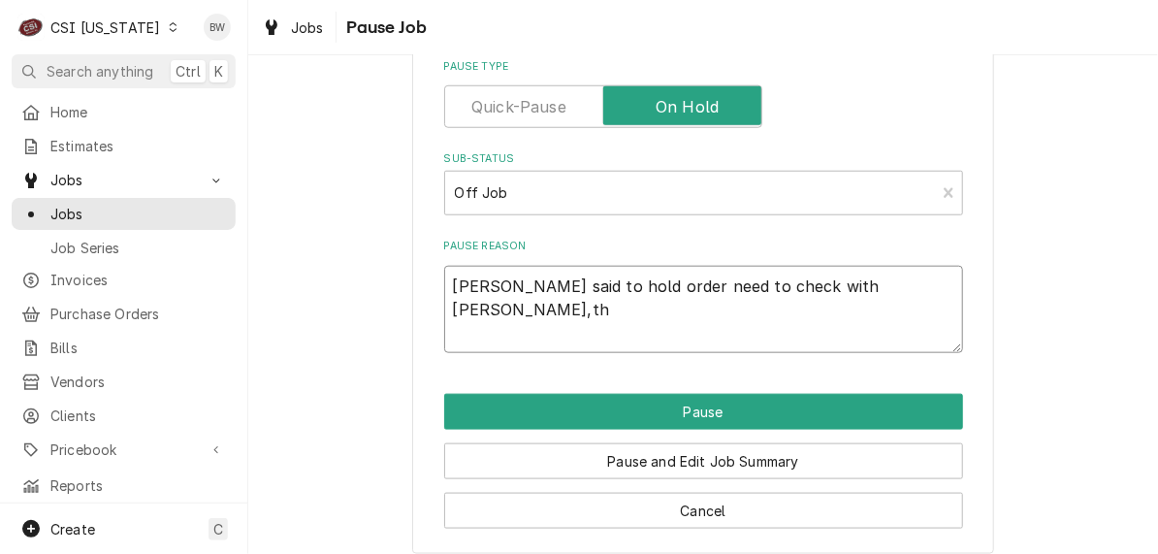
type textarea "x"
type textarea "Teech said to hold order need to check with Vivian,the"
type textarea "x"
type textarea "Teech said to hold order need to check with Vivian,they"
type textarea "x"
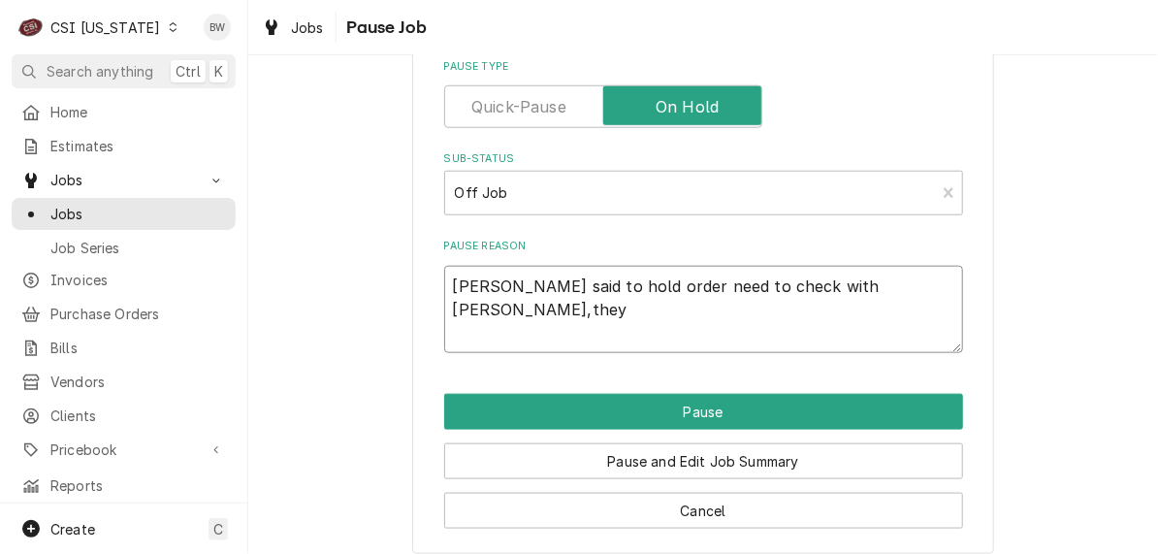
type textarea "Teech said to hold order need to check with Vivian,they"
type textarea "x"
type textarea "Teech said to hold order need to check with Vivian,they m"
type textarea "x"
type textarea "Teech said to hold order need to check with Vivian,they ma"
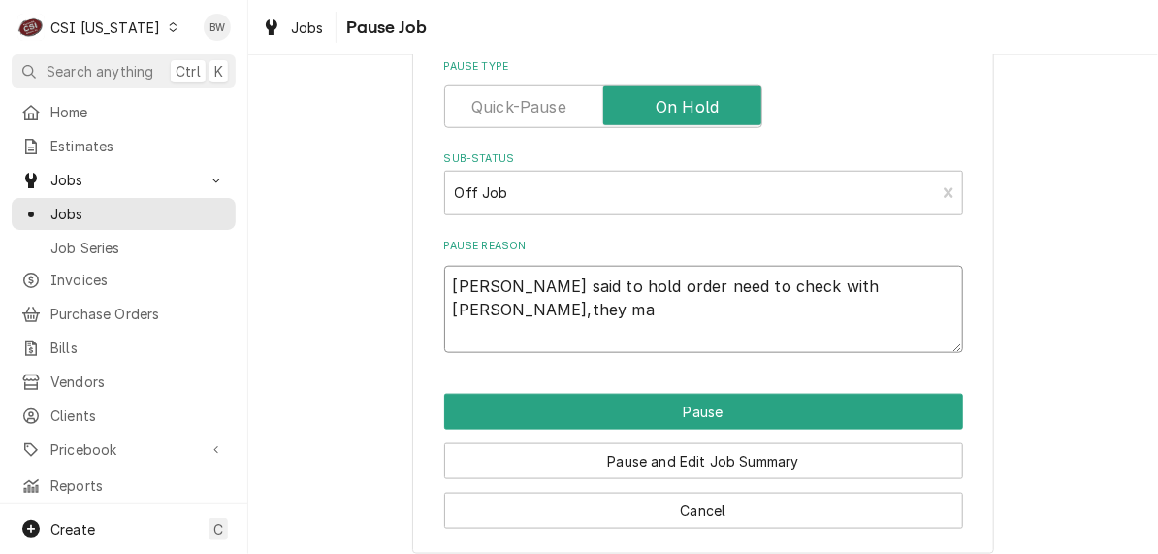
type textarea "x"
type textarea "Teech said to hold order need to check with Vivian,they may"
type textarea "x"
type textarea "Teech said to hold order need to check with Vivian,they may"
type textarea "x"
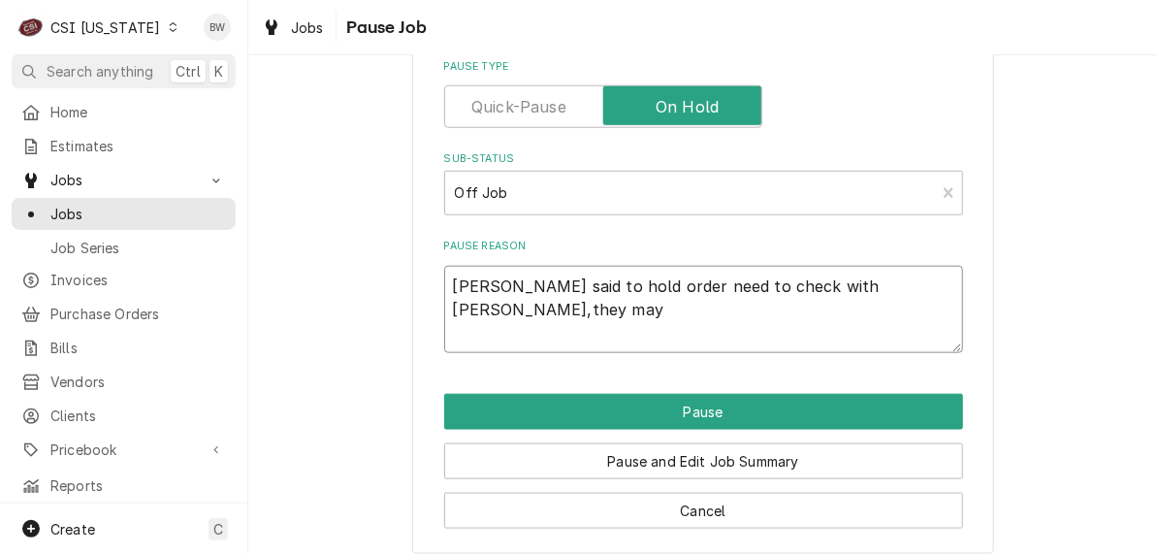
type textarea "Teech said to hold order need to check with Vivian,they may s"
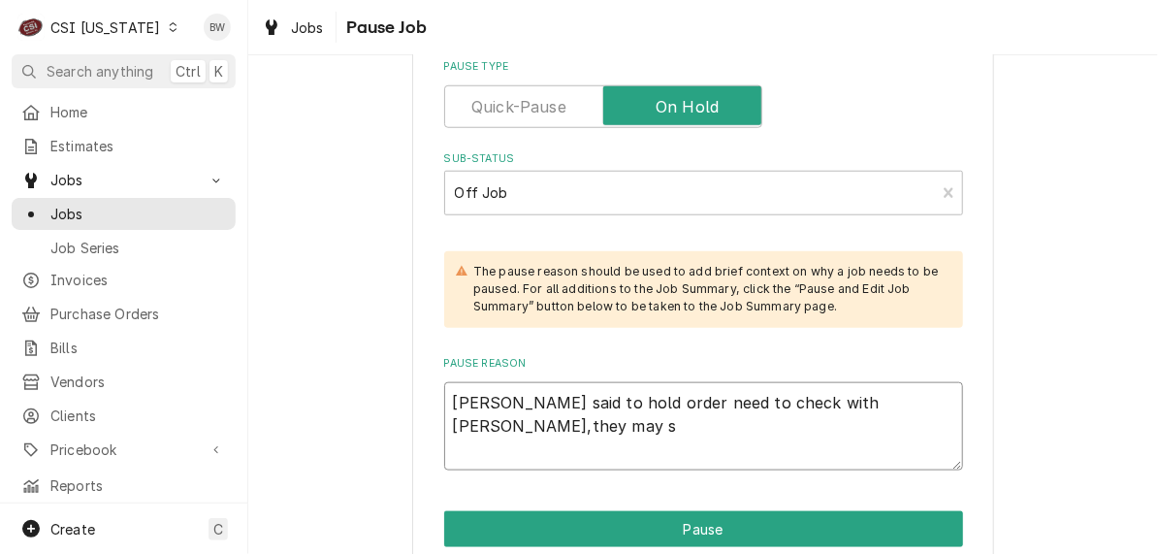
type textarea "x"
type textarea "Teech said to hold order need to check with Vivian,they may se"
type textarea "x"
type textarea "Teech said to hold order need to check with Vivian,they may sen"
type textarea "x"
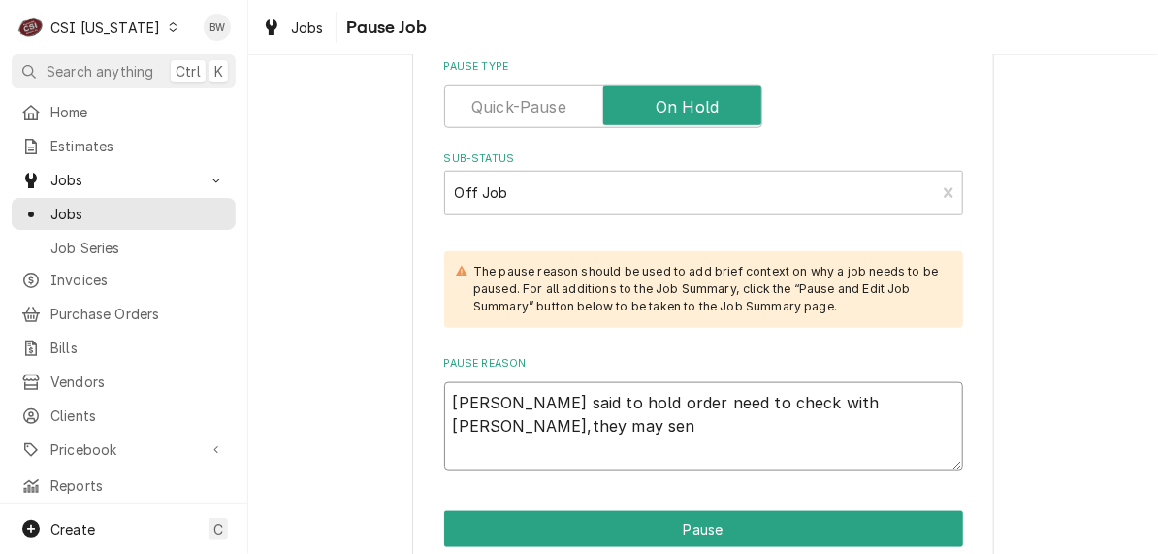
type textarea "Teech said to hold order need to check with Vivian,they may send"
type textarea "x"
type textarea "Teech said to hold order need to check with Vivian,they may send"
type textarea "x"
type textarea "Teech said to hold order need to check with Vivian,they may send p"
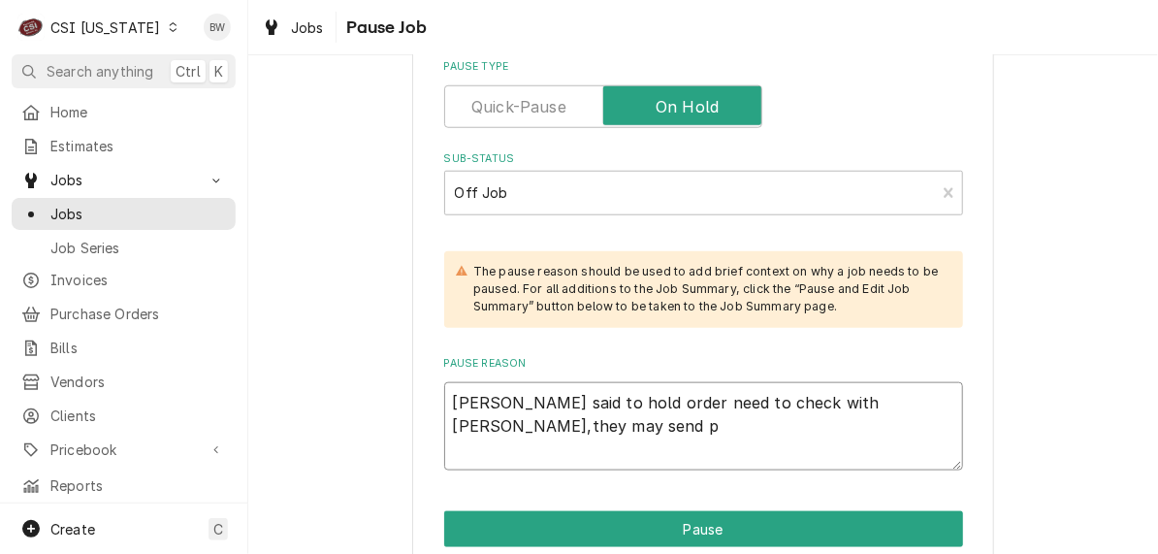
type textarea "x"
type textarea "Teech said to hold order need to check with Vivian,they may send par"
type textarea "x"
type textarea "Teech said to hold order need to check with Vivian,they may send part"
type textarea "x"
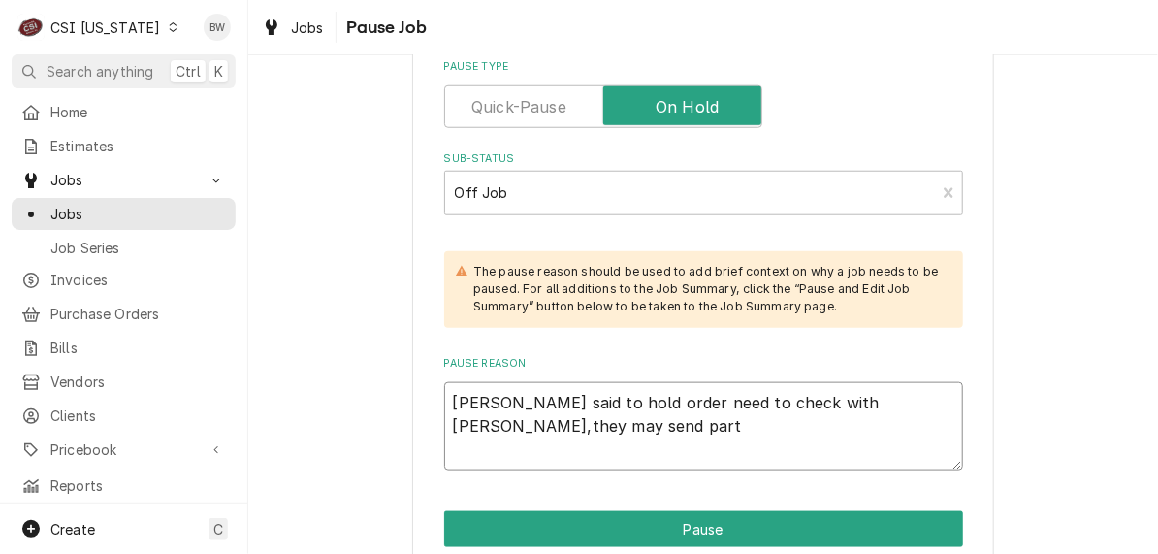
type textarea "Teech said to hold order need to check with Vivian,they may send parts"
type textarea "x"
type textarea "Teech said to hold order need to check with Vivian,they may send partss"
type textarea "x"
type textarea "Teech said to hold order need to check with Vivian,they may send partss="
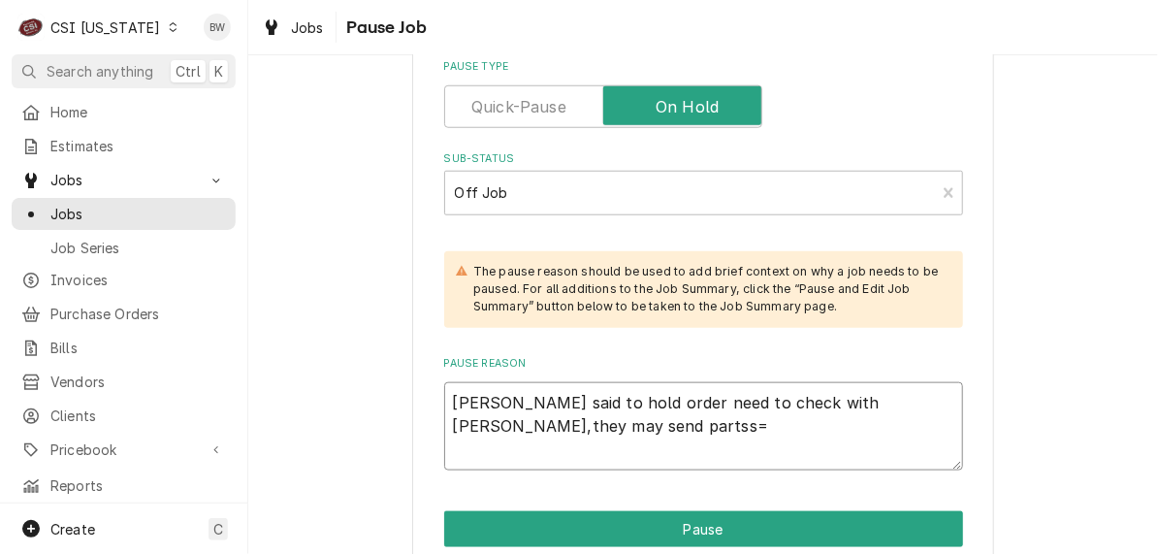
type textarea "x"
type textarea "Teech said to hold order need to check with Vivian,they may send partss"
type textarea "x"
type textarea "Teech said to hold order need to check with Vivian,they may send parts"
type textarea "x"
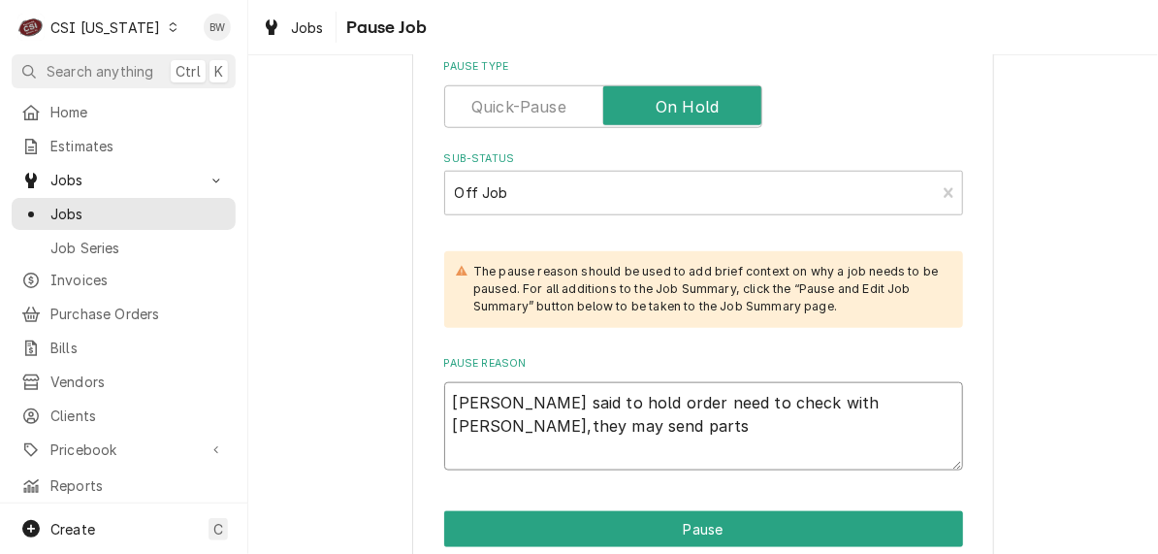
type textarea "Teech said to hold order need to check with Vivian,they may send part"
type textarea "x"
type textarea "Teech said to hold order need to check with Vivian,they may send parts"
type textarea "x"
type textarea "Teech said to hold order need to check with Vivian,they may send parts."
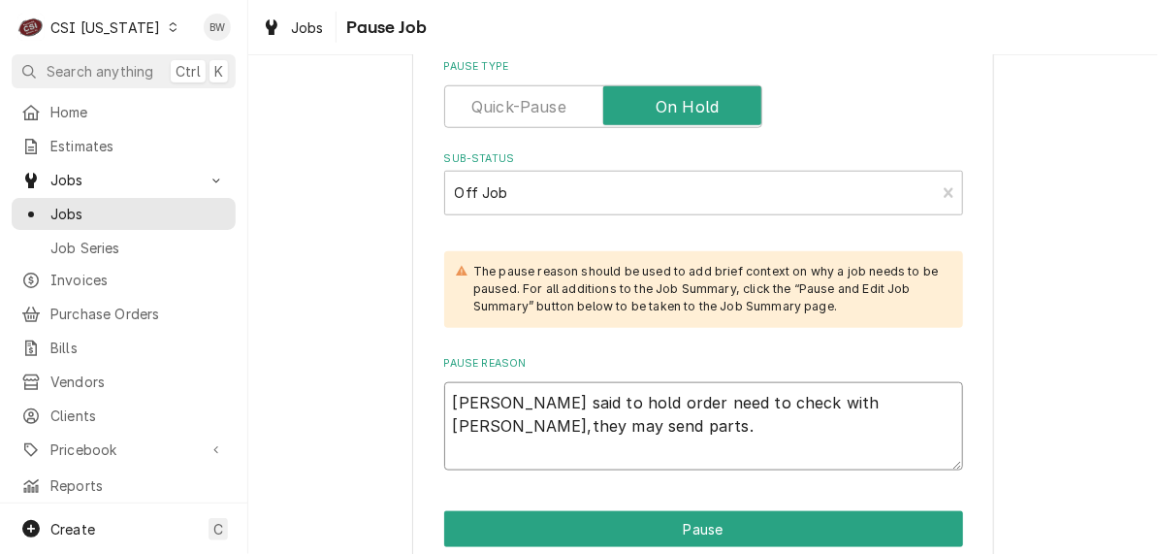
type textarea "x"
type textarea "Teech said to hold order need to check with Vivian,they may send parts."
type textarea "x"
type textarea "Teech said to hold order need to check with Vivian,they may send parts."
type textarea "x"
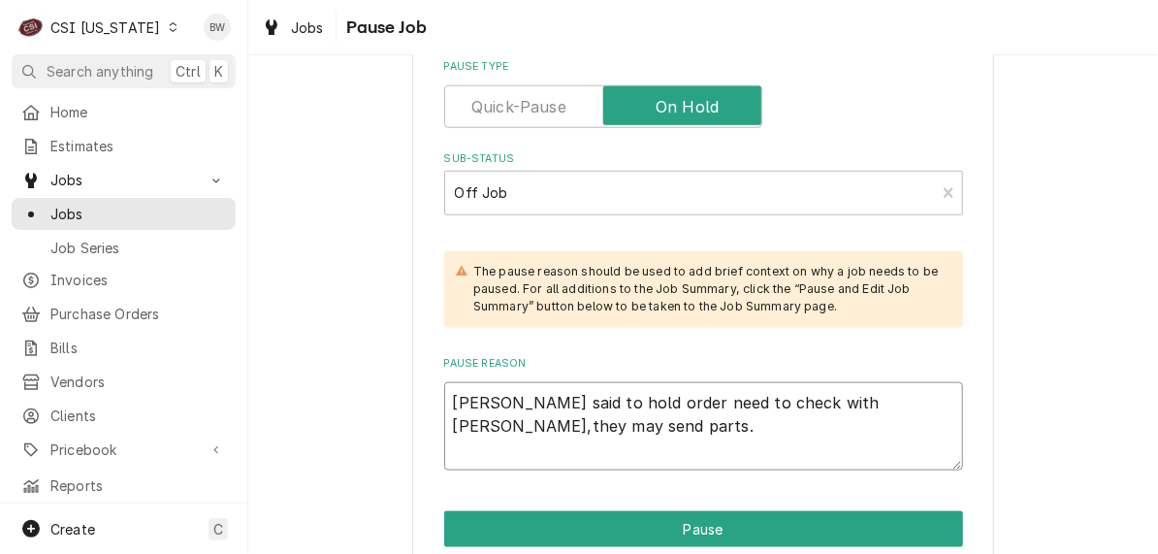
type textarea "Teech said to hold order need to check with Vivian,they may send parts. T"
type textarea "x"
type textarea "Teech said to hold order need to check with Vivian,they may send parts. Te"
type textarea "x"
type textarea "Teech said to hold order need to check with Vivian,they may send parts. Tec"
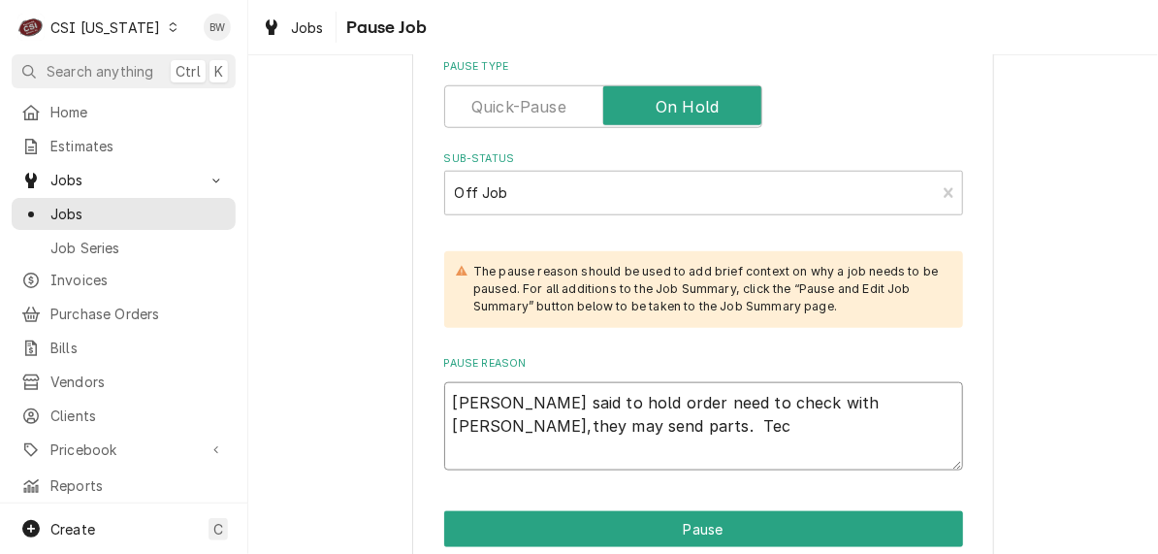
type textarea "x"
type textarea "Teech said to hold order need to check with Vivian,they may send parts. Tech"
type textarea "x"
type textarea "Teech said to hold order need to check with Vivian,they may send parts. Tech"
type textarea "x"
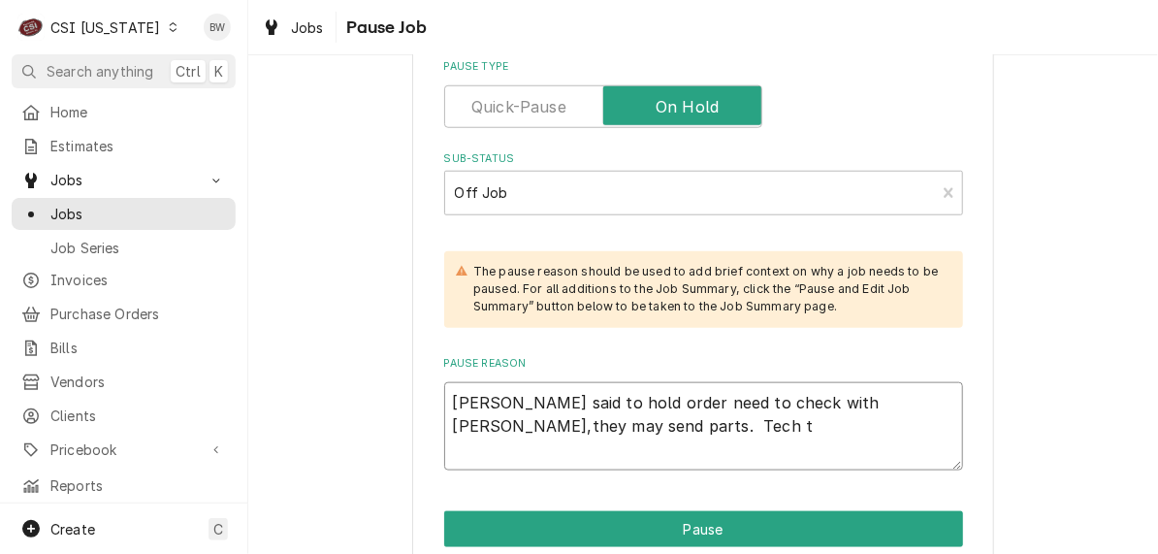
type textarea "Teech said to hold order need to check with Vivian,they may send parts. Tech to"
type textarea "x"
type textarea "Teech said to hold order need to check with Vivian,they may send parts. Tech to"
type textarea "x"
type textarea "Teech said to hold order need to check with Vivian,they may send parts. Tech to…"
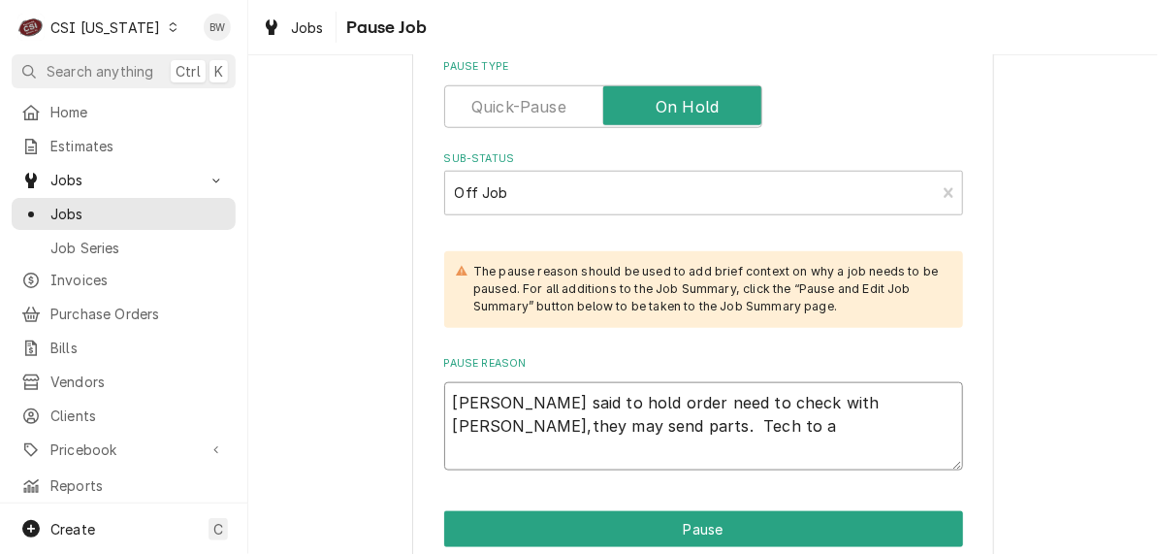
type textarea "x"
type textarea "Teech said to hold order need to check with Vivian,they may send parts. Tech to…"
type textarea "x"
type textarea "Teech said to hold order need to check with Vivian,they may send parts. Tech to…"
type textarea "x"
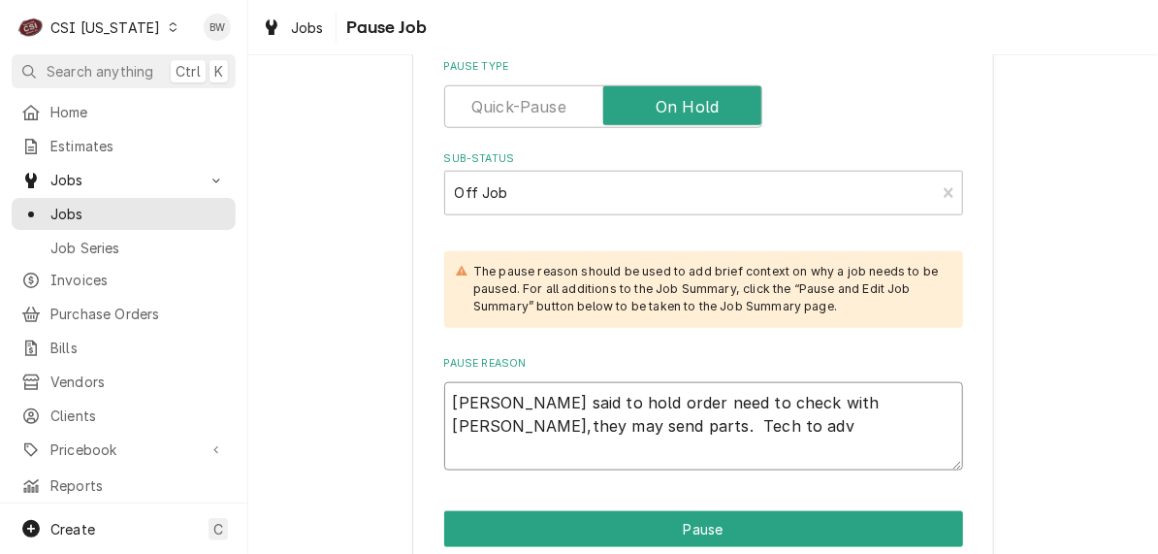
type textarea "Teech said to hold order need to check with Vivian,they may send parts. Tech to…"
type textarea "x"
type textarea "Teech said to hold order need to check with Vivian,they may send parts. Tech to…"
type textarea "x"
type textarea "Teech said to hold order need to check with Vivian,they may send parts. Tech to…"
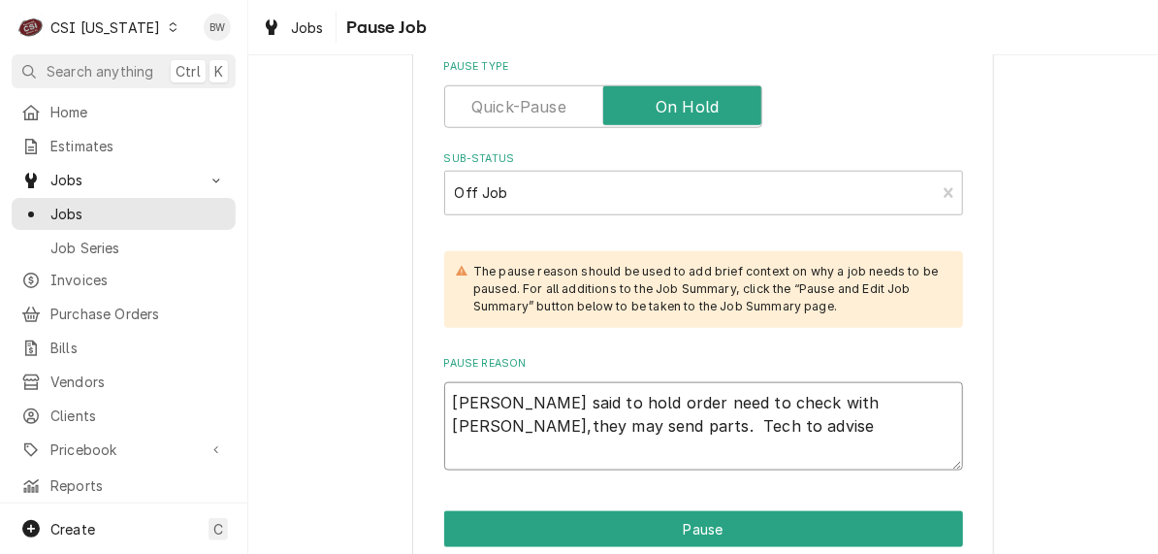
type textarea "x"
type textarea "Teech said to hold order need to check with Vivian,they may send parts. Tech to…"
type textarea "x"
type textarea "Teech said to hold order need to check with Vivian,they may send parts. Tech to…"
type textarea "x"
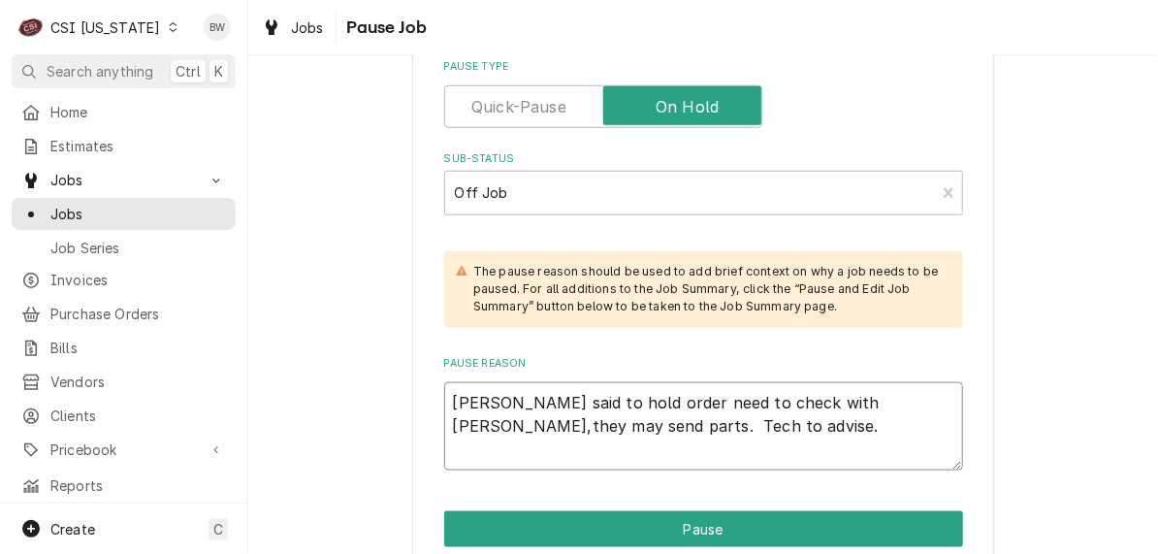
type textarea "Teech said to hold order need to check with Vivian,they may send parts. Tech to…"
type textarea "x"
type textarea "Teech said to hold order need to check with Vivian,they may send parts. Tech to…"
type textarea "x"
type textarea "Teech said to hold order need to check with Vivian,they may send parts. Tech to…"
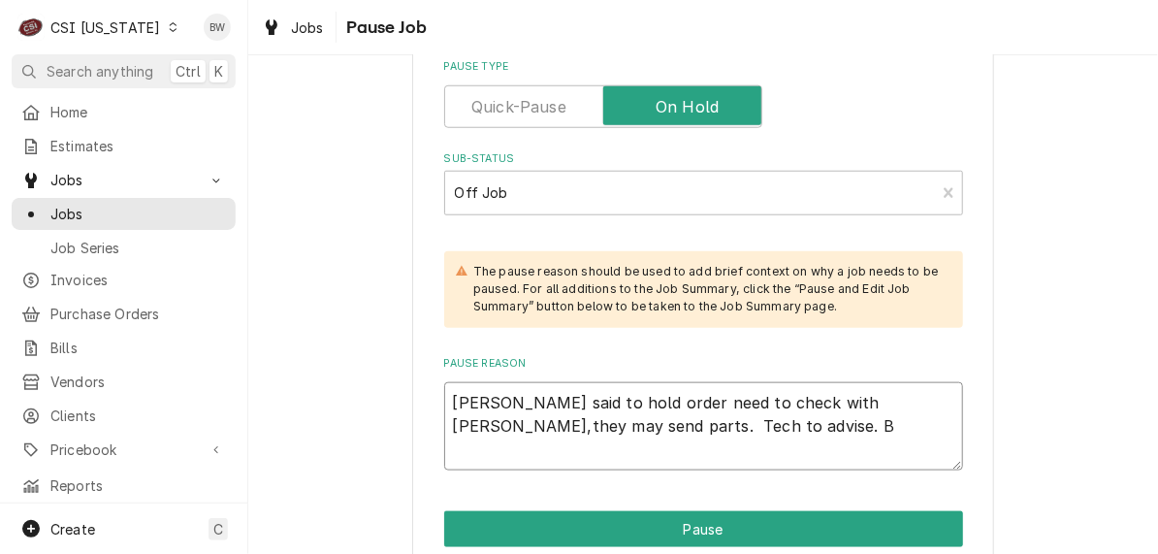
type textarea "x"
type textarea "Teech said to hold order need to check with Vivian,they may send parts. Tech to…"
type textarea "x"
type textarea "Teech said to hold order need to check with Vivian,they may send parts. Tech to…"
type textarea "x"
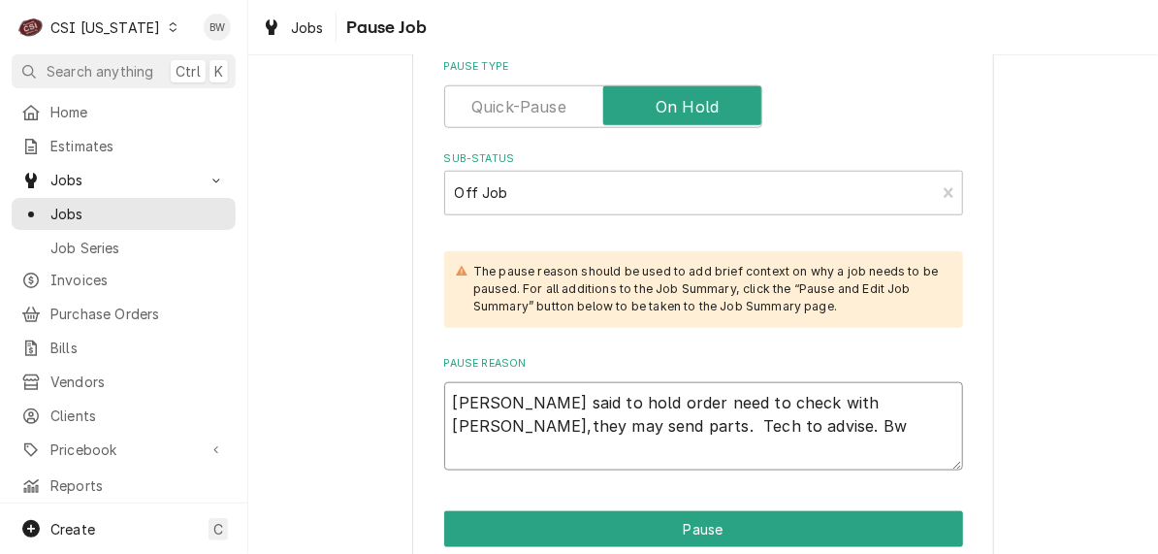
type textarea "Teech said to hold order need to check with Vivian,they may send parts. Tech to…"
type textarea "x"
type textarea "Teech said to hold order need to check with Vivian,they may send parts. Tech to…"
type textarea "x"
type textarea "Teech said to hold order need to check with Vivian,they may send parts. Tech to…"
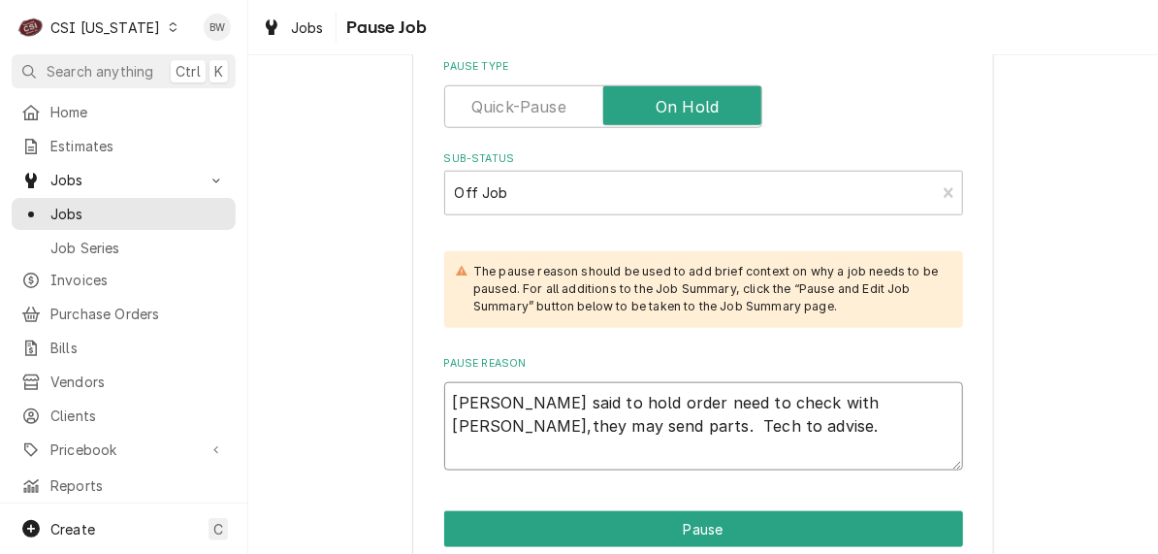
type textarea "x"
type textarea "Teech said to hold order need to check with Vivian,they may send parts. Tech to…"
type textarea "x"
type textarea "Teech said to hold order need to check with Vivian,they may send parts. Tech to…"
type textarea "x"
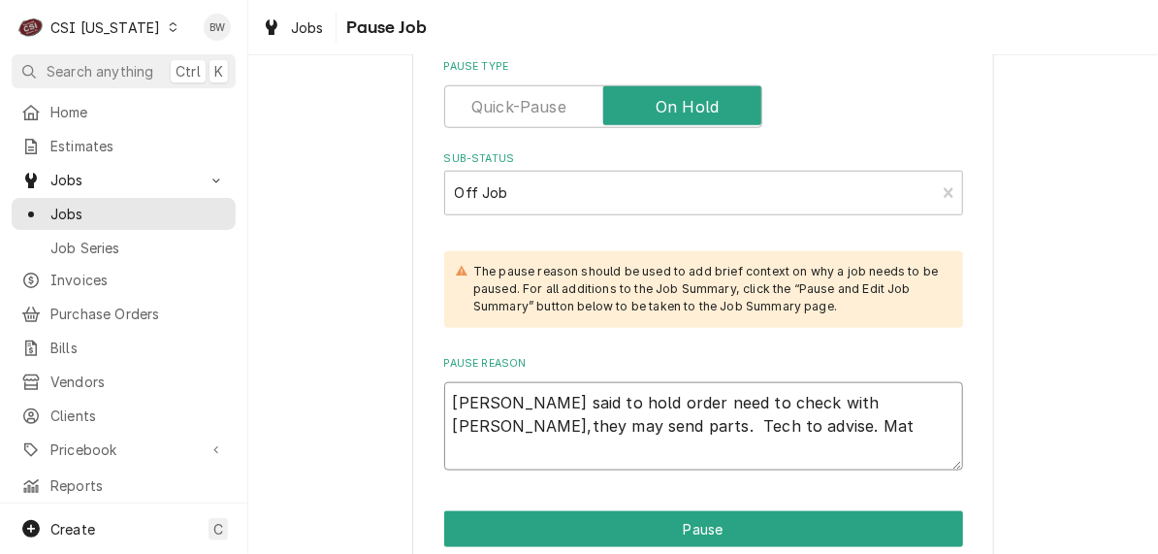
type textarea "Teech said to hold order need to check with Vivian,they may send parts. Tech to…"
type textarea "x"
type textarea "Teech said to hold order need to check with Vivian,they may send parts. Tech to…"
type textarea "x"
click at [614, 427] on textarea "Teech said to hold order need to check with Vivian,they may send parts. Tech to…" at bounding box center [703, 425] width 519 height 87
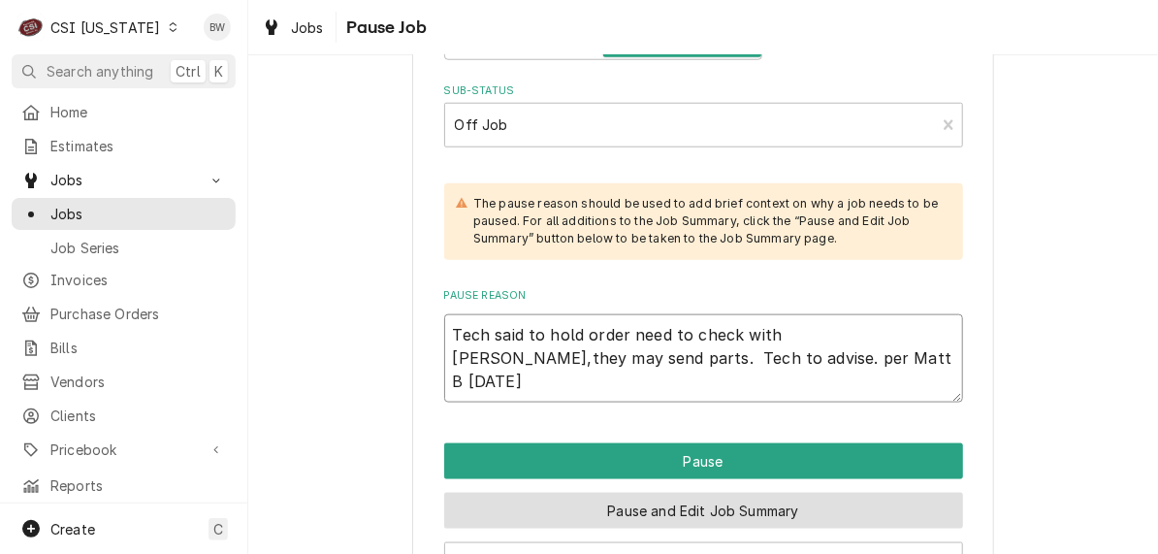
scroll to position [679, 0]
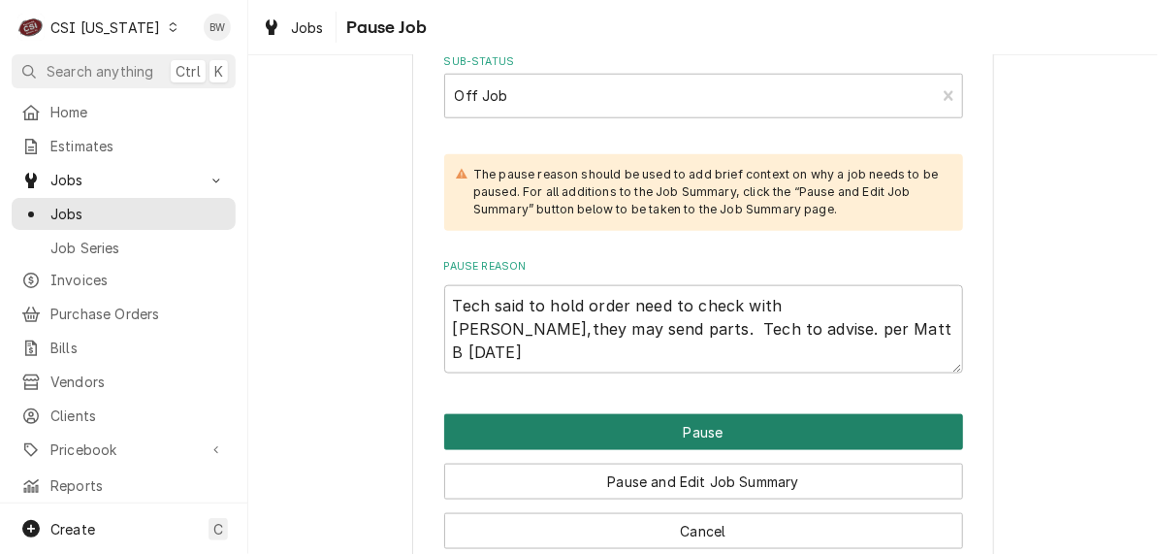
click at [668, 437] on button "Pause" at bounding box center [703, 432] width 519 height 36
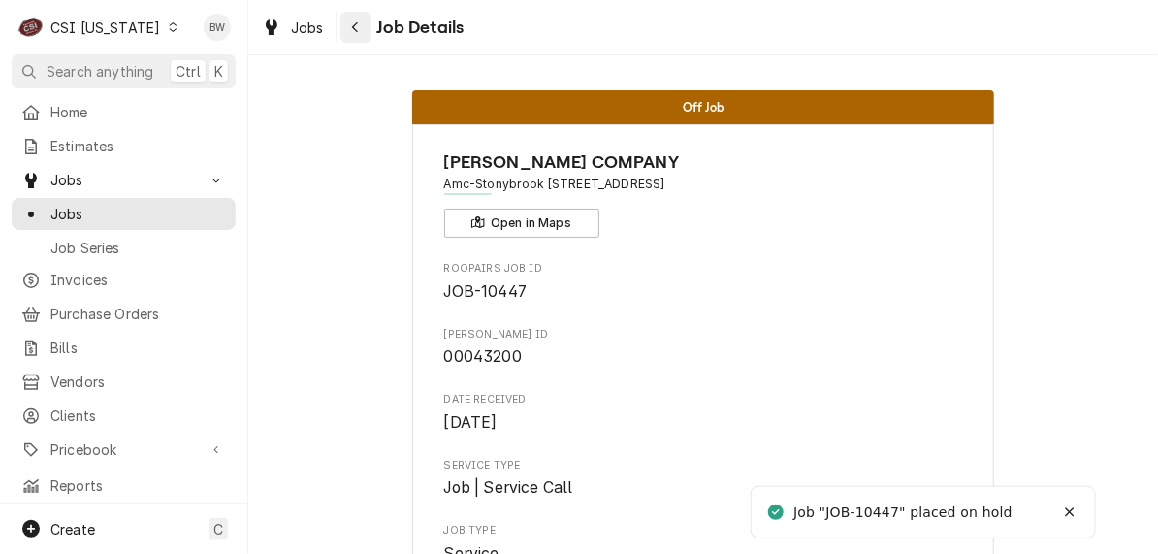
click at [359, 34] on div "Navigate back" at bounding box center [355, 26] width 19 height 19
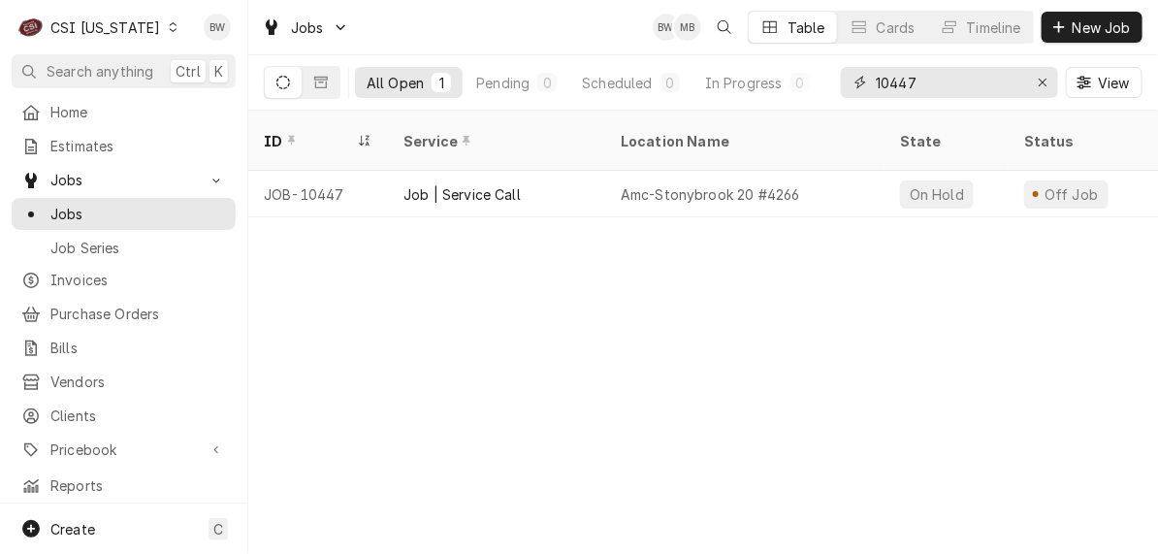
drag, startPoint x: 948, startPoint y: 84, endPoint x: 852, endPoint y: 78, distance: 96.2
click at [852, 78] on div "10447" at bounding box center [949, 82] width 217 height 31
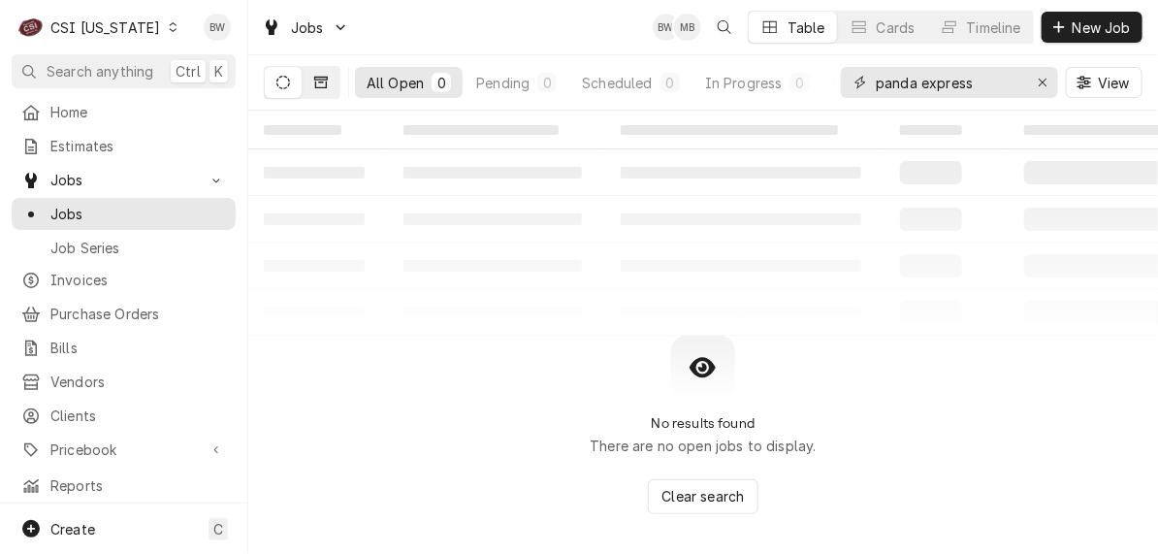
type input "panda express"
click at [320, 79] on icon "Dynamic Content Wrapper" at bounding box center [321, 83] width 14 height 12
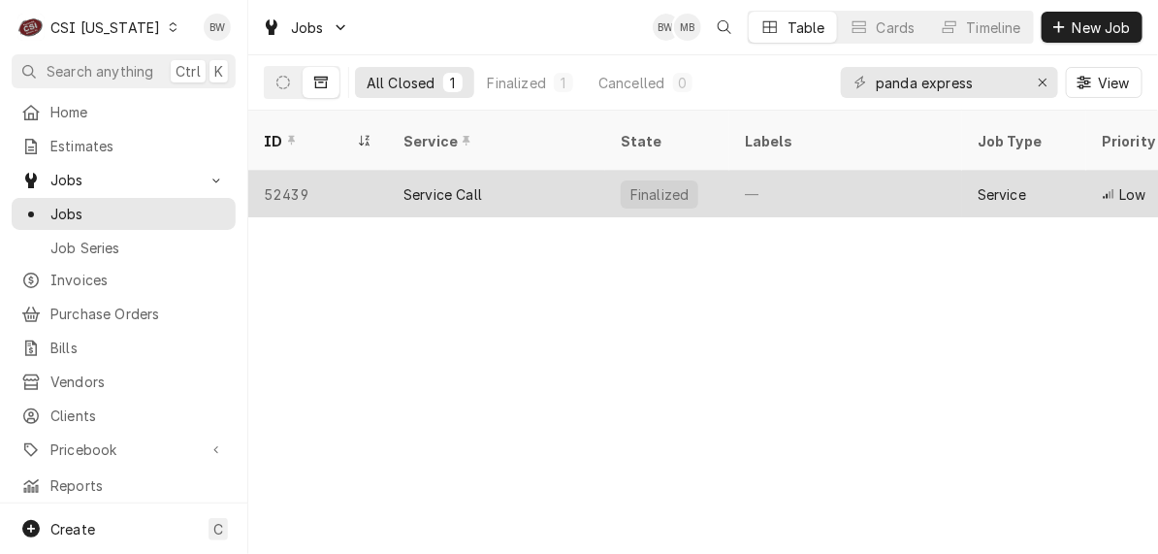
click at [305, 171] on div "52439" at bounding box center [318, 194] width 140 height 47
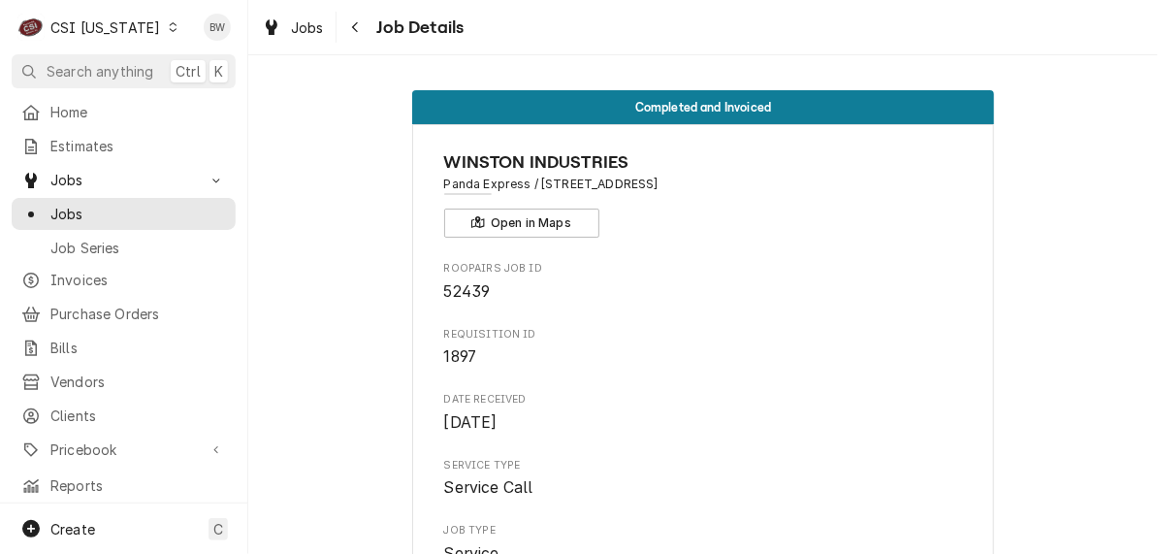
click at [169, 26] on icon "Dynamic Content Wrapper" at bounding box center [173, 27] width 9 height 10
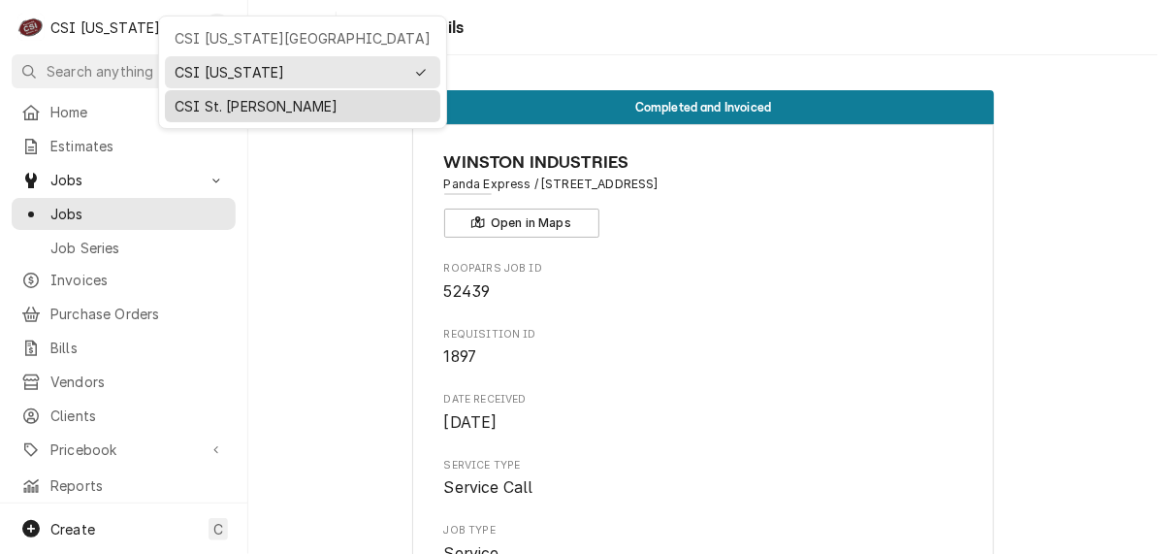
click at [208, 105] on div "CSI St. [PERSON_NAME]" at bounding box center [303, 106] width 256 height 20
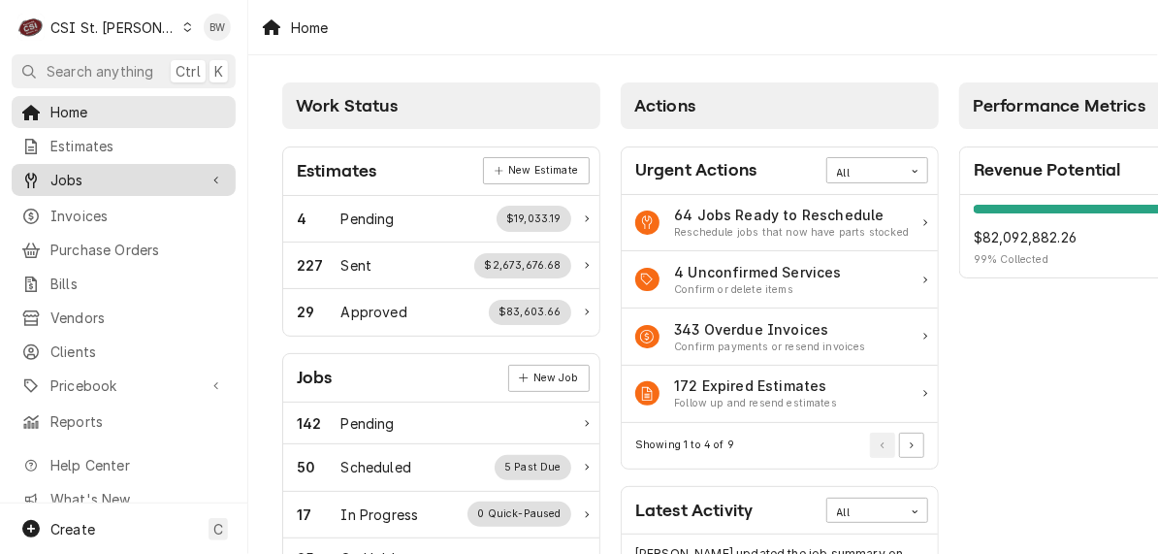
click at [106, 174] on span "Jobs" at bounding box center [123, 180] width 146 height 20
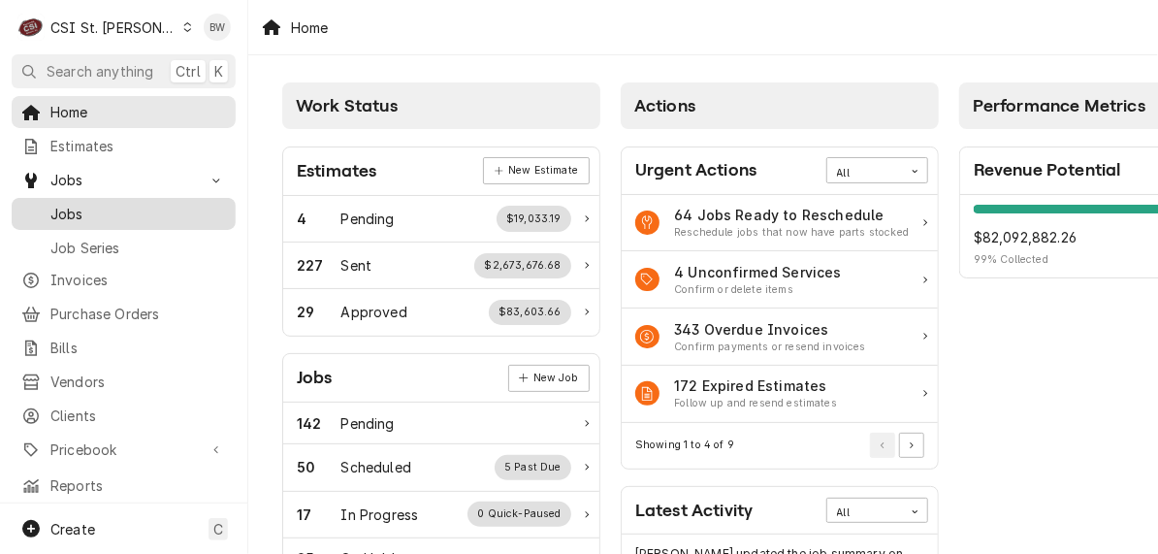
click at [106, 204] on span "Jobs" at bounding box center [138, 214] width 176 height 20
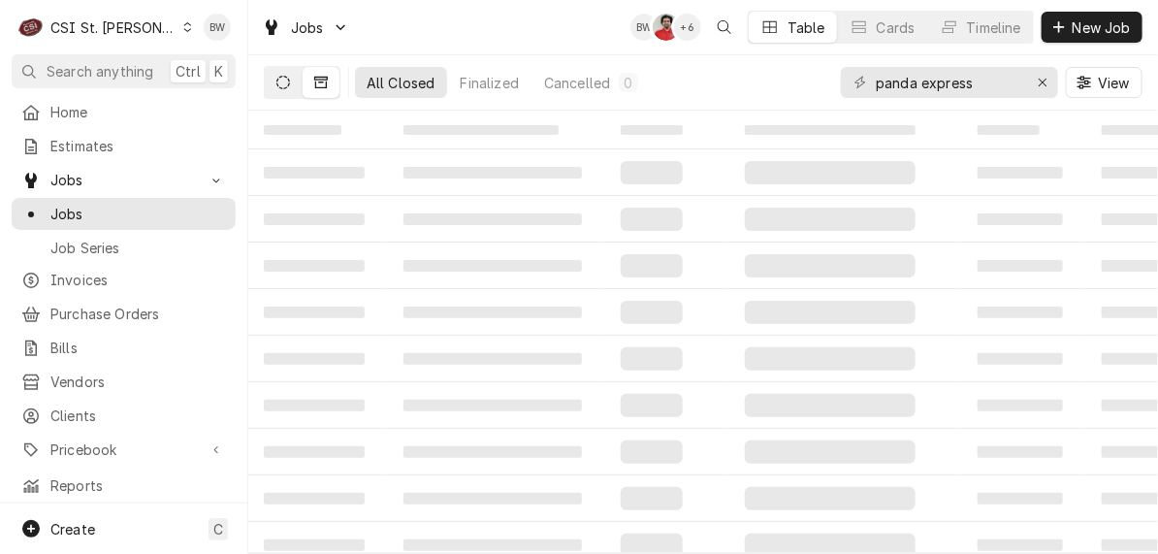
click at [281, 80] on icon "Dynamic Content Wrapper" at bounding box center [283, 83] width 14 height 14
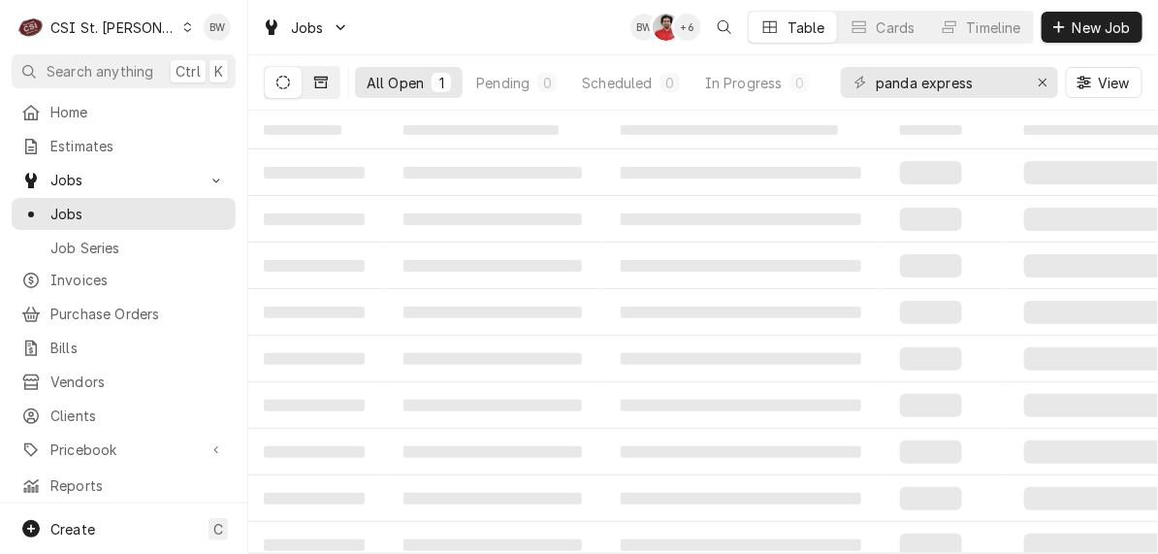
click at [331, 80] on button "Dynamic Content Wrapper" at bounding box center [321, 82] width 37 height 31
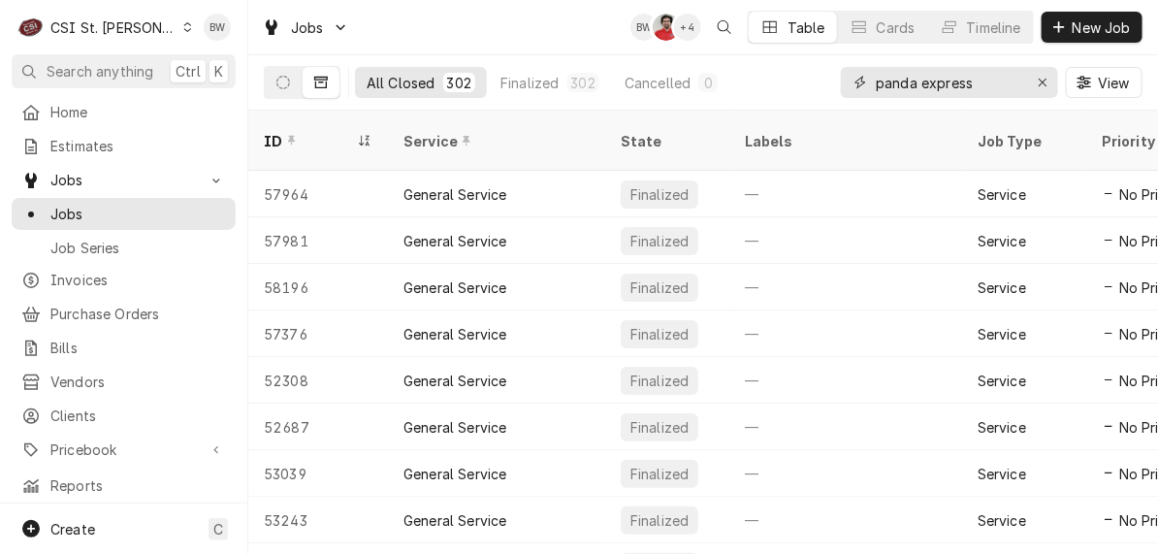
drag, startPoint x: 989, startPoint y: 88, endPoint x: 866, endPoint y: 90, distance: 123.2
click at [866, 90] on div "panda express" at bounding box center [949, 82] width 217 height 31
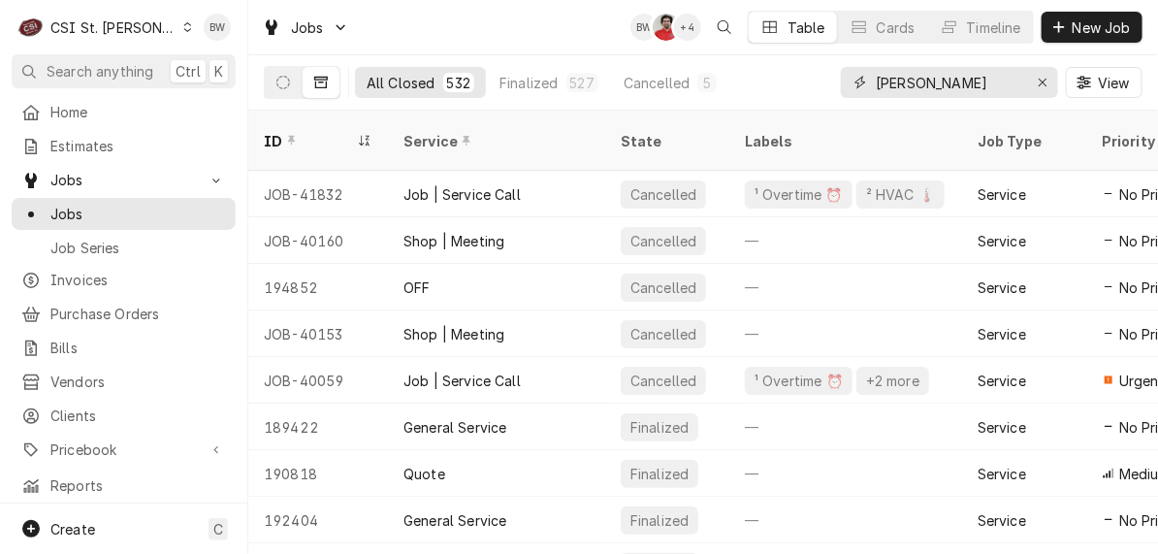
drag, startPoint x: 970, startPoint y: 82, endPoint x: 849, endPoint y: 87, distance: 121.3
click at [849, 87] on div "[PERSON_NAME]" at bounding box center [949, 82] width 217 height 31
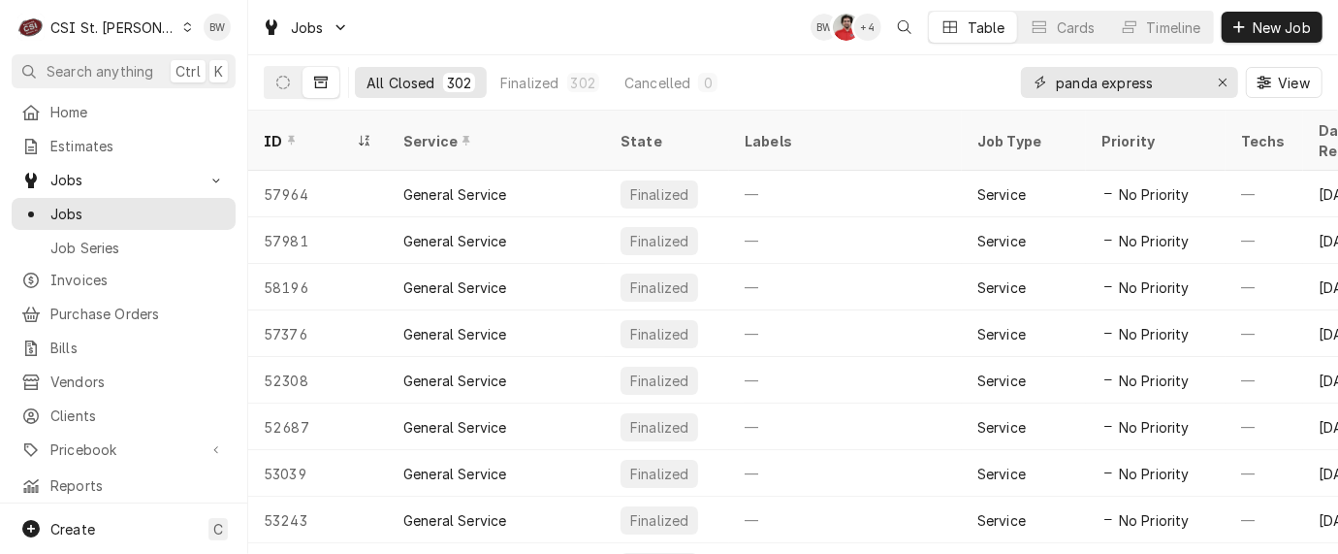
drag, startPoint x: 1153, startPoint y: 80, endPoint x: 1012, endPoint y: 77, distance: 140.7
click at [1012, 77] on div "All Closed 302 Finalized 302 Cancelled 0 panda express View" at bounding box center [793, 82] width 1059 height 54
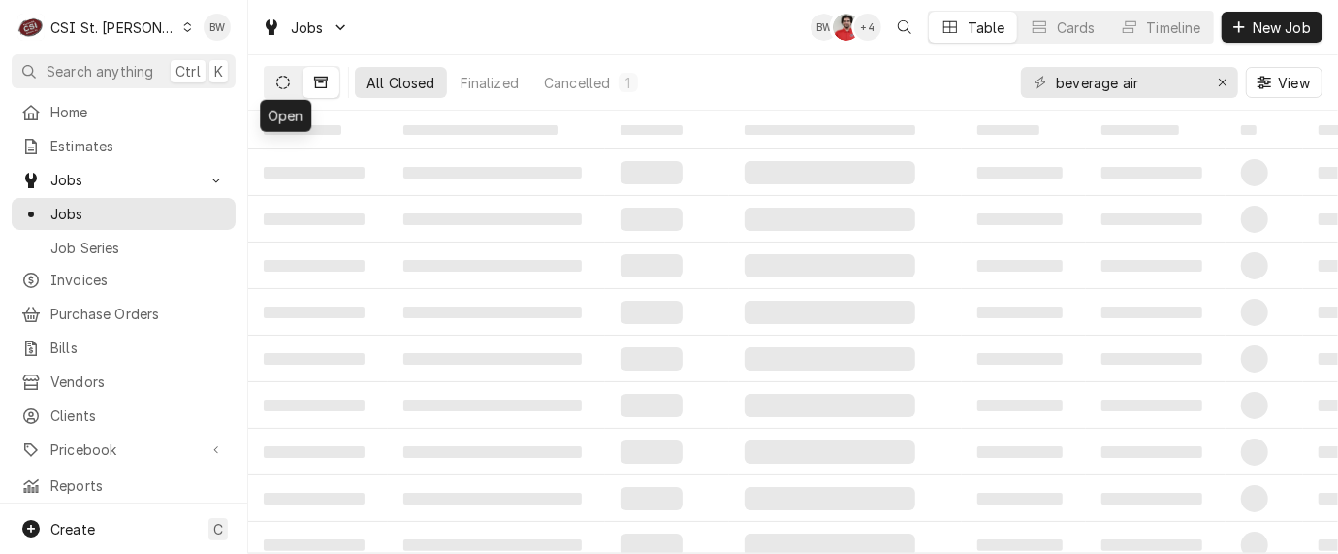
click at [287, 78] on icon "Dynamic Content Wrapper" at bounding box center [283, 83] width 14 height 14
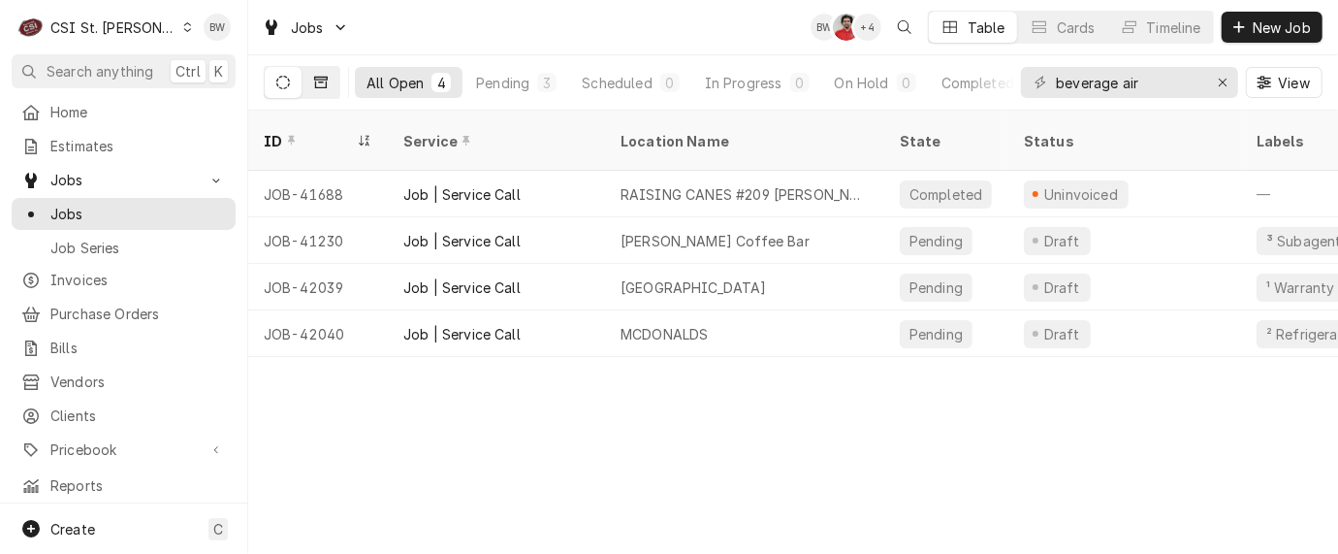
click at [318, 80] on icon "Dynamic Content Wrapper" at bounding box center [321, 83] width 14 height 14
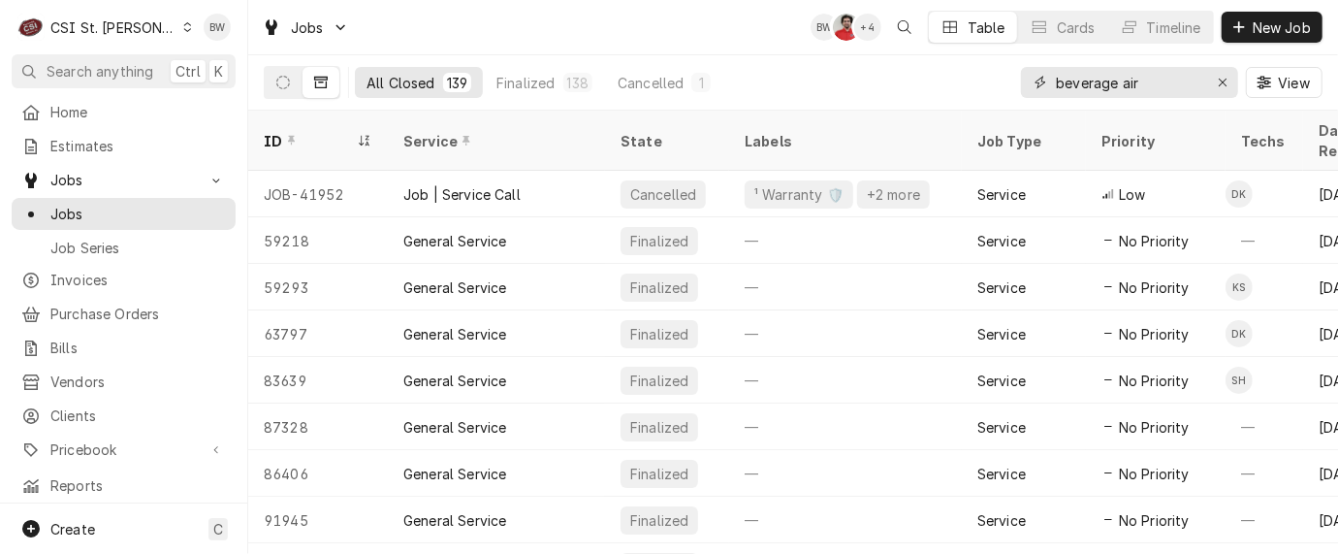
drag, startPoint x: 1170, startPoint y: 77, endPoint x: 1009, endPoint y: 75, distance: 162.0
click at [1010, 74] on div "All Closed 139 Finalized 138 Cancelled 1 beverage air View" at bounding box center [793, 82] width 1059 height 54
type input "k"
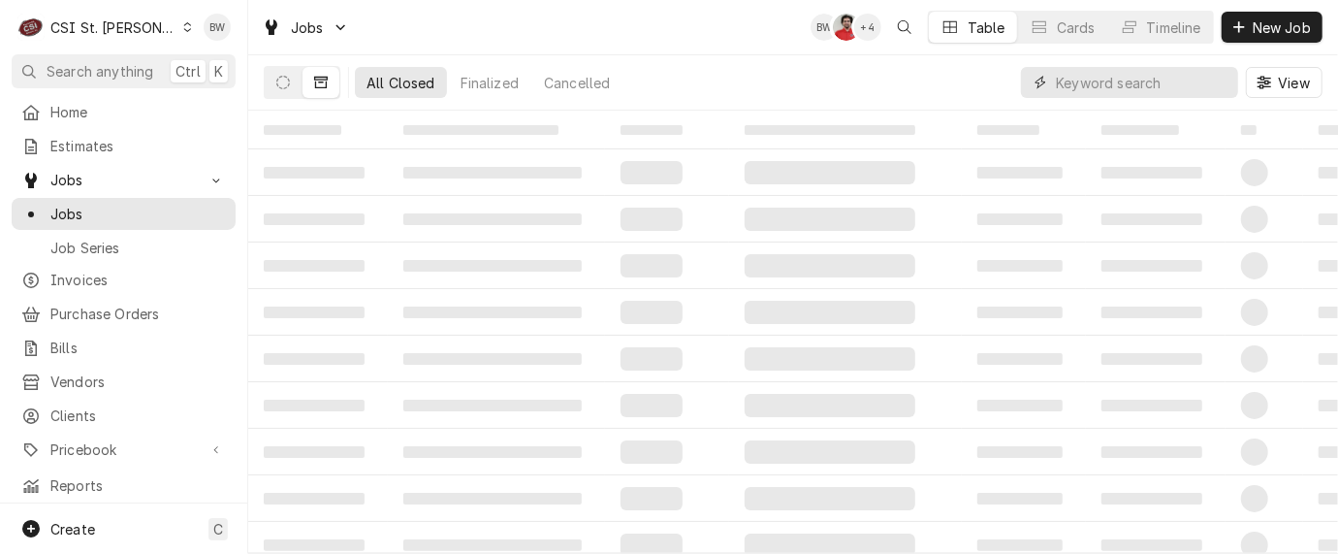
type input "j"
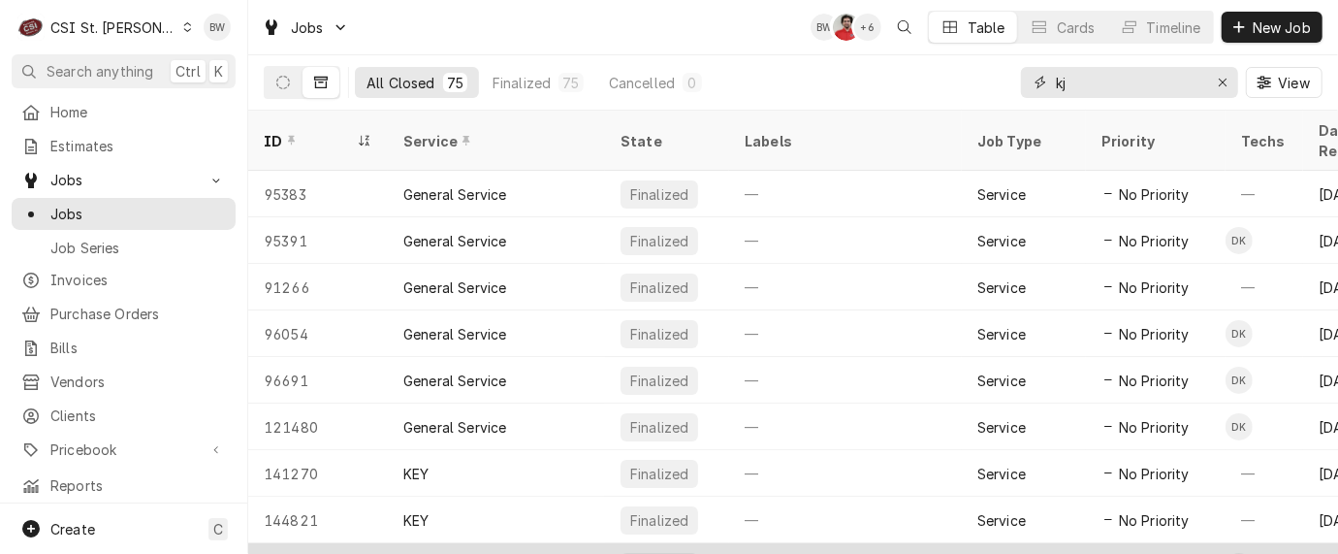
type input "kj"
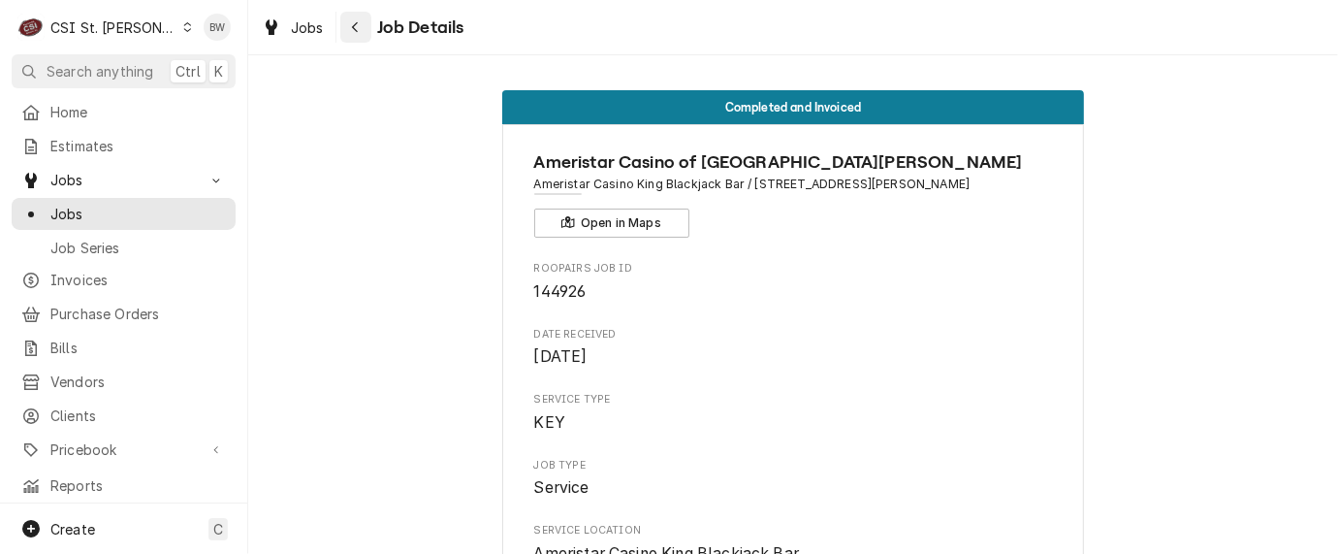
click at [357, 23] on icon "Navigate back" at bounding box center [355, 27] width 6 height 11
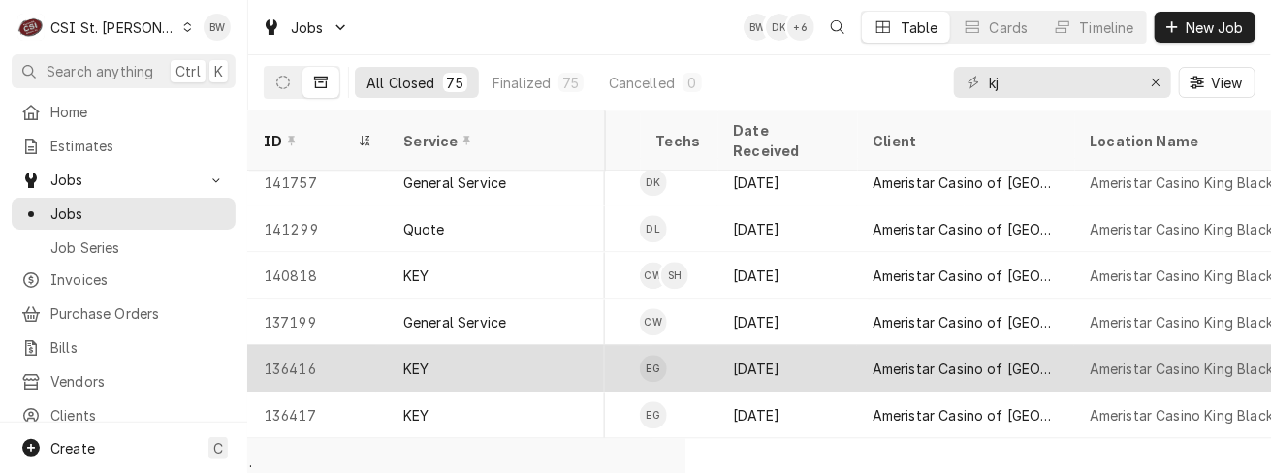
scroll to position [2062, 586]
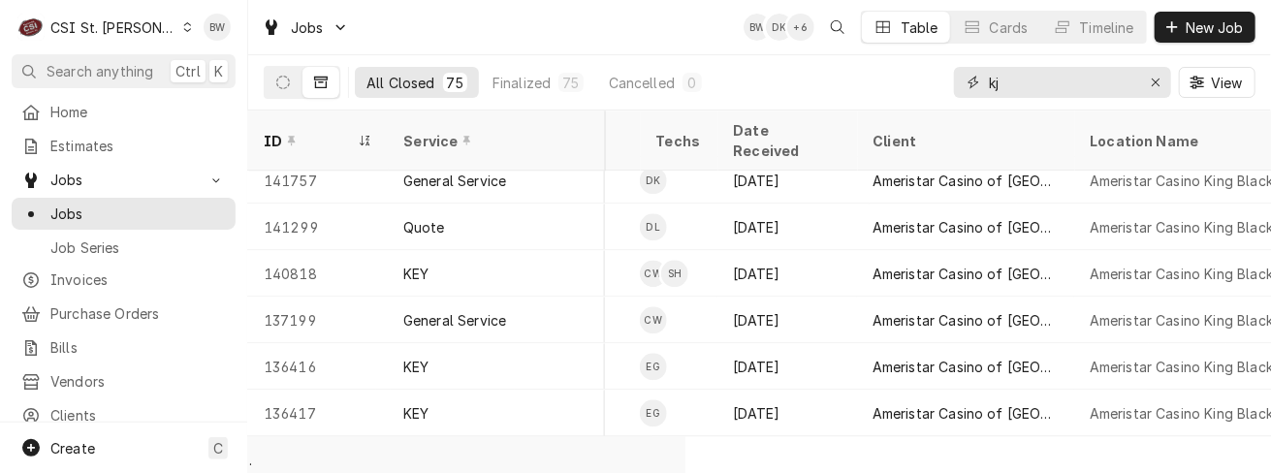
drag, startPoint x: 1021, startPoint y: 83, endPoint x: 905, endPoint y: 90, distance: 116.6
click at [905, 90] on div "All Closed 75 Finalized 75 Cancelled 0 kj View" at bounding box center [760, 82] width 992 height 54
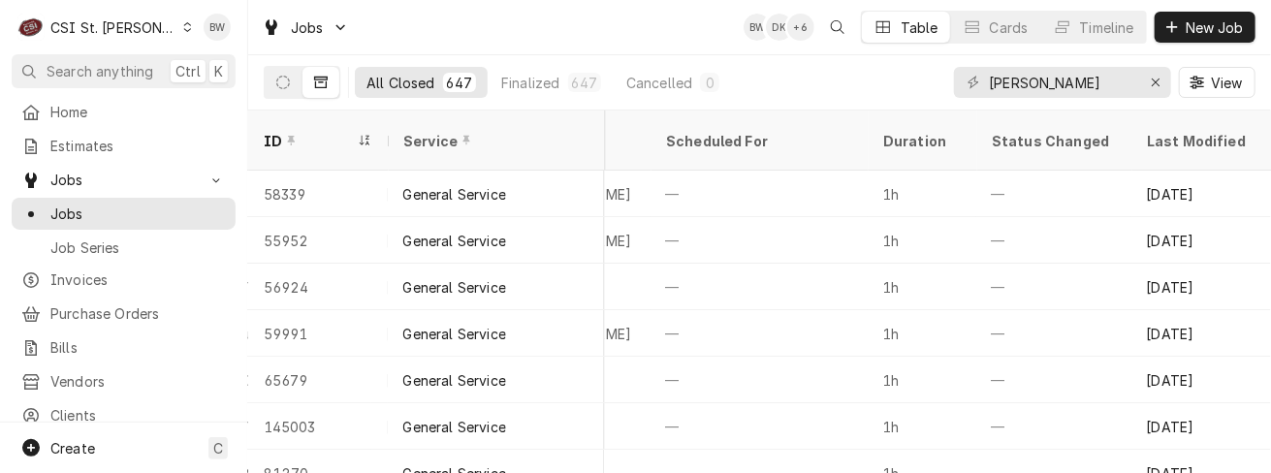
scroll to position [0, 1582]
click at [1167, 131] on div "Last Modified" at bounding box center [1199, 141] width 105 height 20
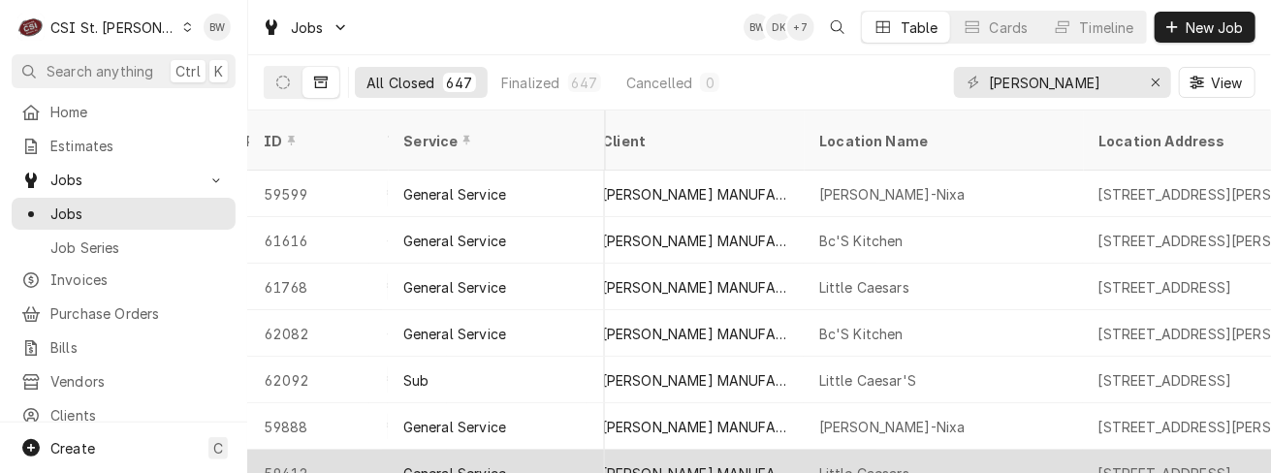
scroll to position [0, 854]
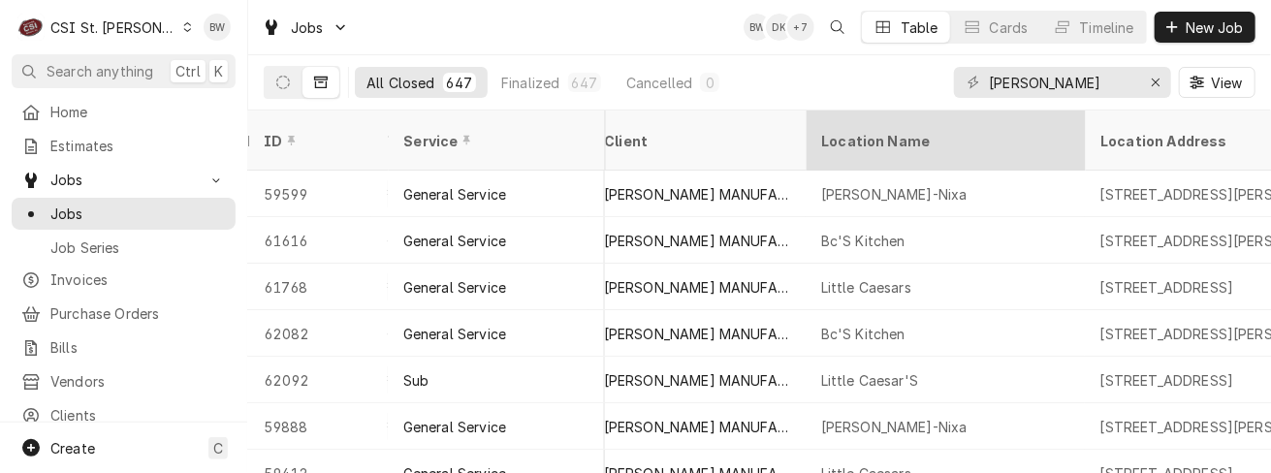
click at [877, 131] on div "Location Name" at bounding box center [943, 141] width 244 height 20
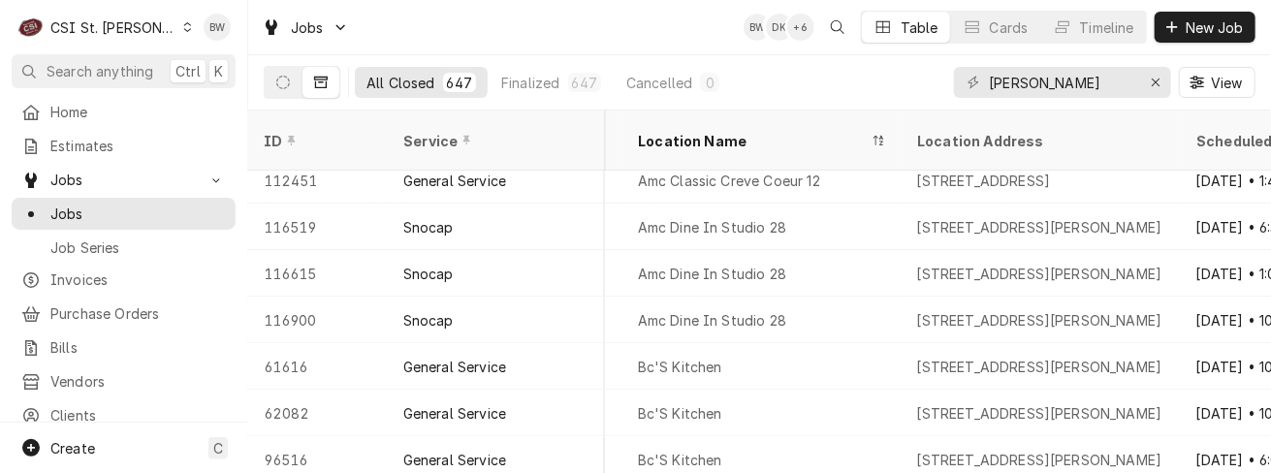
scroll to position [246, 1024]
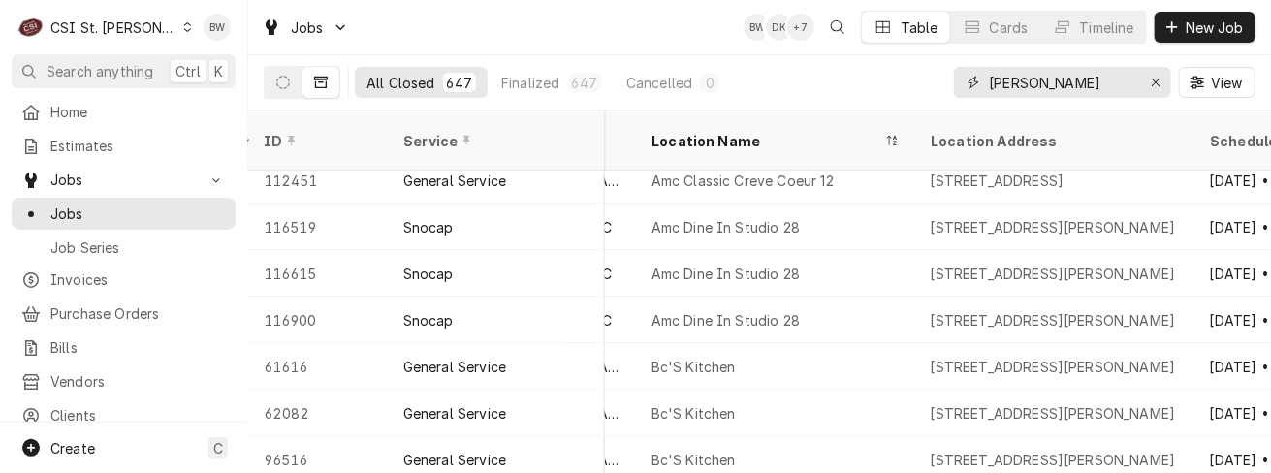
drag, startPoint x: 1067, startPoint y: 75, endPoint x: 928, endPoint y: 72, distance: 138.7
click at [928, 72] on div "All Closed 647 Finalized 647 Cancelled 0 randell View" at bounding box center [760, 82] width 992 height 54
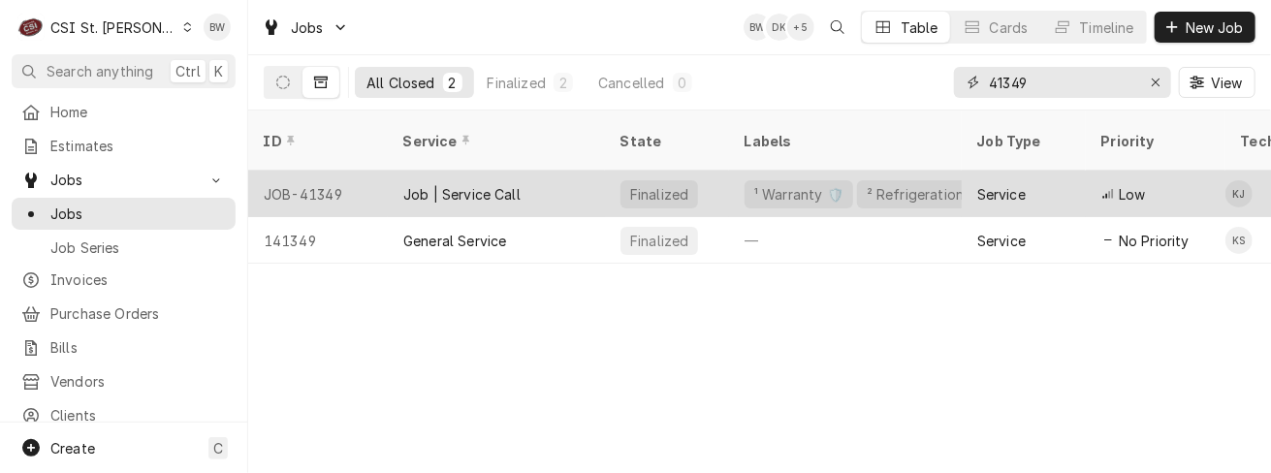
type input "41349"
click at [330, 171] on div "JOB-41349" at bounding box center [318, 194] width 140 height 47
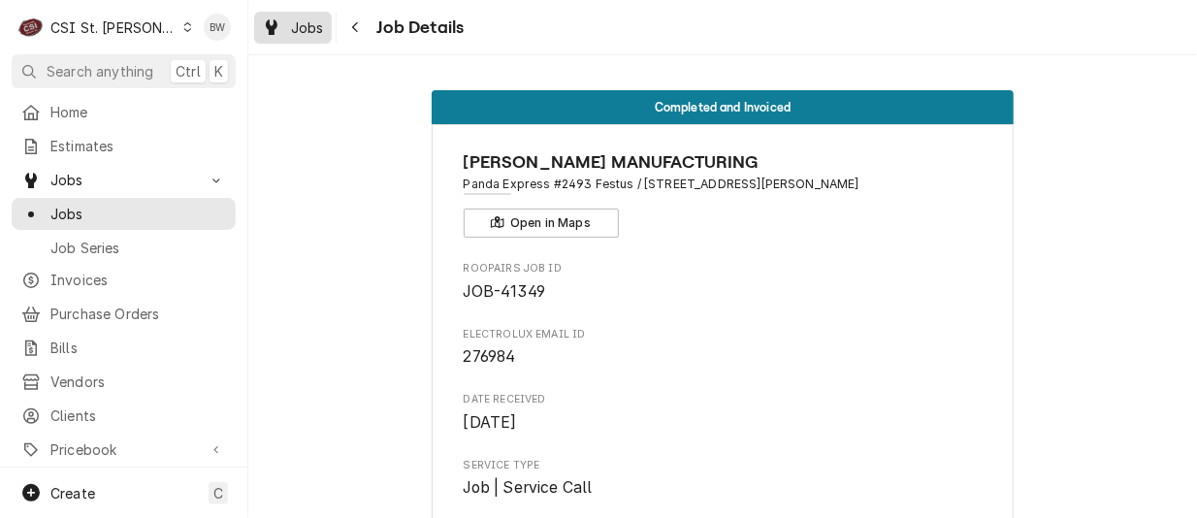
click at [319, 26] on span "Jobs" at bounding box center [307, 27] width 33 height 20
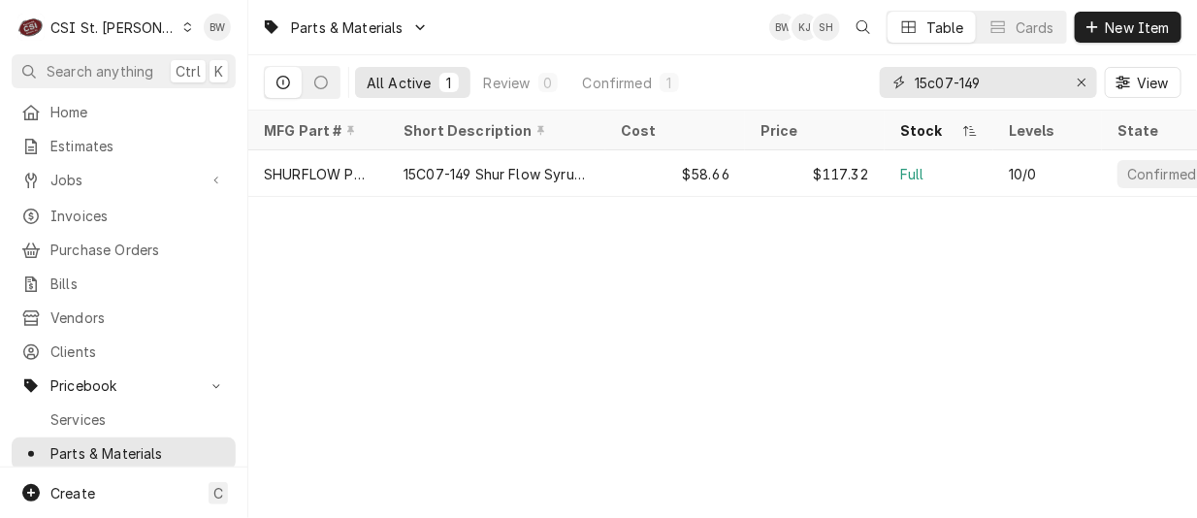
drag, startPoint x: 1004, startPoint y: 79, endPoint x: 874, endPoint y: 75, distance: 130.0
click at [874, 75] on div "All Active 1 Review 0 Confirmed 1 15c07-149 View" at bounding box center [722, 82] width 917 height 54
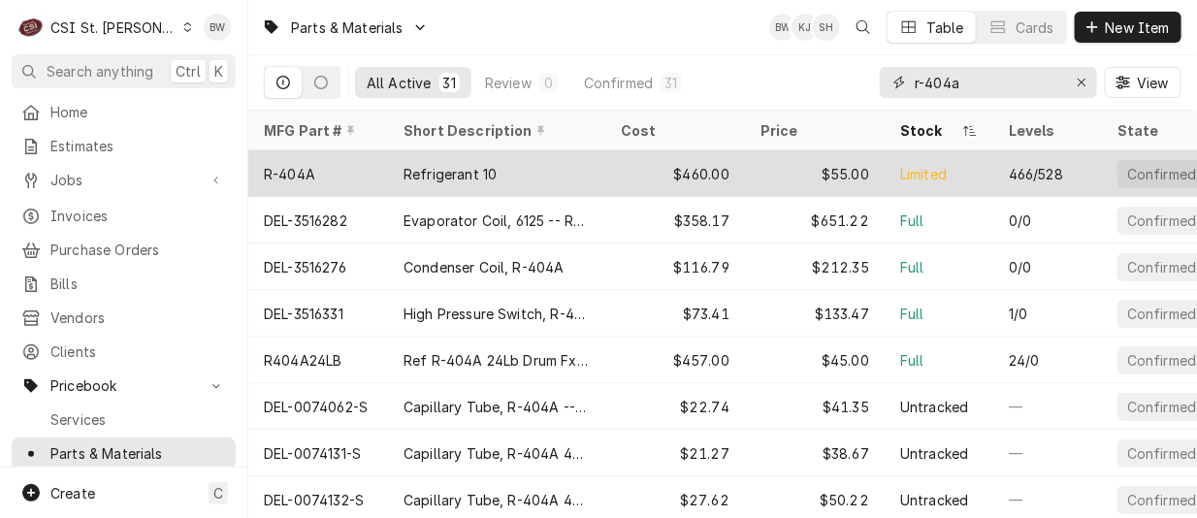
type input "r-404a"
click at [340, 158] on div "R-404A" at bounding box center [318, 173] width 140 height 47
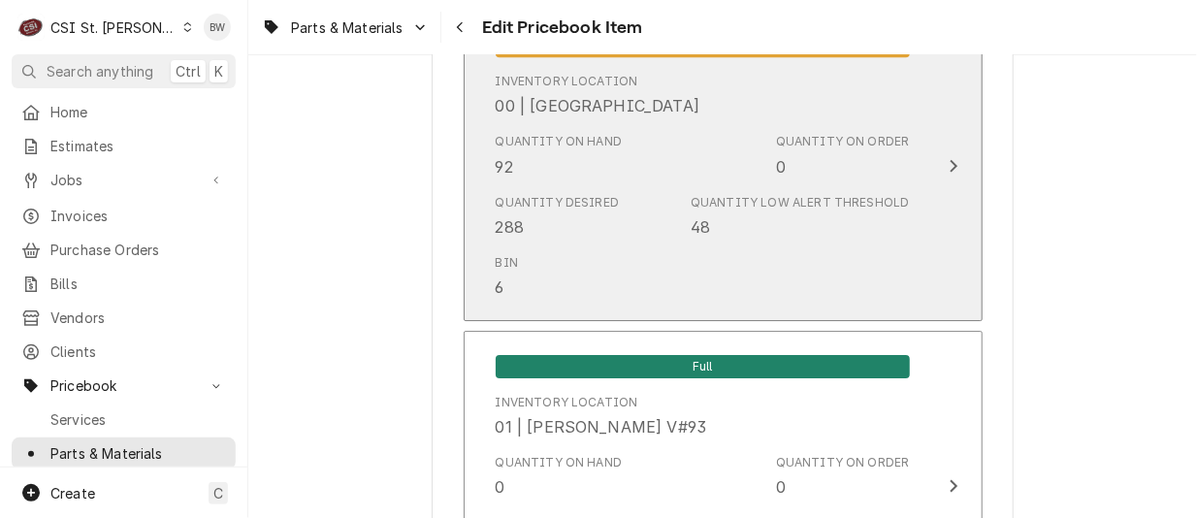
click at [649, 187] on div "Quantity Desired 288 Quantity Low Alert Threshold 48" at bounding box center [703, 216] width 414 height 60
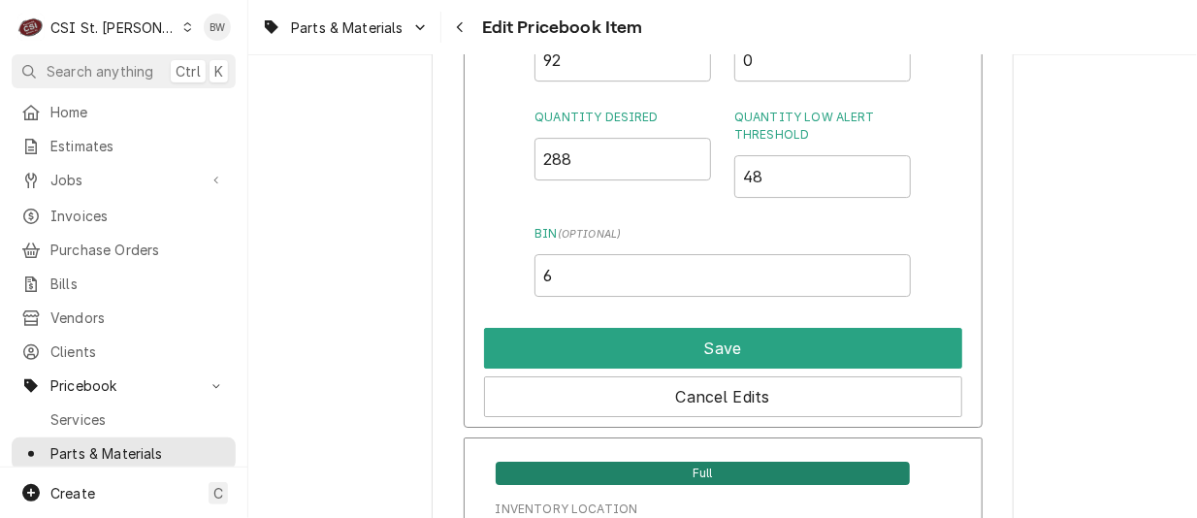
scroll to position [2133, 0]
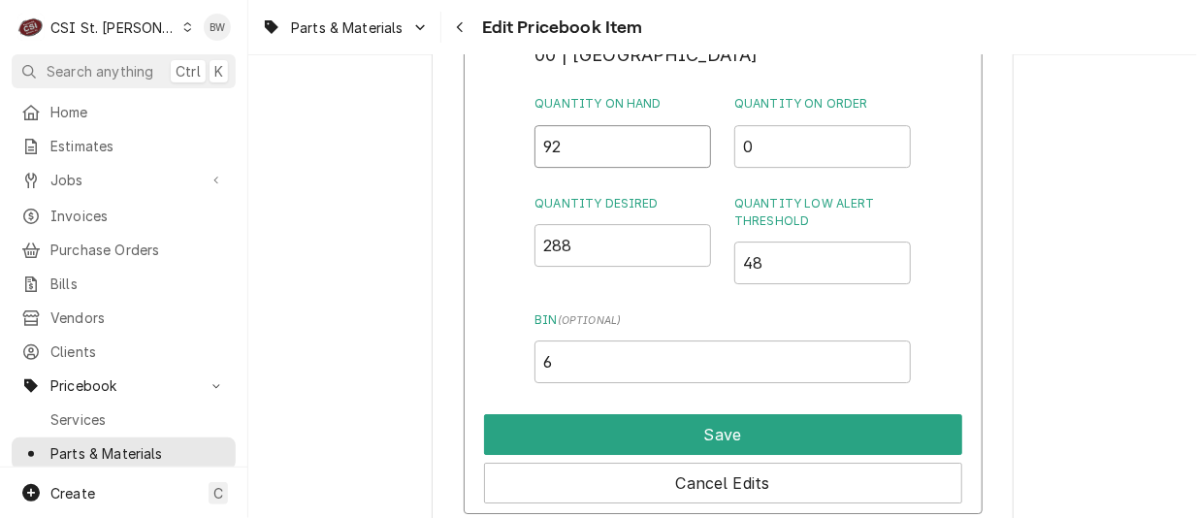
drag, startPoint x: 566, startPoint y: 151, endPoint x: 527, endPoint y: 148, distance: 39.9
click at [527, 148] on div "Inventory Location 00 | STL WAREHOUSE Quantity on Hand 92 Quantity on Order 0 Q…" at bounding box center [723, 262] width 519 height 504
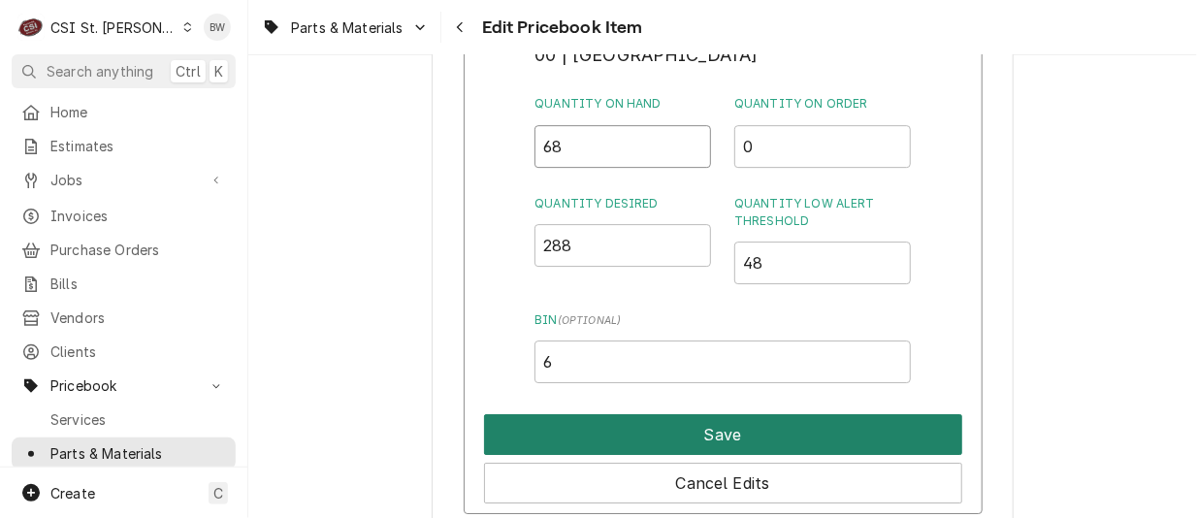
type input "68"
click at [649, 423] on button "Save" at bounding box center [723, 434] width 478 height 41
type textarea "x"
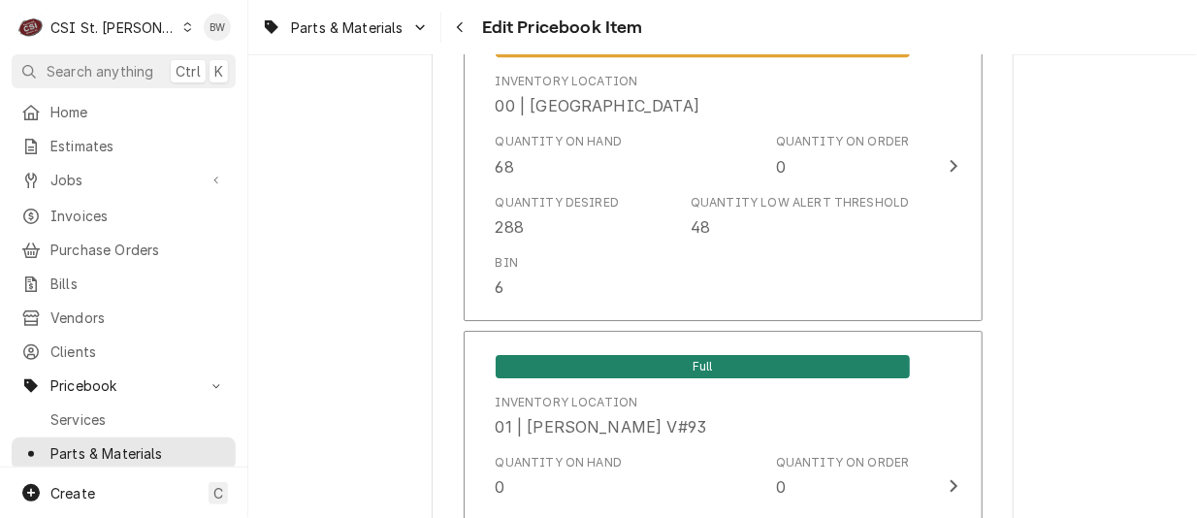
scroll to position [5805, 0]
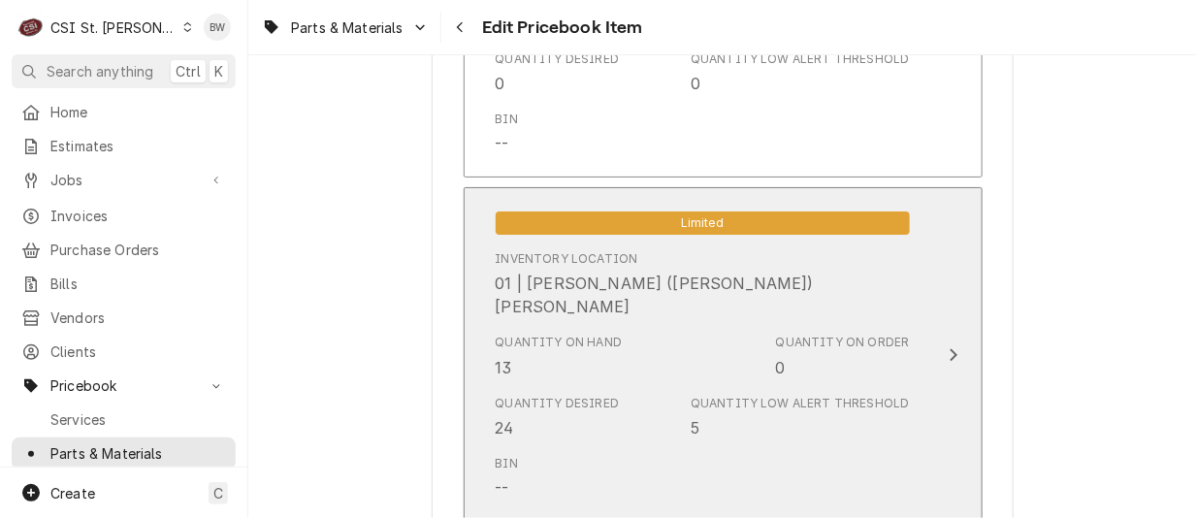
click at [563, 336] on div "Quantity on Hand 13" at bounding box center [559, 356] width 127 height 45
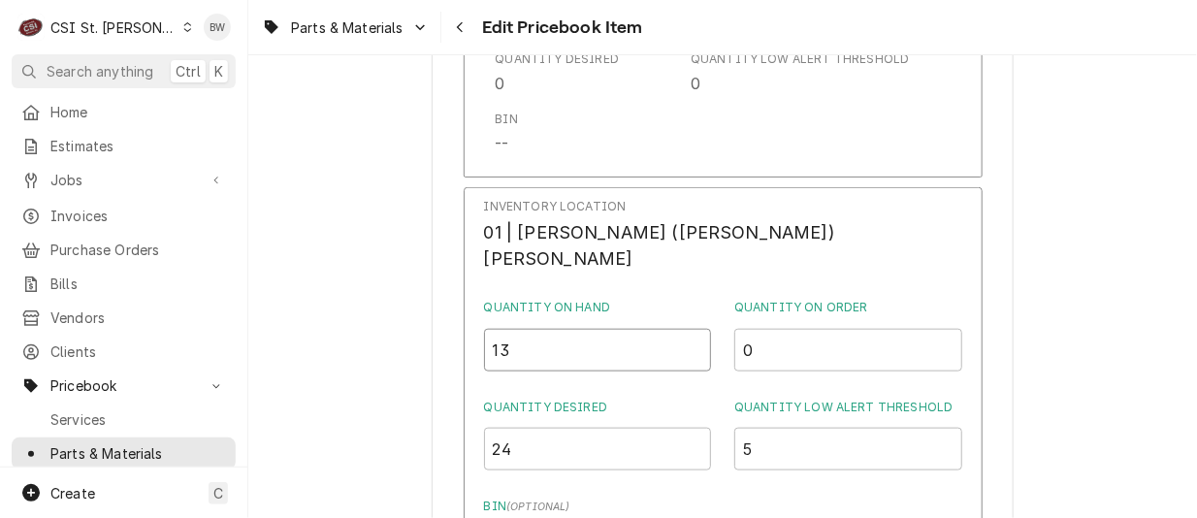
drag, startPoint x: 574, startPoint y: 335, endPoint x: 529, endPoint y: 336, distance: 45.6
click at [529, 336] on div "Inventory Location 01 | MICHAEL (BRAD) COPE Quantity on Hand 13 Quantity on Ord…" at bounding box center [723, 443] width 519 height 513
type input "37"
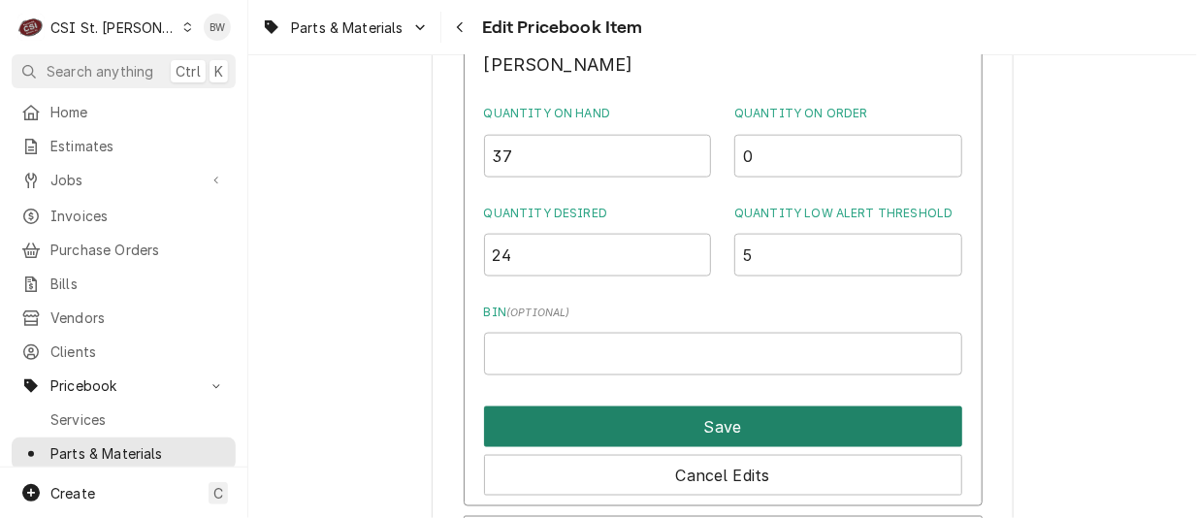
click at [671, 408] on button "Save" at bounding box center [723, 426] width 478 height 41
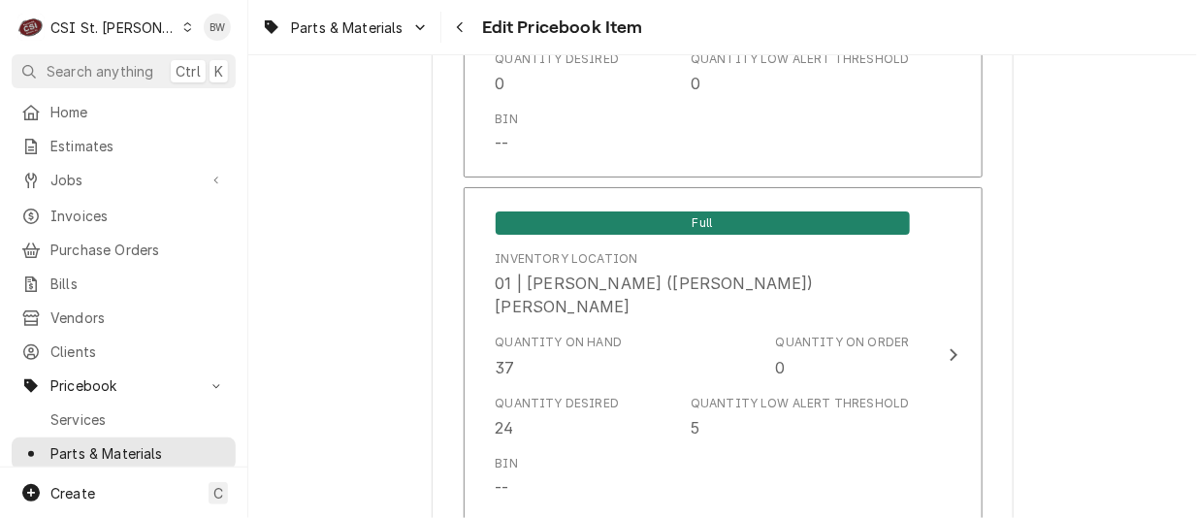
scroll to position [17133, 0]
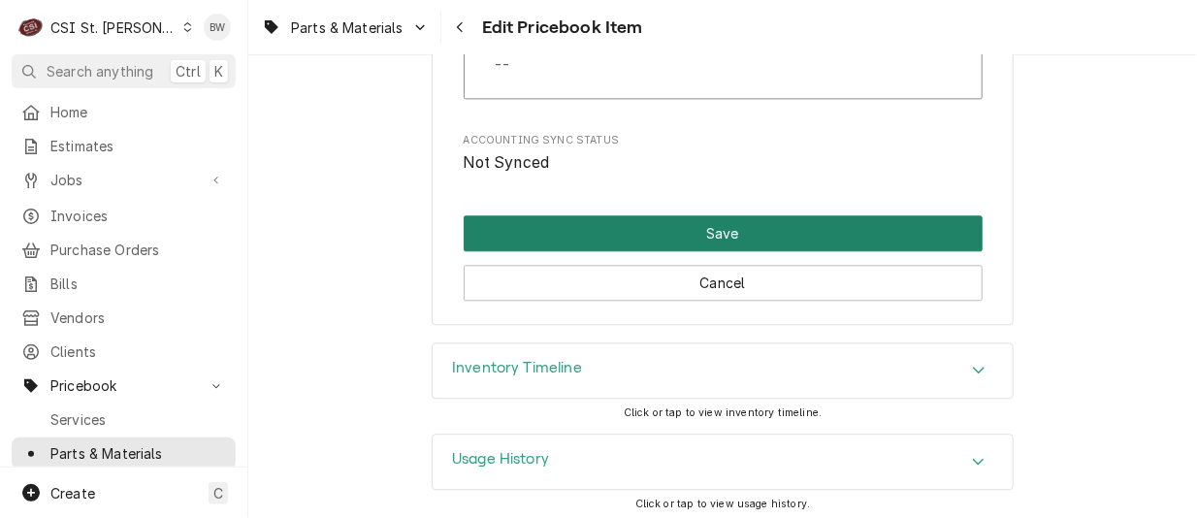
click at [699, 219] on button "Save" at bounding box center [723, 233] width 519 height 36
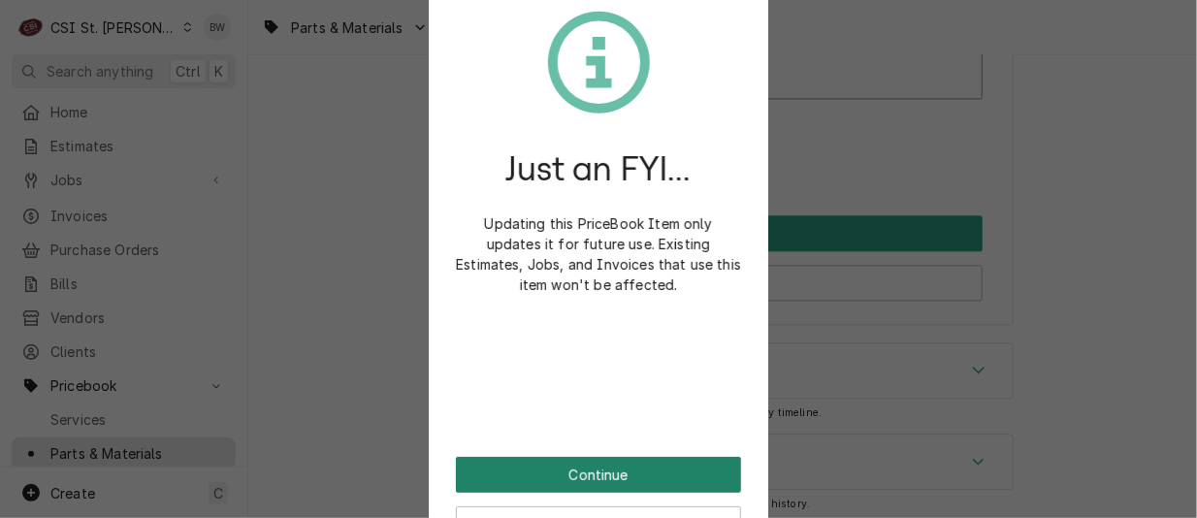
click at [551, 474] on button "Continue" at bounding box center [598, 475] width 285 height 36
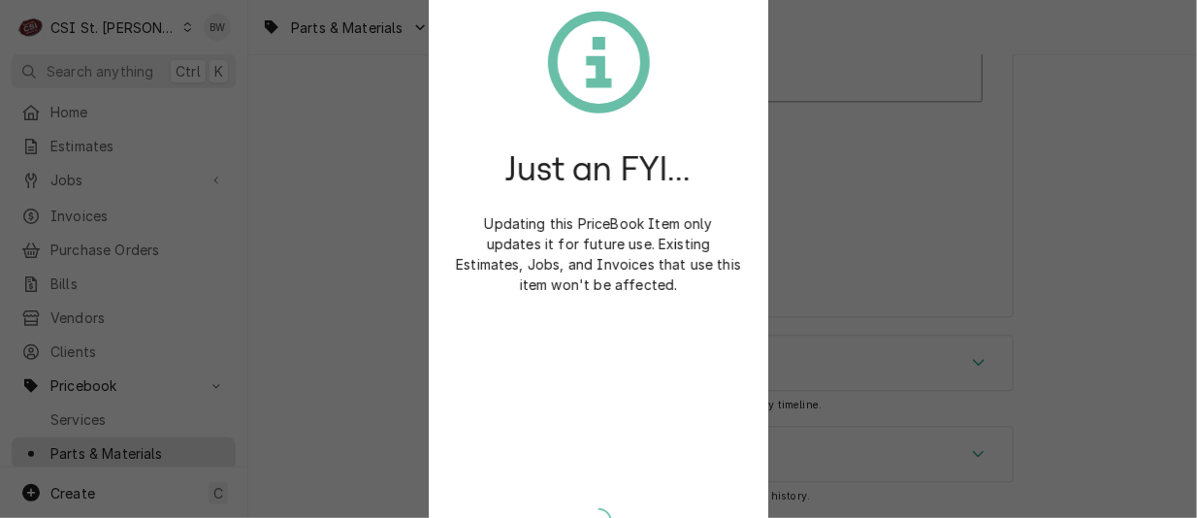
scroll to position [17121, 0]
type textarea "x"
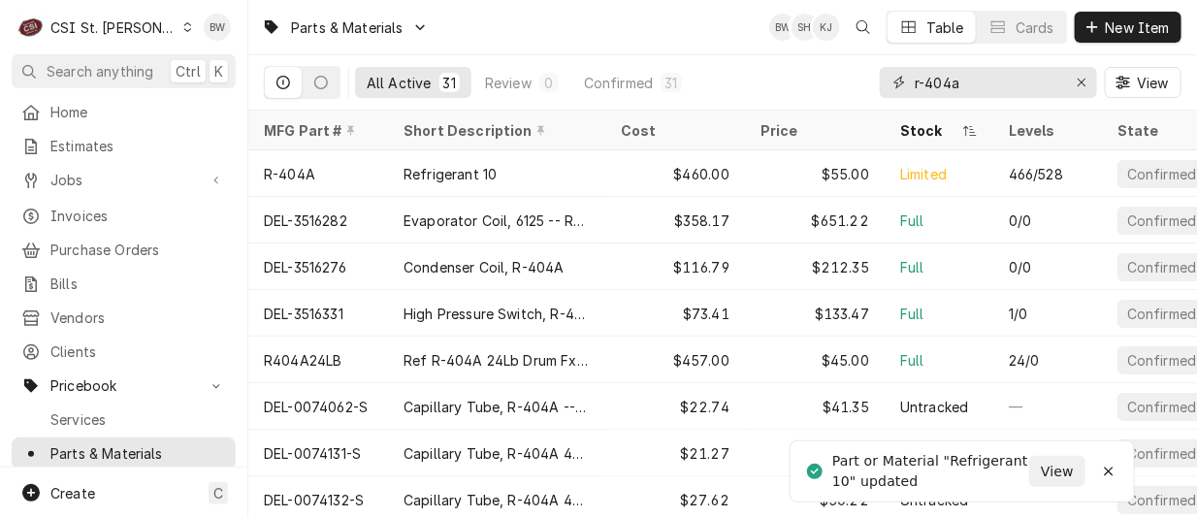
drag, startPoint x: 1012, startPoint y: 81, endPoint x: 889, endPoint y: 81, distance: 123.2
click at [889, 81] on div "r-404a" at bounding box center [988, 82] width 217 height 31
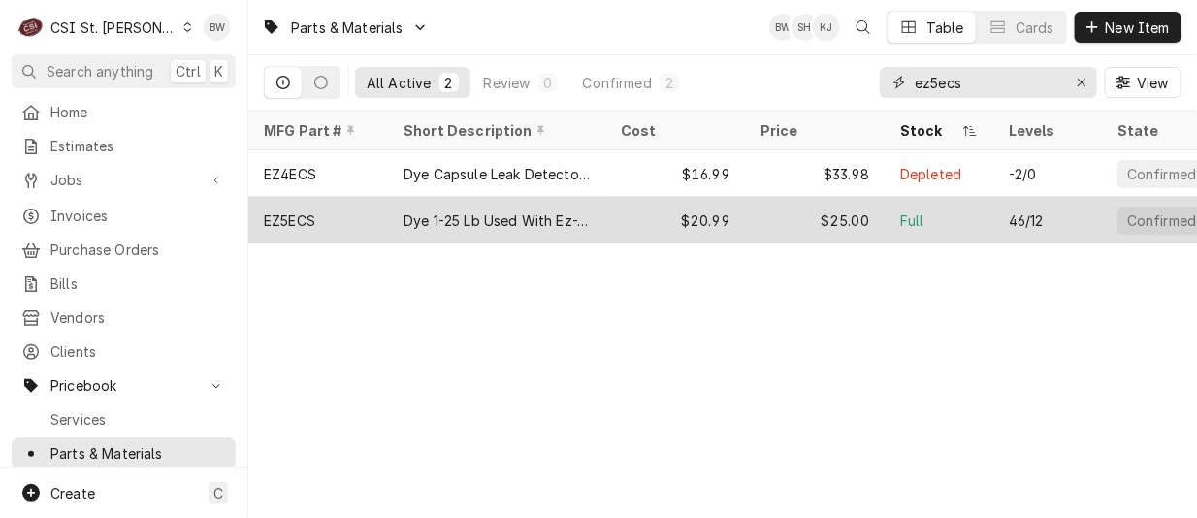
type input "ez5ecs"
click at [338, 209] on div "EZ5ECS" at bounding box center [318, 220] width 140 height 47
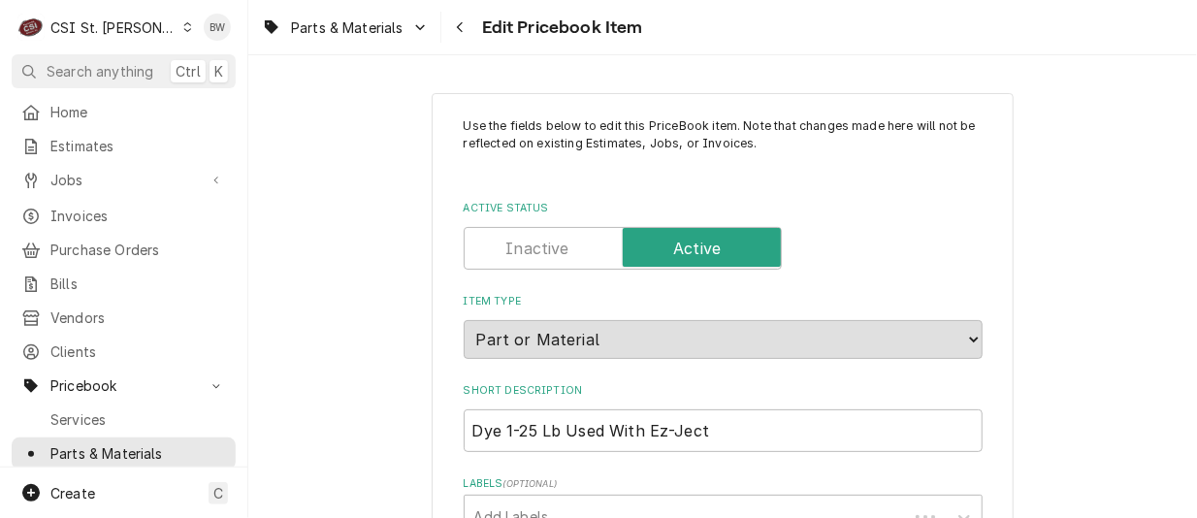
type textarea "x"
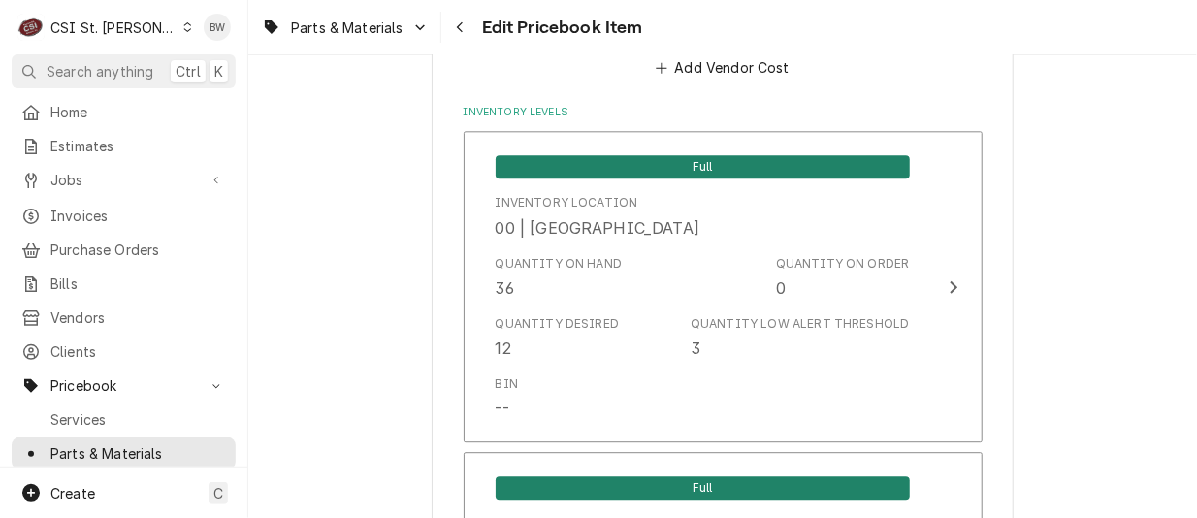
scroll to position [1746, 0]
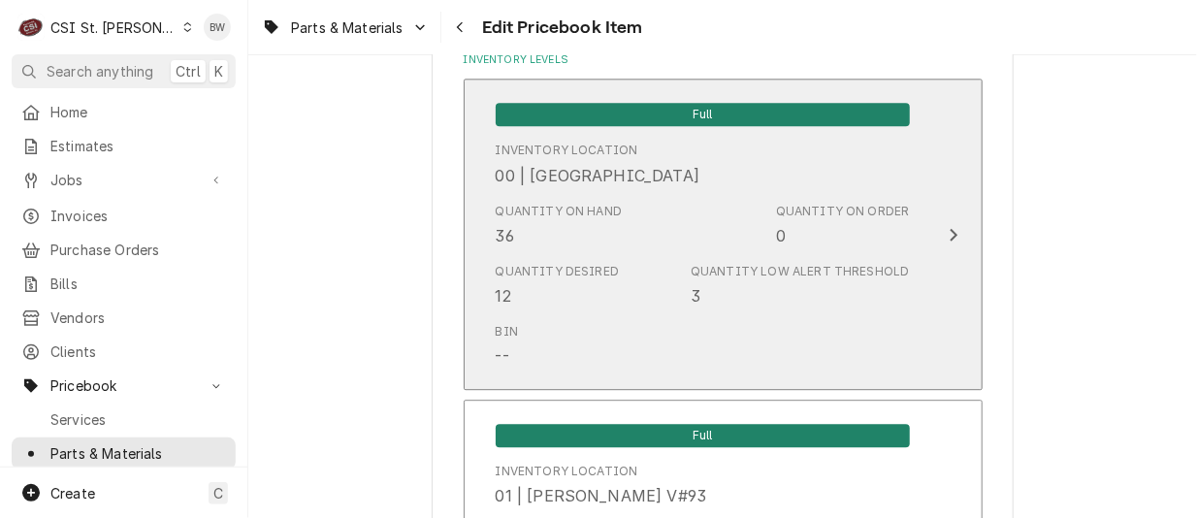
click at [670, 251] on div "Quantity on Hand 36 Quantity on Order 0" at bounding box center [703, 225] width 414 height 60
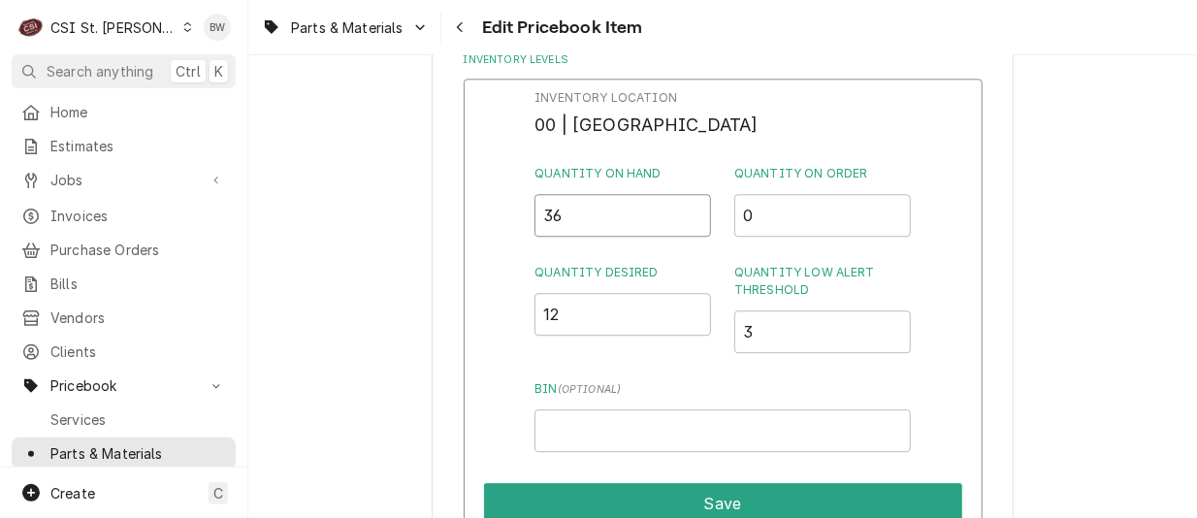
drag, startPoint x: 628, startPoint y: 219, endPoint x: 502, endPoint y: 217, distance: 126.1
click at [502, 217] on div "Inventory Location 00 | STL WAREHOUSE Quantity on Hand 36 Quantity on Order 0 Q…" at bounding box center [723, 331] width 519 height 504
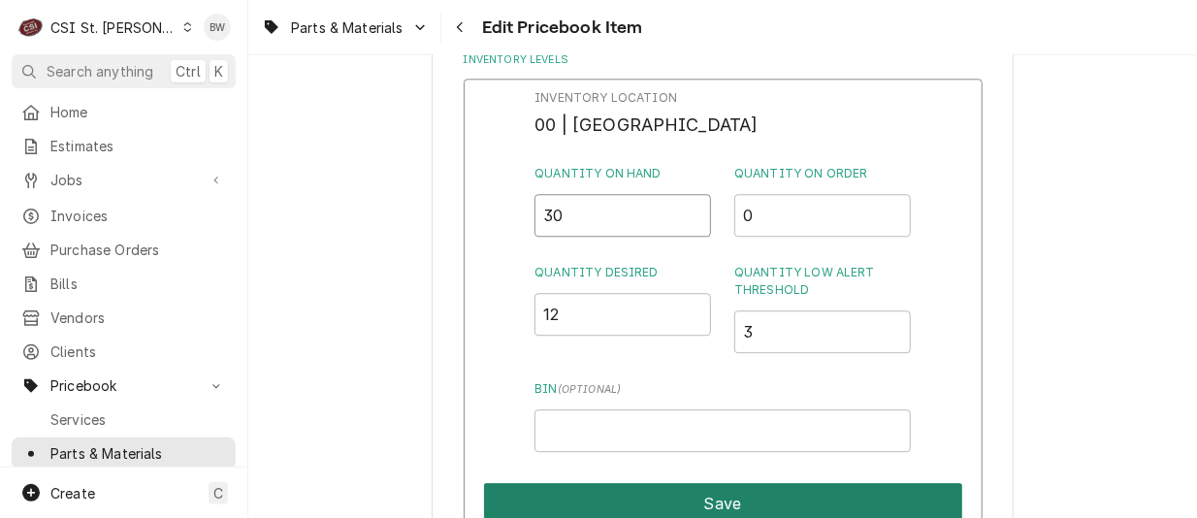
type input "30"
click at [702, 497] on button "Save" at bounding box center [723, 503] width 478 height 41
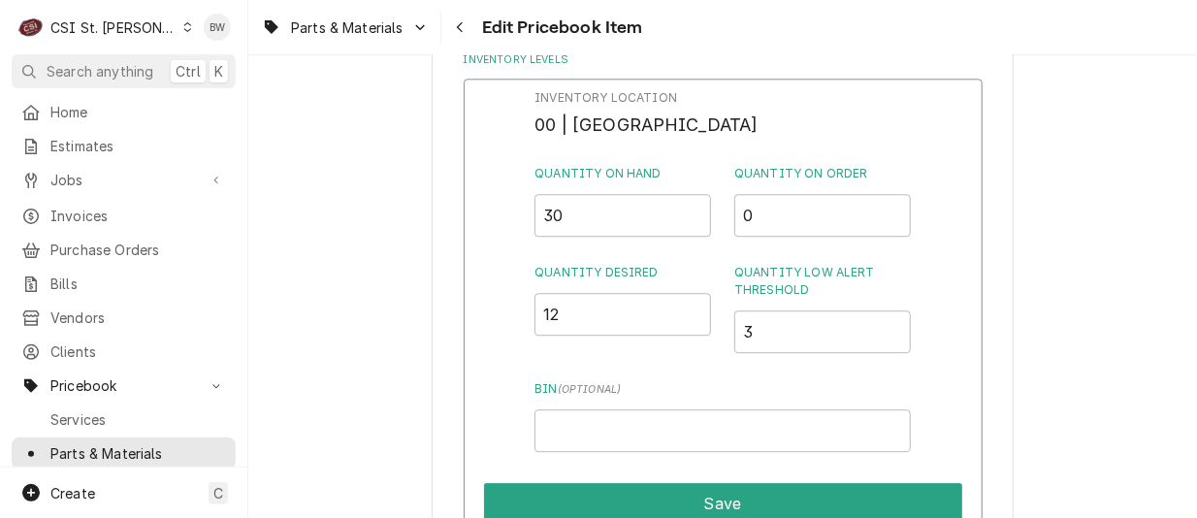
type textarea "x"
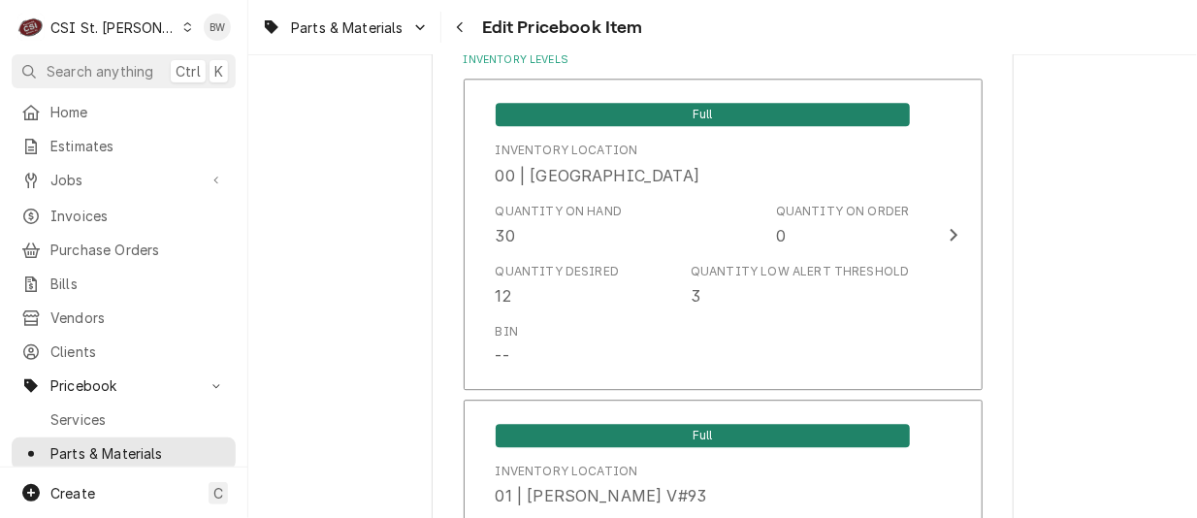
click at [690, 33] on div "Parts & Materials Edit Pricebook Item" at bounding box center [722, 27] width 948 height 54
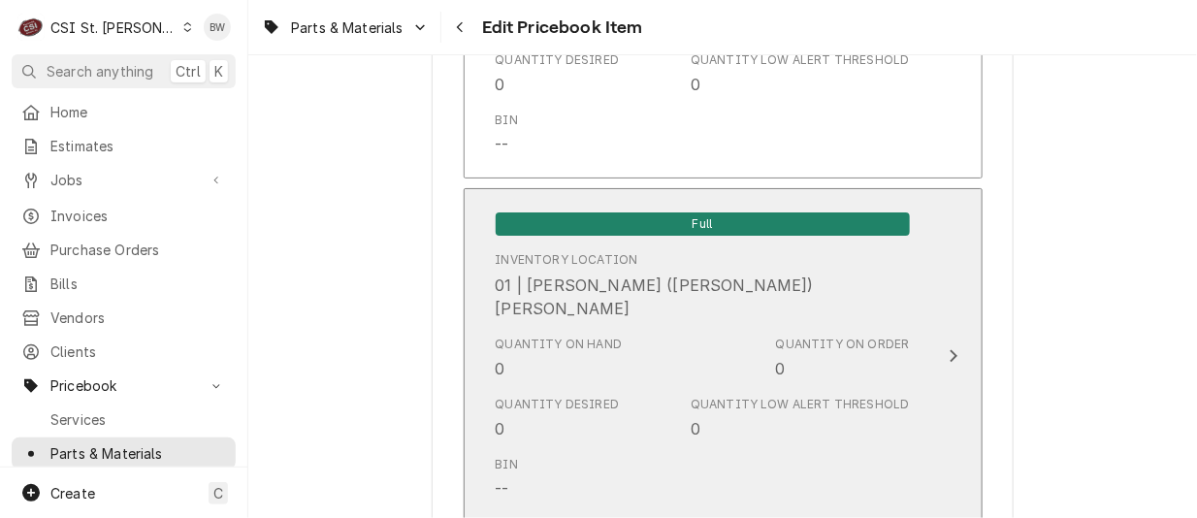
click at [560, 344] on div "Quantity on Hand 0" at bounding box center [559, 358] width 127 height 45
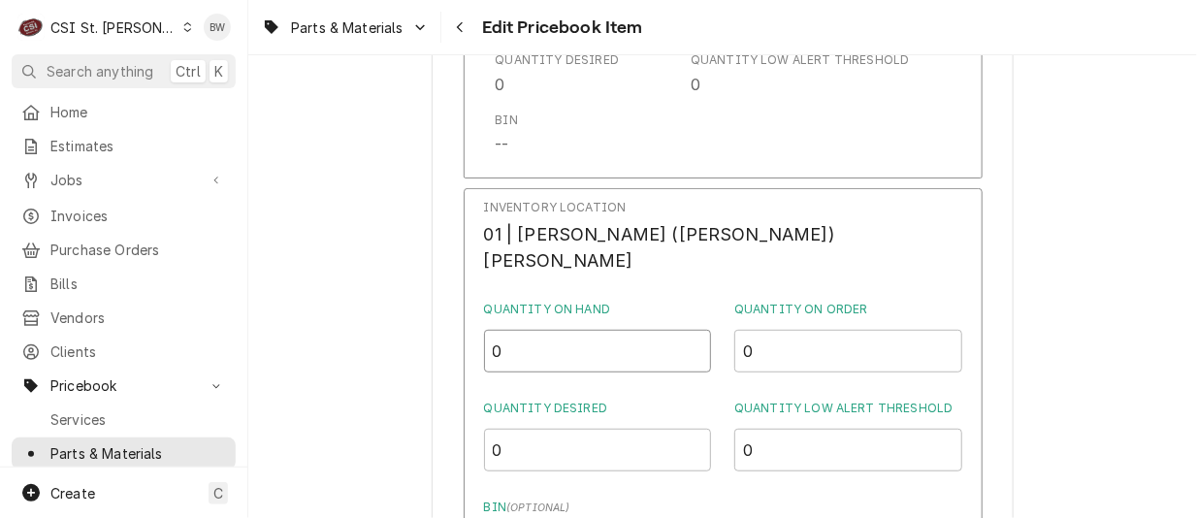
drag, startPoint x: 621, startPoint y: 336, endPoint x: 500, endPoint y: 328, distance: 120.5
click at [500, 328] on div "Inventory Location 01 | MICHAEL (BRAD) COPE Quantity on Hand 0 Quantity on Orde…" at bounding box center [723, 444] width 519 height 513
type input "3"
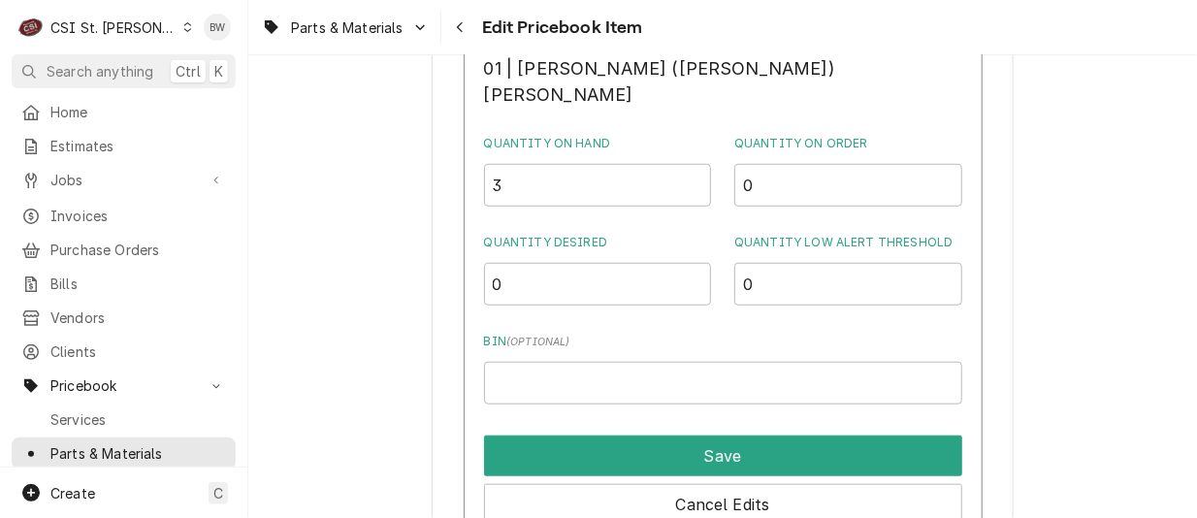
scroll to position [5679, 0]
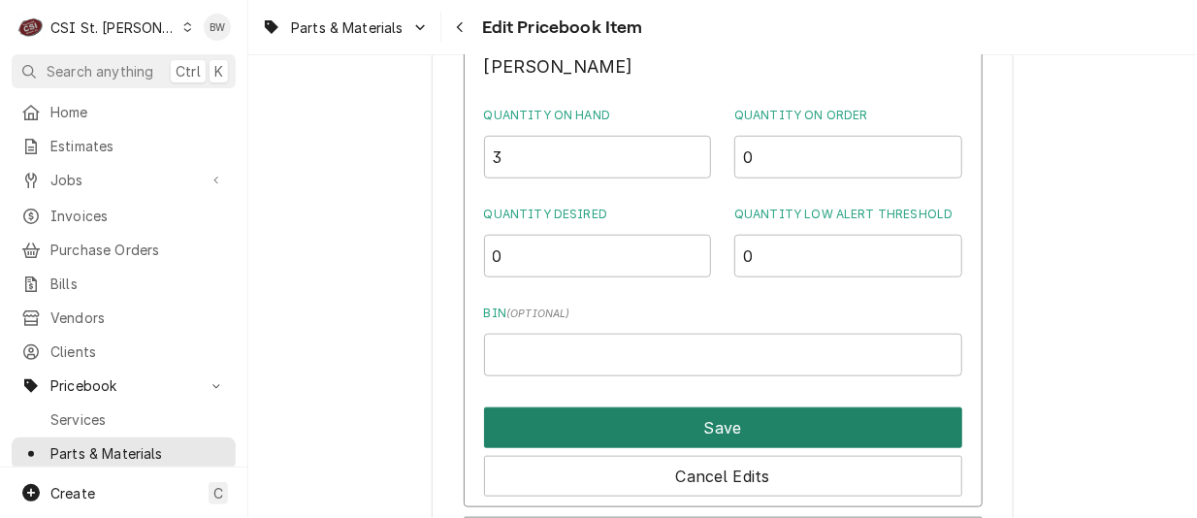
click at [643, 411] on button "Save" at bounding box center [723, 427] width 478 height 41
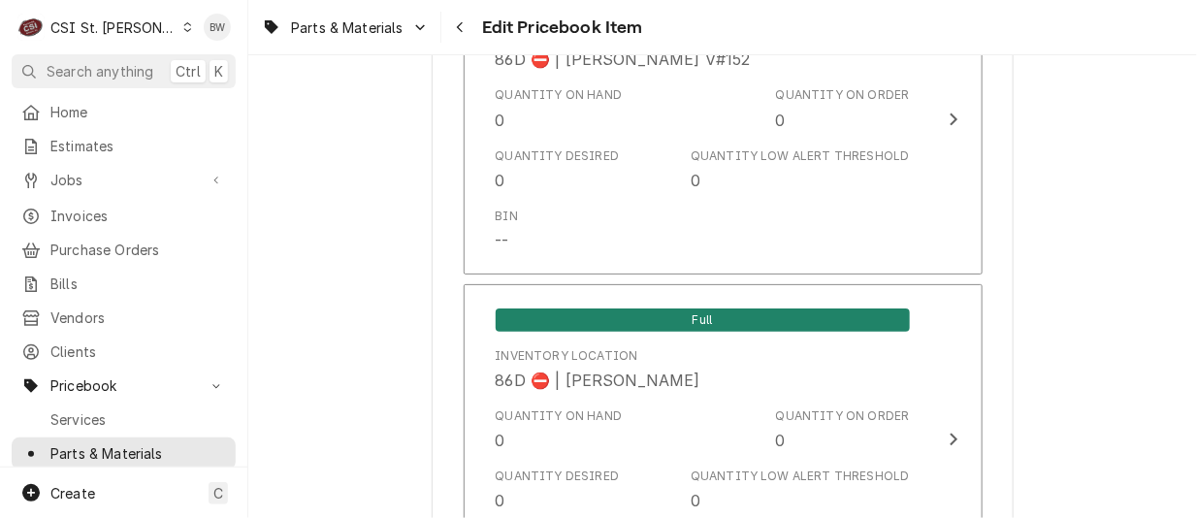
scroll to position [16813, 0]
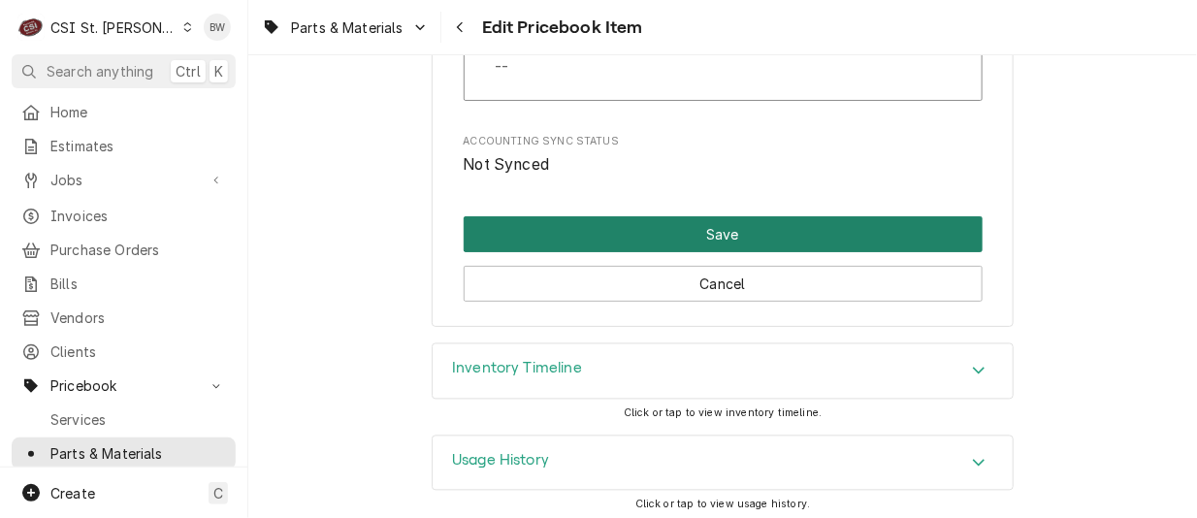
click at [646, 235] on button "Save" at bounding box center [723, 234] width 519 height 36
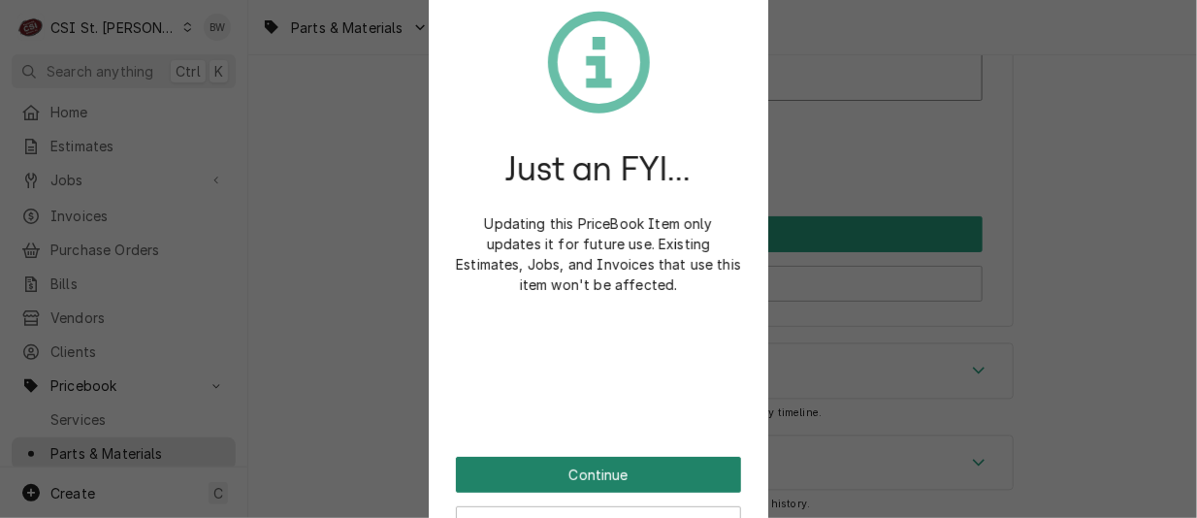
click at [570, 465] on button "Continue" at bounding box center [598, 475] width 285 height 36
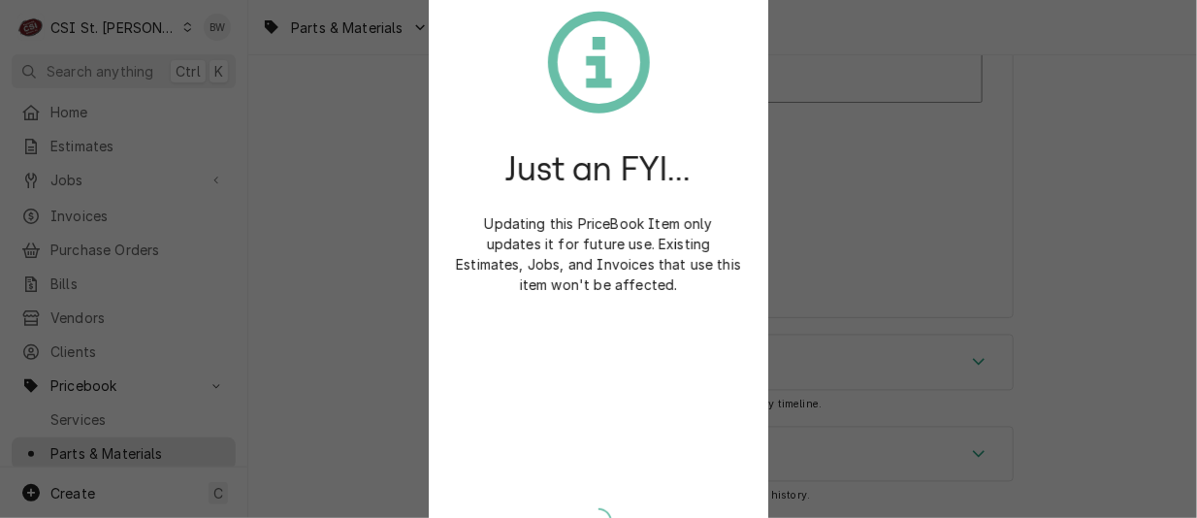
scroll to position [16801, 0]
type textarea "x"
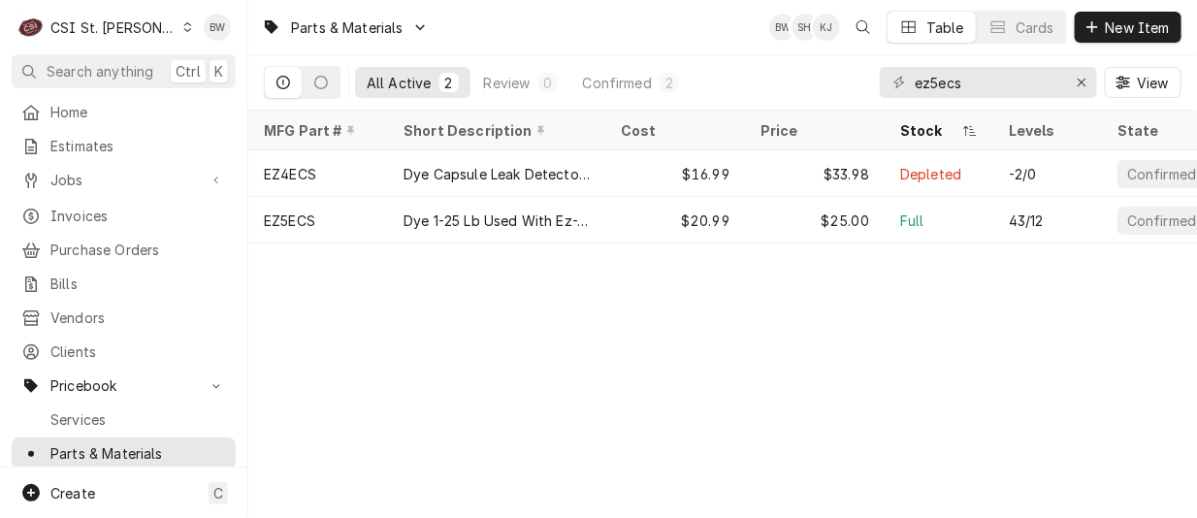
click at [183, 28] on icon "Dynamic Content Wrapper" at bounding box center [187, 27] width 9 height 10
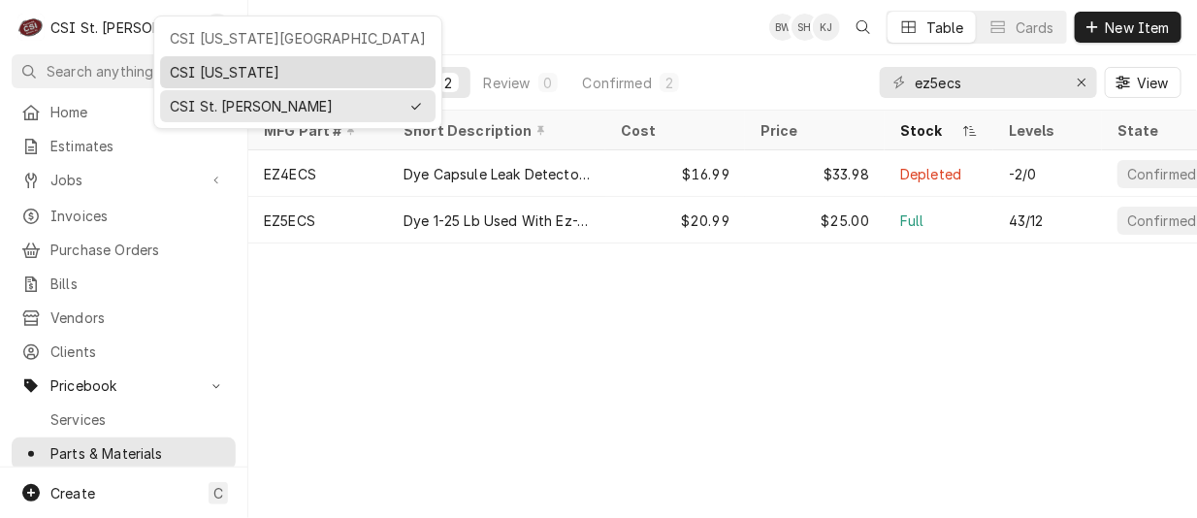
click at [185, 69] on div "CSI [US_STATE]" at bounding box center [298, 72] width 256 height 20
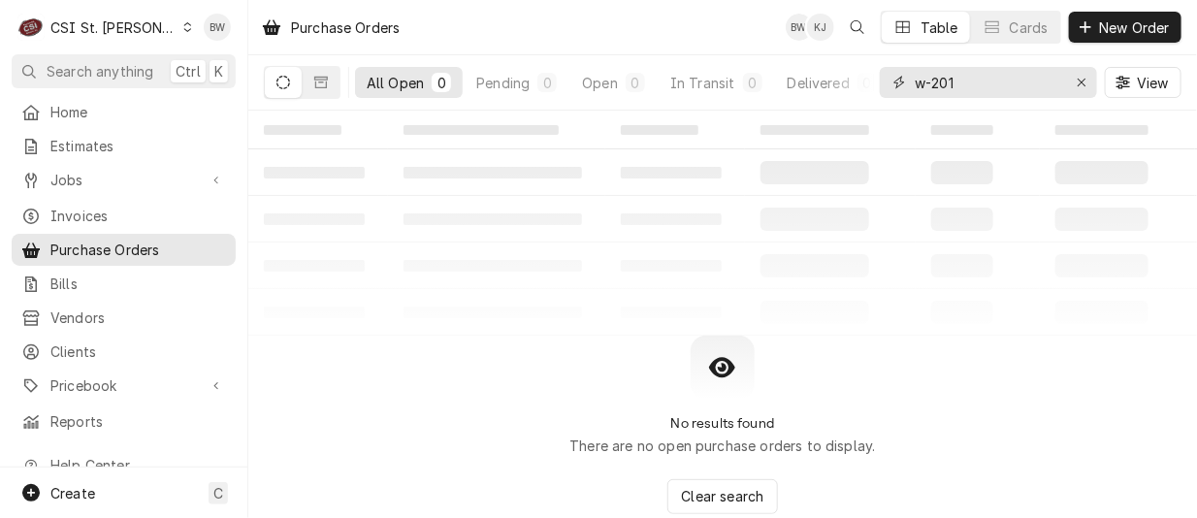
drag, startPoint x: 968, startPoint y: 84, endPoint x: 900, endPoint y: 80, distance: 68.0
click at [900, 80] on div "w-201" at bounding box center [988, 82] width 217 height 31
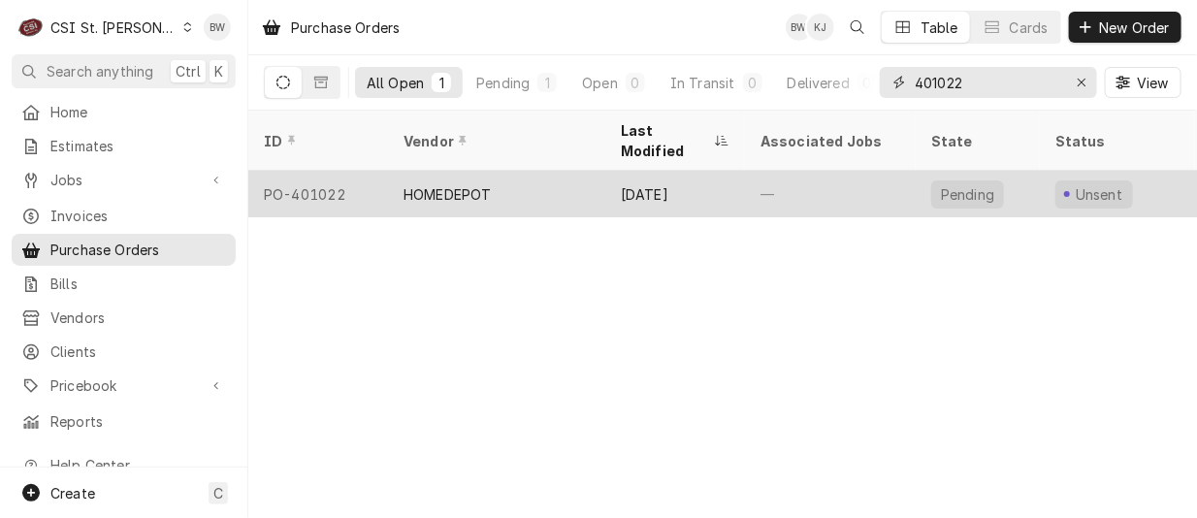
type input "401022"
click at [348, 173] on div "PO-401022" at bounding box center [318, 194] width 140 height 47
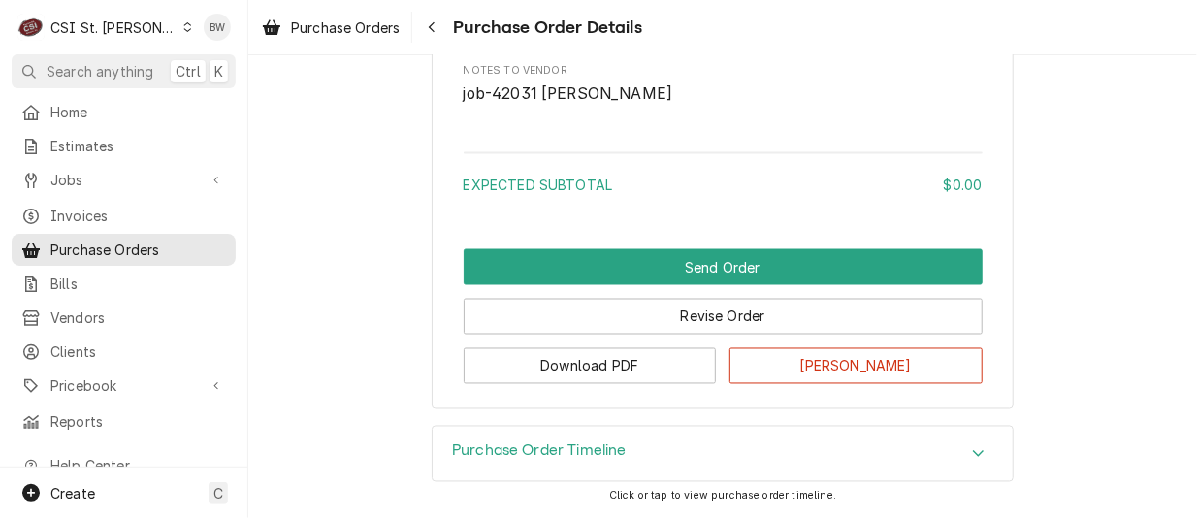
scroll to position [1118, 0]
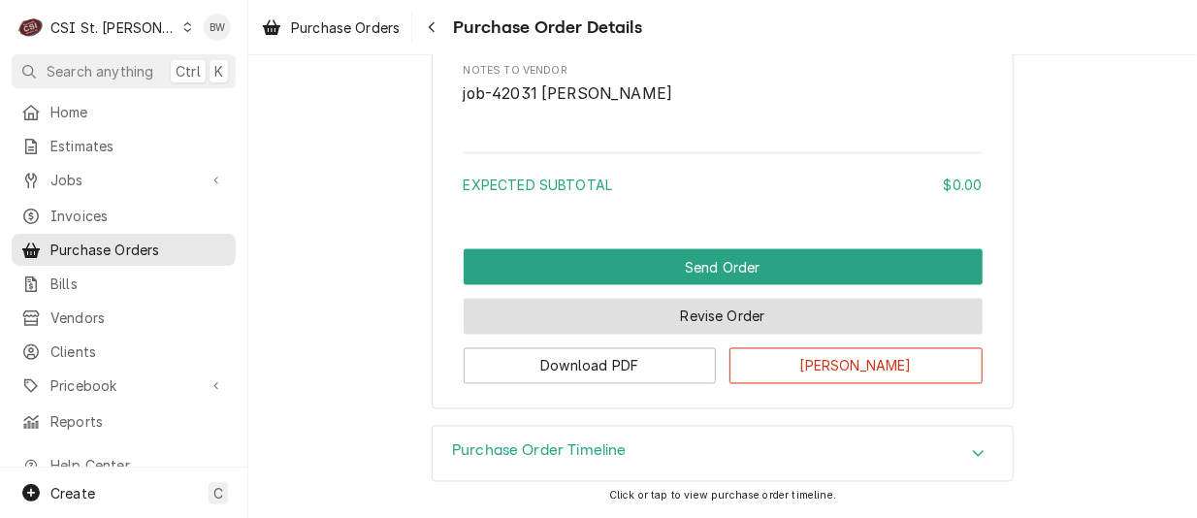
click at [671, 313] on button "Revise Order" at bounding box center [723, 317] width 519 height 36
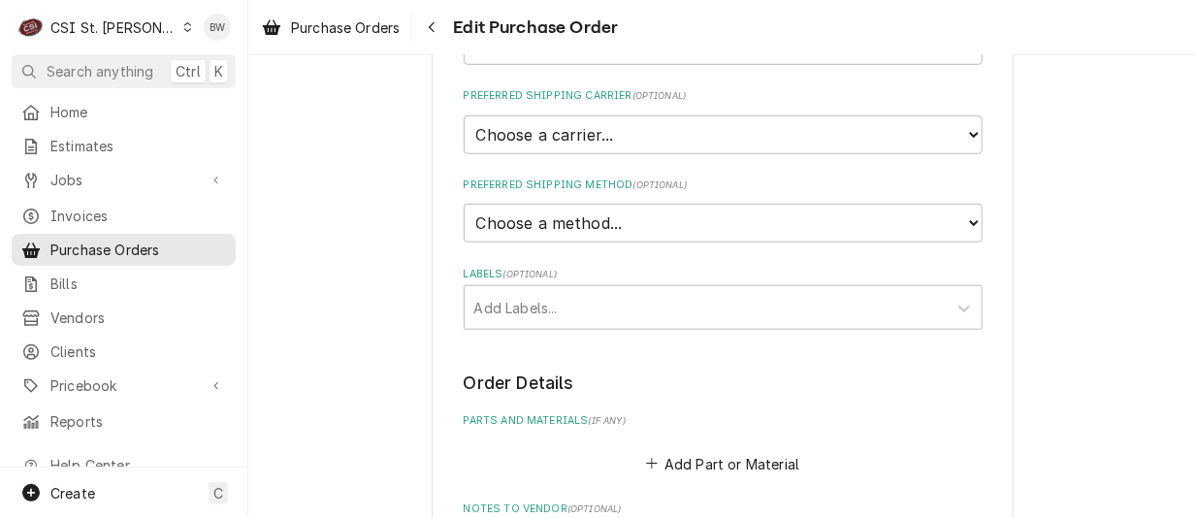
scroll to position [582, 0]
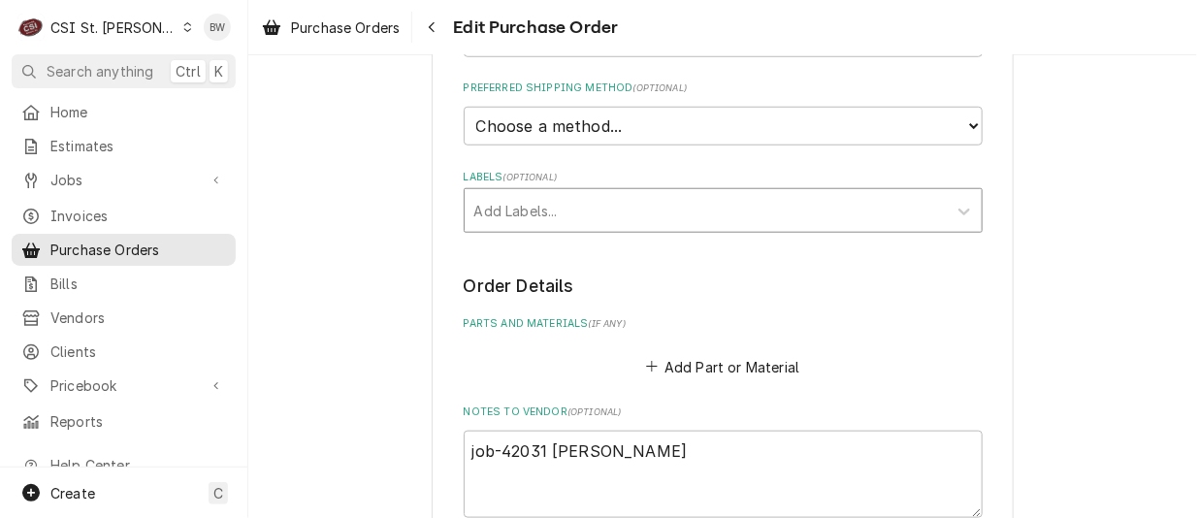
click at [514, 220] on div "Labels" at bounding box center [705, 210] width 463 height 35
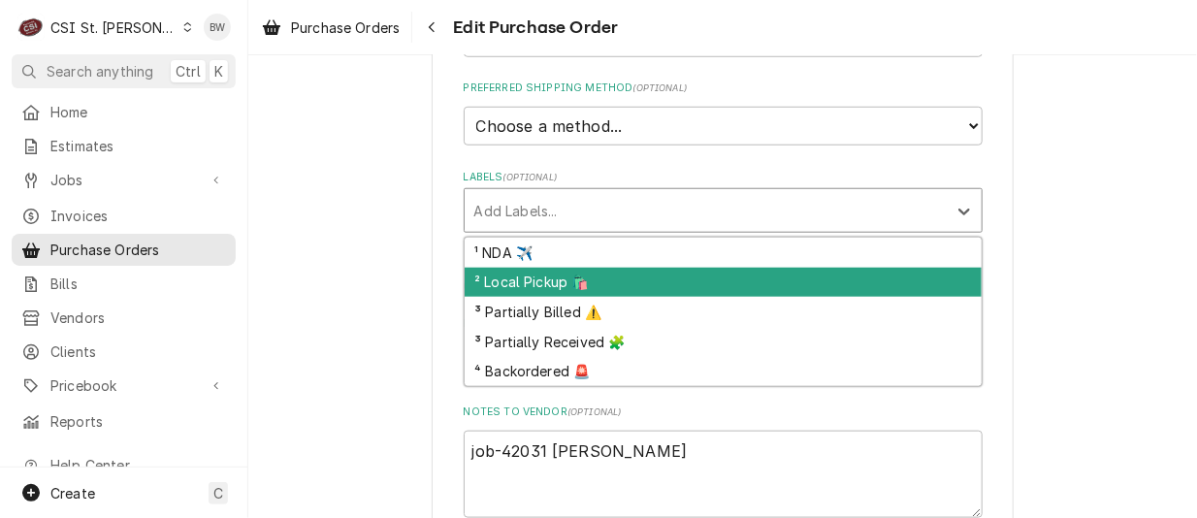
click at [514, 282] on div "² Local Pickup 🛍️" at bounding box center [723, 283] width 517 height 30
type textarea "x"
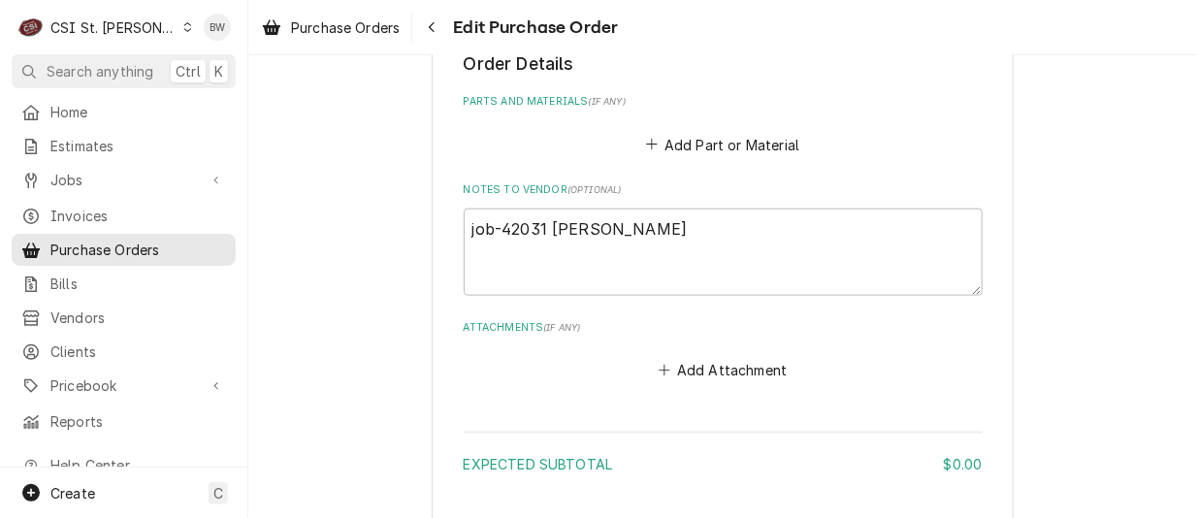
scroll to position [776, 0]
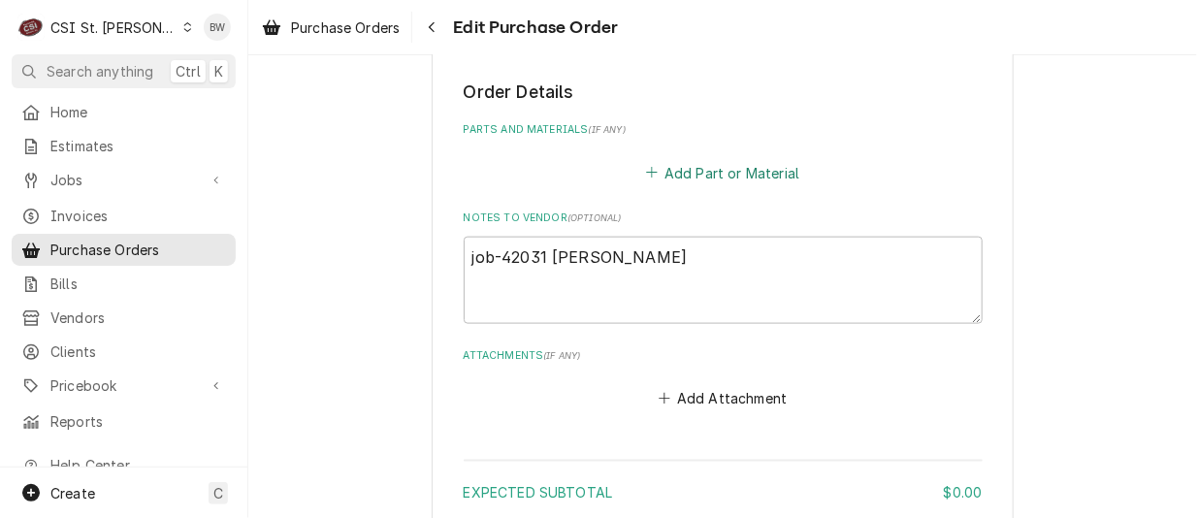
click at [683, 173] on button "Add Part or Material" at bounding box center [722, 172] width 160 height 27
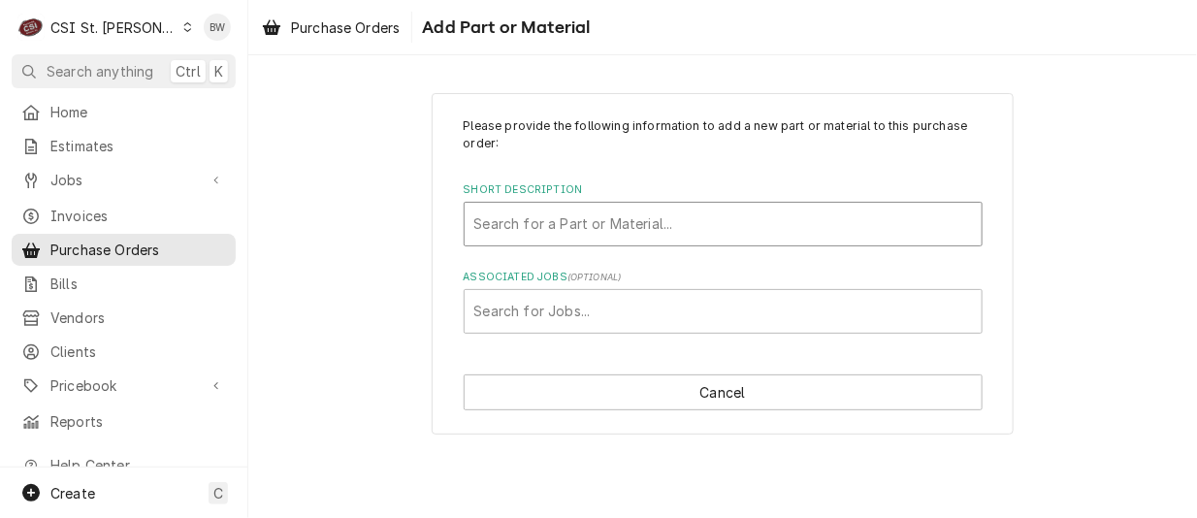
click at [531, 219] on div "Short Description" at bounding box center [722, 224] width 497 height 35
type input "misc service"
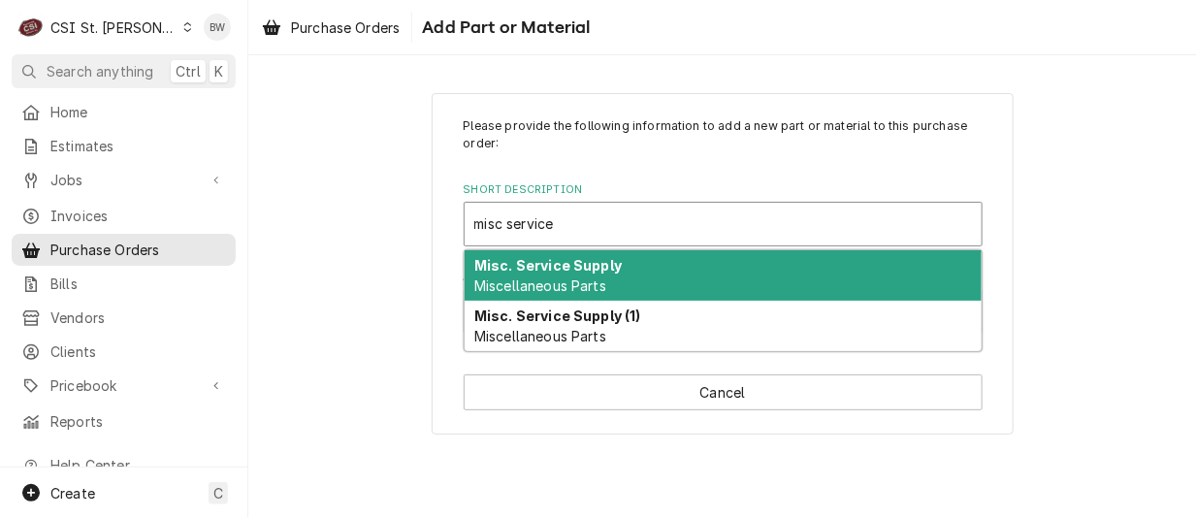
click at [529, 266] on strong "Misc. Service Supply" at bounding box center [547, 265] width 147 height 16
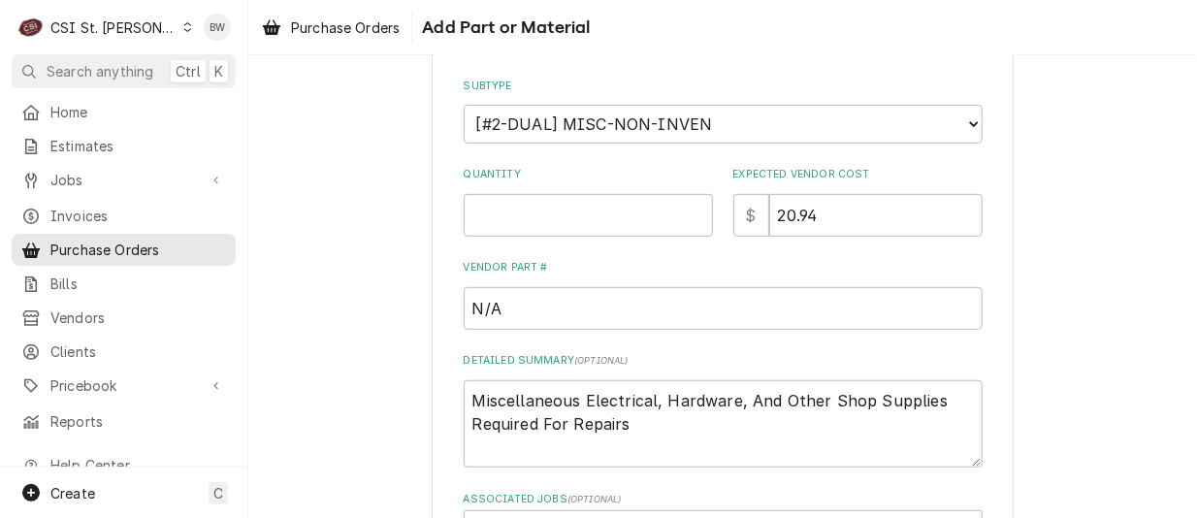
scroll to position [291, 0]
click at [478, 225] on input "Quantity" at bounding box center [588, 214] width 249 height 43
type textarea "x"
type input "1"
type textarea "x"
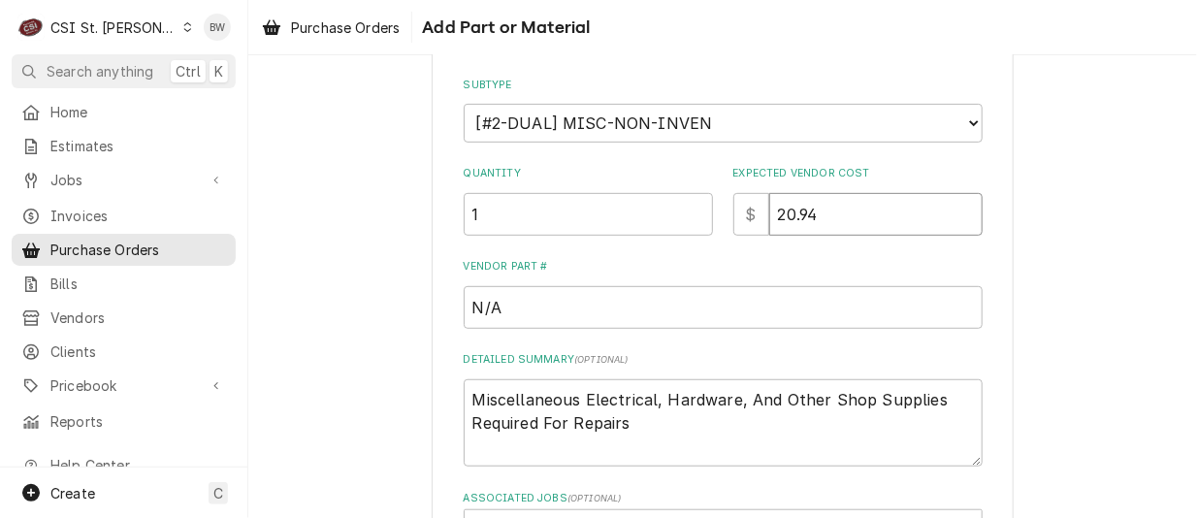
type input "6"
type textarea "x"
type input "6.9"
type textarea "x"
type input "6.98"
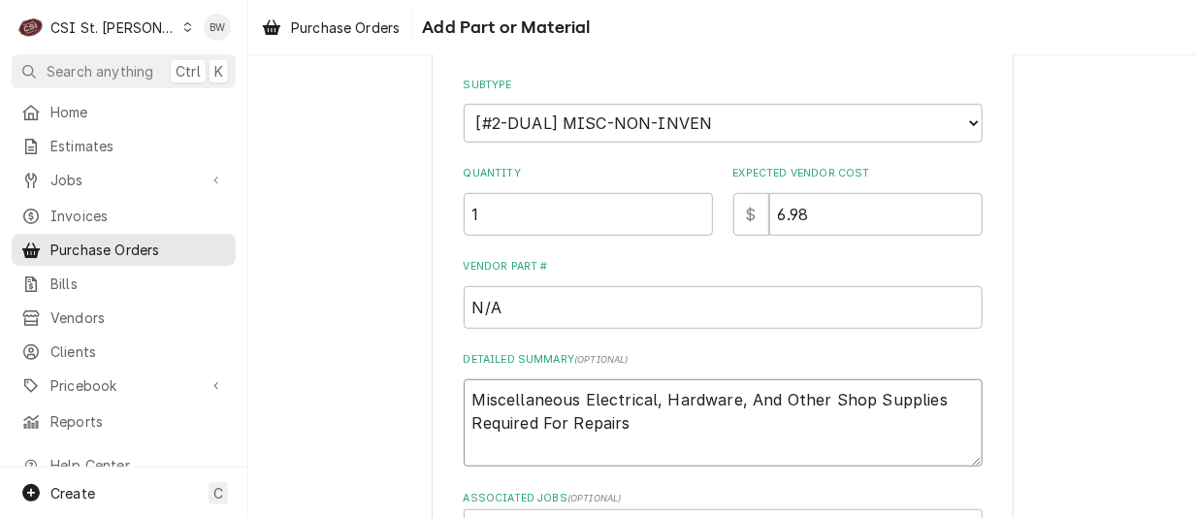
click at [633, 430] on textarea "Miscellaneous Electrical, Hardware, And Other Shop Supplies Required For Repairs" at bounding box center [723, 422] width 519 height 87
type textarea "x"
type textarea "Miscellaneous Electrical, Hardware, And Other Shop Supplies Required For Repairs"
type textarea "x"
type textarea "Miscellaneous Electrical, Hardware, And Other Shop Supplies Required For Repair…"
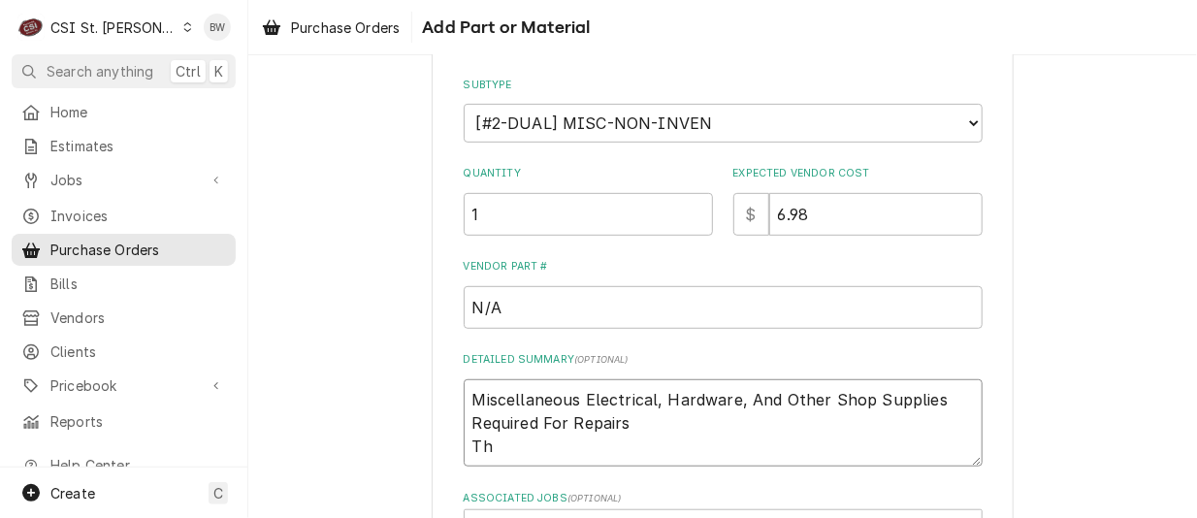
type textarea "x"
type textarea "Miscellaneous Electrical, Hardware, And Other Shop Supplies Required For Repair…"
type textarea "x"
type textarea "Miscellaneous Electrical, Hardware, And Other Shop Supplies Required For Repair…"
type textarea "x"
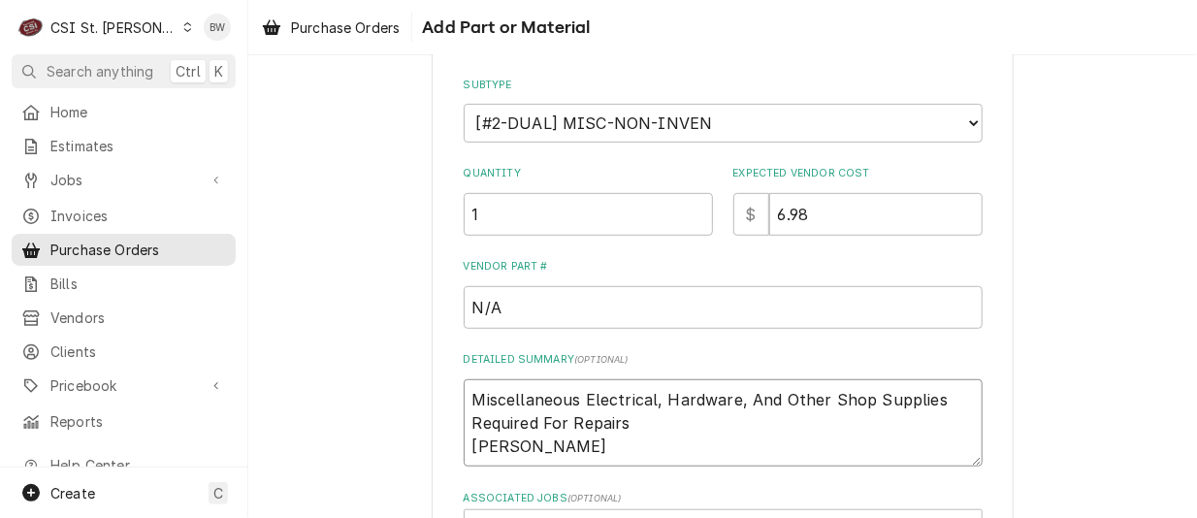
type textarea "Miscellaneous Electrical, Hardware, And Other Shop Supplies Required For Repair…"
type textarea "x"
type textarea "Miscellaneous Electrical, Hardware, And Other Shop Supplies Required For Repair…"
type textarea "x"
type textarea "Miscellaneous Electrical, Hardware, And Other Shop Supplies Required For Repair…"
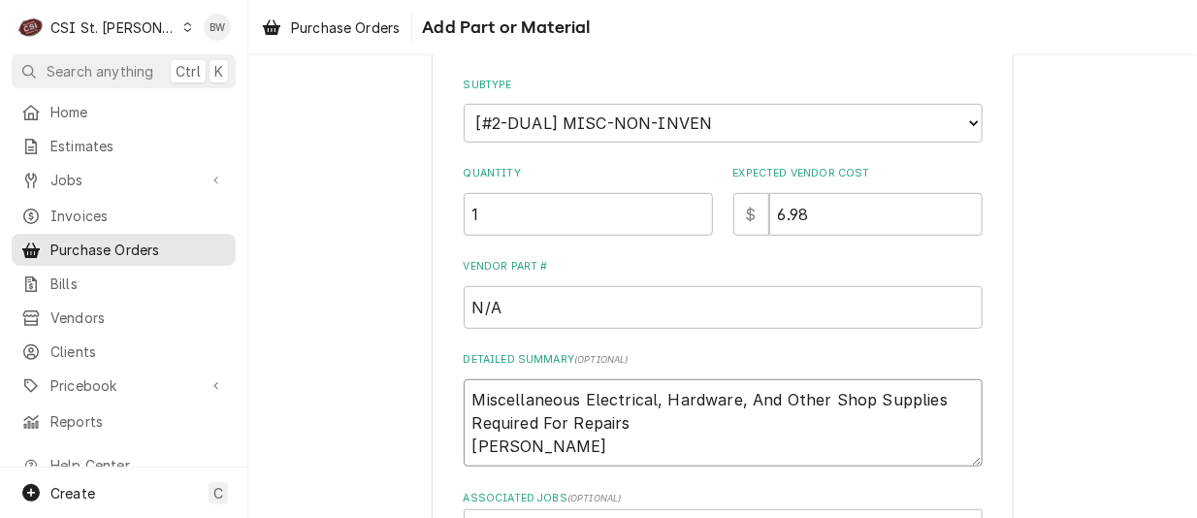
type textarea "x"
type textarea "Miscellaneous Electrical, Hardware, And Other Shop Supplies Required For Repair…"
type textarea "x"
type textarea "Miscellaneous Electrical, Hardware, And Other Shop Supplies Required For Repair…"
type textarea "x"
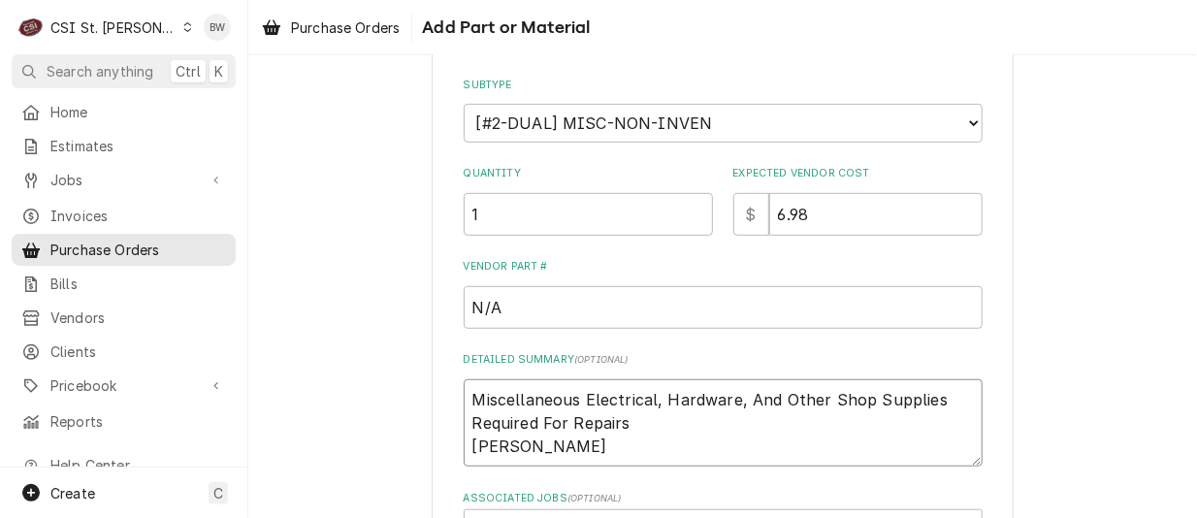
type textarea "Miscellaneous Electrical, Hardware, And Other Shop Supplies Required For Repair…"
type textarea "x"
type textarea "Miscellaneous Electrical, Hardware, And Other Shop Supplies Required For Repair…"
type textarea "x"
type textarea "Miscellaneous Electrical, Hardware, And Other Shop Supplies Required For Repair…"
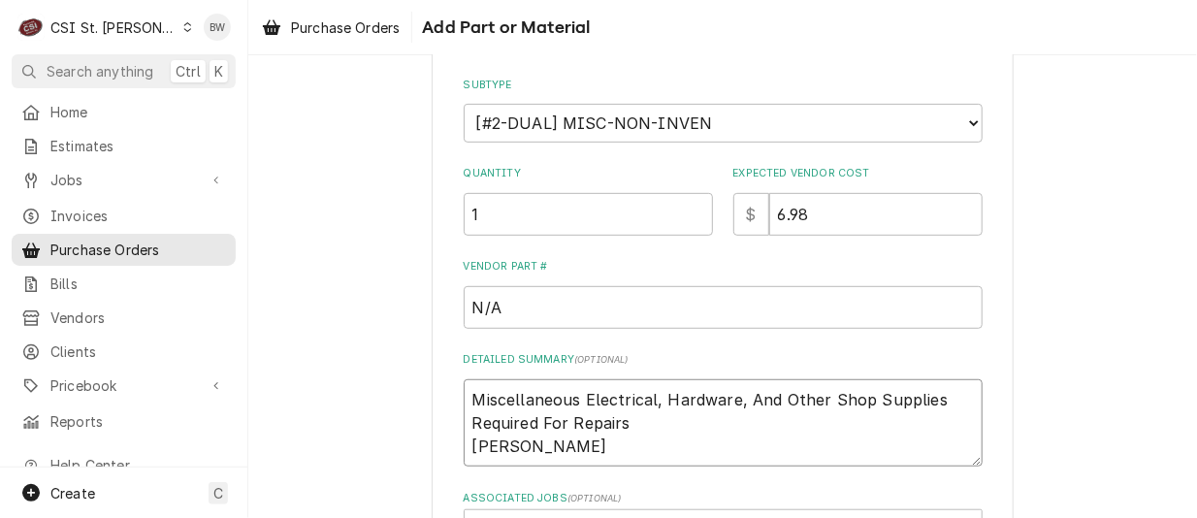
type textarea "x"
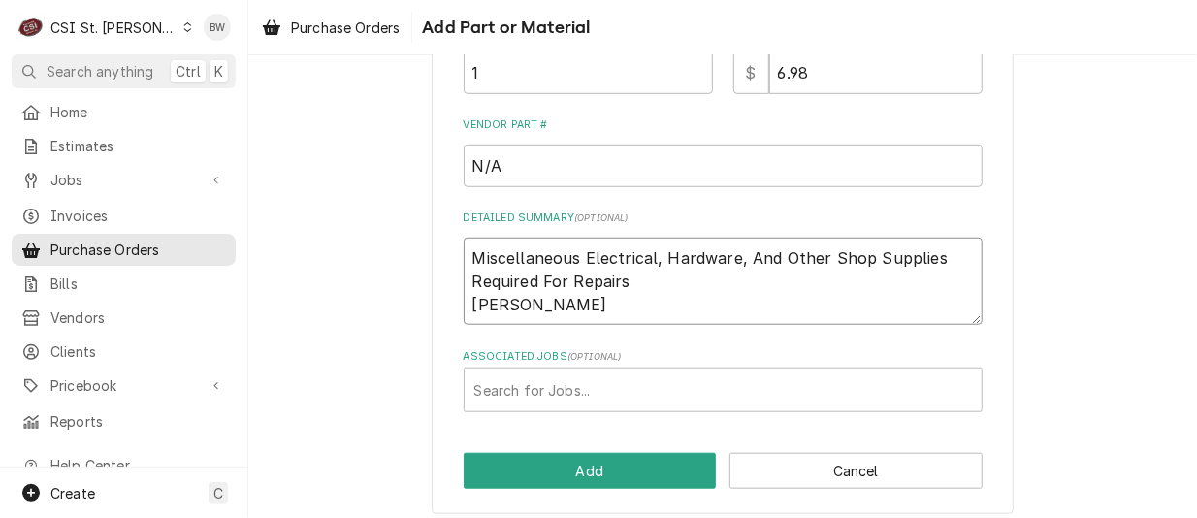
scroll to position [443, 0]
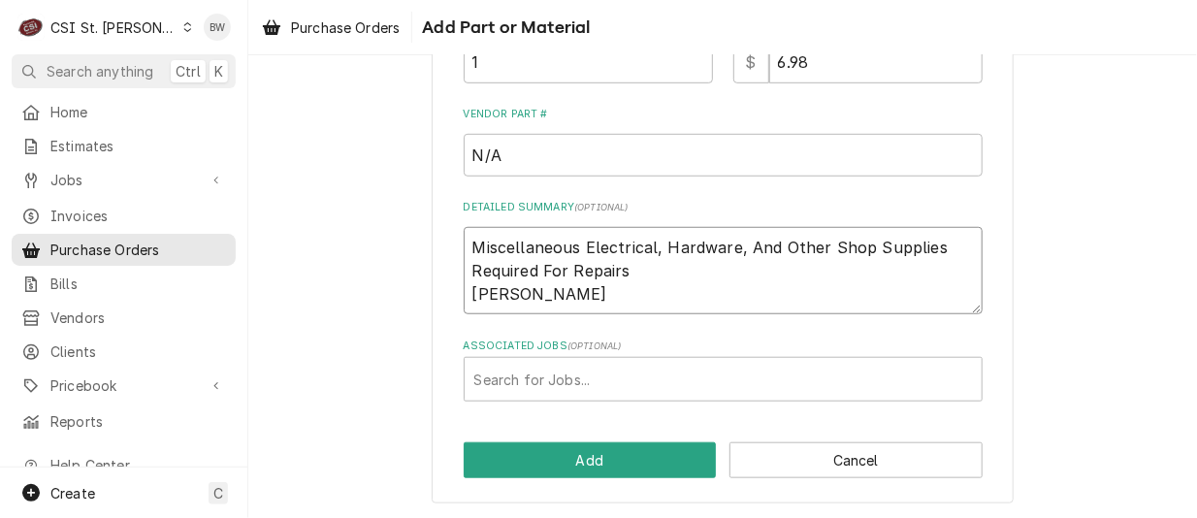
type textarea "Miscellaneous Electrical, Hardware, And Other Shop Supplies Required For Repair…"
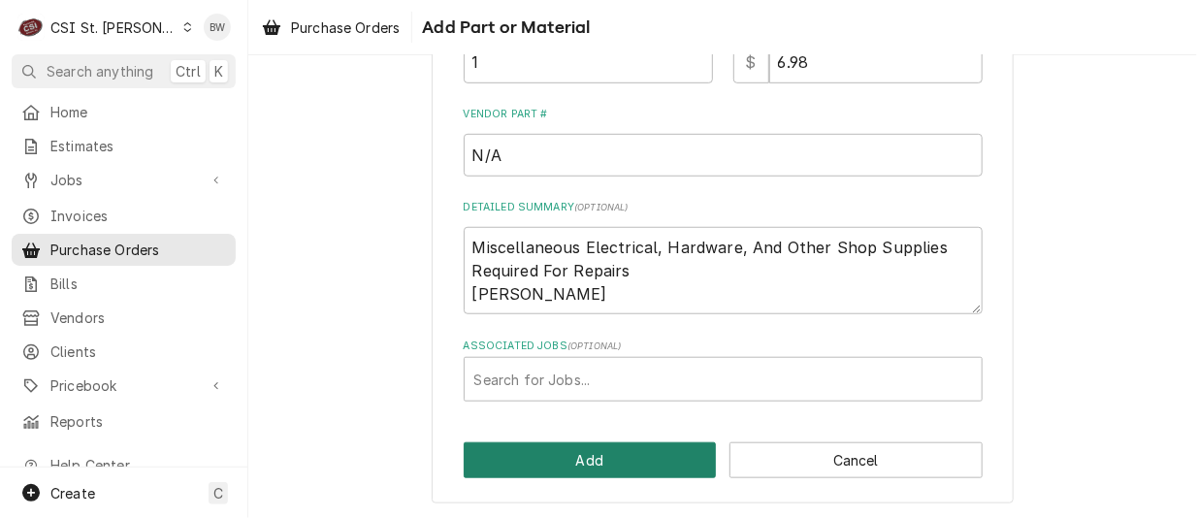
click at [574, 451] on button "Add" at bounding box center [590, 460] width 253 height 36
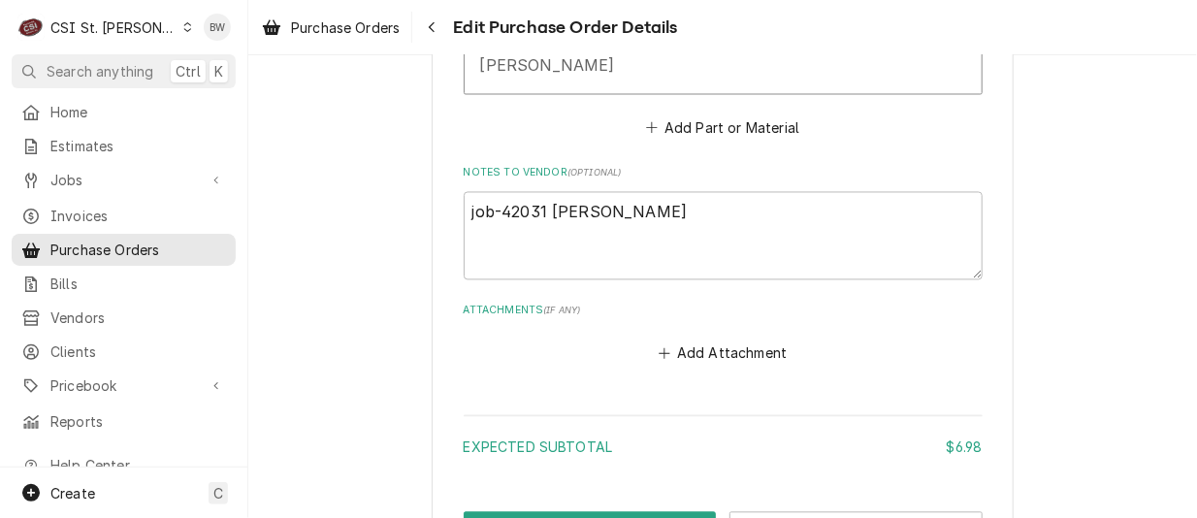
scroll to position [1261, 0]
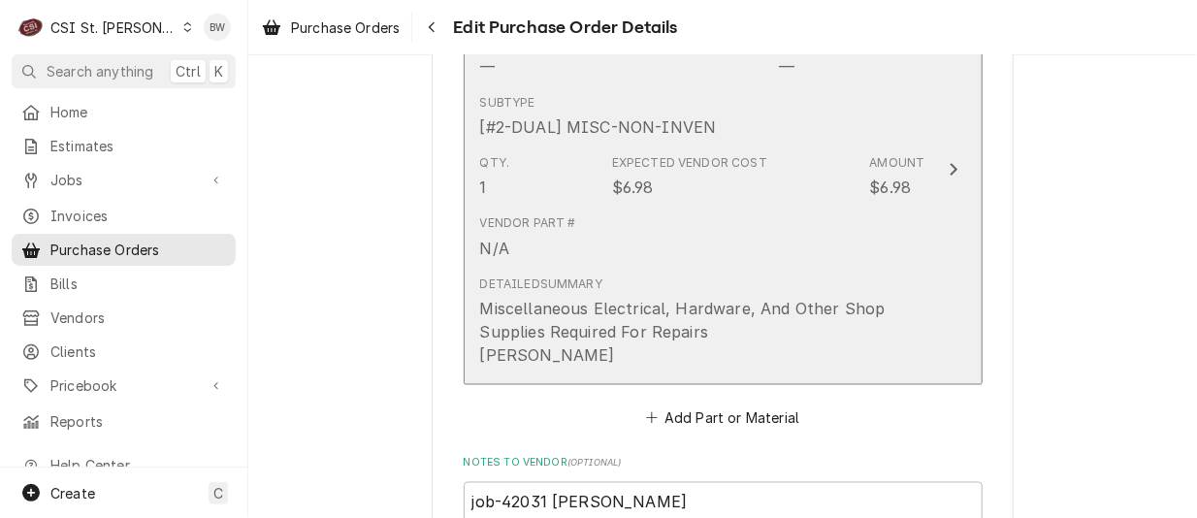
click at [614, 247] on div "Vendor Part # N/A" at bounding box center [702, 237] width 445 height 60
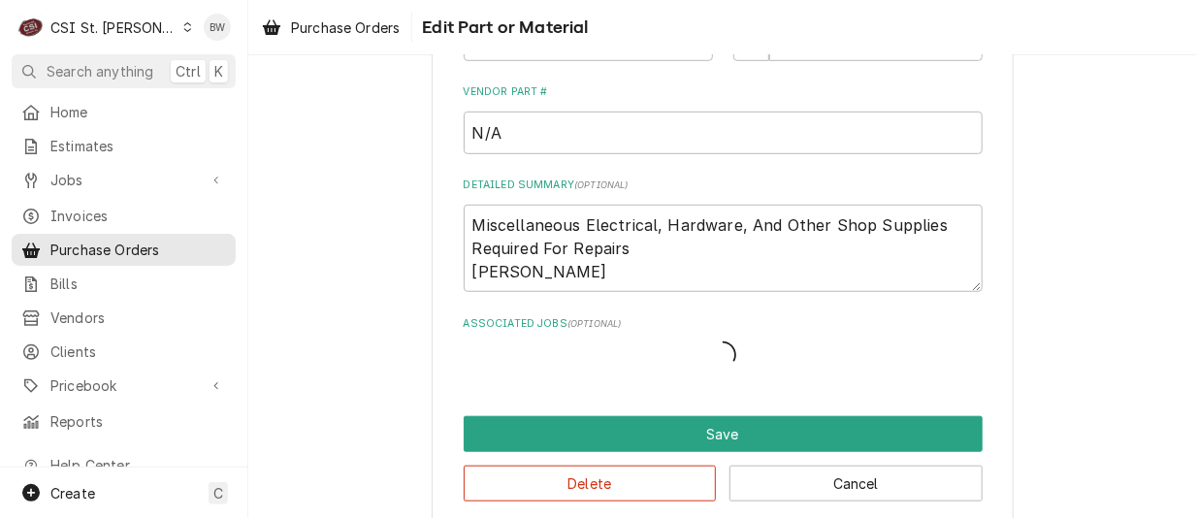
scroll to position [8, 0]
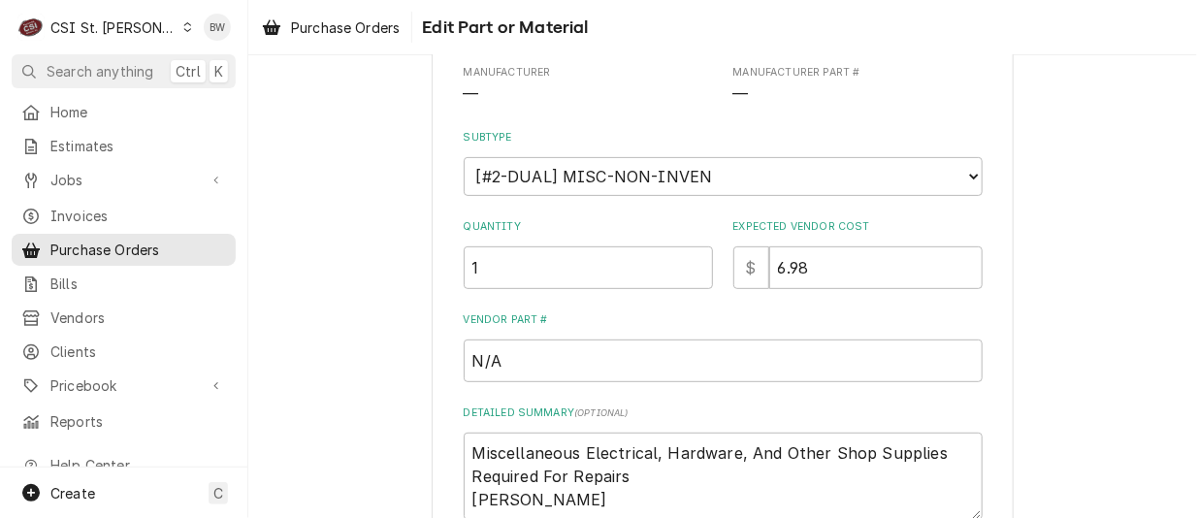
type textarea "x"
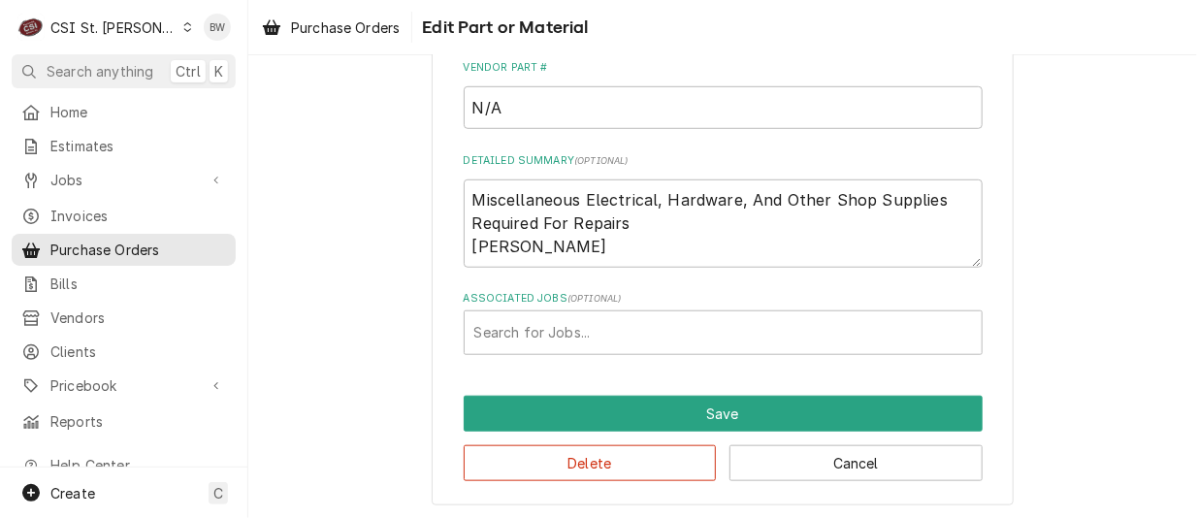
scroll to position [476, 0]
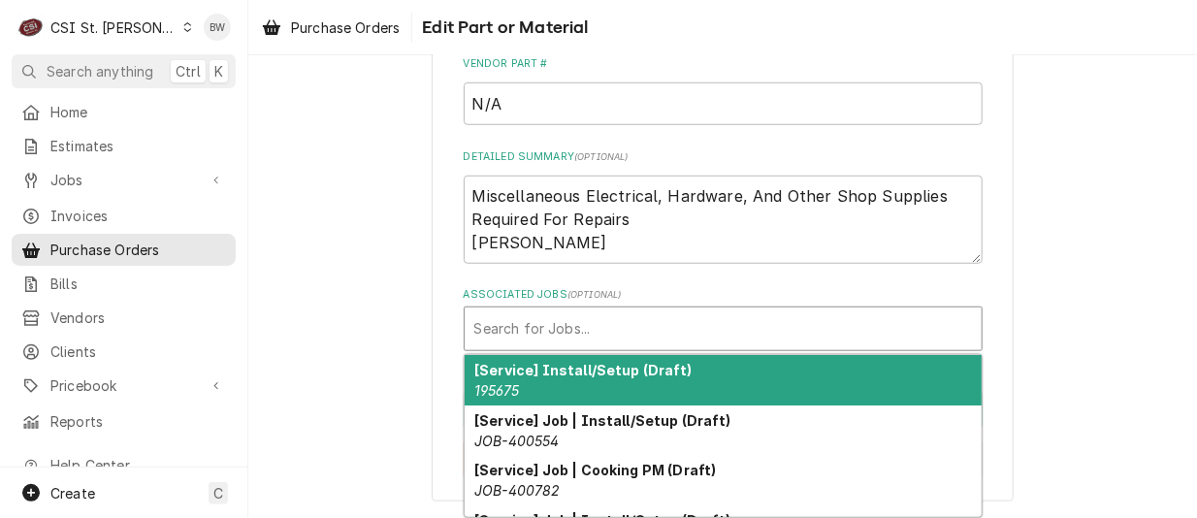
click at [518, 320] on div "Associated Jobs" at bounding box center [722, 328] width 497 height 35
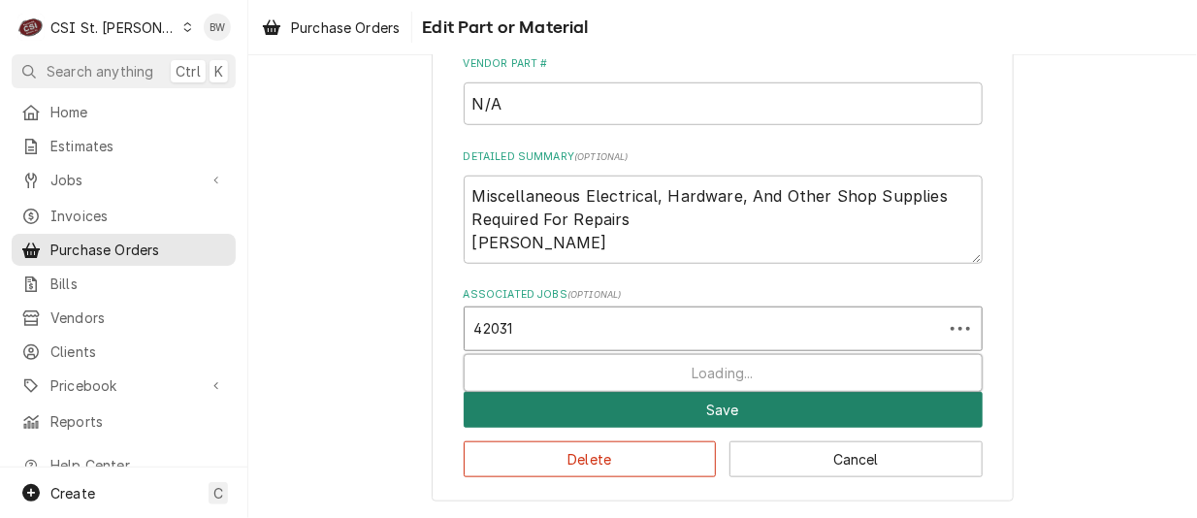
type input "42031"
click at [578, 403] on button "Save" at bounding box center [723, 410] width 519 height 36
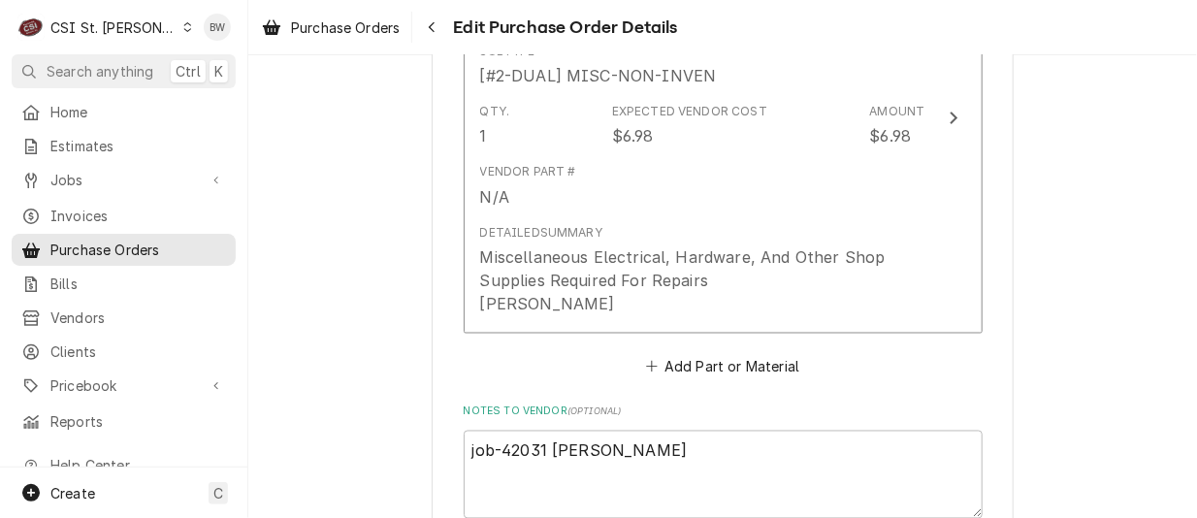
scroll to position [1043, 0]
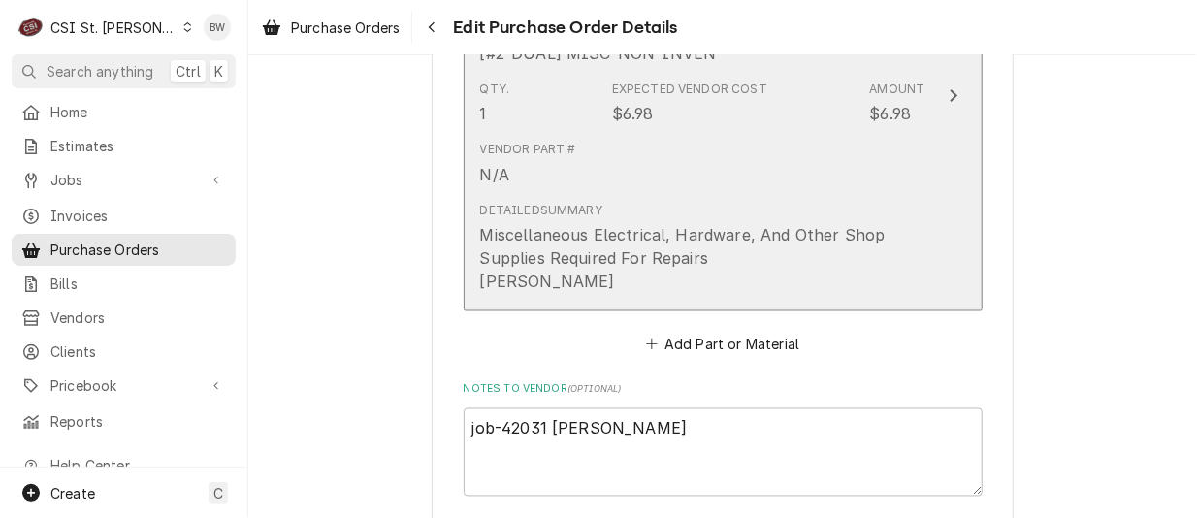
click at [578, 224] on div "Miscellaneous Electrical, Hardware, And Other Shop Supplies Required For Repair…" at bounding box center [702, 258] width 445 height 70
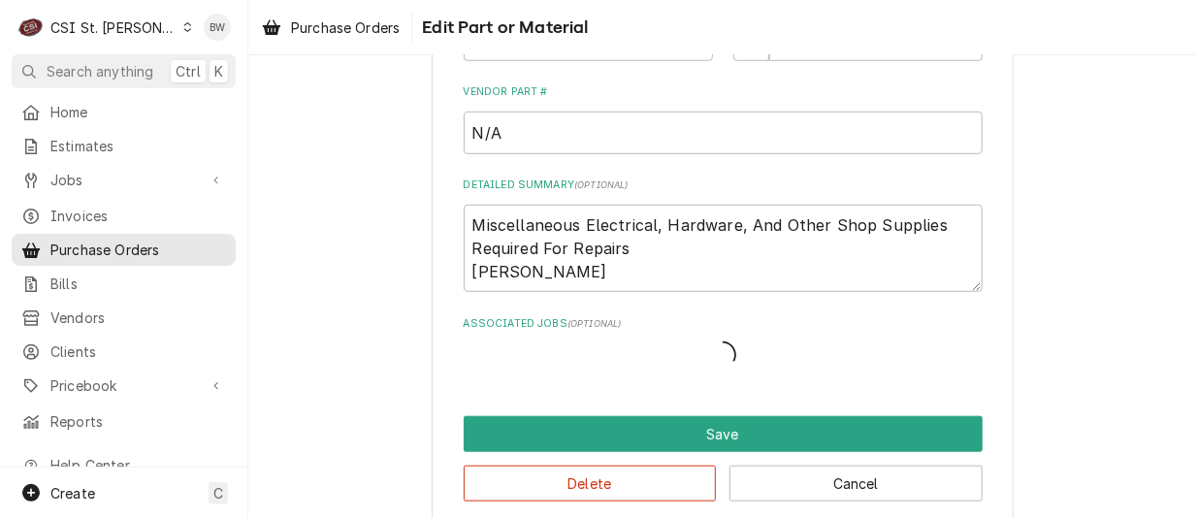
type textarea "x"
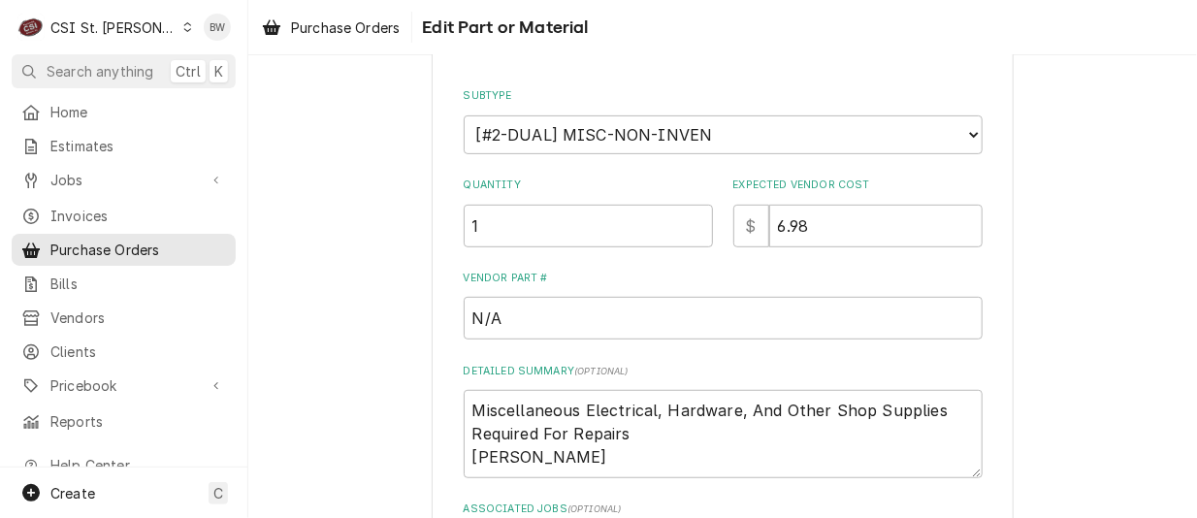
scroll to position [388, 0]
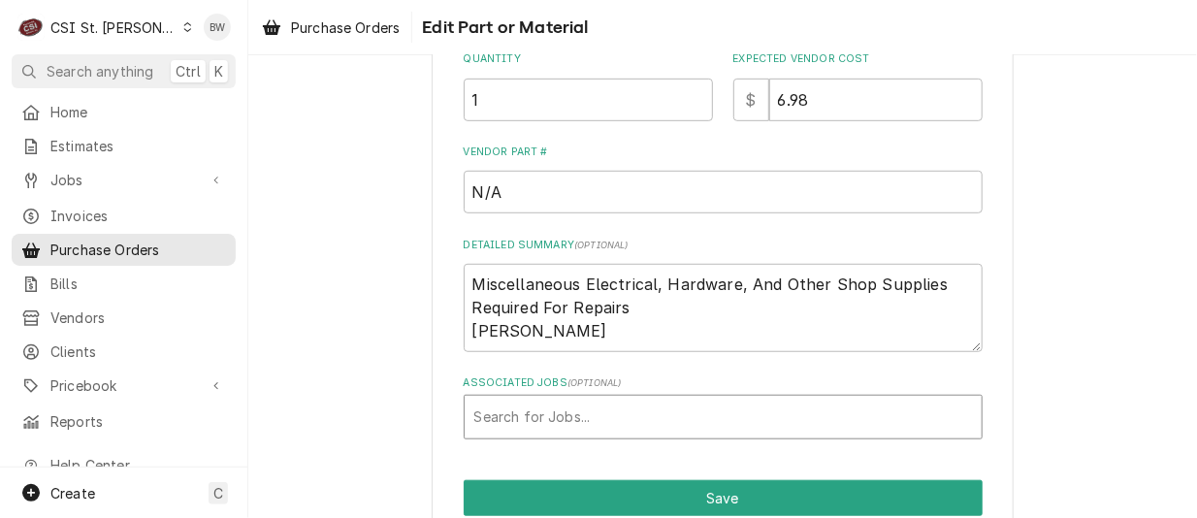
click at [514, 412] on div "Associated Jobs" at bounding box center [722, 417] width 497 height 35
type input "42031"
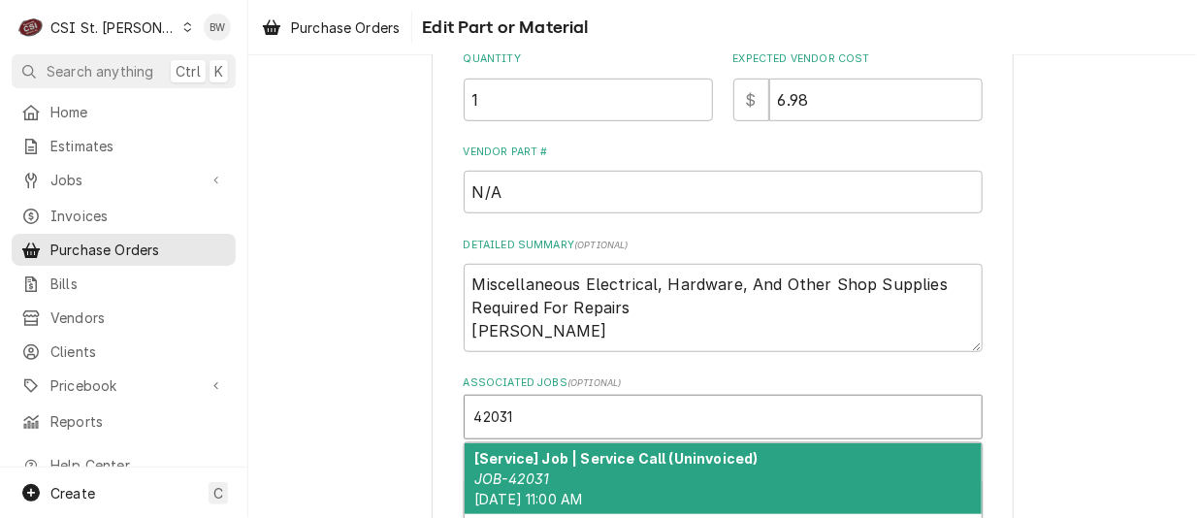
click at [535, 461] on strong "[Service] Job | Service Call (Uninvoiced)" at bounding box center [616, 458] width 284 height 16
type textarea "x"
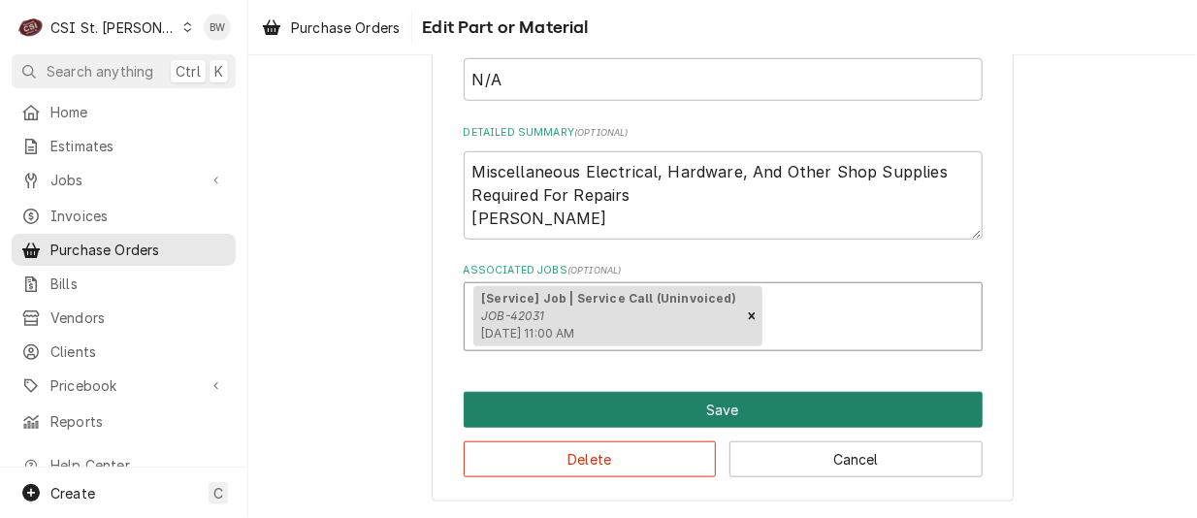
click at [550, 413] on button "Save" at bounding box center [723, 410] width 519 height 36
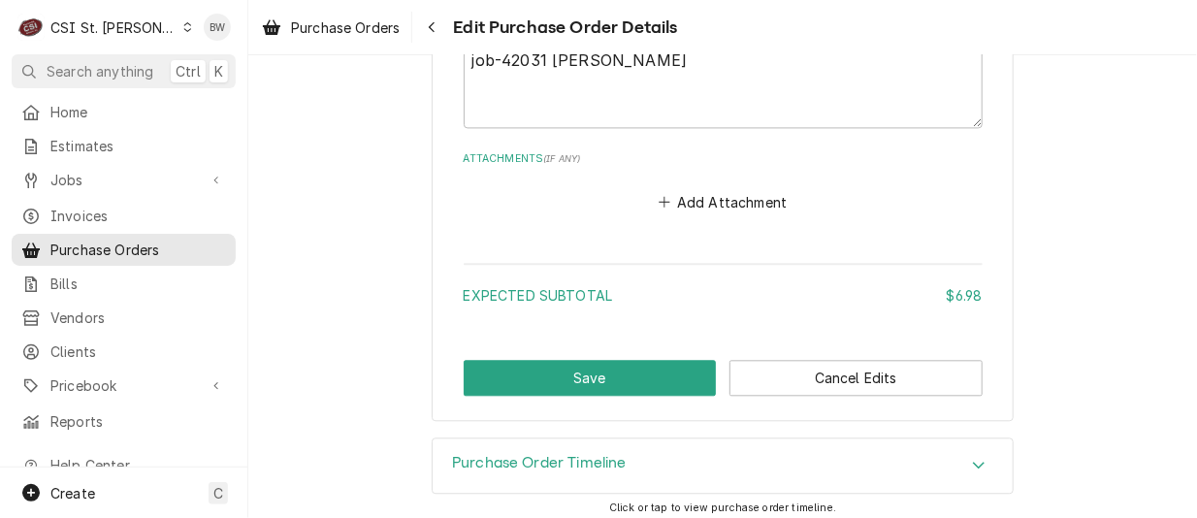
scroll to position [1481, 0]
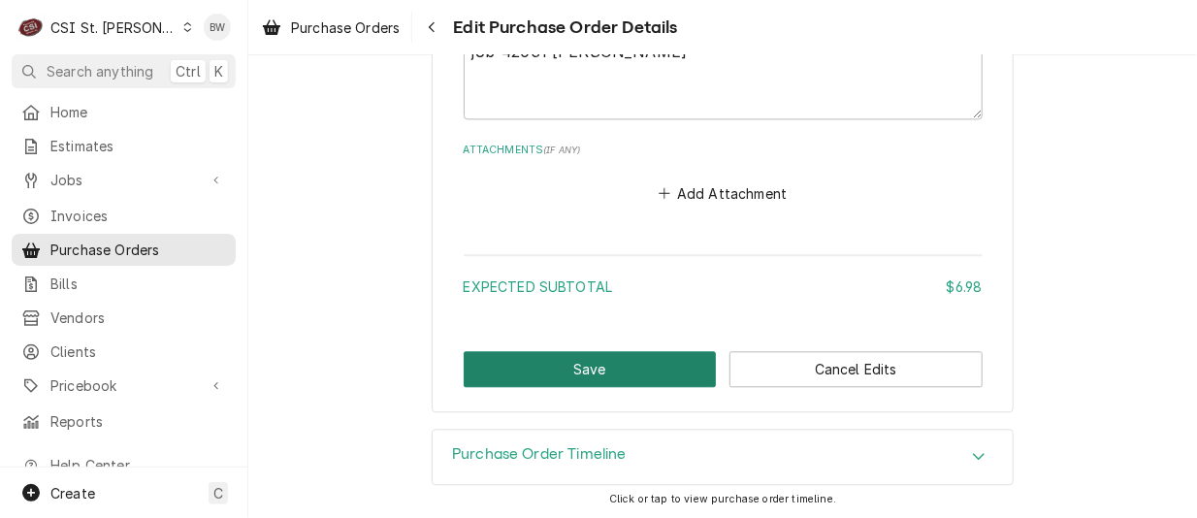
click at [551, 377] on button "Save" at bounding box center [590, 369] width 253 height 36
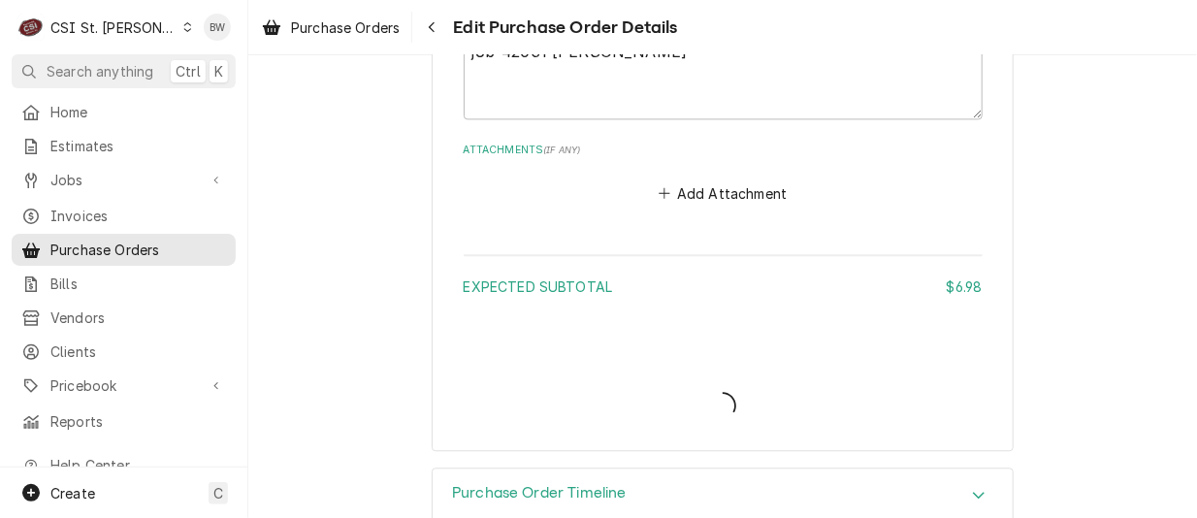
type textarea "x"
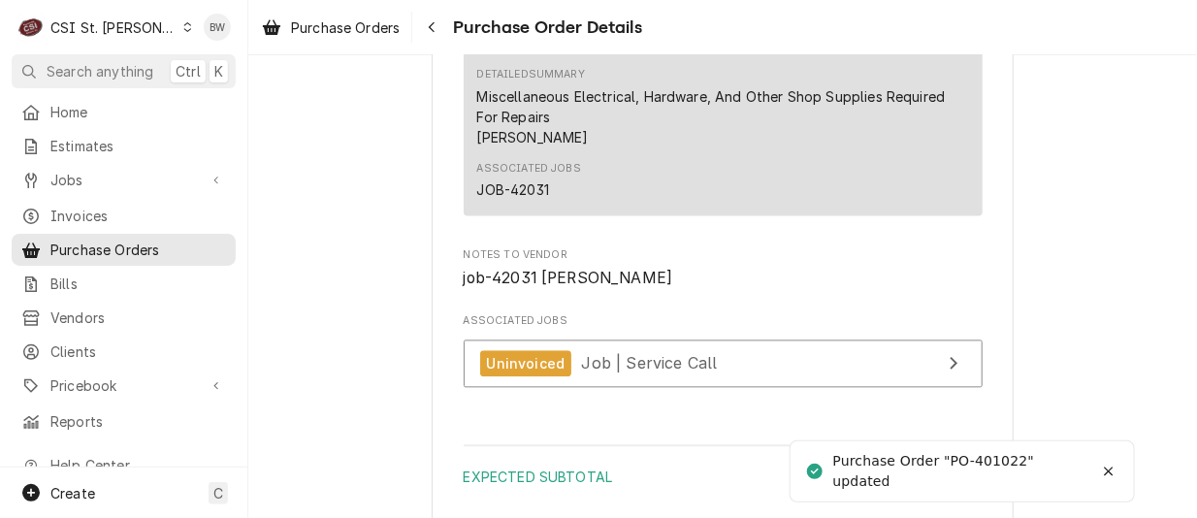
scroll to position [1712, 0]
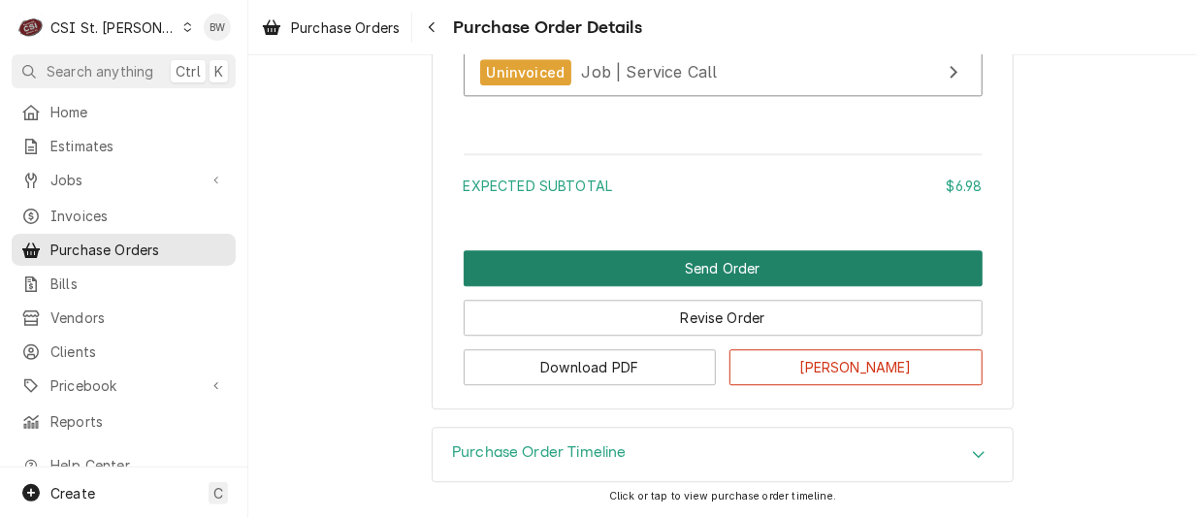
click at [644, 274] on button "Send Order" at bounding box center [723, 268] width 519 height 36
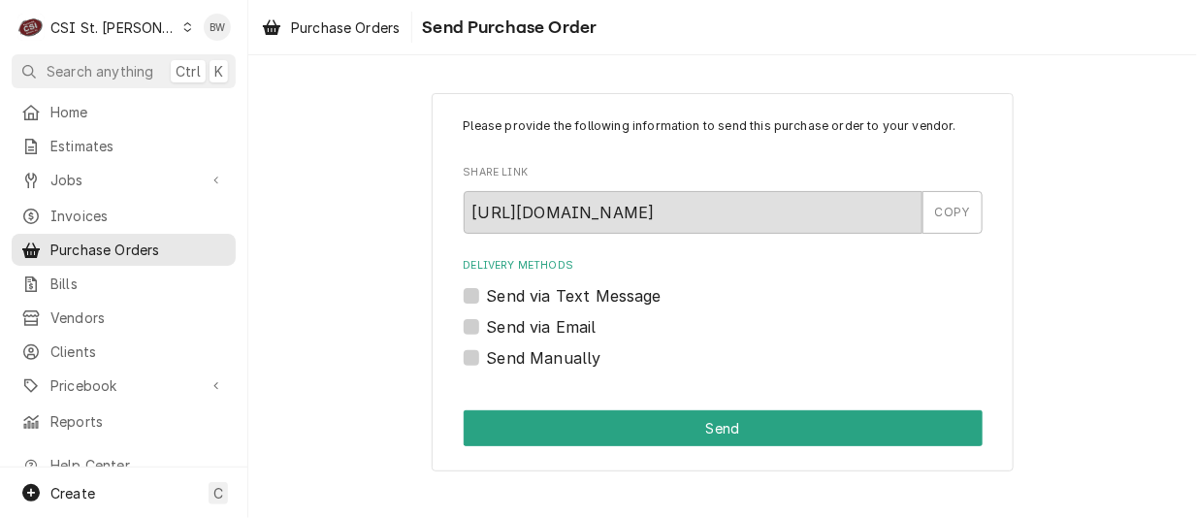
click at [541, 355] on label "Send Manually" at bounding box center [544, 357] width 114 height 23
click at [541, 355] on input "Send Manually" at bounding box center [746, 367] width 519 height 43
checkbox input "true"
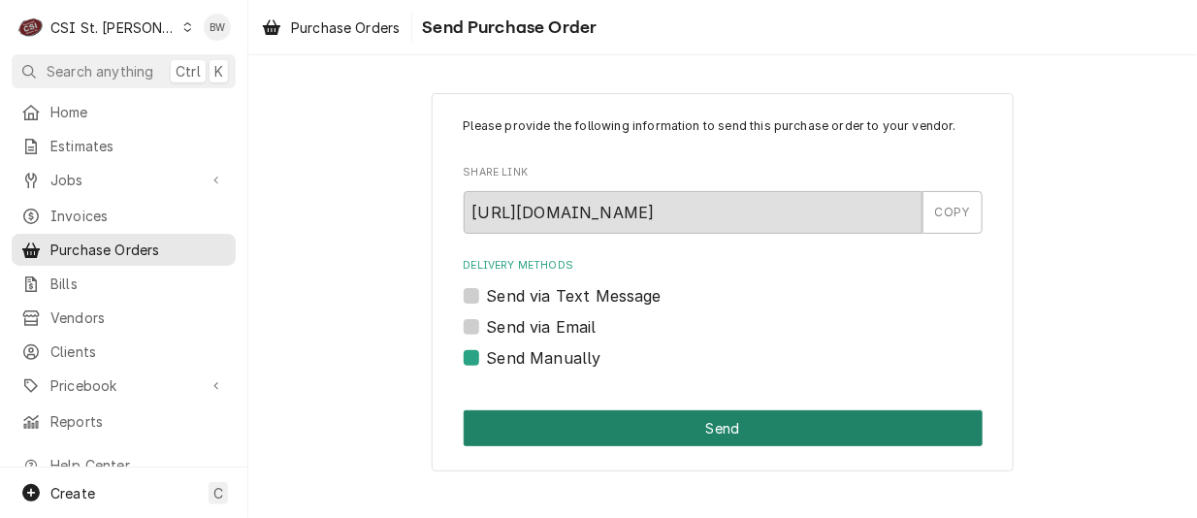
click at [625, 418] on button "Send" at bounding box center [723, 428] width 519 height 36
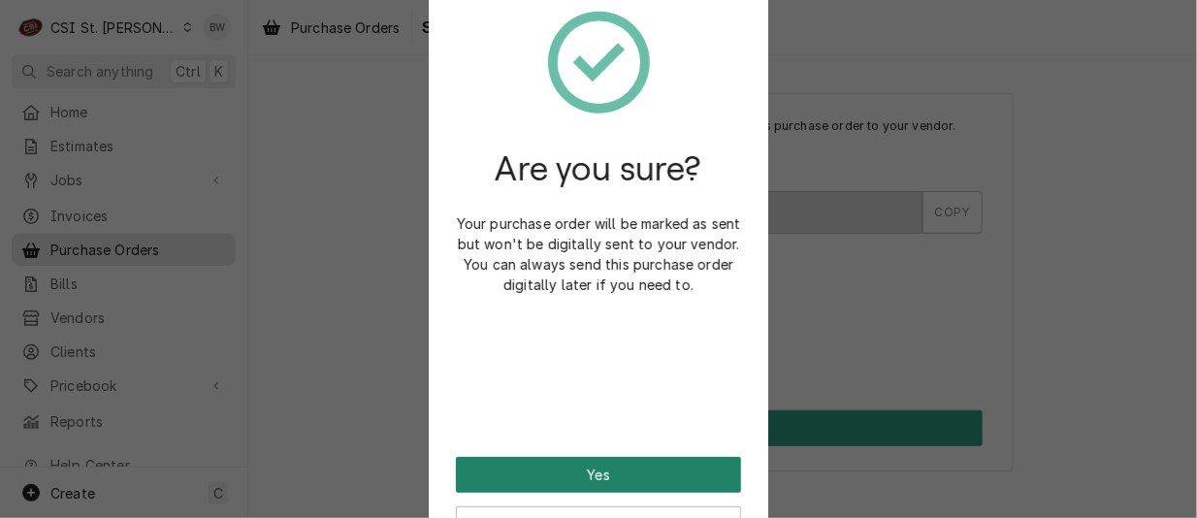
click at [596, 470] on button "Yes" at bounding box center [598, 475] width 285 height 36
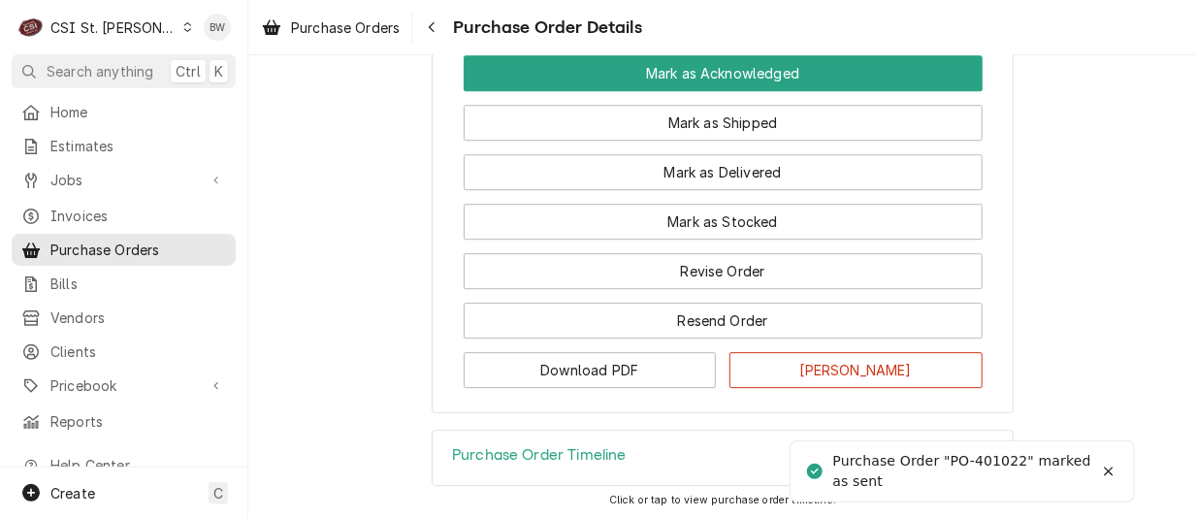
scroll to position [1939, 0]
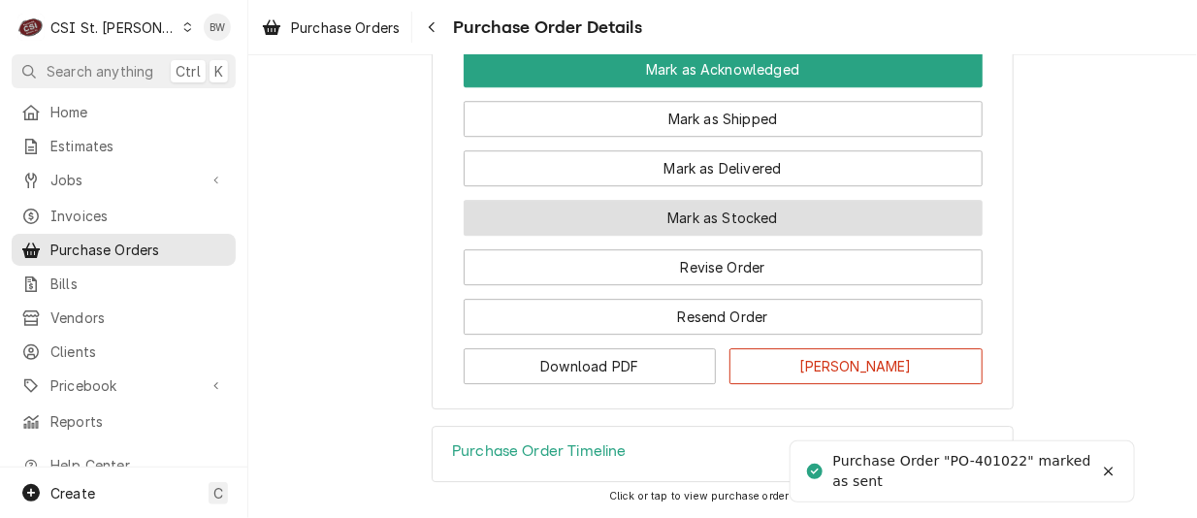
click at [592, 236] on button "Mark as Stocked" at bounding box center [723, 218] width 519 height 36
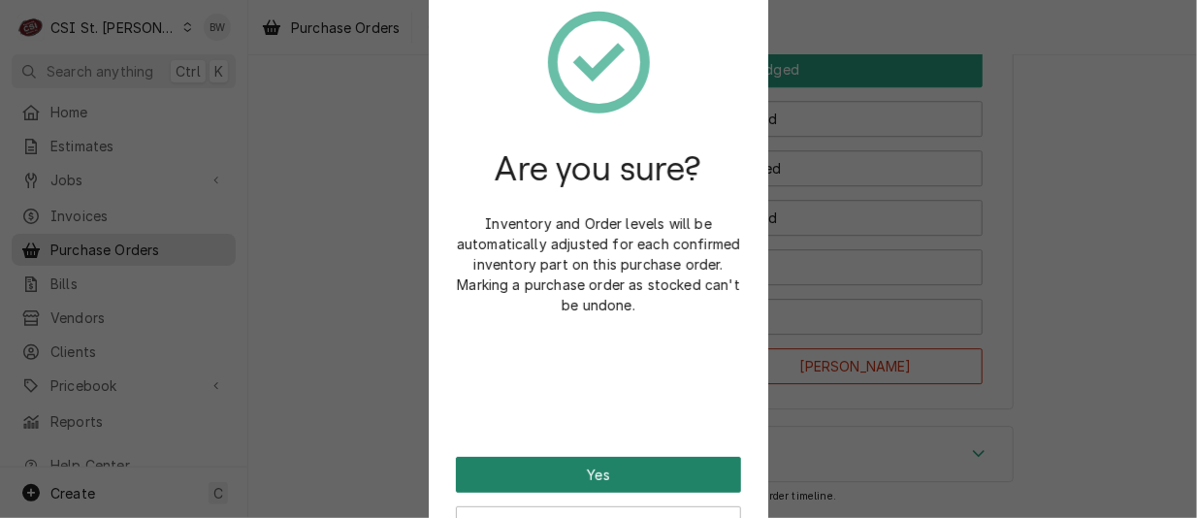
click at [557, 465] on button "Yes" at bounding box center [598, 475] width 285 height 36
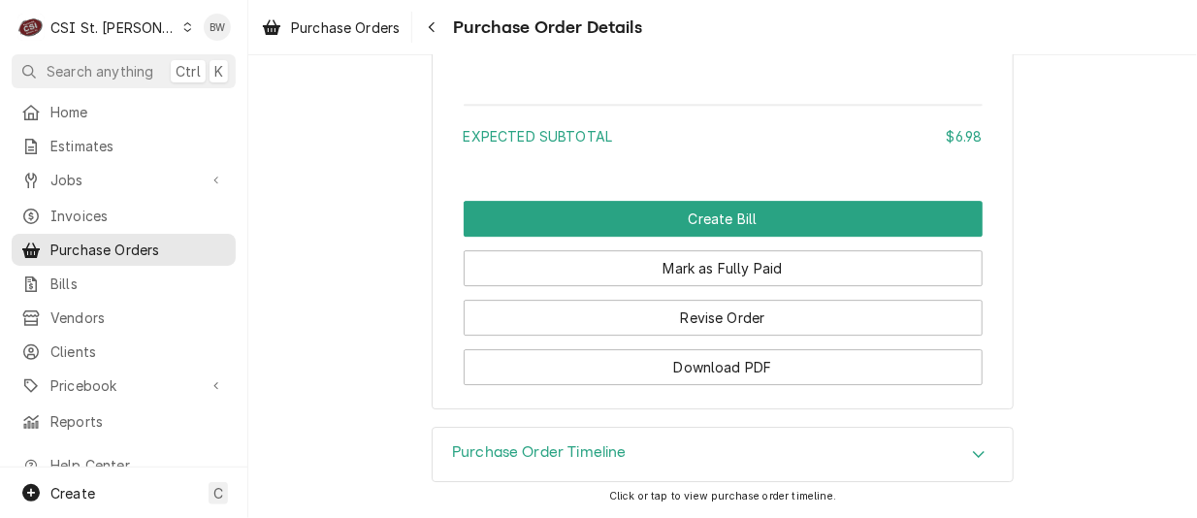
scroll to position [2072, 0]
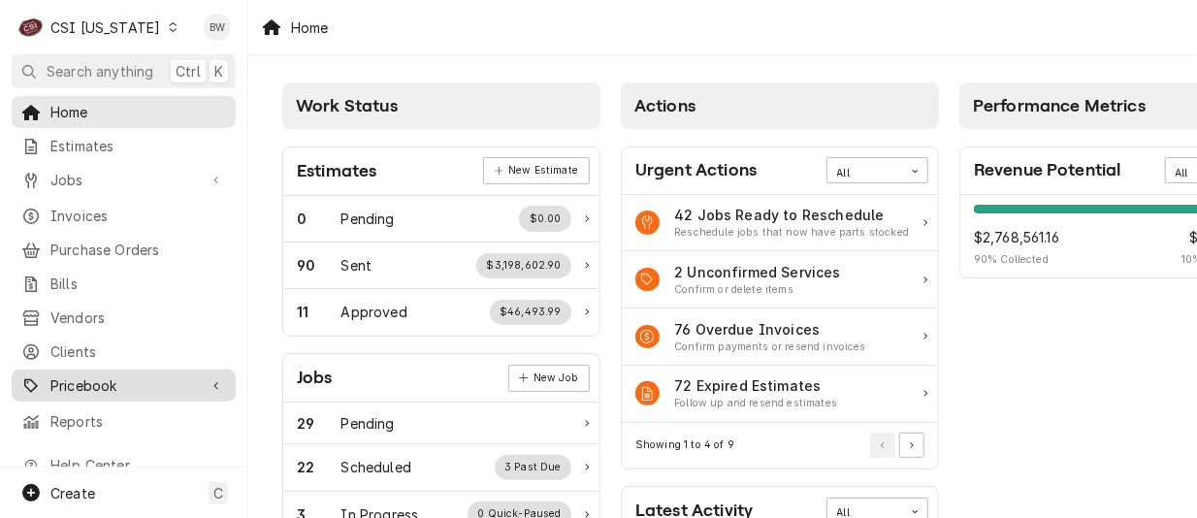
click at [95, 375] on span "Pricebook" at bounding box center [123, 385] width 146 height 20
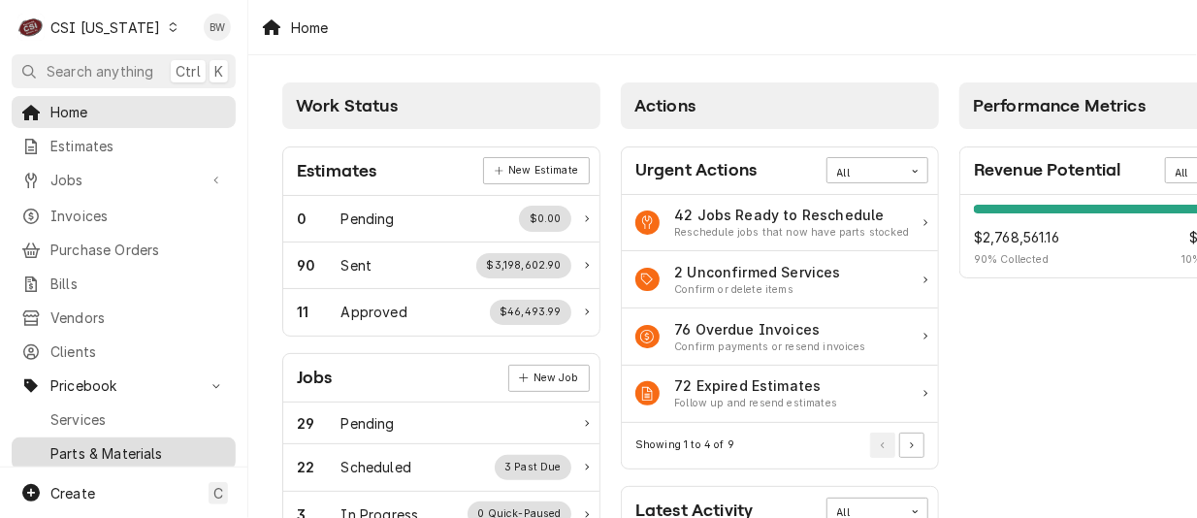
click at [98, 443] on span "Parts & Materials" at bounding box center [138, 453] width 176 height 20
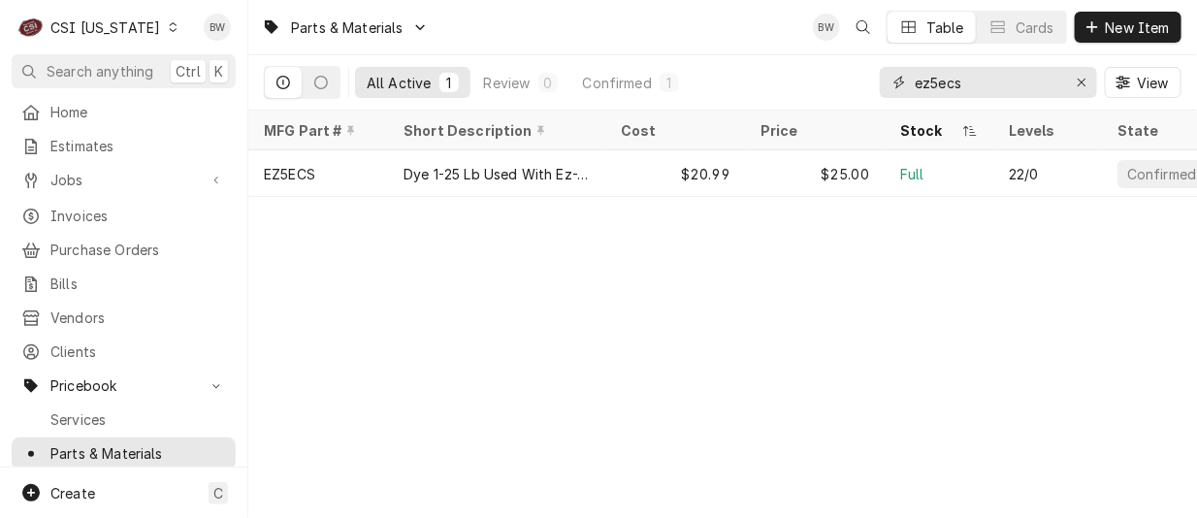
drag, startPoint x: 995, startPoint y: 90, endPoint x: 842, endPoint y: 83, distance: 153.4
click at [842, 83] on div "All Active 1 Review 0 Confirmed 1 ez5ecs View" at bounding box center [722, 82] width 917 height 54
paste input "[PHONE_NUMBER]"
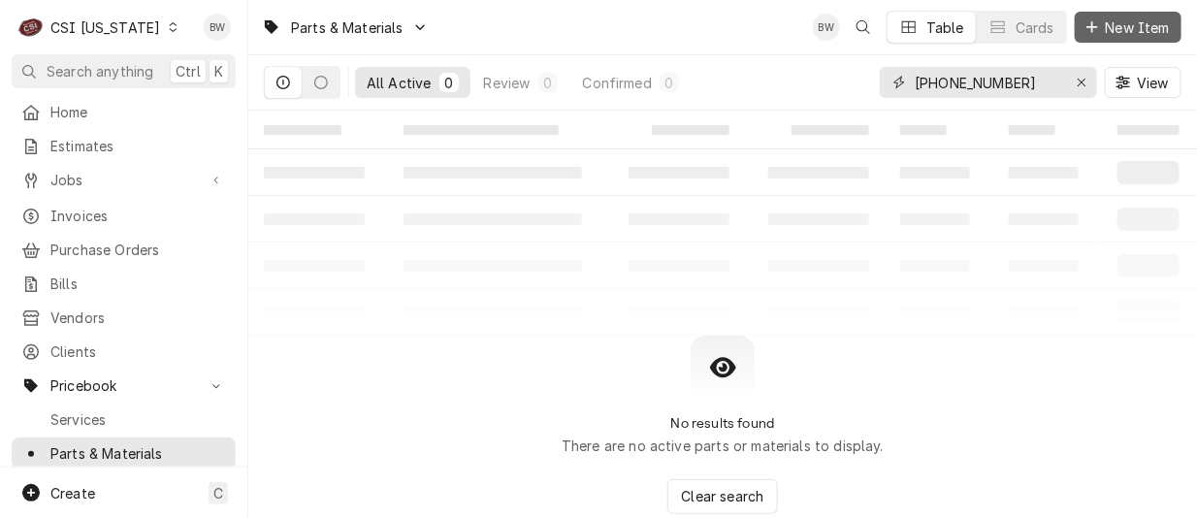
type input "[PHONE_NUMBER]"
click at [1124, 23] on span "New Item" at bounding box center [1138, 27] width 72 height 20
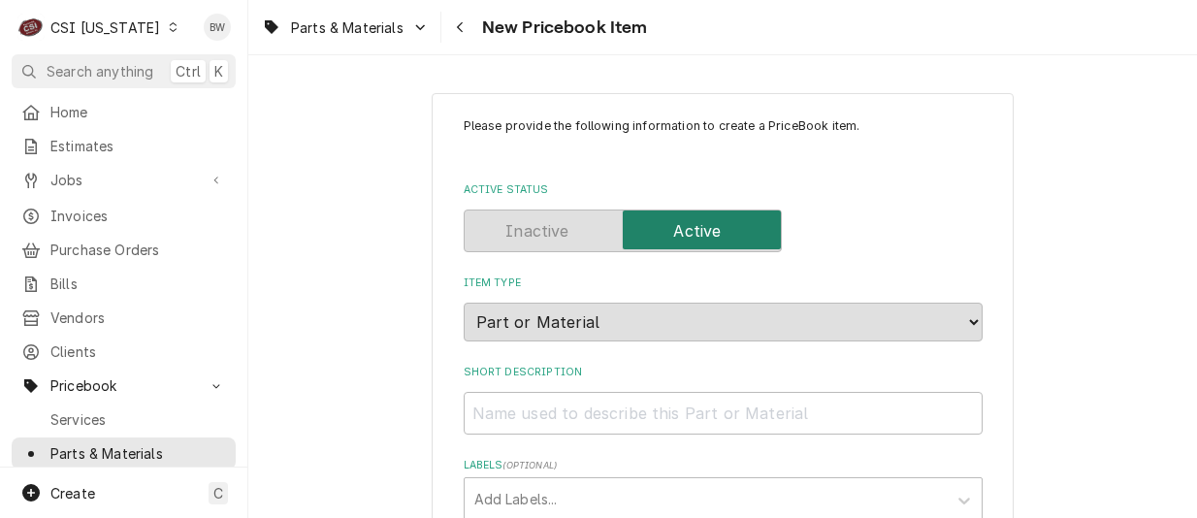
type textarea "x"
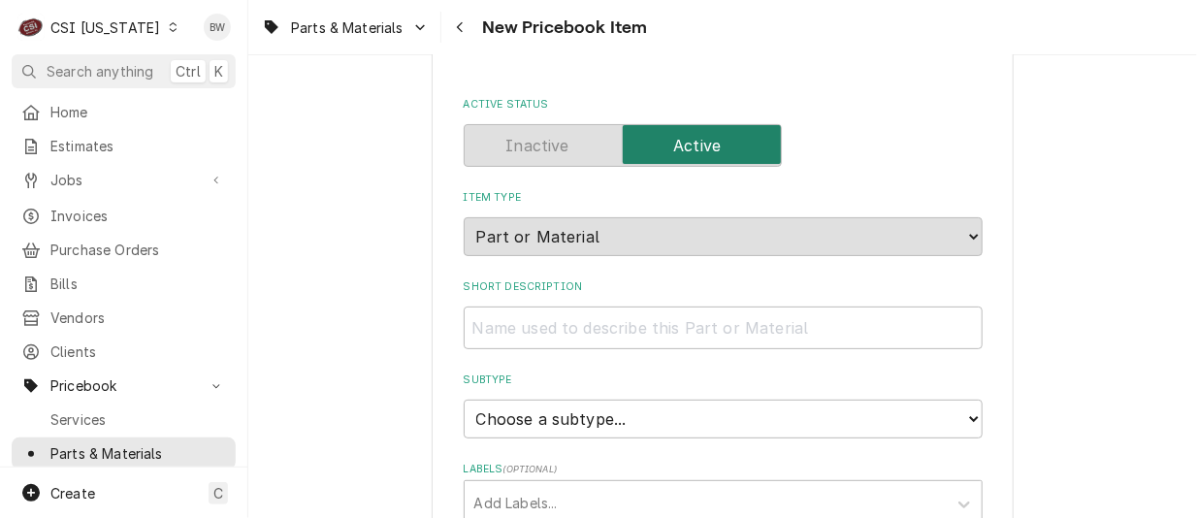
scroll to position [194, 0]
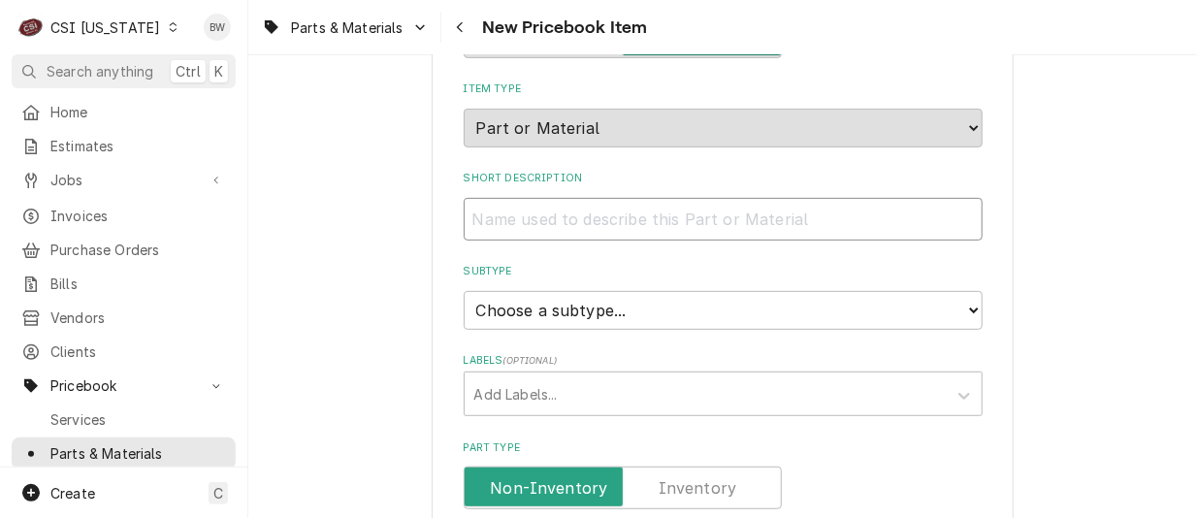
click at [484, 216] on input "Short Description" at bounding box center [723, 219] width 519 height 43
type input "B"
type textarea "x"
type input "BL"
type textarea "x"
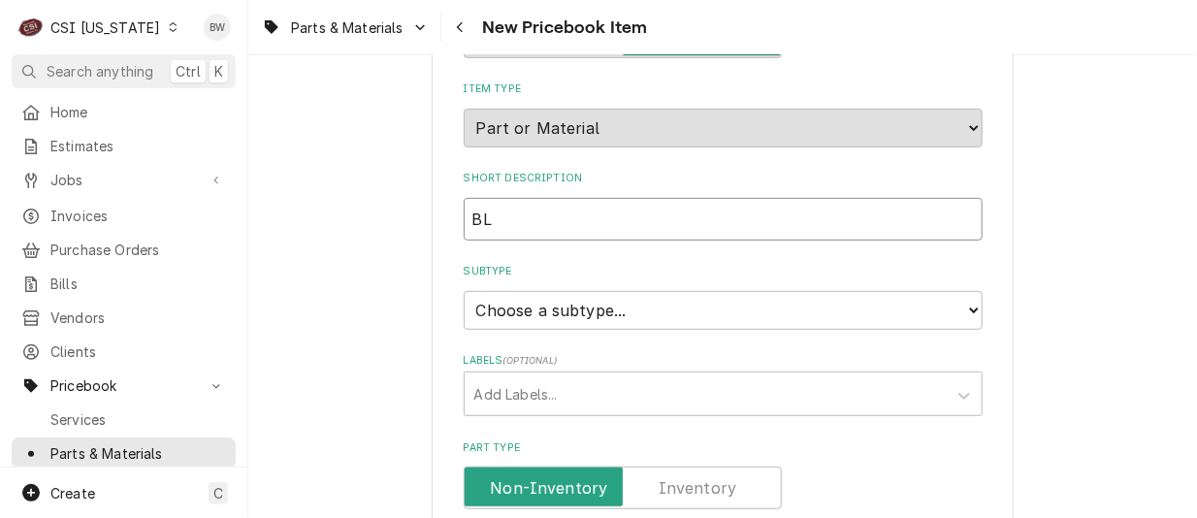
type input "BLA"
type textarea "x"
type input "BLAD"
type textarea "x"
type input "BLADE"
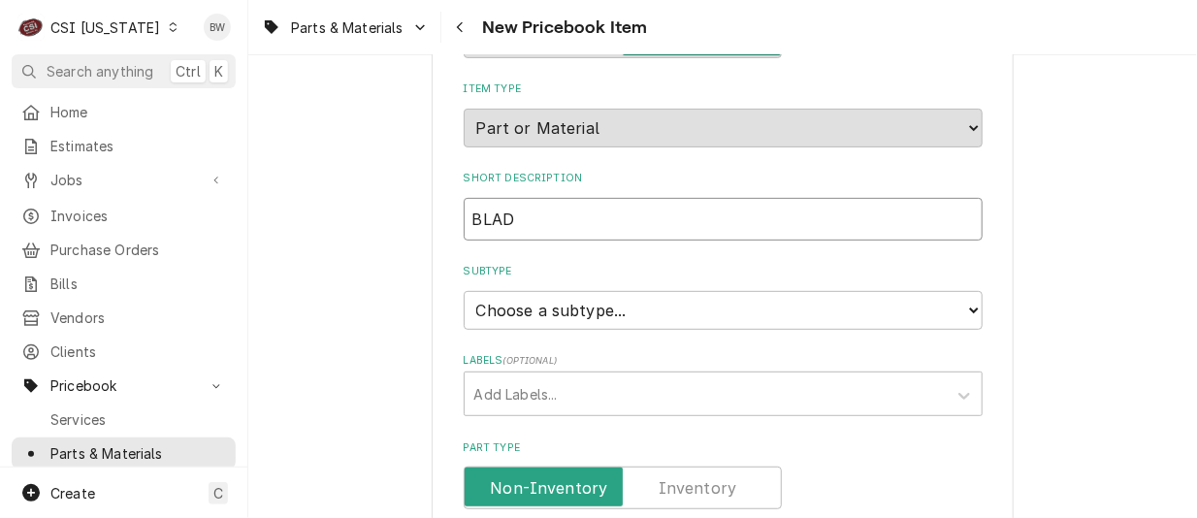
type textarea "x"
type input "BLADE"
type textarea "x"
type input "BLADE E"
type textarea "x"
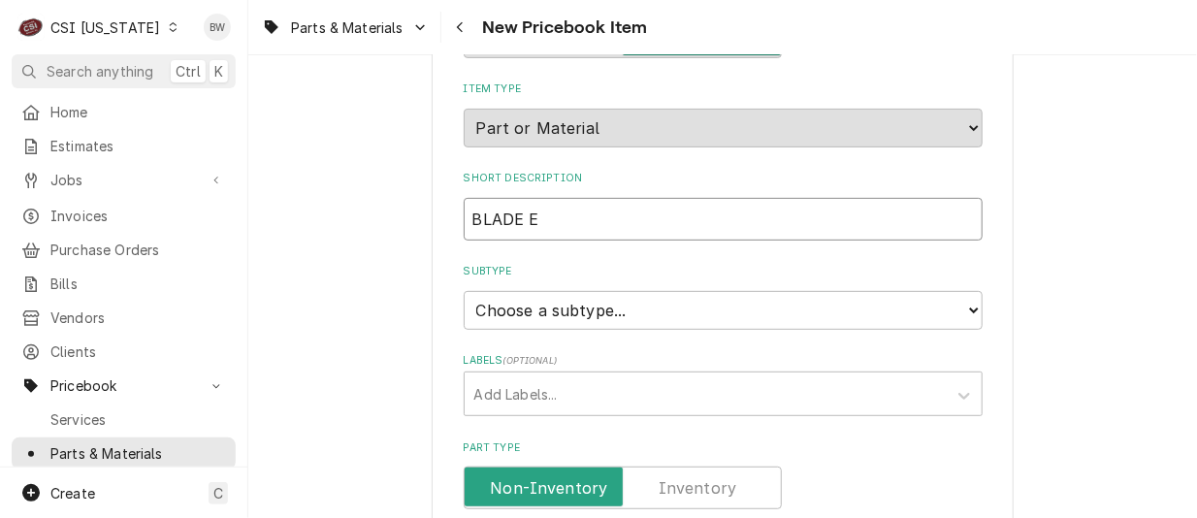
type input "BLADE EV"
type textarea "x"
type input "BLADE EVA"
type textarea "x"
type input "BLADE EVAP"
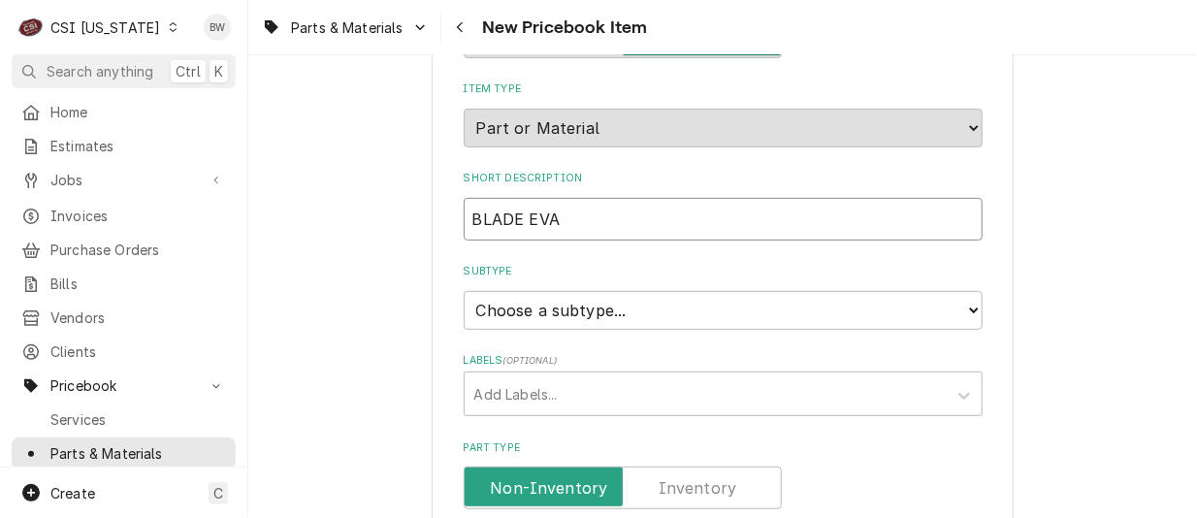
type textarea "x"
type input "BLADE EVAP"
type textarea "x"
type input "BLADE EVAP A"
type textarea "x"
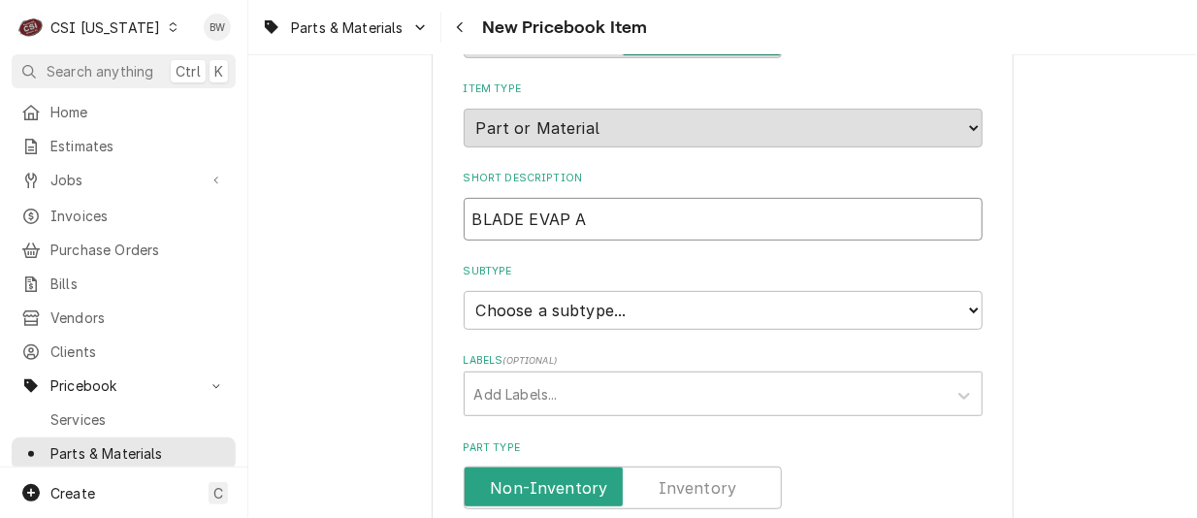
type input "BLADE EVAP AN"
type textarea "x"
type input "BLADE EVAP A"
type textarea "x"
type input "BLADE EVAP"
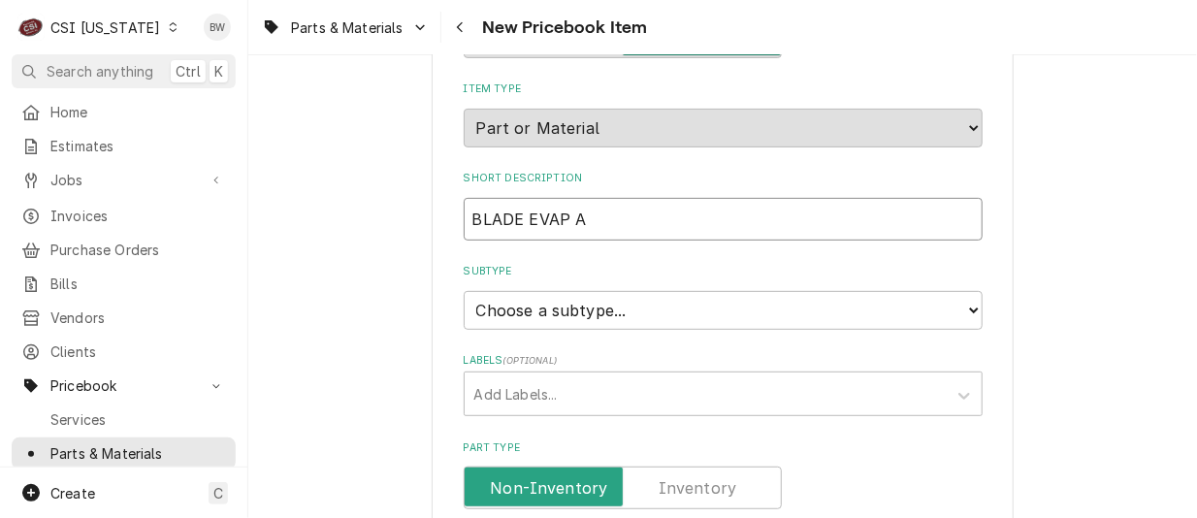
type textarea "x"
type input "BLADE EVAP F"
type textarea "x"
type input "BLADE EVAP FA"
type textarea "x"
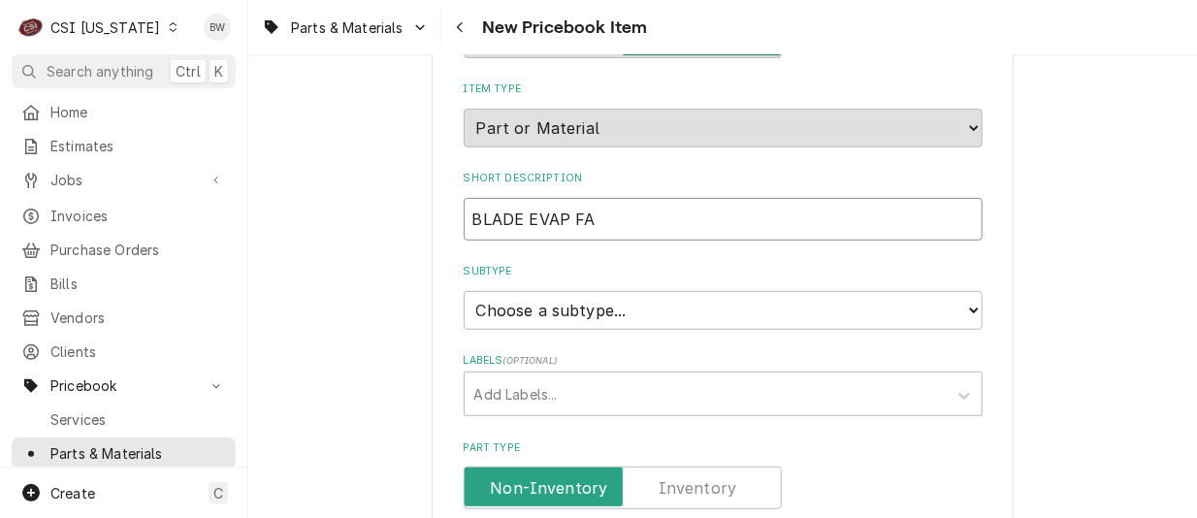
type input "BLADE EVAP FAN"
type textarea "x"
type input "BLADE EVAP FAN"
click at [543, 300] on select "Choose a subtype... [#2-DUAL] AFTERHRS-WH-CHG-2 [#2-DUAL] [PERSON_NAME]-EQUIP […" at bounding box center [723, 310] width 519 height 39
select select "87"
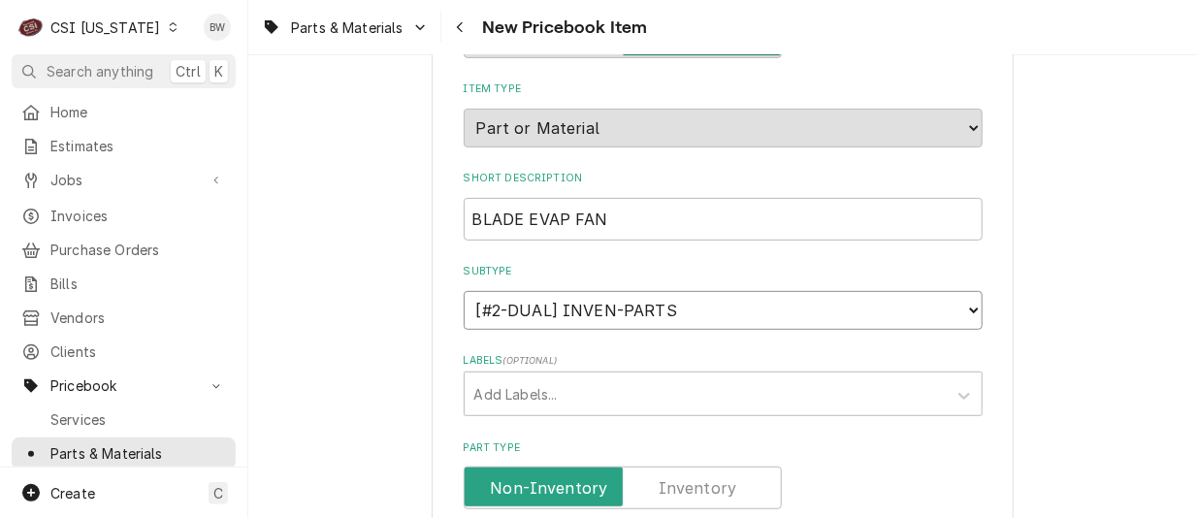
click at [464, 291] on select "Choose a subtype... [#2-DUAL] AFTERHRS-WH-CHG-2 [#2-DUAL] [PERSON_NAME]-EQUIP […" at bounding box center [723, 310] width 519 height 39
type textarea "x"
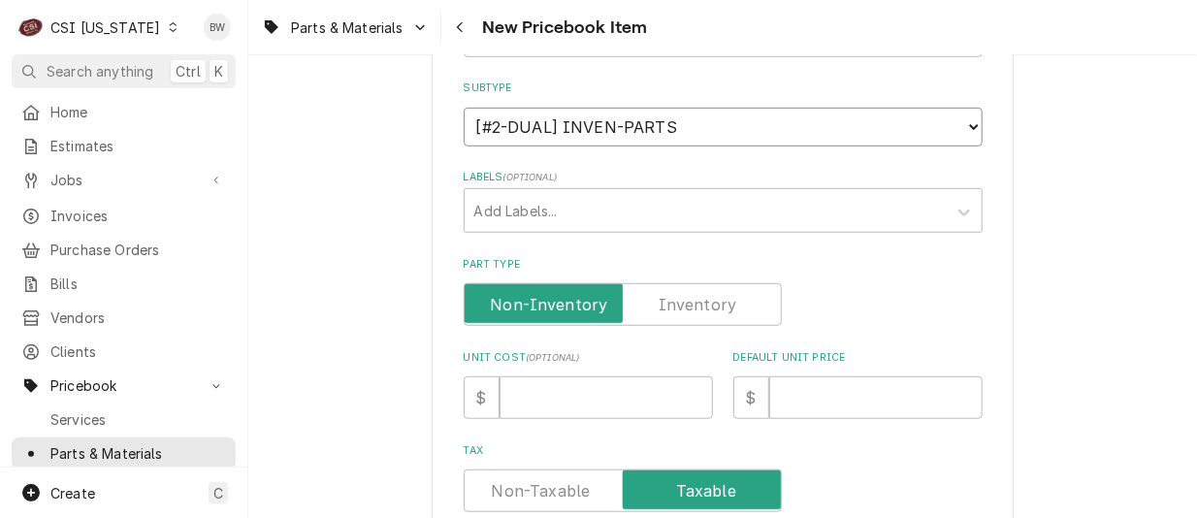
scroll to position [388, 0]
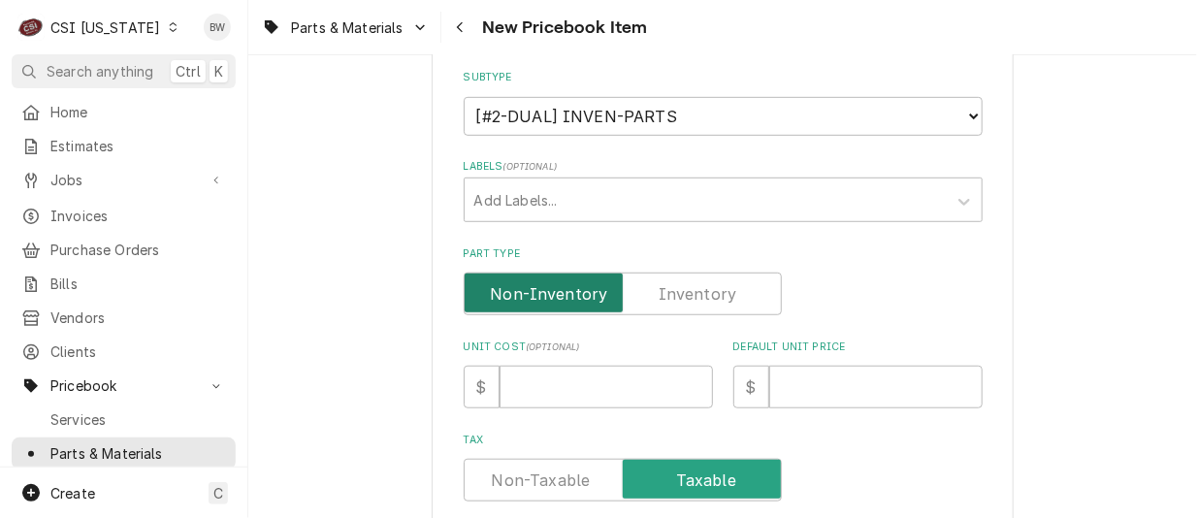
click at [688, 305] on input "Part Type" at bounding box center [622, 293] width 301 height 43
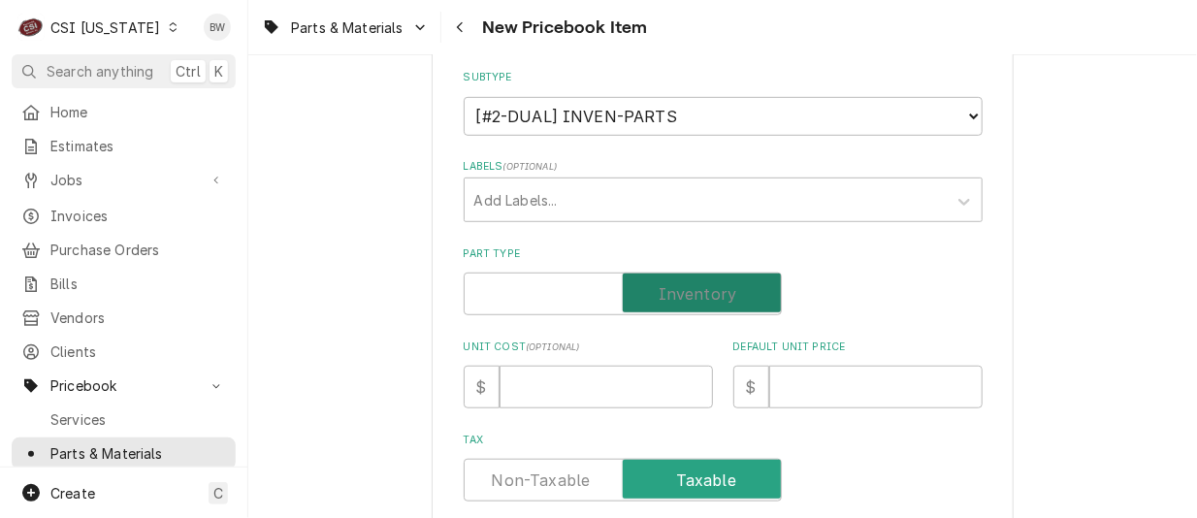
checkbox input "true"
type textarea "x"
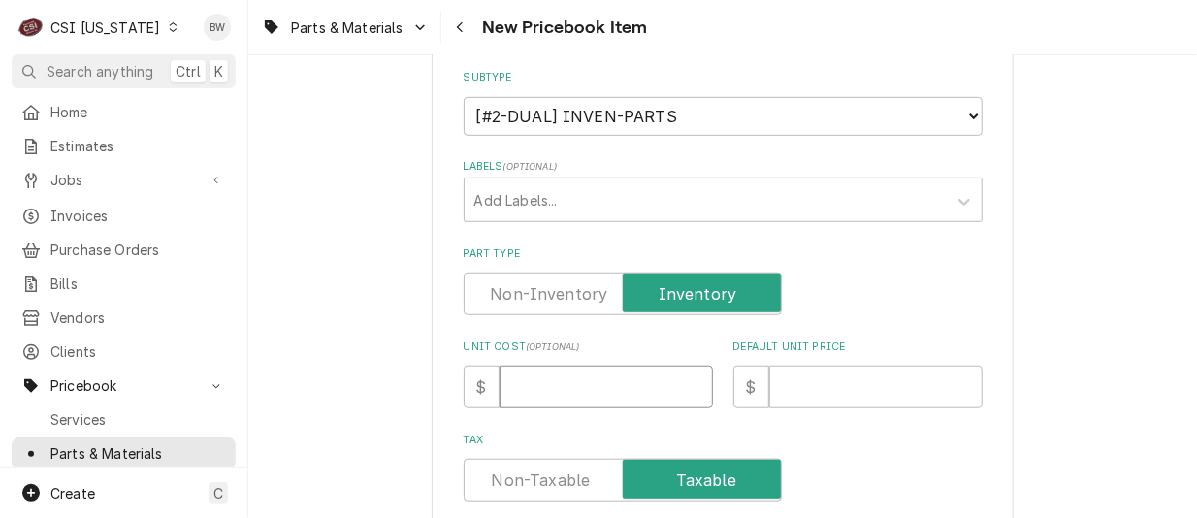
click at [560, 375] on input "Unit Cost ( optional )" at bounding box center [605, 387] width 213 height 43
type input "6"
type textarea "x"
type input "6.9"
type textarea "x"
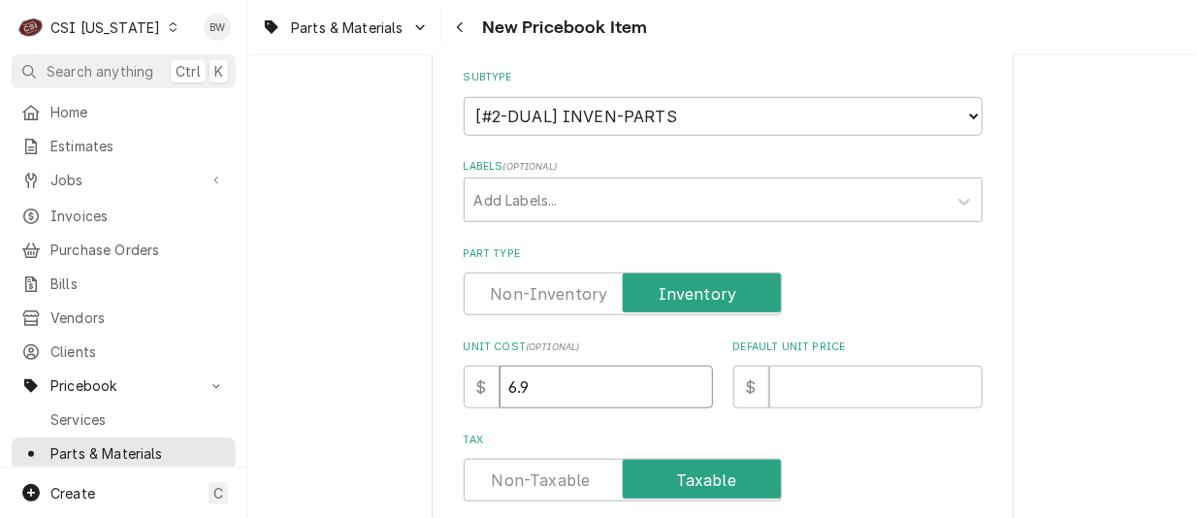
type input "6.97"
type textarea "x"
type input "6.97"
click at [778, 372] on input "Default Unit Price" at bounding box center [875, 387] width 213 height 43
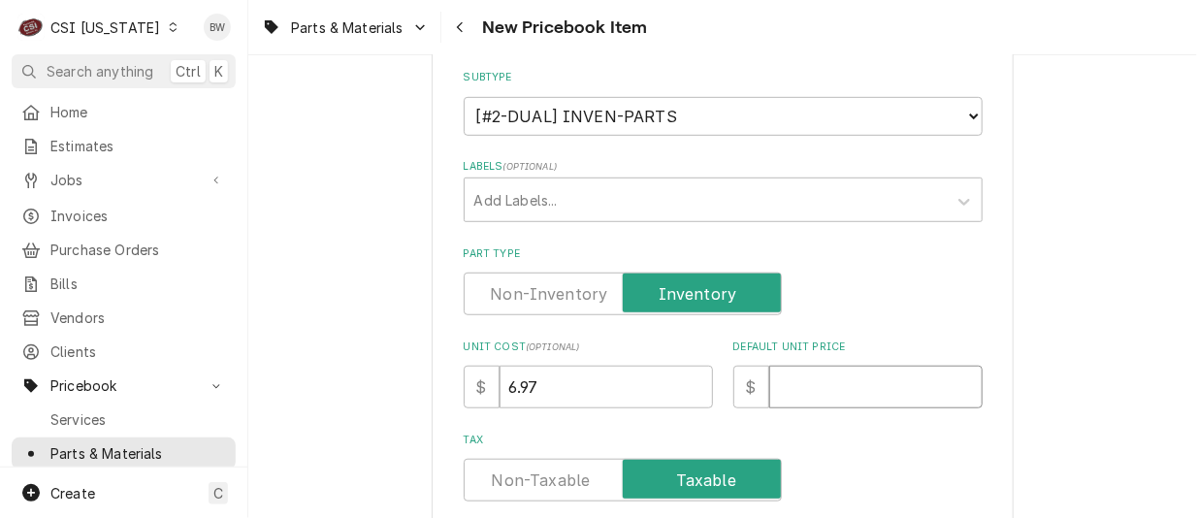
type input "1"
type textarea "x"
type input "11"
type textarea "x"
type input "11.0"
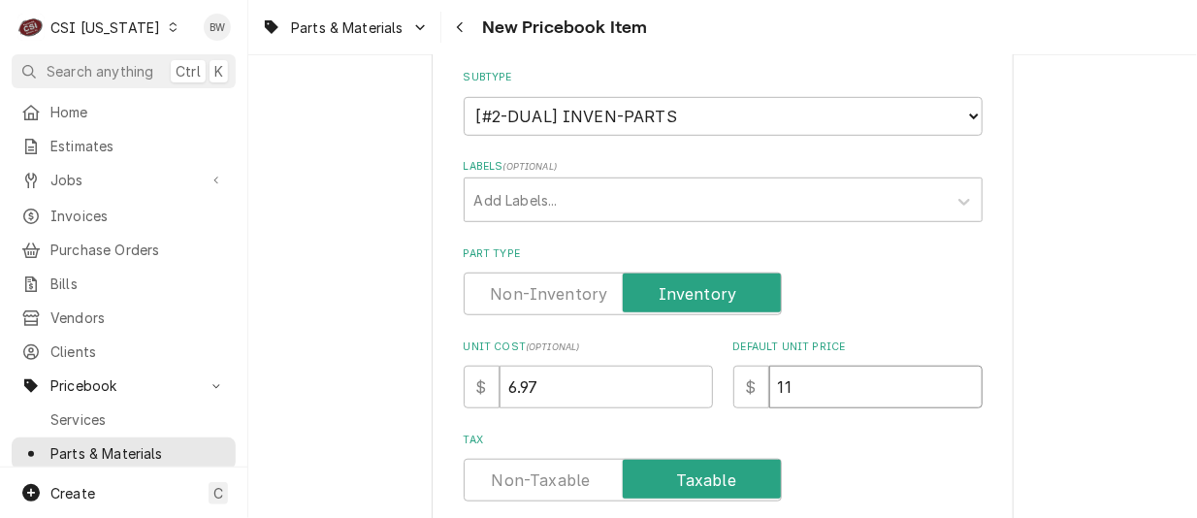
type textarea "x"
type input "11.05"
type textarea "x"
type input "11.05"
click at [835, 308] on div "Part Type" at bounding box center [723, 293] width 519 height 43
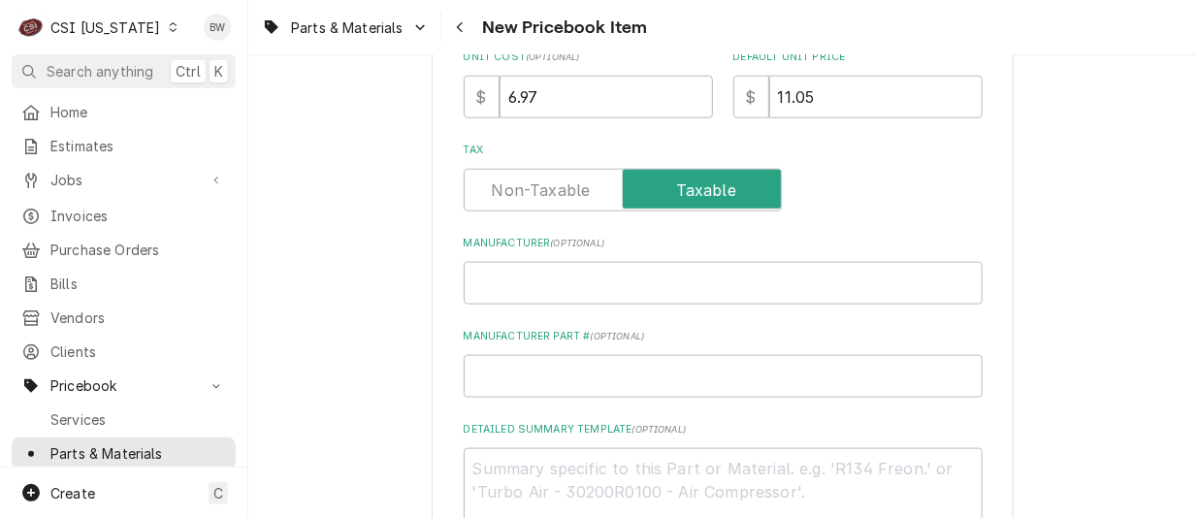
scroll to position [679, 0]
click at [507, 374] on input "Manufacturer Part # ( optional )" at bounding box center [723, 375] width 519 height 43
type input "T"
type textarea "x"
type input "TR"
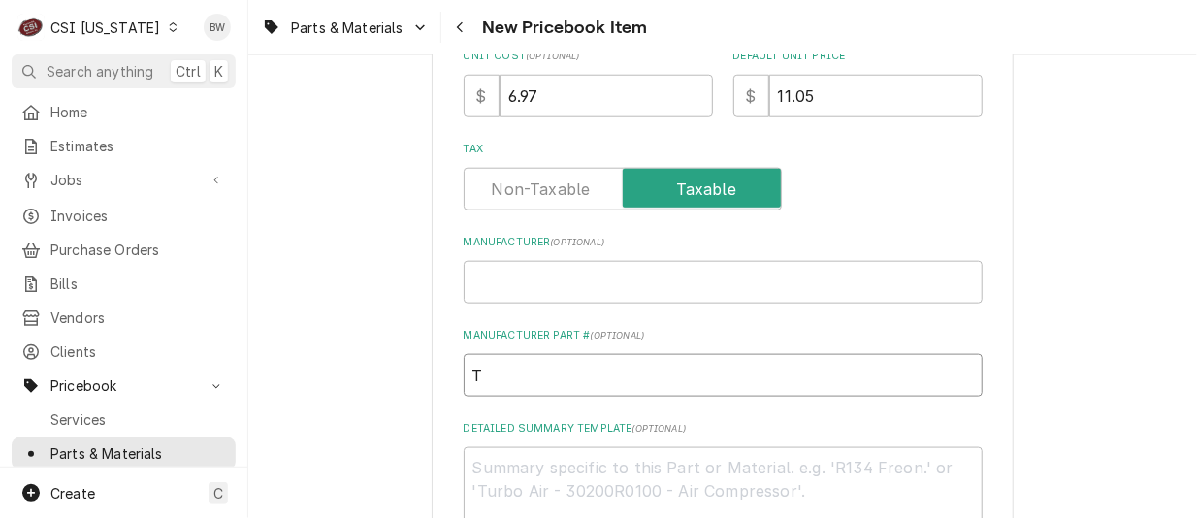
type textarea "x"
type input "TRA"
type textarea "x"
type input "TRA-"
type textarea "x"
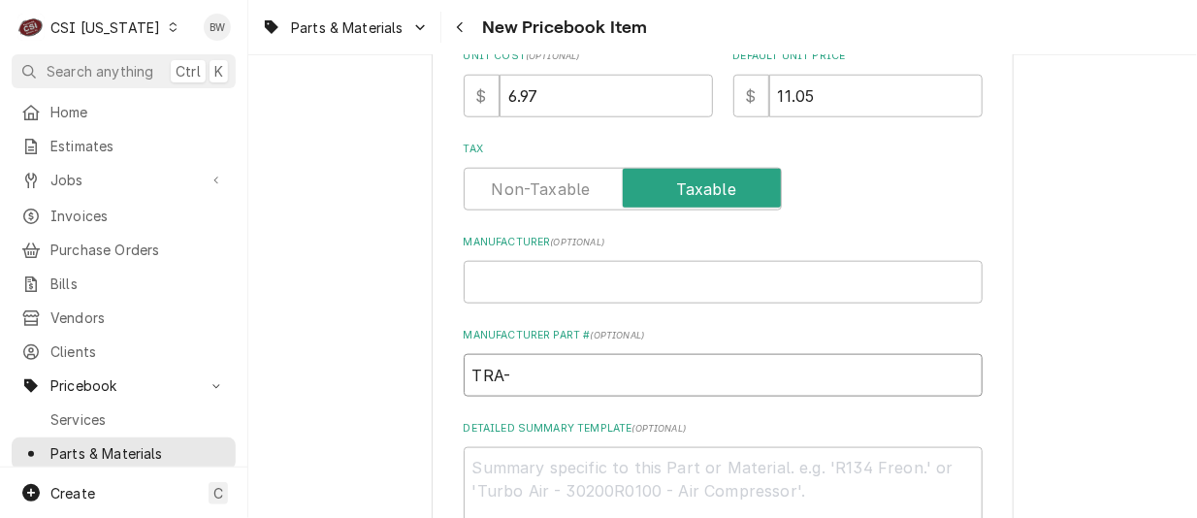
paste input "325-60240-10"
type input "TRA-325-60240-10"
type textarea "x"
drag, startPoint x: 630, startPoint y: 376, endPoint x: 443, endPoint y: 362, distance: 187.7
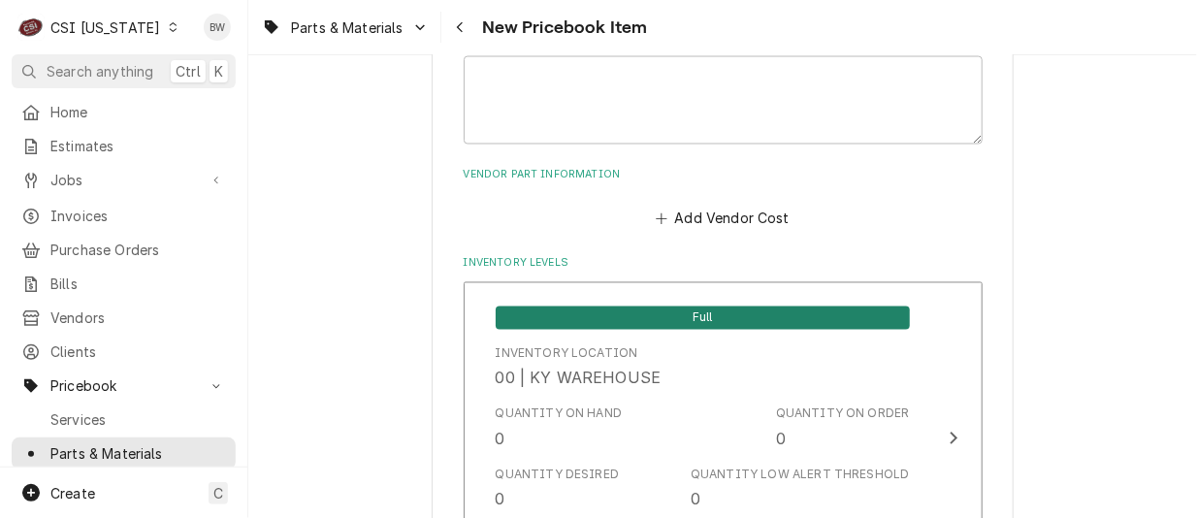
scroll to position [1261, 0]
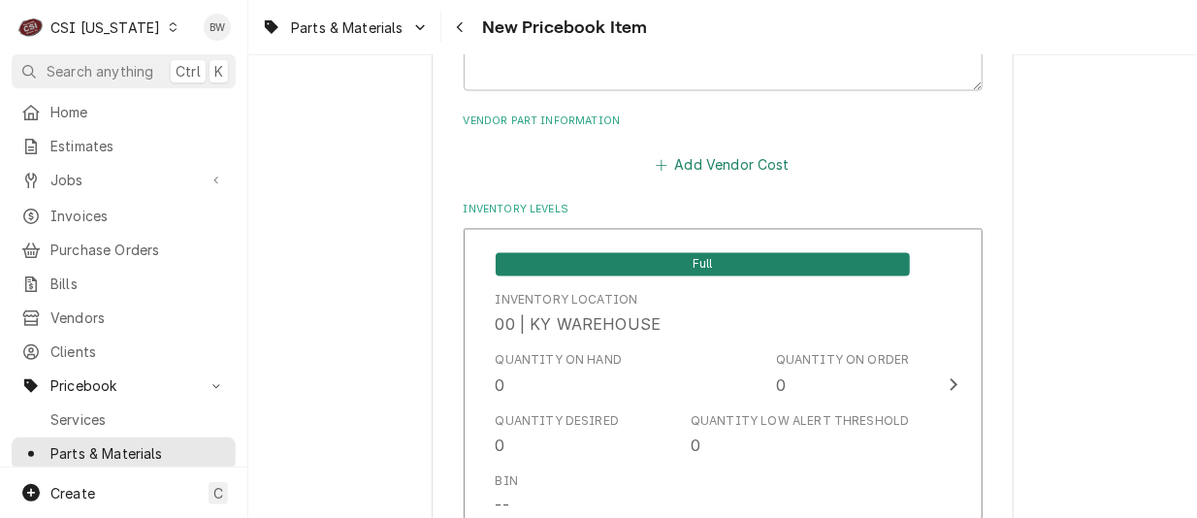
type input "TRA-325-60240-10"
click at [690, 160] on button "Add Vendor Cost" at bounding box center [723, 164] width 141 height 27
type textarea "x"
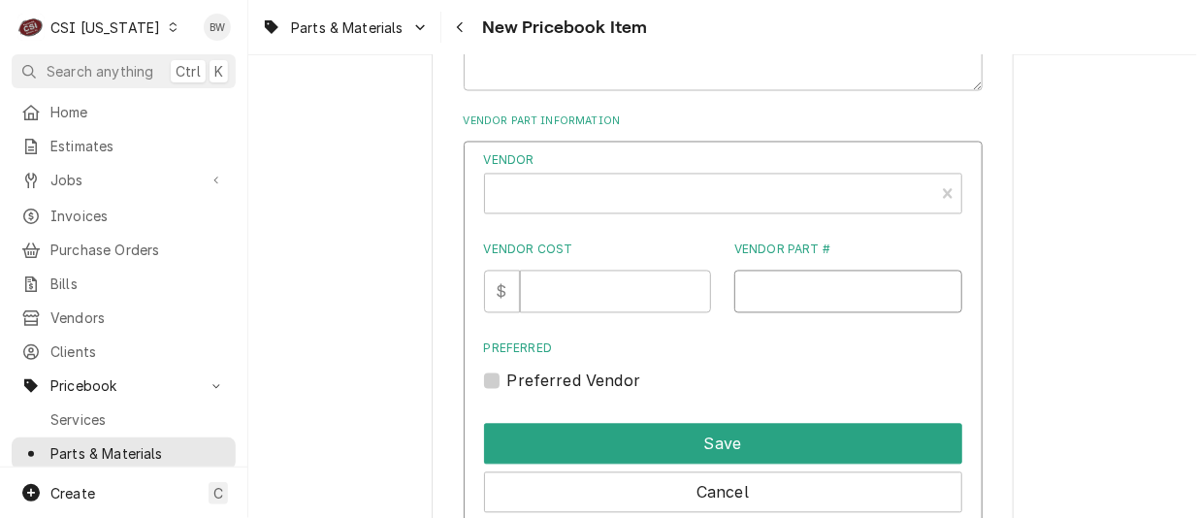
click at [753, 279] on input "Vendor Part #" at bounding box center [848, 292] width 228 height 43
paste input "TRA-325-60240-10"
type input "TRA-325-60240-10"
type textarea "x"
click at [565, 188] on div "Vendor" at bounding box center [710, 201] width 430 height 47
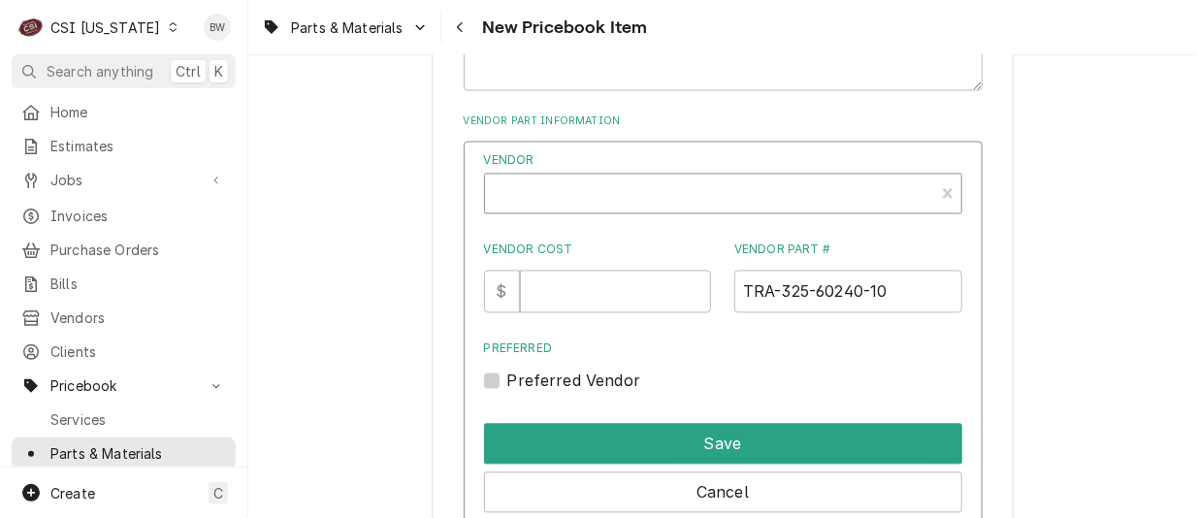
scroll to position [6, 0]
type input "parts tow"
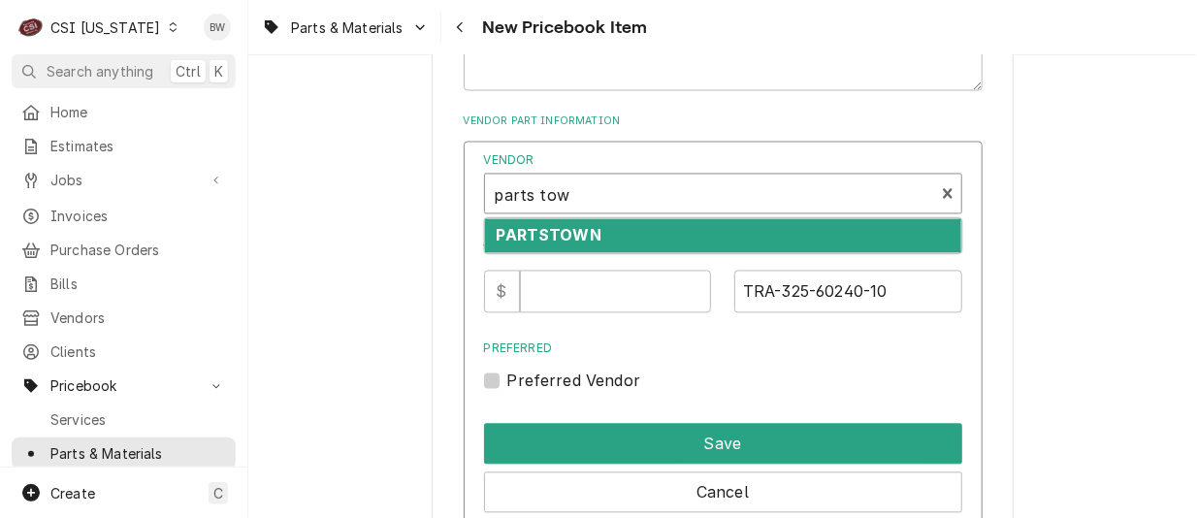
click at [563, 233] on strong "PARTSTOWN" at bounding box center [549, 235] width 105 height 19
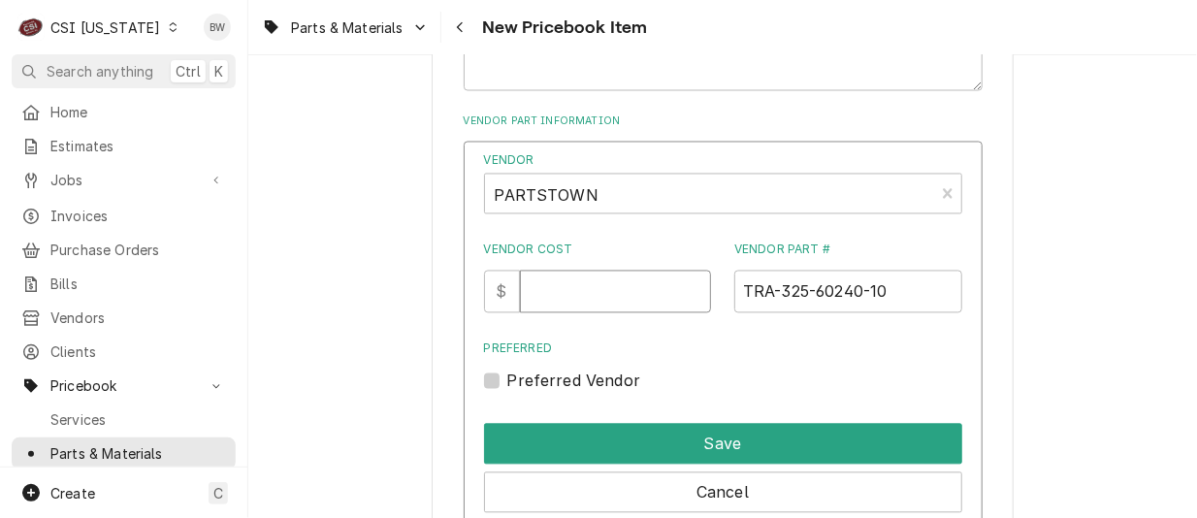
click at [564, 279] on input "Vendor Cost" at bounding box center [615, 292] width 191 height 43
type input "6.97"
click at [587, 379] on label "Preferred Vendor" at bounding box center [574, 380] width 134 height 23
click at [587, 379] on input "Preferred" at bounding box center [746, 390] width 478 height 43
checkbox input "true"
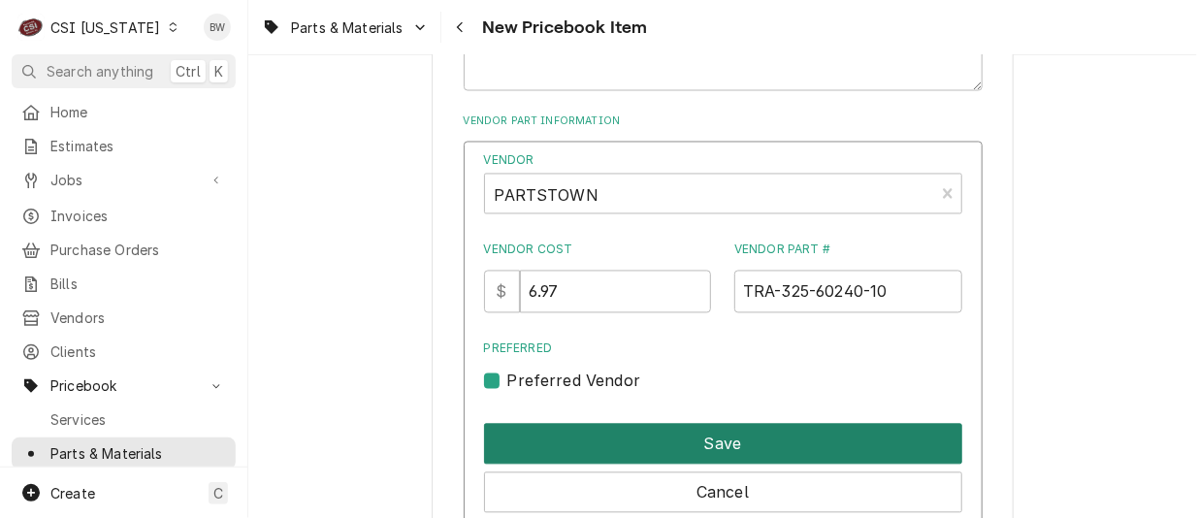
click at [701, 453] on button "Save" at bounding box center [723, 444] width 478 height 41
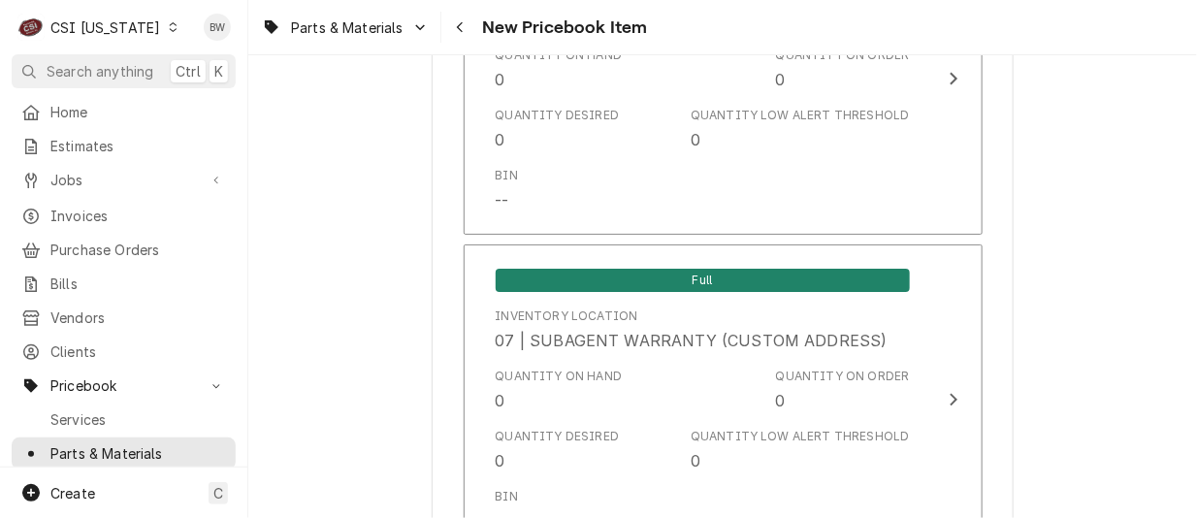
scroll to position [5463, 0]
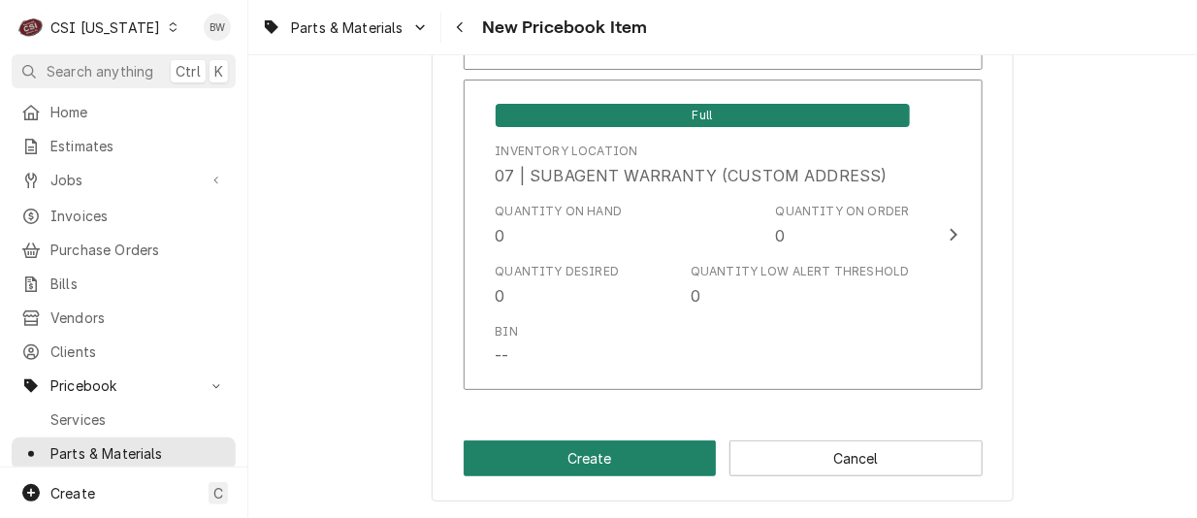
click at [599, 460] on button "Create" at bounding box center [590, 458] width 253 height 36
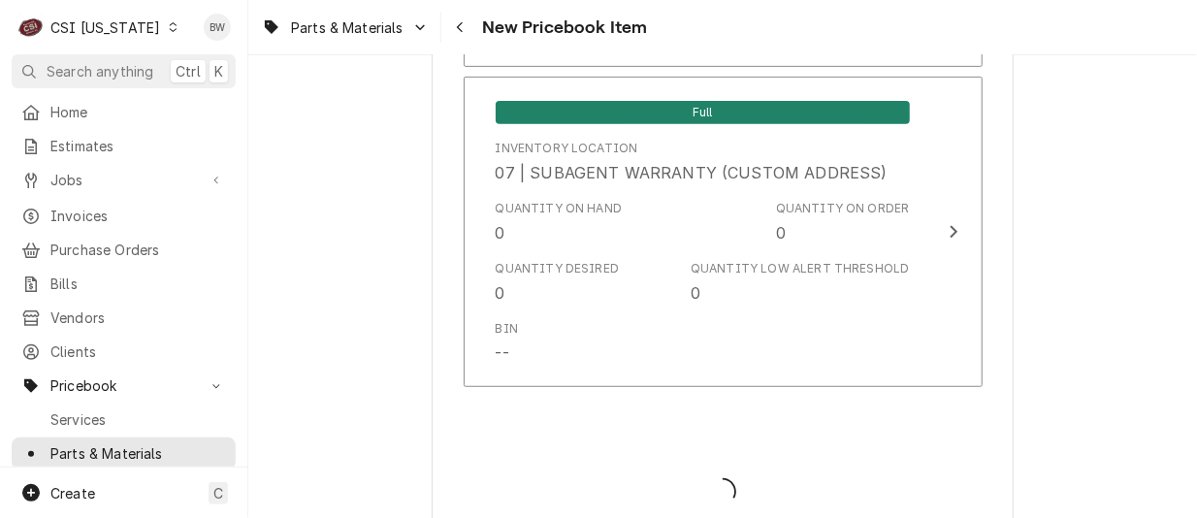
type textarea "x"
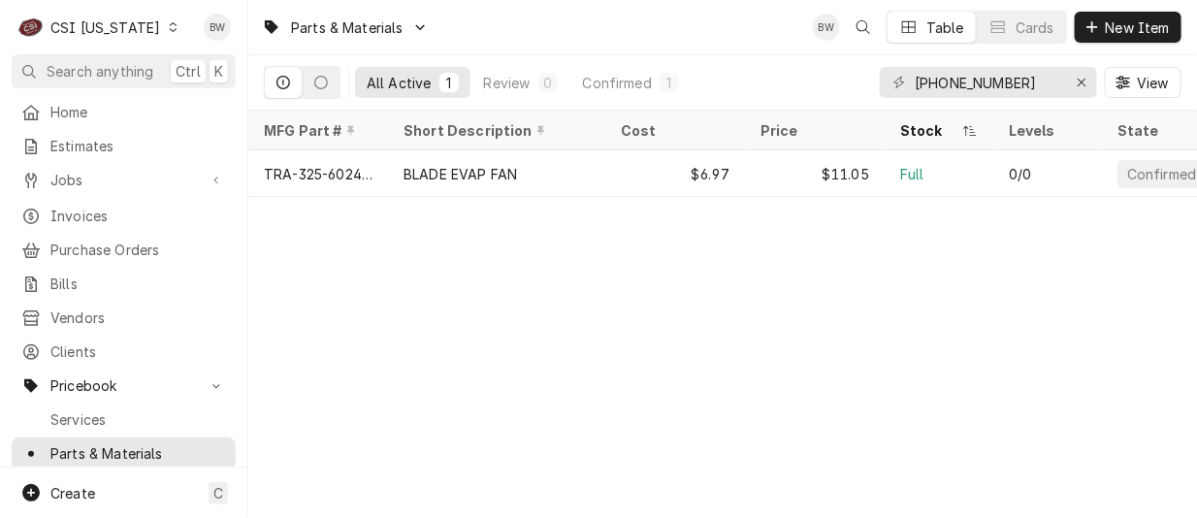
click at [475, 260] on div "Parts & Materials BW Table Cards New Item All Active 1 Review 0 Confirmed 1 325…" at bounding box center [722, 259] width 948 height 518
click at [496, 256] on div "Parts & Materials BW Table Cards New Item All Active 1 Review 0 Confirmed 1 325…" at bounding box center [722, 259] width 948 height 518
drag, startPoint x: 1027, startPoint y: 81, endPoint x: 904, endPoint y: 92, distance: 123.6
click at [904, 92] on div "[PHONE_NUMBER]" at bounding box center [988, 82] width 217 height 31
paste input "[PHONE_NUMBER]"
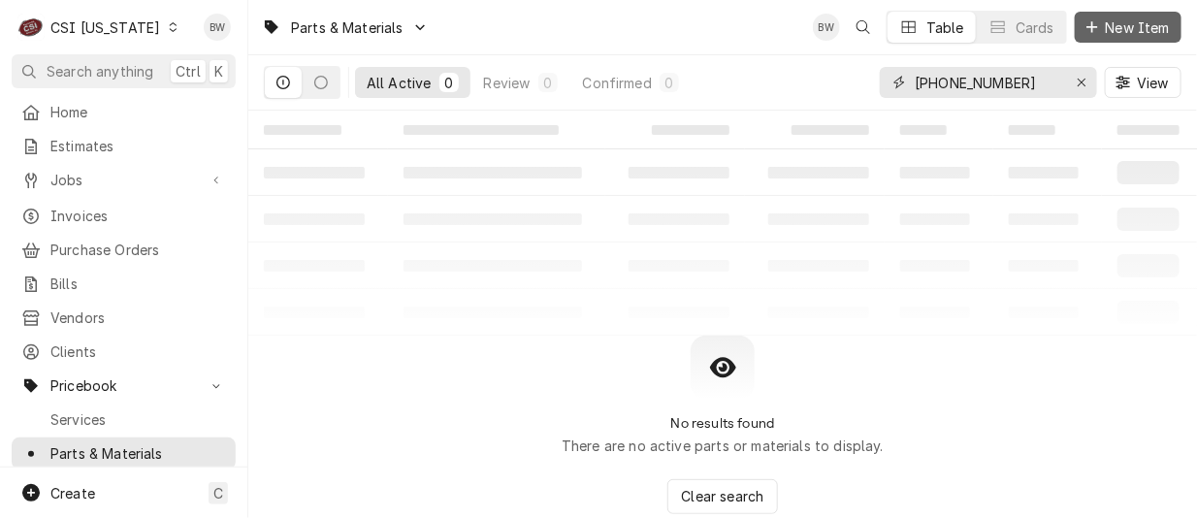
type input "[PHONE_NUMBER]"
click at [1114, 28] on span "New Item" at bounding box center [1138, 27] width 72 height 20
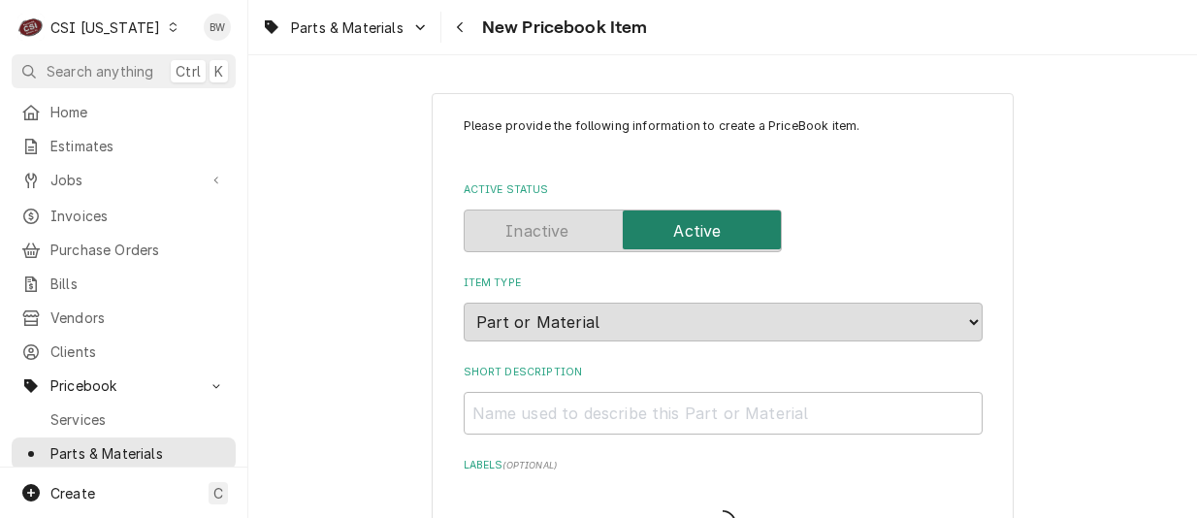
type textarea "x"
click at [494, 416] on input "Short Description" at bounding box center [723, 413] width 519 height 43
type input "F"
type textarea "x"
type input "FA"
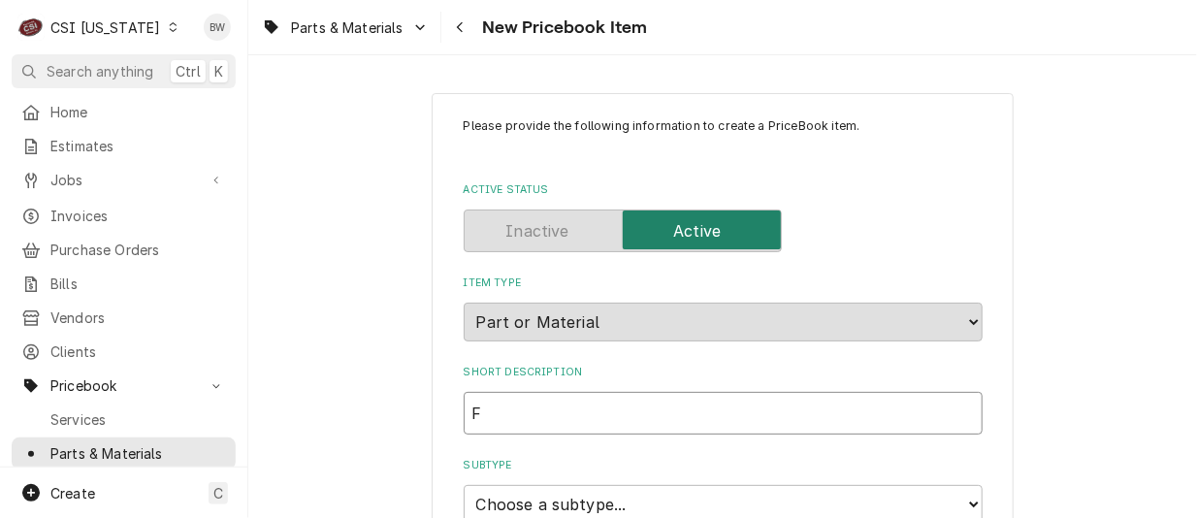
type textarea "x"
type input "FAN"
type textarea "x"
type input "FAN"
type textarea "x"
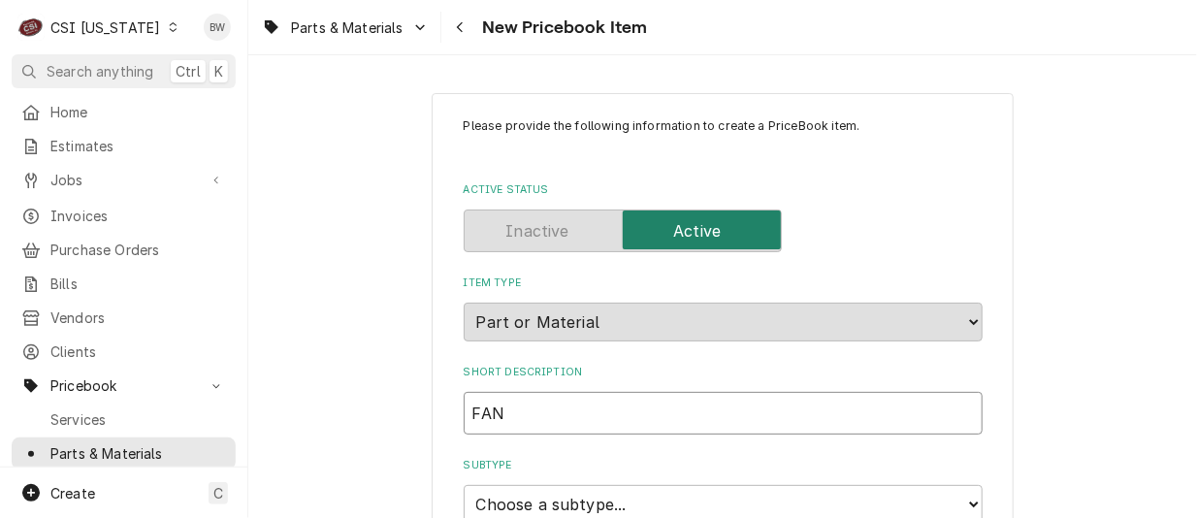
type input "FAN M"
type textarea "x"
type input "FAN MO"
type textarea "x"
type input "FAN MOT"
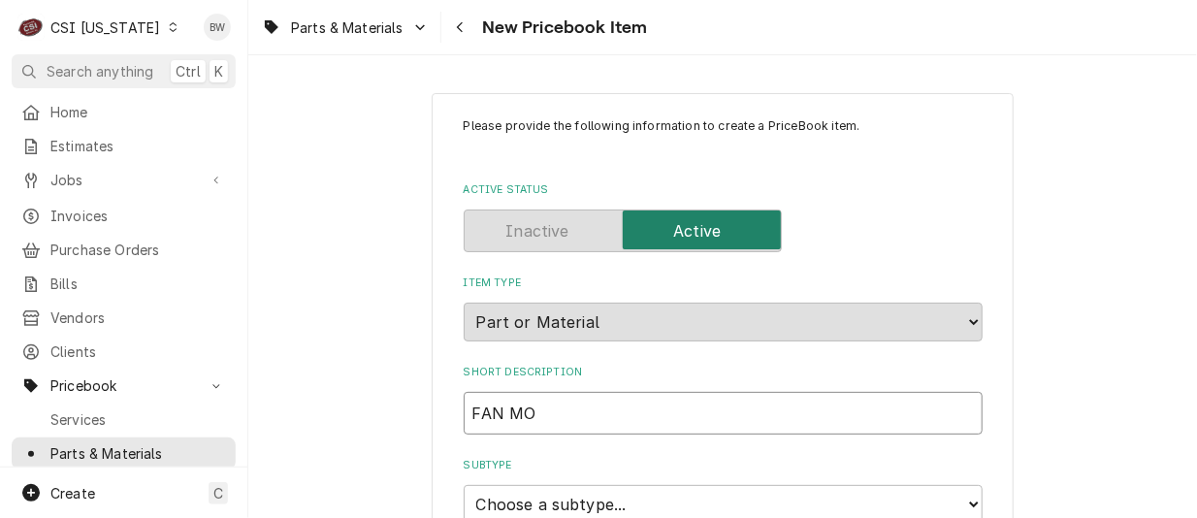
type textarea "x"
type input "FAN MOTO"
type textarea "x"
type input "FAN MOTOR"
type textarea "x"
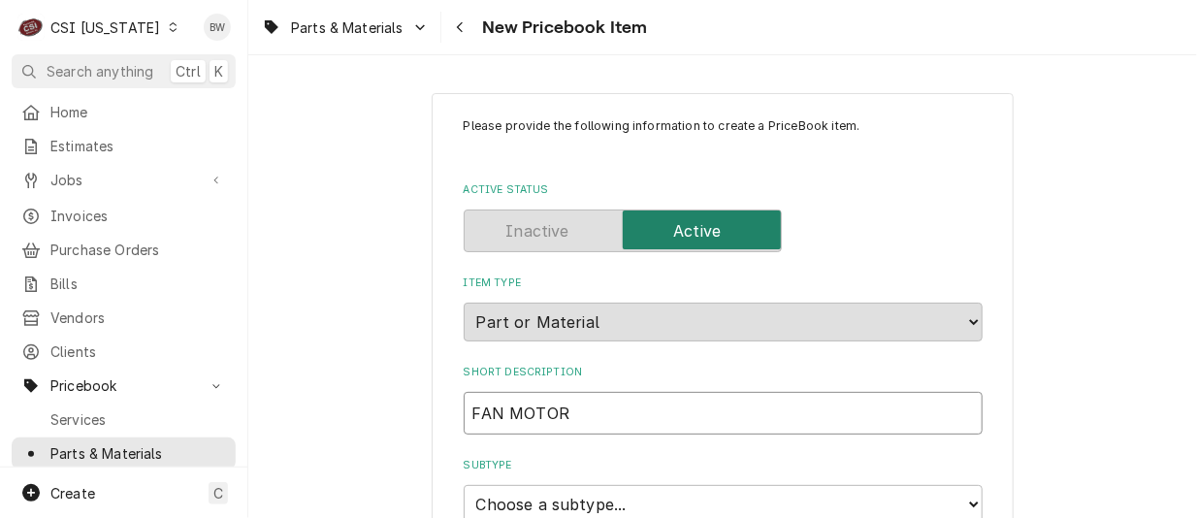
type input "FAN MOTOR"
type textarea "x"
type input "FAN MOTOR C"
type textarea "x"
type input "FAN MOTOR C"
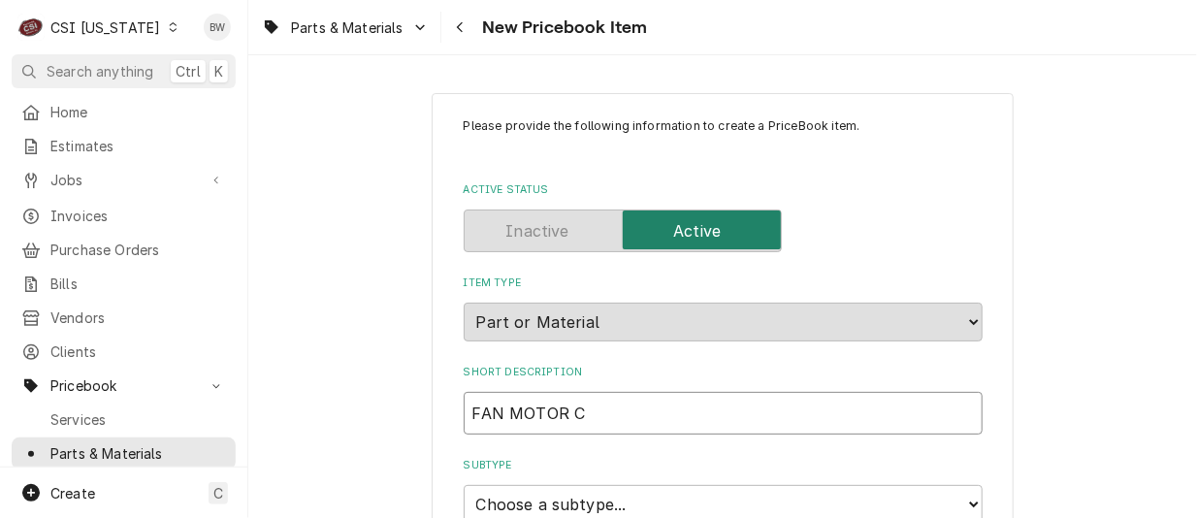
type textarea "x"
type input "FAN MOTOR C F"
type textarea "x"
type input "FAN MOTOR C FR"
type textarea "x"
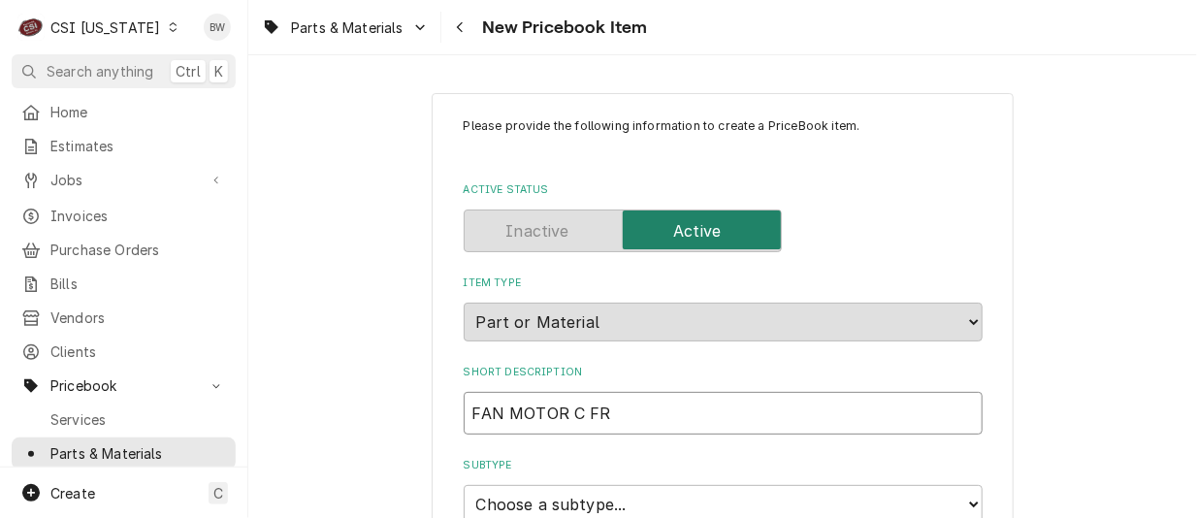
type input "FAN MOTOR C FRA"
type textarea "x"
type input "FAN MOTOR C FRAM"
type textarea "x"
type input "FAN MOTOR C FRAME"
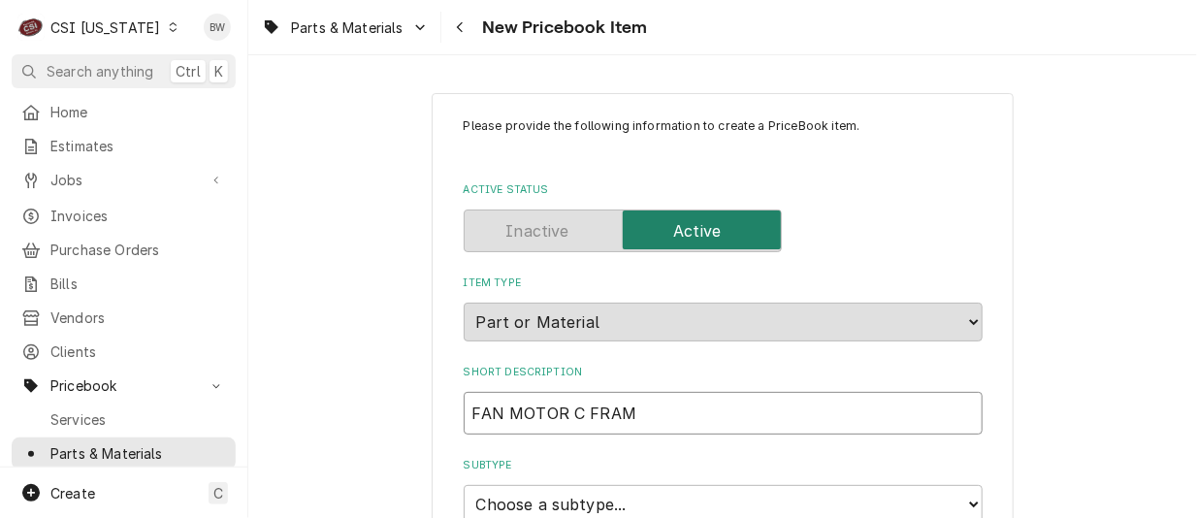
type textarea "x"
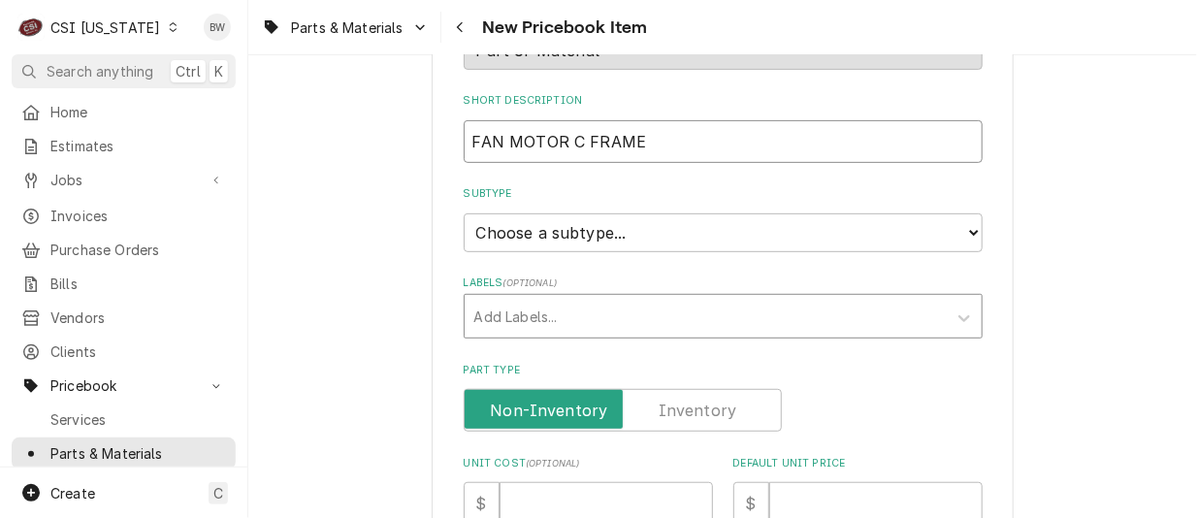
scroll to position [291, 0]
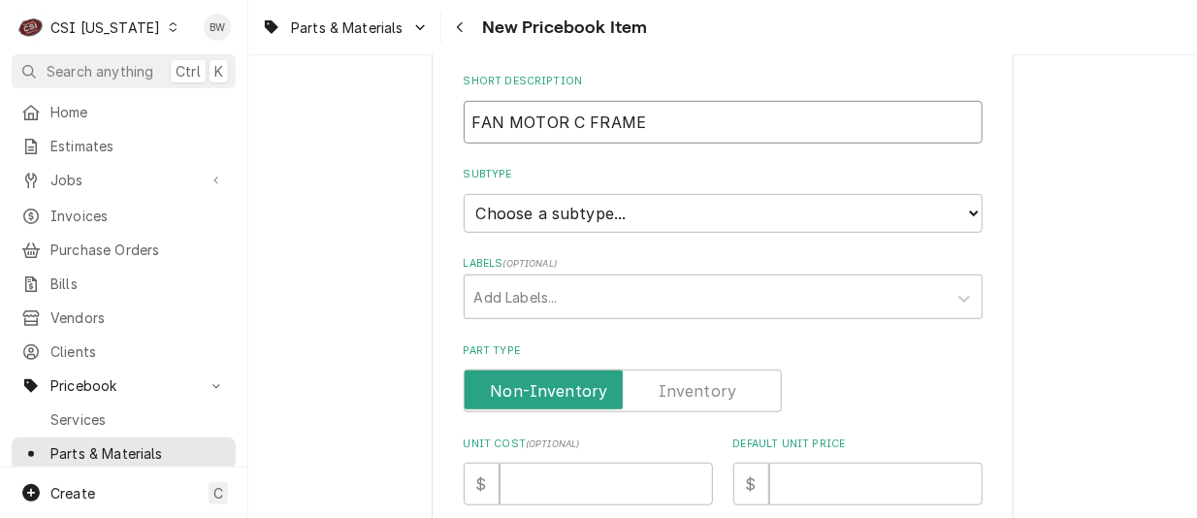
type input "FAN MOTOR C FRAME"
click at [542, 217] on select "Choose a subtype... [#2-DUAL] AFTERHRS-WH-CHG-2 [#2-DUAL] BEV-EQUIP [#2-DUAL] B…" at bounding box center [723, 213] width 519 height 39
select select "87"
click at [464, 194] on select "Choose a subtype... [#2-DUAL] AFTERHRS-WH-CHG-2 [#2-DUAL] BEV-EQUIP [#2-DUAL] B…" at bounding box center [723, 213] width 519 height 39
type textarea "x"
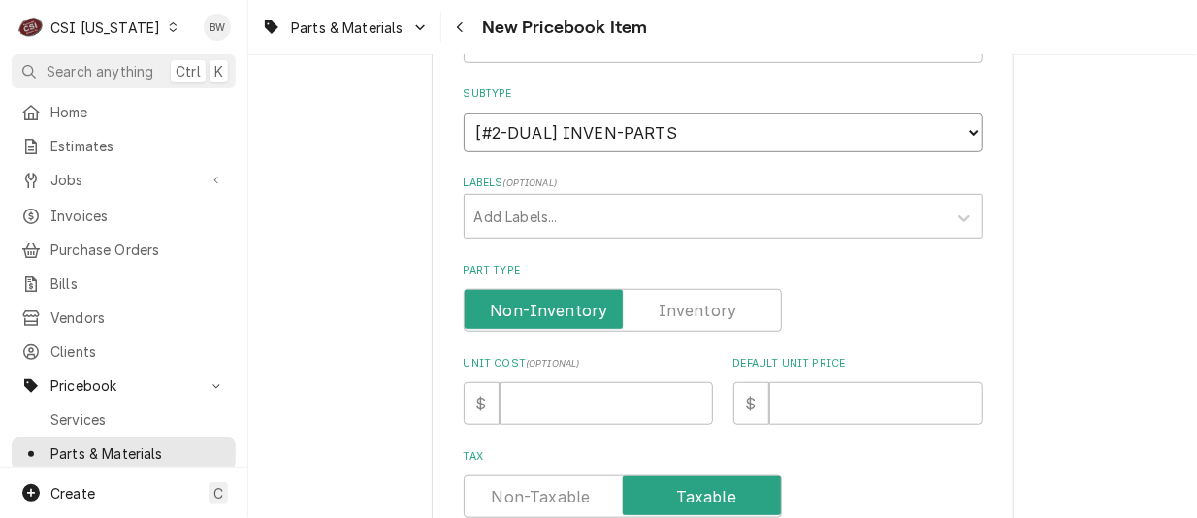
scroll to position [388, 0]
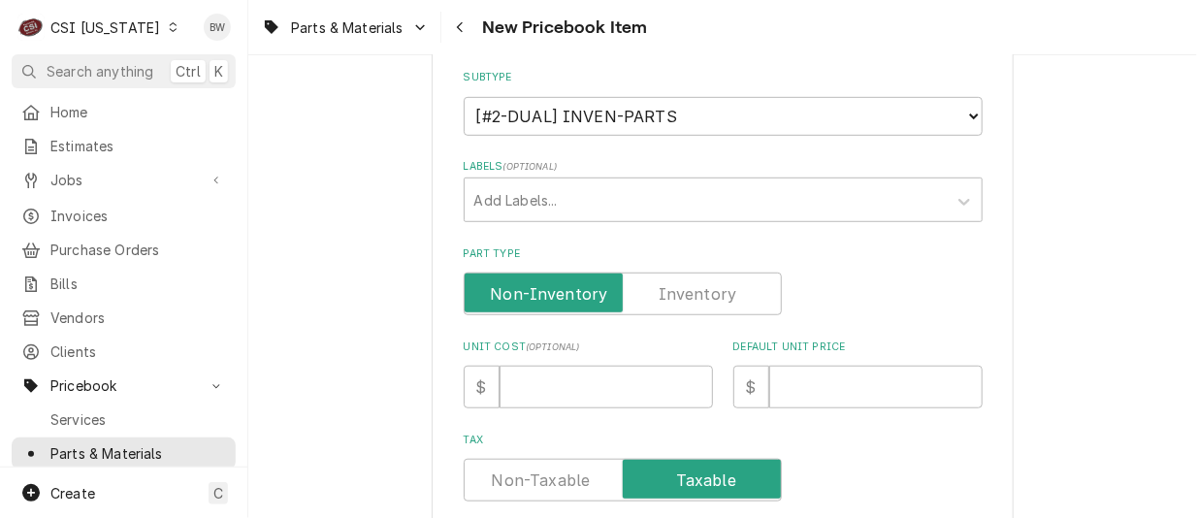
click at [663, 279] on label "Part Type" at bounding box center [623, 293] width 318 height 43
click at [663, 279] on input "Part Type" at bounding box center [622, 293] width 301 height 43
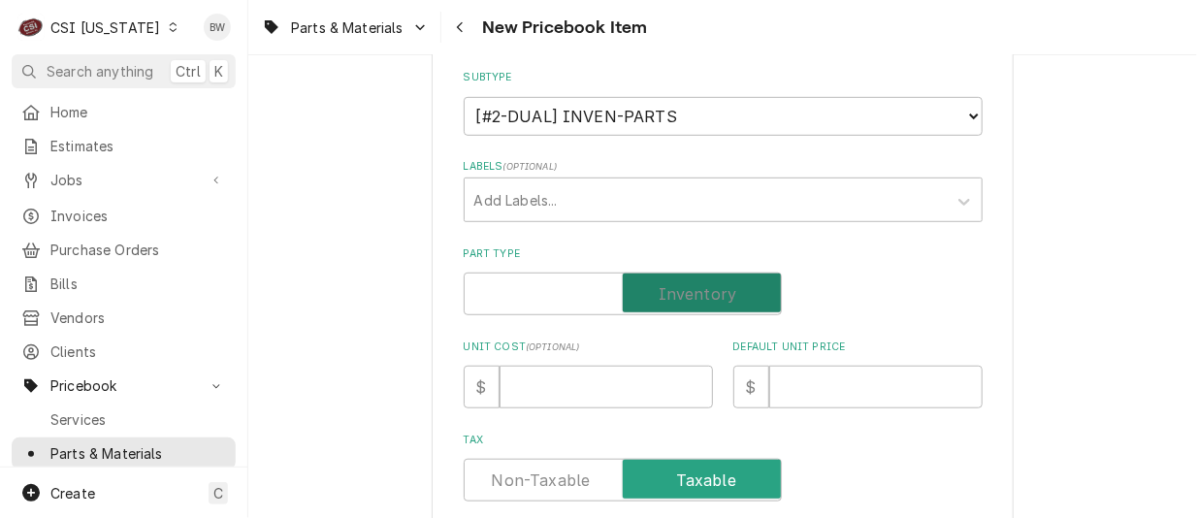
checkbox input "true"
type textarea "x"
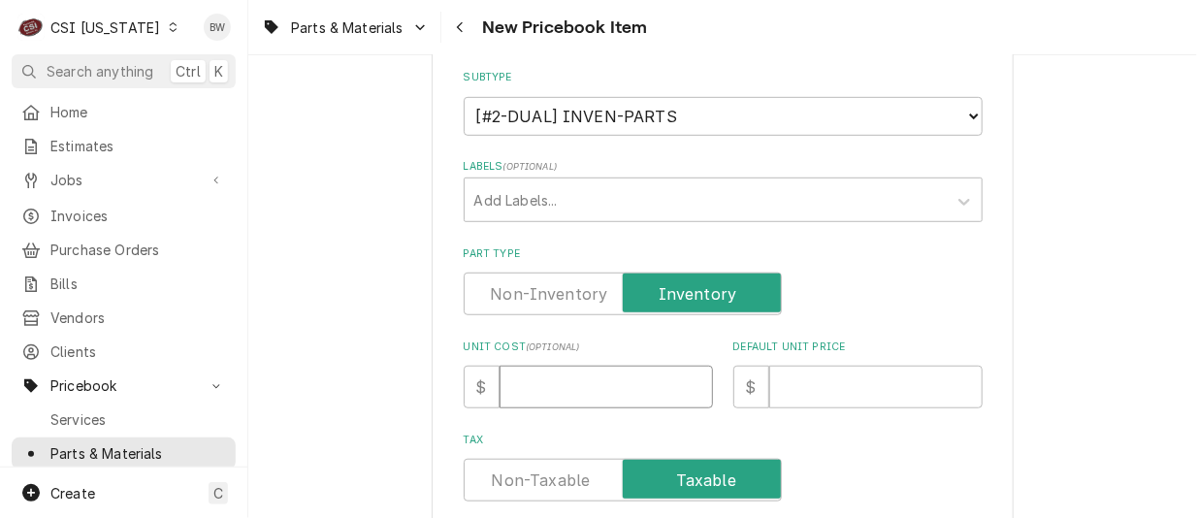
click at [534, 383] on input "Unit Cost ( optional )" at bounding box center [605, 387] width 213 height 43
type input "1"
type textarea "x"
type input "10"
type textarea "x"
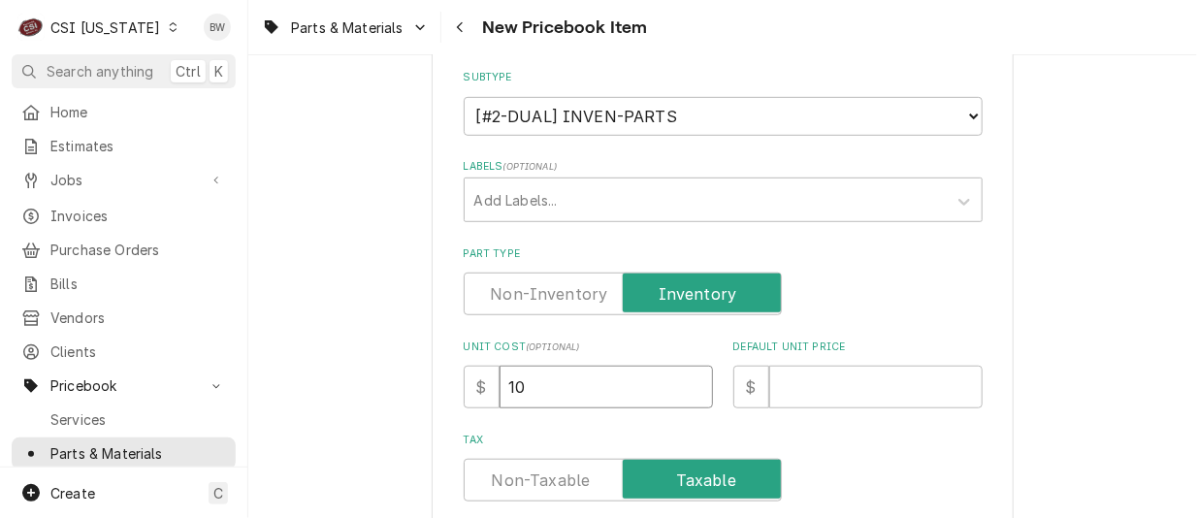
type input "109"
type textarea "x"
type input "109.1"
type textarea "x"
type input "109.12"
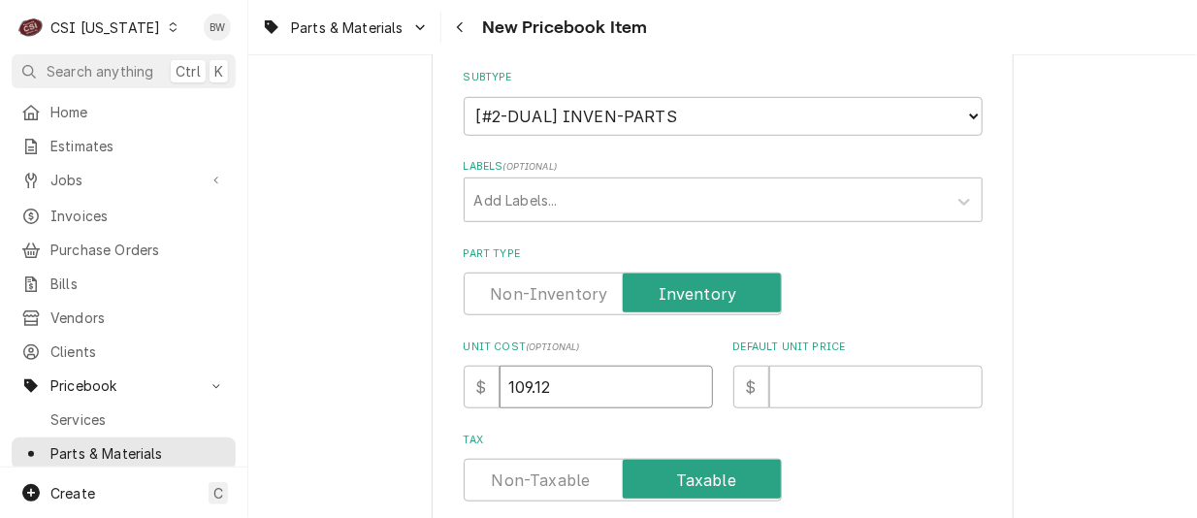
type textarea "x"
type input "109.12"
click at [779, 386] on input "Default Unit Price" at bounding box center [875, 387] width 213 height 43
type input "1"
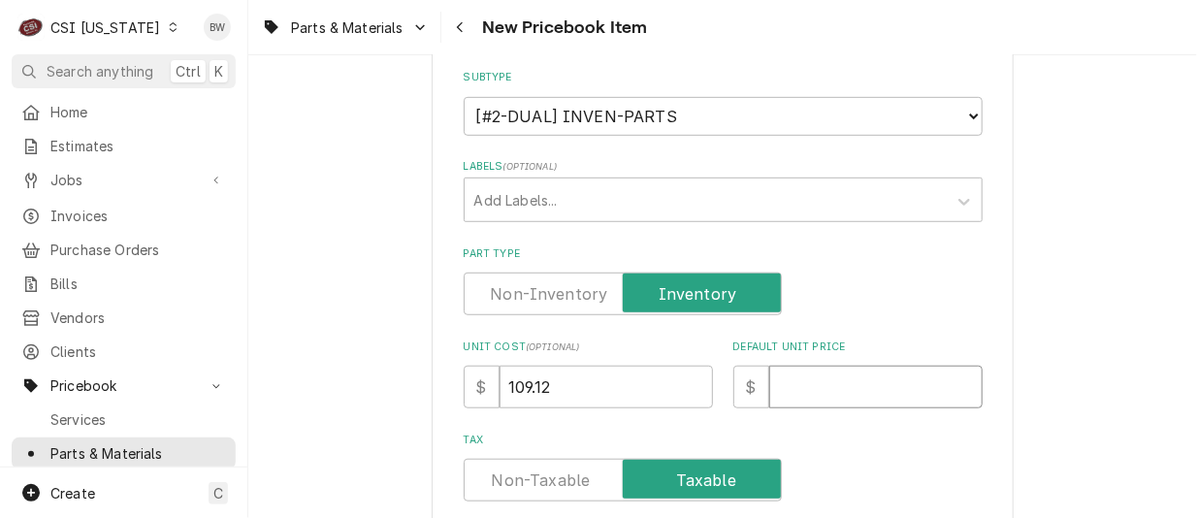
type textarea "x"
type input "17"
type textarea "x"
type input "173"
type textarea "x"
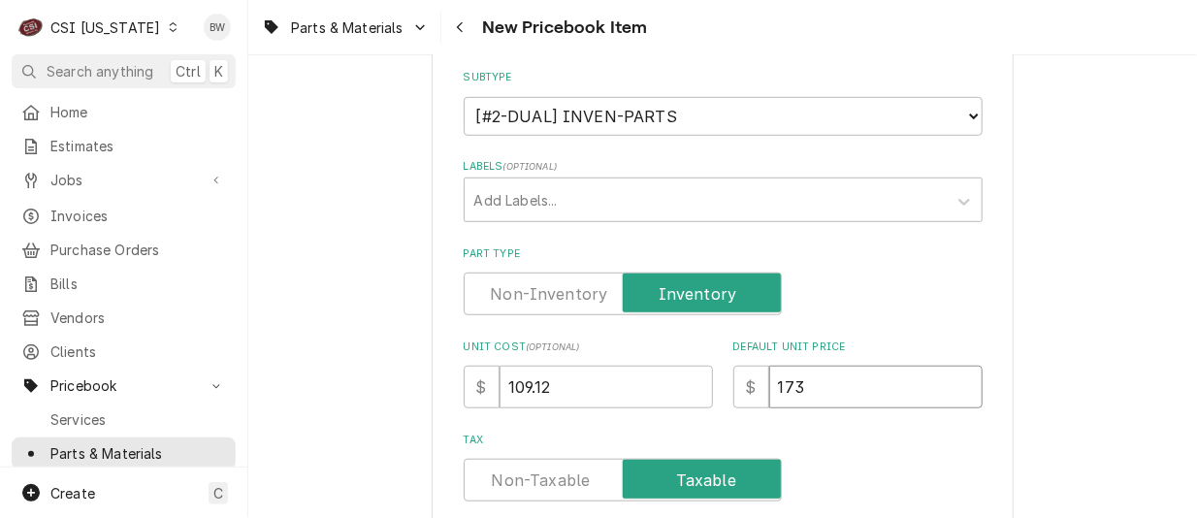
type input "173.2"
type textarea "x"
type input "173.20"
type textarea "x"
type input "173.20"
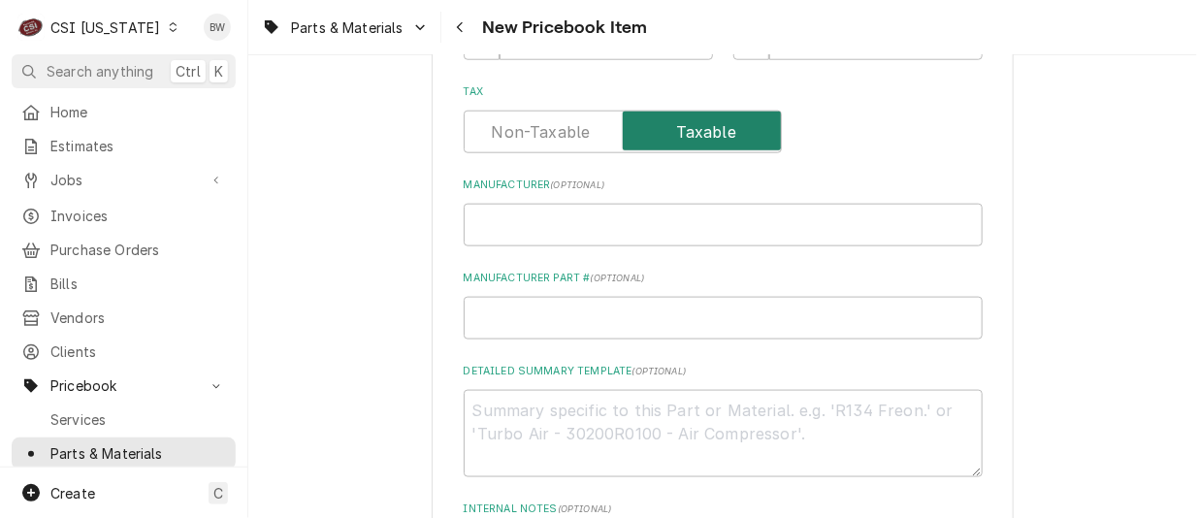
scroll to position [776, 0]
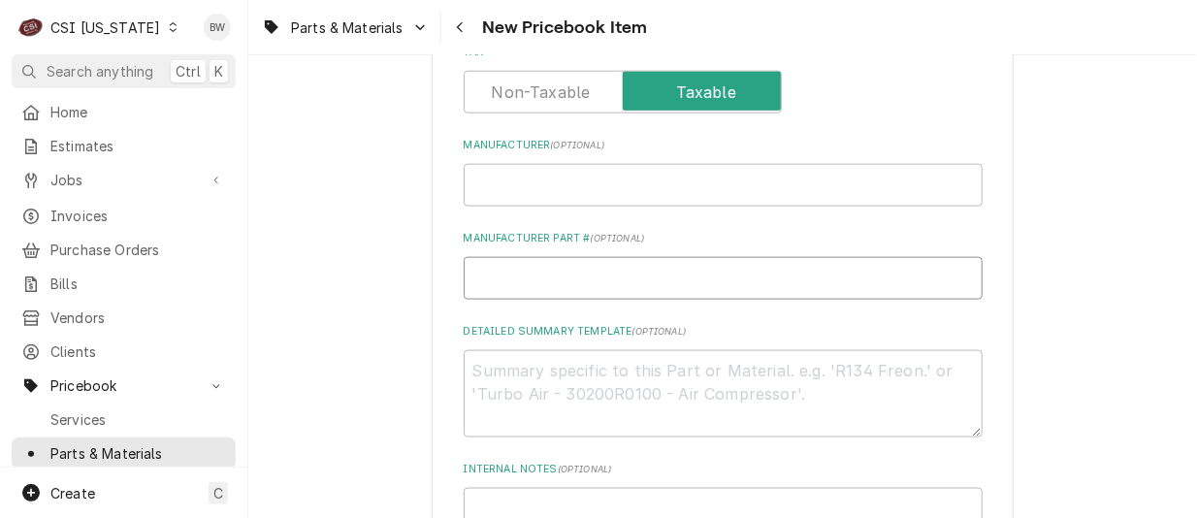
click at [487, 276] on input "Manufacturer Part # ( optional )" at bounding box center [723, 278] width 519 height 43
type input "T"
type textarea "x"
type input "TR"
type textarea "x"
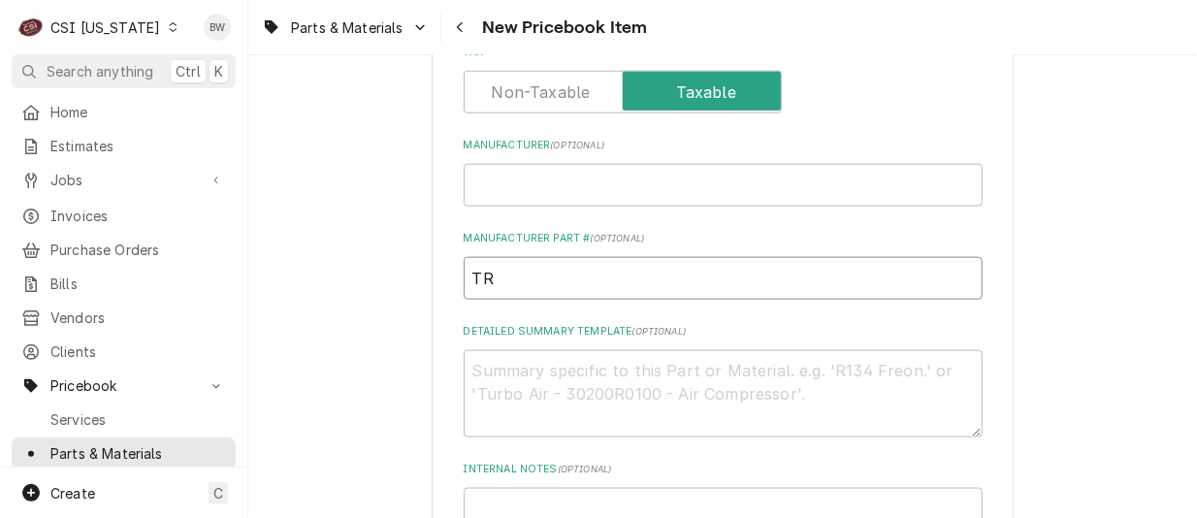
type input "TRA"
type textarea "x"
type input "TRA-"
type textarea "x"
paste input "338-60054-00"
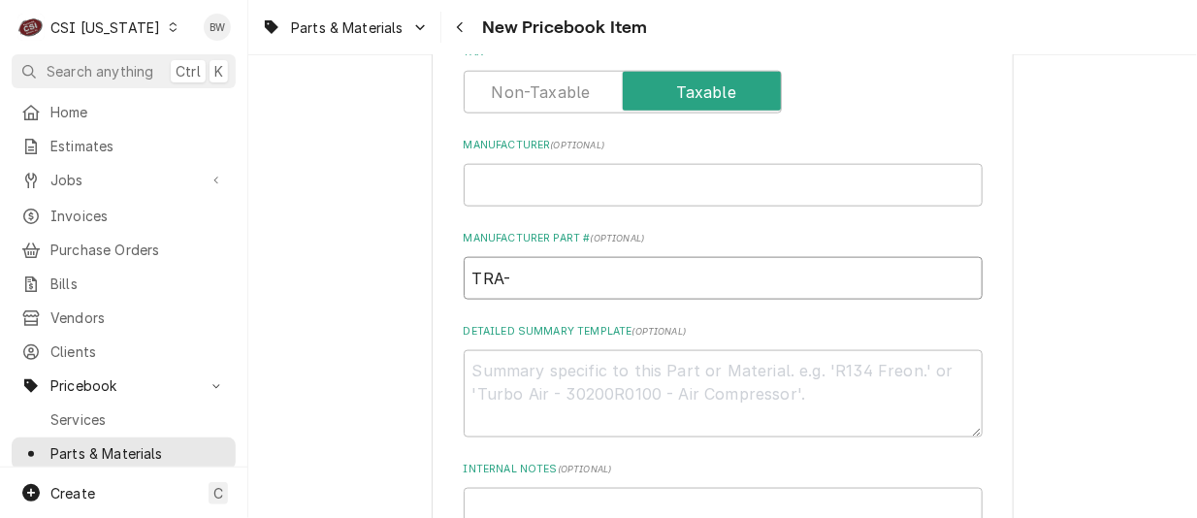
type input "TRA-338-60054-00"
type textarea "x"
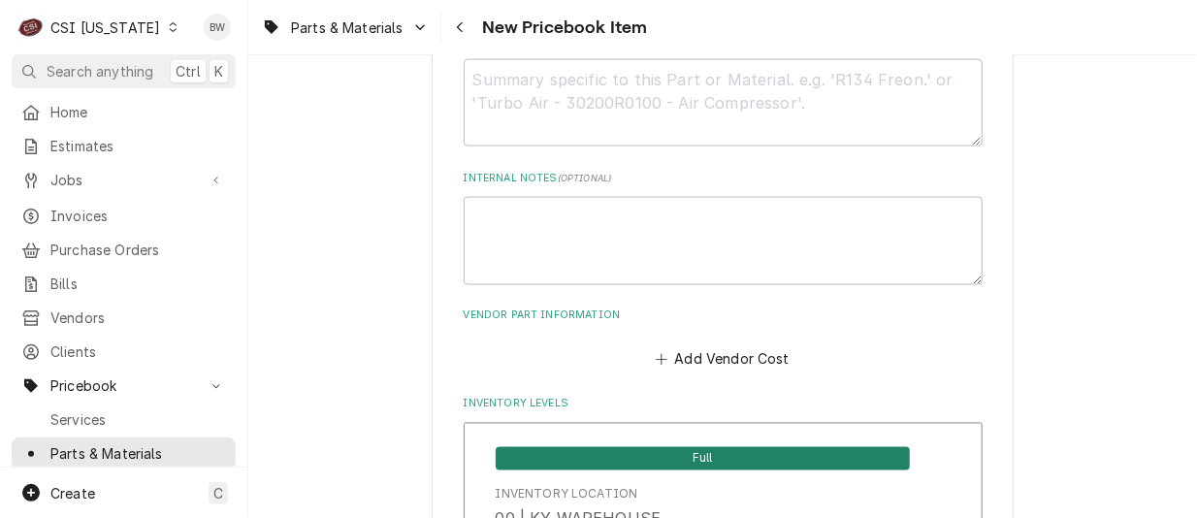
scroll to position [1164, 0]
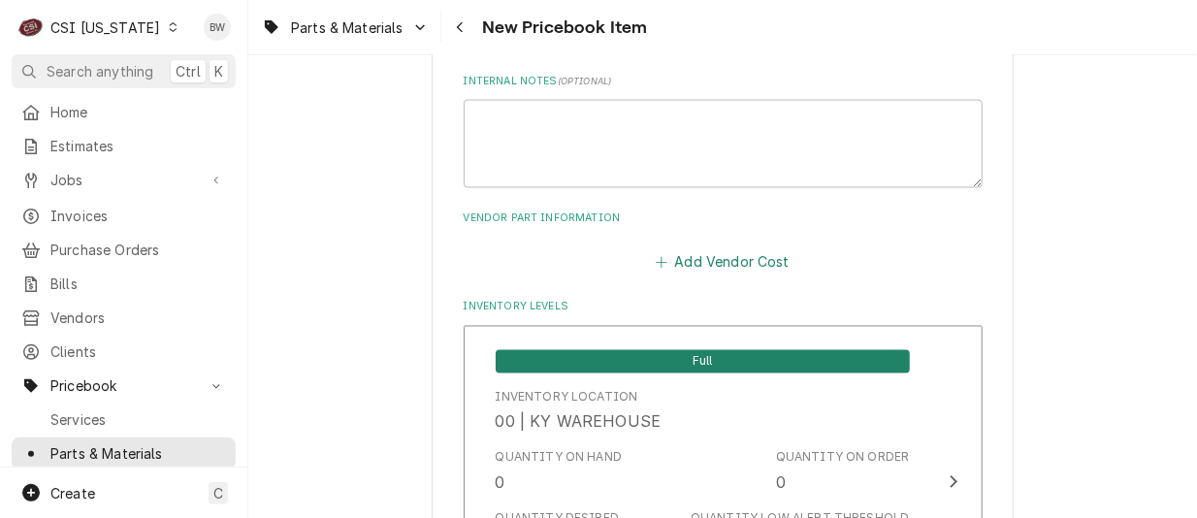
type input "TRA-338-60054-00"
click at [698, 266] on button "Add Vendor Cost" at bounding box center [723, 261] width 141 height 27
type textarea "x"
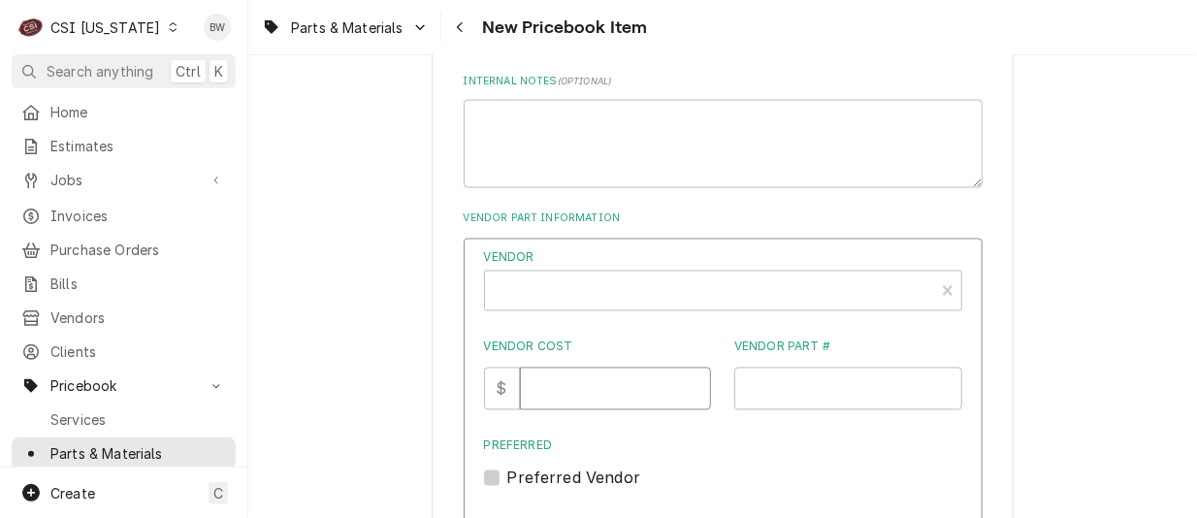
click at [582, 385] on input "Vendor Cost" at bounding box center [615, 389] width 191 height 43
type input "109.12"
paste input "338-60054-00"
click at [742, 386] on input "338-60054-00" at bounding box center [848, 389] width 228 height 43
click at [740, 386] on input "338-60054-00" at bounding box center [848, 389] width 228 height 43
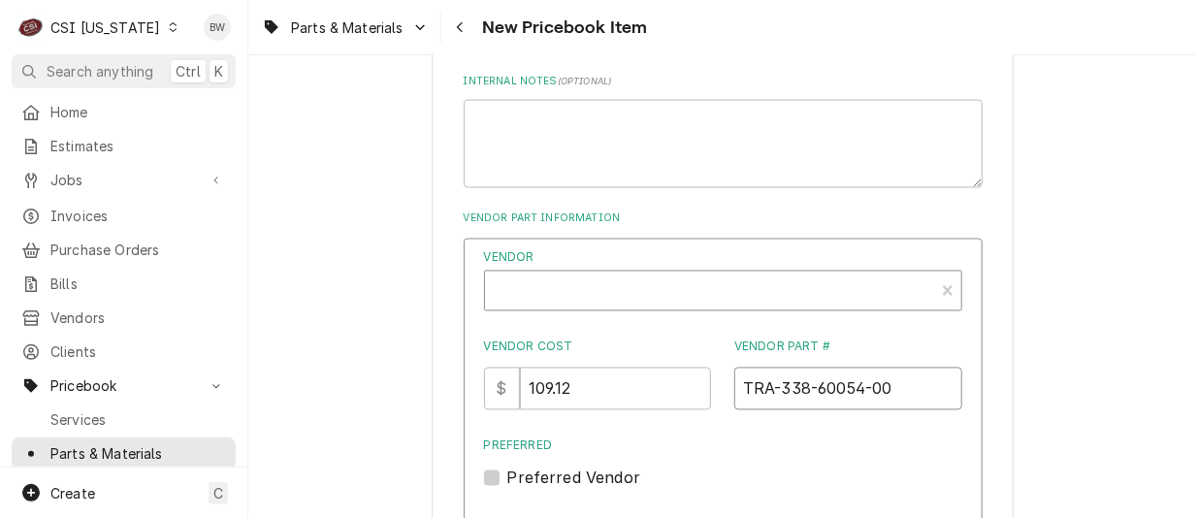
type input "TRA-338-60054-00"
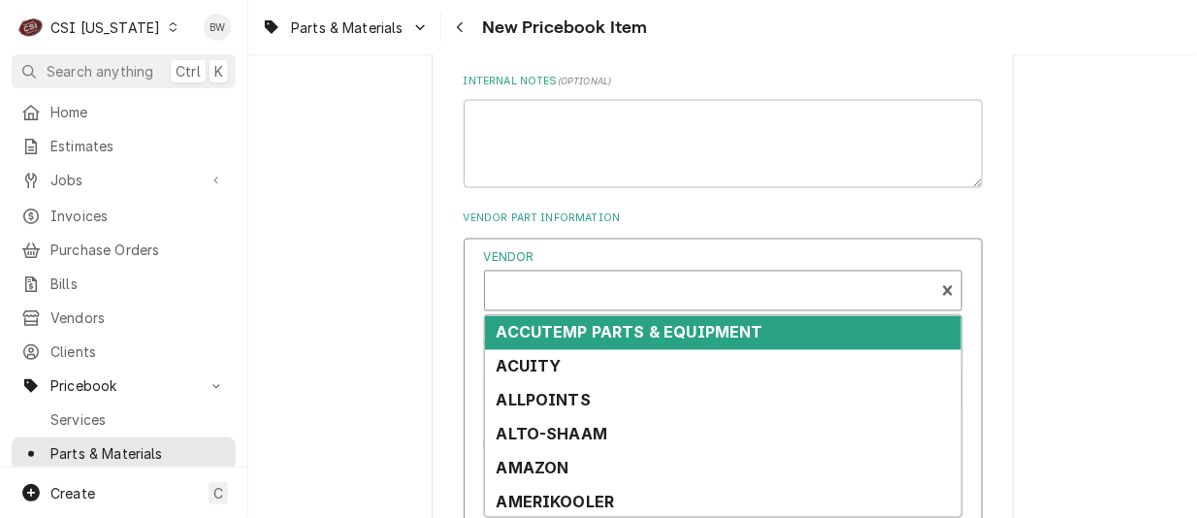
type textarea "x"
click at [561, 286] on div "Vendor" at bounding box center [710, 298] width 430 height 47
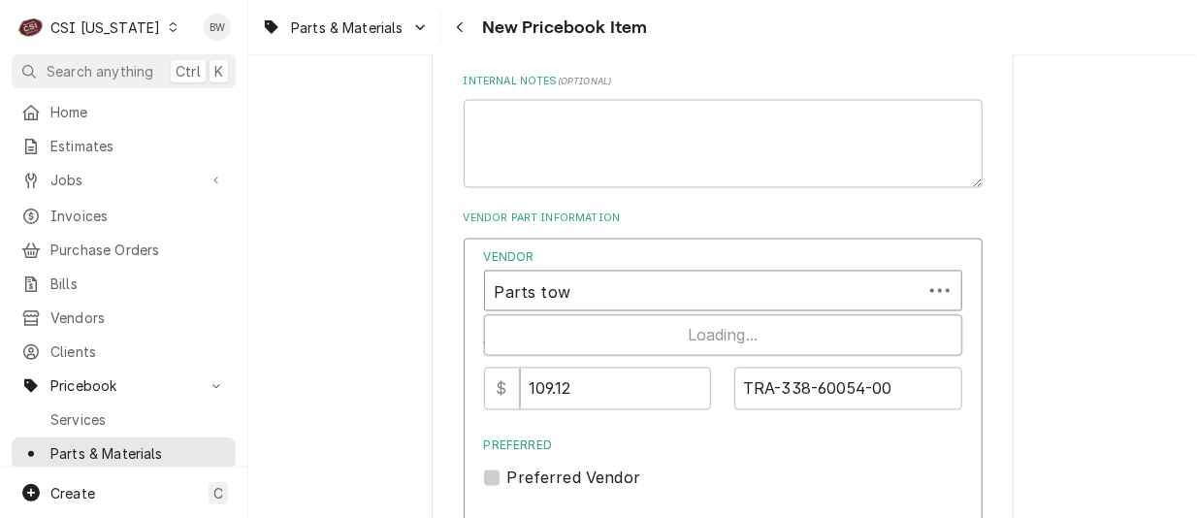
type input "Parts town"
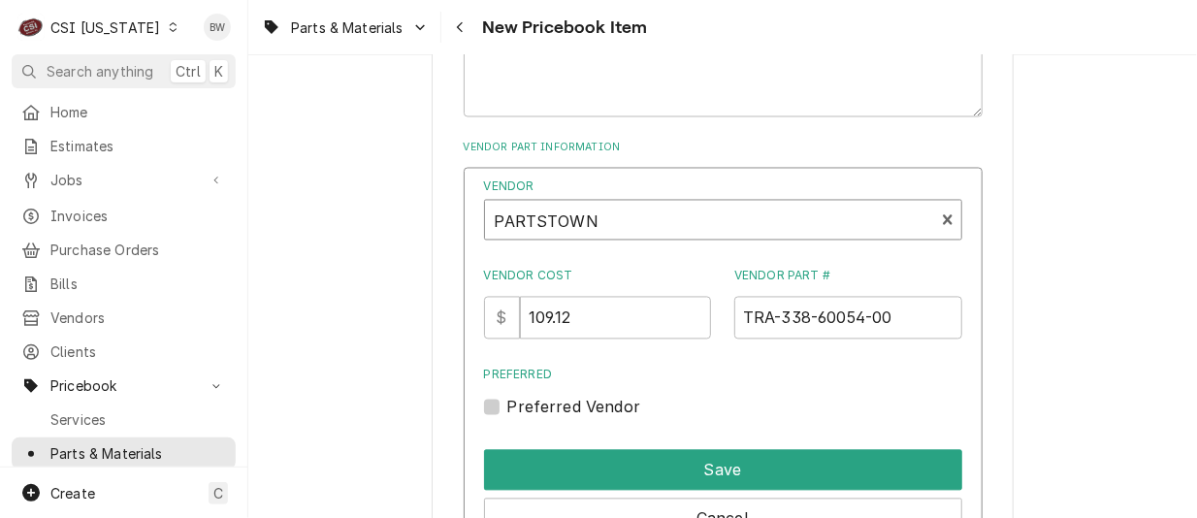
scroll to position [1261, 0]
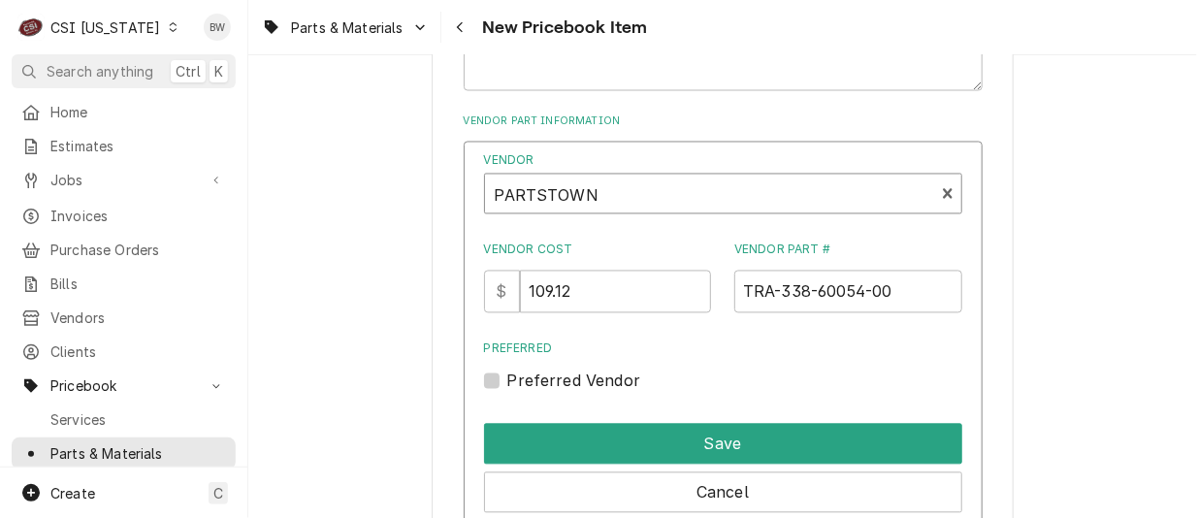
click at [580, 373] on label "Preferred Vendor" at bounding box center [574, 380] width 134 height 23
click at [580, 373] on input "Preferred" at bounding box center [746, 390] width 478 height 43
checkbox input "true"
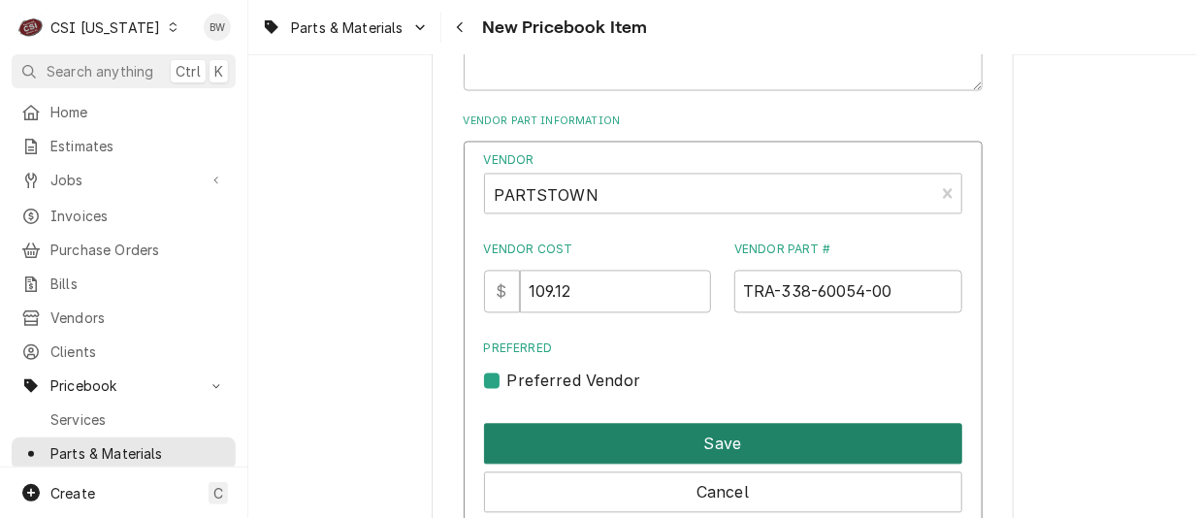
click at [695, 448] on button "Save" at bounding box center [723, 444] width 478 height 41
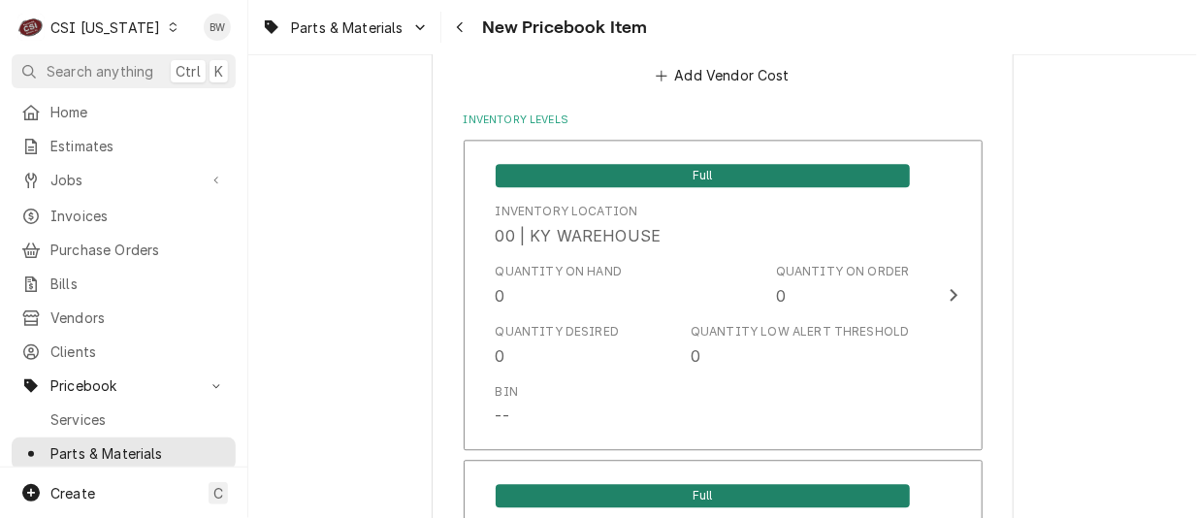
scroll to position [1552, 0]
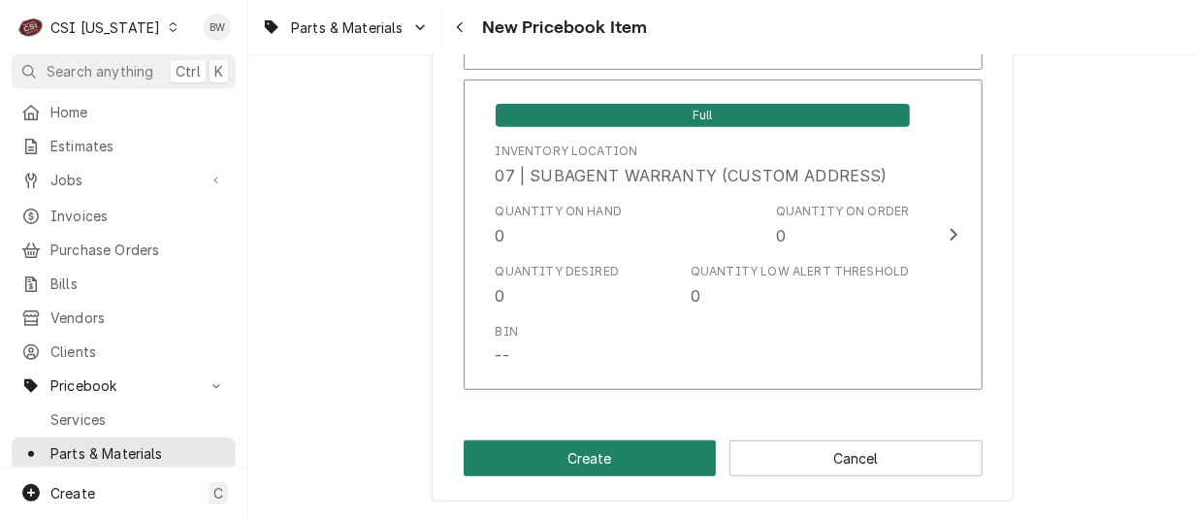
click at [580, 457] on button "Create" at bounding box center [590, 458] width 253 height 36
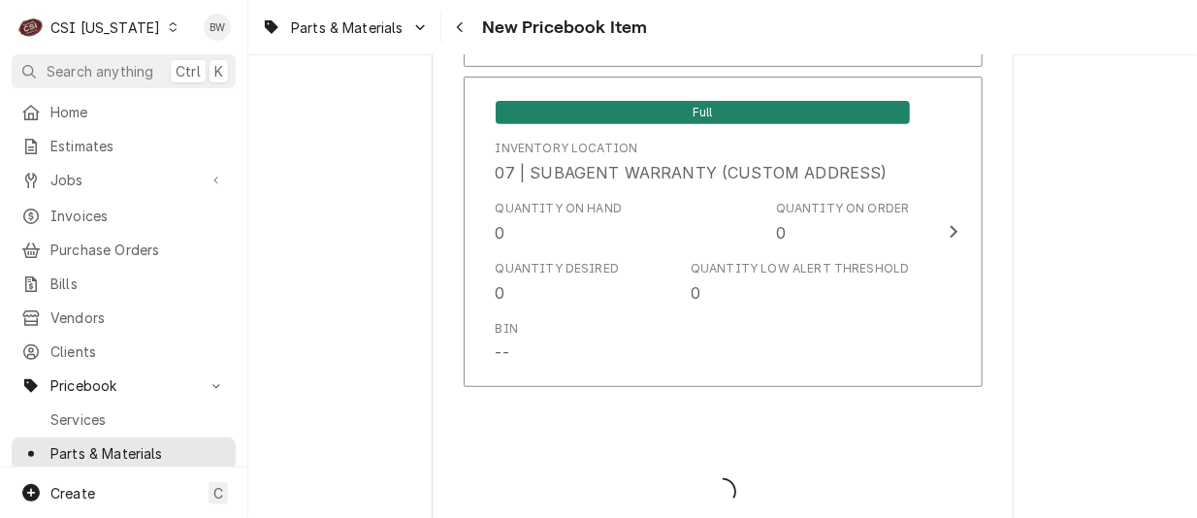
type textarea "x"
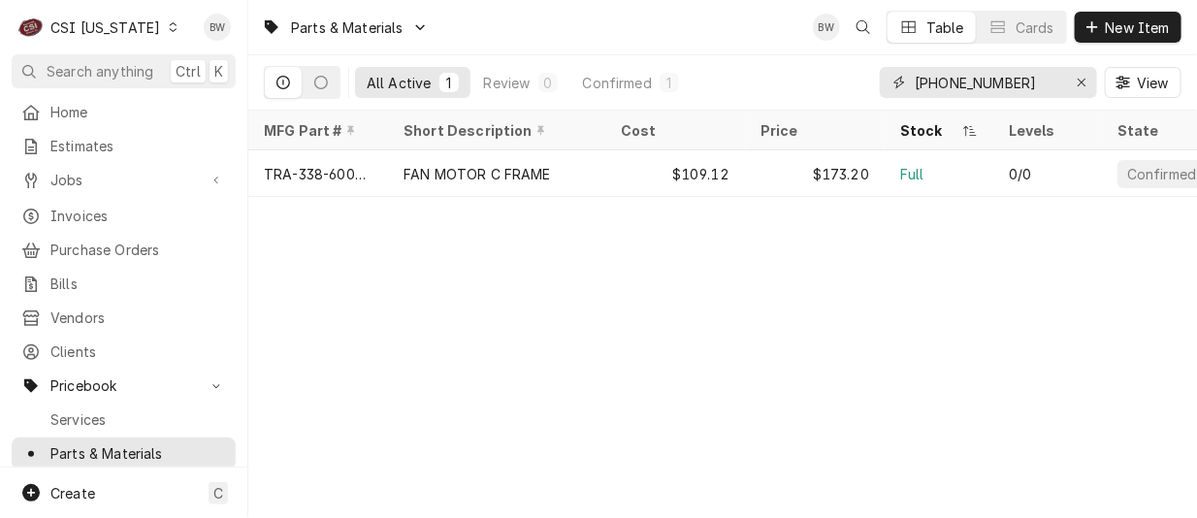
drag, startPoint x: 1037, startPoint y: 83, endPoint x: 882, endPoint y: 94, distance: 154.6
click at [882, 94] on div "[PHONE_NUMBER]" at bounding box center [988, 82] width 217 height 31
type input "p"
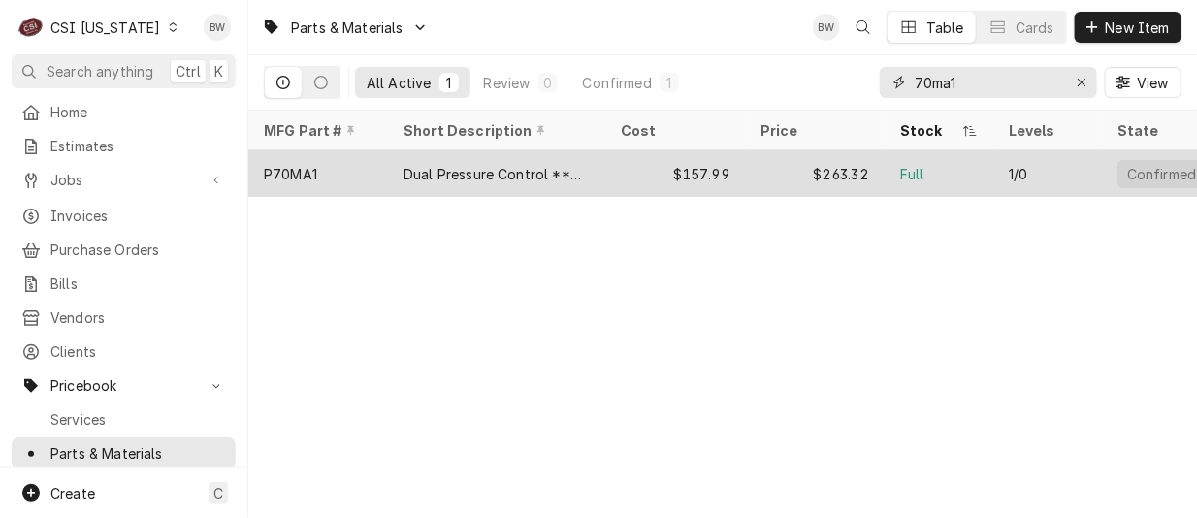
type input "70ma1"
click at [426, 170] on div "Dual Pressure Control **Use P70Ab2 When Depleted*" at bounding box center [496, 174] width 186 height 20
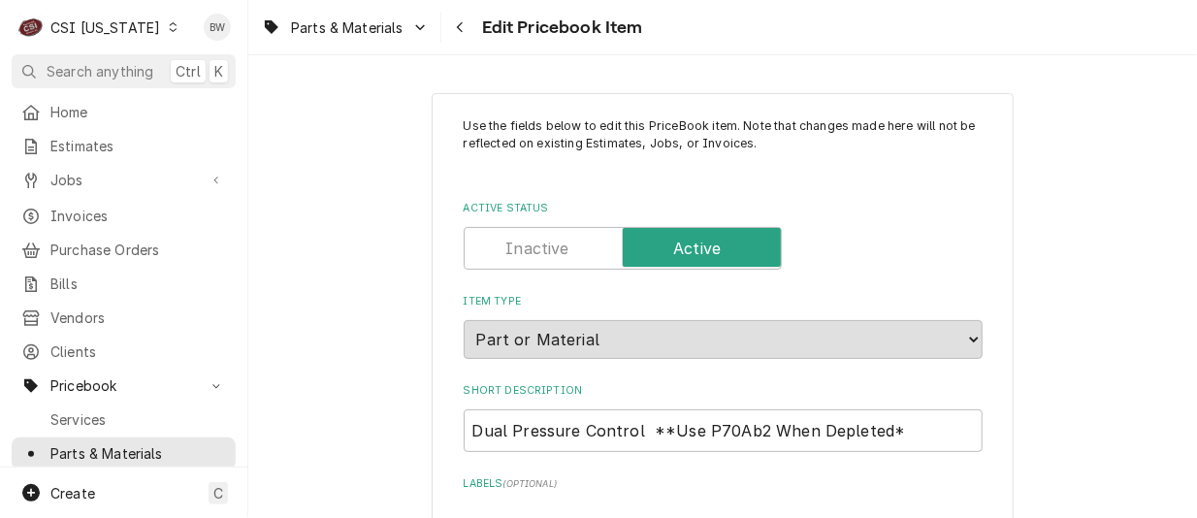
type textarea "x"
click at [713, 73] on div "Use the fields below to edit this PriceBook item. Note that changes made here w…" at bounding box center [722, 286] width 948 height 463
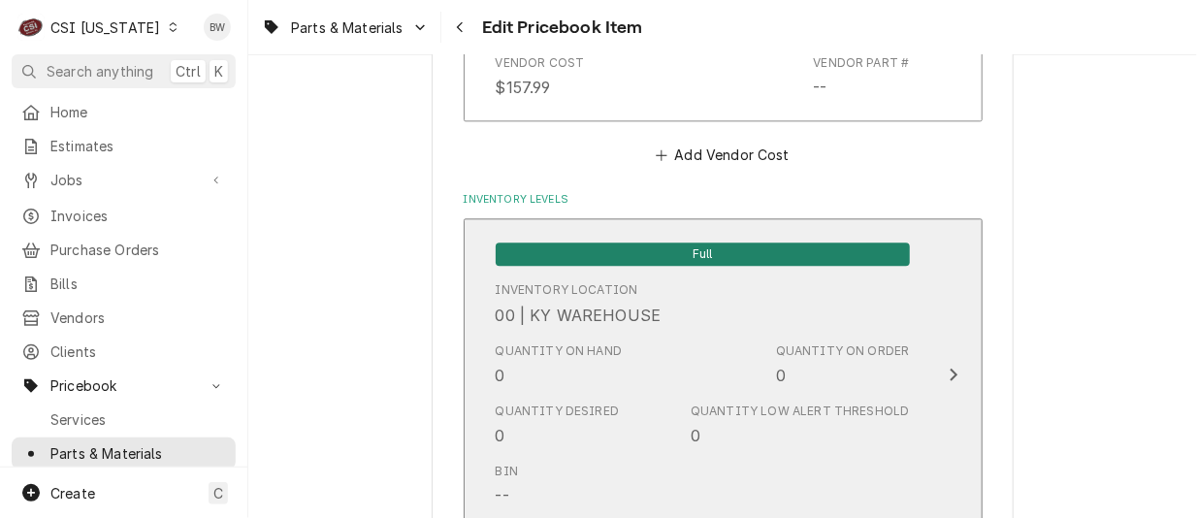
scroll to position [1593, 0]
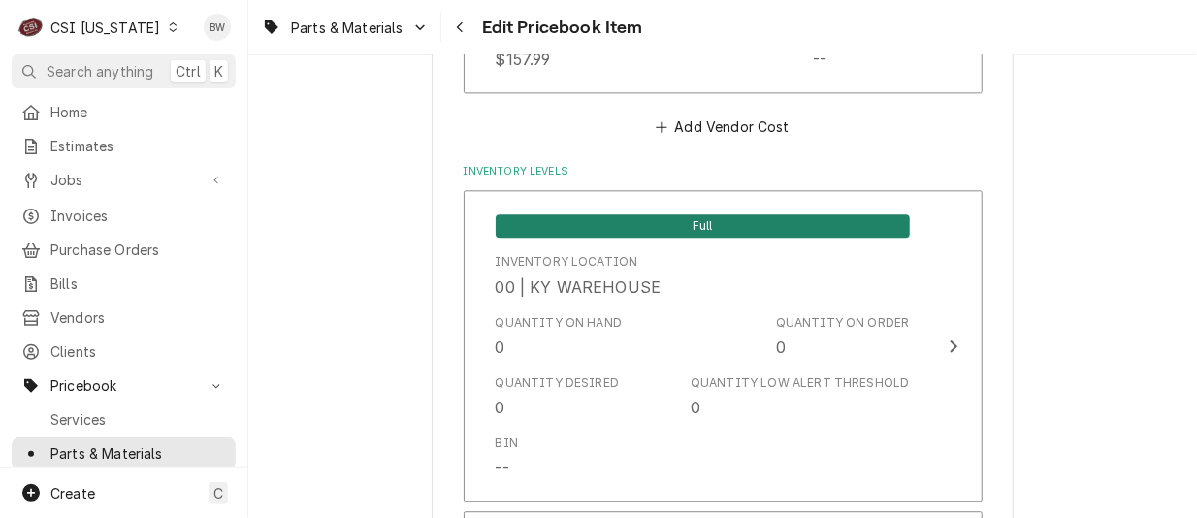
click at [169, 29] on icon "Dynamic Content Wrapper" at bounding box center [173, 27] width 9 height 10
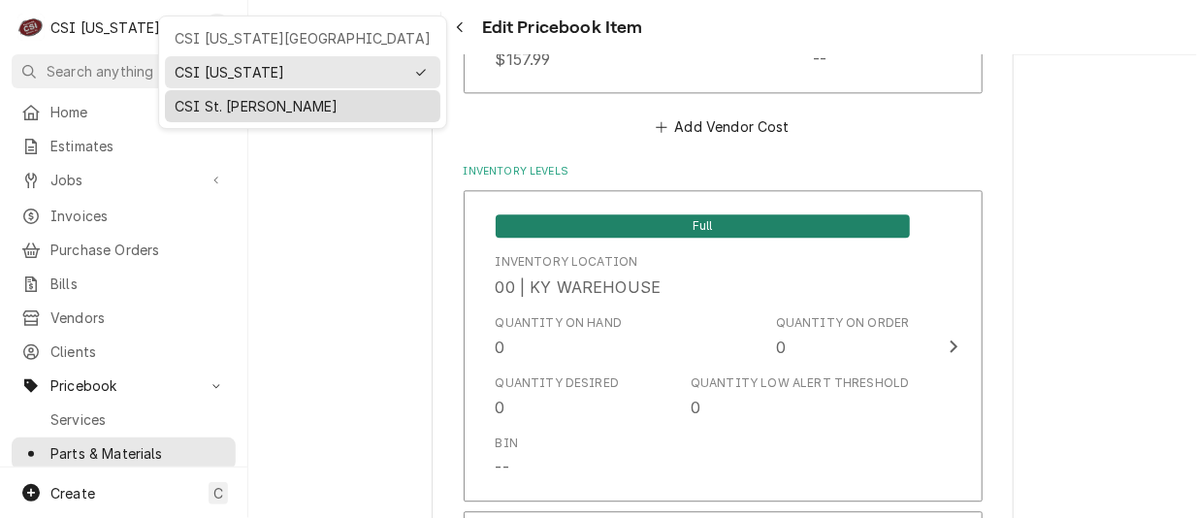
click at [201, 106] on div "CSI St. [PERSON_NAME]" at bounding box center [303, 106] width 256 height 20
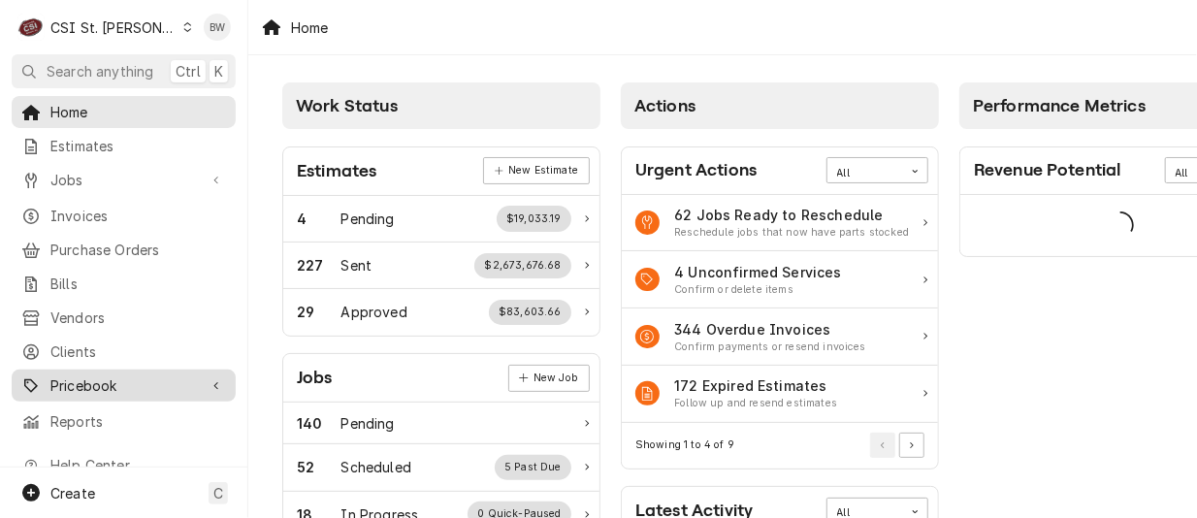
click at [112, 375] on span "Pricebook" at bounding box center [123, 385] width 146 height 20
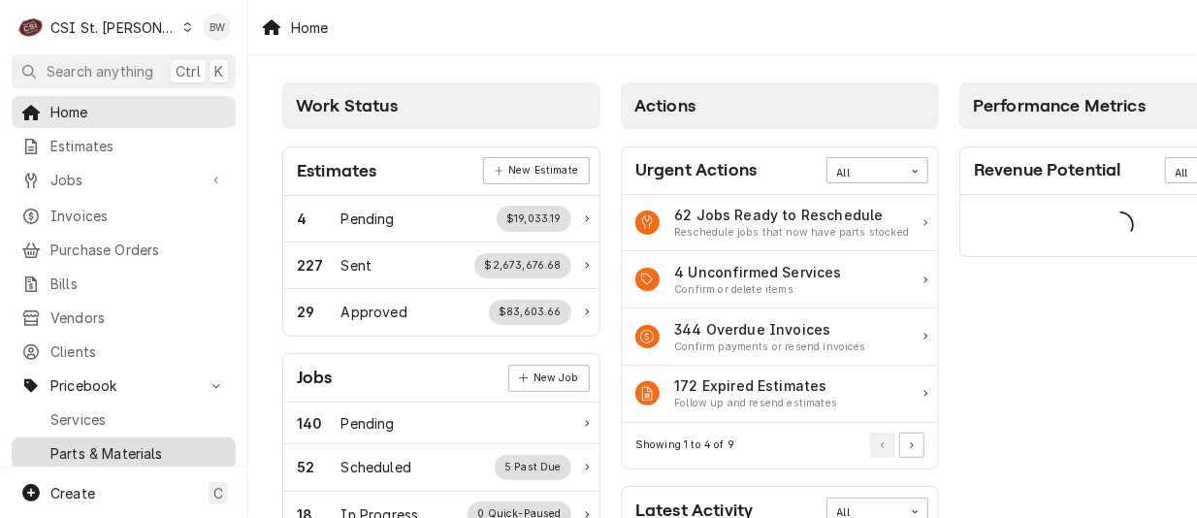
click at [114, 443] on span "Parts & Materials" at bounding box center [138, 453] width 176 height 20
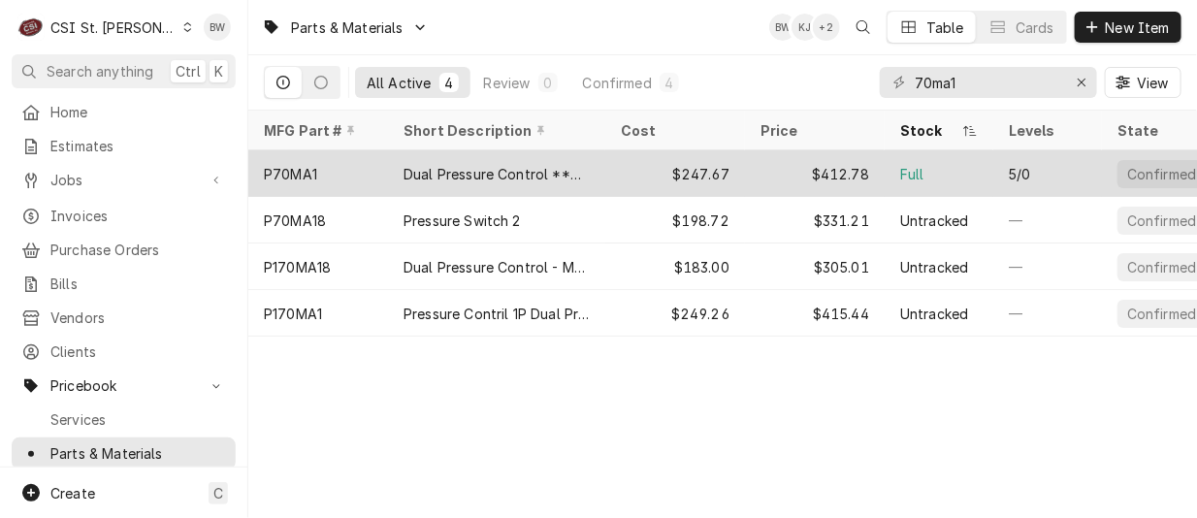
click at [348, 171] on div "P70MA1" at bounding box center [318, 173] width 140 height 47
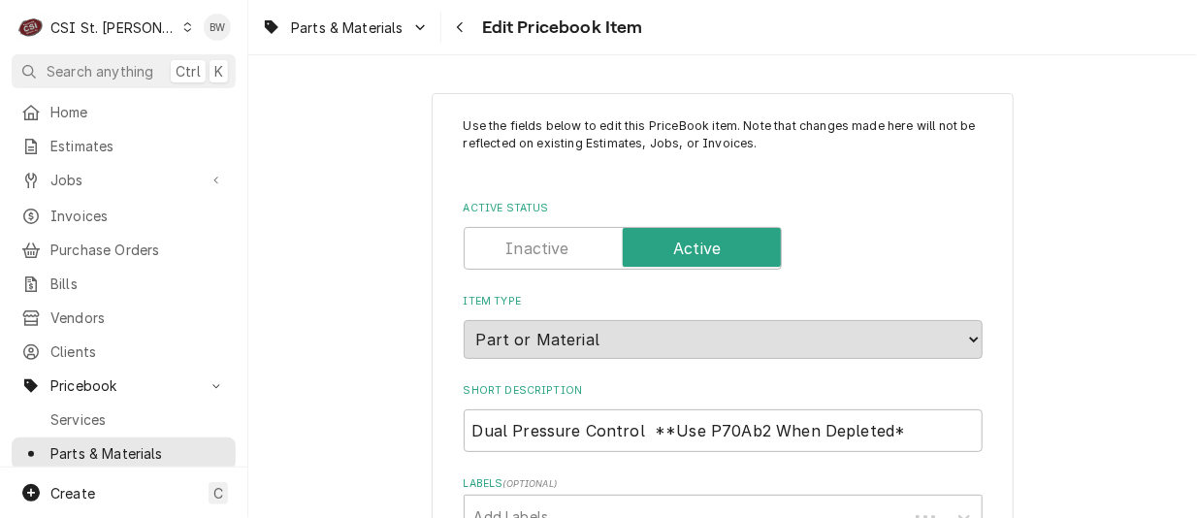
type textarea "x"
click at [671, 36] on div "Parts & Materials Edit Pricebook Item" at bounding box center [722, 27] width 948 height 54
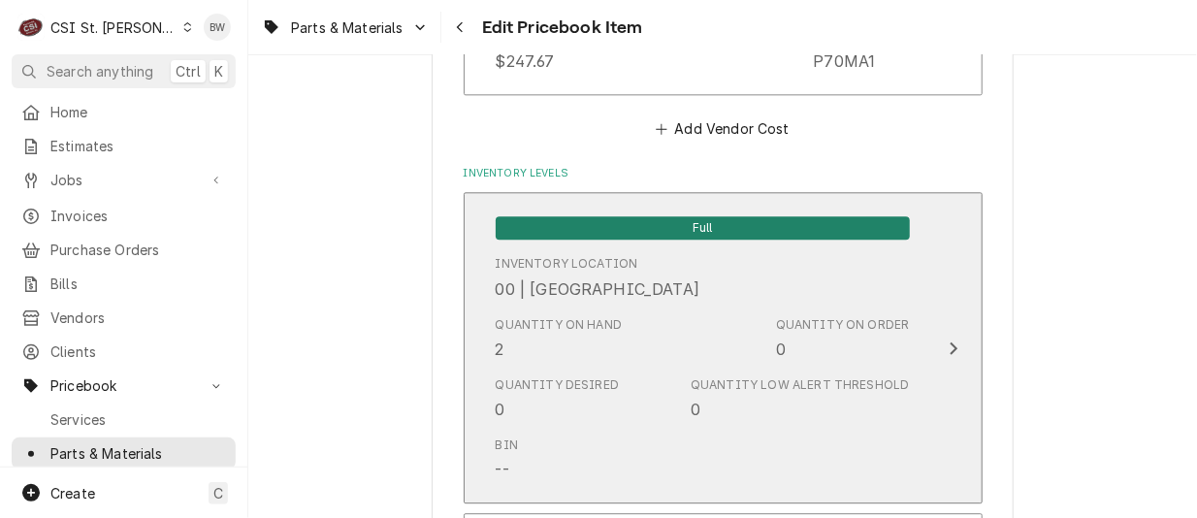
click at [540, 340] on div "Quantity on Hand 2" at bounding box center [559, 338] width 127 height 45
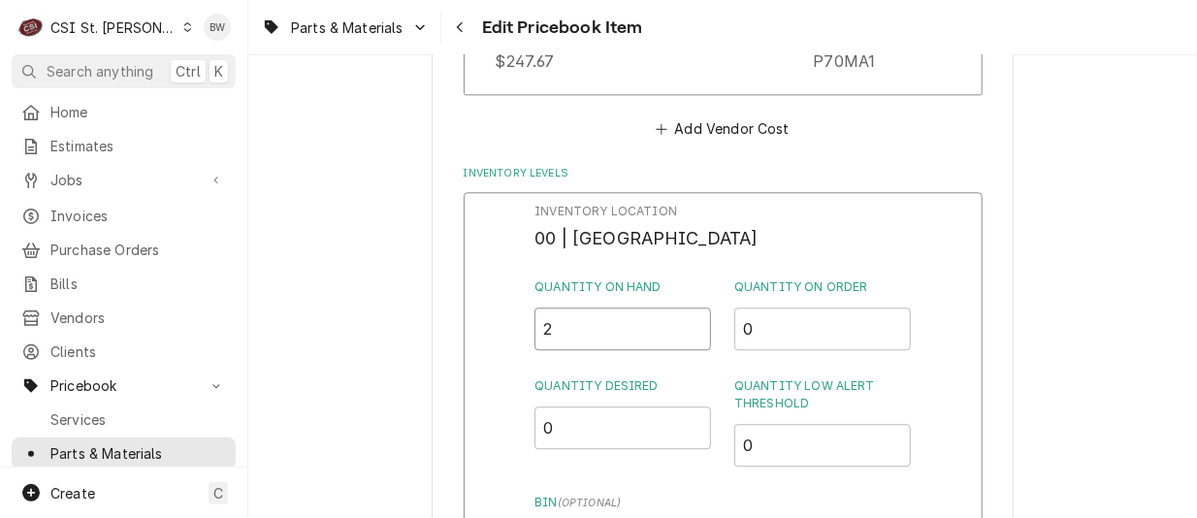
drag, startPoint x: 568, startPoint y: 333, endPoint x: 535, endPoint y: 332, distance: 33.0
click at [535, 332] on input "2" at bounding box center [622, 328] width 176 height 43
type input "1"
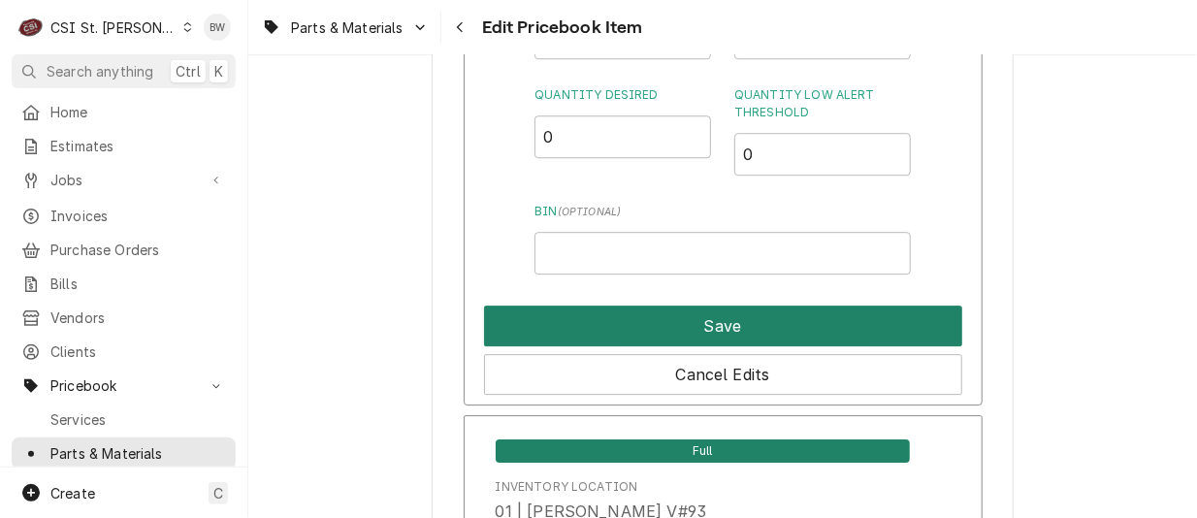
click at [620, 329] on button "Save" at bounding box center [723, 325] width 478 height 41
type textarea "x"
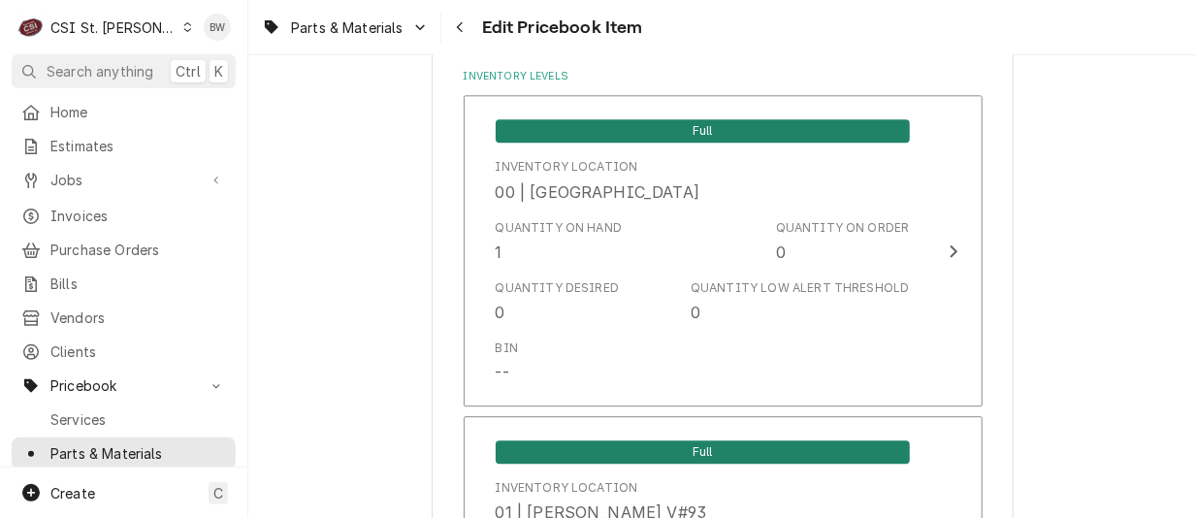
scroll to position [4201, 0]
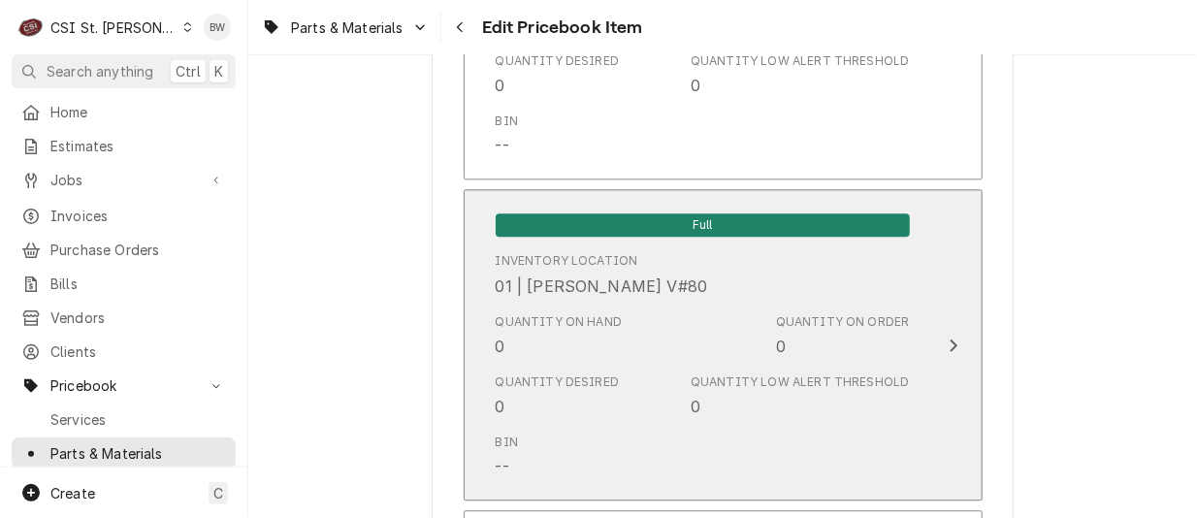
click at [529, 343] on div "Quantity on Hand 0" at bounding box center [559, 335] width 127 height 45
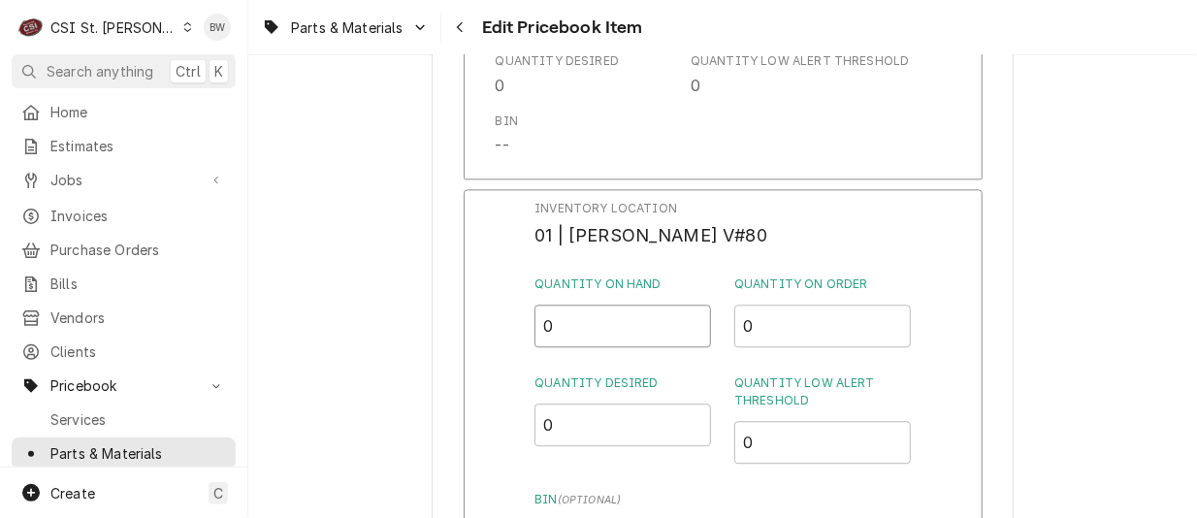
drag, startPoint x: 559, startPoint y: 334, endPoint x: 520, endPoint y: 329, distance: 39.1
click at [520, 329] on div "Inventory Location 01 | KEVIN FLOYD V#80 Quantity on Hand 0 Quantity on Order 0…" at bounding box center [723, 441] width 519 height 504
type input "1"
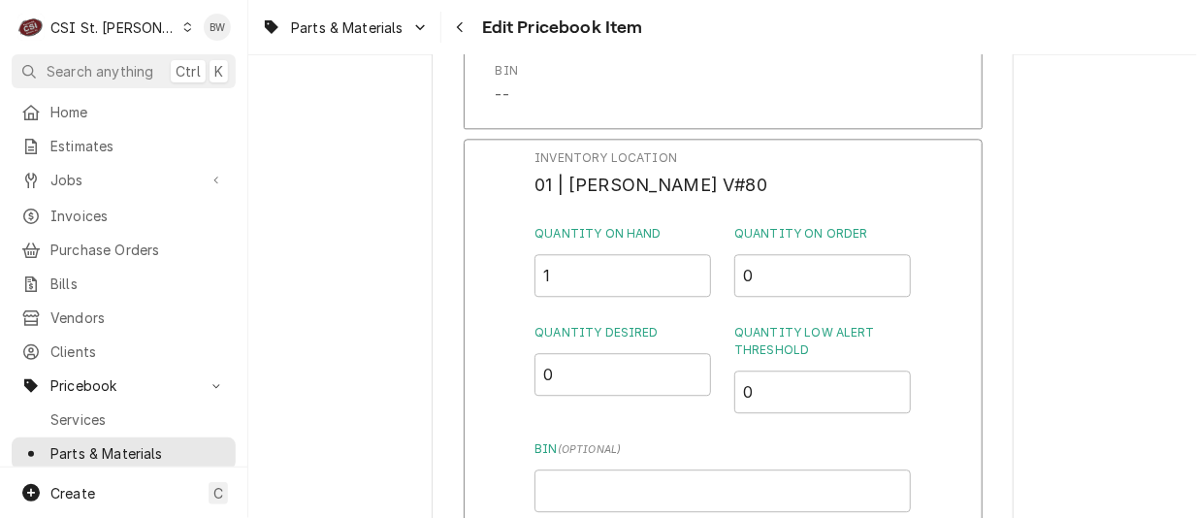
scroll to position [4492, 0]
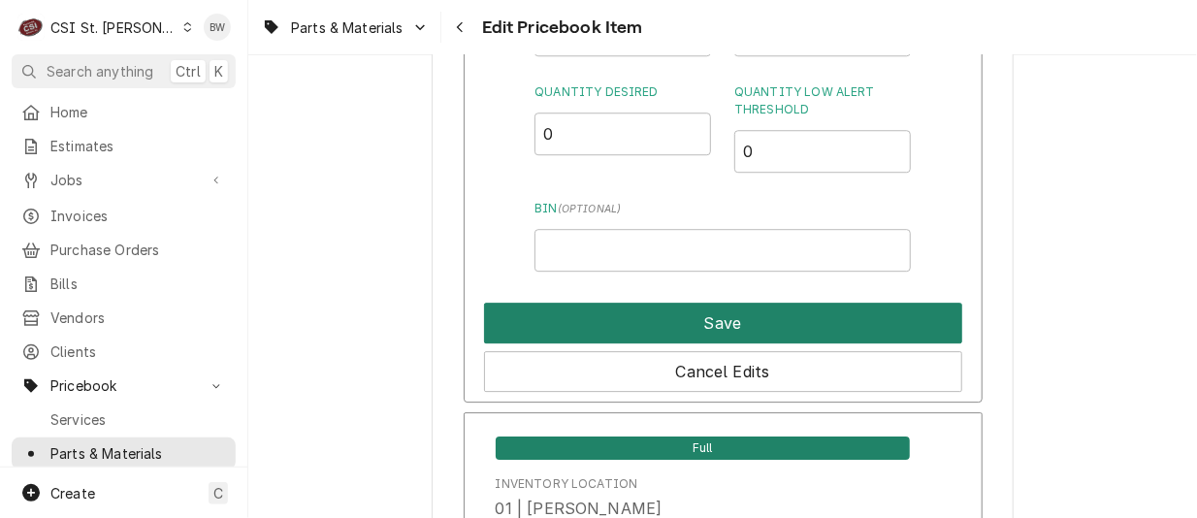
click at [599, 310] on button "Save" at bounding box center [723, 323] width 478 height 41
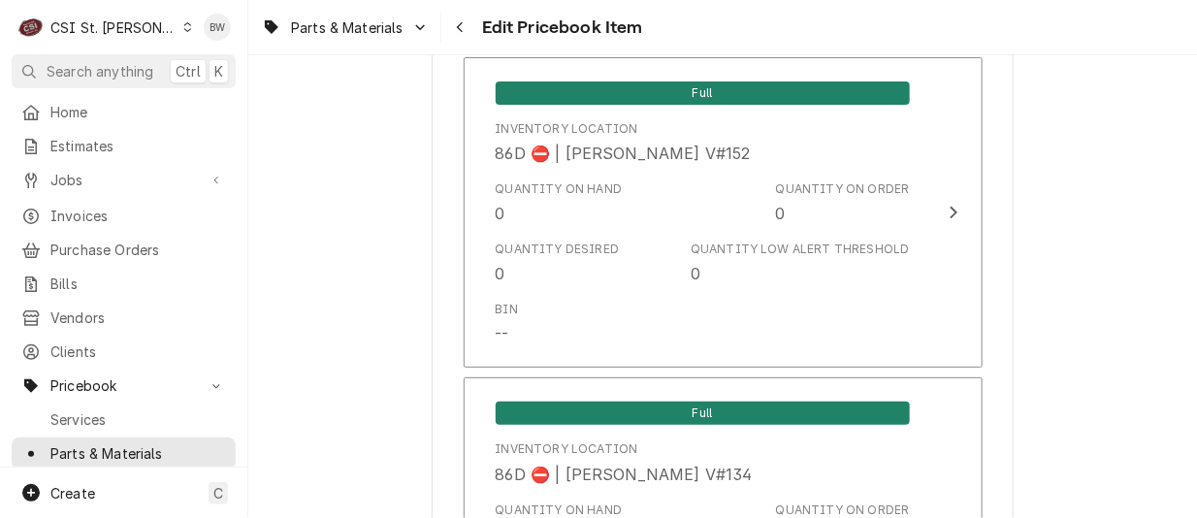
scroll to position [16813, 0]
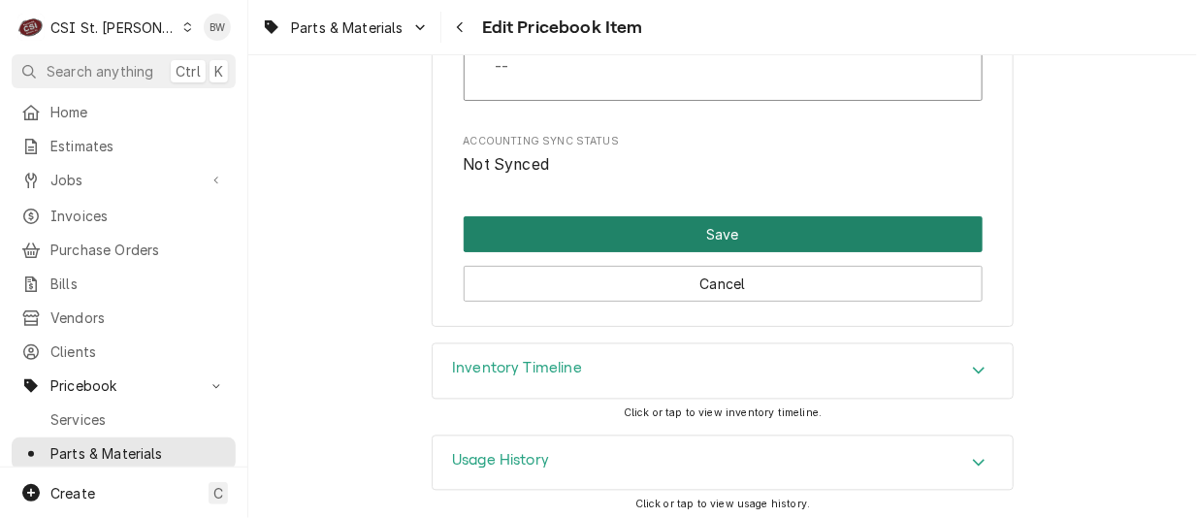
click at [656, 216] on button "Save" at bounding box center [723, 234] width 519 height 36
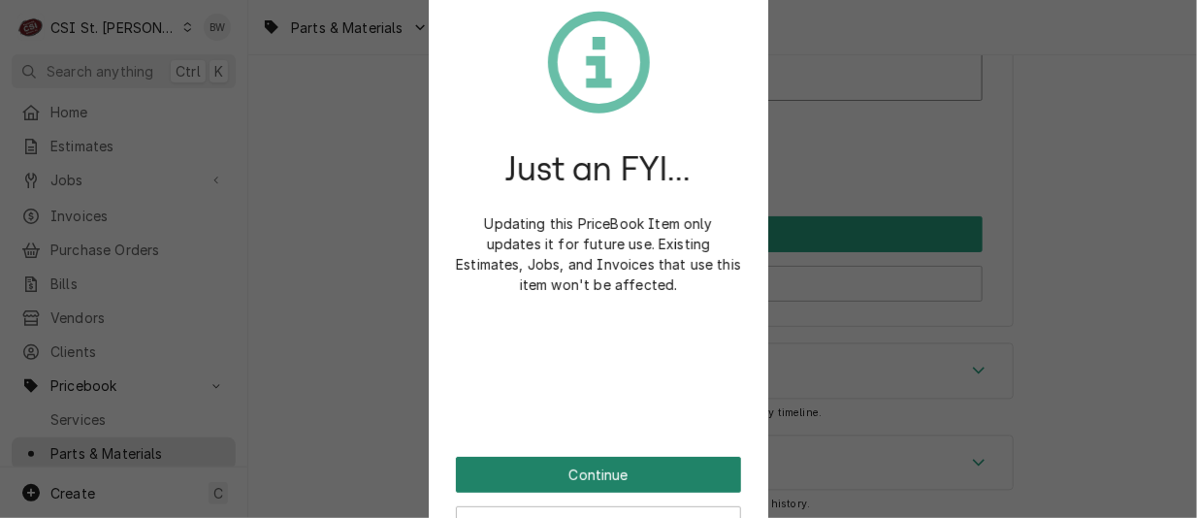
click at [578, 476] on button "Continue" at bounding box center [598, 475] width 285 height 36
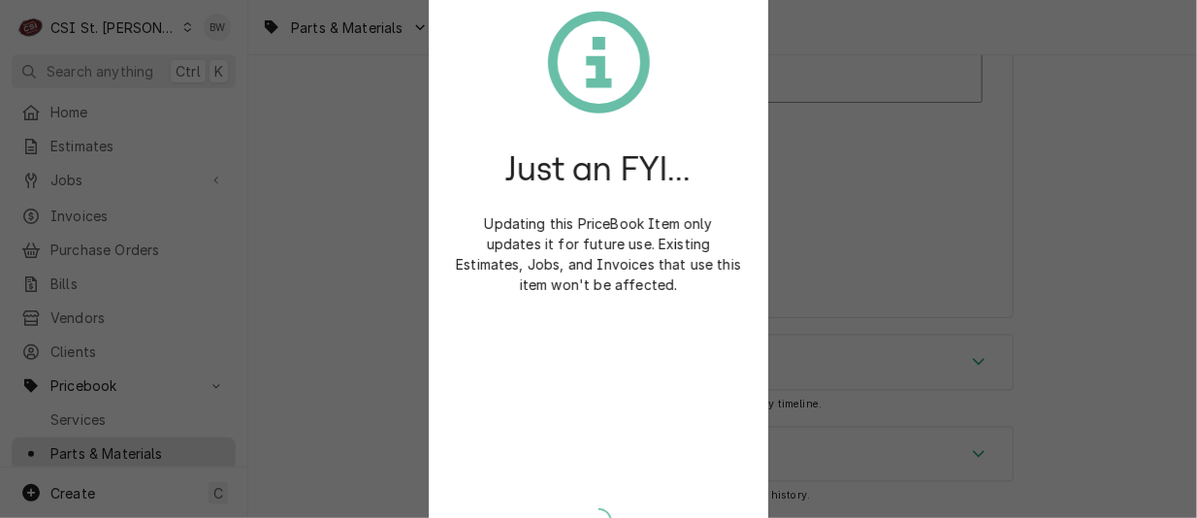
scroll to position [16801, 0]
type textarea "x"
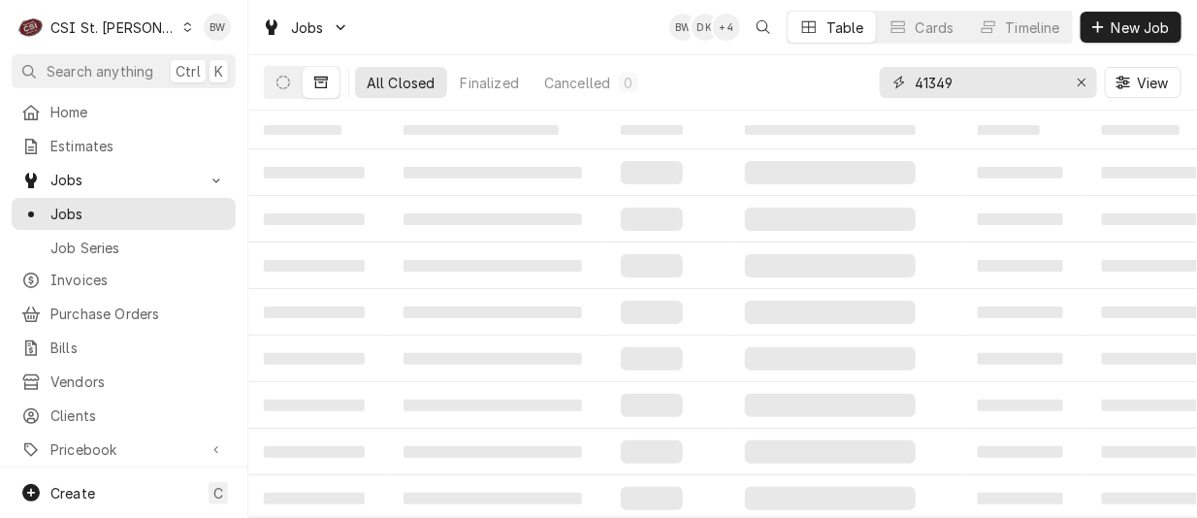
drag, startPoint x: 977, startPoint y: 88, endPoint x: 900, endPoint y: 80, distance: 77.1
click at [897, 80] on div "41349" at bounding box center [988, 82] width 217 height 31
type input "41873"
click at [285, 85] on icon "Dynamic Content Wrapper" at bounding box center [283, 83] width 14 height 14
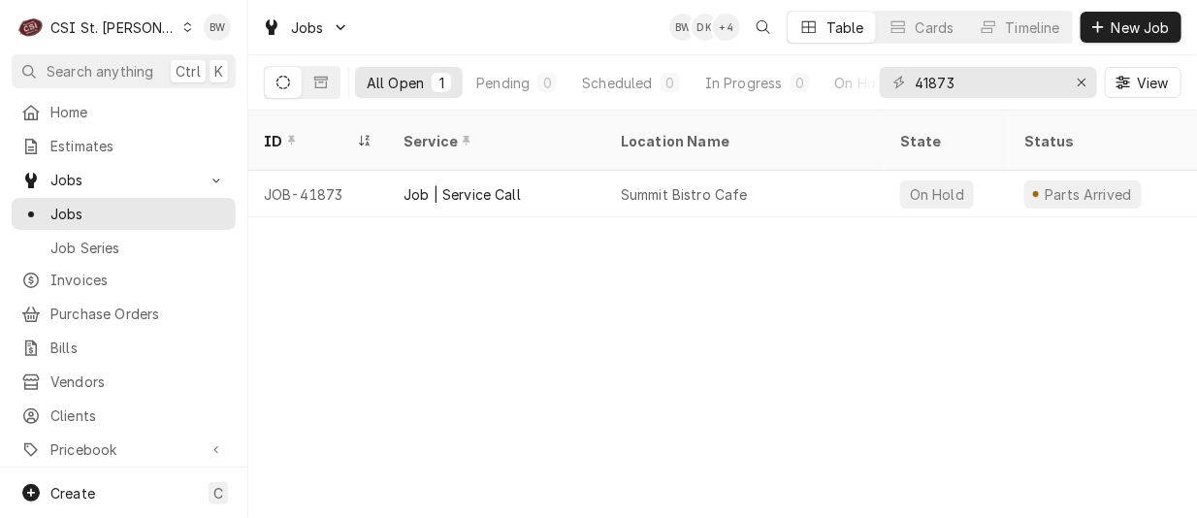
click at [284, 83] on icon "Dynamic Content Wrapper" at bounding box center [283, 83] width 14 height 14
click at [279, 80] on icon "Dynamic Content Wrapper" at bounding box center [283, 83] width 14 height 14
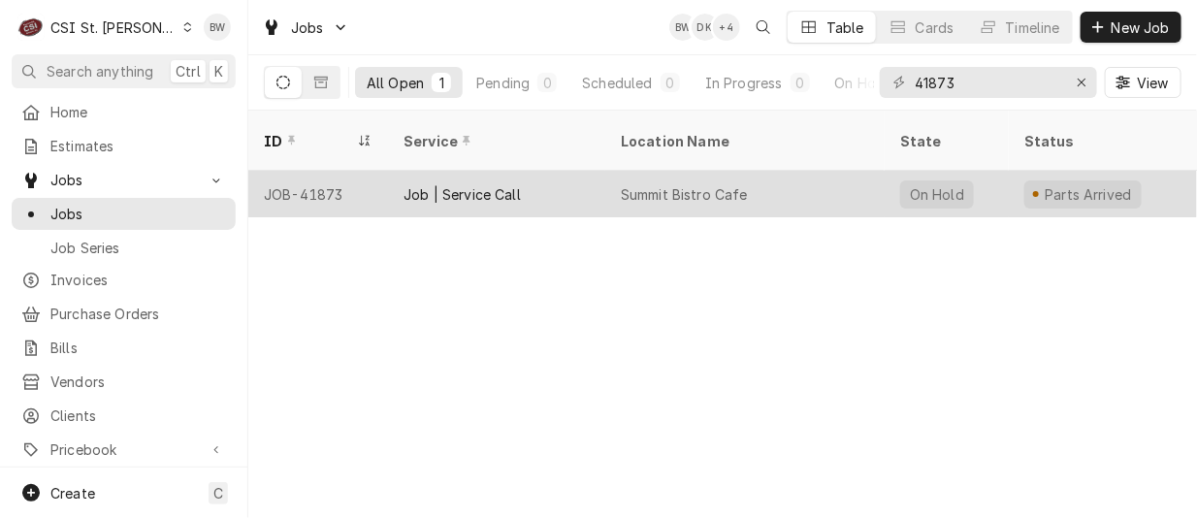
click at [318, 171] on div "JOB-41873" at bounding box center [318, 194] width 140 height 47
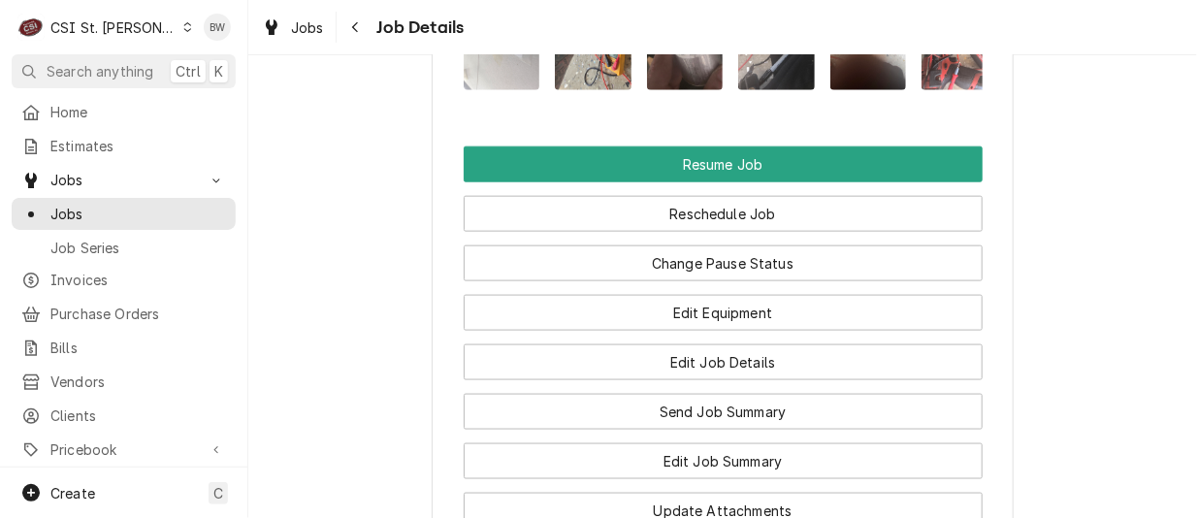
scroll to position [3297, 0]
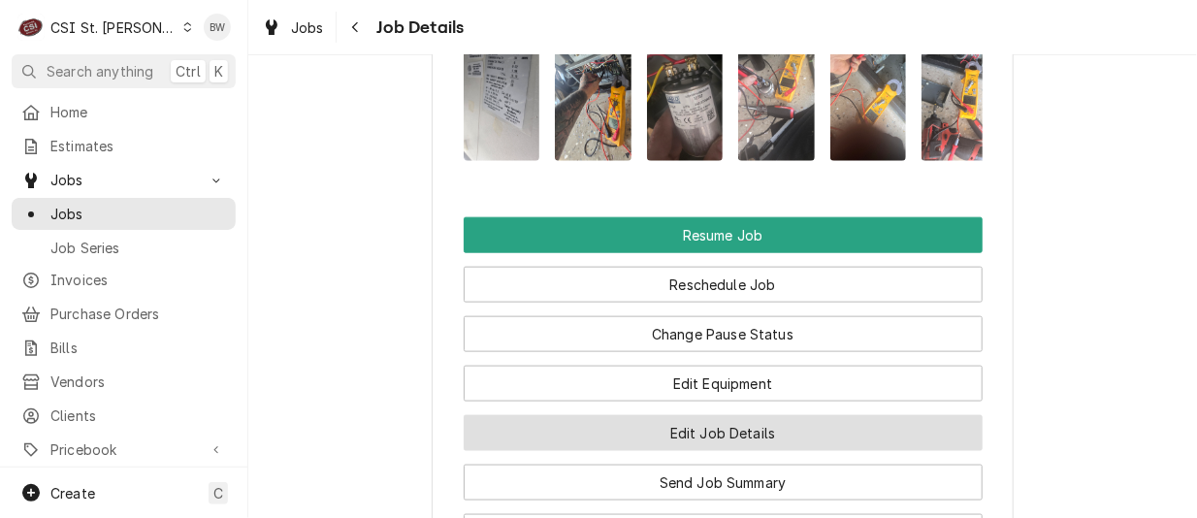
click at [659, 415] on button "Edit Job Details" at bounding box center [723, 433] width 519 height 36
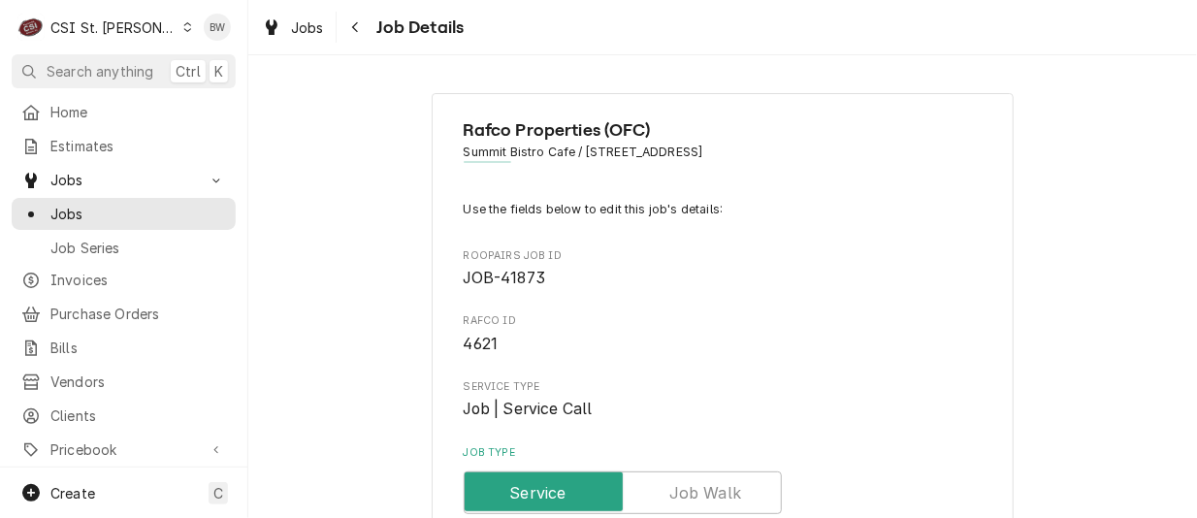
type textarea "x"
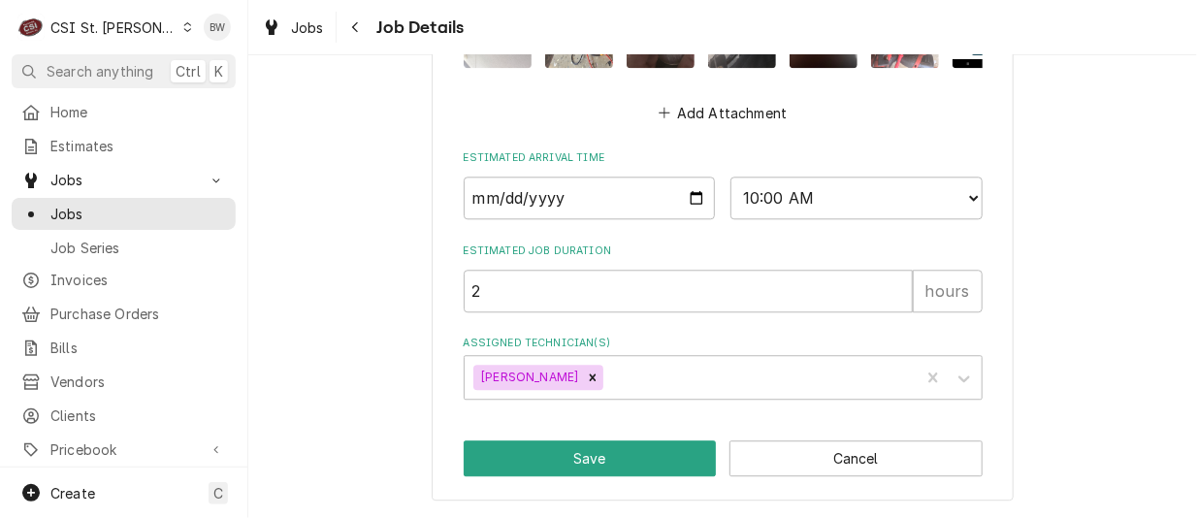
scroll to position [1641, 0]
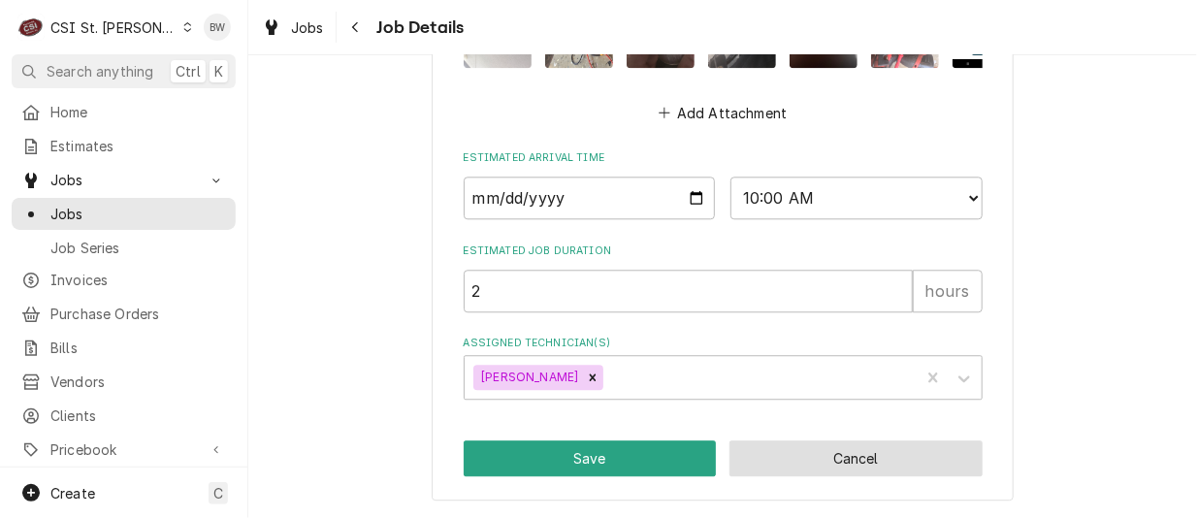
click at [795, 453] on button "Cancel" at bounding box center [855, 458] width 253 height 36
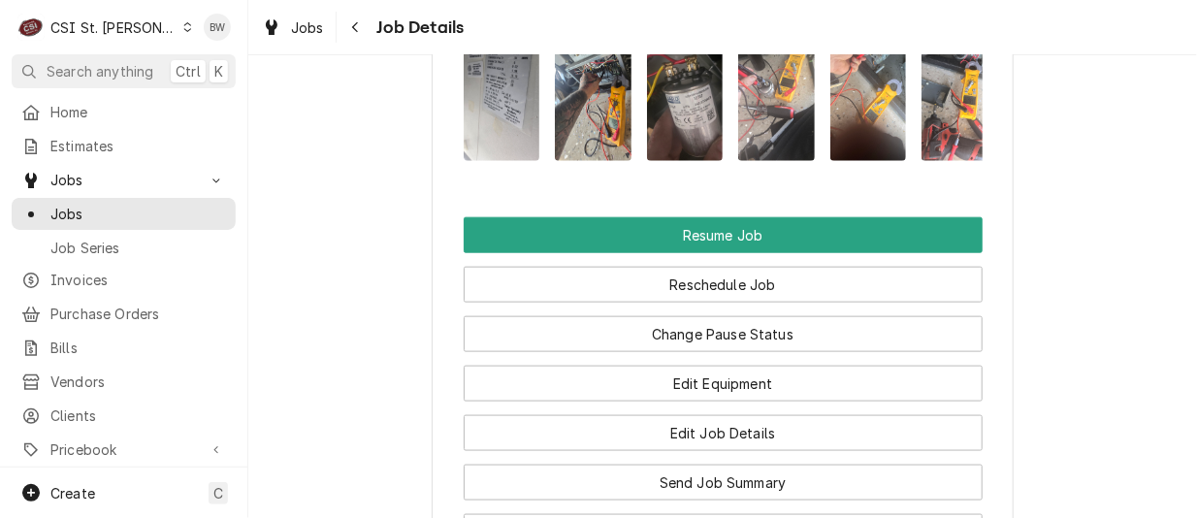
scroll to position [3394, 0]
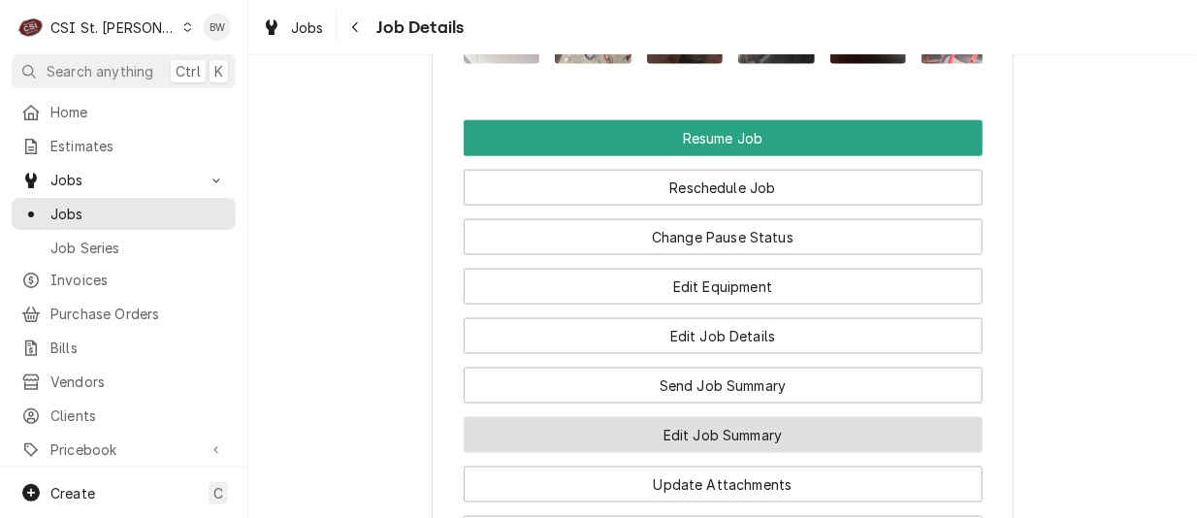
click at [638, 417] on button "Edit Job Summary" at bounding box center [723, 435] width 519 height 36
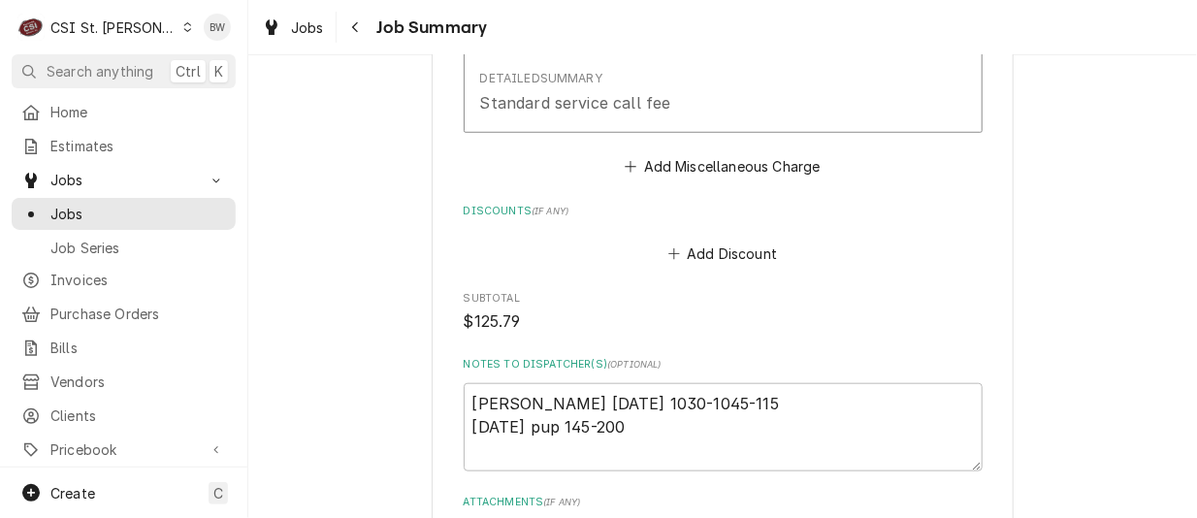
scroll to position [3200, 0]
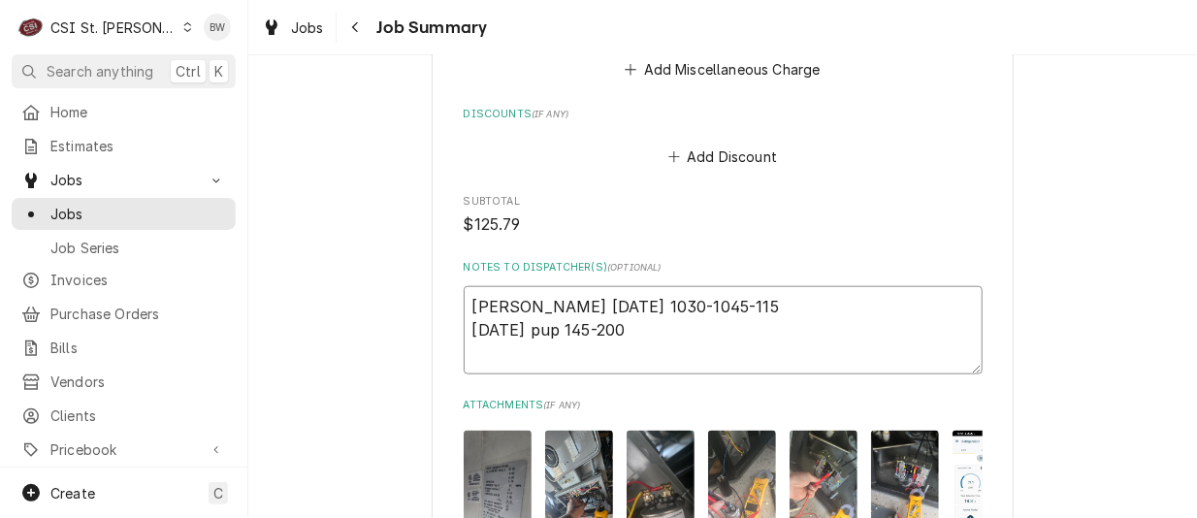
click at [634, 333] on textarea "Kevin j 8/6/25 1030-1045-115 8/15/25 pup 145-200" at bounding box center [723, 329] width 519 height 87
type textarea "x"
type textarea "Kevin j 8/6/25 1030-1045-115 8/15/25 pup 145-200"
type textarea "x"
type textarea "Kevin j 8/6/25 1030-1045-115 8/15/25 pup 145-200 P"
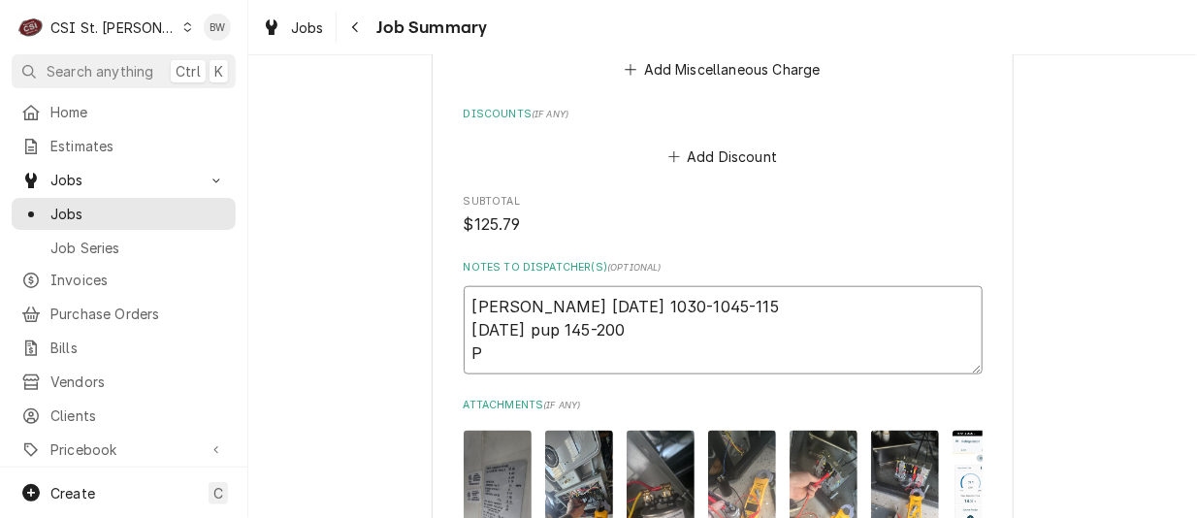
type textarea "x"
type textarea "Kevin j 8/6/25 1030-1045-115 8/15/25 pup 145-200 P7"
type textarea "x"
type textarea "Kevin j 8/6/25 1030-1045-115 8/15/25 pup 145-200 P70"
type textarea "x"
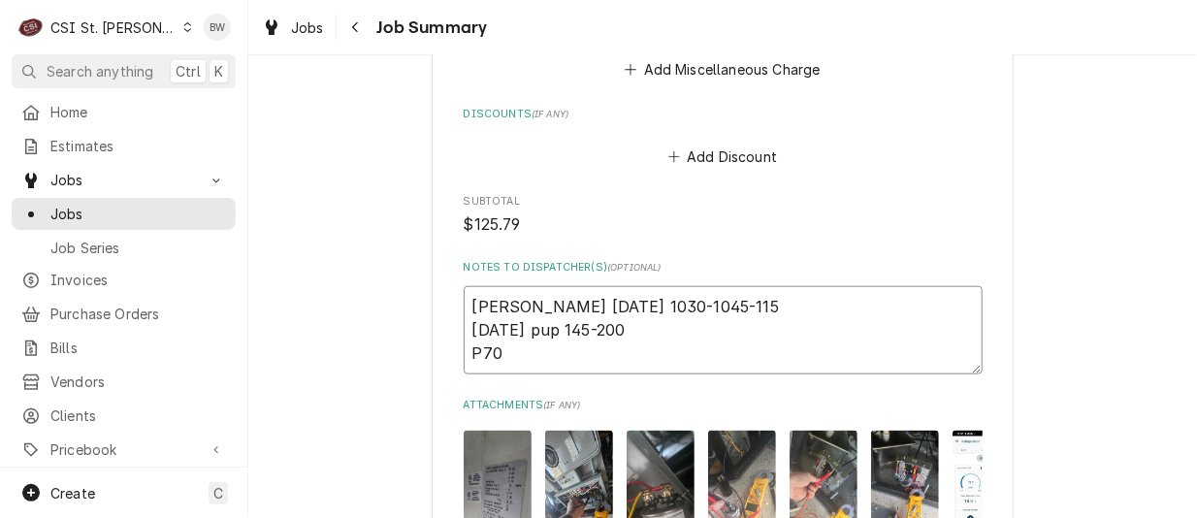
type textarea "Kevin j 8/6/25 1030-1045-115 8/15/25 pup 145-200 P70M"
type textarea "x"
type textarea "Kevin j 8/6/25 1030-1045-115 8/15/25 pup 145-200 P70MA"
type textarea "x"
type textarea "Kevin j 8/6/25 1030-1045-115 8/15/25 pup 145-200 P70MA1"
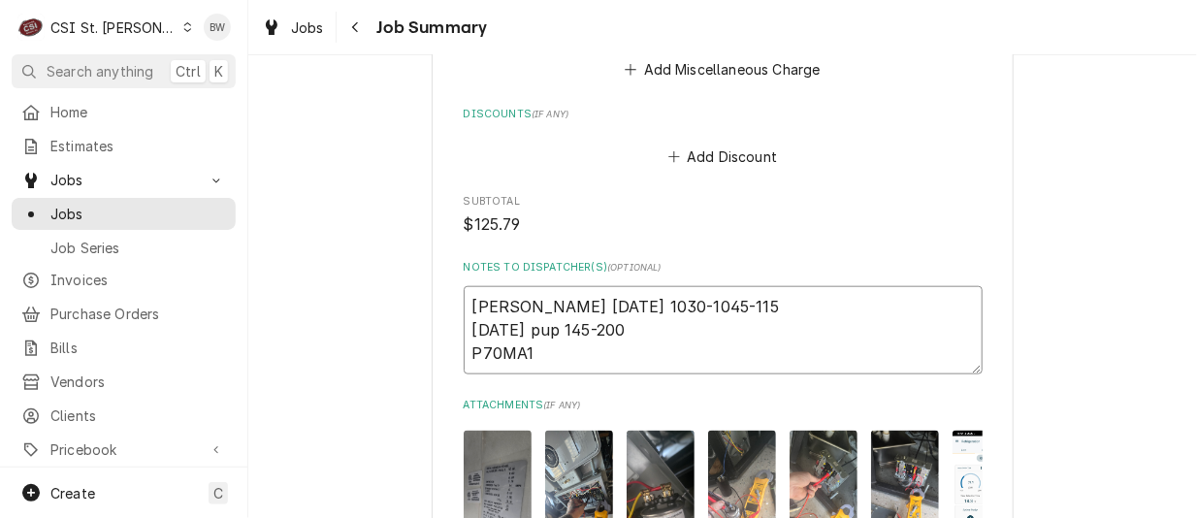
type textarea "x"
type textarea "Kevin j 8/6/25 1030-1045-115 8/15/25 pup 145-200 P70MA1"
type textarea "x"
type textarea "Kevin j 8/6/25 1030-1045-115 8/15/25 pup 145-200 P70MA1 gi"
type textarea "x"
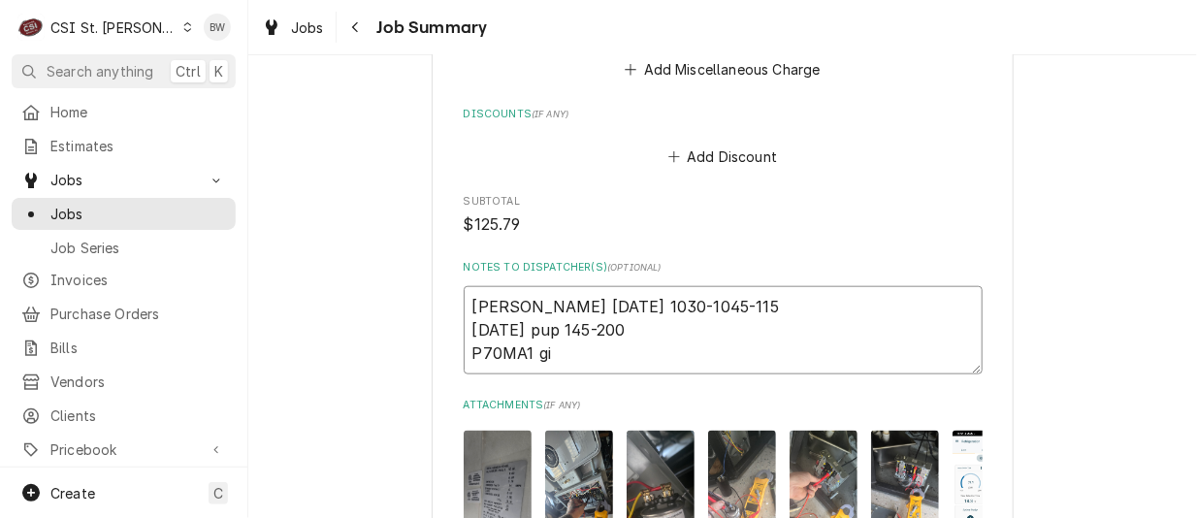
type textarea "Kevin j 8/6/25 1030-1045-115 8/15/25 pup 145-200 P70MA1 giv"
type textarea "x"
type textarea "Kevin j 8/6/25 1030-1045-115 8/15/25 pup 145-200 P70MA1 give"
type textarea "x"
type textarea "Kevin j 8/6/25 1030-1045-115 8/15/25 pup 145-200 P70MA1 given"
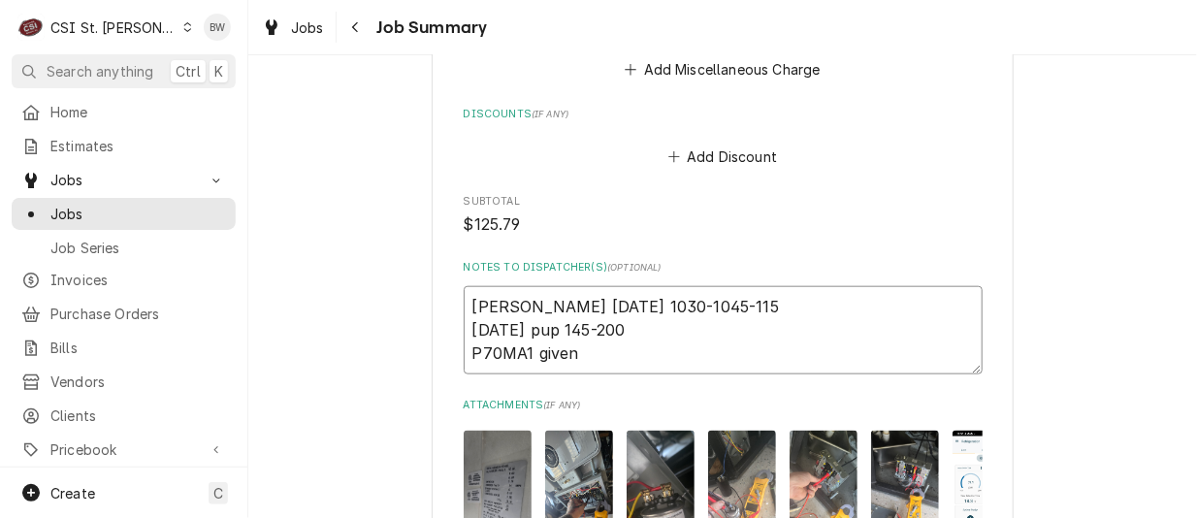
type textarea "x"
type textarea "Kevin j 8/6/25 1030-1045-115 8/15/25 pup 145-200 P70MA1 given"
type textarea "x"
type textarea "Kevin j 8/6/25 1030-1045-115 8/15/25 pup 145-200 P70MA1 given t"
type textarea "x"
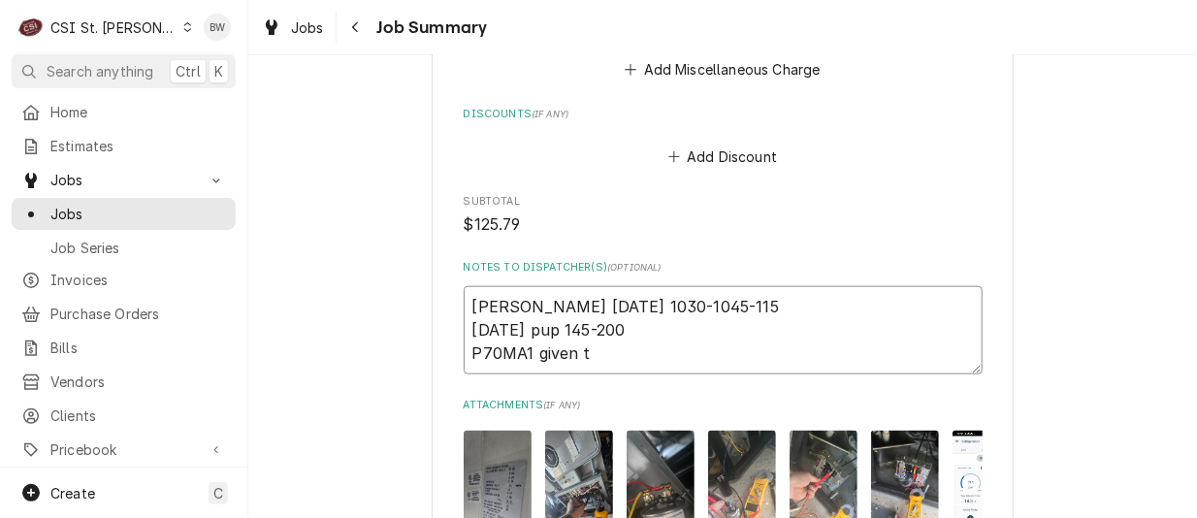
type textarea "Kevin j 8/6/25 1030-1045-115 8/15/25 pup 145-200 P70MA1 given to"
type textarea "x"
type textarea "Kevin j 8/6/25 1030-1045-115 8/15/25 pup 145-200 P70MA1 given to"
type textarea "x"
type textarea "Kevin j 8/6/25 1030-1045-115 8/15/25 pup 145-200 P70MA1 given to Ke"
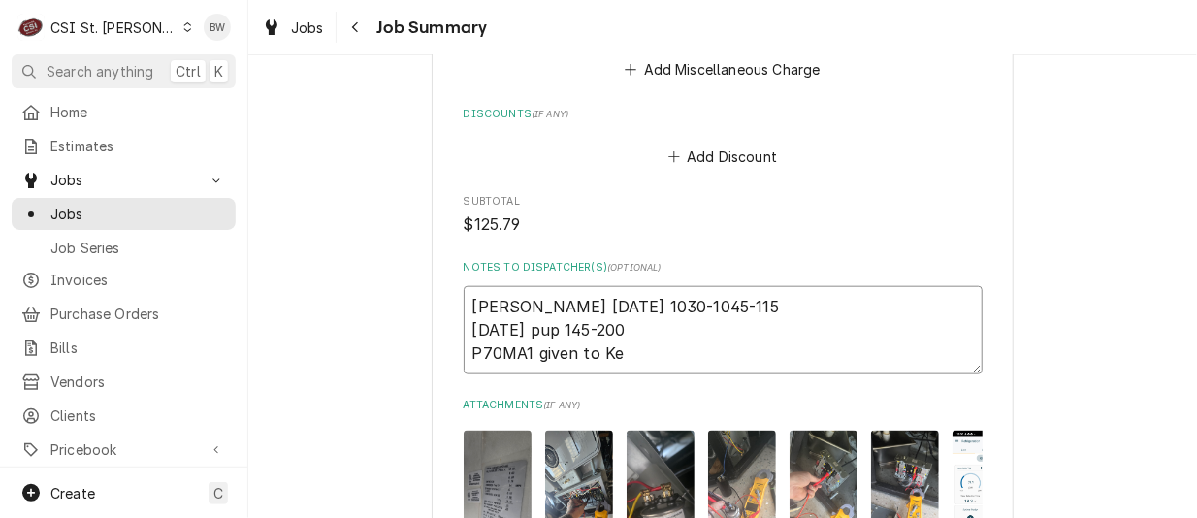
type textarea "x"
type textarea "Kevin j 8/6/25 1030-1045-115 8/15/25 pup 145-200 P70MA1 given to Kevi"
type textarea "x"
type textarea "Kevin j 8/6/25 1030-1045-115 8/15/25 pup 145-200 P70MA1 given to Kevin"
type textarea "x"
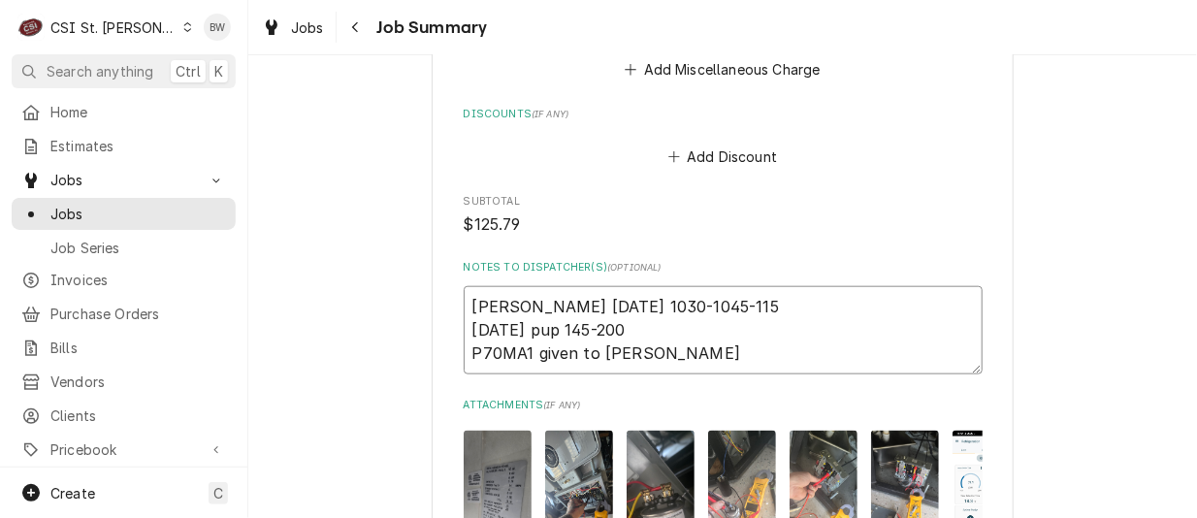
type textarea "Kevin j 8/6/25 1030-1045-115 8/15/25 pup 145-200 P70MA1 given to Kevinm"
type textarea "x"
type textarea "Kevin j 8/6/25 1030-1045-115 8/15/25 pup 145-200 P70MA1 given to Kevinm"
type textarea "x"
type textarea "Kevin j 8/6/25 1030-1045-115 8/15/25 pup 145-200 P70MA1 given to Kevinm J"
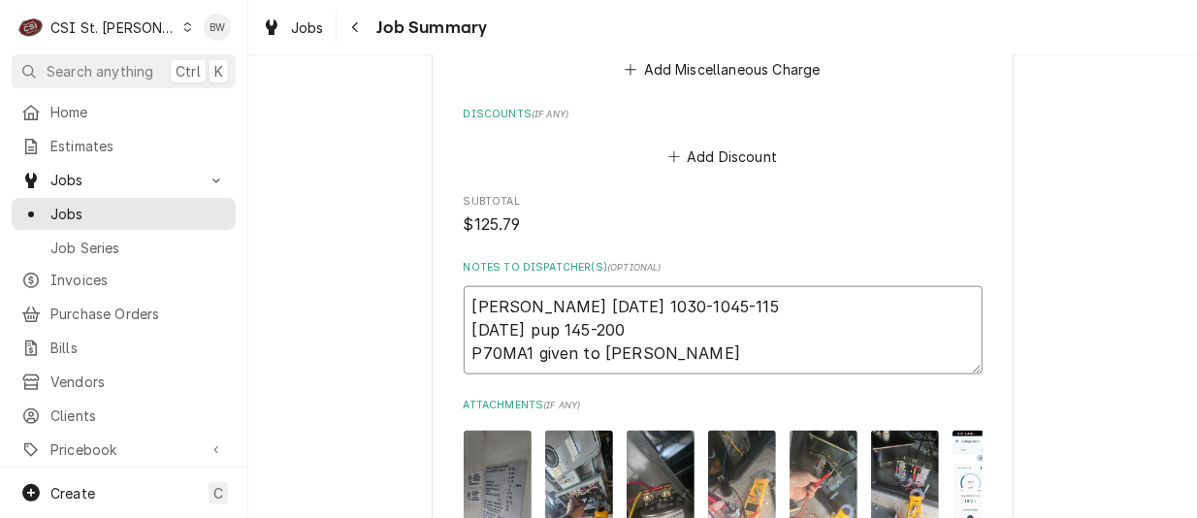
type textarea "x"
type textarea "Kevin j 8/6/25 1030-1045-115 8/15/25 pup 145-200 P70MA1 given to Kevinm J."
type textarea "x"
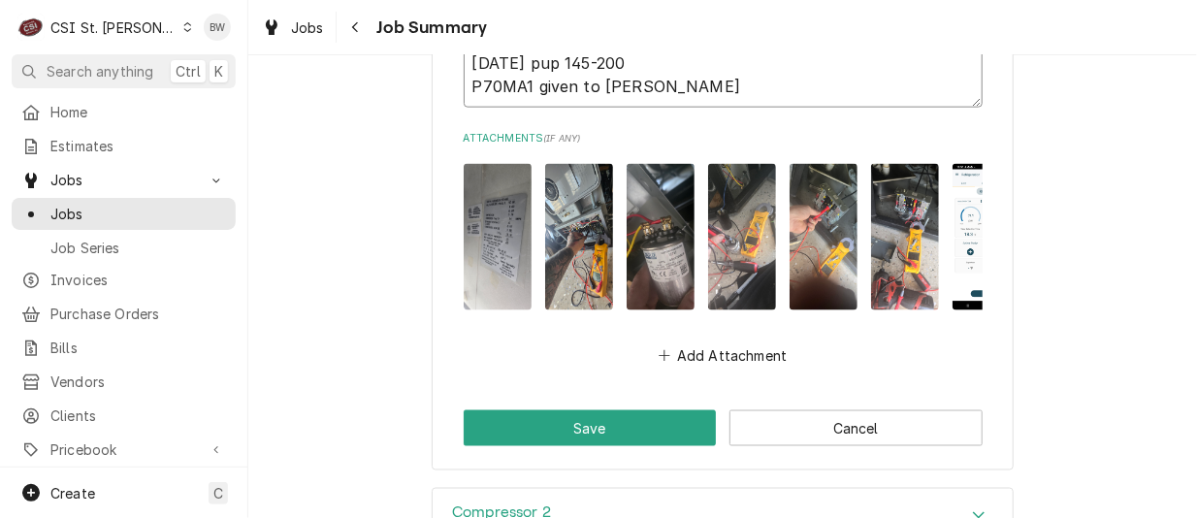
scroll to position [3685, 0]
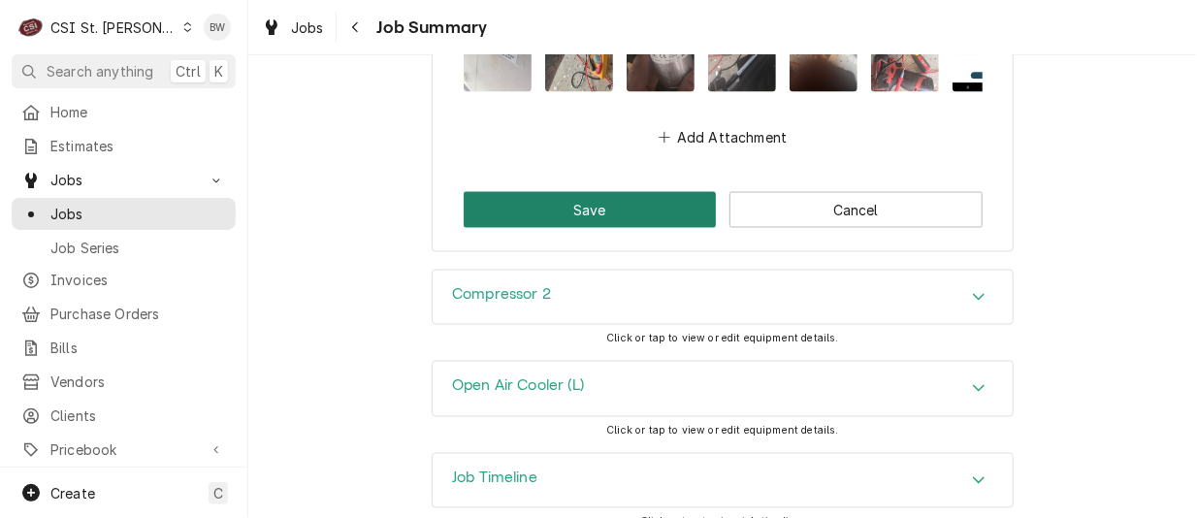
type textarea "Kevin j 8/6/25 1030-1045-115 8/15/25 pup 145-200 P70MA1 given to Kevin J."
click at [610, 227] on button "Save" at bounding box center [590, 210] width 253 height 36
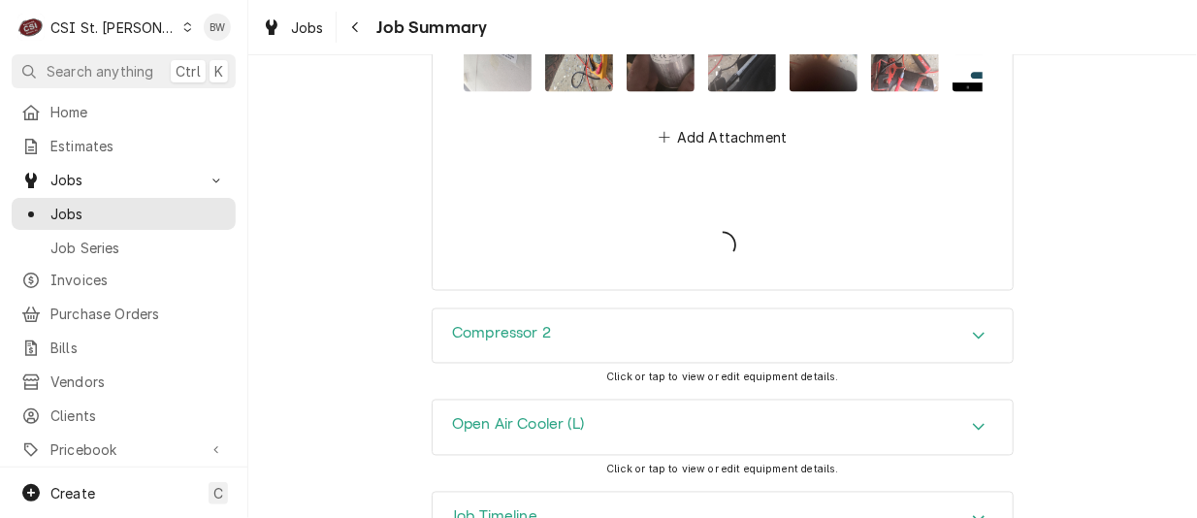
type textarea "x"
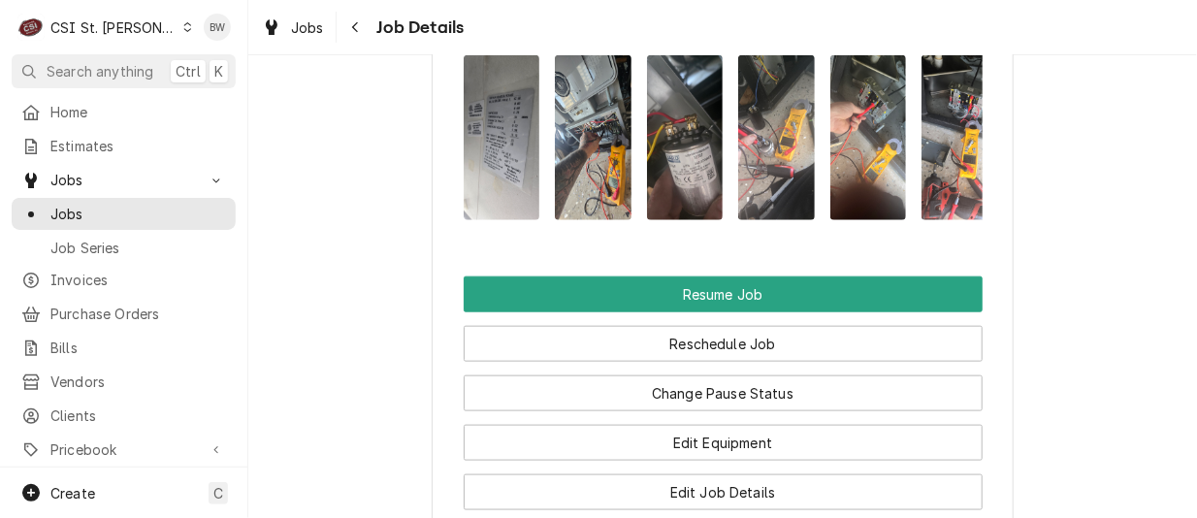
scroll to position [3432, 0]
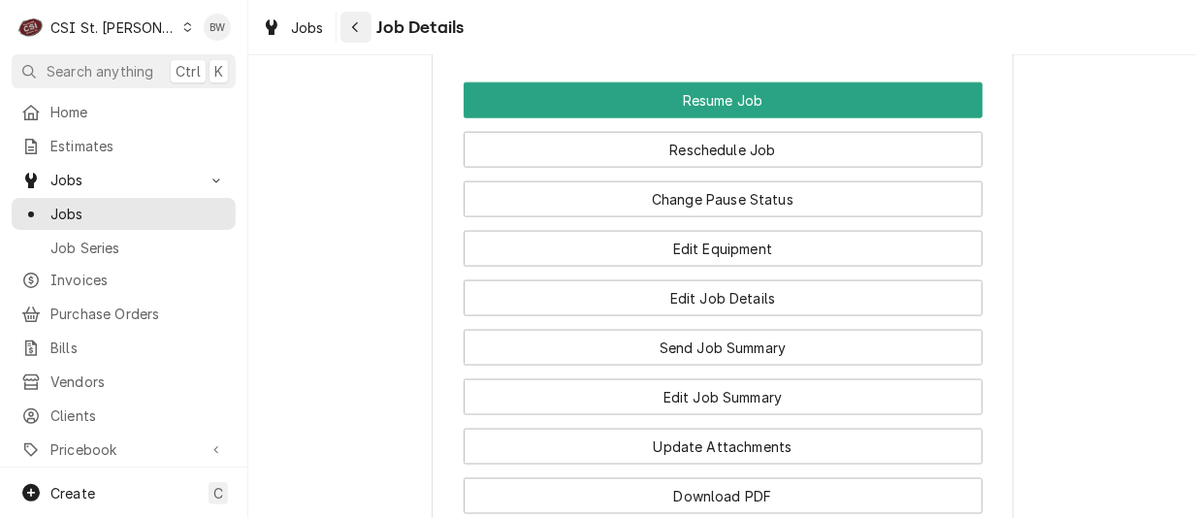
click at [361, 26] on div "Navigate back" at bounding box center [355, 26] width 19 height 19
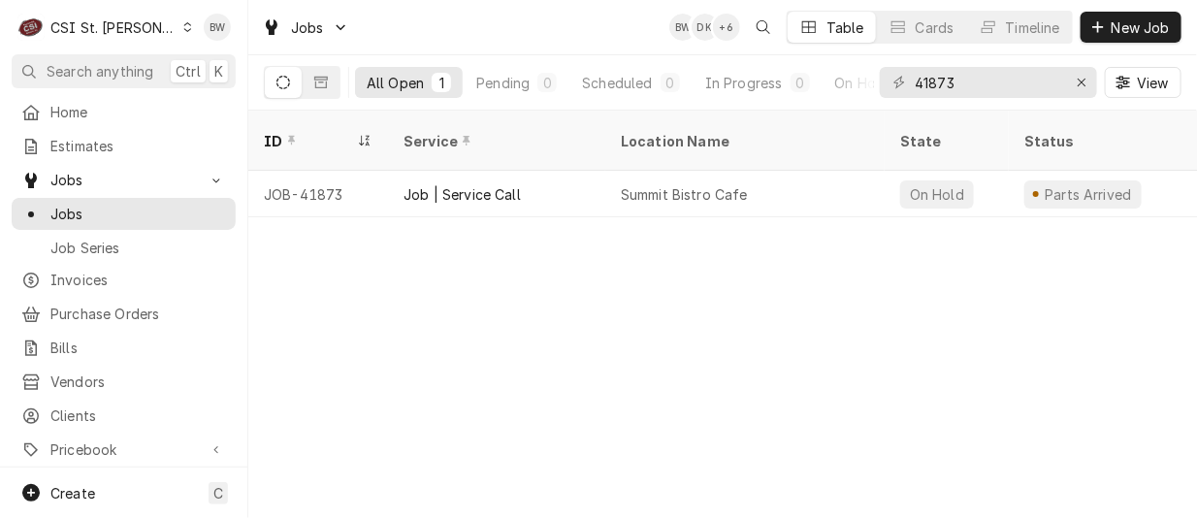
click at [499, 41] on div "Jobs BW DK + 6 Table Cards Timeline New Job" at bounding box center [722, 27] width 948 height 54
drag, startPoint x: 956, startPoint y: 80, endPoint x: 876, endPoint y: 85, distance: 80.7
click at [878, 85] on div "All Open 1 Pending 0 Scheduled 0 In Progress 0 On Hold 1 Completed 0 41873 View" at bounding box center [722, 82] width 917 height 54
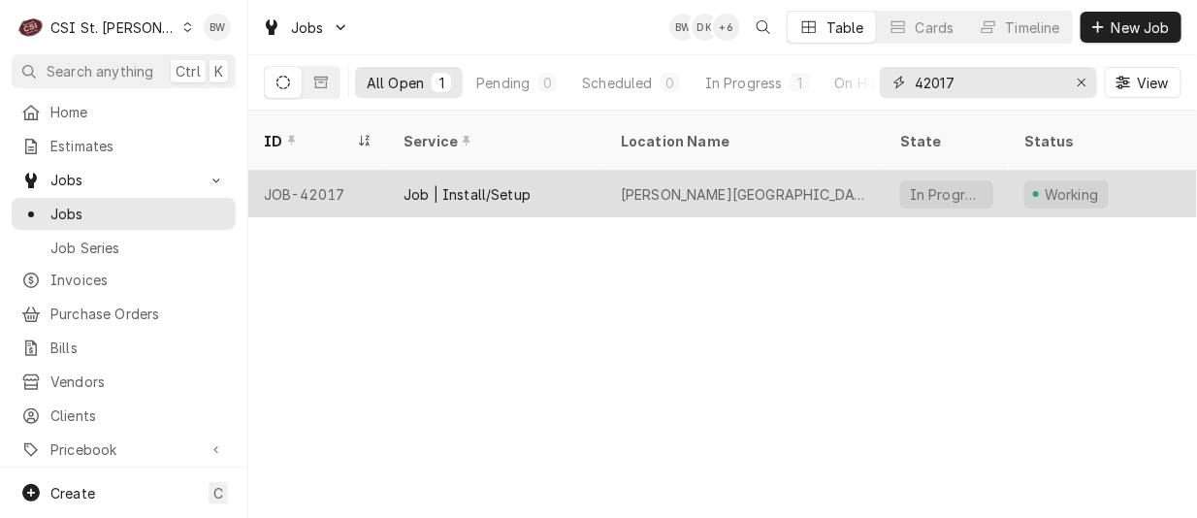
type input "42017"
click at [334, 171] on div "JOB-42017" at bounding box center [318, 194] width 140 height 47
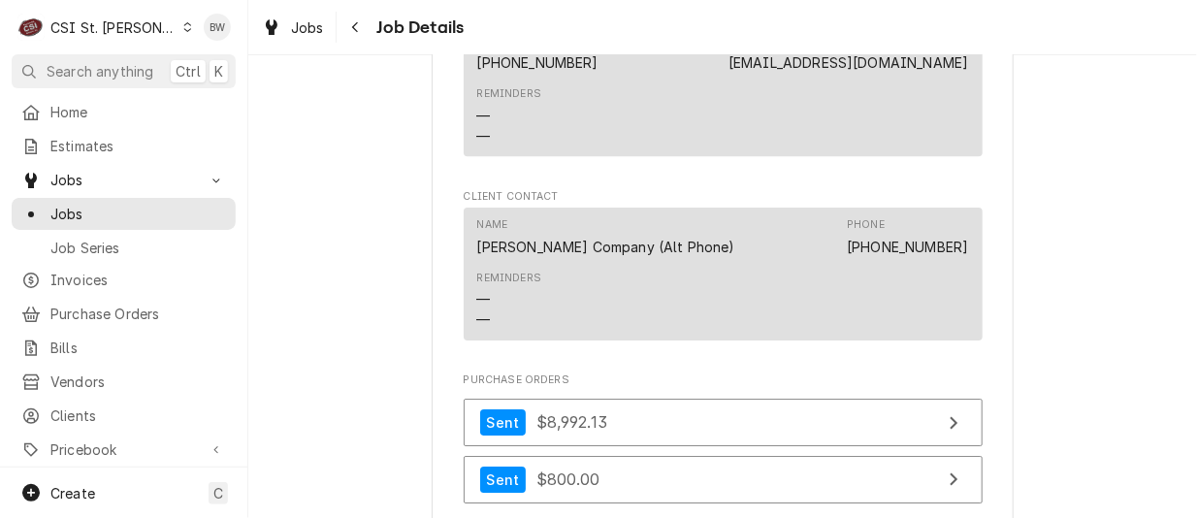
scroll to position [2424, 0]
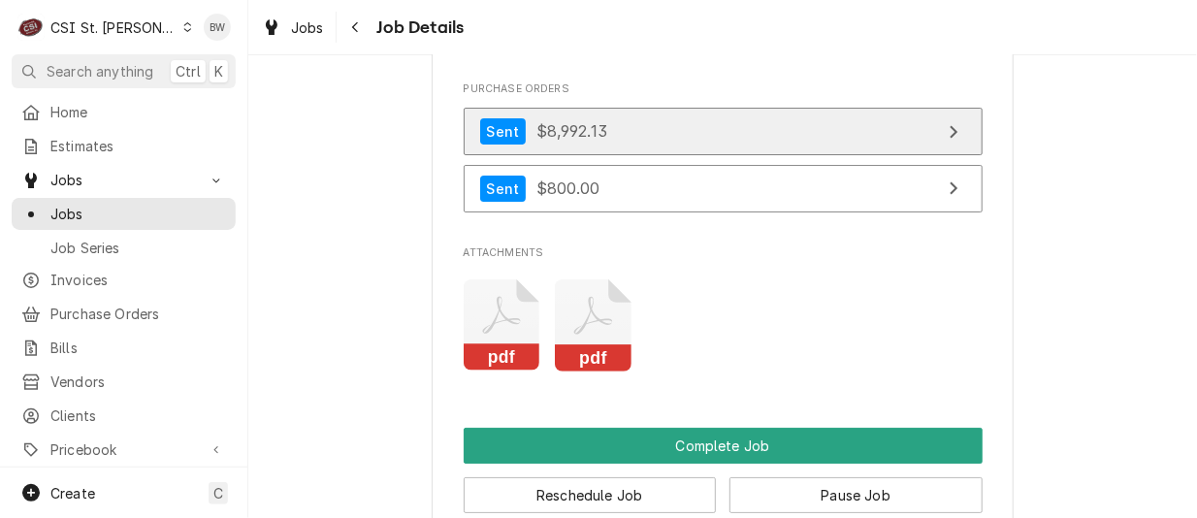
click at [539, 121] on span "$8,992.13" at bounding box center [571, 130] width 71 height 19
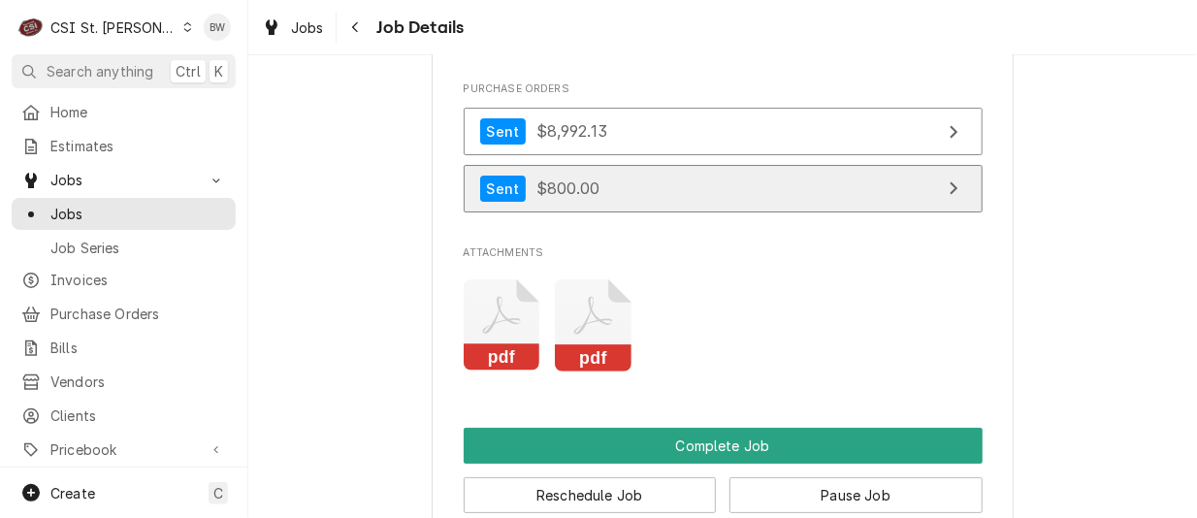
click at [551, 178] on span "$800.00" at bounding box center [568, 187] width 64 height 19
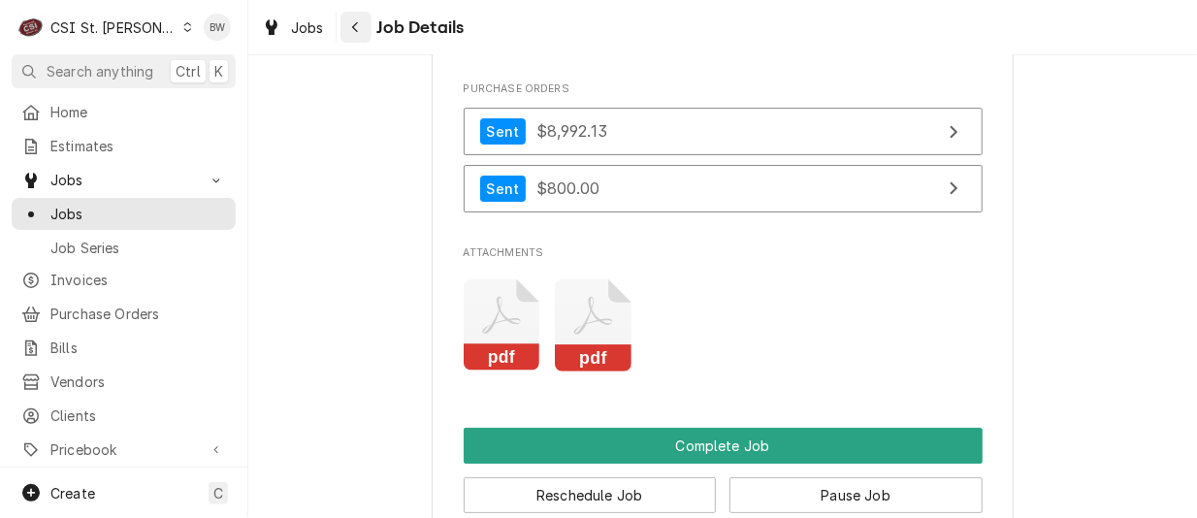
click at [362, 33] on div "Navigate back" at bounding box center [355, 26] width 19 height 19
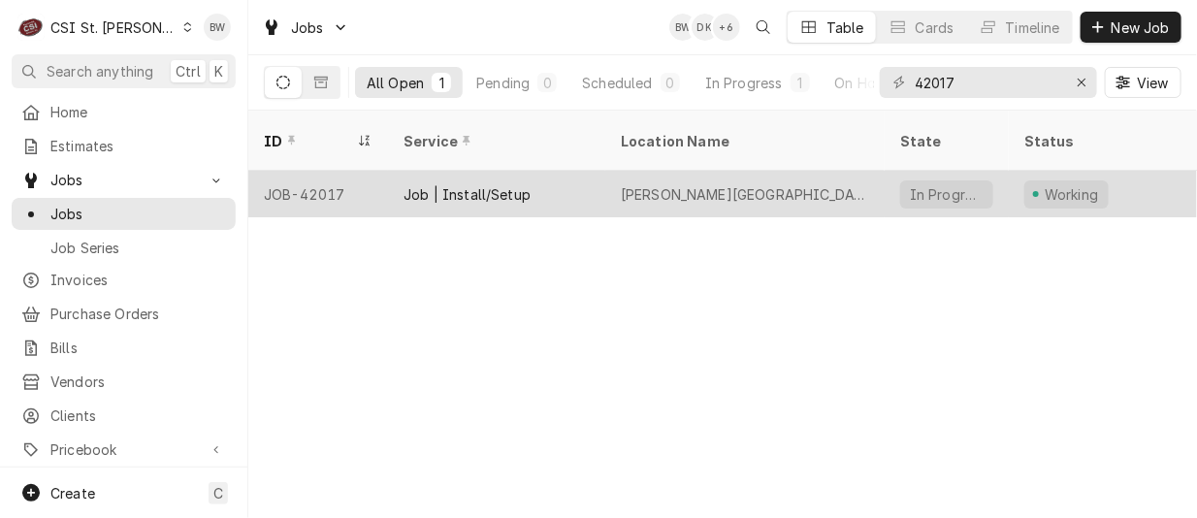
click at [446, 184] on div "Job | Install/Setup" at bounding box center [466, 194] width 127 height 20
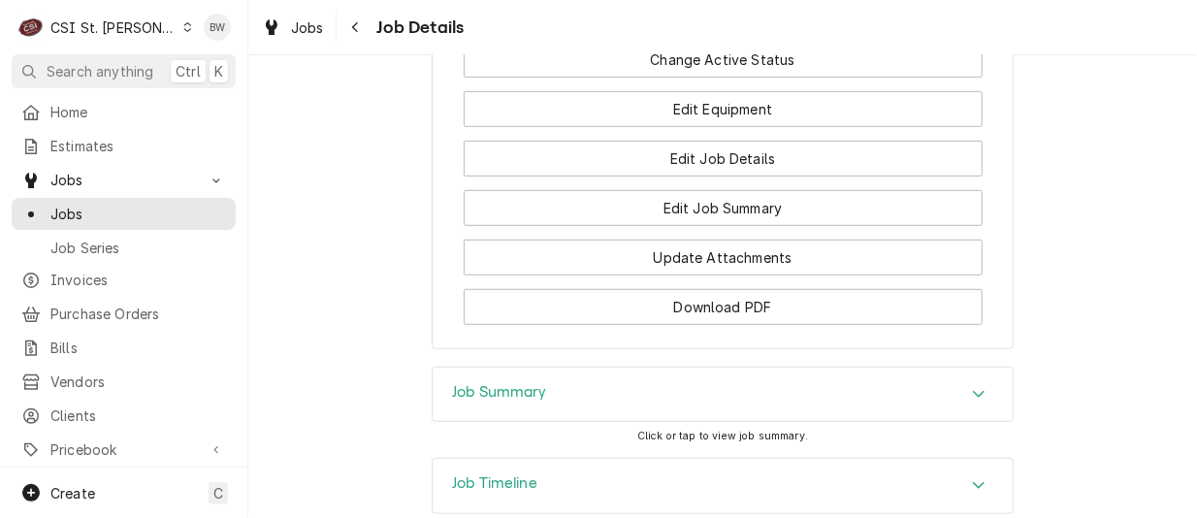
scroll to position [3016, 0]
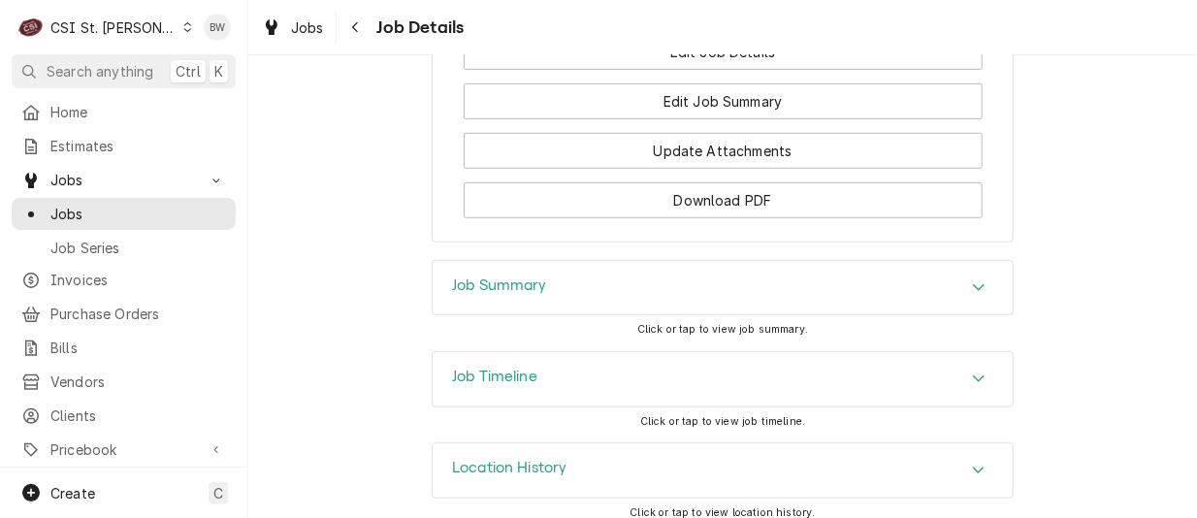
click at [489, 276] on h3 "Job Summary" at bounding box center [499, 285] width 95 height 18
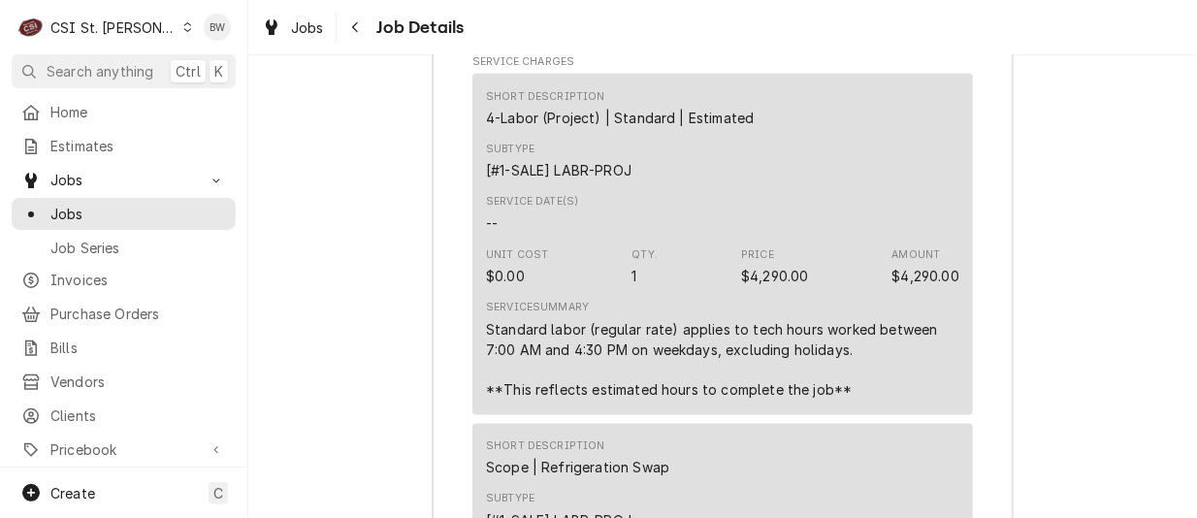
scroll to position [3404, 0]
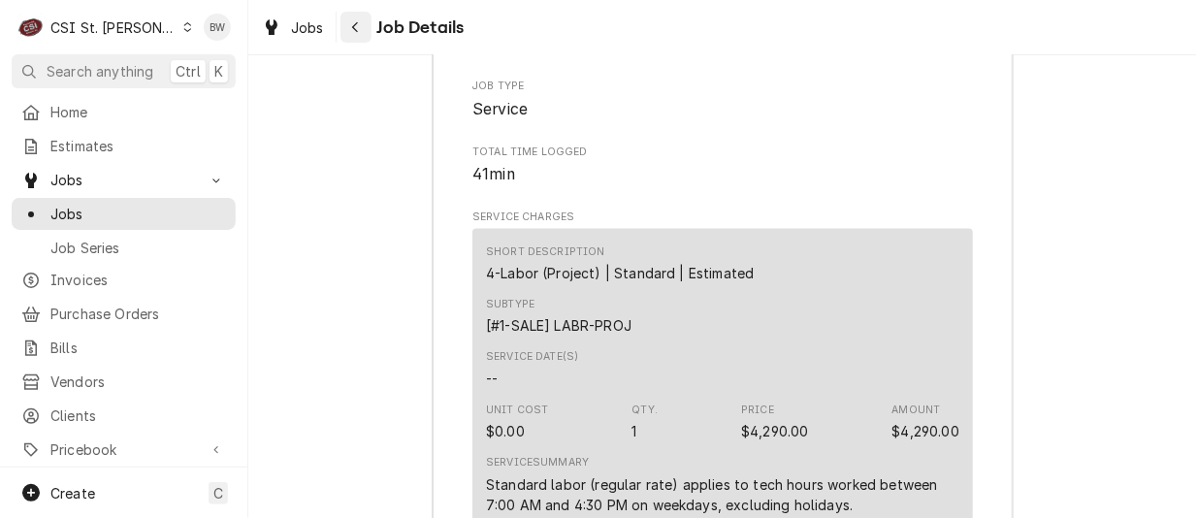
click at [363, 32] on div "Navigate back" at bounding box center [355, 26] width 19 height 19
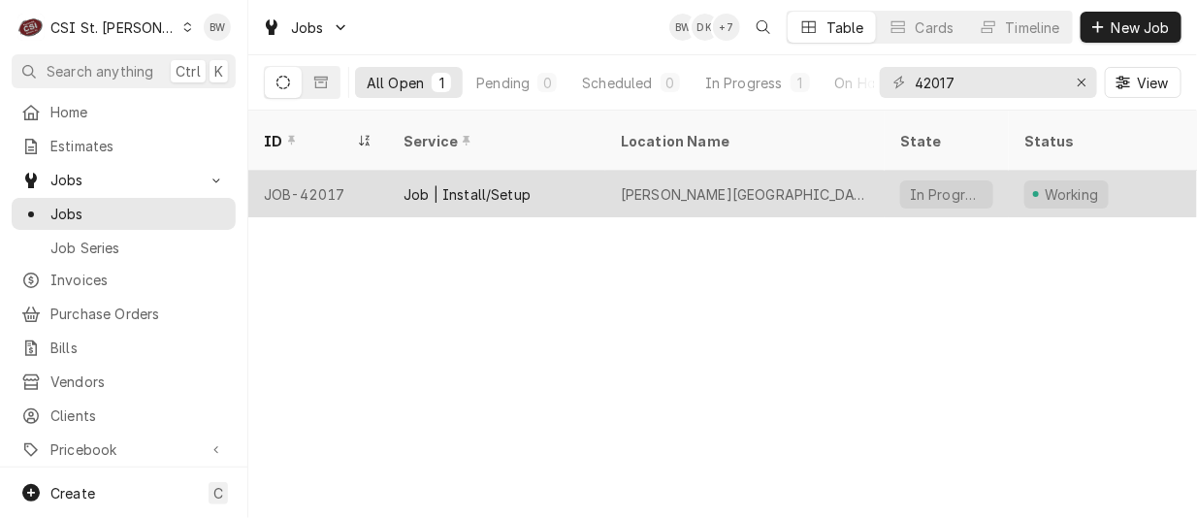
click at [330, 171] on div "JOB-42017" at bounding box center [318, 194] width 140 height 47
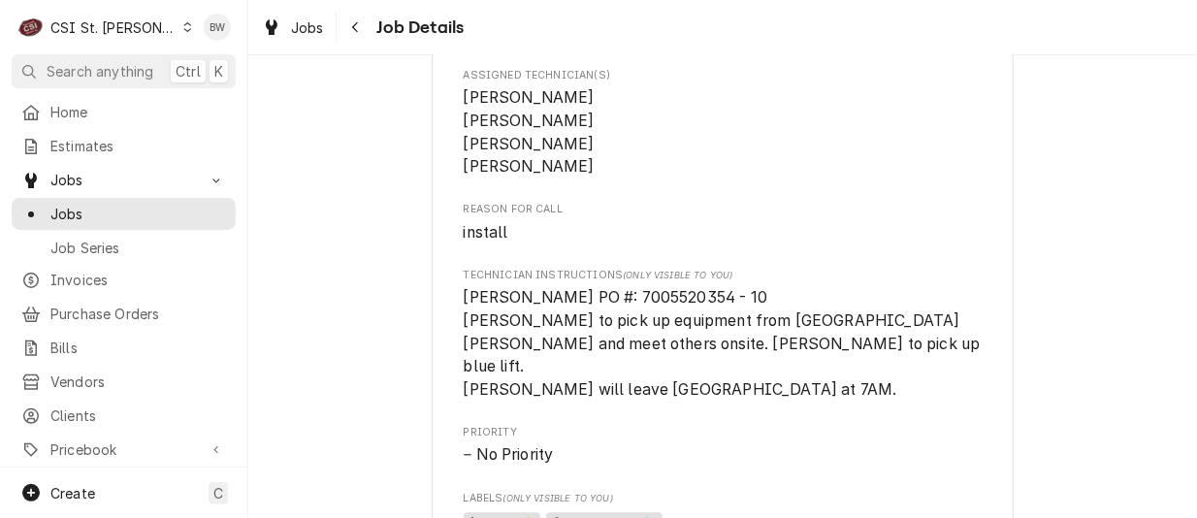
scroll to position [1649, 0]
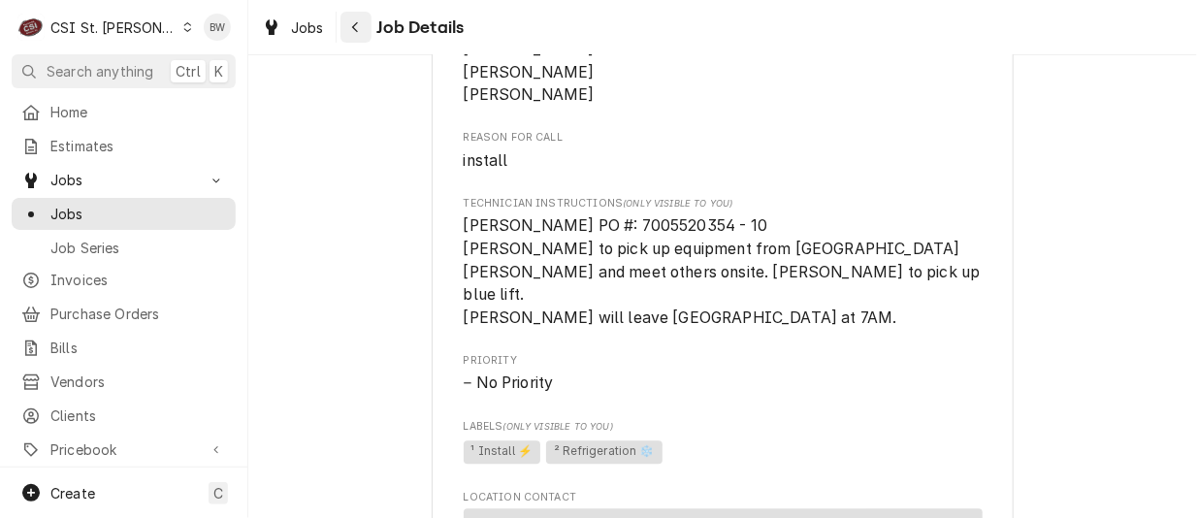
click at [361, 28] on div "Navigate back" at bounding box center [355, 26] width 19 height 19
